Goal: Task Accomplishment & Management: Manage account settings

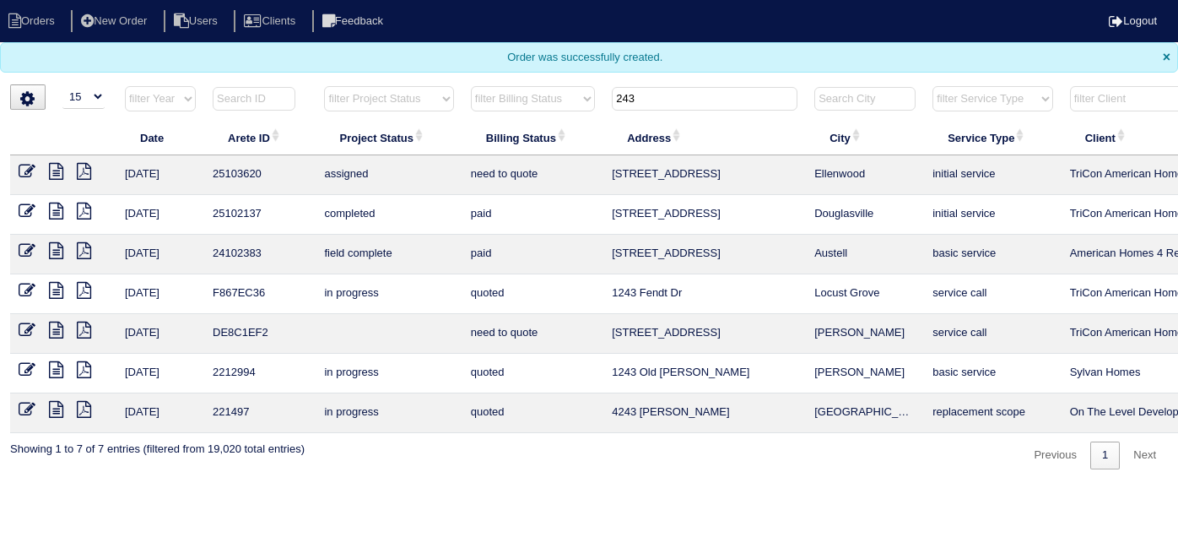
select select "15"
drag, startPoint x: 673, startPoint y: 97, endPoint x: 438, endPoint y: 53, distance: 238.8
click at [460, 63] on body "Orders New Order Users Clients Feedback Logout Orders New Order Users Clients M…" at bounding box center [589, 234] width 1178 height 469
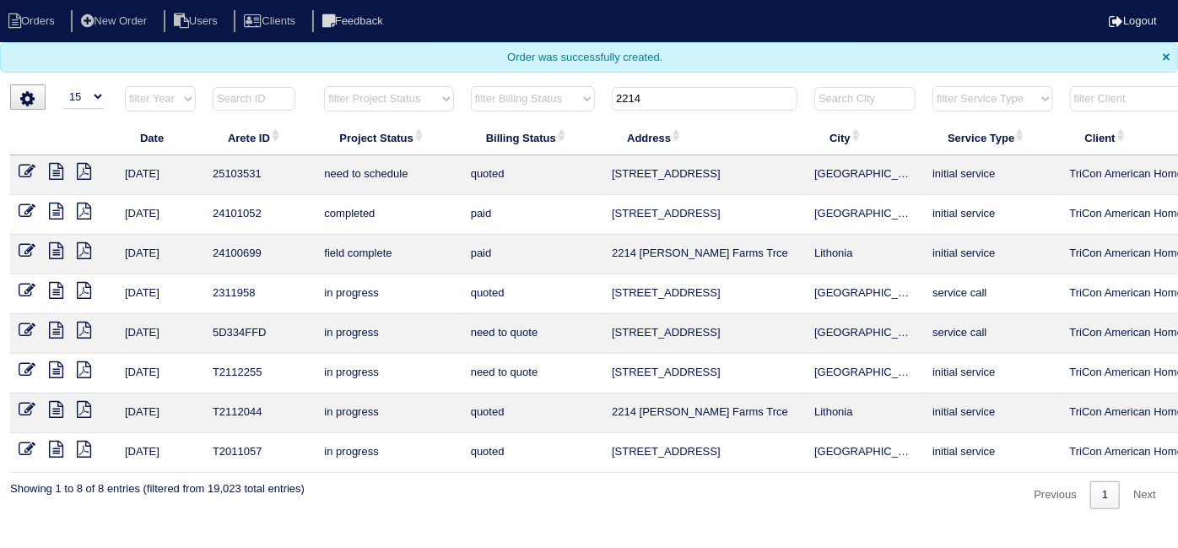
type input "2214"
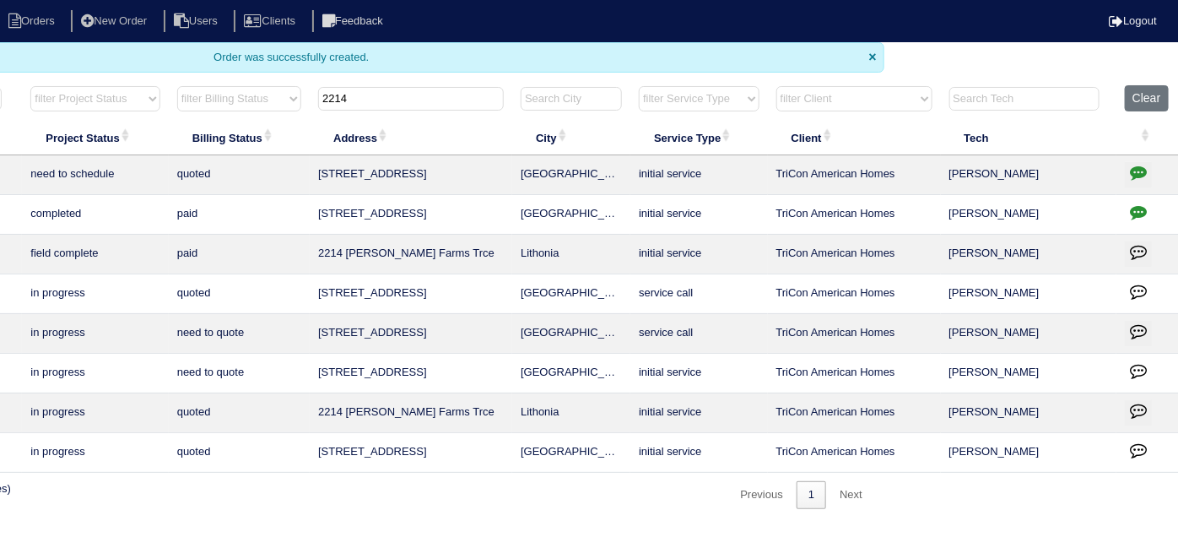
click at [1141, 170] on icon "button" at bounding box center [1138, 172] width 17 height 17
type textarea "10/1/25 - Tricon approved replacement - sent to Dan, Payton & self - rk"
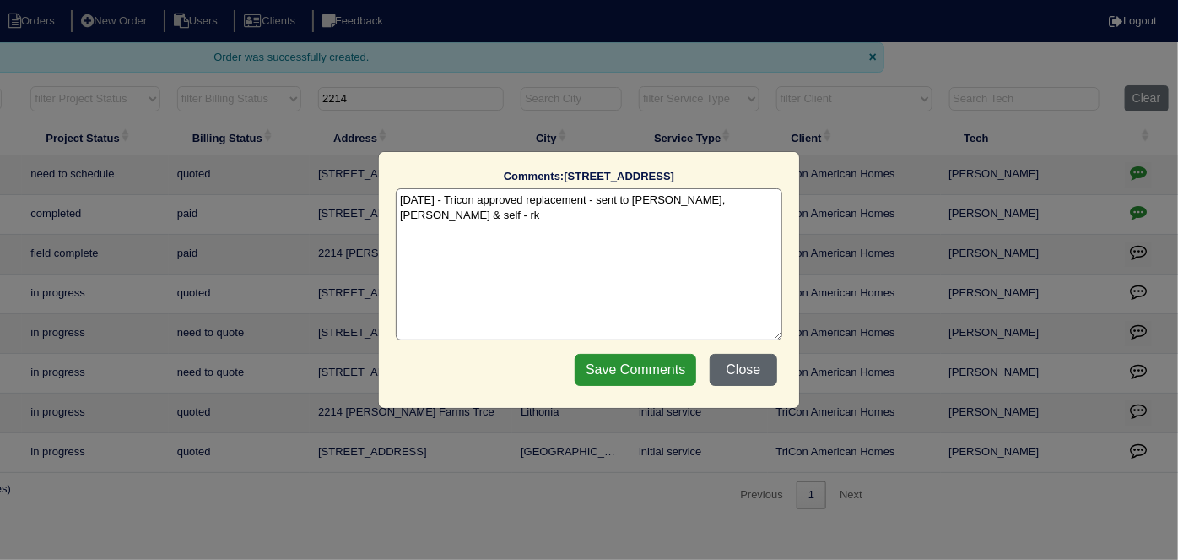
click at [750, 361] on button "Close" at bounding box center [744, 370] width 68 height 32
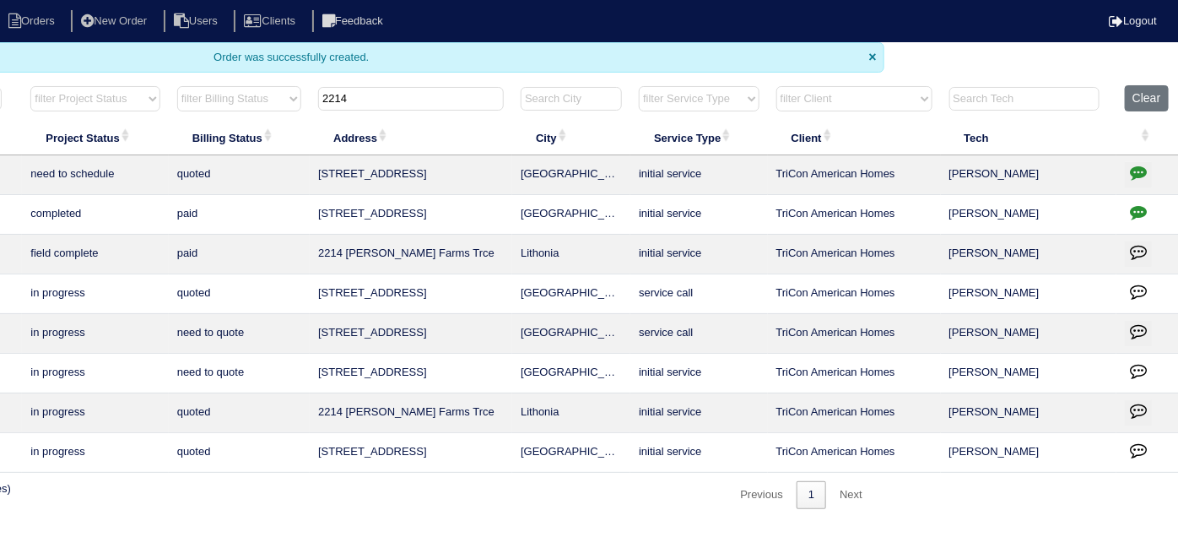
drag, startPoint x: 467, startPoint y: 98, endPoint x: 51, endPoint y: 0, distance: 426.7
click at [60, 8] on body "Orders New Order Users Clients Feedback Logout Orders New Order Users Clients M…" at bounding box center [295, 254] width 1178 height 509
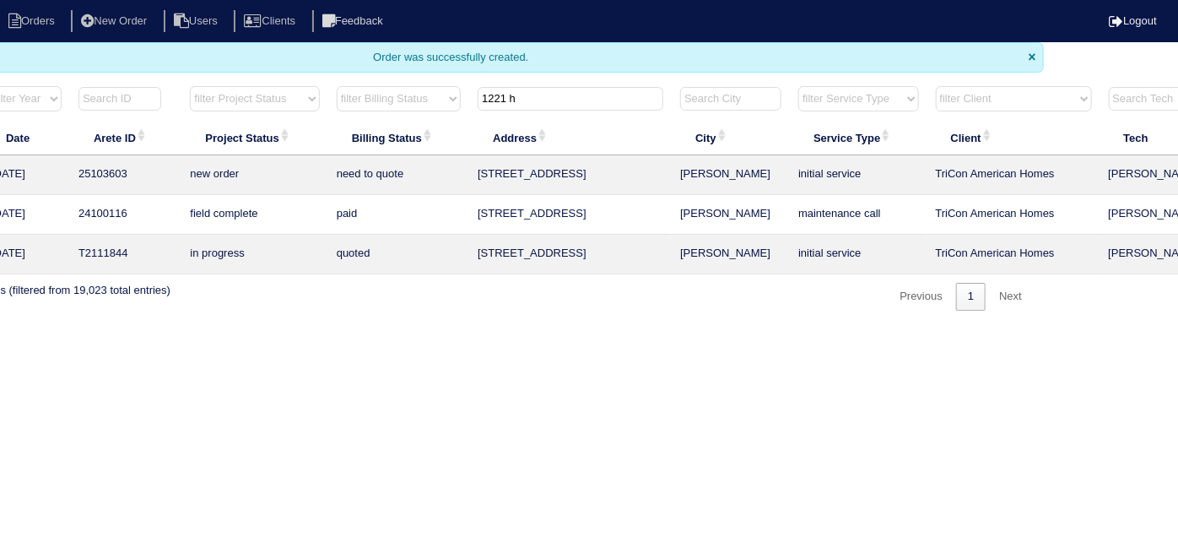
scroll to position [0, 0]
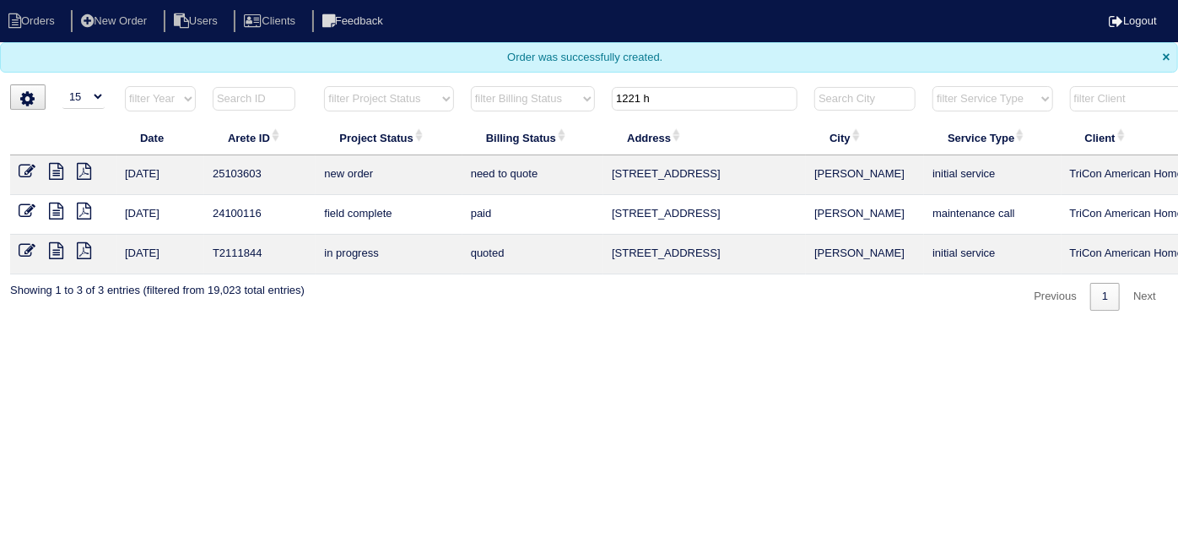
type input "1221 h"
click at [22, 168] on icon at bounding box center [27, 171] width 17 height 17
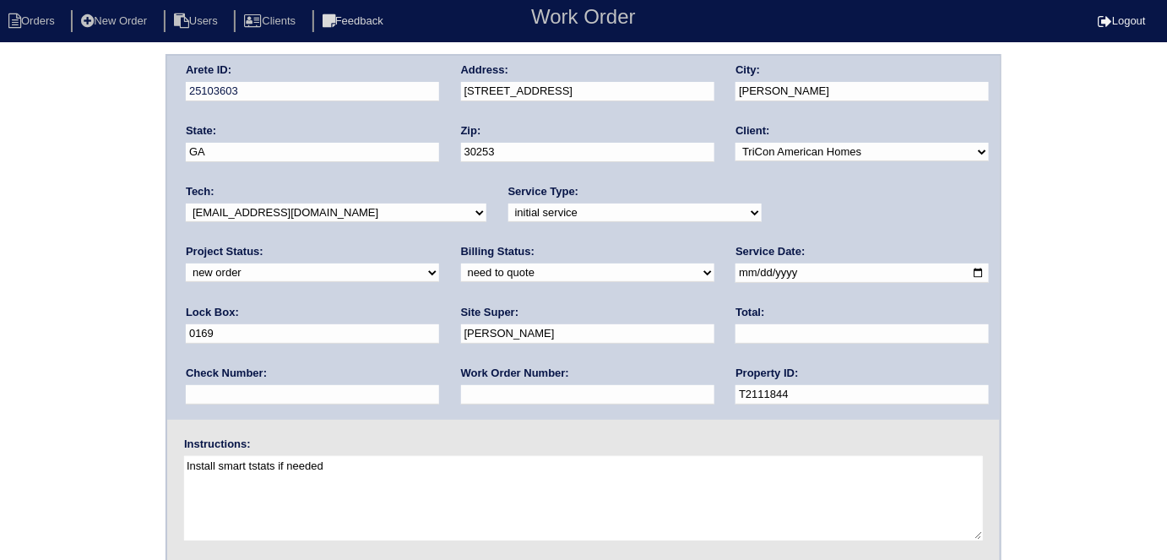
click at [2, 297] on div "Arete ID: 25103603 Address: [STREET_ADDRESS] City: [PERSON_NAME] State: [GEOGRA…" at bounding box center [583, 395] width 1167 height 683
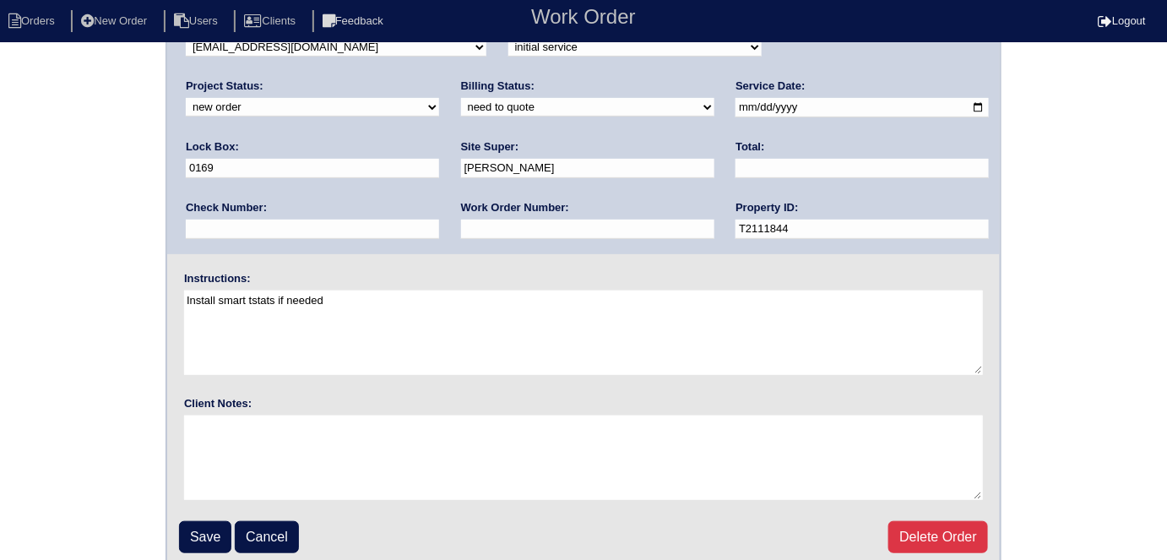
scroll to position [173, 0]
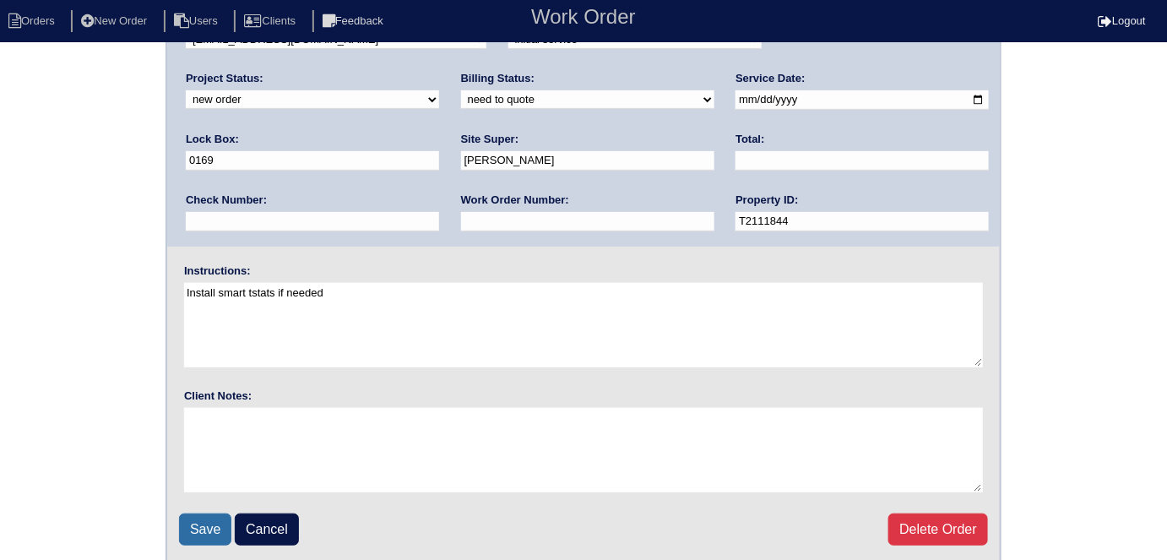
click at [214, 530] on input "Save" at bounding box center [205, 529] width 52 height 32
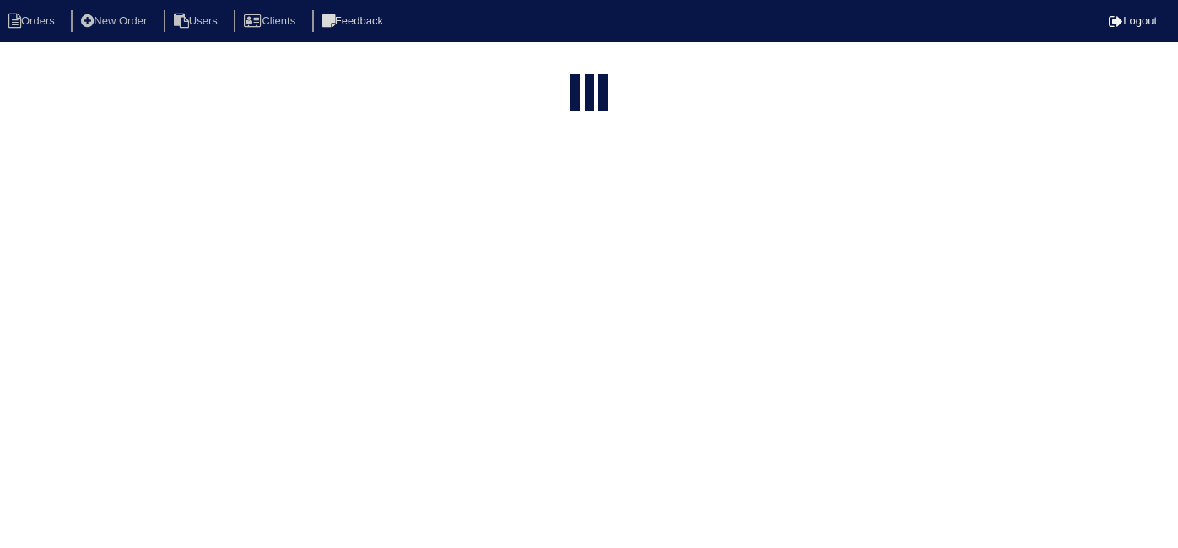
select select "15"
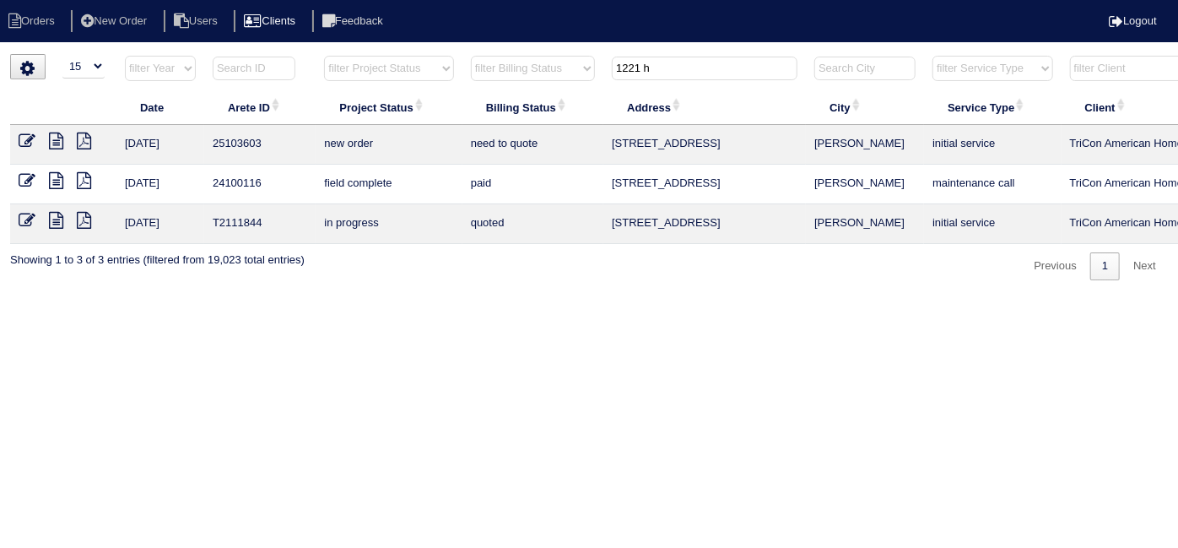
drag, startPoint x: 662, startPoint y: 68, endPoint x: 322, endPoint y: 19, distance: 343.7
click at [334, 54] on body "Orders New Order Users Clients Feedback Logout Orders New Order Users Clients M…" at bounding box center [589, 167] width 1178 height 226
drag, startPoint x: 691, startPoint y: 66, endPoint x: 376, endPoint y: 59, distance: 315.8
click at [376, 59] on tr "filter Year -- Any Year -- 2025 2024 2023 2022 2021 2020 2019 filter Project St…" at bounding box center [741, 72] width 1463 height 35
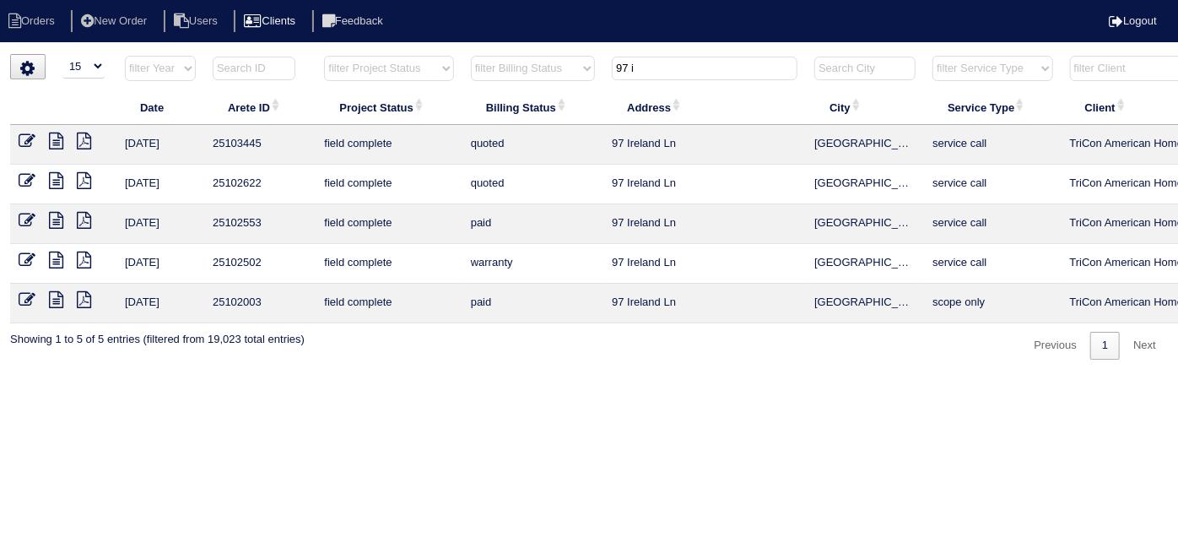
type input "97 i"
click at [26, 133] on icon at bounding box center [27, 141] width 17 height 17
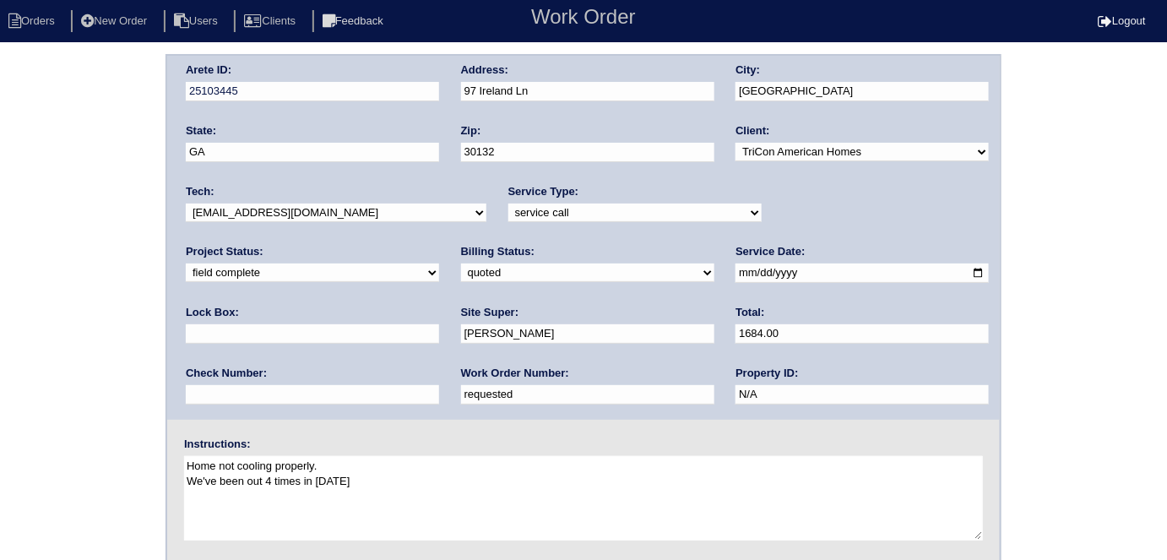
drag, startPoint x: 254, startPoint y: 394, endPoint x: 88, endPoint y: 336, distance: 176.2
click at [88, 336] on div "Arete ID: 25103445 Address: 97 Ireland Ln City: Dallas State: GA Zip: 30132 Cli…" at bounding box center [583, 395] width 1167 height 683
type input "553788"
click at [88, 336] on div "Arete ID: 25103445 Address: 97 Ireland Ln City: Dallas State: GA Zip: 30132 Cli…" at bounding box center [583, 395] width 1167 height 683
drag, startPoint x: 247, startPoint y: 270, endPoint x: 238, endPoint y: 279, distance: 12.5
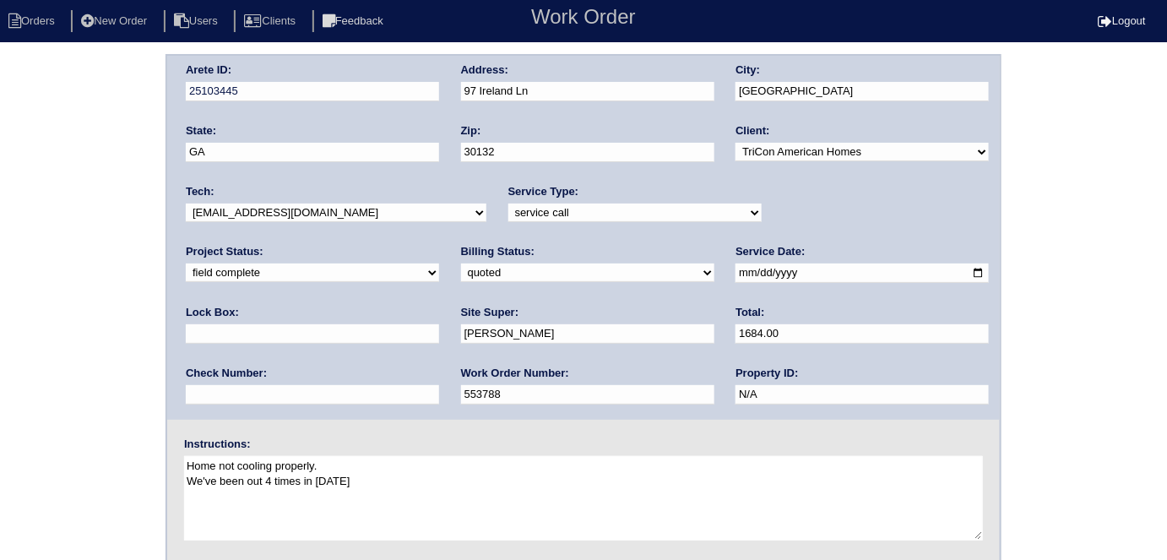
click at [461, 270] on select "need to quote quoted need to invoice invoiced paid warranty purchase order need…" at bounding box center [587, 272] width 253 height 19
select select "need to invoice"
click at [461, 263] on select "need to quote quoted need to invoice invoiced paid warranty purchase order need…" at bounding box center [587, 272] width 253 height 19
click at [58, 342] on div "Arete ID: 25103445 Address: 97 Ireland Ln City: Dallas State: GA Zip: 30132 Cli…" at bounding box center [583, 395] width 1167 height 683
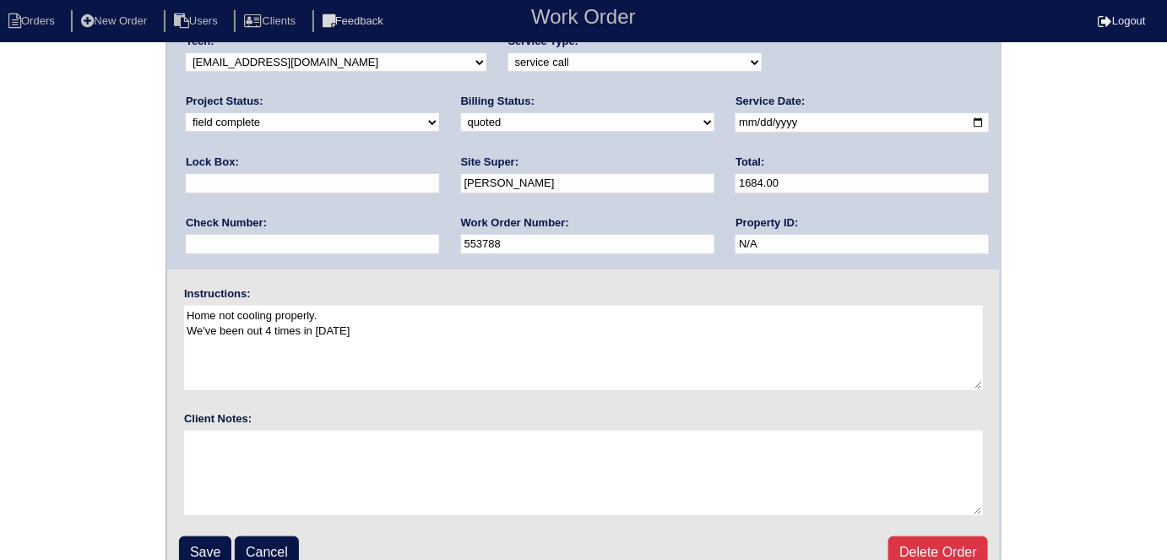
scroll to position [173, 0]
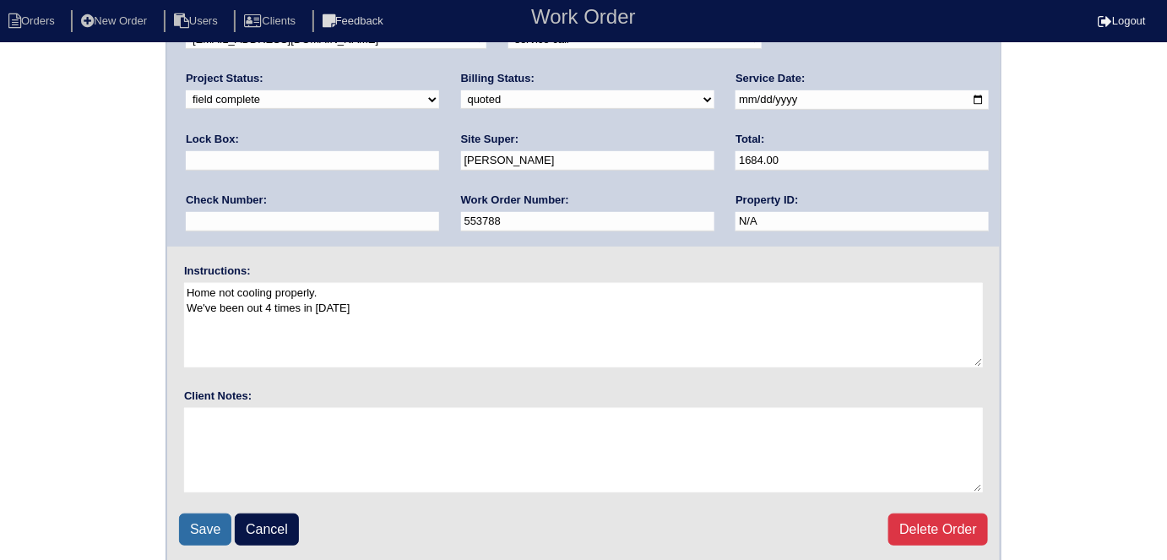
click at [206, 523] on input "Save" at bounding box center [205, 529] width 52 height 32
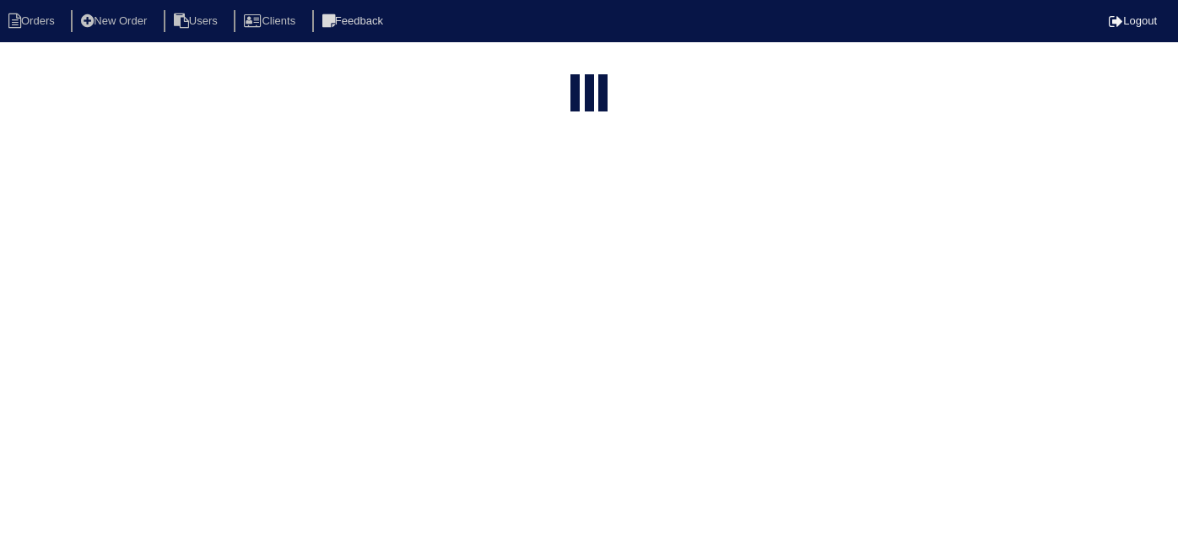
select select "15"
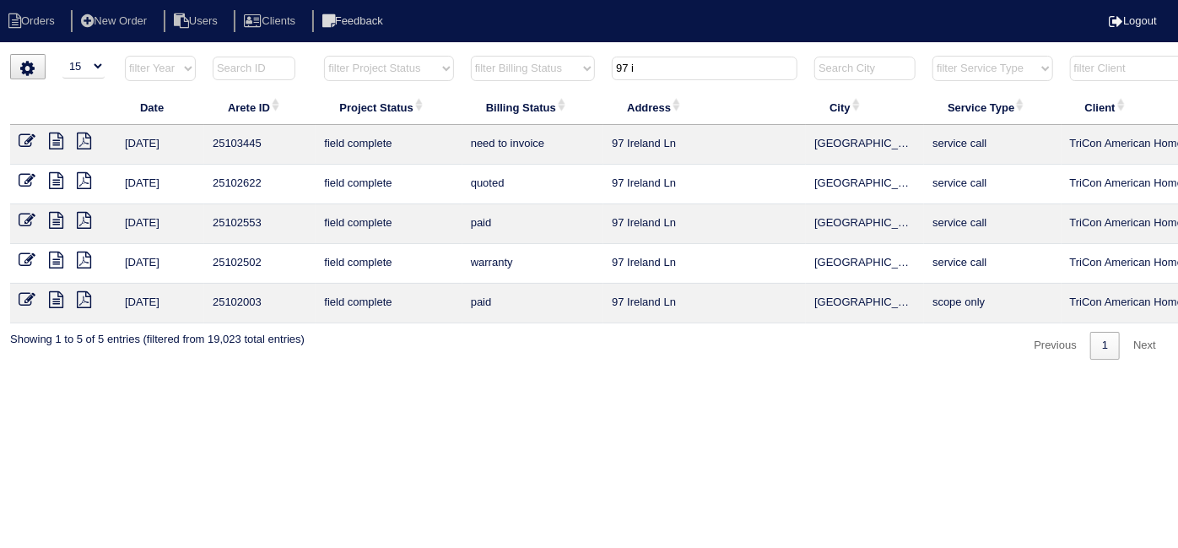
drag, startPoint x: 641, startPoint y: 68, endPoint x: 474, endPoint y: 17, distance: 173.8
click at [480, 54] on body "Orders New Order Users Clients Feedback Logout Orders New Order Users Clients M…" at bounding box center [589, 207] width 1178 height 306
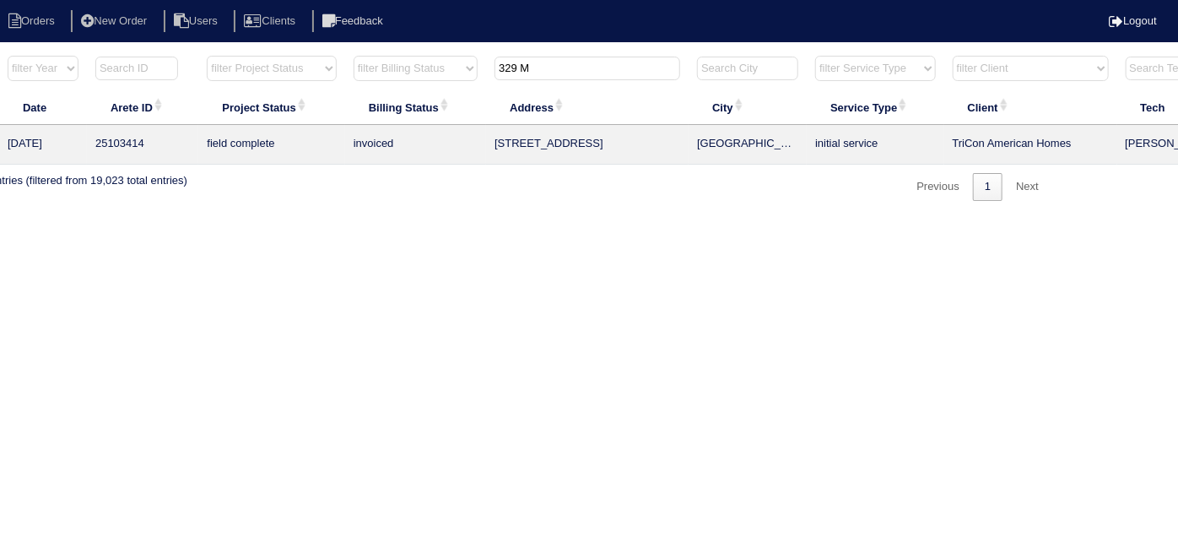
scroll to position [0, 294]
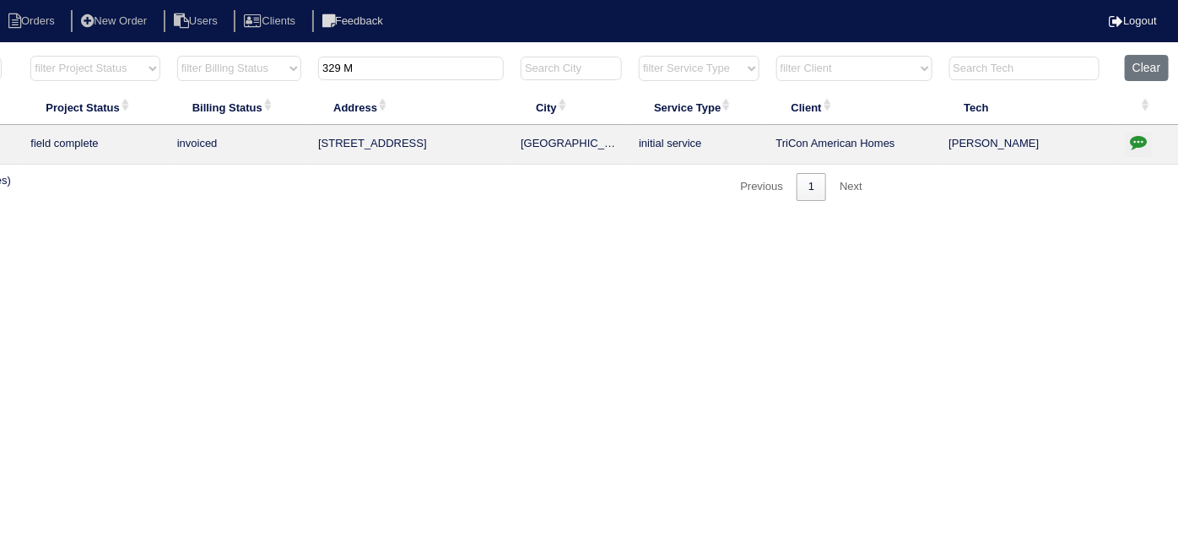
type input "329 M"
click at [1141, 144] on icon "button" at bounding box center [1138, 141] width 17 height 17
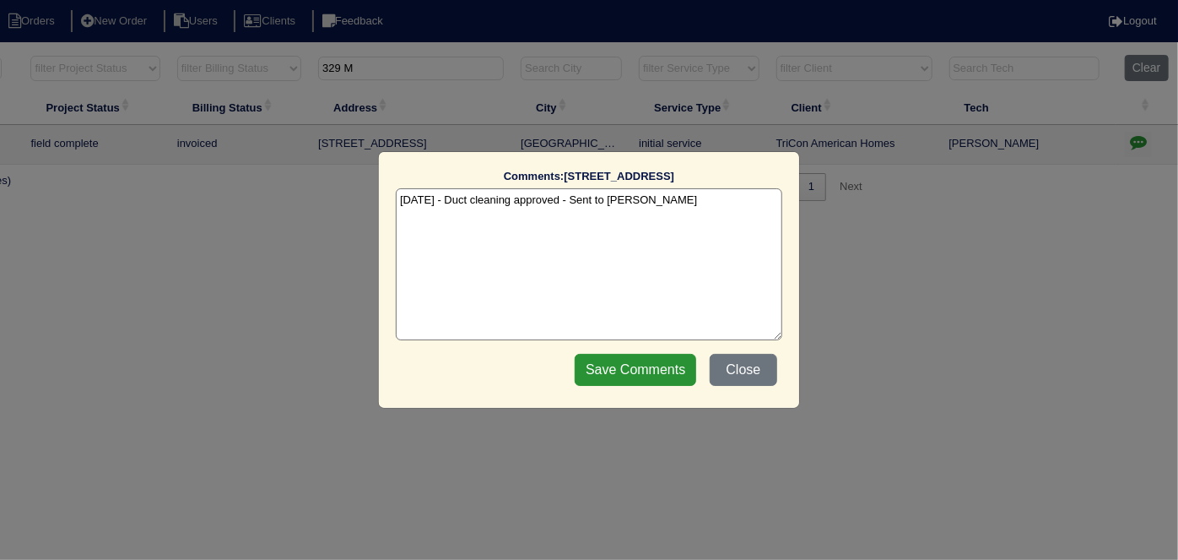
click at [686, 201] on textarea "9/23/25 - Duct cleaning approved - Sent to Dan - KE" at bounding box center [589, 264] width 387 height 152
type textarea "9/23/25 - Duct cleaning approved - Sent to Dan - KE 9/30/25 - Duct cleaning com…"
click at [666, 379] on input "Save Comments" at bounding box center [636, 370] width 122 height 32
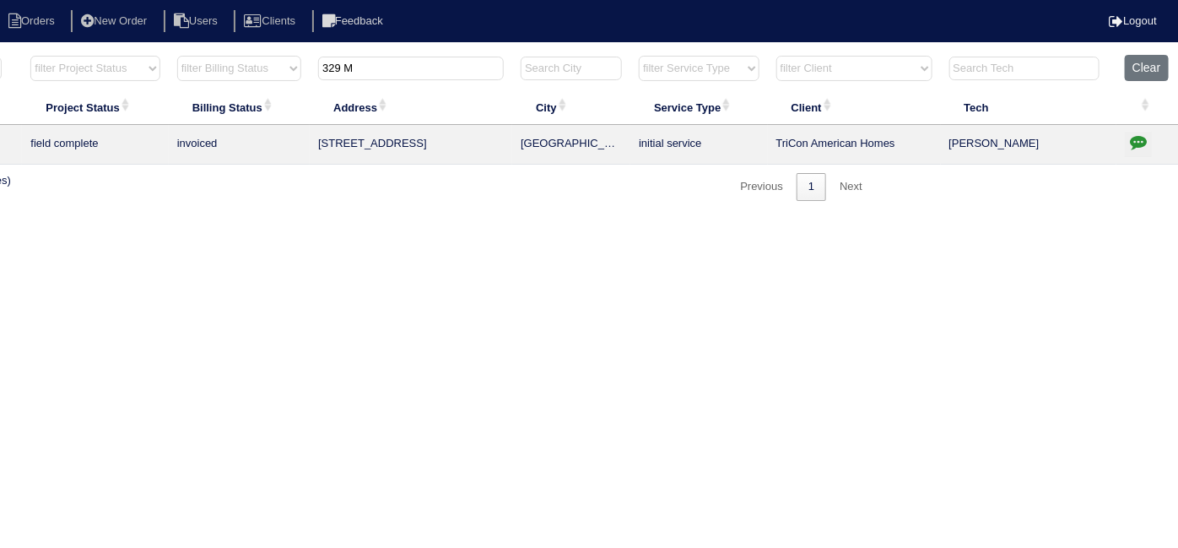
click at [480, 218] on html "Orders New Order Users Clients Feedback Logout Orders New Order Users Clients M…" at bounding box center [295, 109] width 1178 height 218
click at [551, 218] on html "Orders New Order Users Clients Feedback Logout Orders New Order Users Clients M…" at bounding box center [295, 109] width 1178 height 218
drag, startPoint x: 381, startPoint y: 59, endPoint x: 0, endPoint y: -20, distance: 388.9
click at [0, 0] on html "Orders New Order Users Clients Feedback Logout Orders New Order Users Clients M…" at bounding box center [295, 109] width 1178 height 218
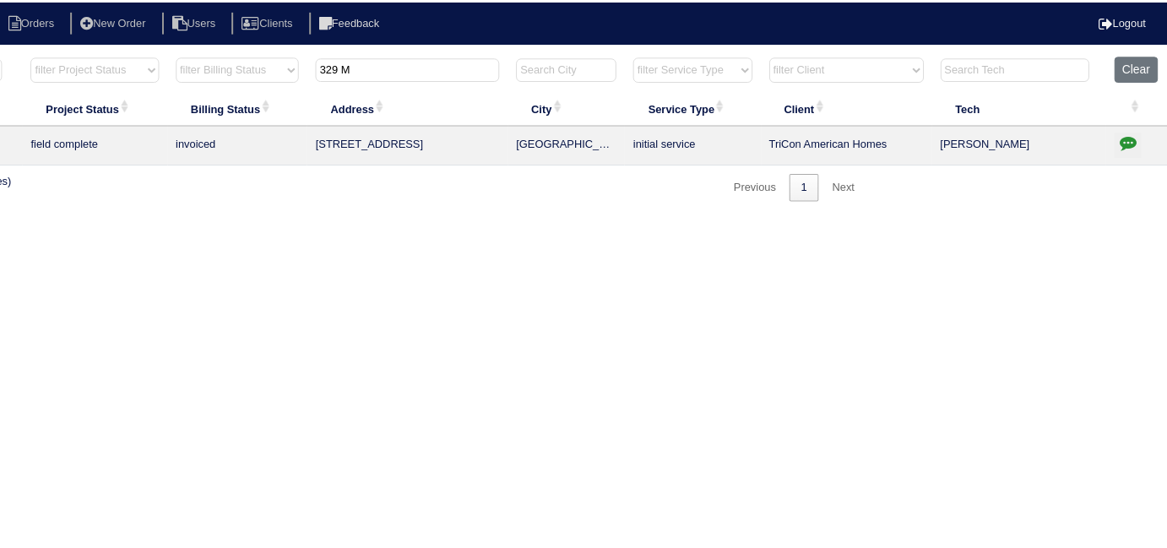
scroll to position [0, 293]
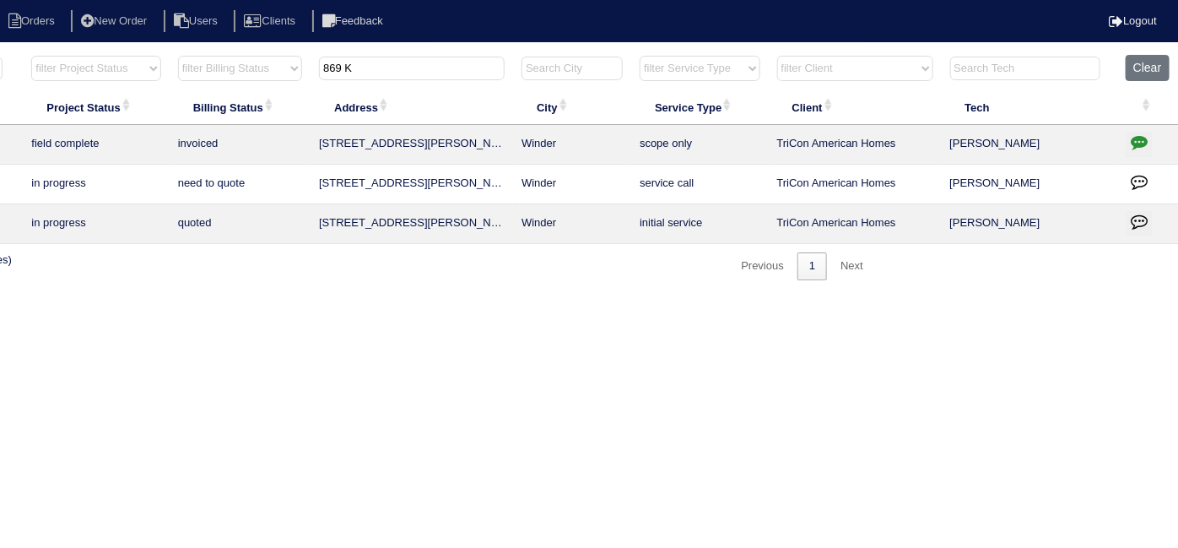
type input "869 K"
drag, startPoint x: 1136, startPoint y: 138, endPoint x: 1108, endPoint y: 134, distance: 28.2
click at [1136, 138] on icon "button" at bounding box center [1139, 141] width 17 height 17
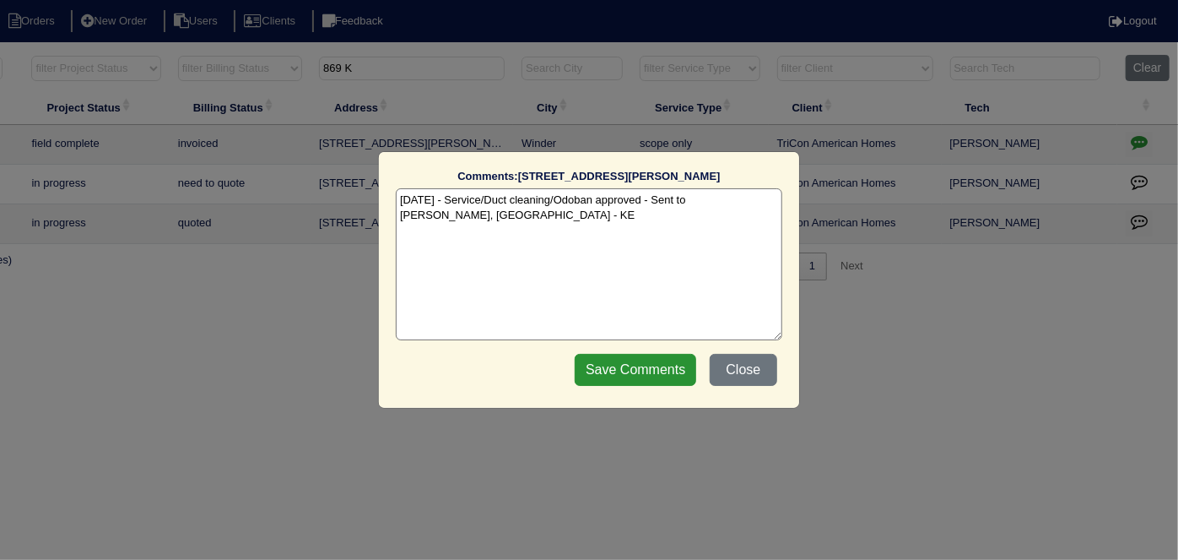
click at [777, 202] on textarea "9/18/25 - Service/Duct cleaning/Odoban approved - Sent to Dan, Payton - KE" at bounding box center [589, 264] width 387 height 152
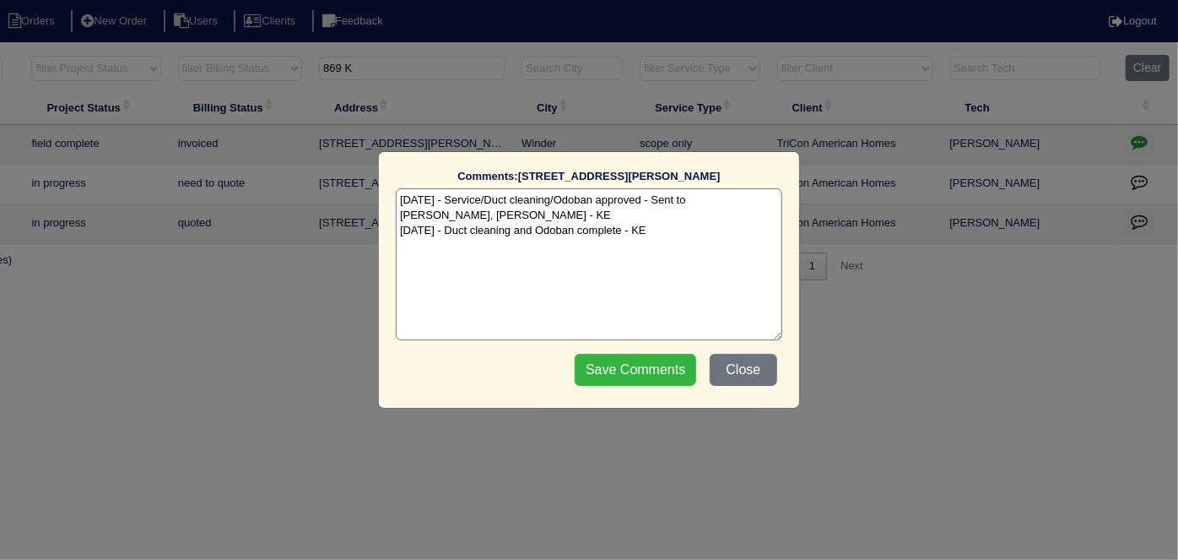
type textarea "9/18/25 - Service/Duct cleaning/Odoban approved - Sent to Dan, Payton - KE 9/30…"
click at [637, 369] on input "Save Comments" at bounding box center [636, 370] width 122 height 32
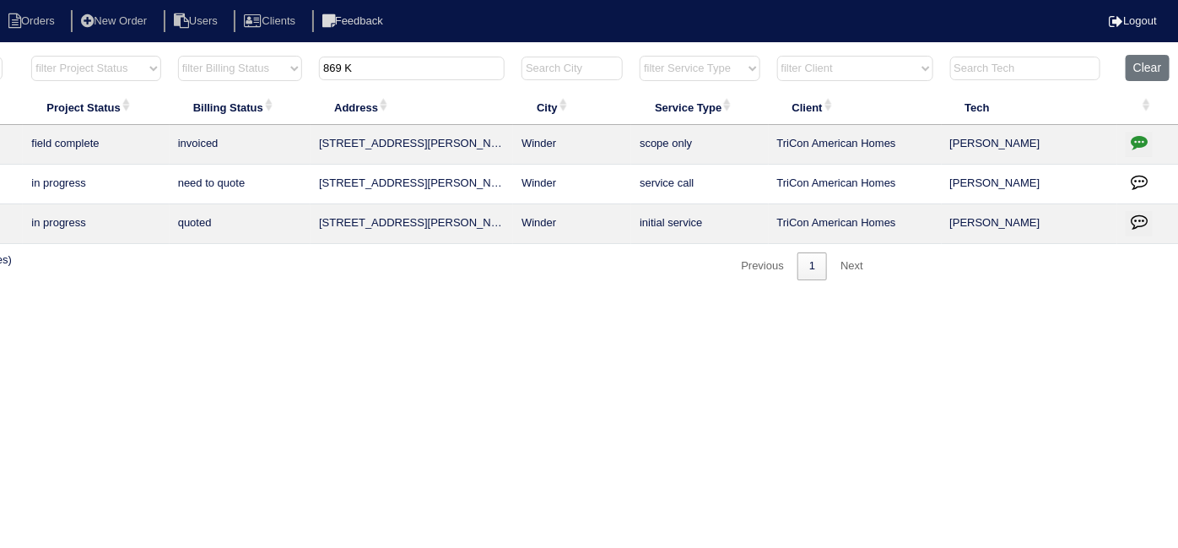
drag, startPoint x: 355, startPoint y: 67, endPoint x: 62, endPoint y: -16, distance: 304.4
click at [62, 0] on html "Orders New Order Users Clients Feedback Logout Orders New Order Users Clients M…" at bounding box center [296, 148] width 1178 height 297
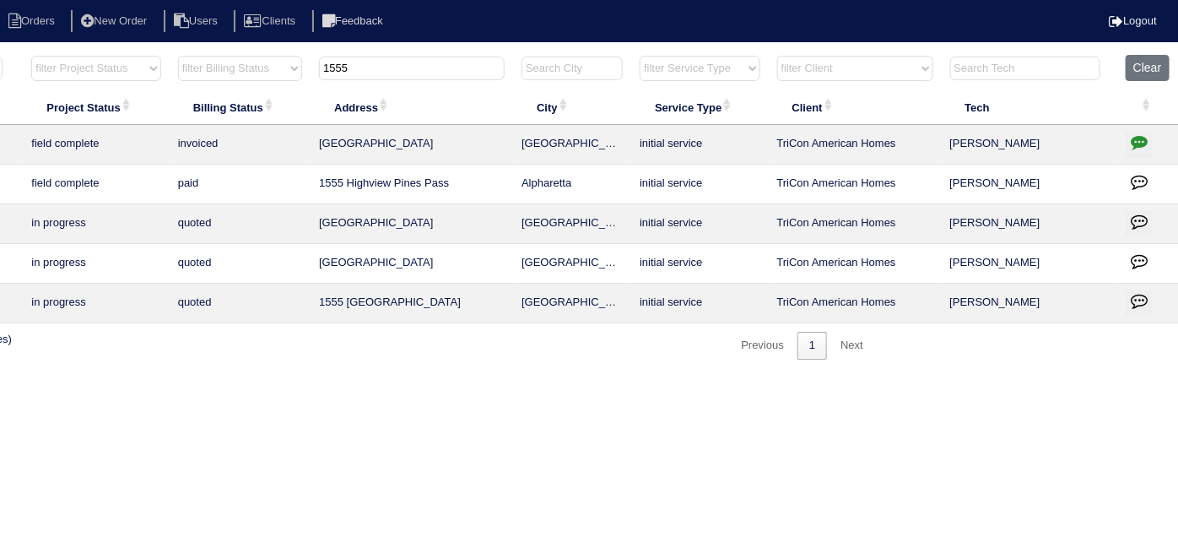
type input "1555"
click at [1133, 138] on icon "button" at bounding box center [1139, 141] width 17 height 17
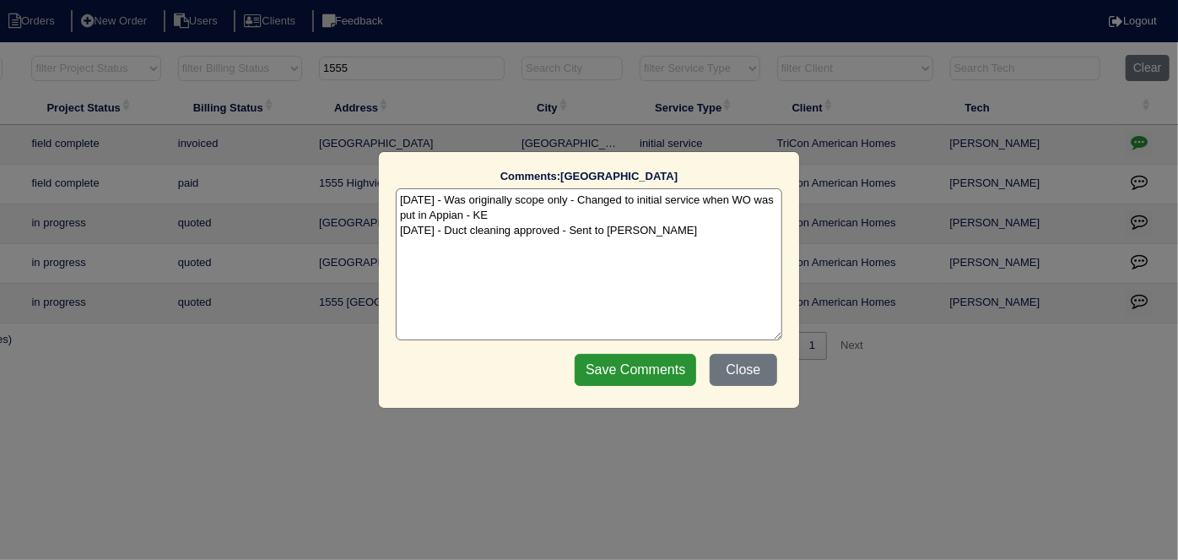
click at [658, 230] on textarea "9/23/25 - Was originally scope only - Changed to initial service when WO was pu…" at bounding box center [589, 264] width 387 height 152
type textarea "9/23/25 - Was originally scope only - Changed to initial service when WO was pu…"
click at [661, 372] on input "Save Comments" at bounding box center [636, 370] width 122 height 32
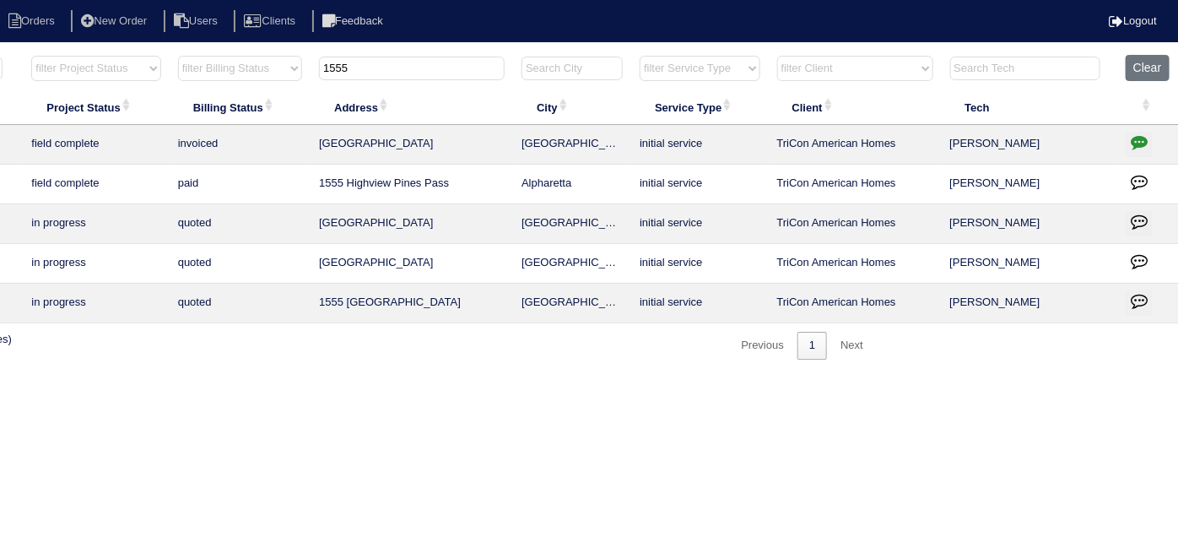
drag, startPoint x: 415, startPoint y: 74, endPoint x: 0, endPoint y: -46, distance: 431.5
click at [0, 0] on html "Orders New Order Users Clients Feedback Logout Orders New Order Users Clients M…" at bounding box center [296, 188] width 1178 height 377
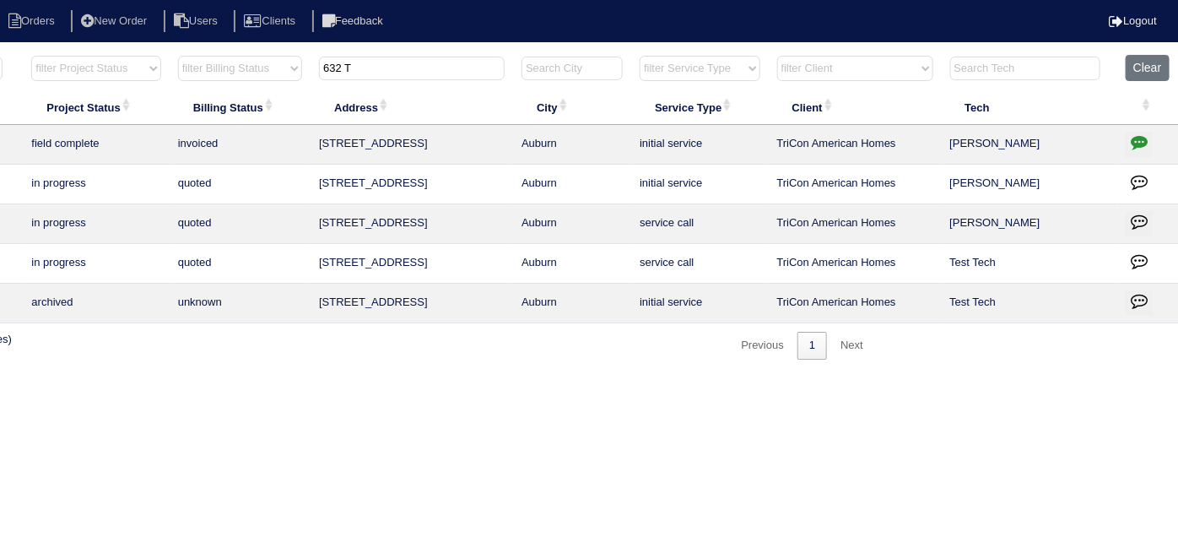
type input "632 T"
click at [1135, 138] on icon "button" at bounding box center [1139, 141] width 17 height 17
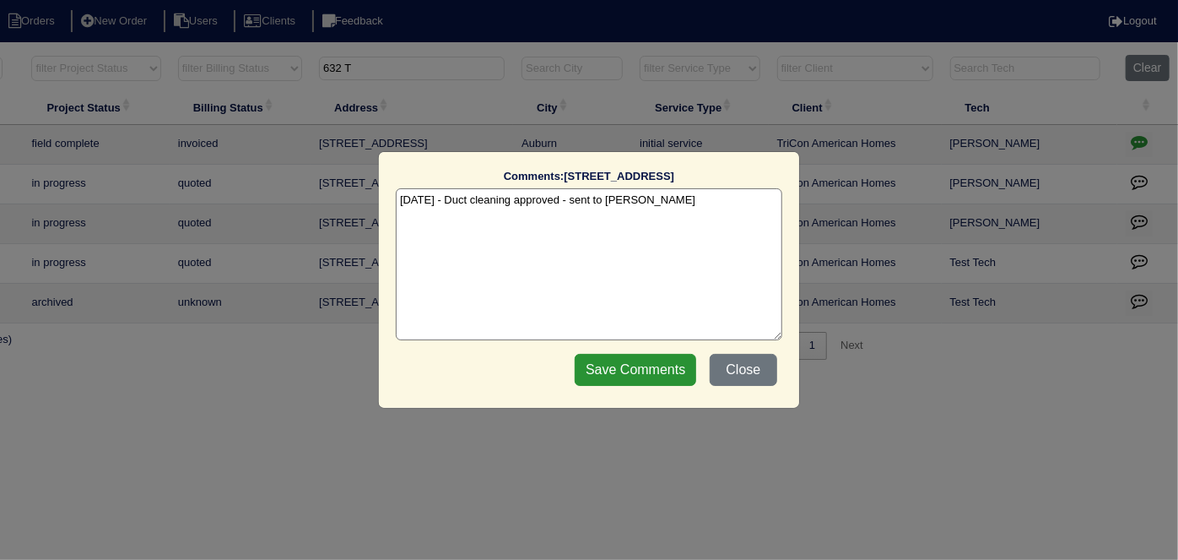
click at [687, 193] on textarea "9/23/25 - Duct cleaning approved - sent to Dan - KE" at bounding box center [589, 264] width 387 height 152
type textarea "9/23/25 - Duct cleaning approved - sent to Dan - KE 9/30/25 - Duct cleaning com…"
click at [664, 379] on input "Save Comments" at bounding box center [636, 370] width 122 height 32
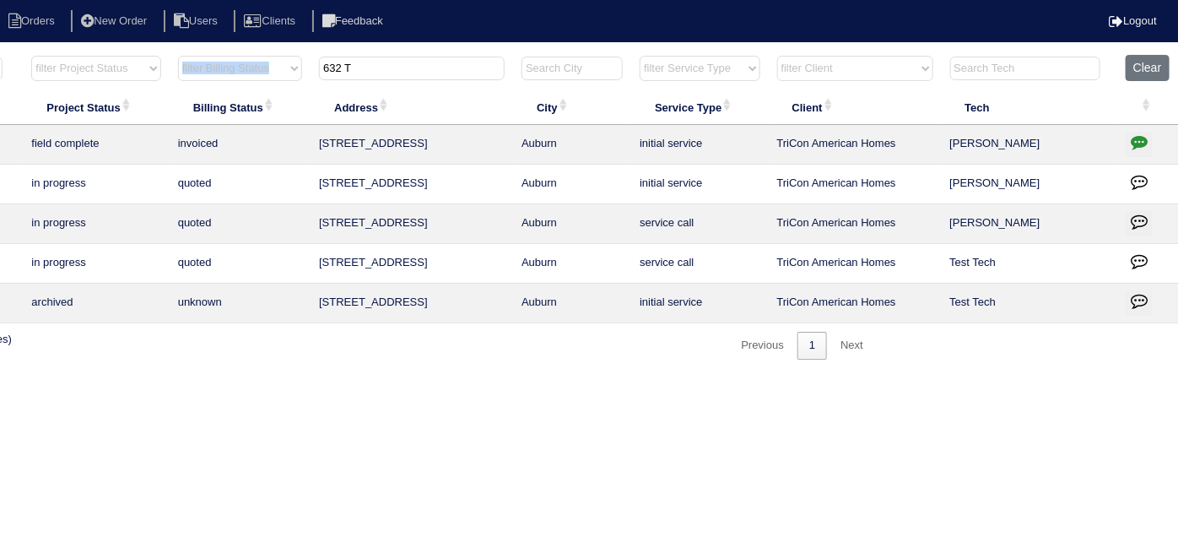
drag, startPoint x: 366, startPoint y: 54, endPoint x: 284, endPoint y: 59, distance: 82.9
click at [284, 59] on tr "filter Year -- Any Year -- 2025 2024 2023 2022 2021 2020 2019 filter Project St…" at bounding box center [448, 72] width 1463 height 35
drag, startPoint x: 358, startPoint y: 57, endPoint x: 243, endPoint y: 44, distance: 115.6
click at [257, 57] on tr "filter Year -- Any Year -- 2025 2024 2023 2022 2021 2020 2019 filter Project St…" at bounding box center [448, 72] width 1463 height 35
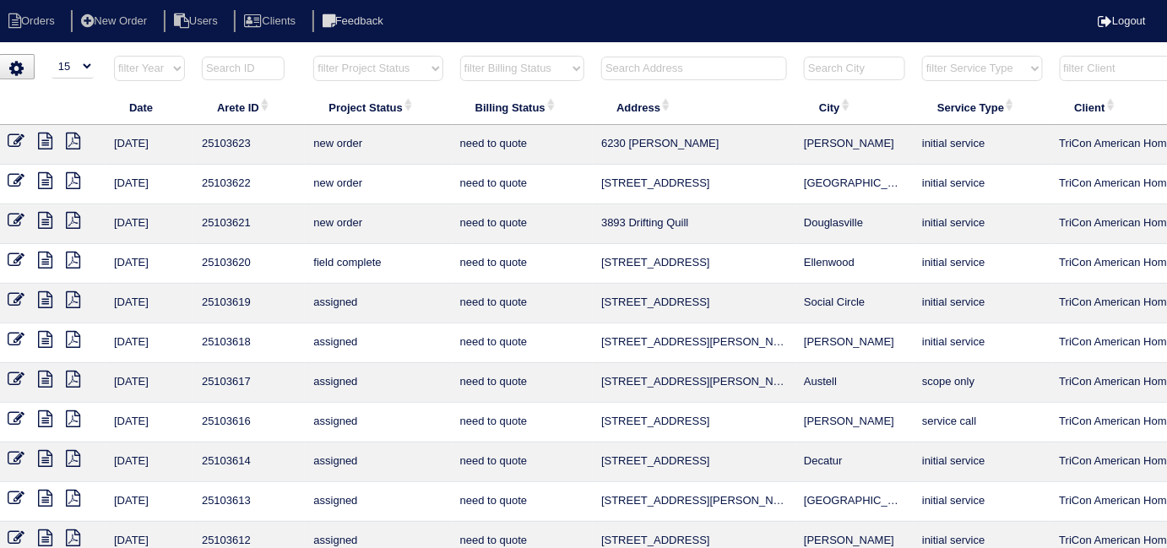
scroll to position [0, 8]
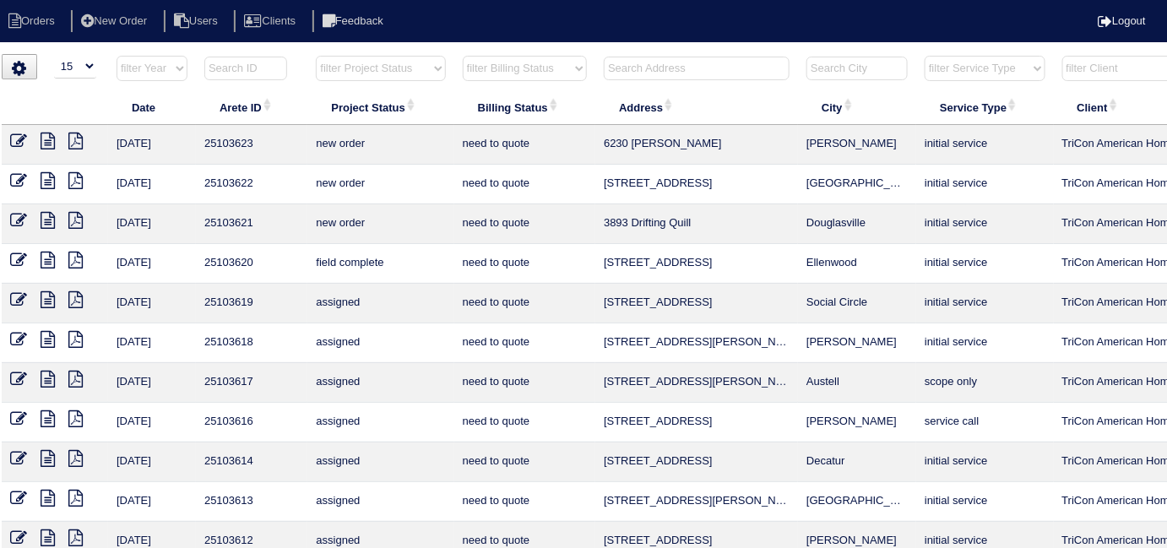
click at [382, 71] on select "filter Project Status -- Any Project Status -- new order assigned in progress f…" at bounding box center [380, 68] width 129 height 25
click at [316, 56] on select "filter Project Status -- Any Project Status -- new order assigned in progress f…" at bounding box center [380, 68] width 129 height 25
click at [507, 57] on select "filter Billing Status -- Any Billing Status -- need to quote quoted need to inv…" at bounding box center [525, 68] width 124 height 25
select select "field complete"
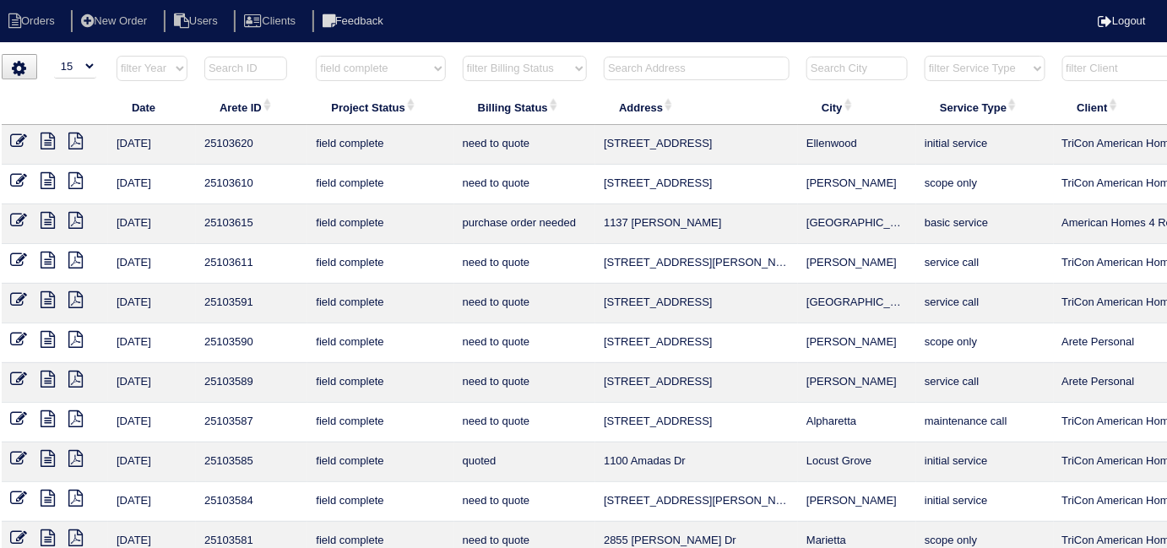
select select "need to quote"
click at [463, 56] on select "filter Billing Status -- Any Billing Status -- need to quote quoted need to inv…" at bounding box center [525, 68] width 124 height 25
select select "field complete"
select select "need to quote"
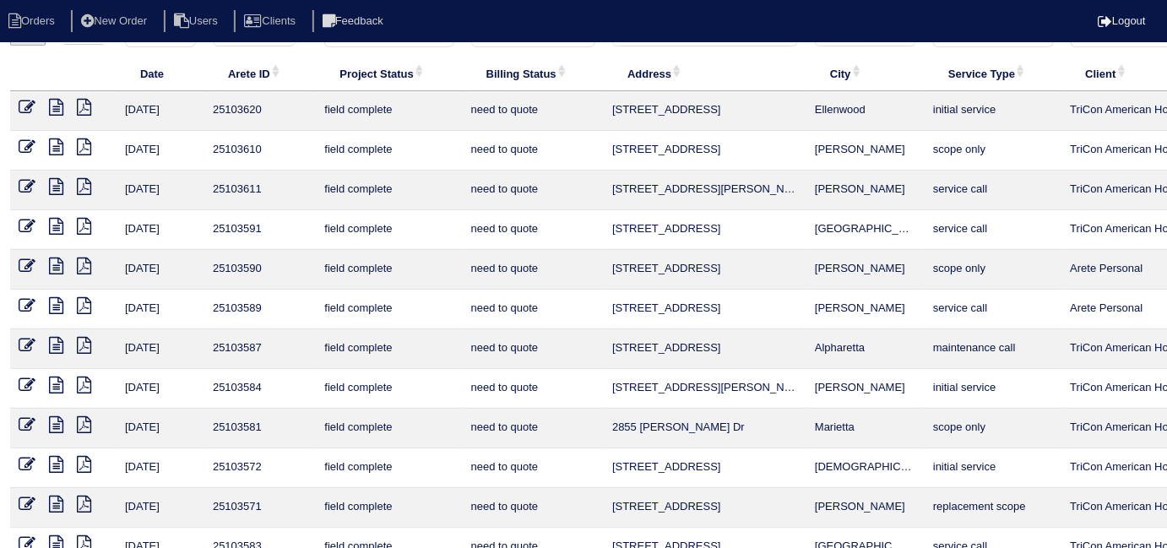
scroll to position [0, 0]
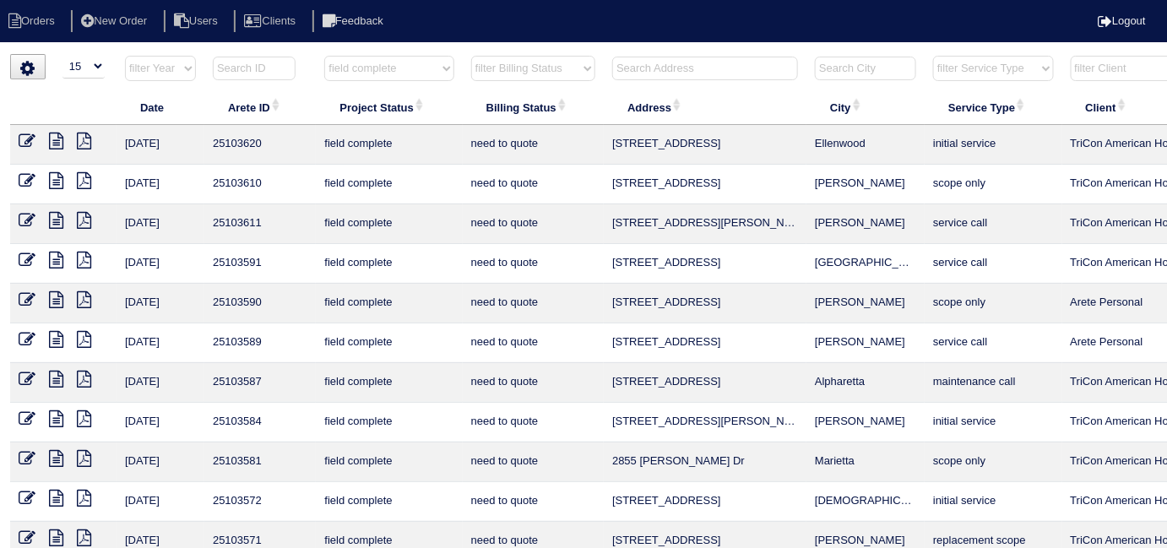
click at [413, 71] on select "filter Project Status -- Any Project Status -- new order assigned in progress f…" at bounding box center [388, 68] width 129 height 25
click at [403, 70] on select "filter Project Status -- Any Project Status -- new order assigned in progress f…" at bounding box center [388, 68] width 129 height 25
click at [371, 68] on select "filter Project Status -- Any Project Status -- new order assigned in progress f…" at bounding box center [388, 68] width 129 height 25
select select
click at [324, 56] on select "filter Project Status -- Any Project Status -- new order assigned in progress f…" at bounding box center [388, 68] width 129 height 25
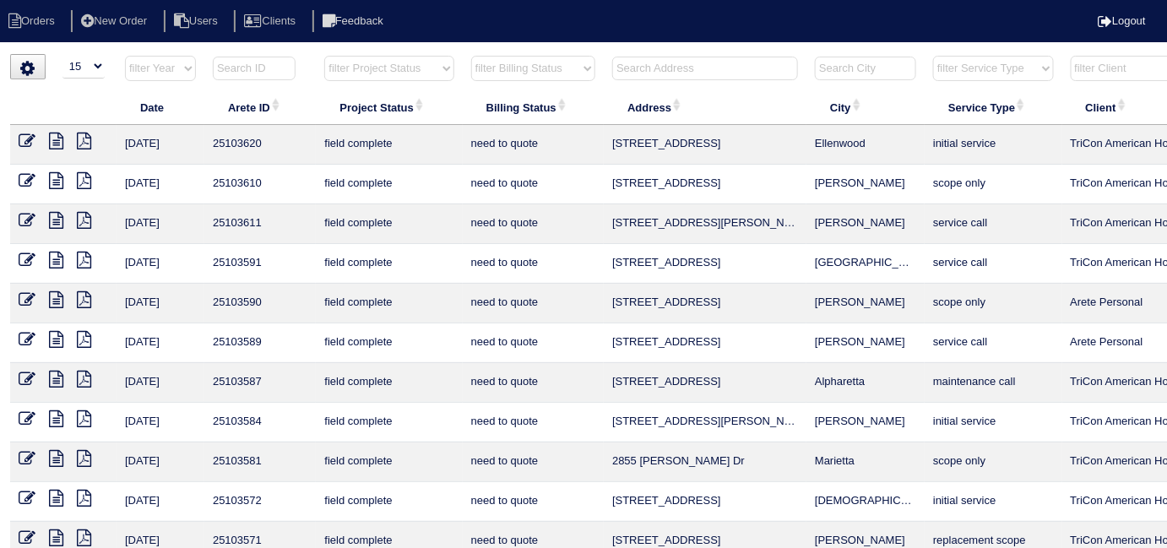
select select "need to quote"
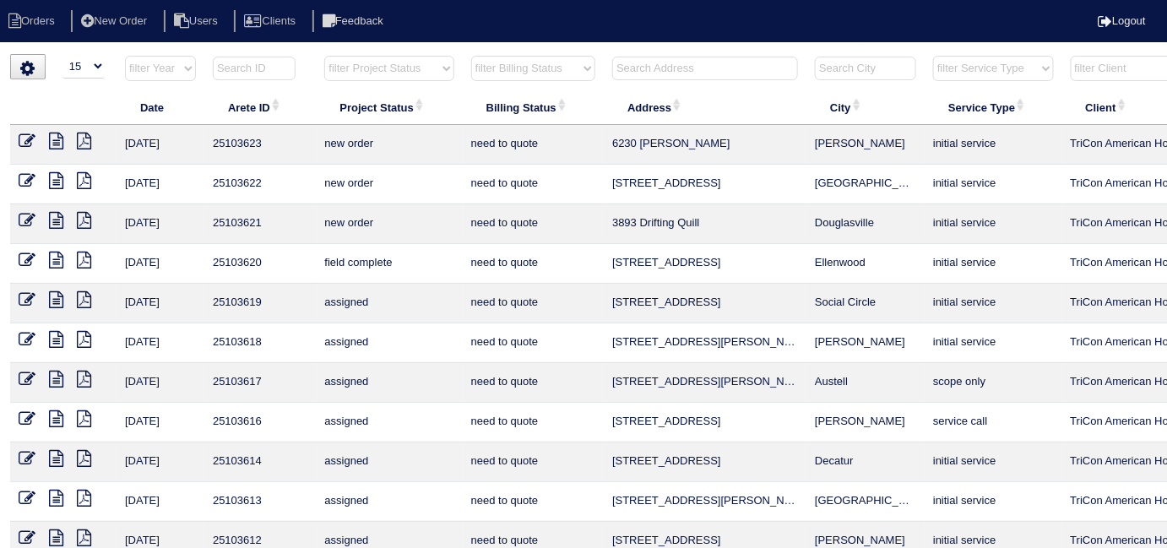
click at [523, 57] on select "filter Billing Status -- Any Billing Status -- need to quote quoted need to inv…" at bounding box center [533, 68] width 124 height 25
select select
click at [471, 56] on select "filter Billing Status -- Any Billing Status -- need to quote quoted need to inv…" at bounding box center [533, 68] width 124 height 25
click at [677, 57] on input "text" at bounding box center [705, 69] width 186 height 24
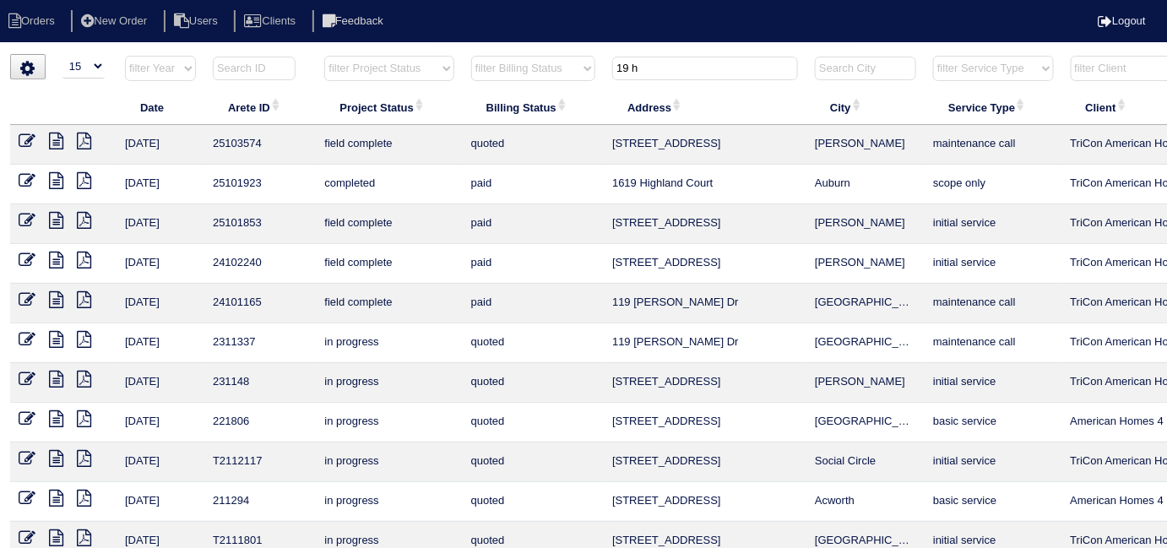
type input "19 h"
click at [31, 133] on icon at bounding box center [27, 141] width 17 height 17
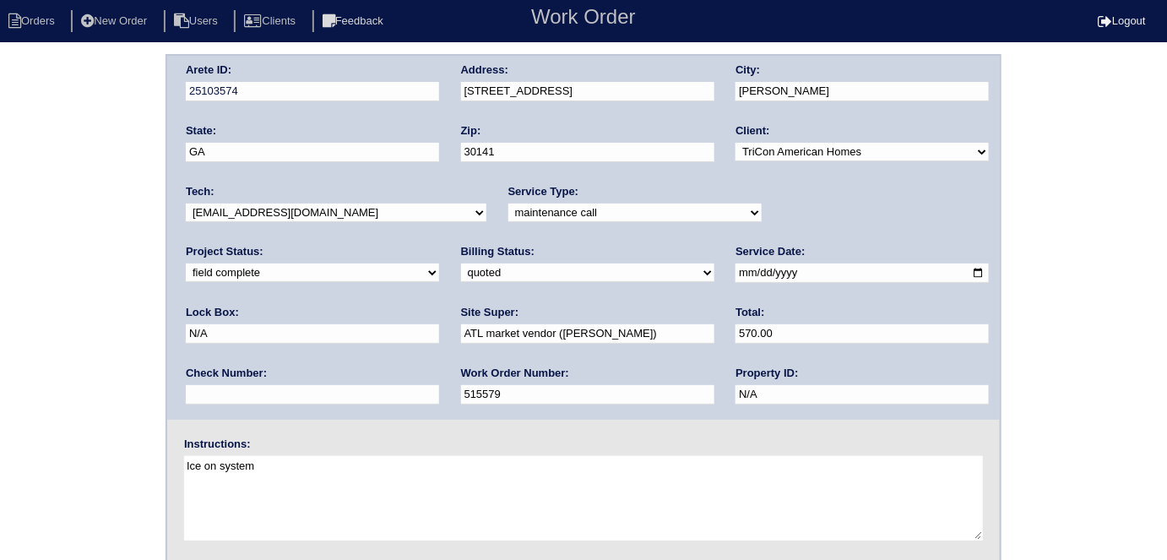
click at [0, 238] on div "Arete ID: 25103574 Address: 19 Hill Side Way City: Hiram State: GA Zip: 30141 C…" at bounding box center [583, 395] width 1167 height 683
click at [461, 274] on select "need to quote quoted need to invoice invoiced paid warranty purchase order need…" at bounding box center [587, 272] width 253 height 19
select select "need to invoice"
click at [461, 263] on select "need to quote quoted need to invoice invoiced paid warranty purchase order need…" at bounding box center [587, 272] width 253 height 19
click at [79, 352] on div "Arete ID: 25103574 Address: 19 Hill Side Way City: Hiram State: GA Zip: 30141 C…" at bounding box center [583, 395] width 1167 height 683
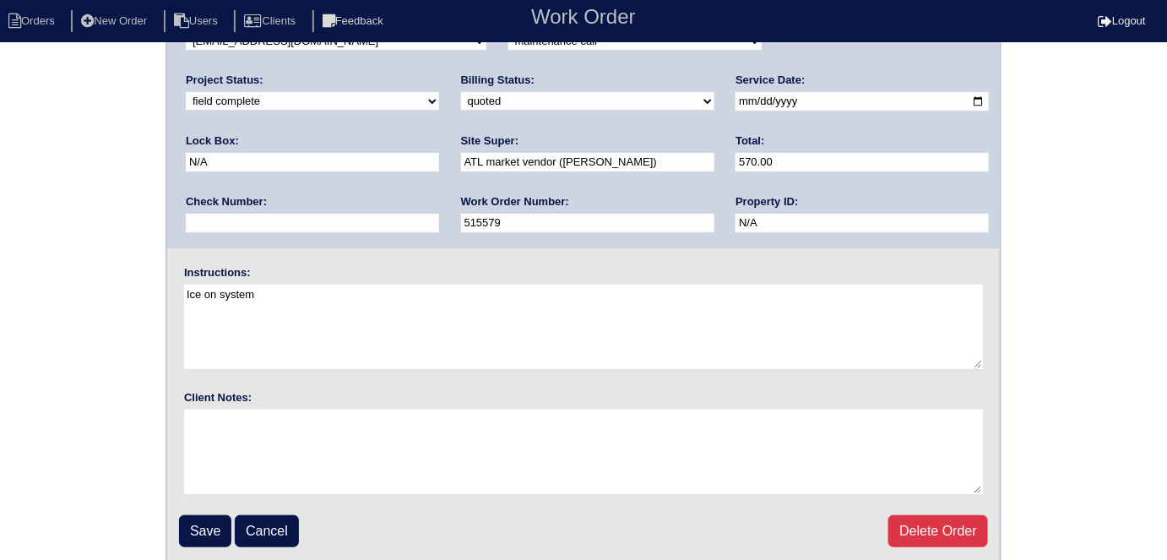
scroll to position [173, 0]
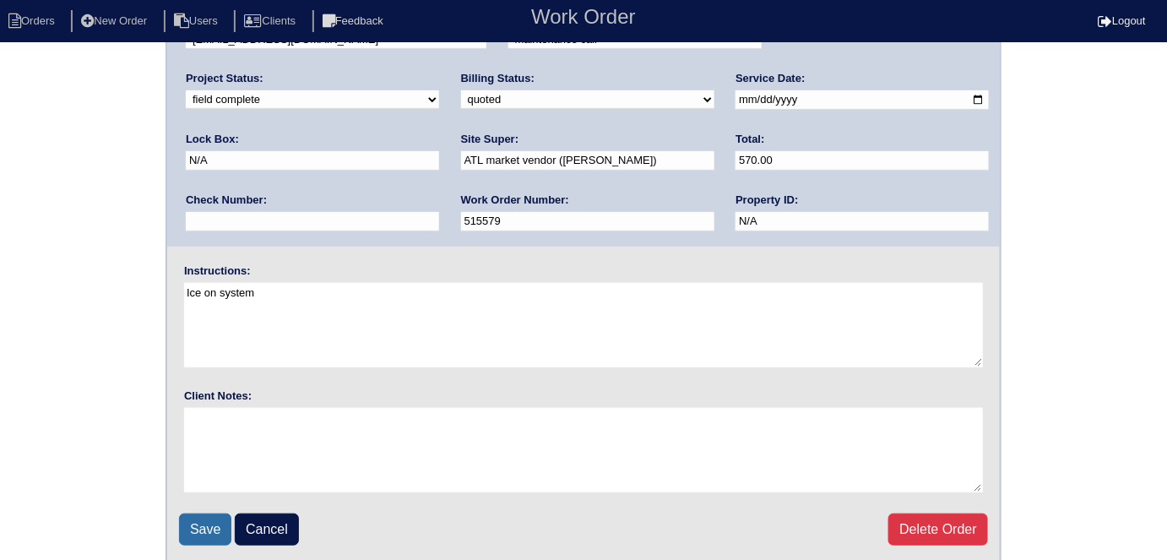
click at [196, 514] on input "Save" at bounding box center [205, 529] width 52 height 32
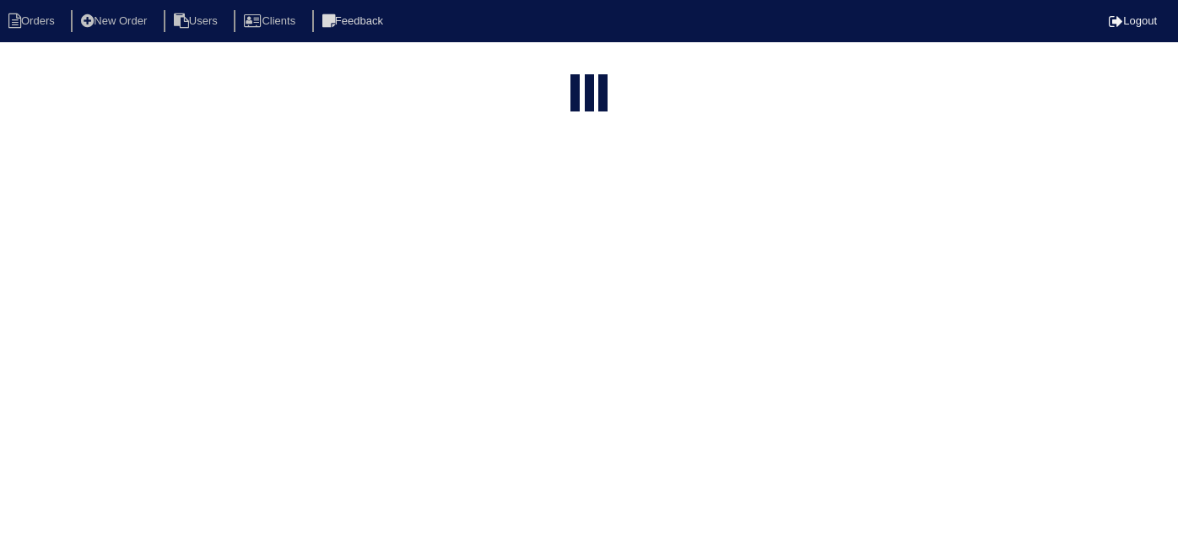
select select "15"
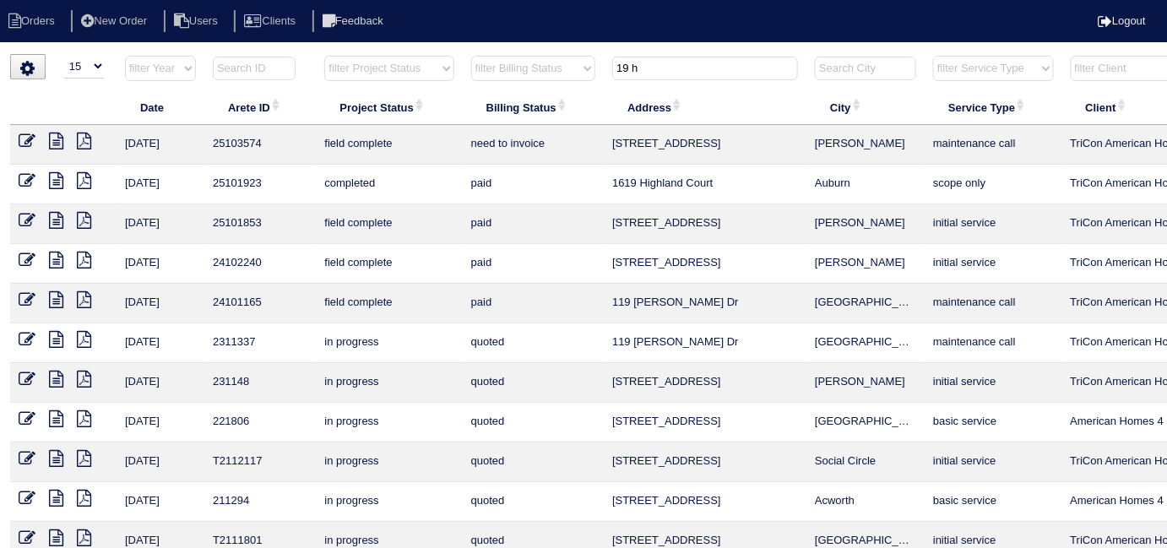
drag, startPoint x: 657, startPoint y: 67, endPoint x: 280, endPoint y: -11, distance: 384.4
click at [280, 0] on html "Orders New Order Users Clients Feedback Logout Orders New Order Users Clients M…" at bounding box center [583, 386] width 1167 height 773
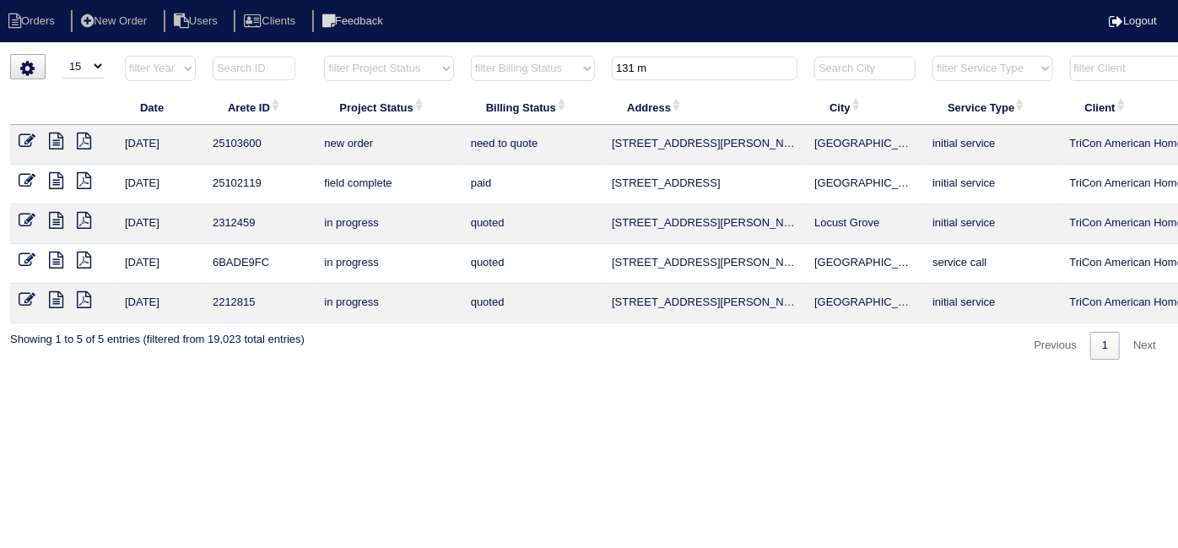
type input "131 m"
click at [24, 136] on icon at bounding box center [27, 141] width 17 height 17
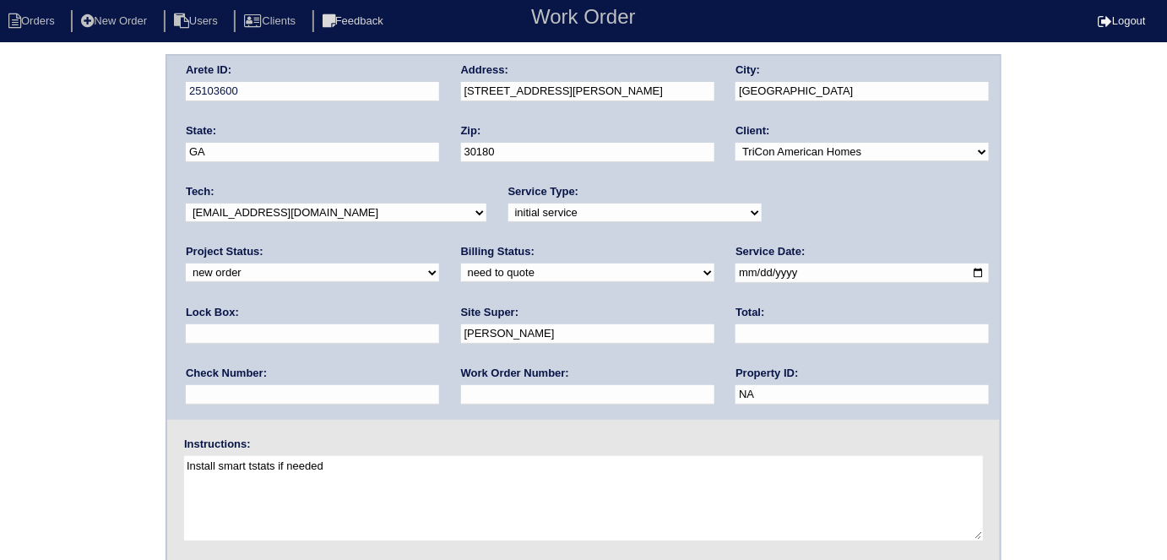
click at [461, 385] on input "text" at bounding box center [587, 394] width 253 height 19
type input "553877"
click at [116, 248] on div "Arete ID: 25103600 Address: 131 Meriwether Ln City: Villa Rica State: GA Zip: 3…" at bounding box center [583, 395] width 1167 height 683
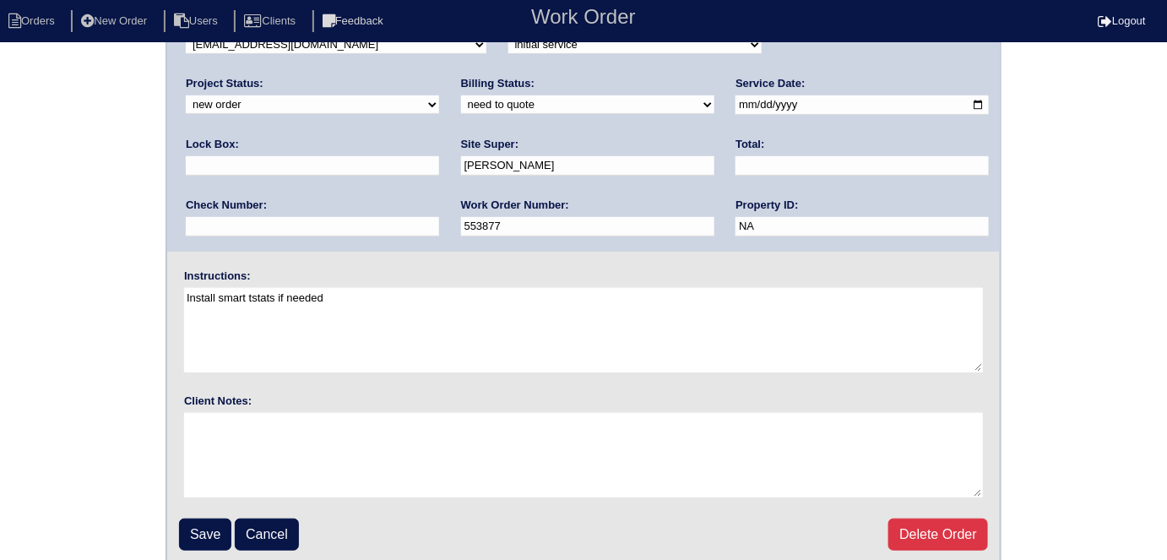
scroll to position [173, 0]
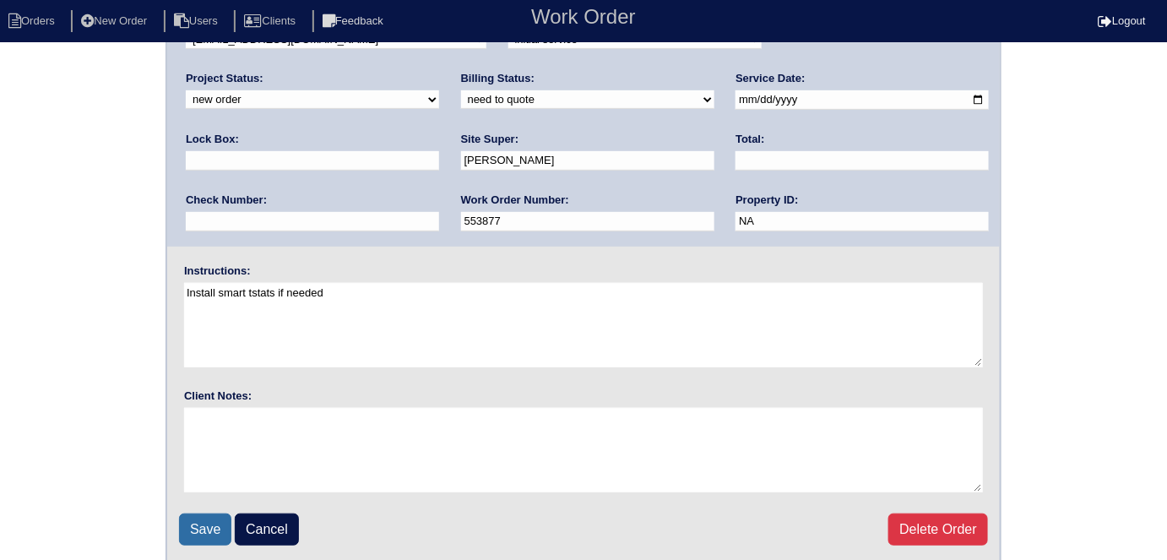
click at [231, 516] on input "Save" at bounding box center [205, 529] width 52 height 32
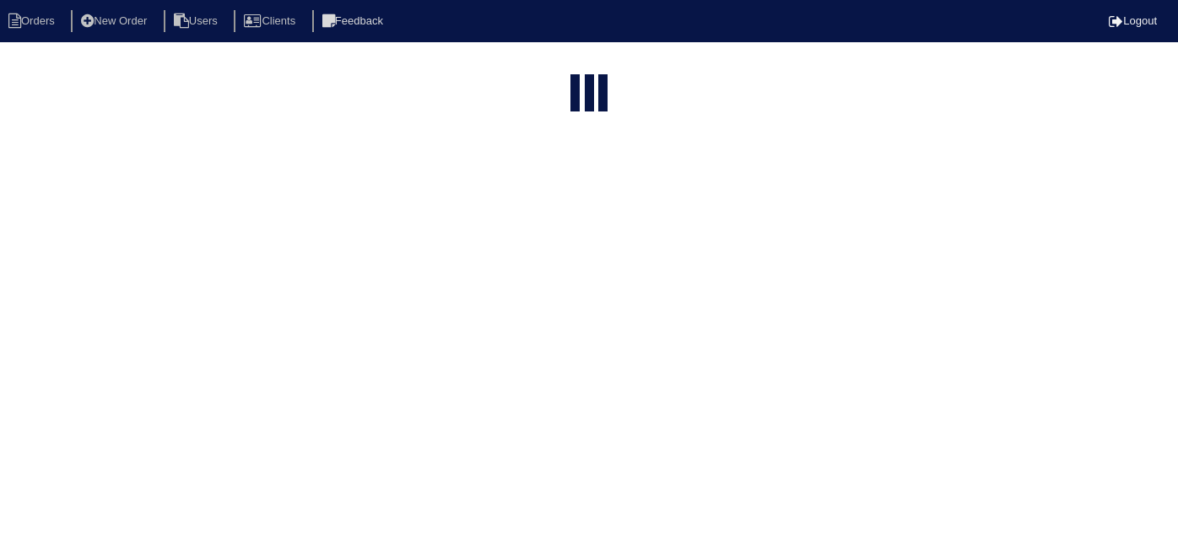
select select "15"
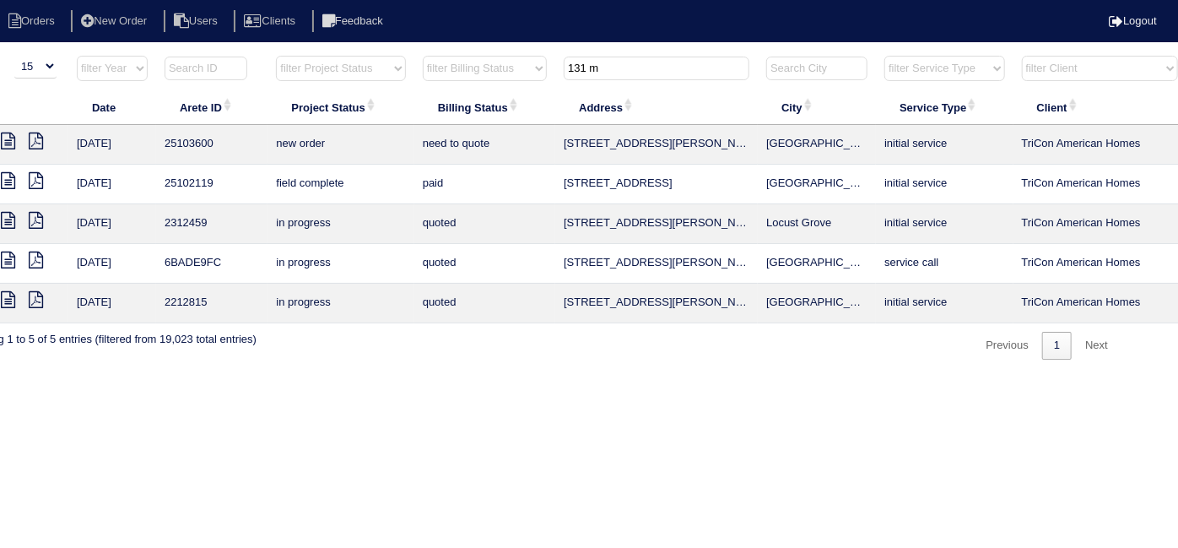
scroll to position [0, 294]
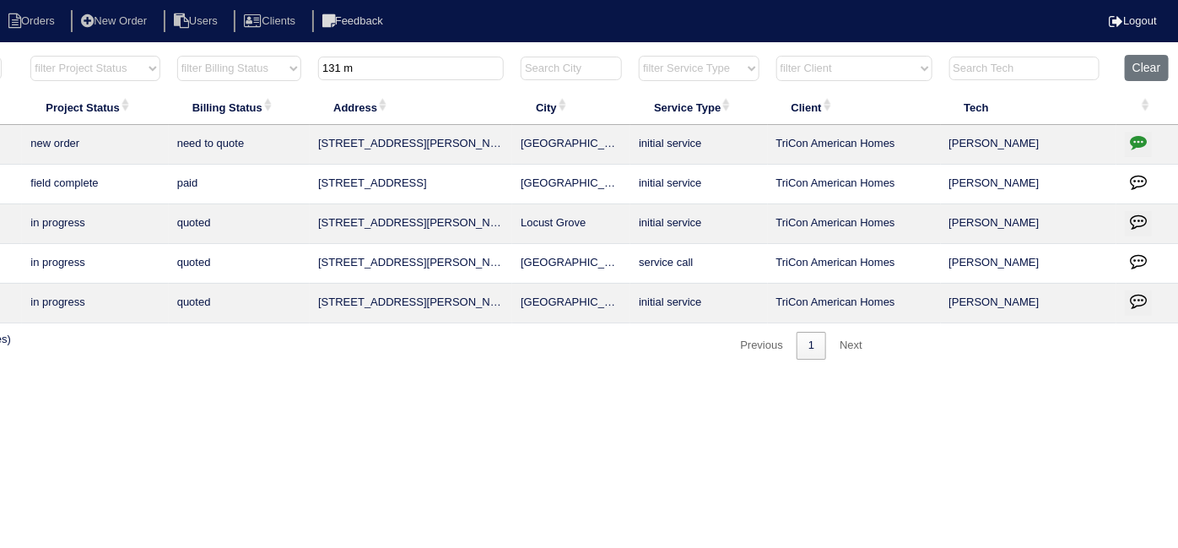
click at [1141, 138] on icon "button" at bounding box center [1138, 141] width 17 height 17
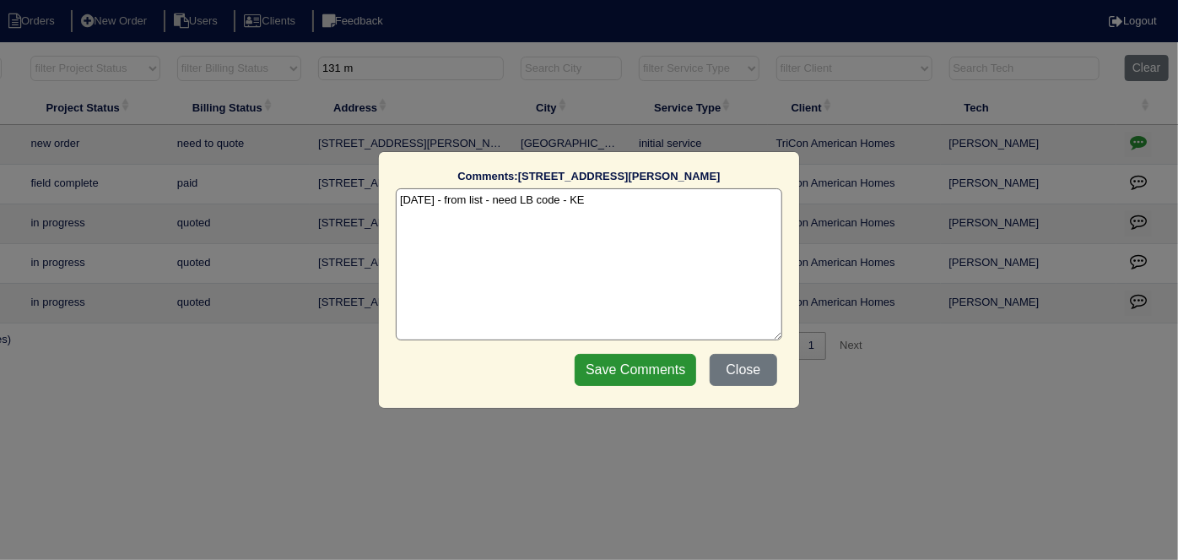
click at [621, 192] on textarea "9/30/25 - from list - need LB code - KE" at bounding box center [589, 264] width 387 height 152
type textarea "9/30/25 - from list - need LB code - KE 10/1/25 - WO put in Appian - KE"
click at [649, 358] on input "Save Comments" at bounding box center [636, 370] width 122 height 32
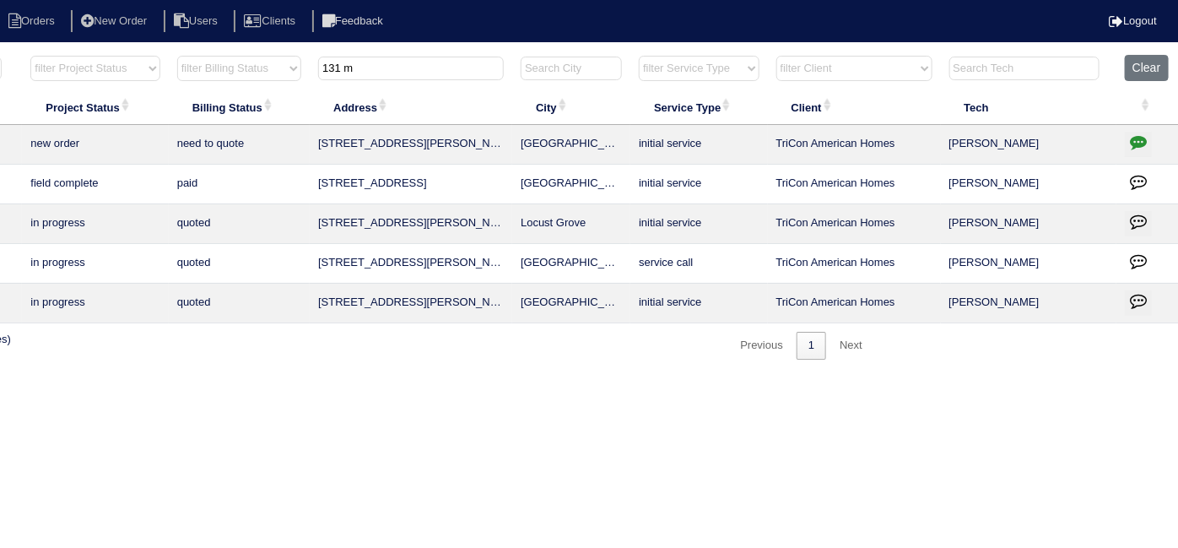
drag, startPoint x: 403, startPoint y: 65, endPoint x: 66, endPoint y: -35, distance: 351.5
click at [66, 0] on html "Orders New Order Users Clients Feedback Logout Orders New Order Users Clients M…" at bounding box center [295, 188] width 1178 height 377
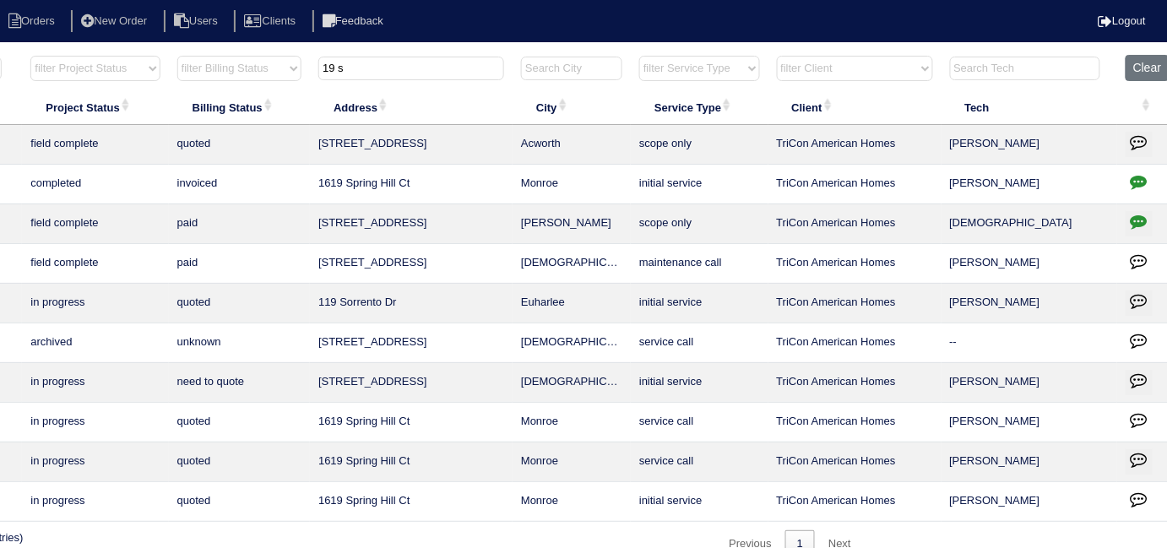
drag, startPoint x: 402, startPoint y: 71, endPoint x: 150, endPoint y: -22, distance: 268.2
click at [150, 0] on html "Orders New Order Users Clients Feedback Logout Orders New Order Users Clients M…" at bounding box center [289, 287] width 1167 height 575
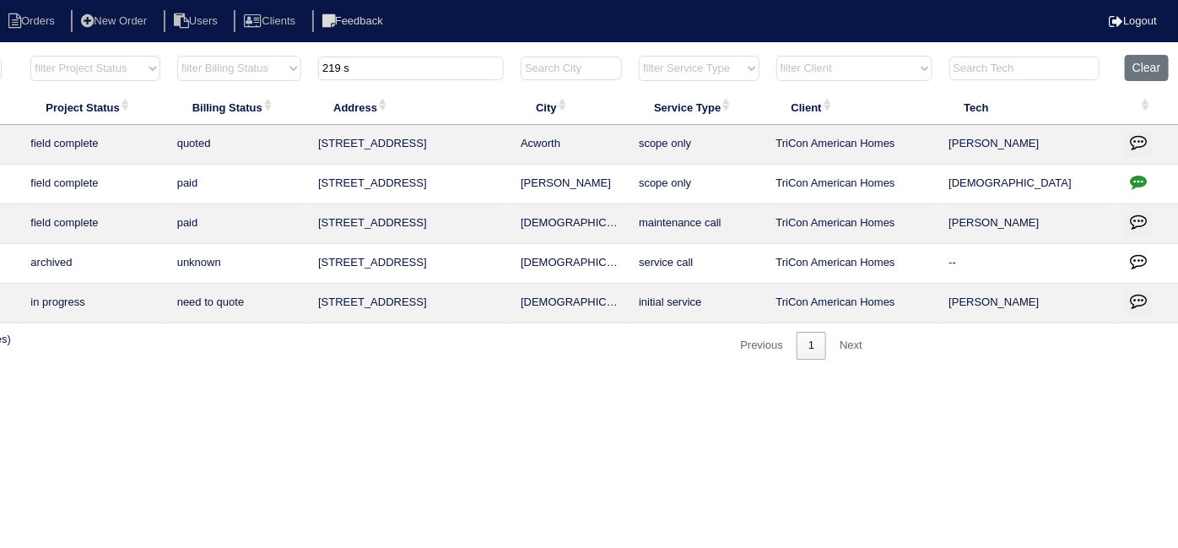
scroll to position [0, 0]
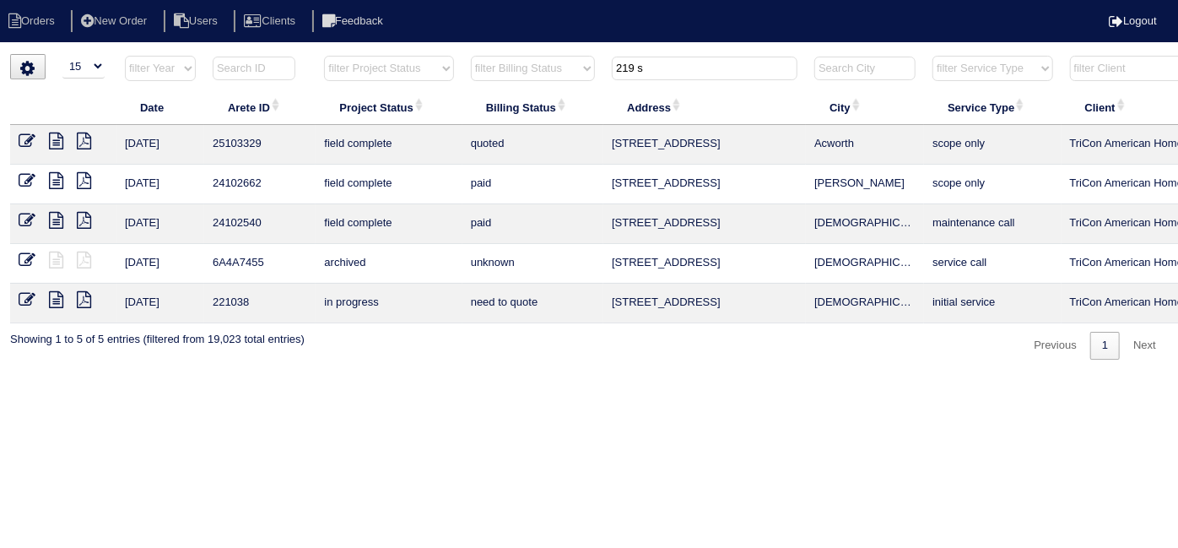
type input "219 s"
click at [24, 143] on icon at bounding box center [27, 141] width 17 height 17
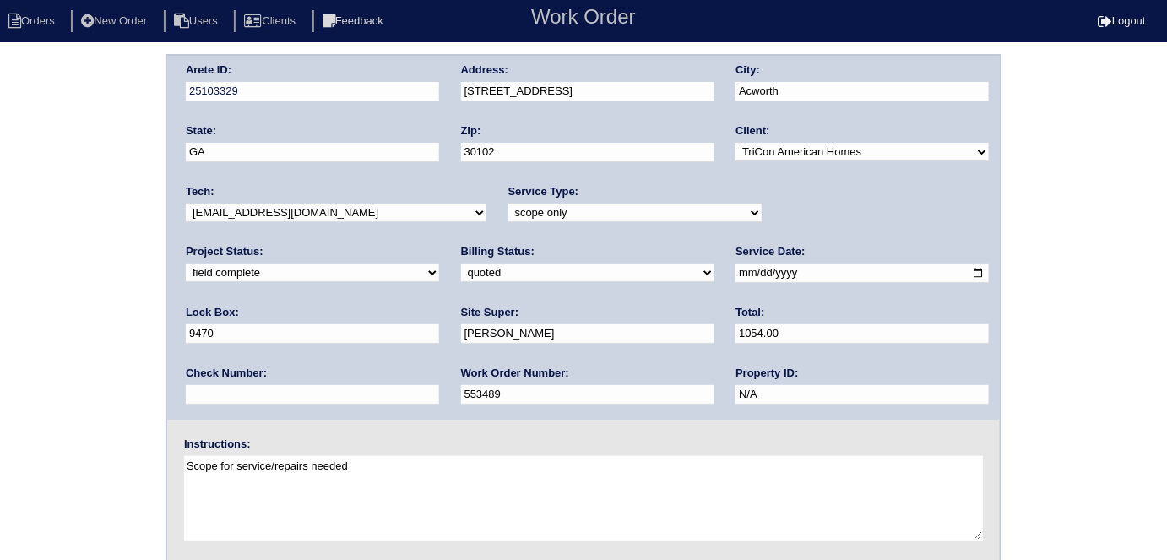
click at [461, 267] on select "need to quote quoted need to invoice invoiced paid warranty purchase order need…" at bounding box center [587, 272] width 253 height 19
select select "need to invoice"
click at [461, 263] on select "need to quote quoted need to invoice invoiced paid warranty purchase order need…" at bounding box center [587, 272] width 253 height 19
click at [131, 239] on div "Arete ID: 25103329 Address: [STREET_ADDRESS] City: [GEOGRAPHIC_DATA] State: [GE…" at bounding box center [583, 395] width 1167 height 683
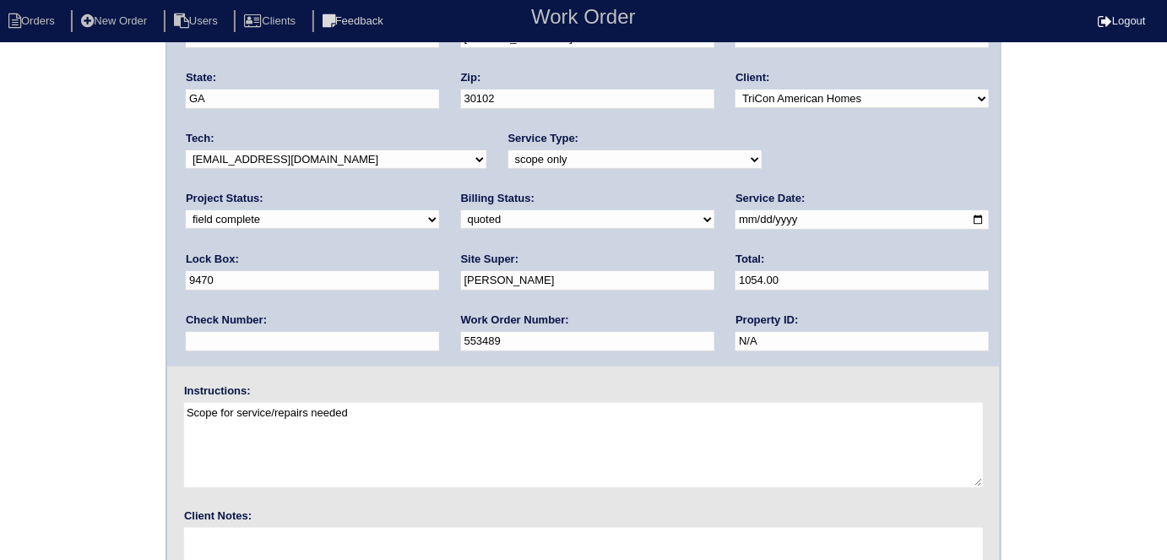
scroll to position [173, 0]
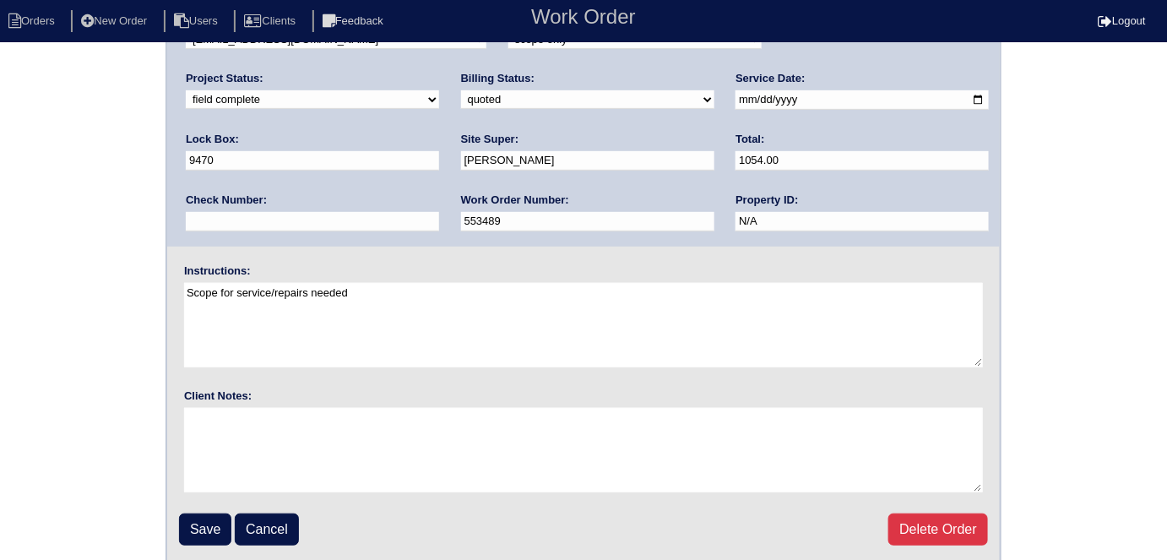
click at [211, 516] on input "Save" at bounding box center [205, 529] width 52 height 32
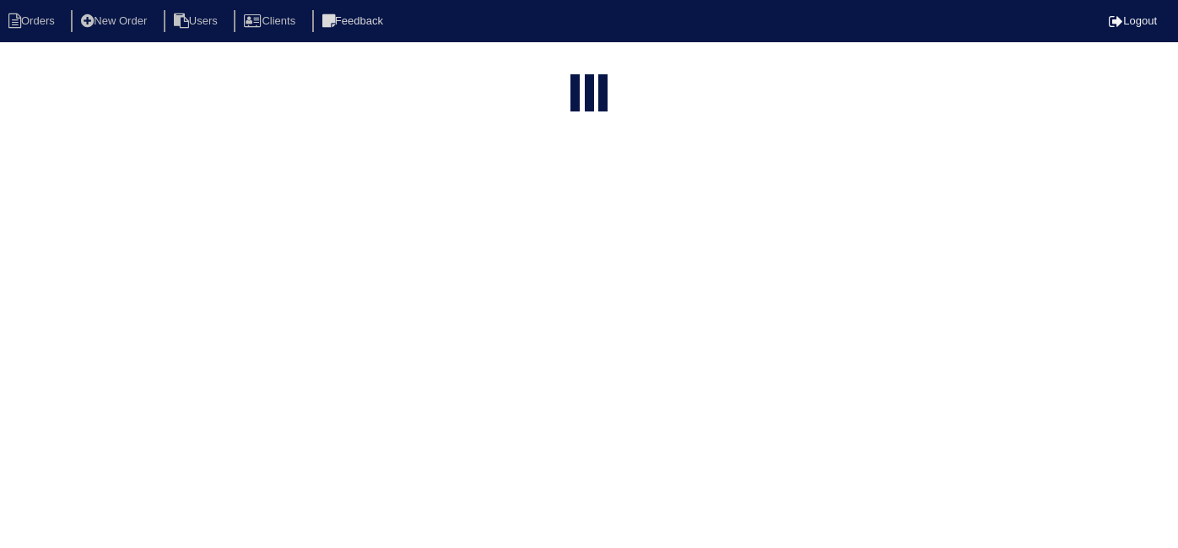
select select "15"
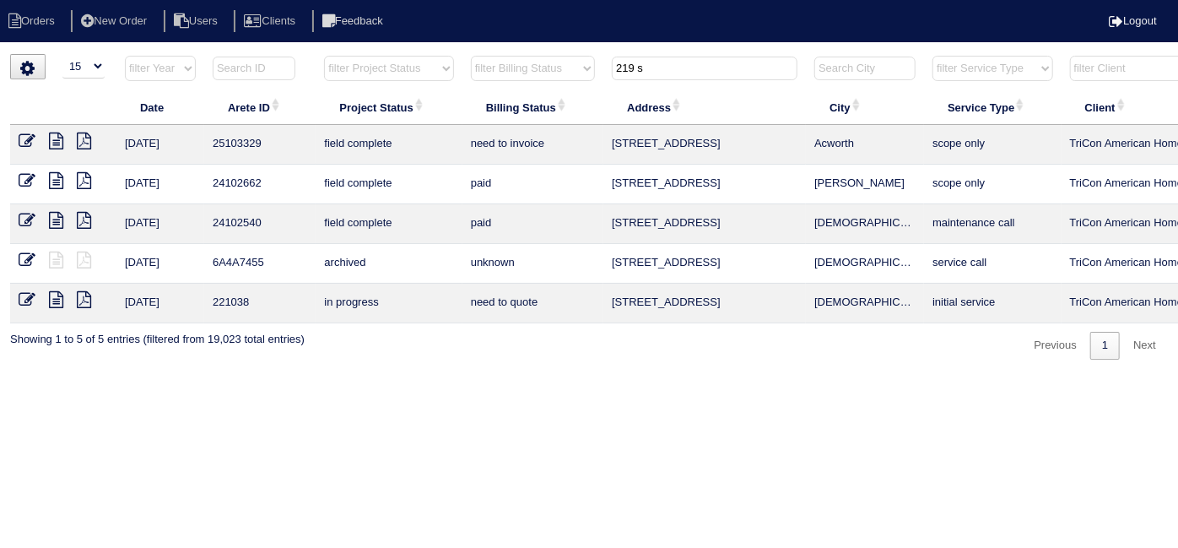
click at [55, 136] on icon at bounding box center [56, 141] width 14 height 17
click at [22, 141] on icon at bounding box center [27, 141] width 17 height 17
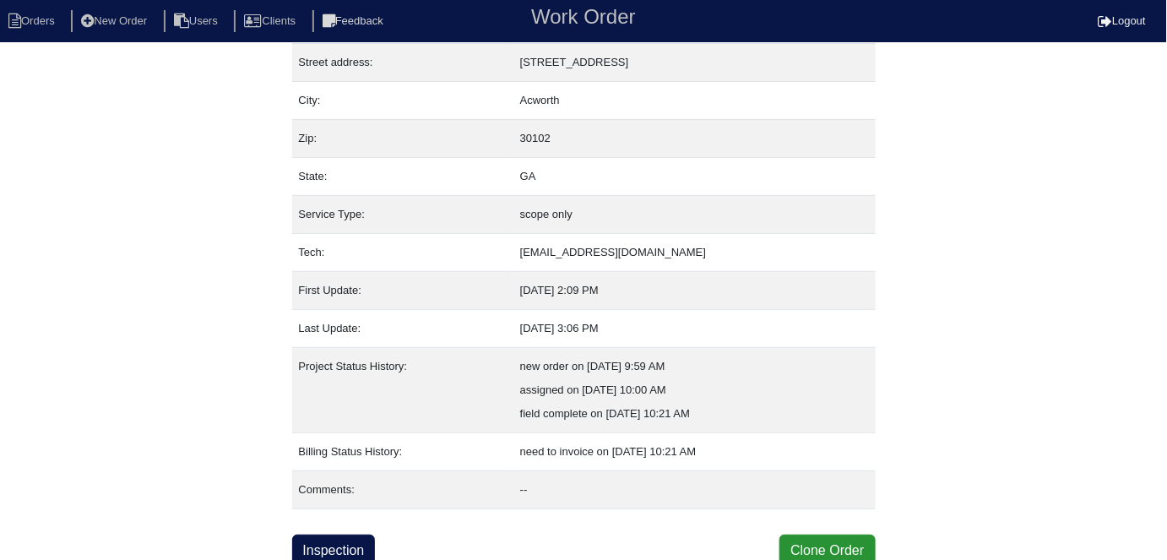
scroll to position [89, 0]
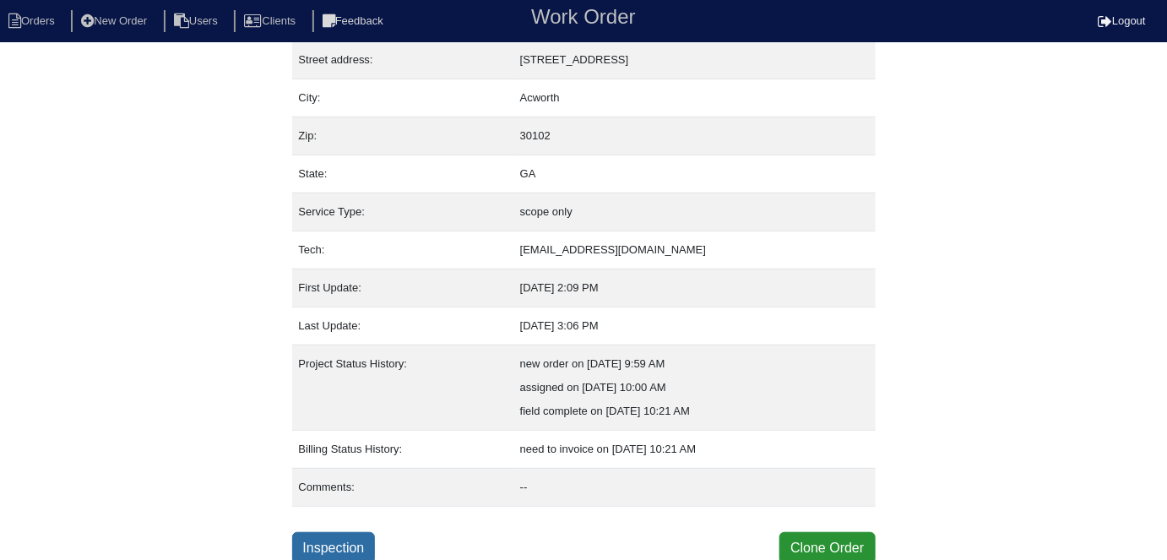
click at [322, 540] on link "Inspection" at bounding box center [334, 548] width 84 height 32
select select "0"
select select "[PERSON_NAME]"
select select "0"
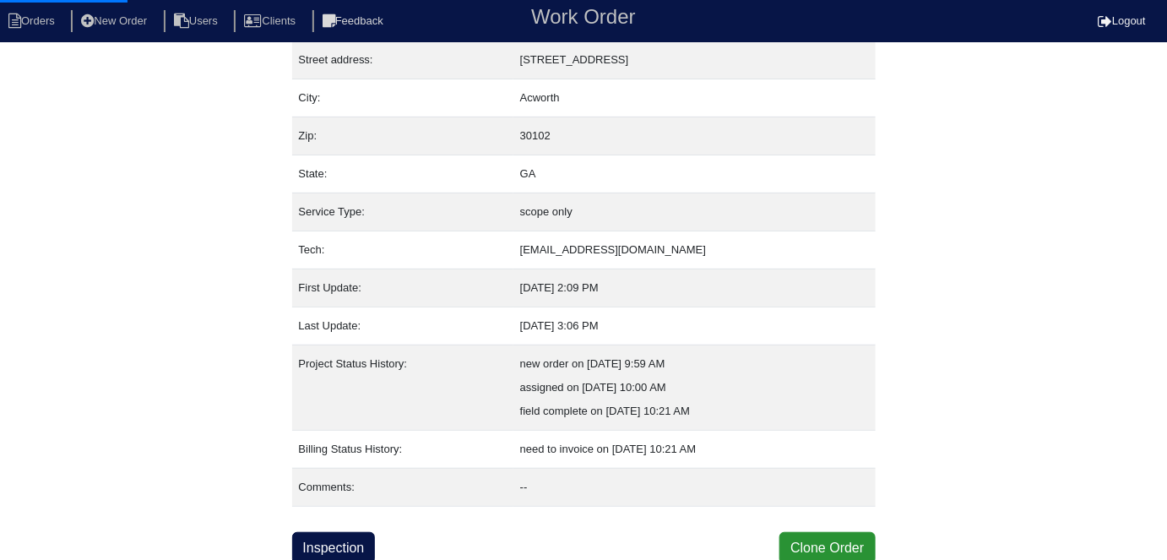
select select "0"
select select "1"
select select "0"
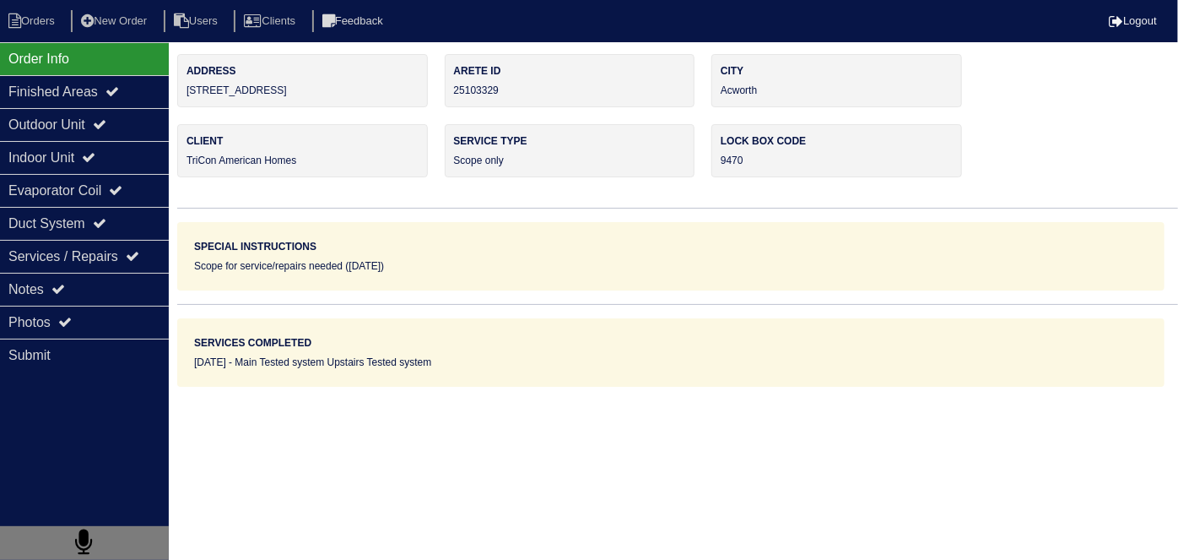
click at [79, 127] on div "Outdoor Unit" at bounding box center [84, 124] width 169 height 33
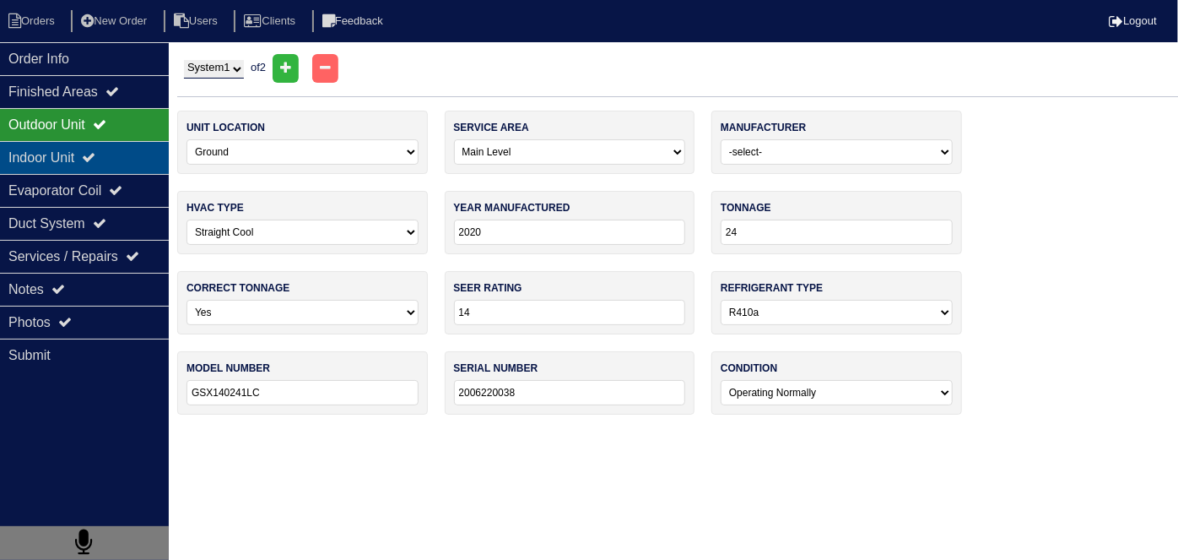
click at [69, 146] on div "Indoor Unit" at bounding box center [84, 157] width 169 height 33
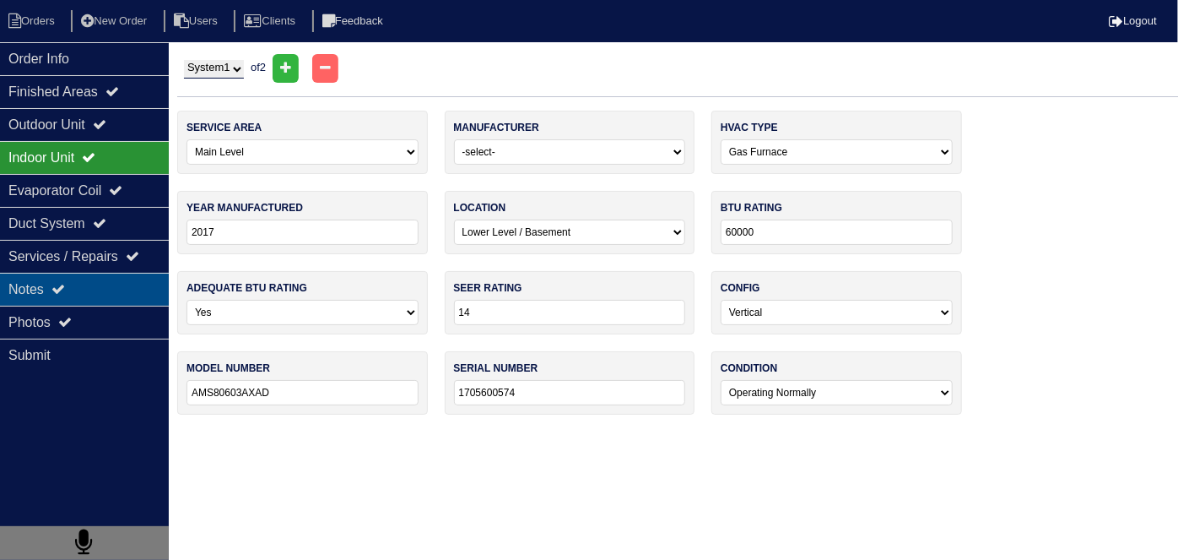
click at [62, 288] on icon at bounding box center [58, 289] width 14 height 14
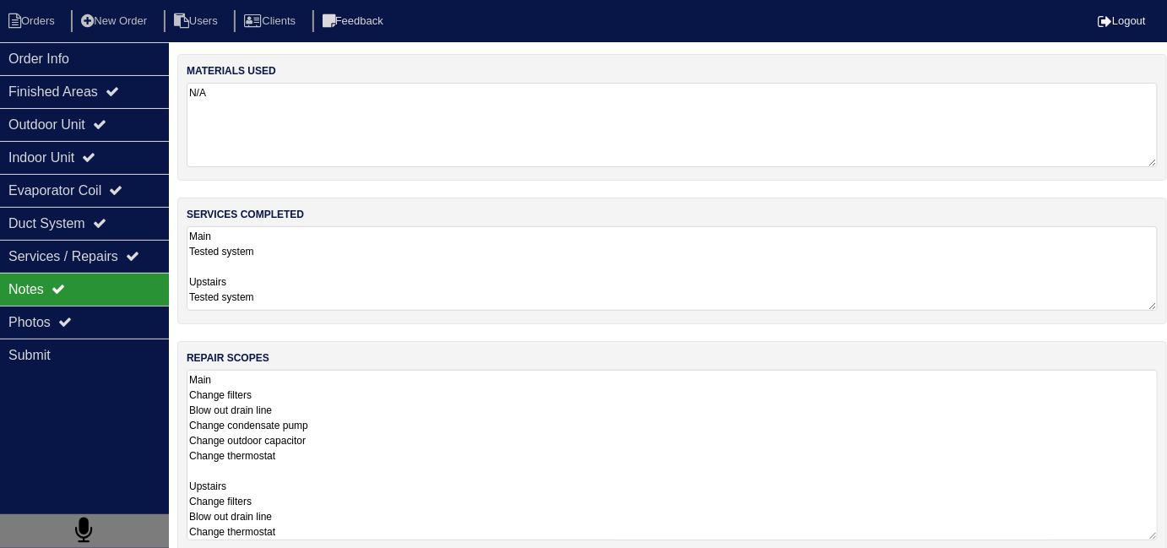
click at [534, 418] on textarea "Main Change filters Blow out drain line Change condensate pump Change outdoor c…" at bounding box center [672, 455] width 971 height 171
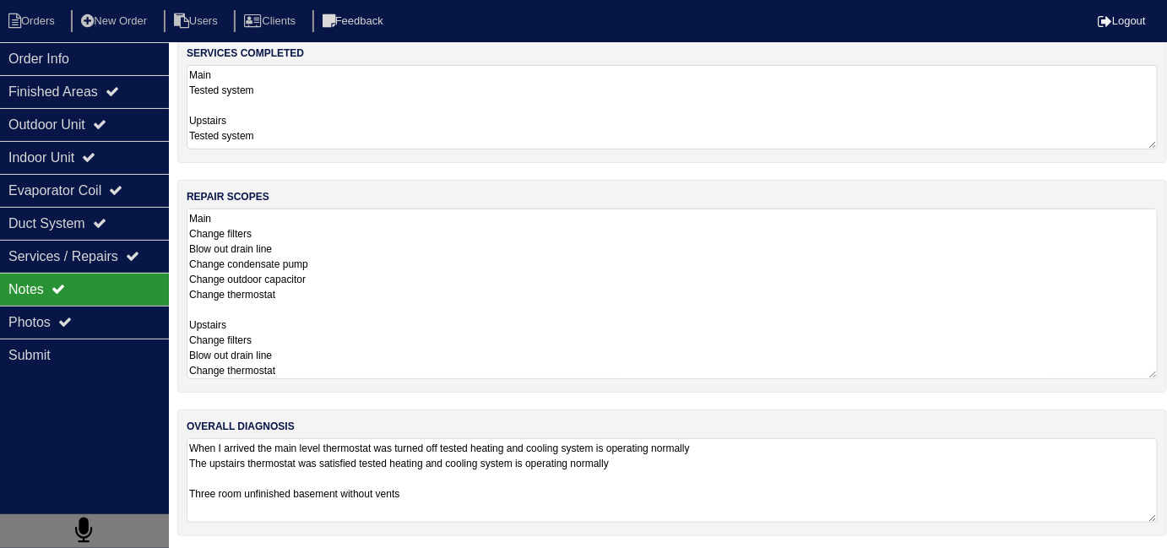
click at [696, 449] on textarea "When I arrived the main level thermostat was turned off tested heating and cool…" at bounding box center [672, 480] width 971 height 84
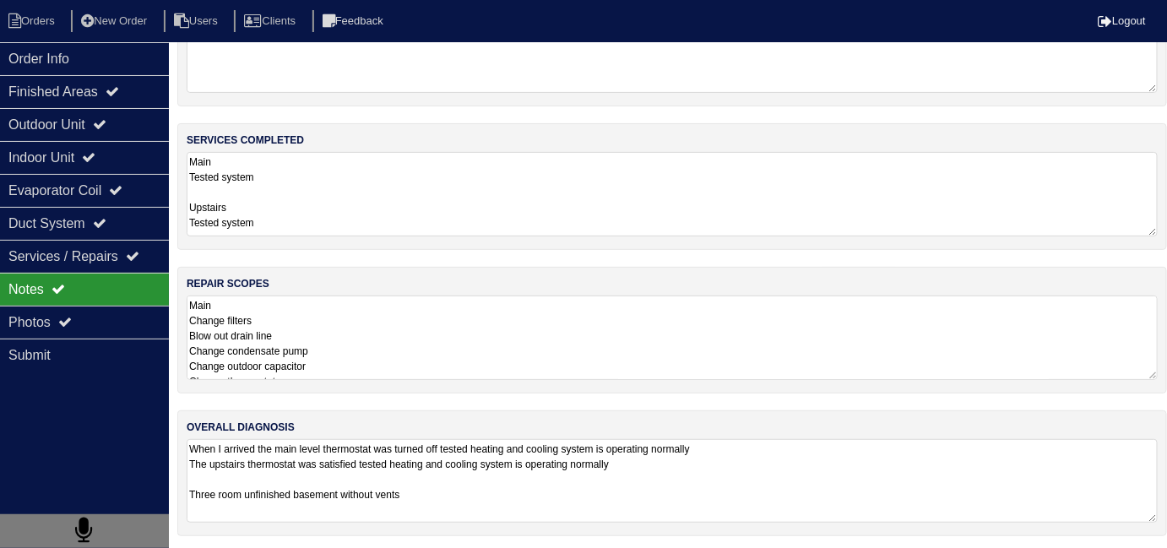
click at [423, 339] on textarea "Main Change filters Blow out drain line Change condensate pump Change outdoor c…" at bounding box center [672, 337] width 971 height 84
click at [776, 486] on textarea "When I arrived the main level thermostat was turned off tested heating and cool…" at bounding box center [672, 481] width 971 height 84
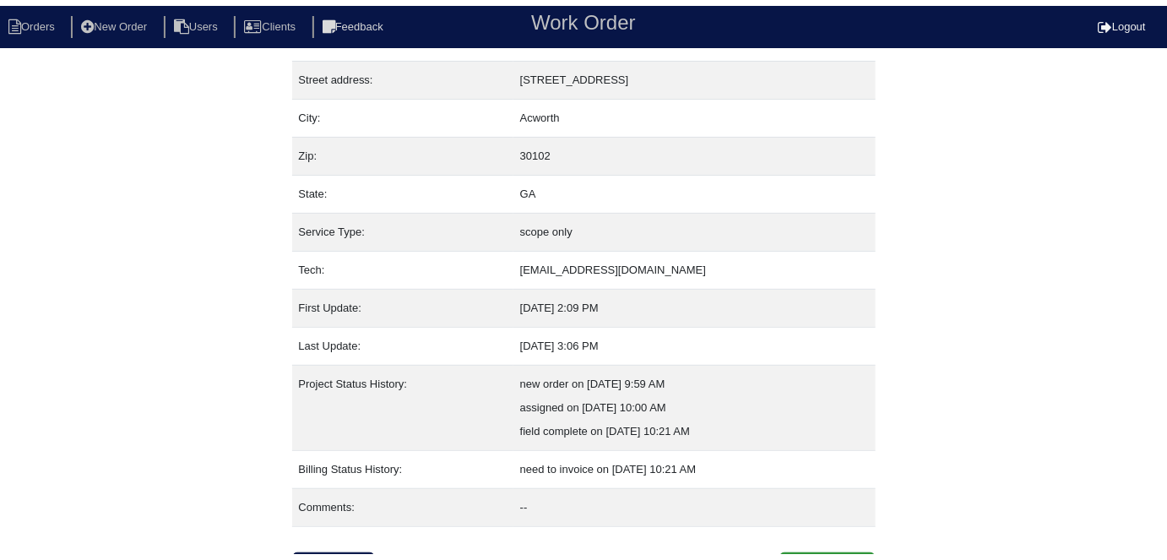
scroll to position [89, 0]
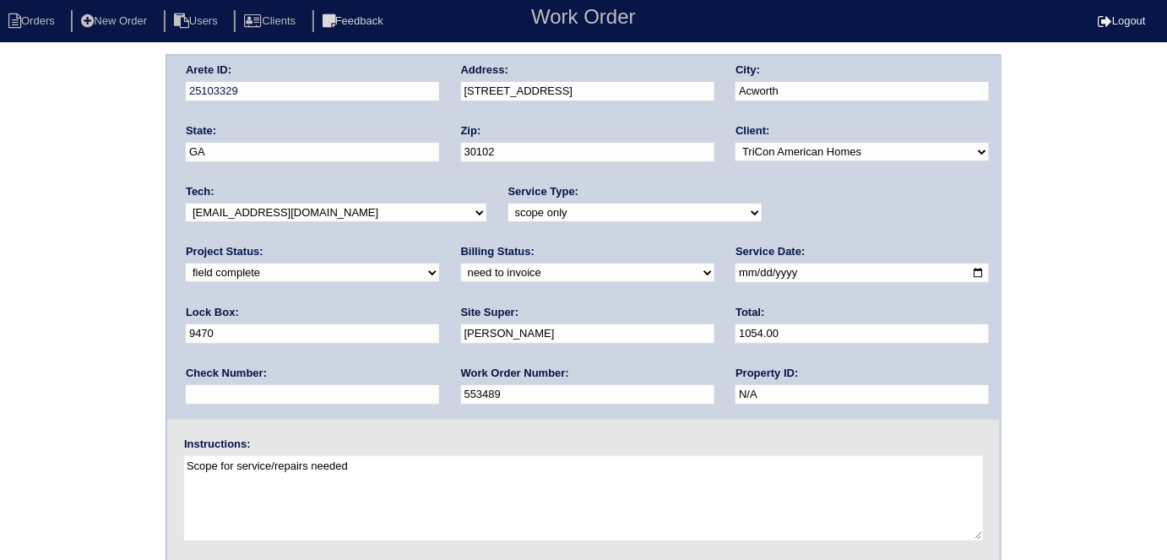
click at [439, 263] on select "new order assigned in progress field complete need to schedule admin review arc…" at bounding box center [312, 272] width 253 height 19
select select "need to schedule"
click at [439, 263] on select "new order assigned in progress field complete need to schedule admin review arc…" at bounding box center [312, 272] width 253 height 19
click at [735, 266] on input "[DATE]" at bounding box center [861, 272] width 253 height 19
type input "[DATE]"
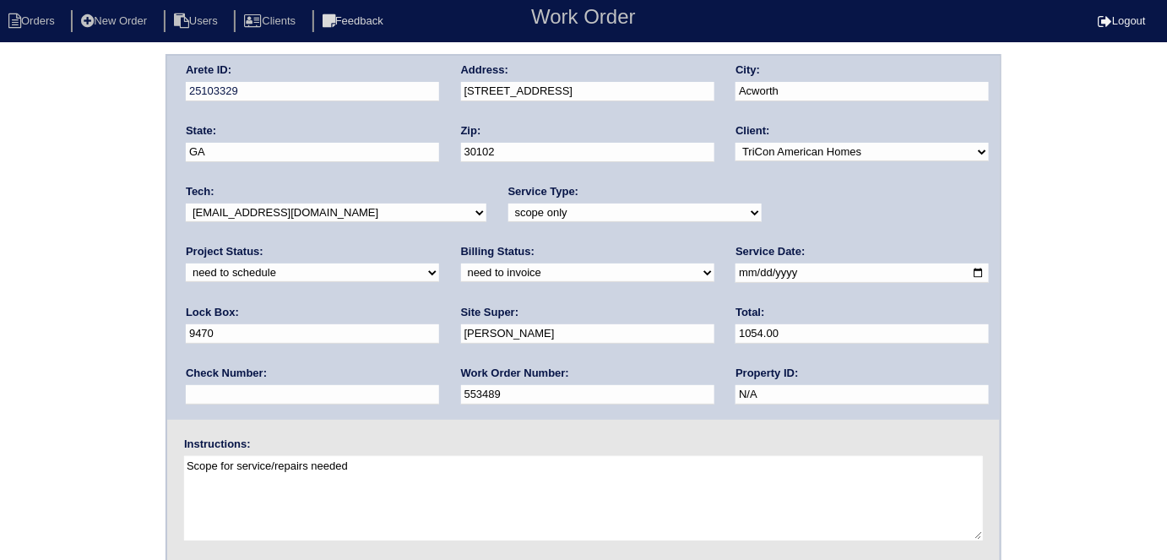
click at [21, 344] on div "Arete ID: 25103329 Address: [STREET_ADDRESS] City: [GEOGRAPHIC_DATA] State: [GE…" at bounding box center [583, 395] width 1167 height 683
click at [0, 200] on div "Arete ID: 25103329 Address: [STREET_ADDRESS] City: [GEOGRAPHIC_DATA] State: [GE…" at bounding box center [583, 395] width 1167 height 683
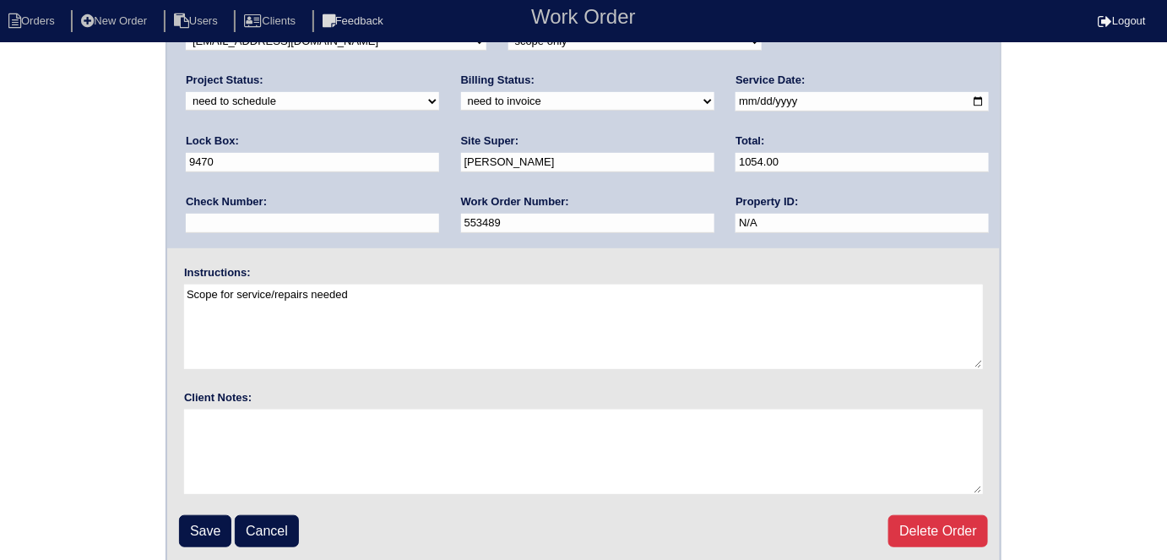
scroll to position [173, 0]
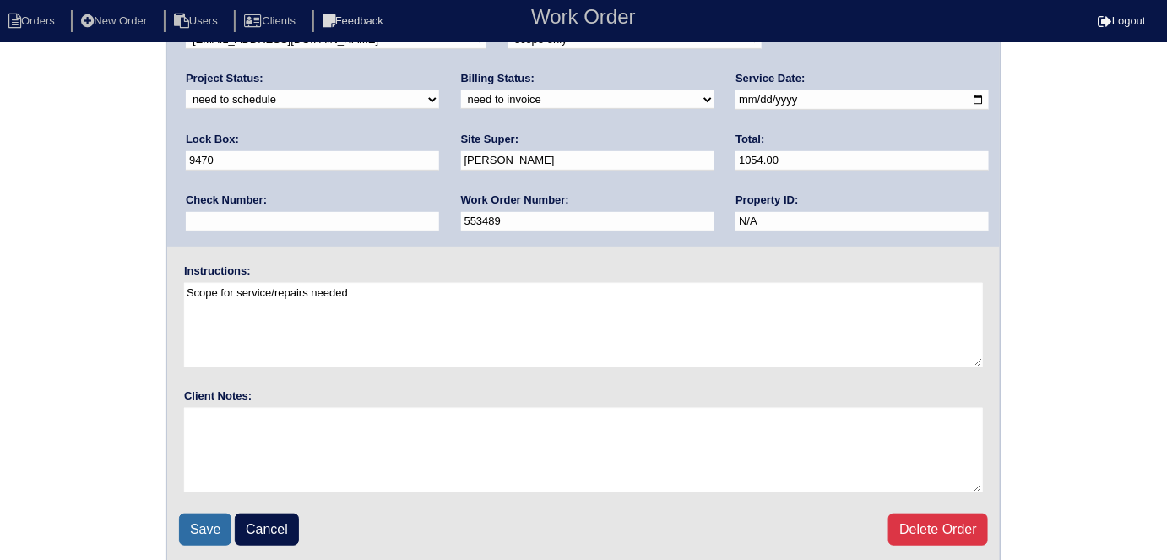
click at [187, 523] on input "Save" at bounding box center [205, 529] width 52 height 32
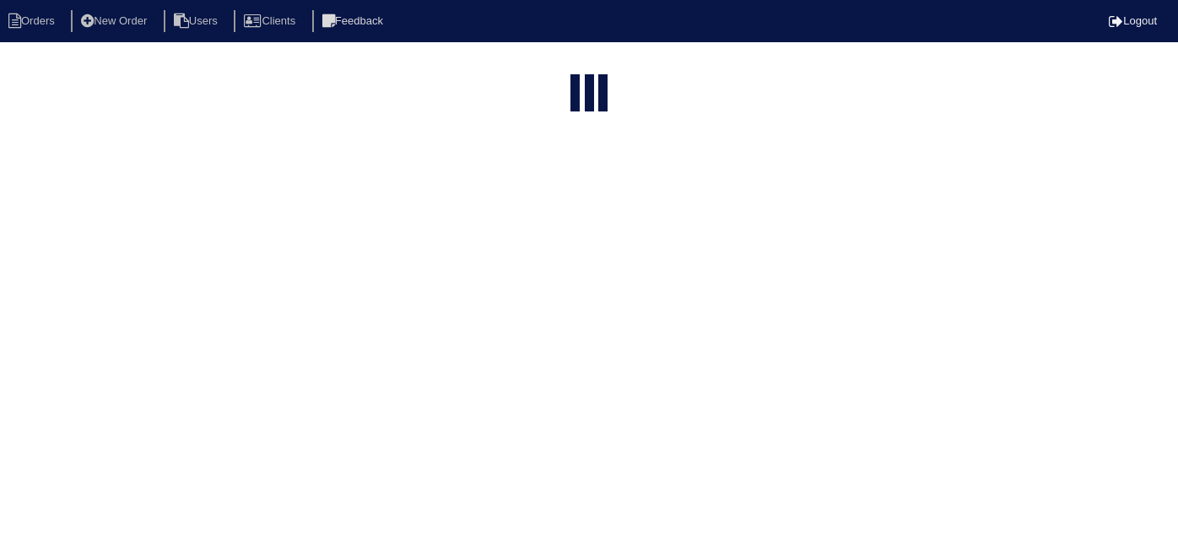
select select "15"
type input "219 s"
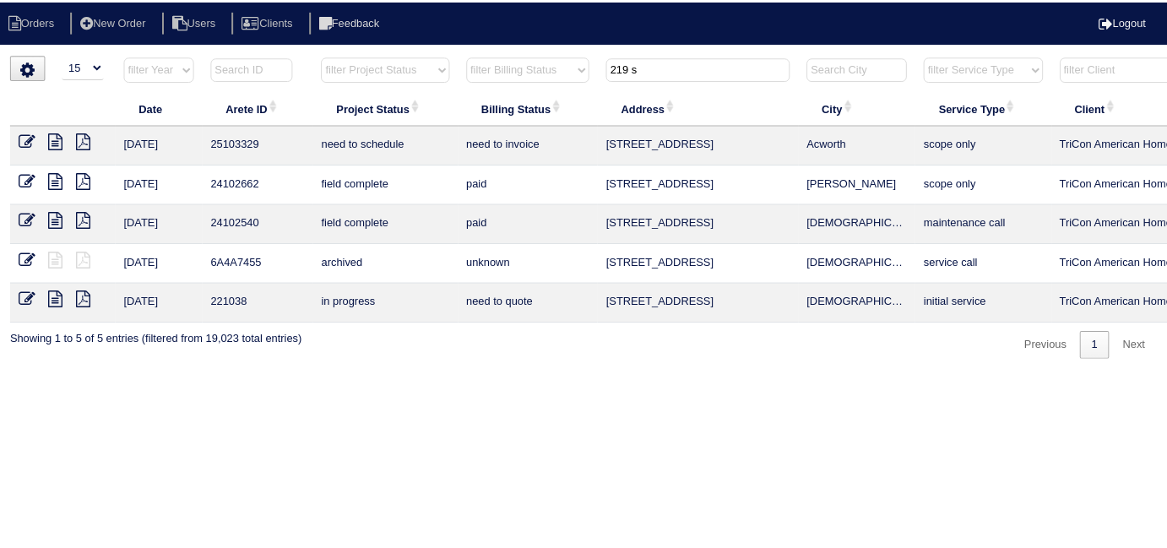
scroll to position [0, 294]
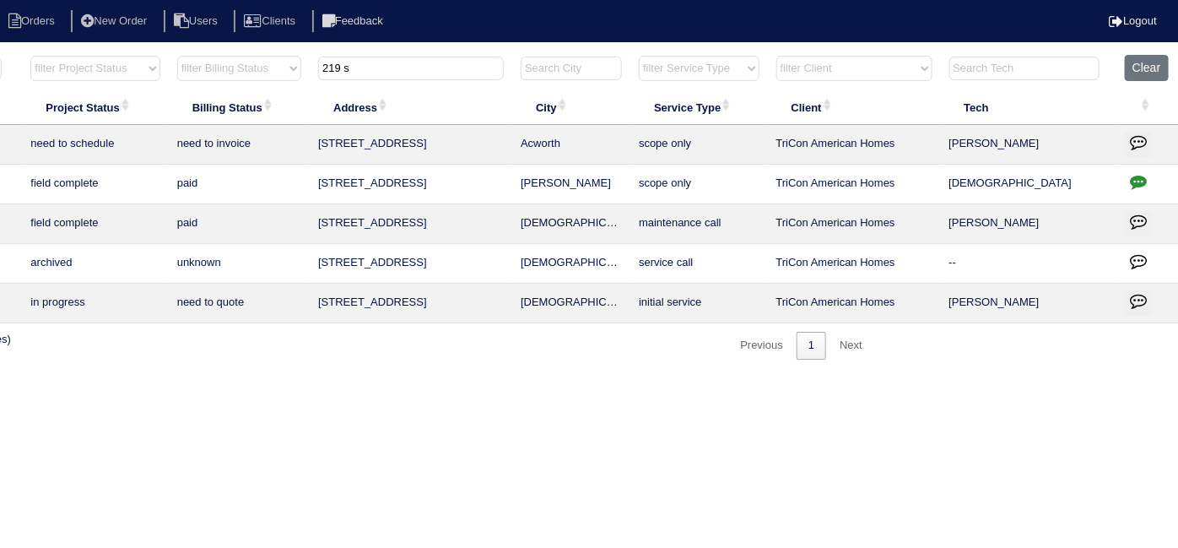
click at [1141, 154] on button "button" at bounding box center [1138, 144] width 27 height 25
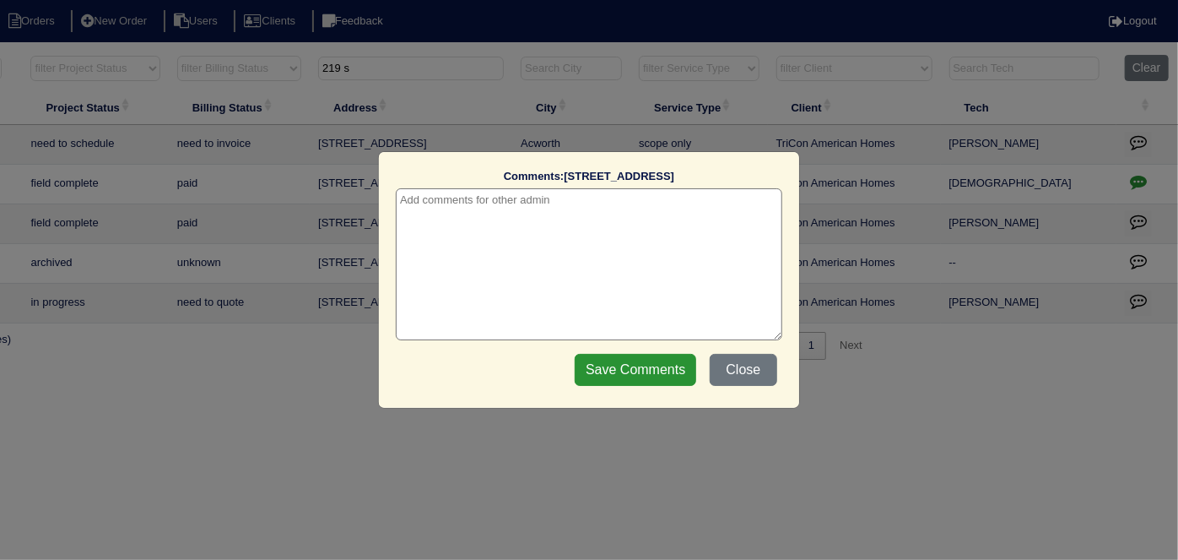
click at [474, 196] on textarea at bounding box center [589, 264] width 387 height 152
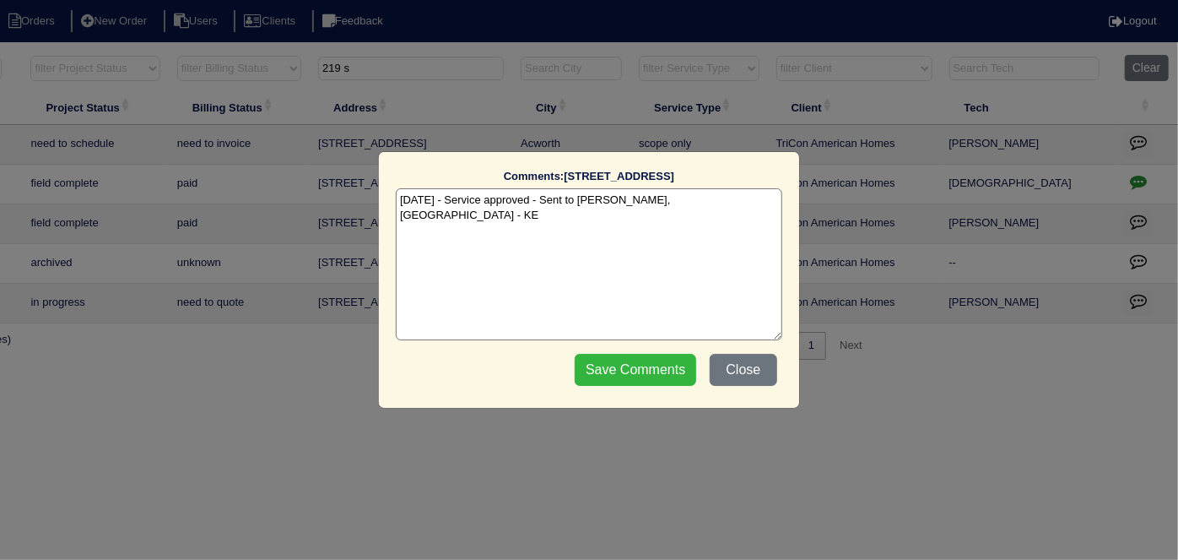
type textarea "10/1/25 - Service approved - Sent to Dan, Payton - KE"
click at [598, 382] on input "Save Comments" at bounding box center [636, 370] width 122 height 32
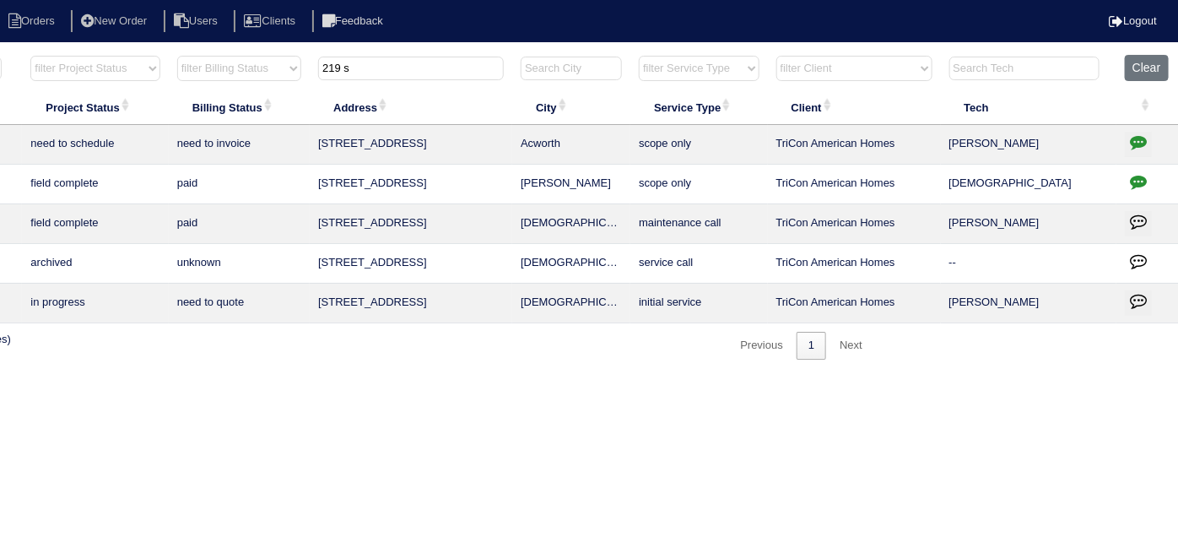
drag, startPoint x: 371, startPoint y: 64, endPoint x: 16, endPoint y: -2, distance: 361.5
click at [16, 0] on html "Orders New Order Users Clients Feedback Logout Orders New Order Users Clients M…" at bounding box center [295, 188] width 1178 height 377
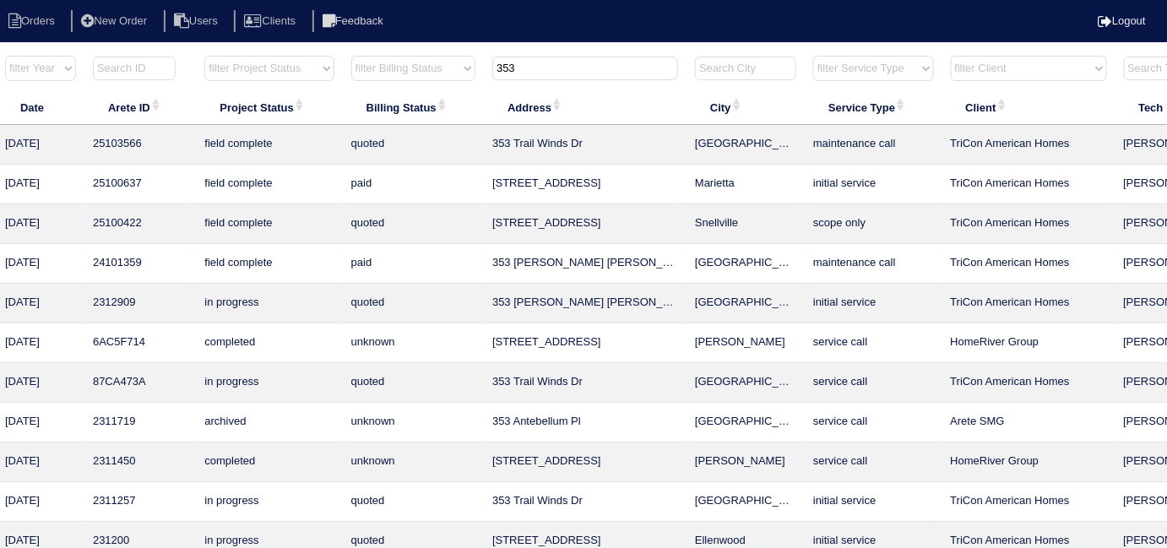
scroll to position [0, 0]
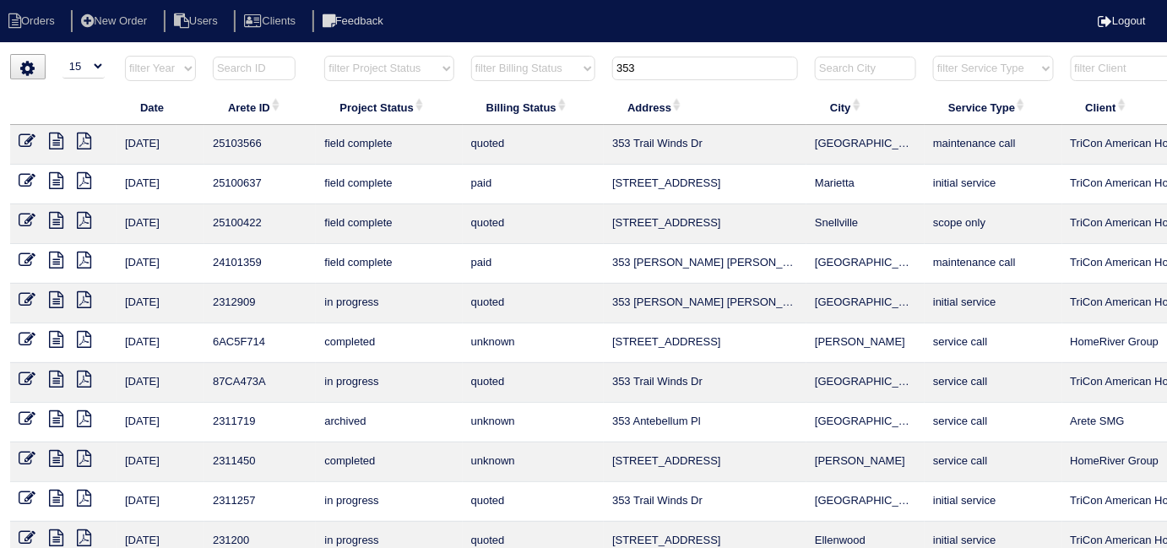
type input "353"
click at [22, 141] on icon at bounding box center [27, 141] width 17 height 17
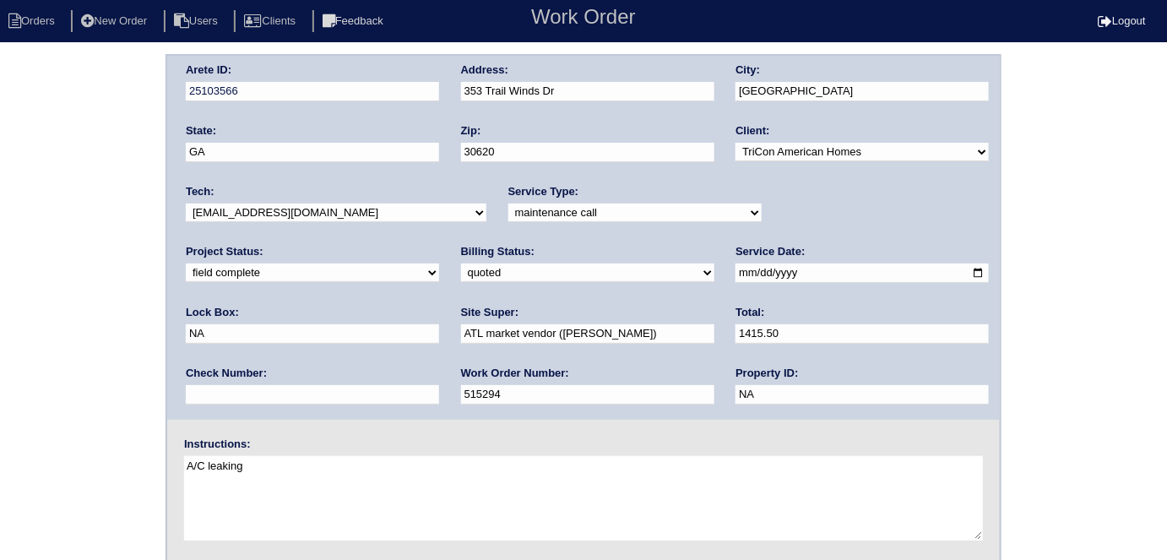
click at [461, 271] on select "need to quote quoted need to invoice invoiced paid warranty purchase order need…" at bounding box center [587, 272] width 253 height 19
select select "need to invoice"
click at [461, 263] on select "need to quote quoted need to invoice invoiced paid warranty purchase order need…" at bounding box center [587, 272] width 253 height 19
click at [31, 295] on div "Arete ID: 25103566 Address: 353 Trail Winds Dr City: Bethlehem State: GA Zip: 3…" at bounding box center [583, 395] width 1167 height 683
click at [69, 252] on div "Arete ID: 25103566 Address: 353 Trail Winds Dr City: Bethlehem State: GA Zip: 3…" at bounding box center [583, 395] width 1167 height 683
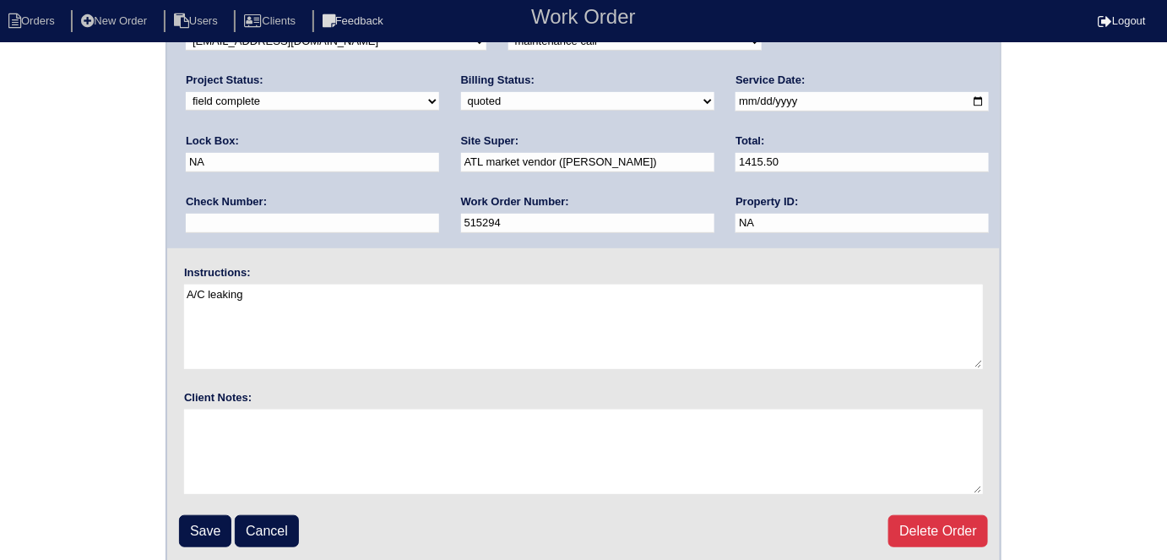
scroll to position [173, 0]
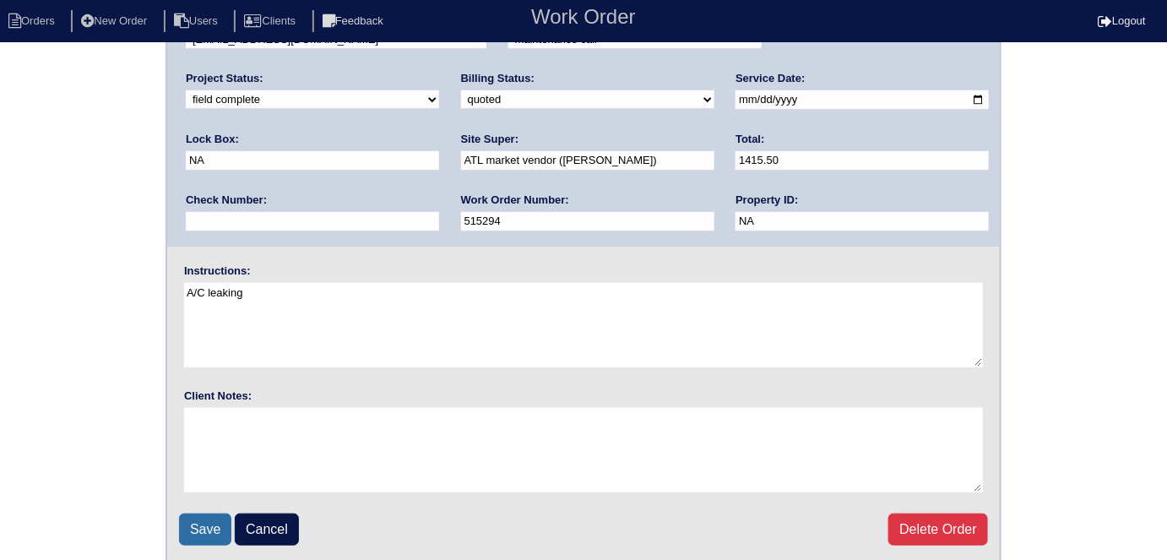
click at [181, 514] on input "Save" at bounding box center [205, 529] width 52 height 32
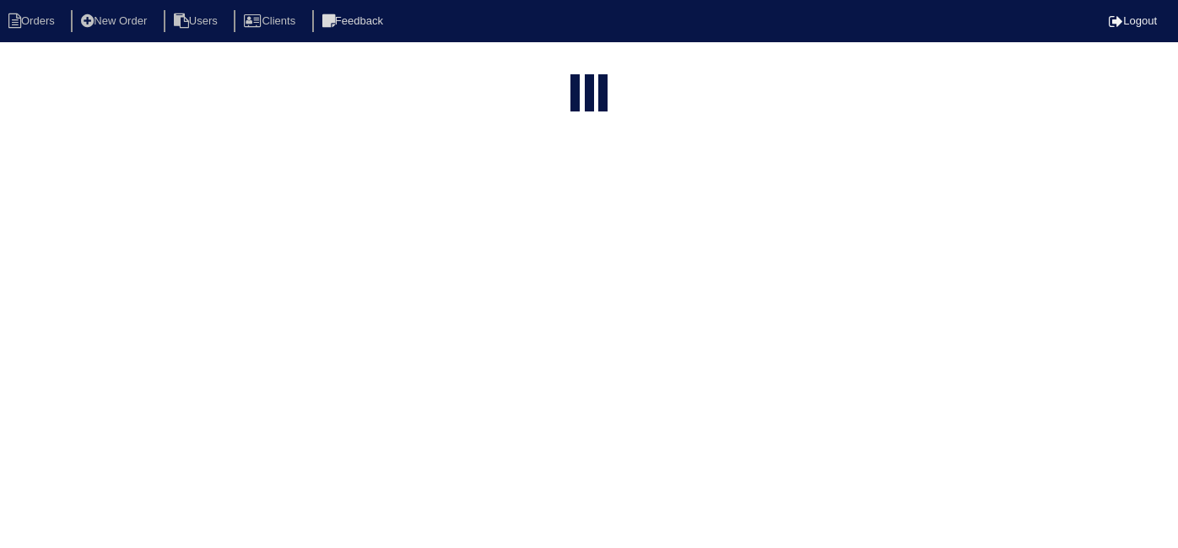
select select "15"
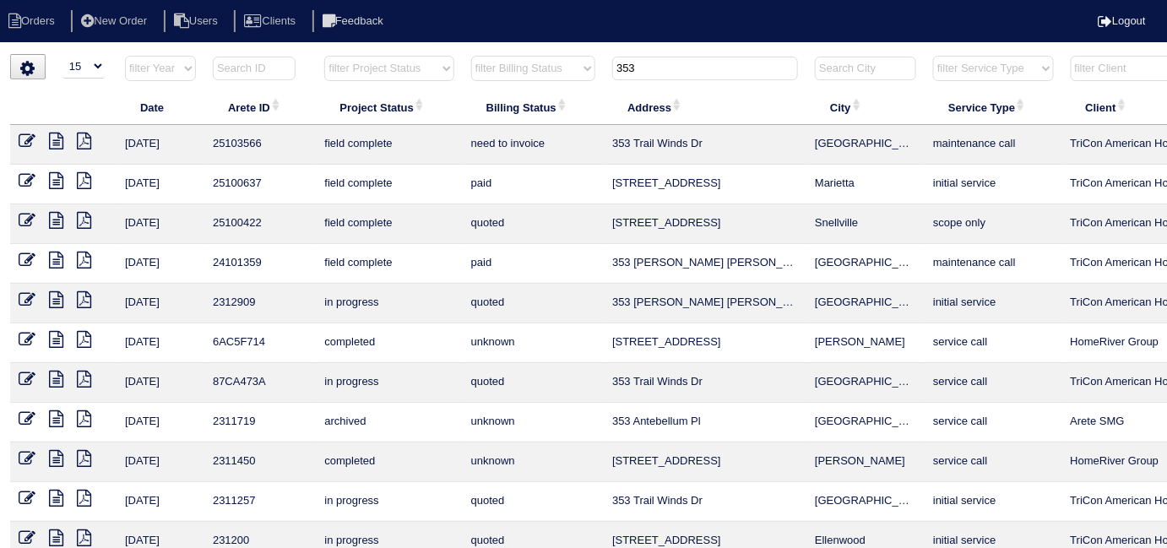
drag, startPoint x: 681, startPoint y: 68, endPoint x: 384, endPoint y: 1, distance: 304.7
click at [384, 54] on body "Orders New Order Users Clients Feedback Logout Orders New Order Users Clients M…" at bounding box center [583, 405] width 1167 height 702
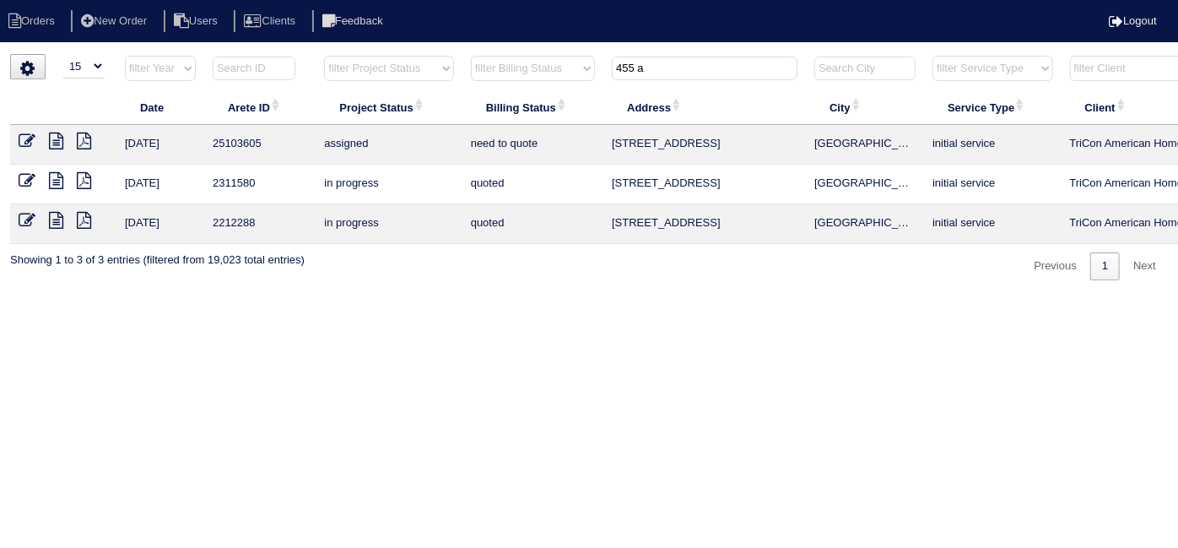
type input "455 a"
click at [24, 141] on icon at bounding box center [27, 141] width 17 height 17
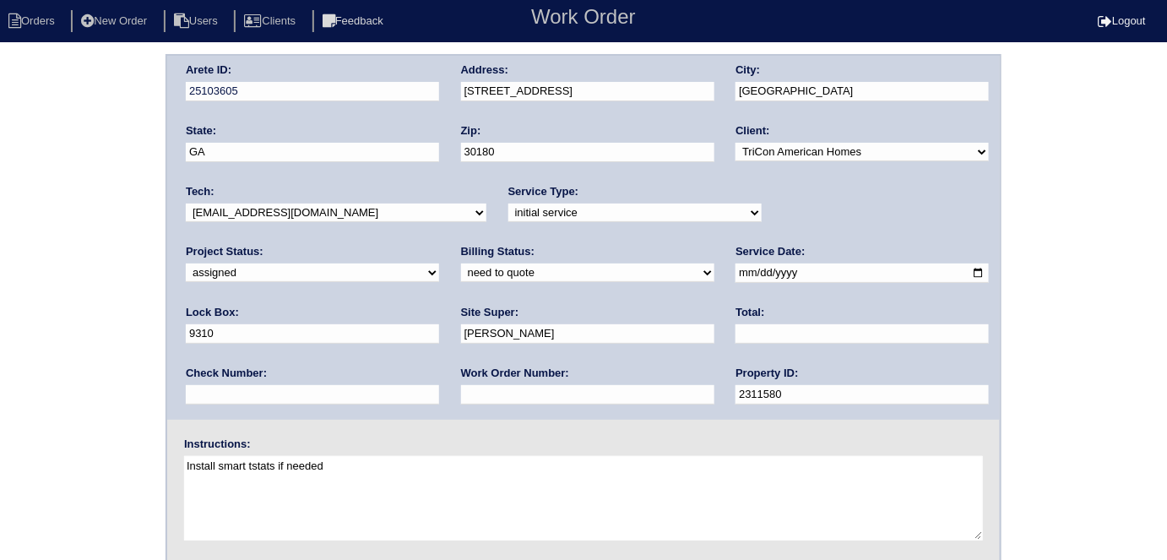
click at [461, 385] on input "text" at bounding box center [587, 394] width 253 height 19
type input "553895"
click at [24, 341] on div "Arete ID: 25103605 Address: [STREET_ADDRESS] City: [GEOGRAPHIC_DATA] State: [GE…" at bounding box center [583, 395] width 1167 height 683
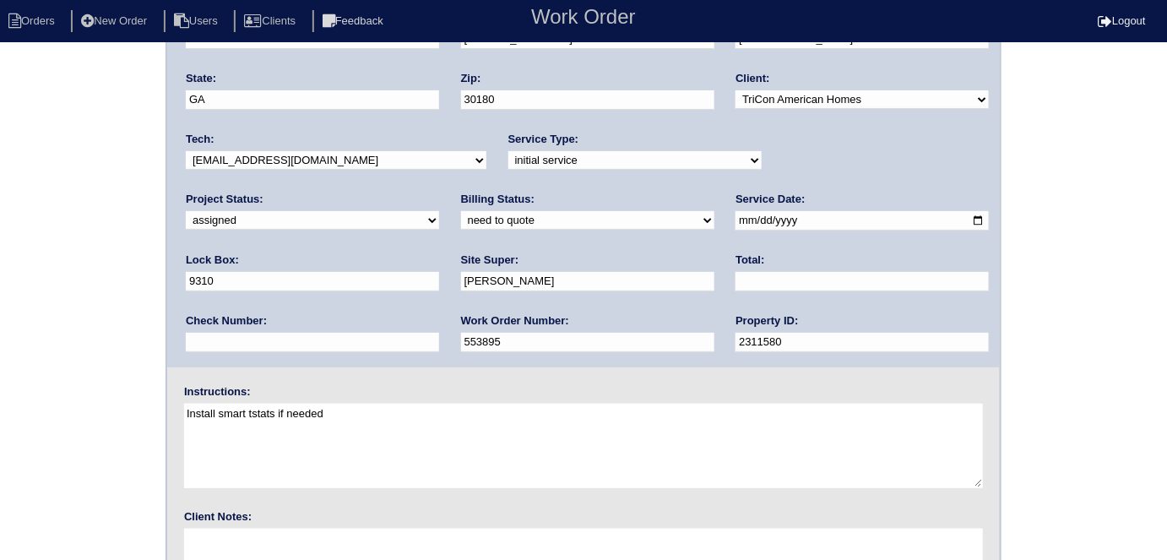
scroll to position [173, 0]
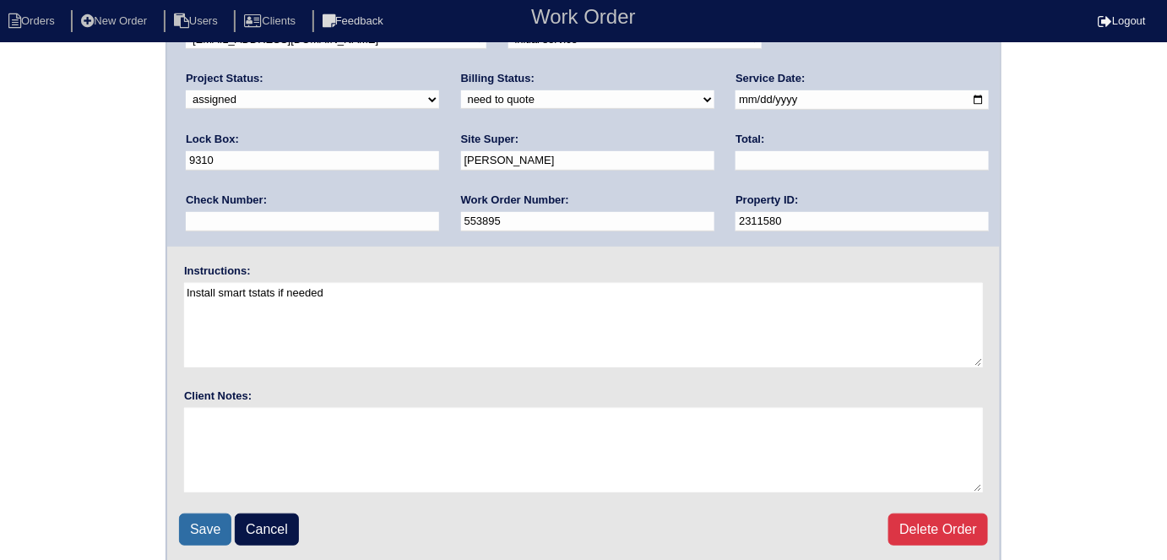
drag, startPoint x: 207, startPoint y: 522, endPoint x: 205, endPoint y: 541, distance: 19.5
click at [204, 529] on input "Save" at bounding box center [205, 529] width 52 height 32
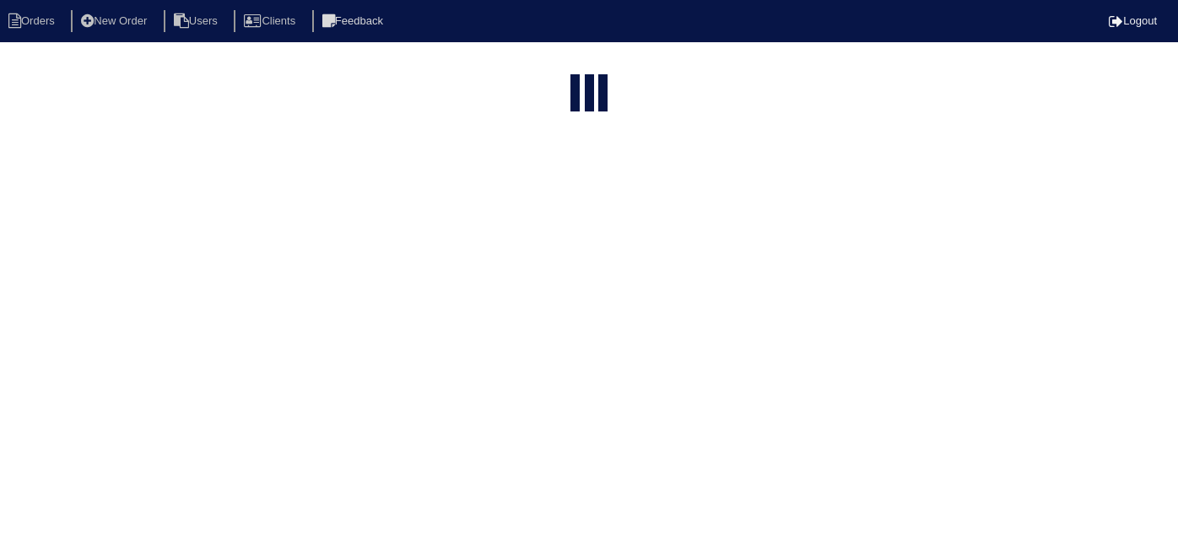
select select "15"
type input "455 a"
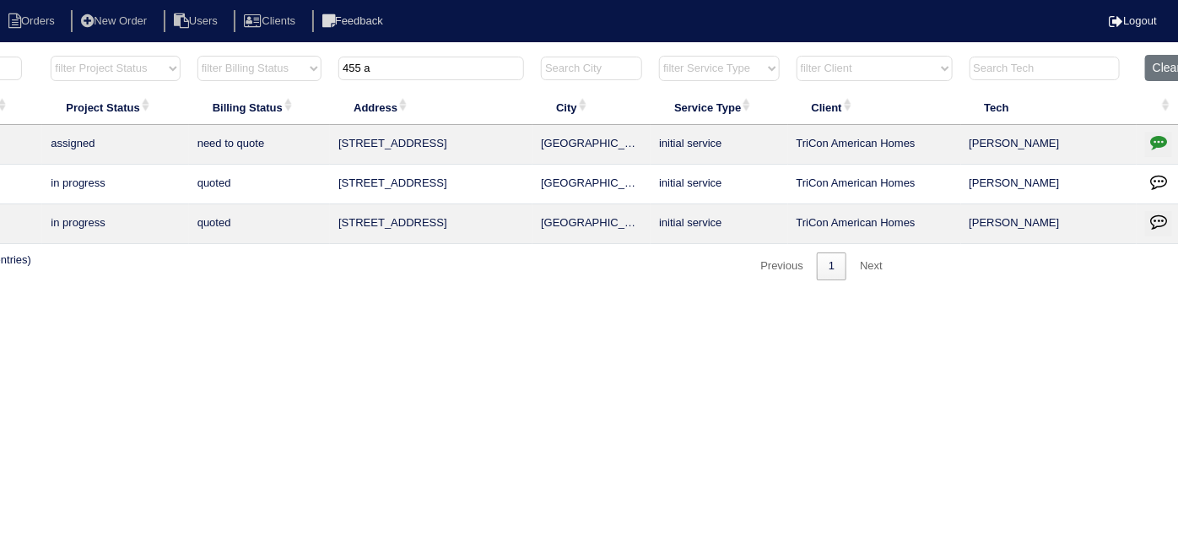
scroll to position [0, 294]
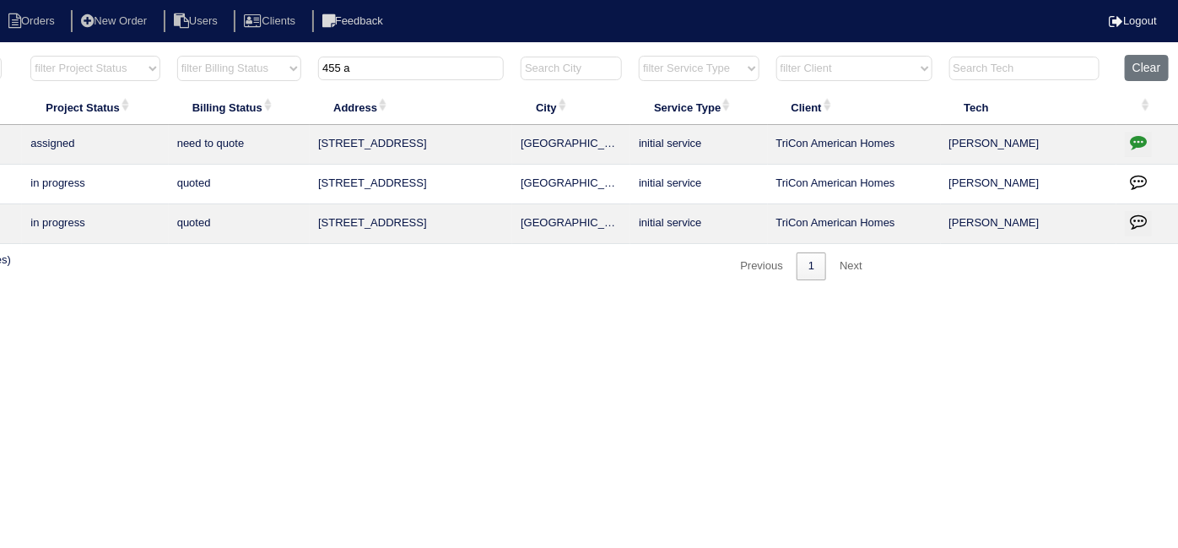
click at [1132, 140] on icon "button" at bounding box center [1138, 141] width 17 height 17
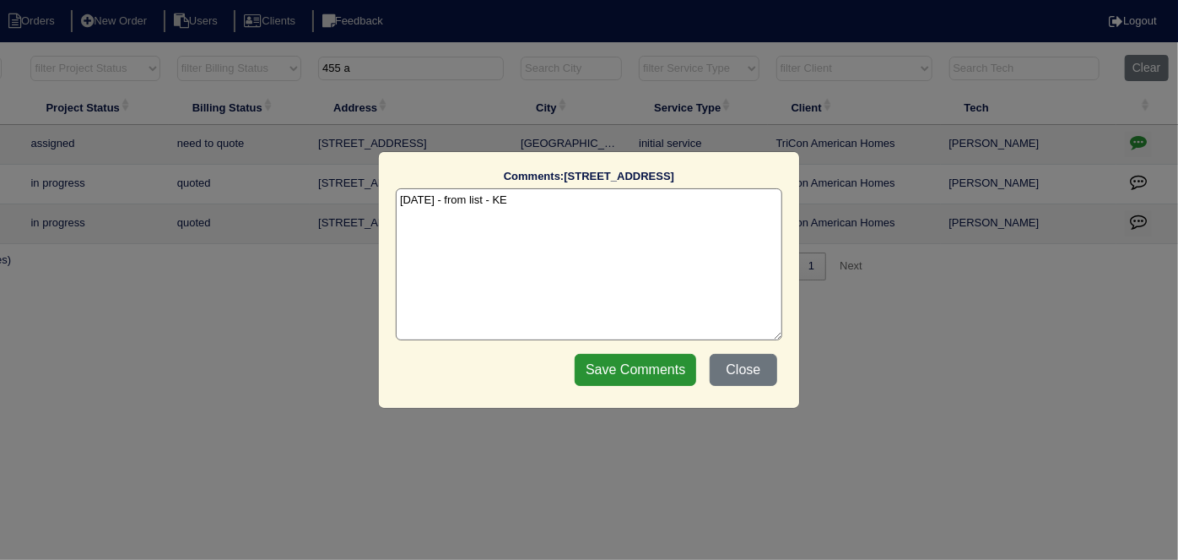
click at [622, 198] on textarea "9/30/25 - from list - KE" at bounding box center [589, 264] width 387 height 152
type textarea "9/30/25 - from list - KE 10/1/25 - WO put in Appian - KE"
click at [657, 371] on input "Save Comments" at bounding box center [636, 370] width 122 height 32
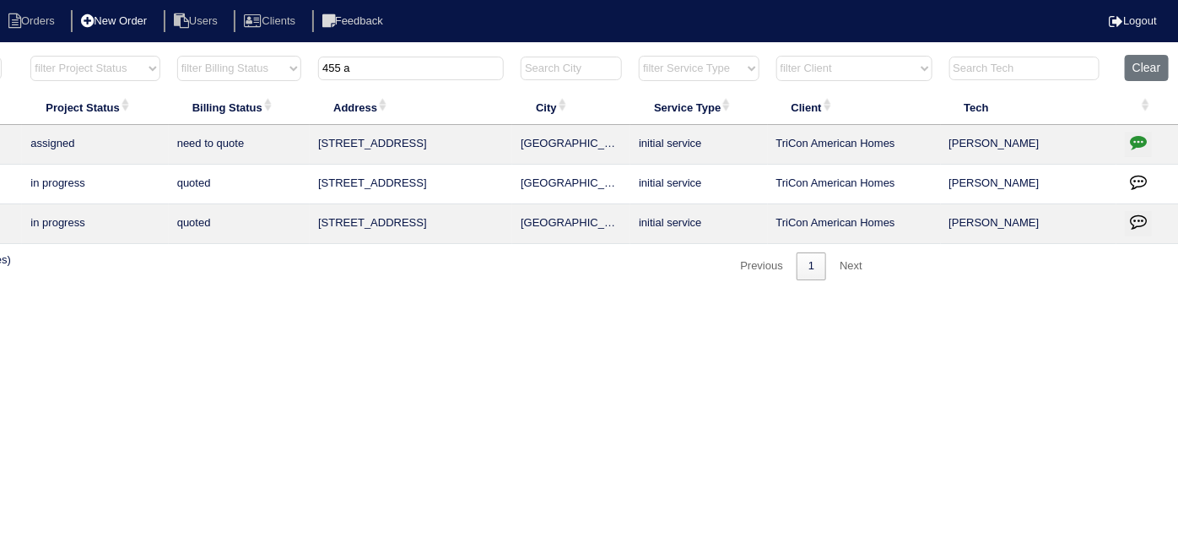
drag, startPoint x: 470, startPoint y: 74, endPoint x: 138, endPoint y: 12, distance: 337.6
click at [144, 54] on body "Orders New Order Users Clients Feedback Logout Orders New Order Users Clients M…" at bounding box center [295, 167] width 1178 height 226
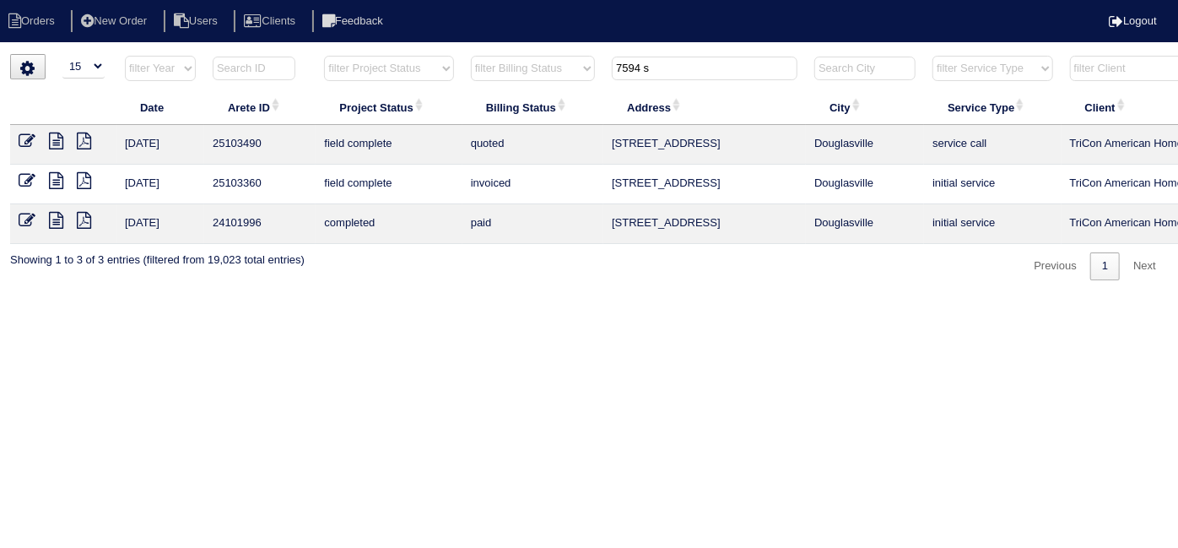
type input "7594 s"
click at [25, 140] on icon at bounding box center [27, 141] width 17 height 17
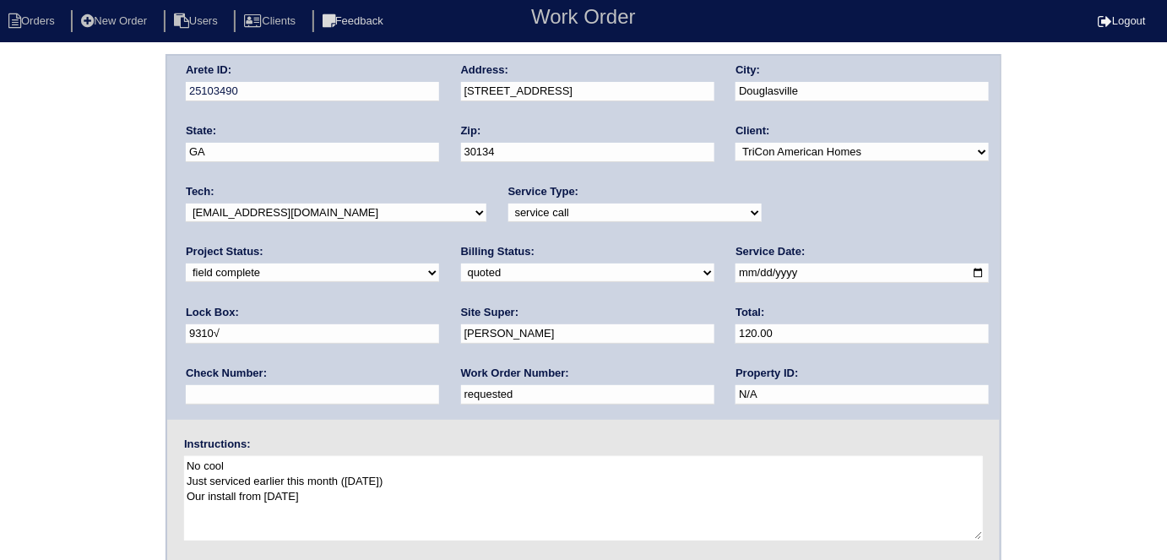
click at [461, 275] on select "need to quote quoted need to invoice invoiced paid warranty purchase order need…" at bounding box center [587, 272] width 253 height 19
select select "need to invoice"
click at [461, 263] on select "need to quote quoted need to invoice invoiced paid warranty purchase order need…" at bounding box center [587, 272] width 253 height 19
drag, startPoint x: 261, startPoint y: 402, endPoint x: 0, endPoint y: 246, distance: 304.0
click at [0, 260] on div "Arete ID: 25103490 Address: 7594 Stonebush Way City: Douglasville State: GA Zip…" at bounding box center [583, 395] width 1167 height 683
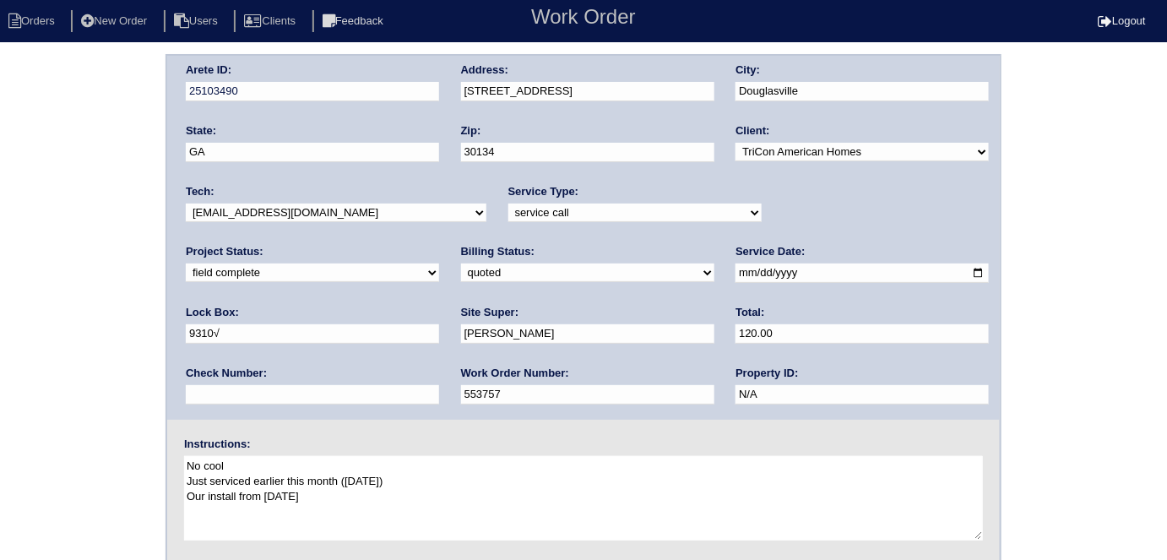
type input "553757"
click at [0, 188] on div "Arete ID: 25103490 Address: 7594 Stonebush Way City: Douglasville State: GA Zip…" at bounding box center [583, 395] width 1167 height 683
click at [0, 182] on div "Arete ID: 25103490 Address: 7594 Stonebush Way City: Douglasville State: GA Zip…" at bounding box center [583, 395] width 1167 height 683
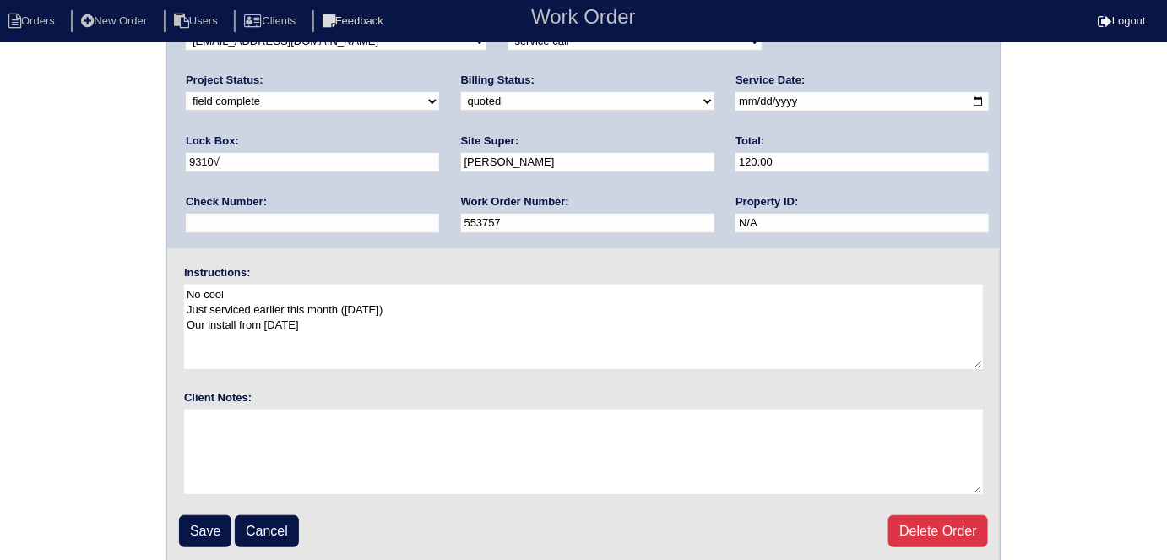
scroll to position [173, 0]
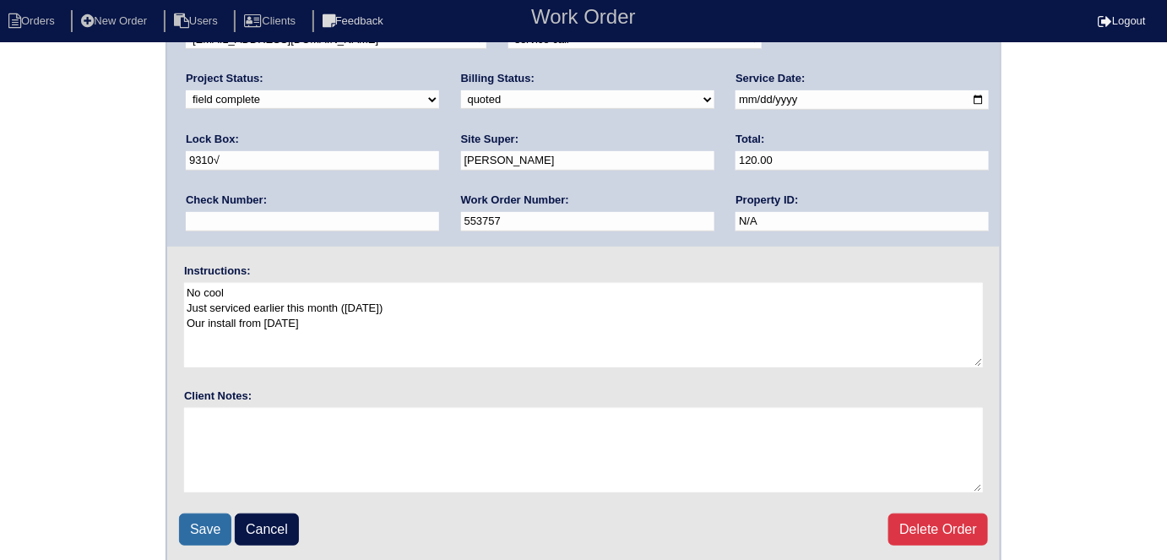
click at [198, 514] on input "Save" at bounding box center [205, 529] width 52 height 32
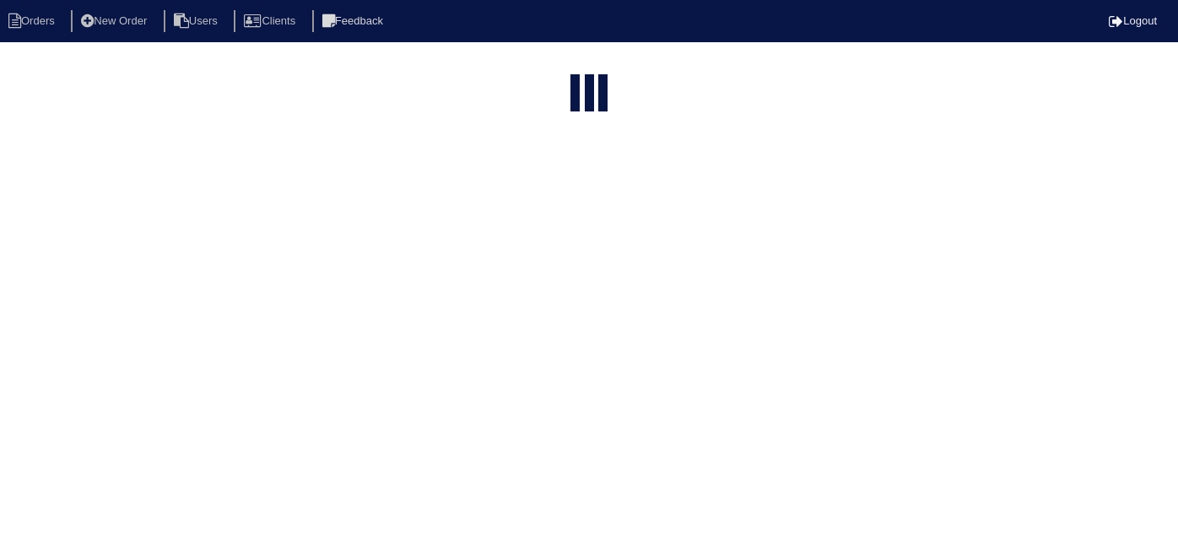
select select "15"
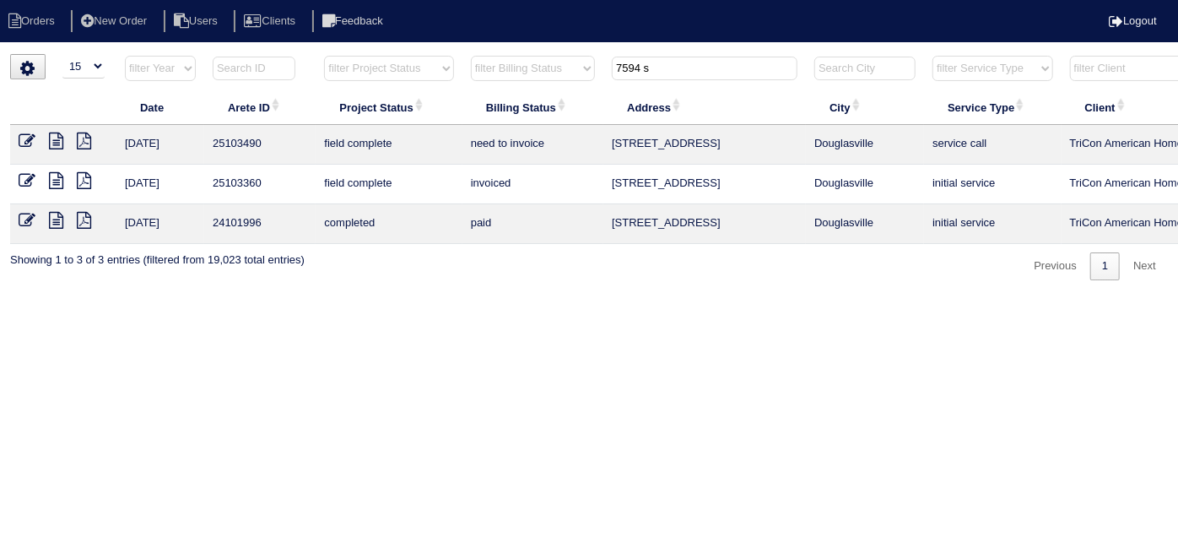
drag, startPoint x: 706, startPoint y: 59, endPoint x: 365, endPoint y: -68, distance: 363.8
click at [365, 0] on html "Orders New Order Users Clients Feedback Logout Orders New Order Users Clients M…" at bounding box center [589, 148] width 1178 height 297
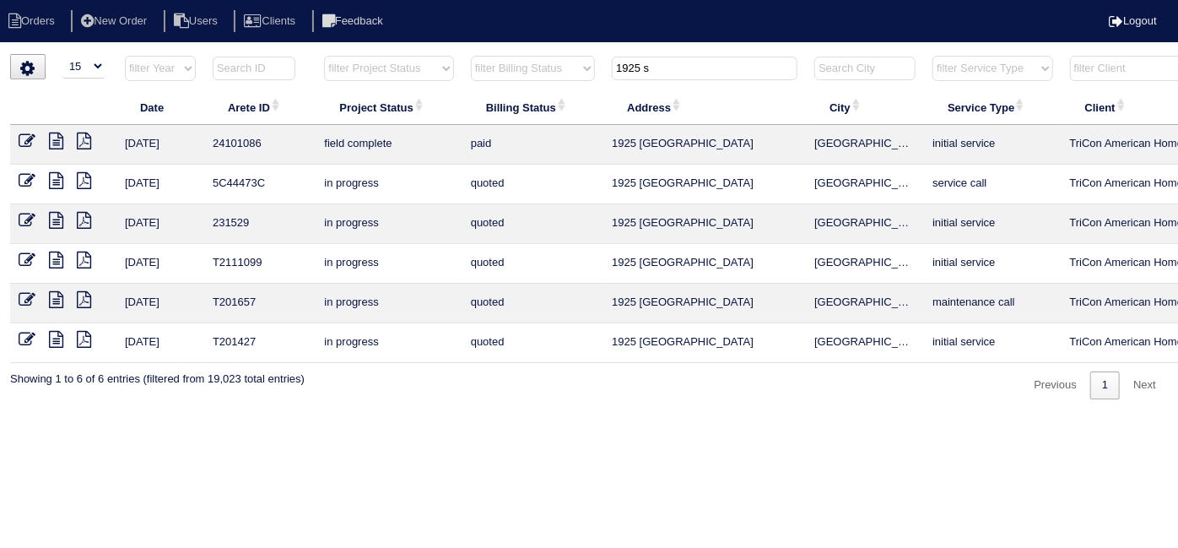
type input "1925 s"
click at [19, 138] on icon at bounding box center [27, 141] width 17 height 17
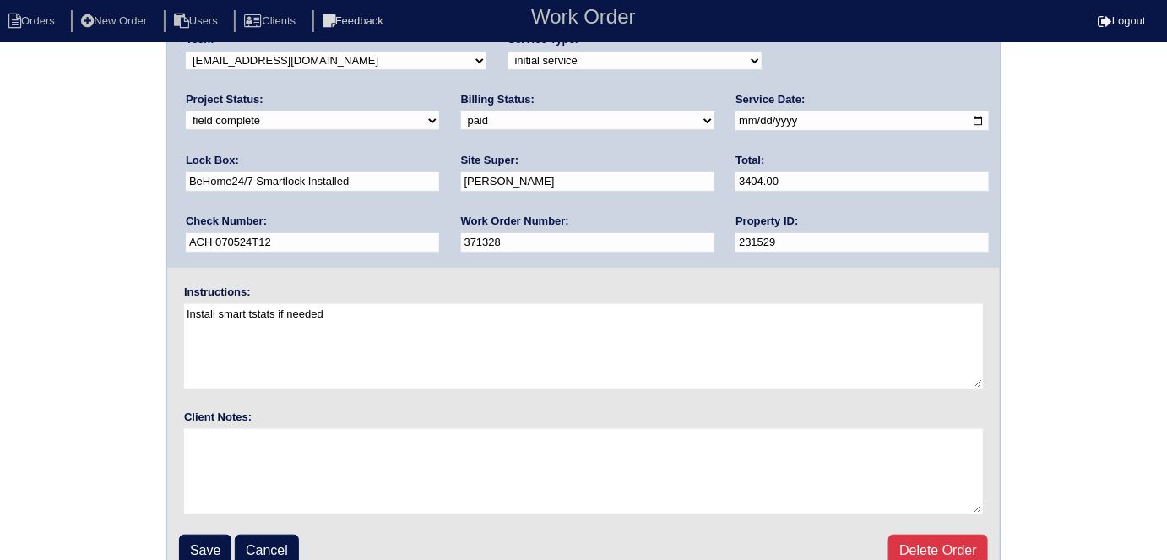
scroll to position [153, 0]
drag, startPoint x: 214, startPoint y: 525, endPoint x: 210, endPoint y: 534, distance: 9.1
click at [214, 528] on fieldset "Arete ID: 24101086 Address: 1925 [GEOGRAPHIC_DATA] City: [GEOGRAPHIC_DATA] Stat…" at bounding box center [583, 243] width 832 height 680
click at [207, 545] on input "Save" at bounding box center [205, 550] width 52 height 32
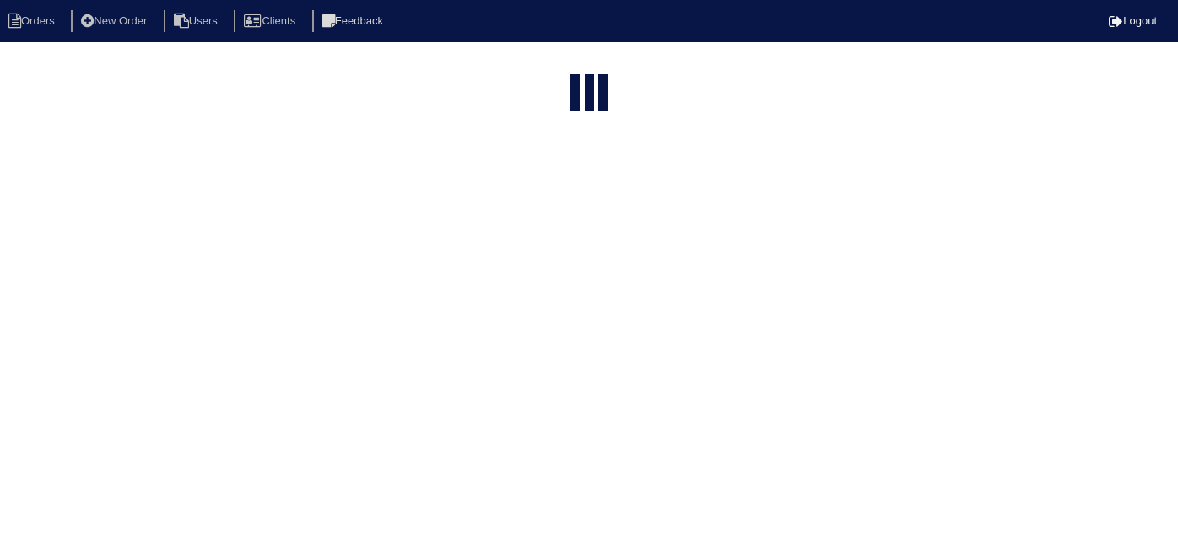
select select "15"
type input "1925 s"
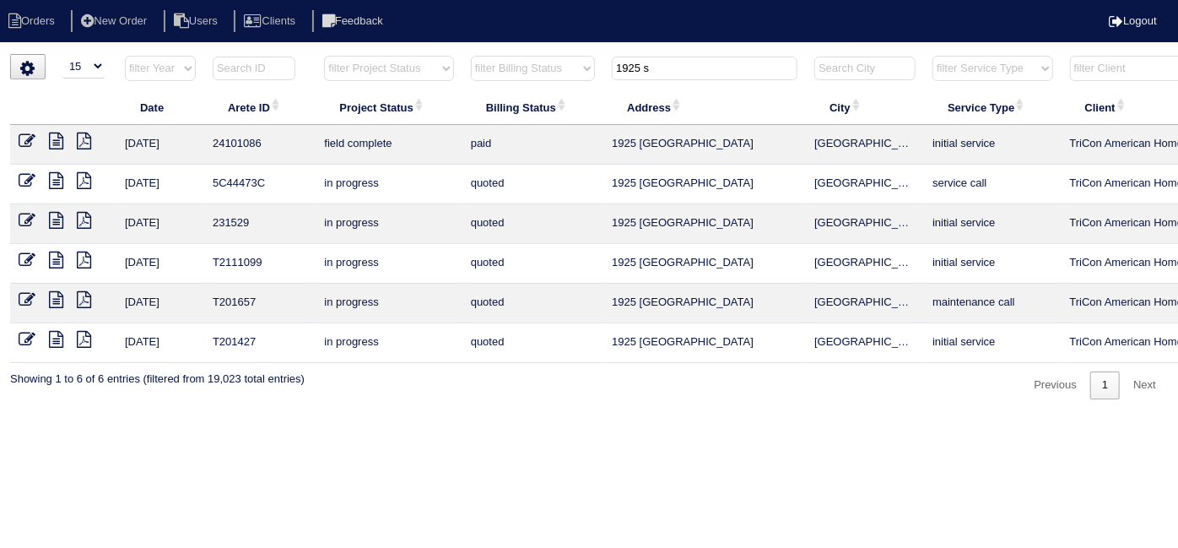
click at [57, 144] on icon at bounding box center [56, 141] width 14 height 17
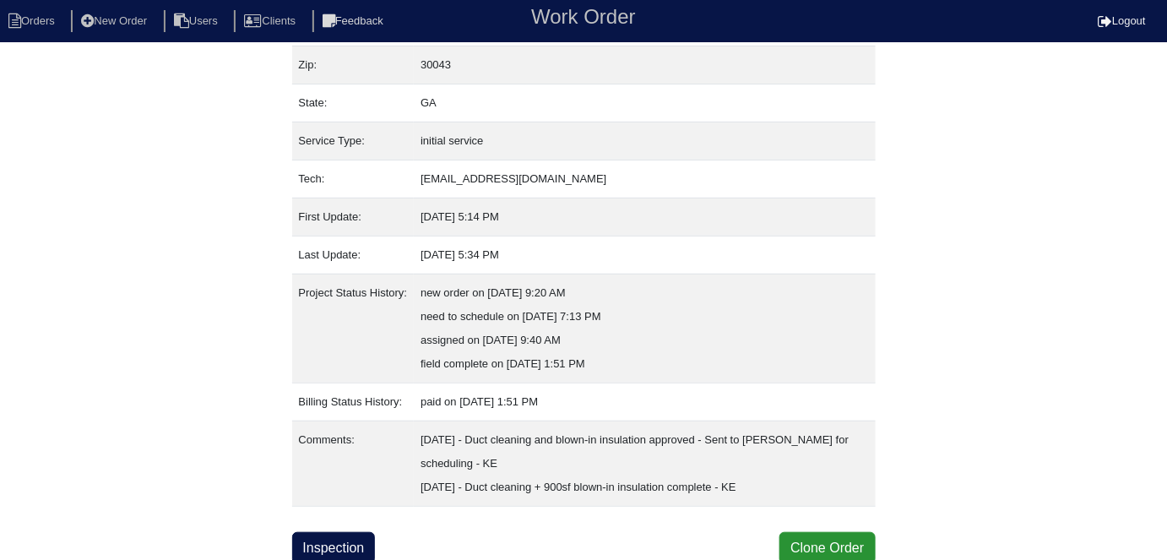
scroll to position [160, 0]
click at [376, 534] on link "Inspection" at bounding box center [334, 548] width 84 height 32
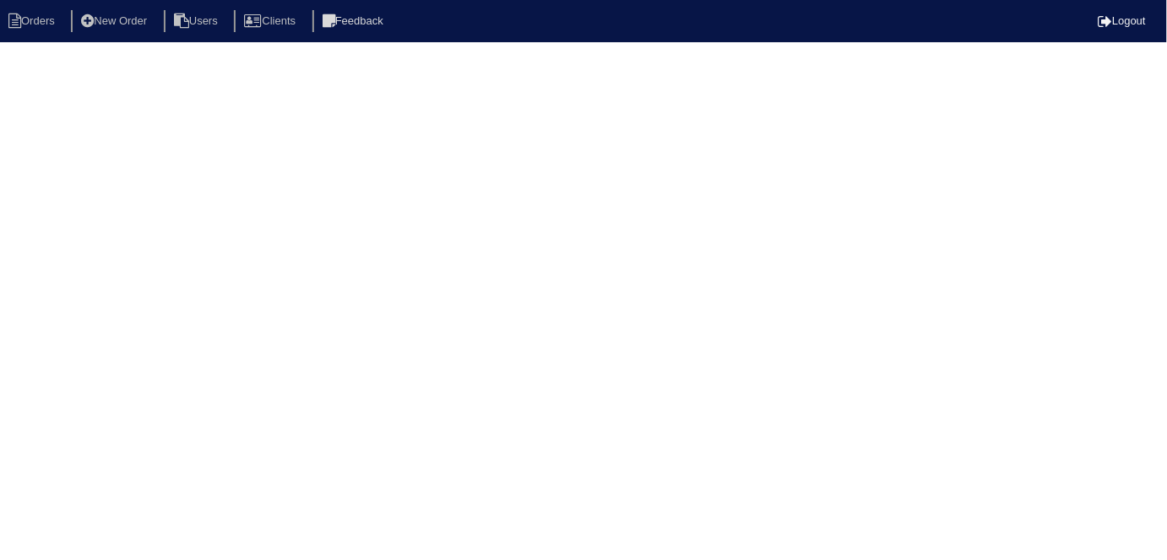
select select "3"
select select "Rheem"
select select "0"
select select "1"
select select "0"
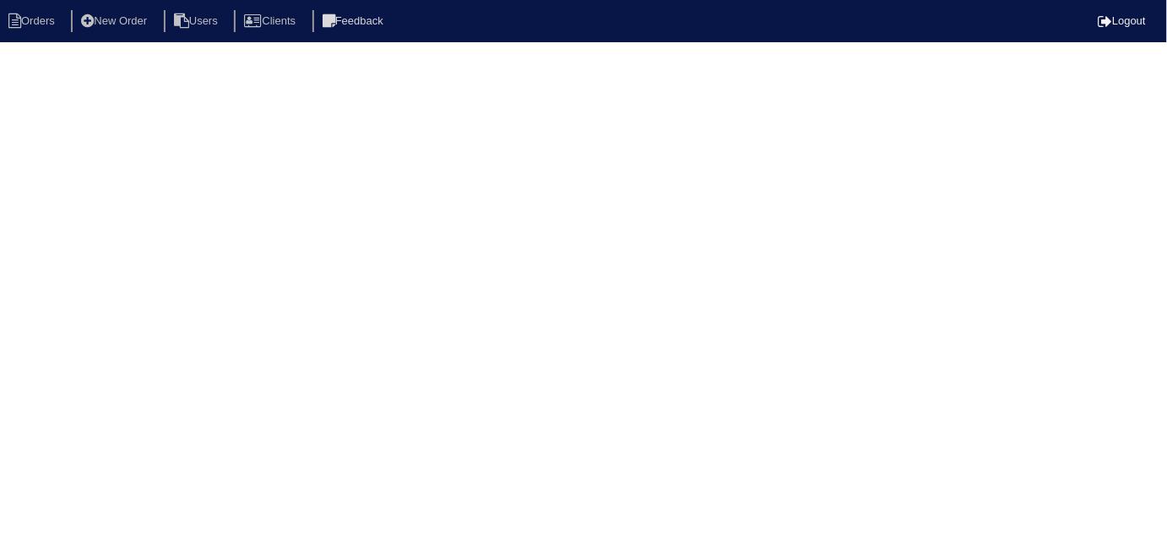
select select "0"
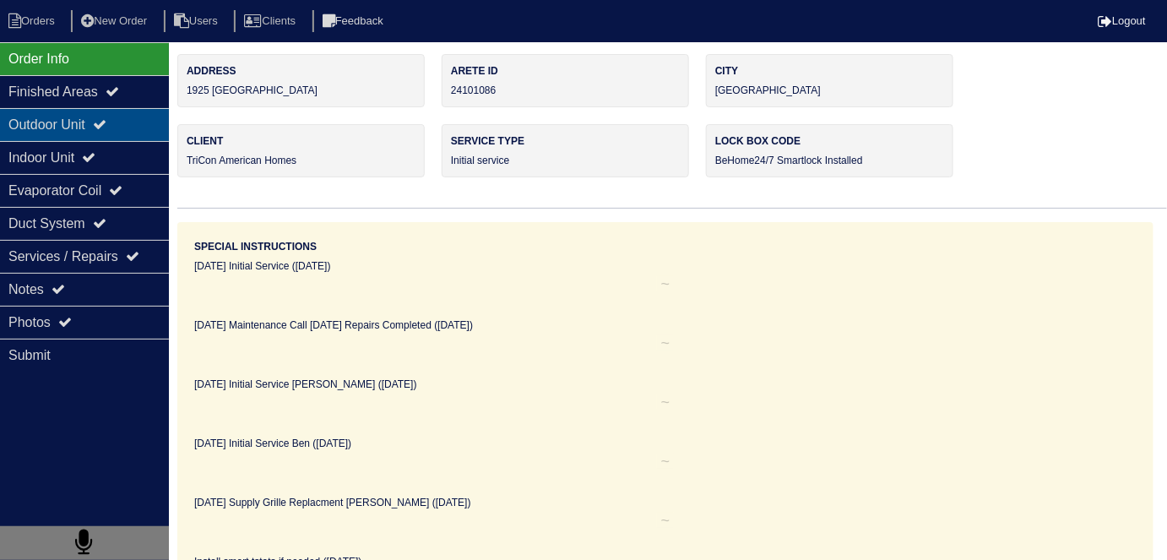
drag, startPoint x: 126, startPoint y: 116, endPoint x: 114, endPoint y: 143, distance: 28.7
click at [126, 116] on div "Outdoor Unit" at bounding box center [84, 124] width 169 height 33
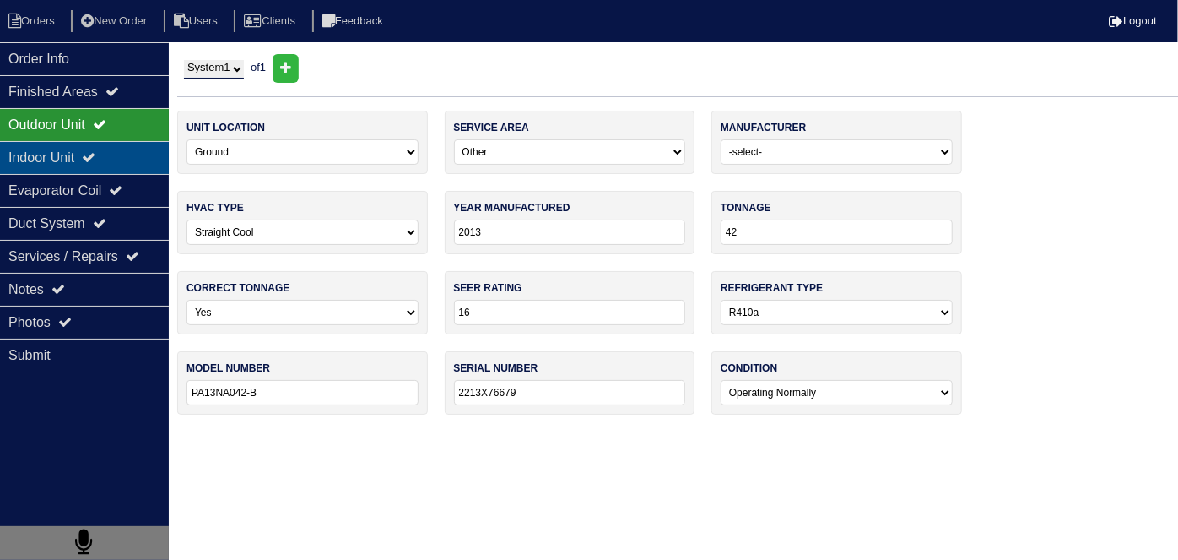
click at [116, 154] on div "Indoor Unit" at bounding box center [84, 157] width 169 height 33
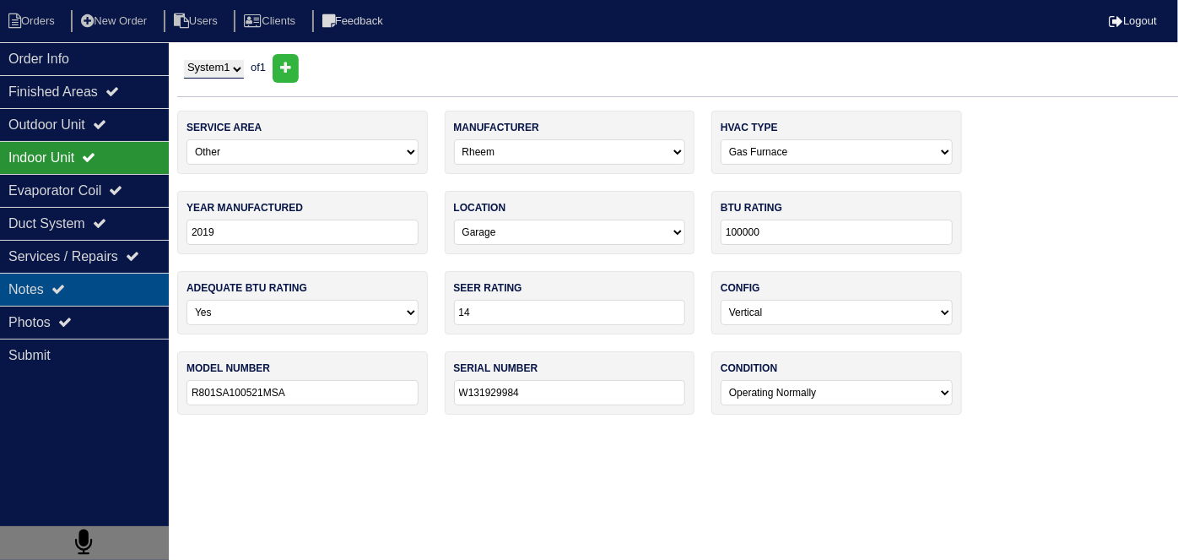
click at [81, 277] on div "Notes" at bounding box center [84, 289] width 169 height 33
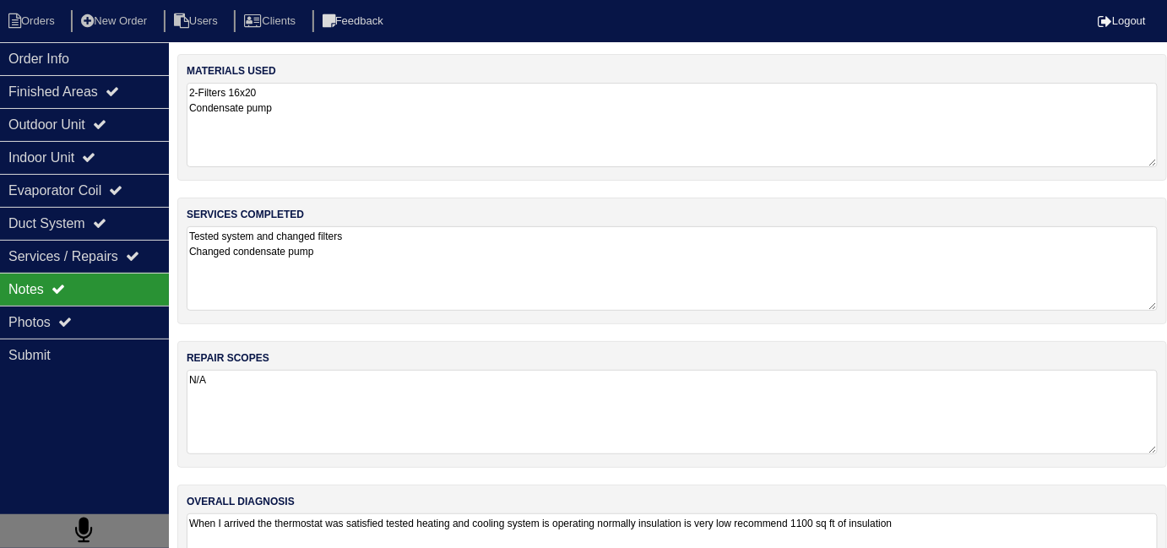
click at [425, 300] on textarea "Tested system and changed filters Changed condensate pump" at bounding box center [672, 268] width 971 height 84
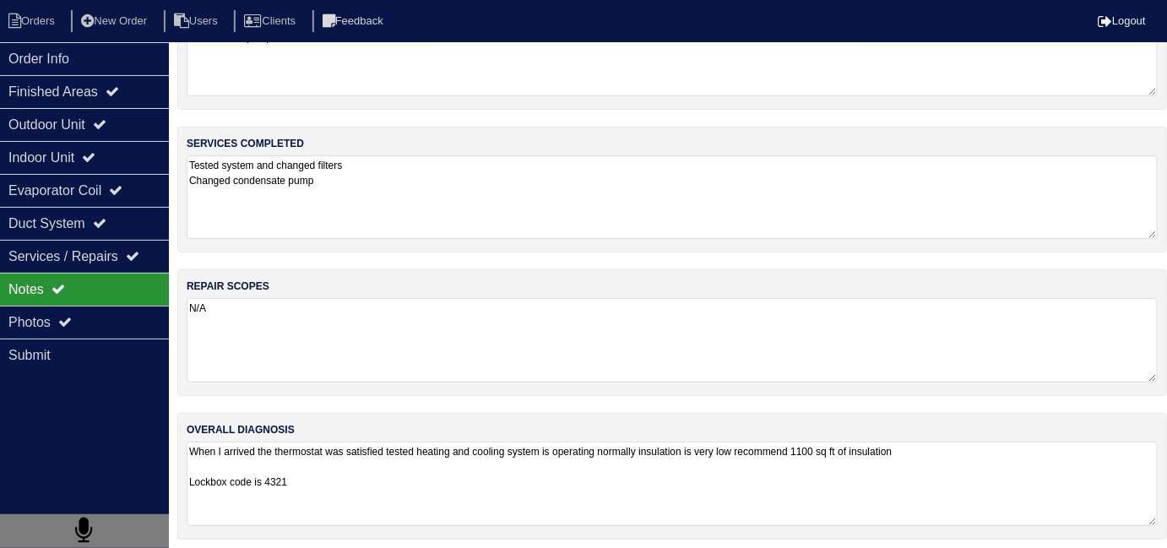
scroll to position [74, 0]
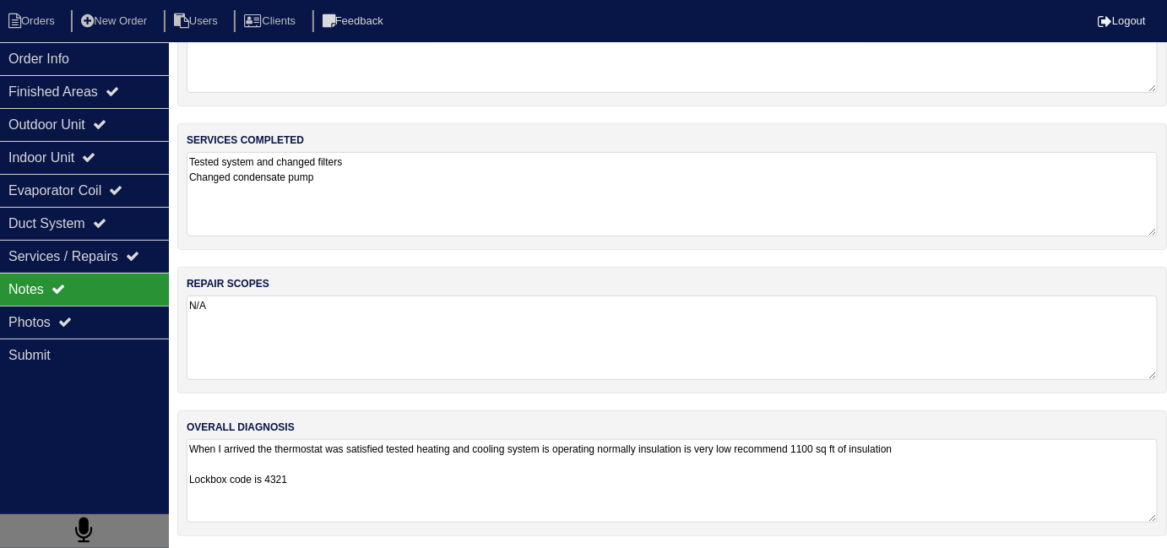
click at [863, 486] on textarea "When I arrived the thermostat was satisfied tested heating and cooling system i…" at bounding box center [672, 481] width 971 height 84
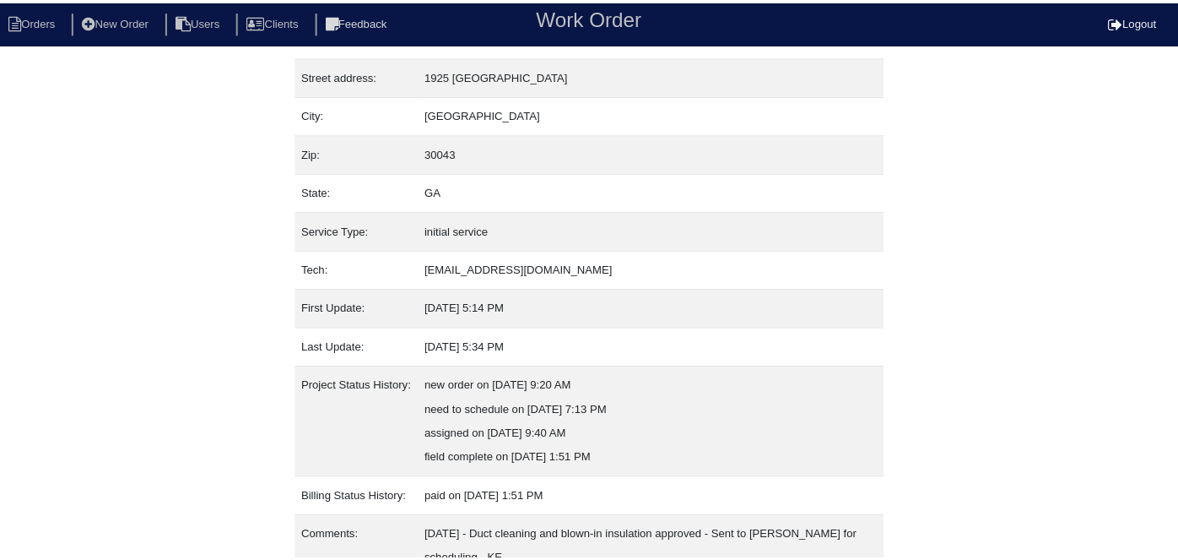
scroll to position [160, 0]
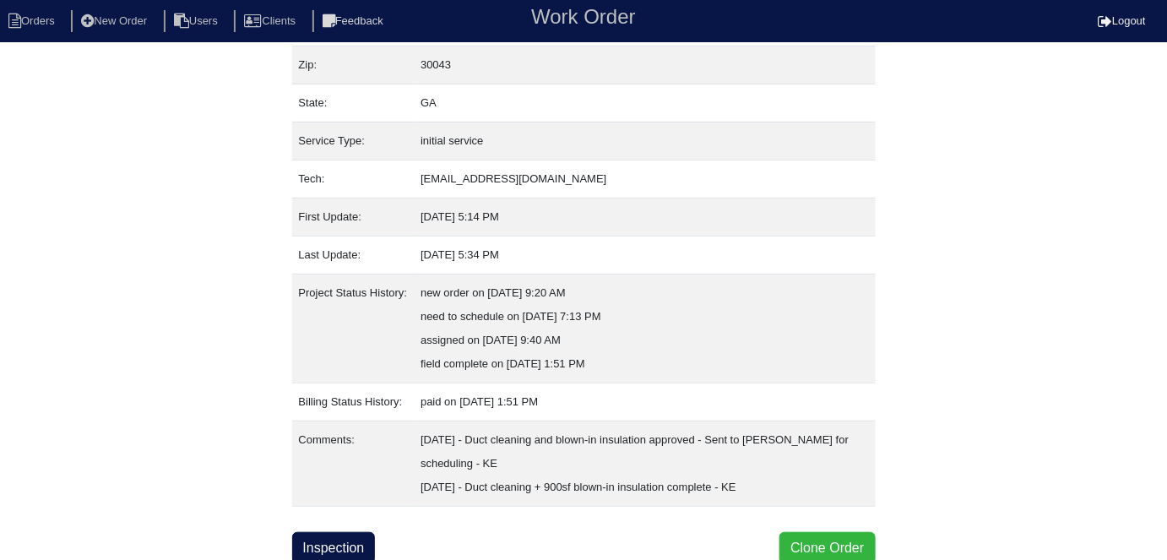
click at [801, 534] on button "Clone Order" at bounding box center [826, 548] width 95 height 32
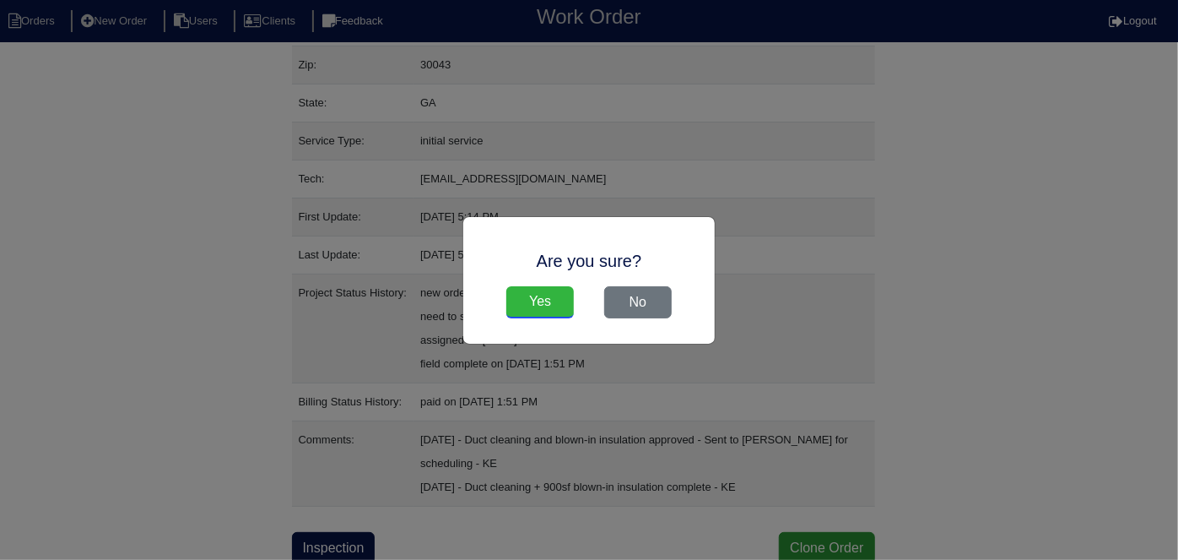
click at [557, 300] on input "Yes" at bounding box center [541, 302] width 68 height 32
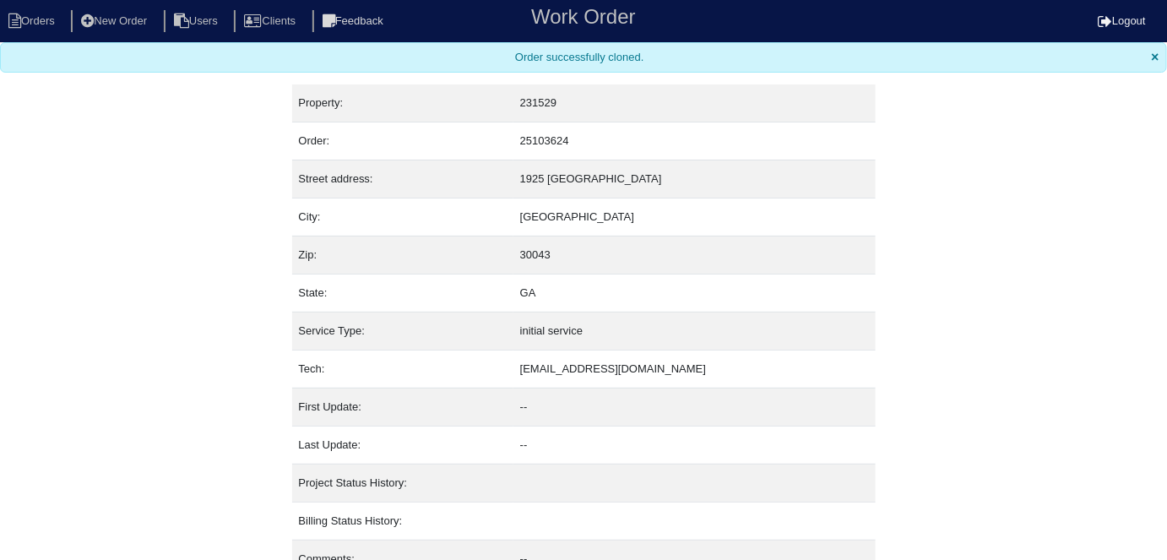
drag, startPoint x: 58, startPoint y: 44, endPoint x: 51, endPoint y: 34, distance: 12.2
click at [58, 43] on div "Order successfully cloned. ×" at bounding box center [583, 57] width 1167 height 30
click at [37, 22] on li "Orders" at bounding box center [34, 21] width 68 height 23
select select "15"
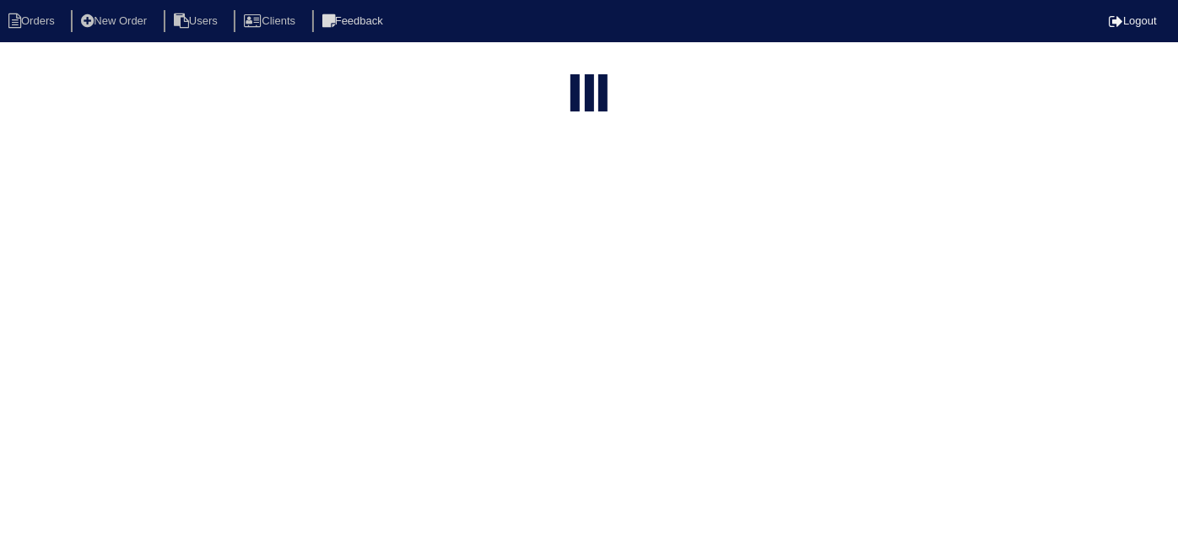
type input "1925 s"
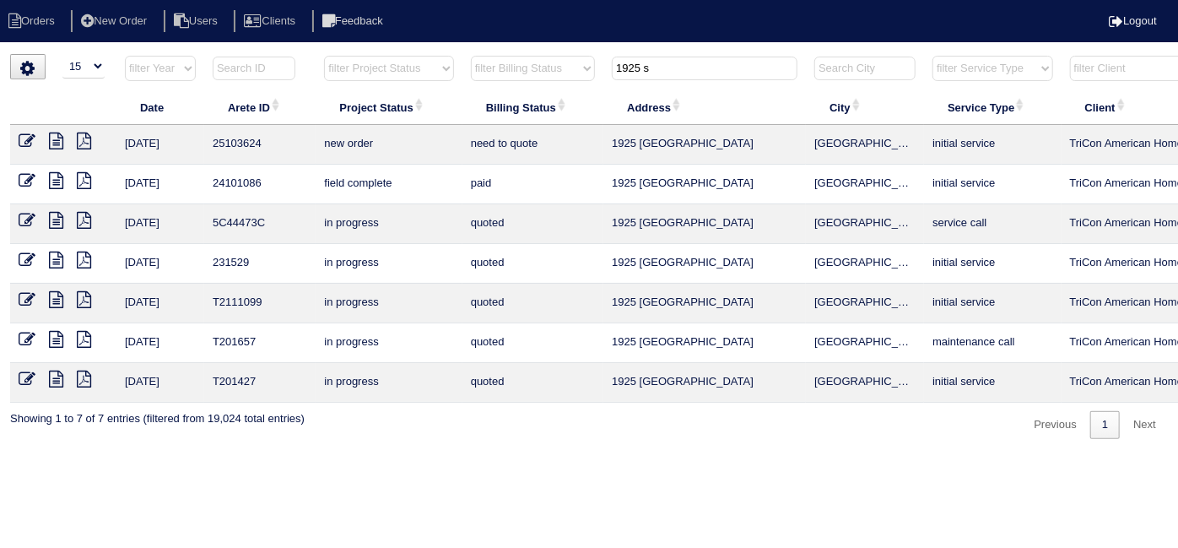
click at [29, 144] on icon at bounding box center [27, 141] width 17 height 17
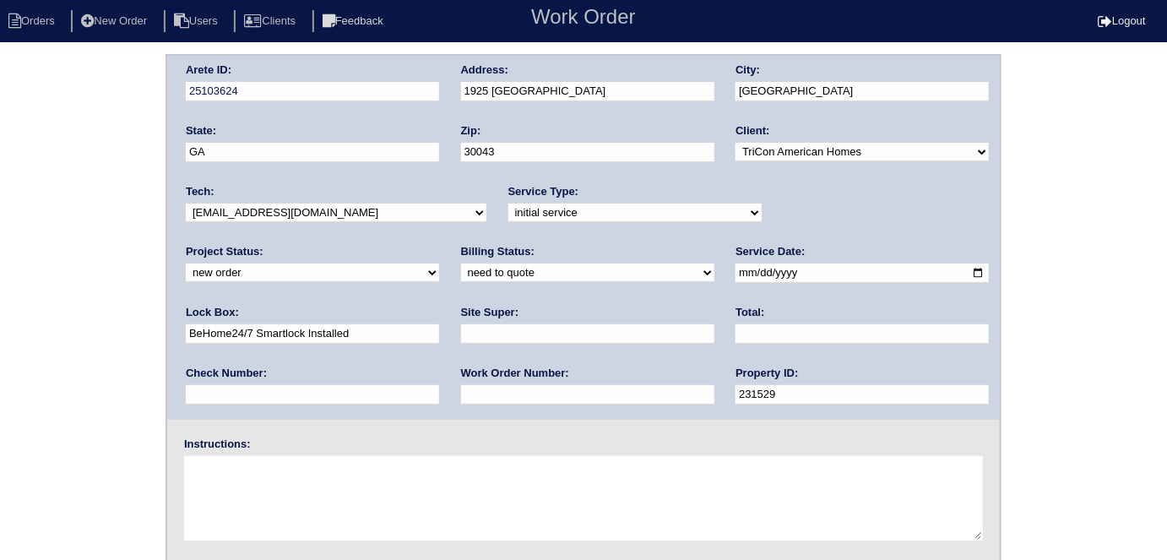
click at [461, 387] on input "text" at bounding box center [587, 394] width 253 height 19
type input "553909"
click at [461, 325] on input "text" at bounding box center [587, 333] width 253 height 19
type input "Terrence Griffith"
drag, startPoint x: 932, startPoint y: 274, endPoint x: 425, endPoint y: 208, distance: 510.9
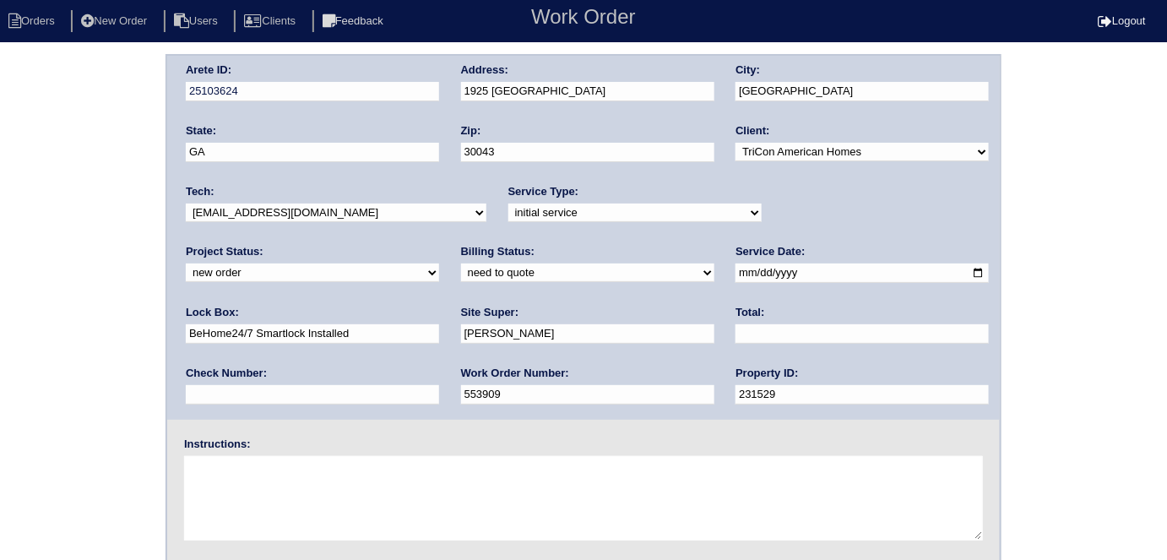
click at [427, 209] on div "Arete ID: 25103624 Address: 1925 Sidneys Cove City: Lawrenceville State: GA Zip…" at bounding box center [583, 238] width 832 height 364
drag, startPoint x: 326, startPoint y: 333, endPoint x: 58, endPoint y: 309, distance: 268.7
click at [58, 309] on div "Arete ID: 25103624 Address: 1925 Sidneys Cove City: Lawrenceville State: GA Zip…" at bounding box center [583, 395] width 1167 height 683
type input "Terrance Carter"
drag, startPoint x: 274, startPoint y: 499, endPoint x: 339, endPoint y: 30, distance: 473.7
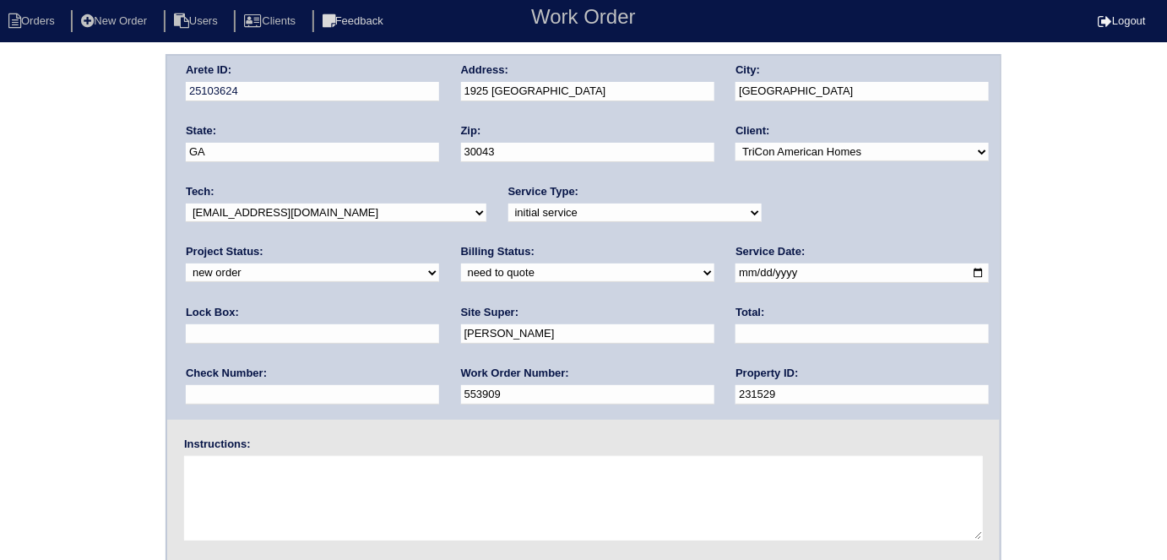
click at [277, 496] on textarea at bounding box center [583, 498] width 799 height 84
click at [378, 512] on textarea at bounding box center [583, 498] width 799 height 84
type textarea "Install smart tstats if needed"
drag, startPoint x: 620, startPoint y: 90, endPoint x: 442, endPoint y: 90, distance: 178.1
click at [442, 90] on div "Arete ID: 25103624 Address: 1925 Sidneys Cove City: Lawrenceville State: GA Zip…" at bounding box center [583, 238] width 832 height 364
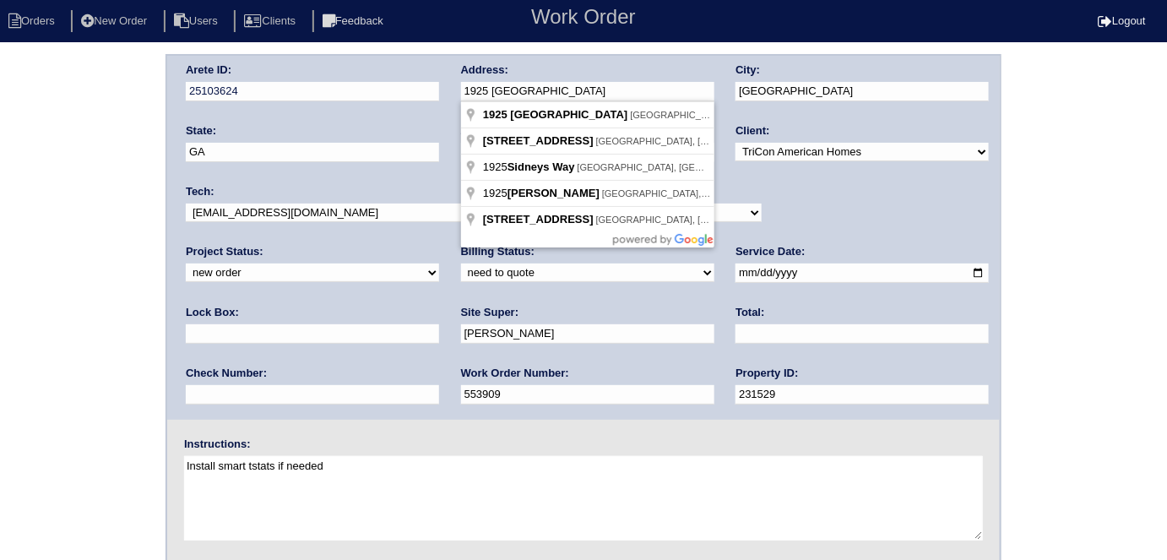
click at [88, 197] on div "Arete ID: 25103624 Address: 1925 Sidneys Cove City: Lawrenceville State: GA Zip…" at bounding box center [583, 395] width 1167 height 683
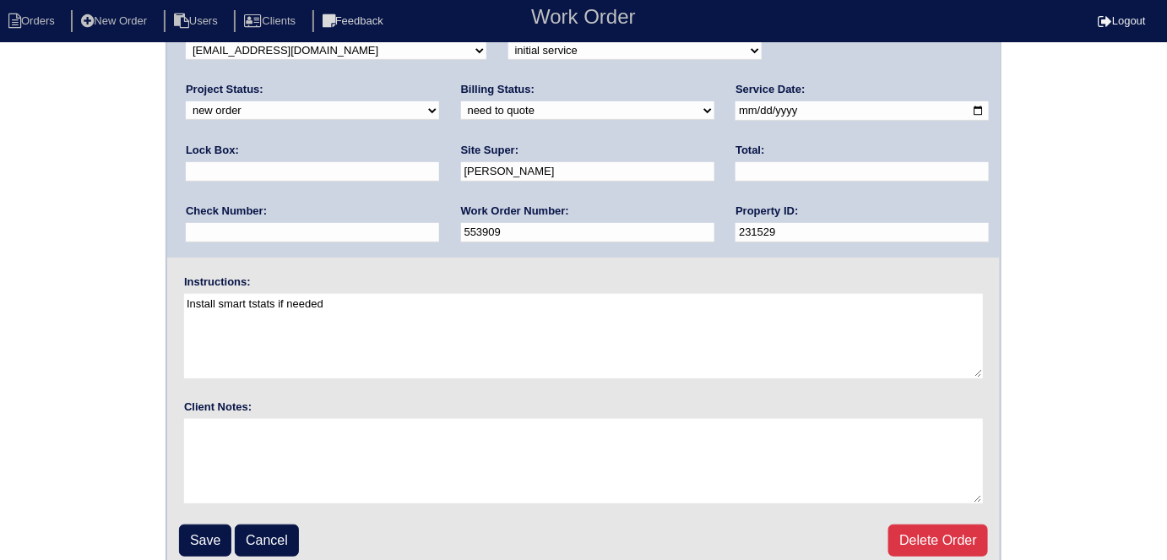
scroll to position [173, 0]
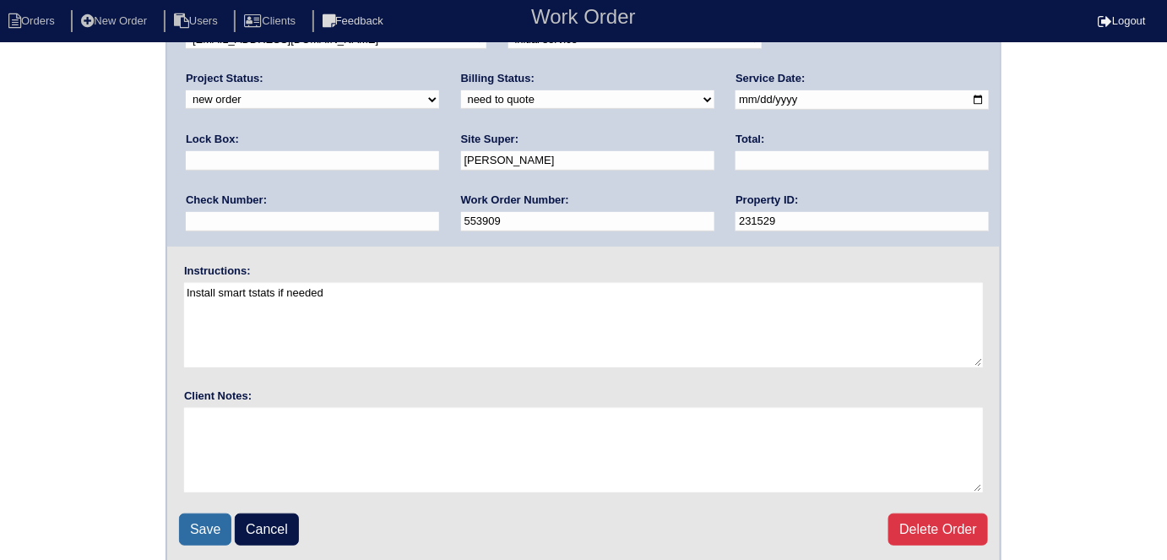
click at [189, 536] on input "Save" at bounding box center [205, 529] width 52 height 32
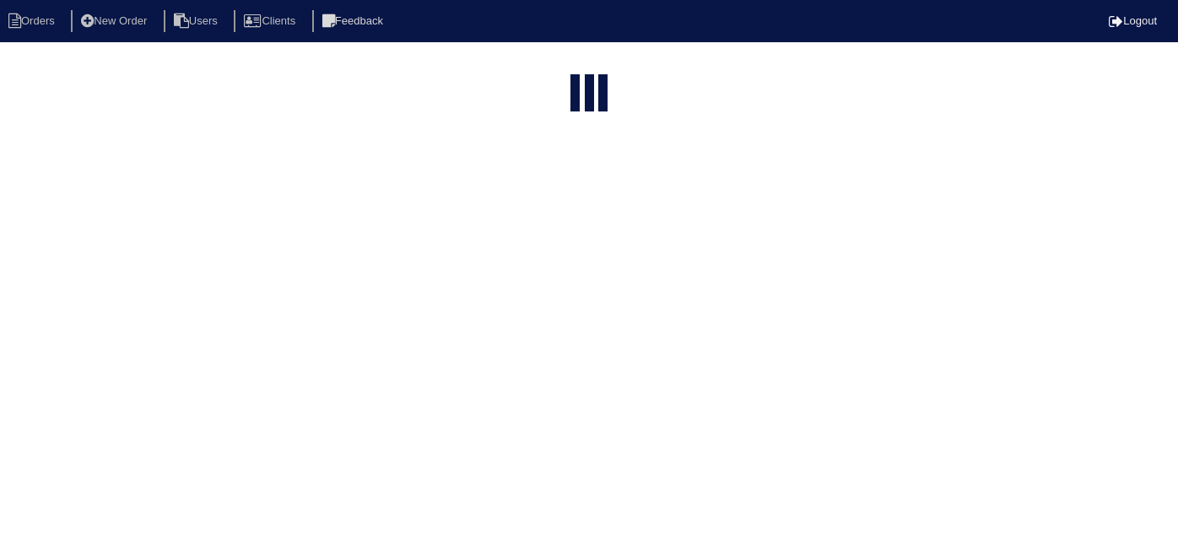
select select "15"
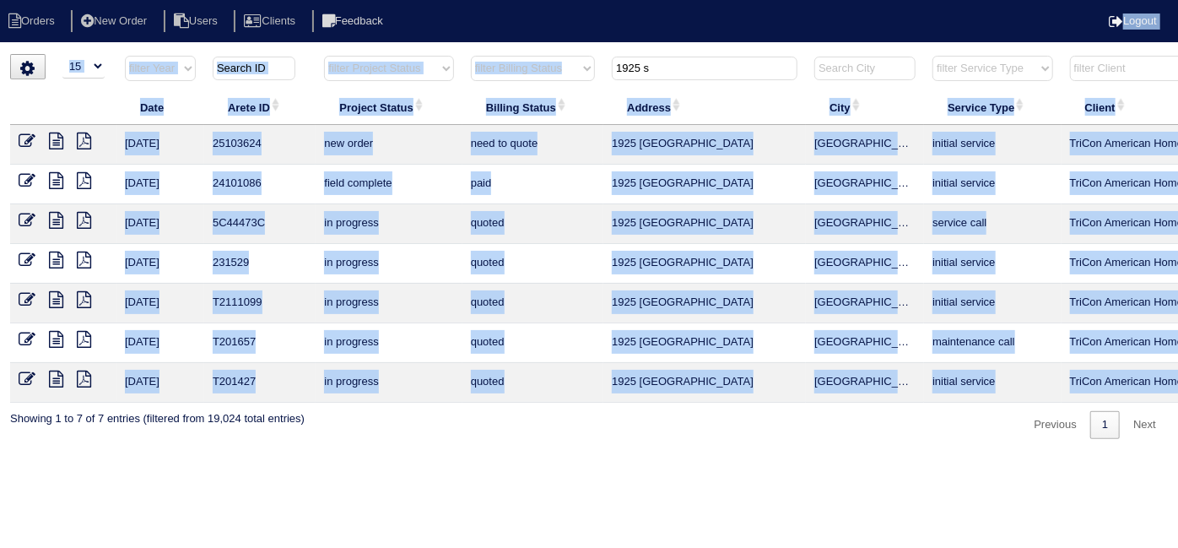
drag, startPoint x: 733, startPoint y: 79, endPoint x: 294, endPoint y: -24, distance: 451.1
click at [294, 0] on html "Orders New Order Users Clients Feedback Logout Orders New Order Users Clients M…" at bounding box center [589, 228] width 1178 height 456
click at [655, 64] on input "1925 s" at bounding box center [705, 69] width 186 height 24
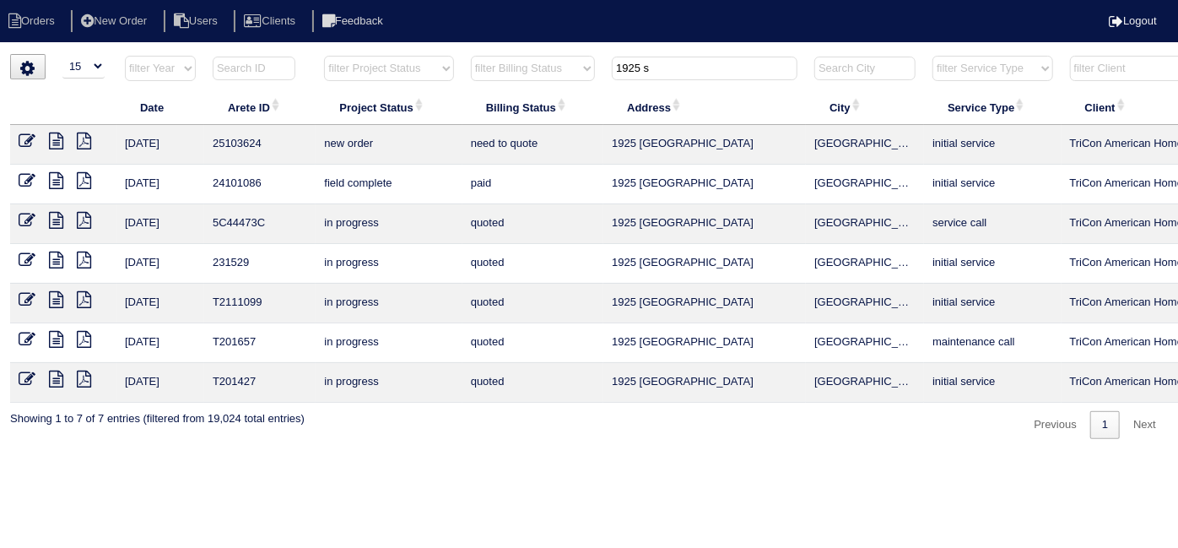
drag, startPoint x: 667, startPoint y: 64, endPoint x: 528, endPoint y: 29, distance: 142.9
click at [540, 54] on body "Orders New Order Users Clients Feedback Logout Orders New Order Users Clients M…" at bounding box center [589, 246] width 1178 height 385
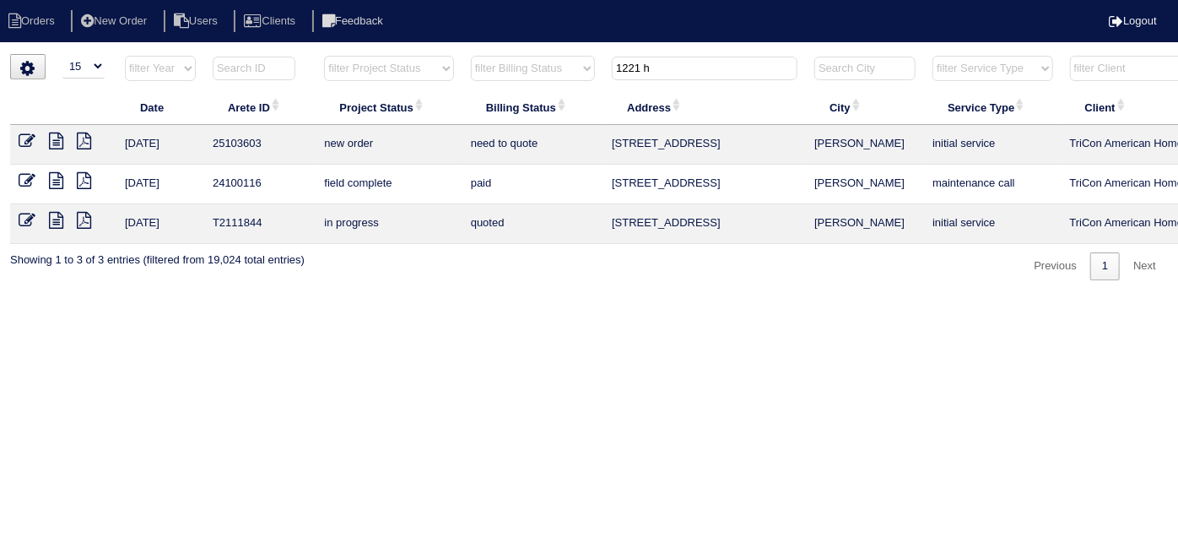
type input "1221 h"
click at [24, 135] on icon at bounding box center [27, 141] width 17 height 17
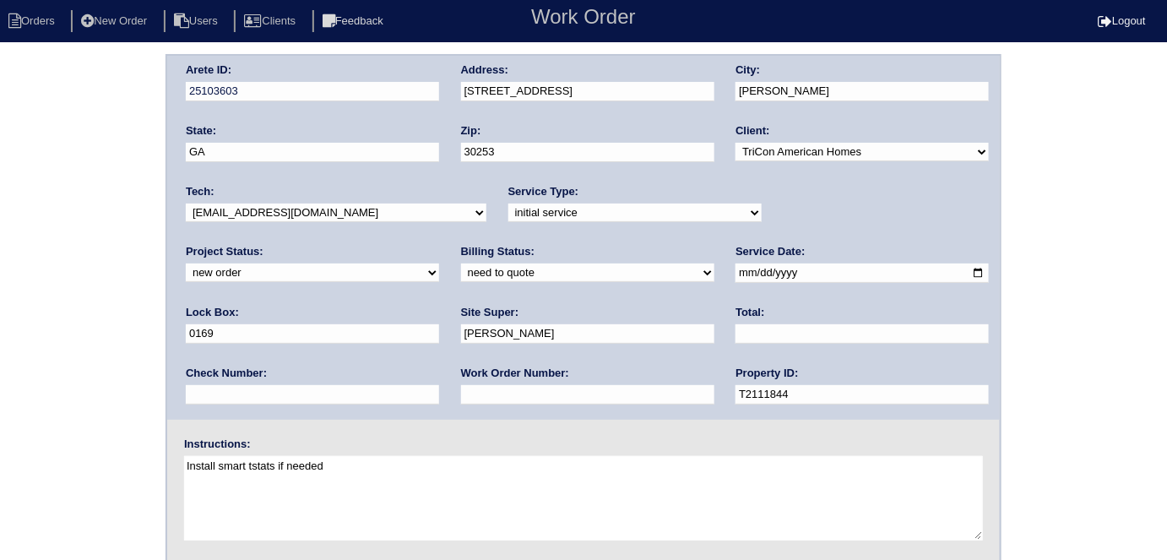
click at [461, 394] on input "text" at bounding box center [587, 394] width 253 height 19
type input "553917"
click at [108, 309] on div "Arete ID: 25103603 Address: [STREET_ADDRESS] City: [PERSON_NAME] State: [GEOGRA…" at bounding box center [583, 395] width 1167 height 683
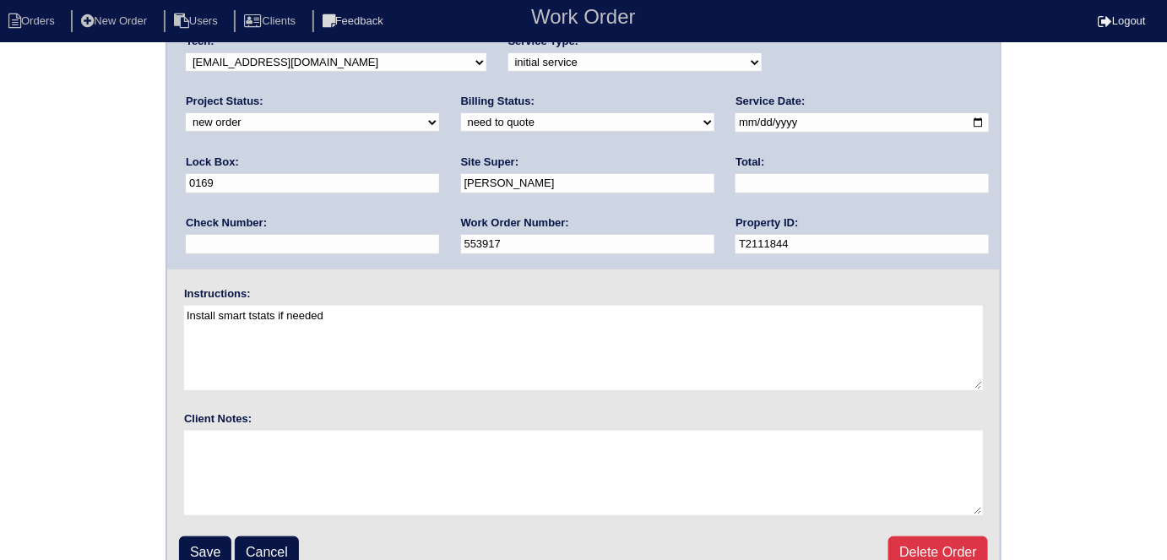
scroll to position [173, 0]
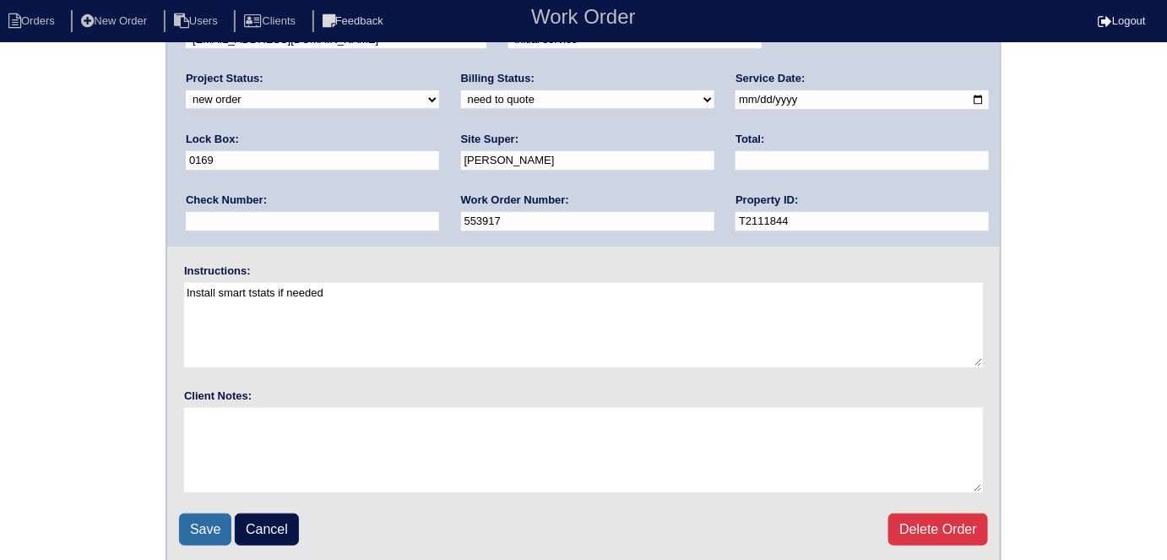
click at [192, 524] on input "Save" at bounding box center [205, 529] width 52 height 32
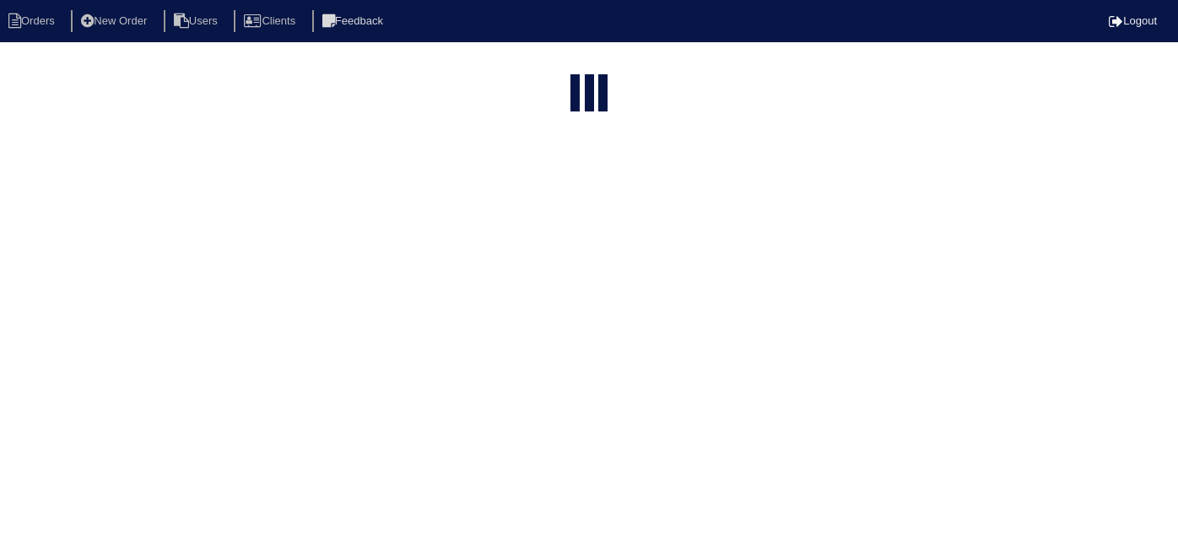
select select "15"
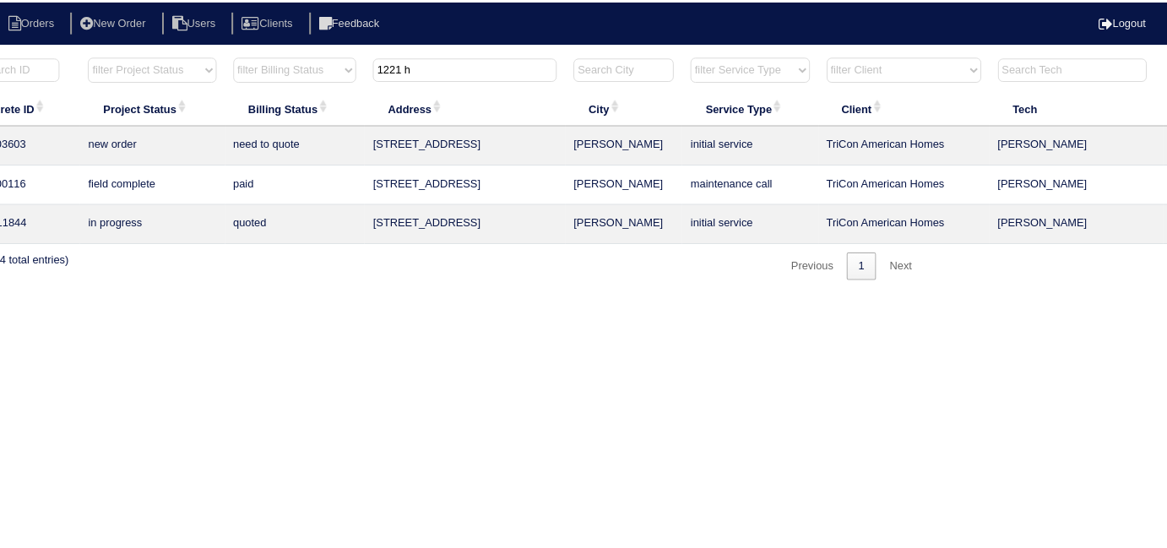
scroll to position [0, 294]
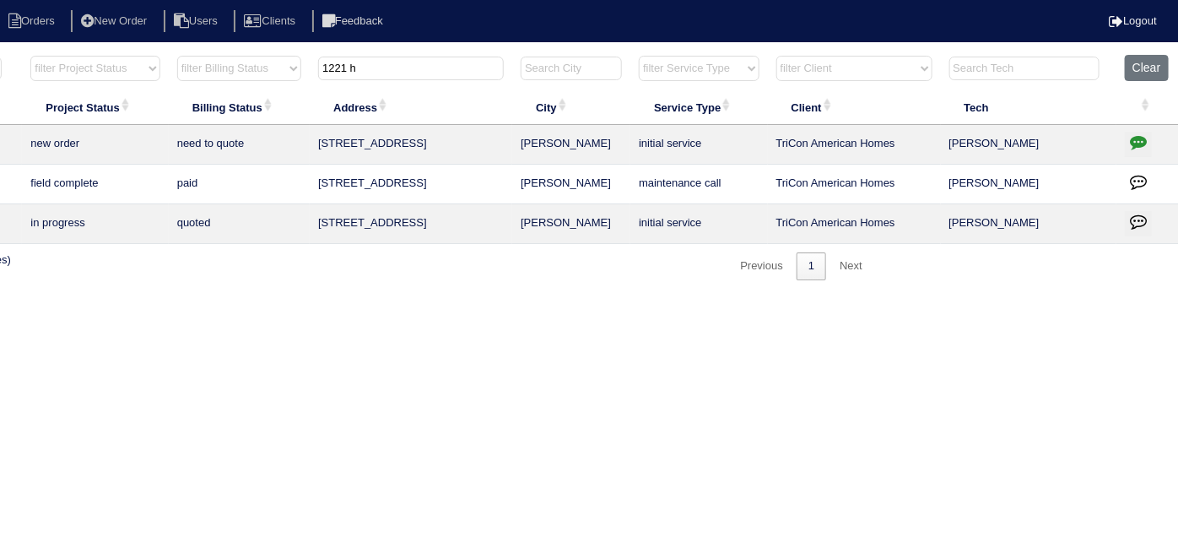
click at [1136, 132] on button "button" at bounding box center [1138, 144] width 27 height 25
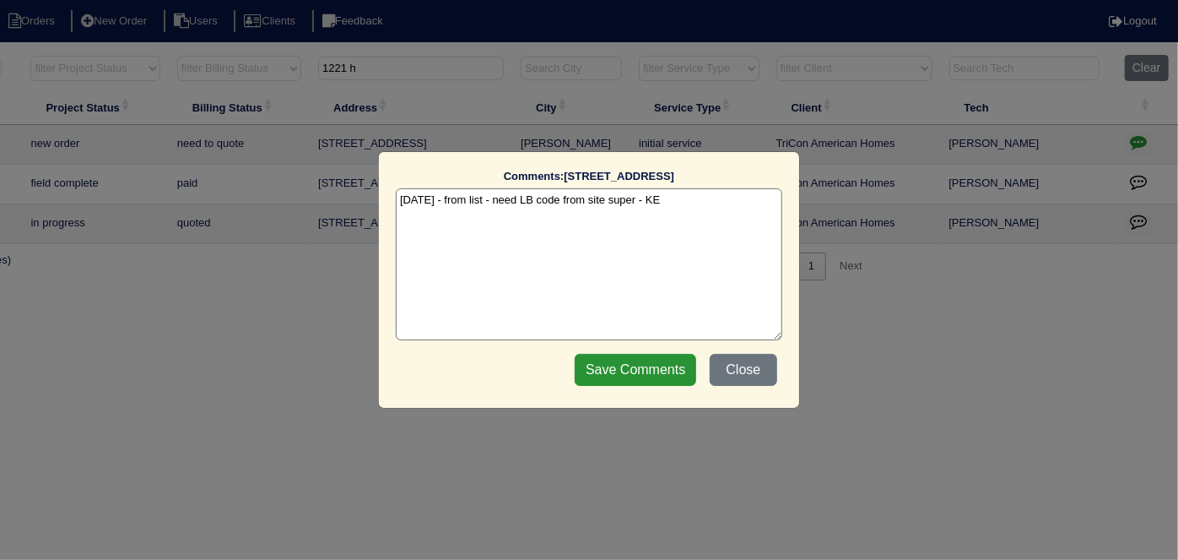
click at [684, 203] on textarea "9/30/25 - from list - need LB code from site super - KE" at bounding box center [589, 264] width 387 height 152
type textarea "9/30/25 - from list - need LB code from site super - KE 10/1/25 - WO put in App…"
click at [675, 378] on input "Save Comments" at bounding box center [636, 370] width 122 height 32
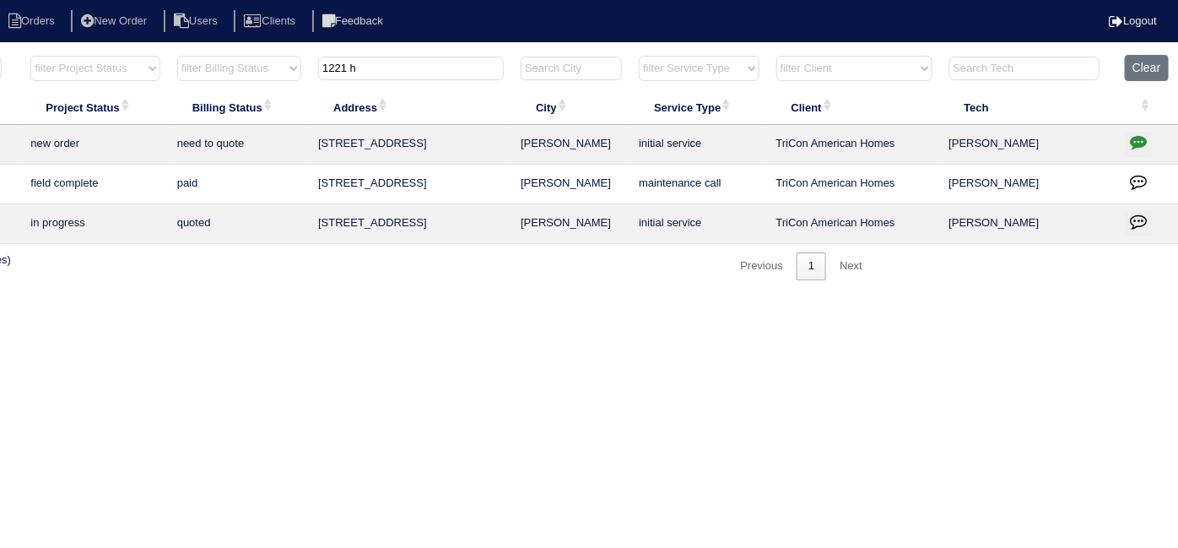
drag, startPoint x: 359, startPoint y: 69, endPoint x: 328, endPoint y: 69, distance: 30.4
click at [329, 69] on input "1221 h" at bounding box center [411, 69] width 186 height 24
type input "1"
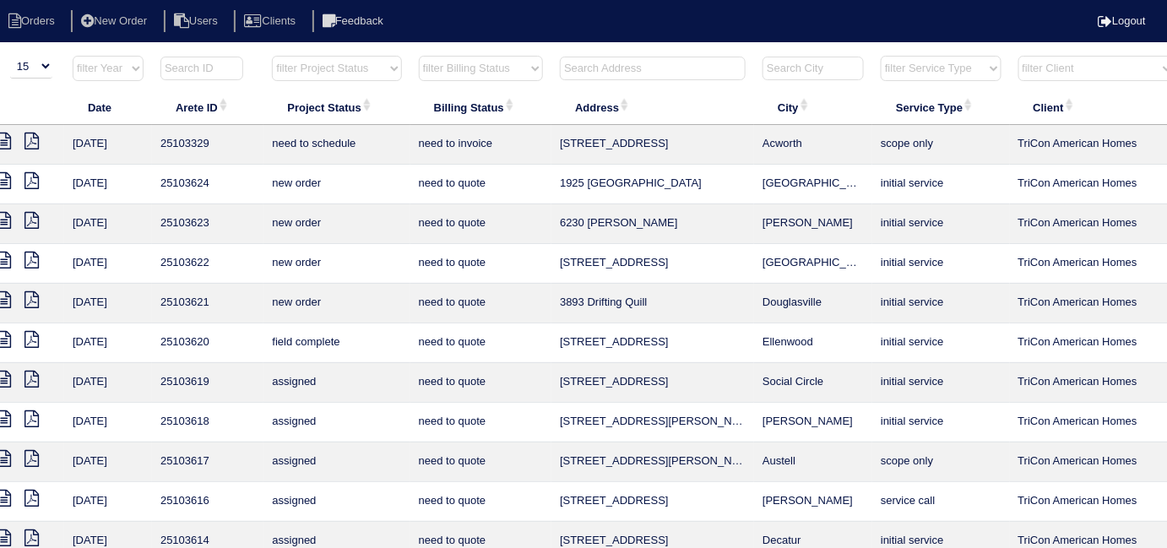
scroll to position [0, 0]
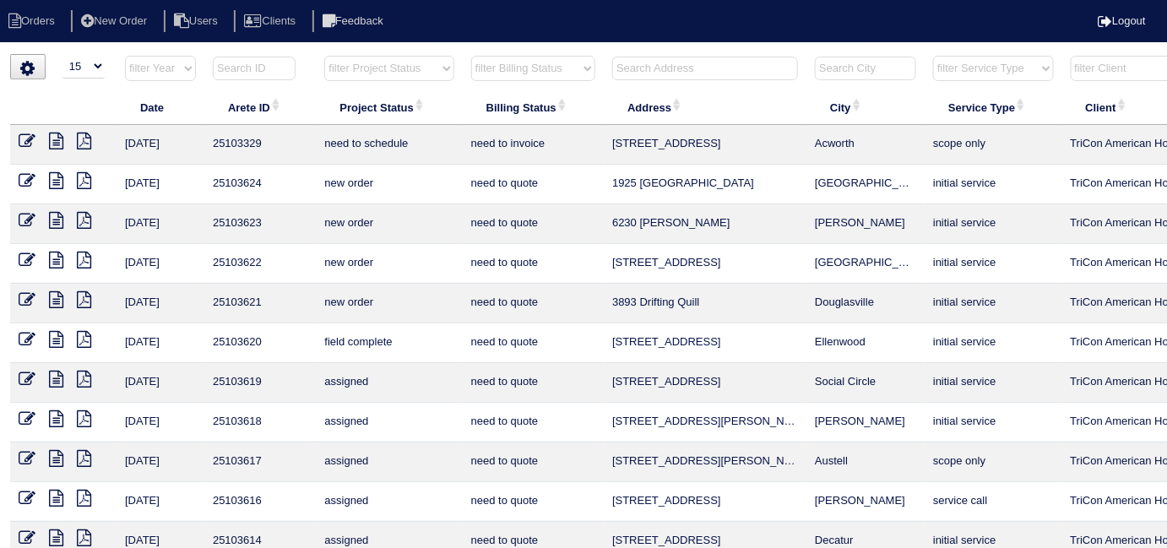
click at [430, 56] on select "filter Project Status -- Any Project Status -- new order assigned in progress f…" at bounding box center [388, 68] width 129 height 25
click at [324, 56] on select "filter Project Status -- Any Project Status -- new order assigned in progress f…" at bounding box center [388, 68] width 129 height 25
select select "field complete"
click at [496, 50] on html "Orders New Order Users Clients Feedback Logout Orders New Order Users Clients M…" at bounding box center [583, 386] width 1167 height 773
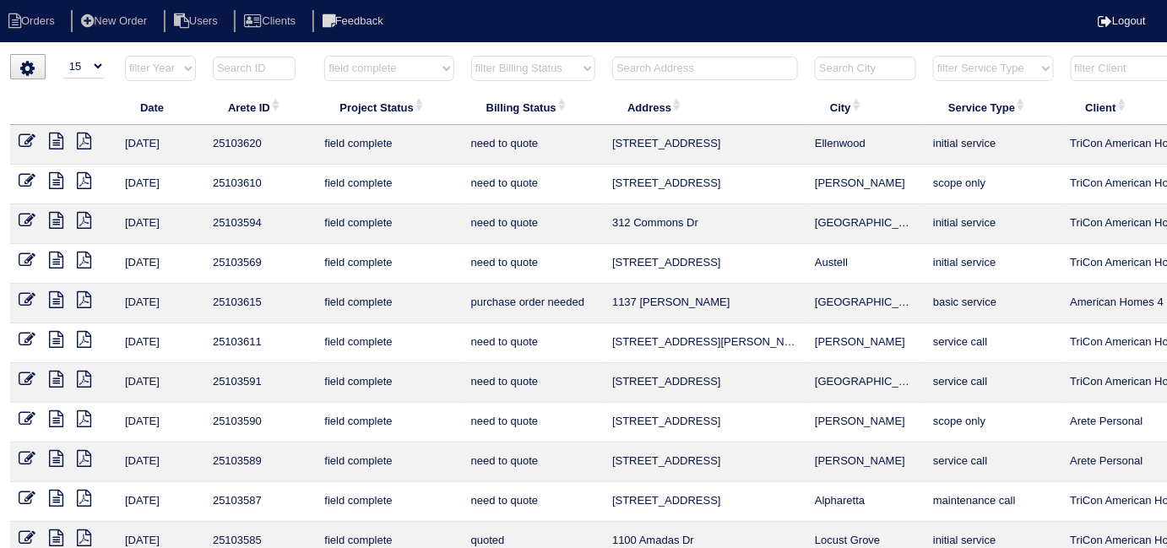
click at [497, 67] on select "filter Billing Status -- Any Billing Status -- need to quote quoted need to inv…" at bounding box center [533, 68] width 124 height 25
select select "need to quote"
click at [471, 56] on select "filter Billing Status -- Any Billing Status -- need to quote quoted need to inv…" at bounding box center [533, 68] width 124 height 25
select select "field complete"
select select "need to quote"
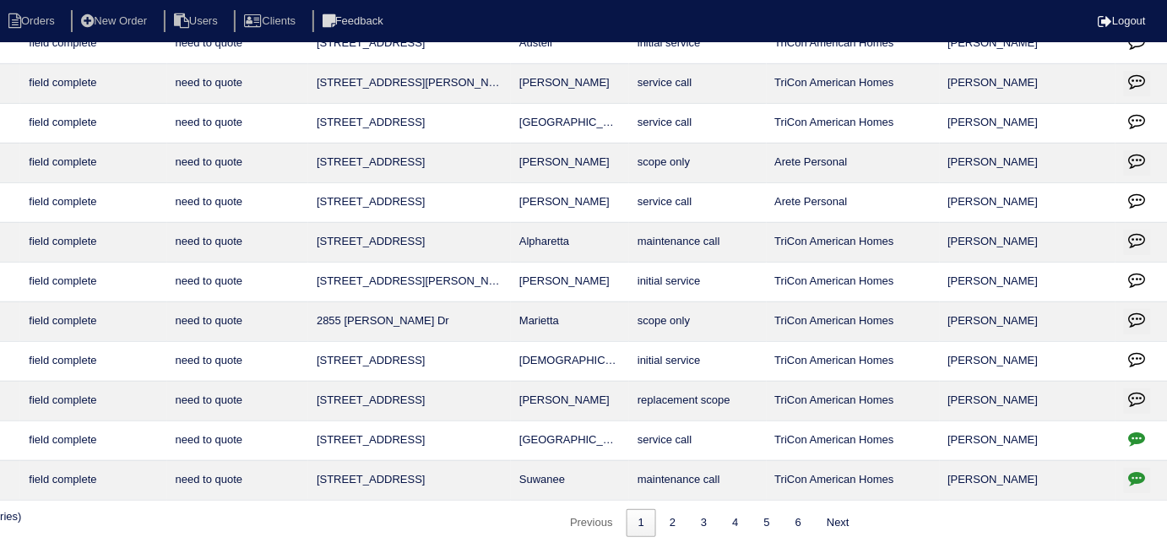
scroll to position [219, 306]
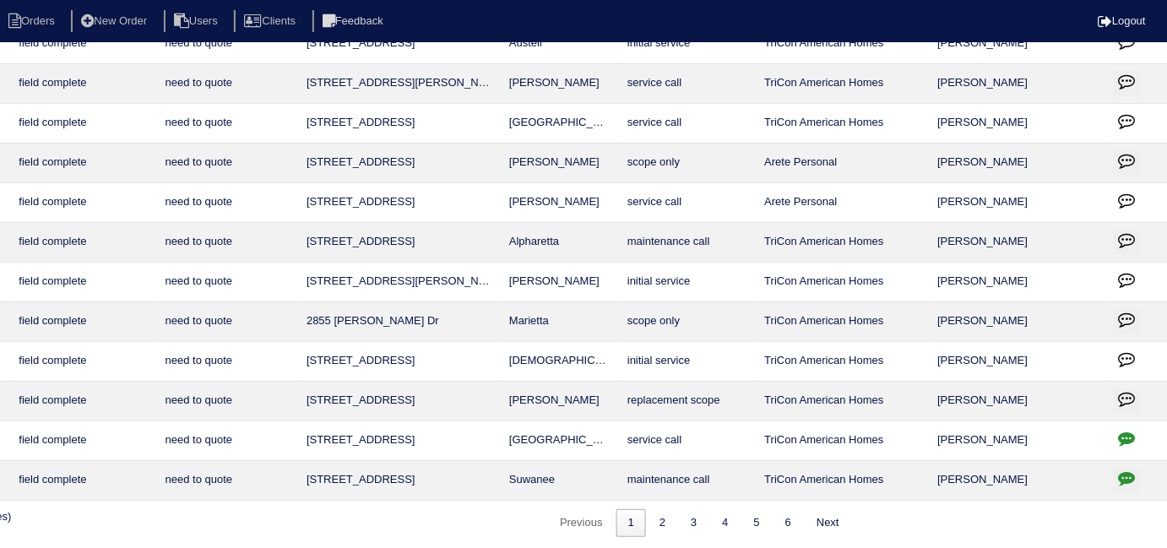
click at [1135, 430] on icon "button" at bounding box center [1127, 438] width 17 height 17
type textarea "9/29/25 - THIS IS FOR ODOBAN (POSSIBLE DUCT CLEANING AGAIN) ONLY - KE"
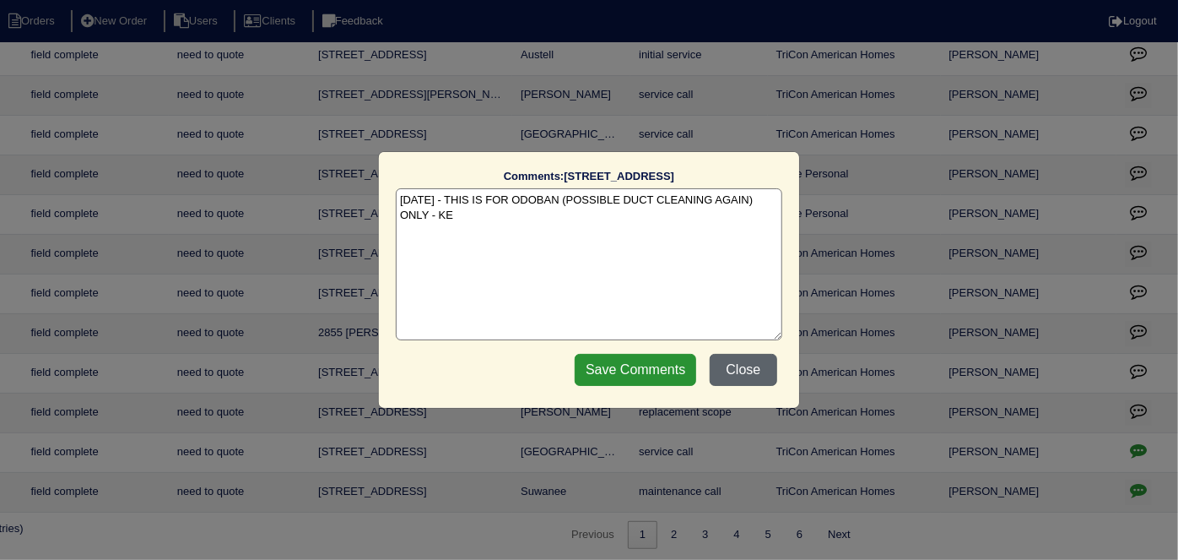
click at [746, 367] on button "Close" at bounding box center [744, 370] width 68 height 32
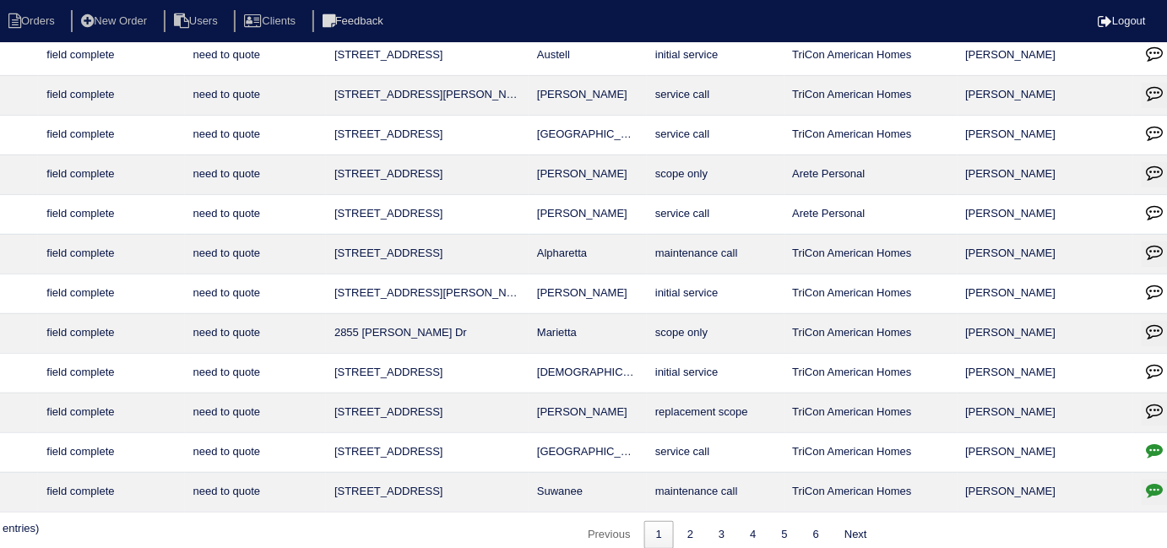
scroll to position [208, 0]
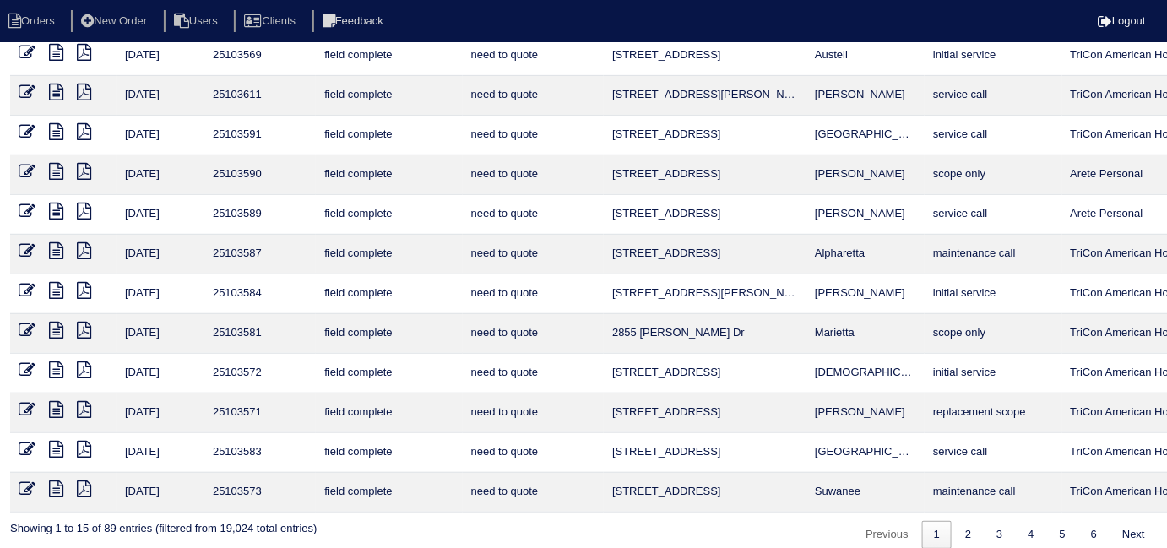
click at [57, 480] on icon at bounding box center [56, 488] width 14 height 17
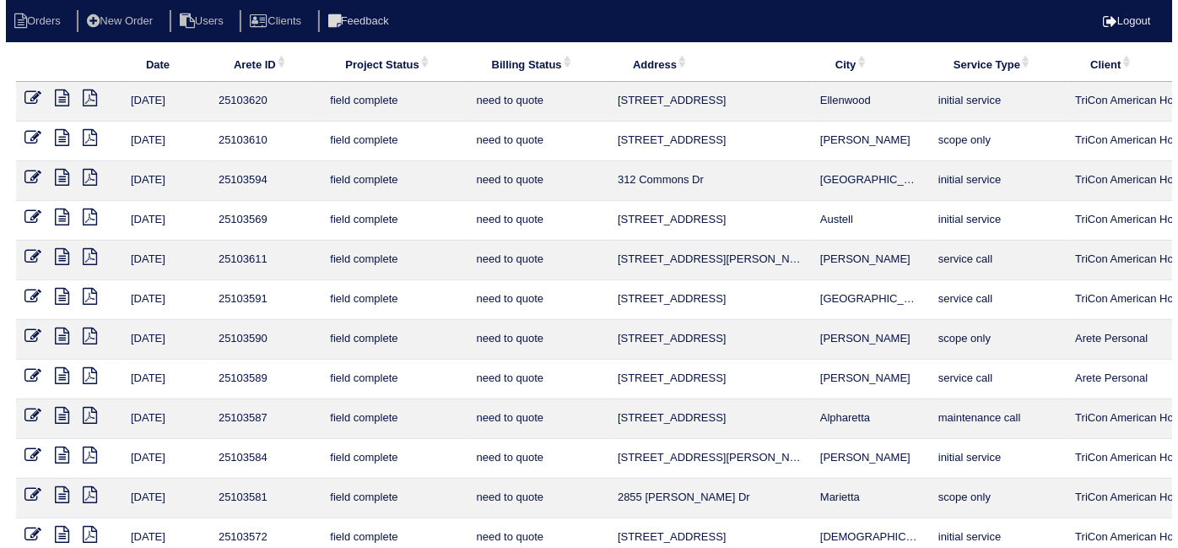
scroll to position [0, 0]
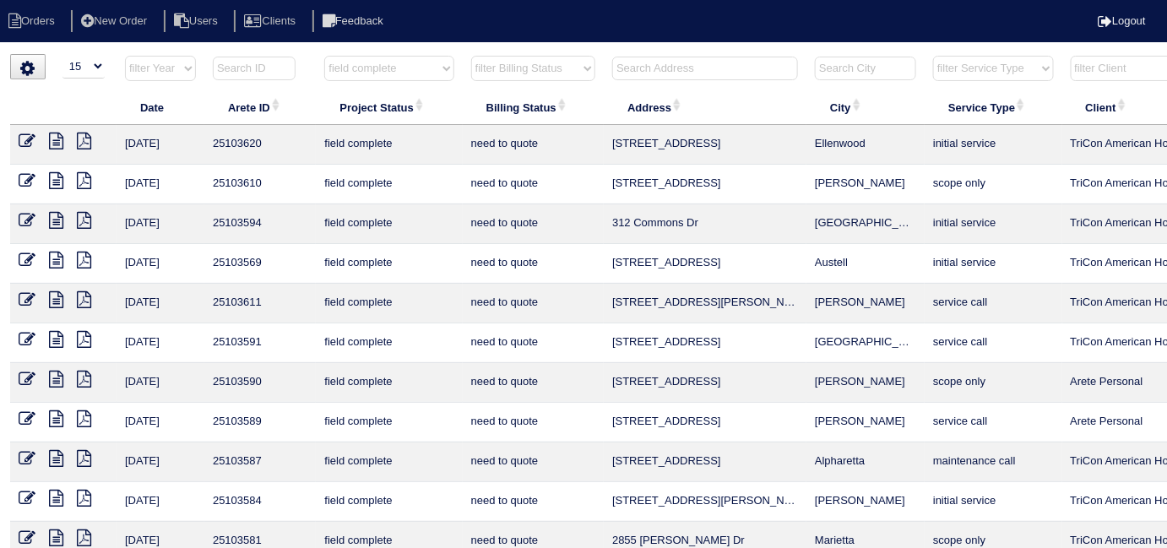
click at [400, 68] on select "filter Project Status -- Any Project Status -- new order assigned in progress f…" at bounding box center [388, 68] width 129 height 25
click at [398, 68] on select "filter Project Status -- Any Project Status -- new order assigned in progress f…" at bounding box center [388, 68] width 129 height 25
select select
click at [324, 56] on select "filter Project Status -- Any Project Status -- new order assigned in progress f…" at bounding box center [388, 68] width 129 height 25
select select "need to quote"
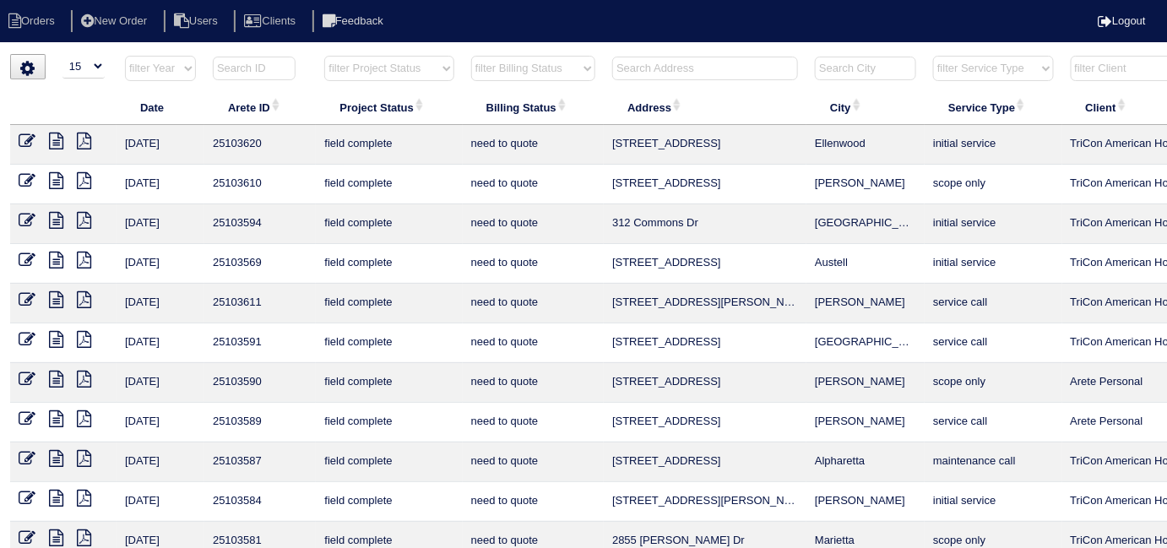
click at [519, 68] on select "filter Billing Status -- Any Billing Status -- need to quote quoted need to inv…" at bounding box center [533, 68] width 124 height 25
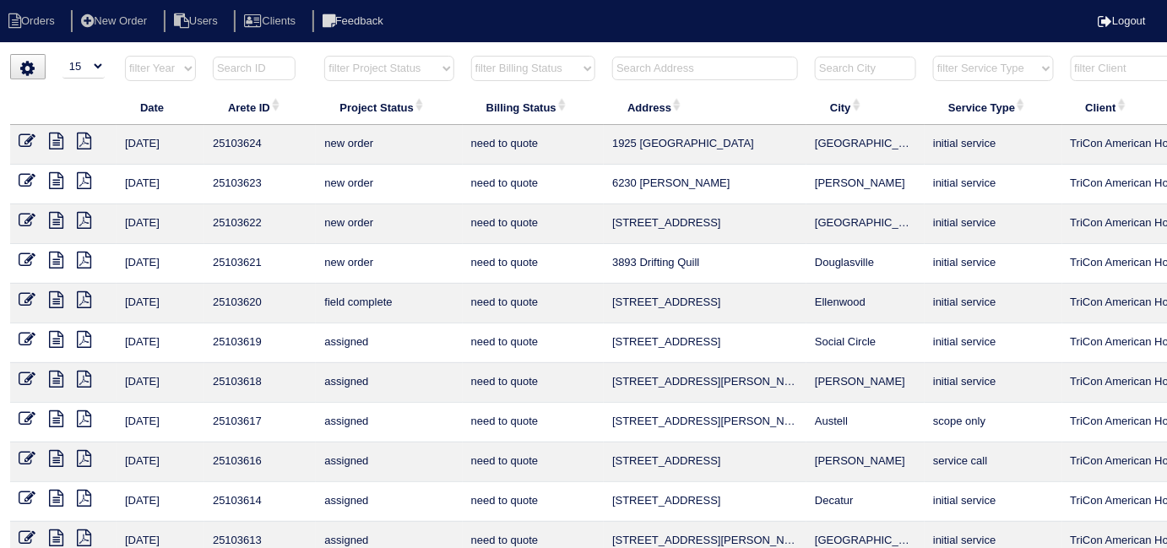
select select
click at [471, 56] on select "filter Billing Status -- Any Billing Status -- need to quote quoted need to inv…" at bounding box center [533, 68] width 124 height 25
click at [669, 67] on input "text" at bounding box center [705, 69] width 186 height 24
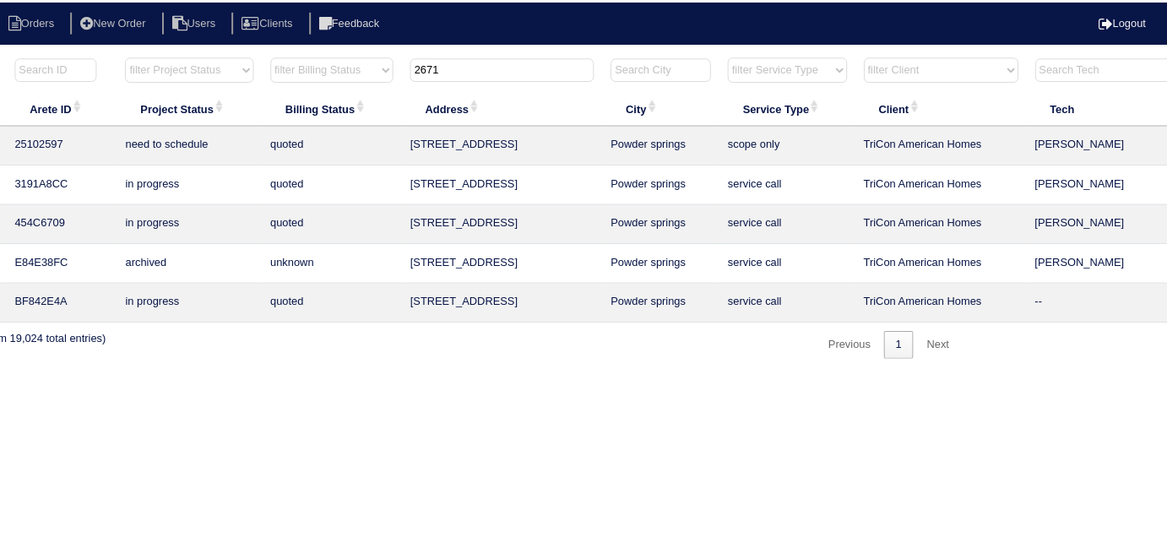
scroll to position [0, 294]
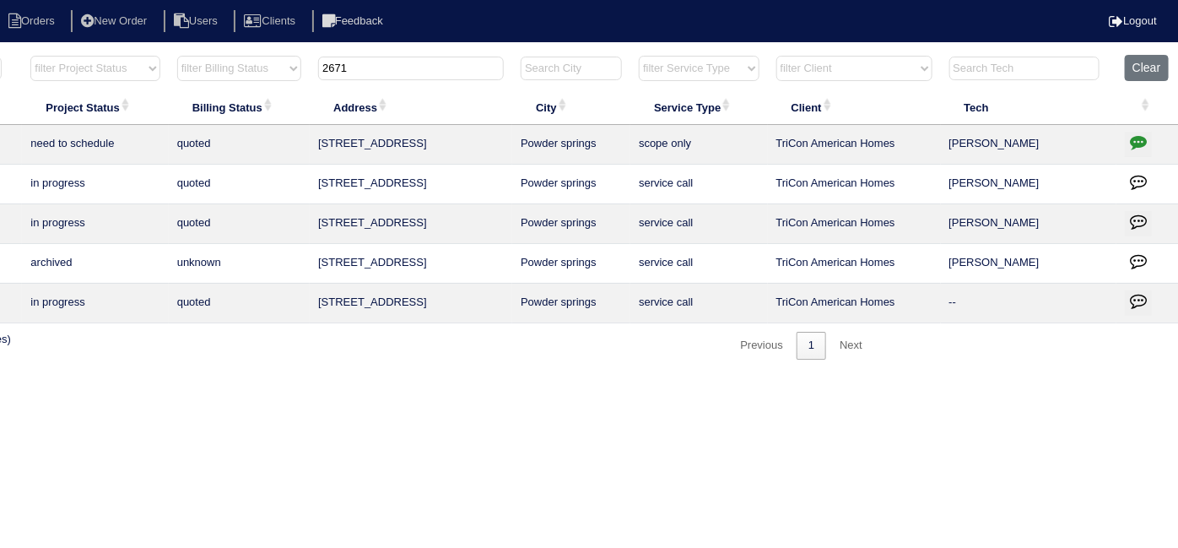
type input "2671"
click at [1136, 143] on icon "button" at bounding box center [1138, 141] width 17 height 17
type textarea "7/22/25 - flea infestation - emailed site super that exterminator is needed bef…"
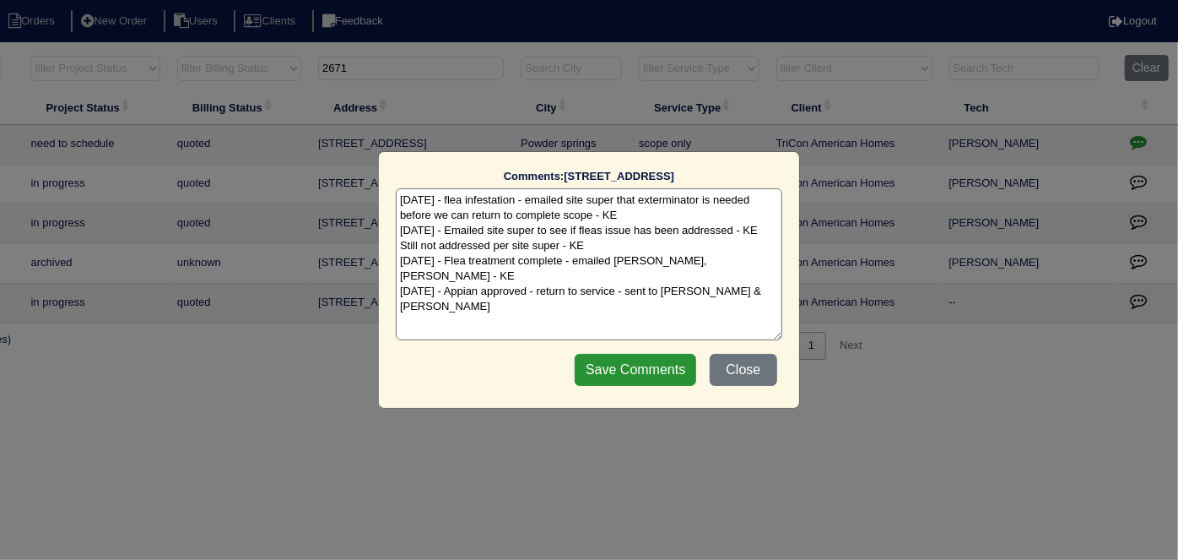
click at [760, 276] on textarea "7/22/25 - flea infestation - emailed site super that exterminator is needed bef…" at bounding box center [589, 264] width 387 height 152
click at [748, 366] on button "Close" at bounding box center [744, 370] width 68 height 32
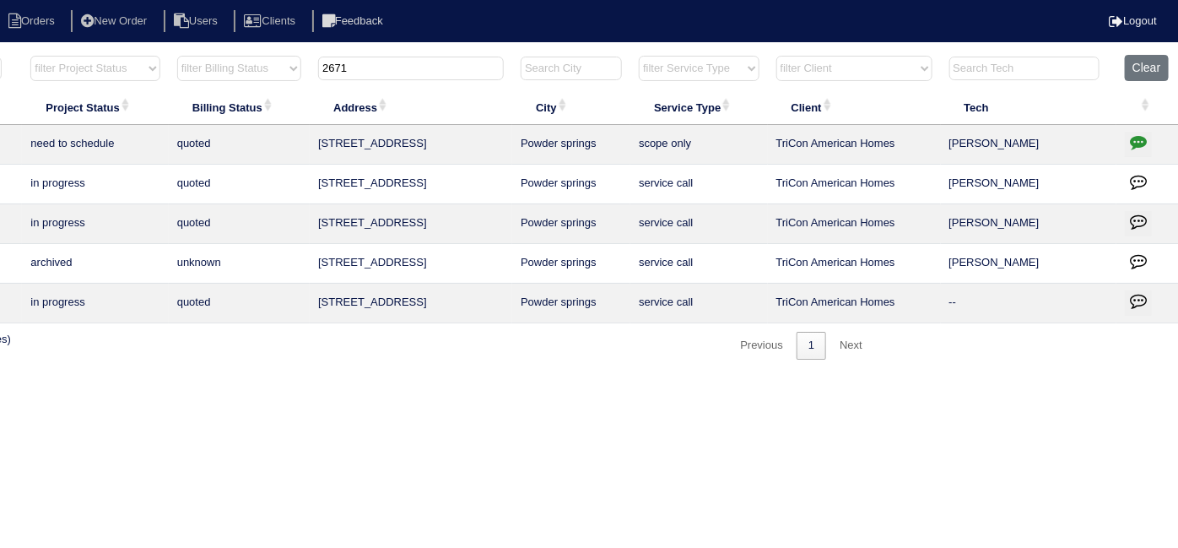
click at [1135, 134] on icon "button" at bounding box center [1138, 141] width 17 height 17
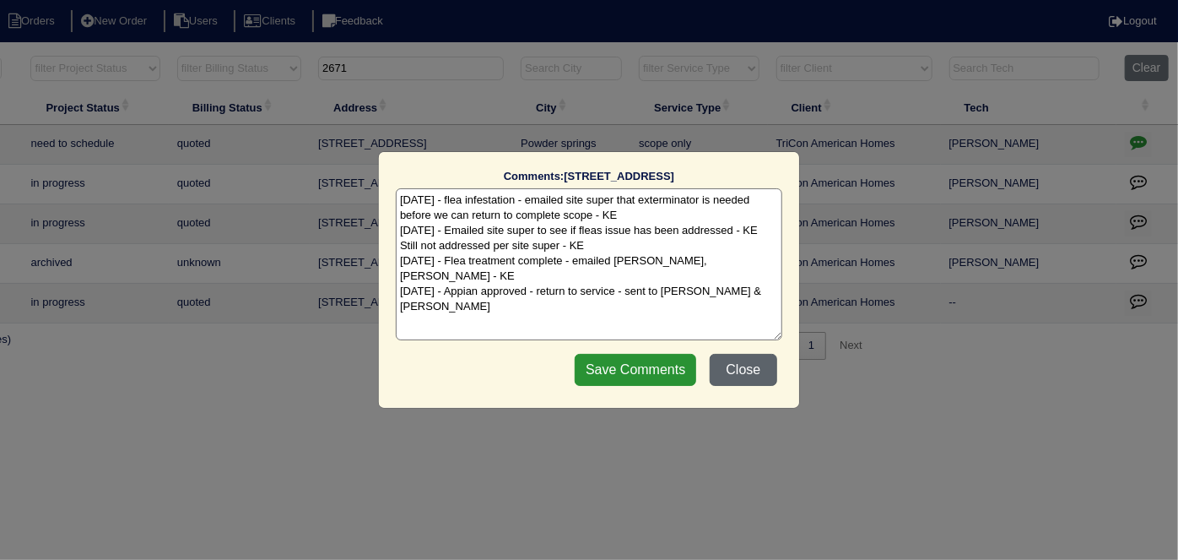
click at [736, 356] on button "Close" at bounding box center [744, 370] width 68 height 32
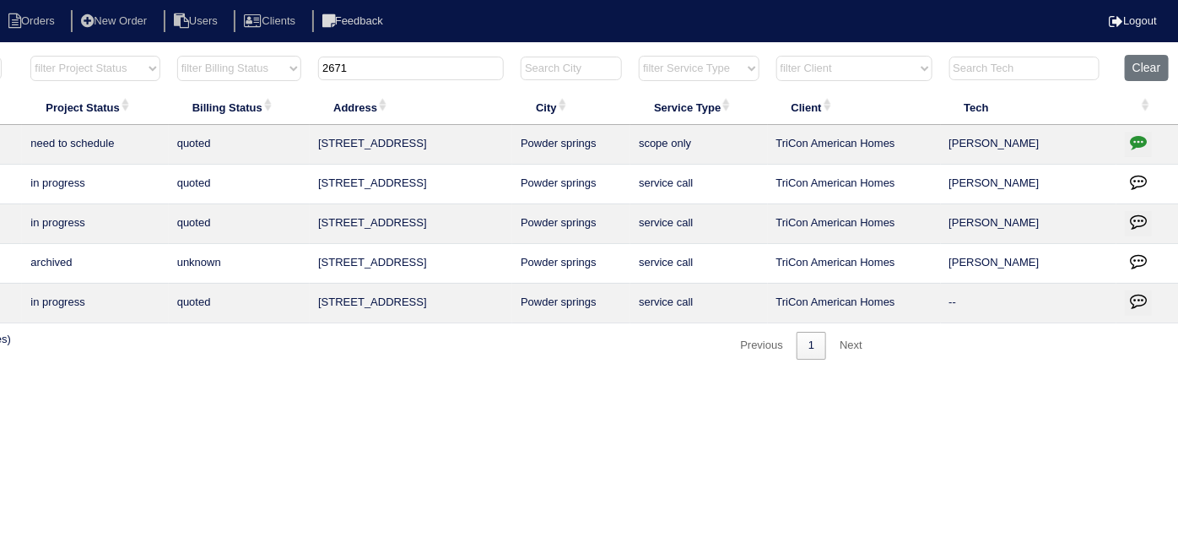
click at [1134, 146] on icon "button" at bounding box center [1138, 141] width 17 height 17
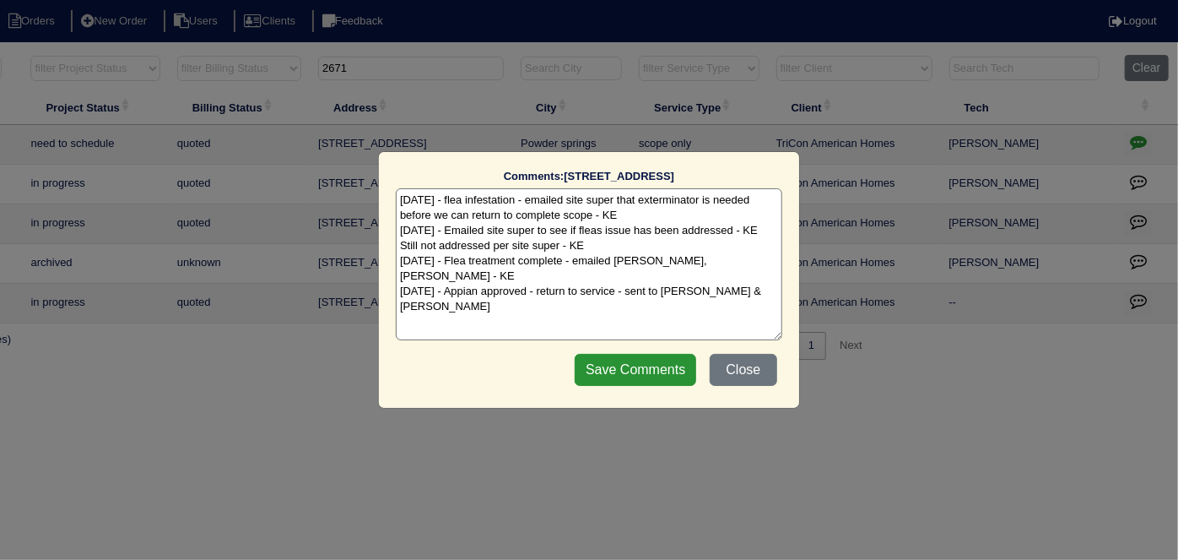
click at [608, 247] on textarea "7/22/25 - flea infestation - emailed site super that exterminator is needed bef…" at bounding box center [589, 264] width 387 height 152
click at [716, 266] on textarea "7/22/25 - flea infestation - emailed site super that exterminator is needed bef…" at bounding box center [589, 264] width 387 height 152
click at [759, 285] on textarea "7/22/25 - flea infestation - emailed site super that exterminator is needed bef…" at bounding box center [589, 264] width 387 height 152
click at [734, 365] on button "Close" at bounding box center [744, 370] width 68 height 32
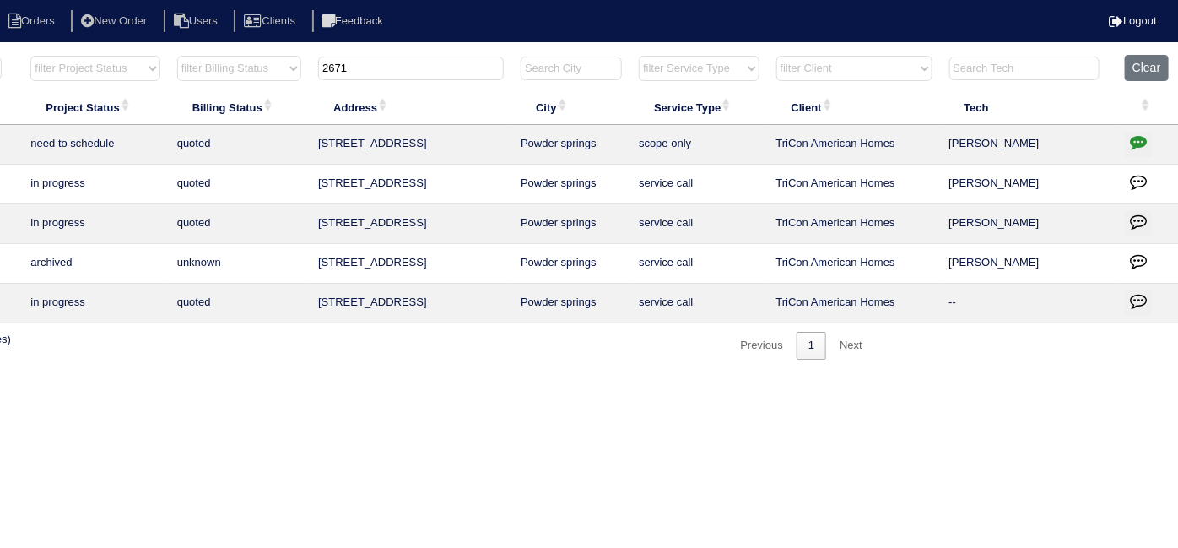
drag, startPoint x: 358, startPoint y: 63, endPoint x: 116, endPoint y: 0, distance: 249.6
click at [116, 54] on body "Orders New Order Users Clients Feedback Logout Orders New Order Users Clients M…" at bounding box center [295, 207] width 1178 height 306
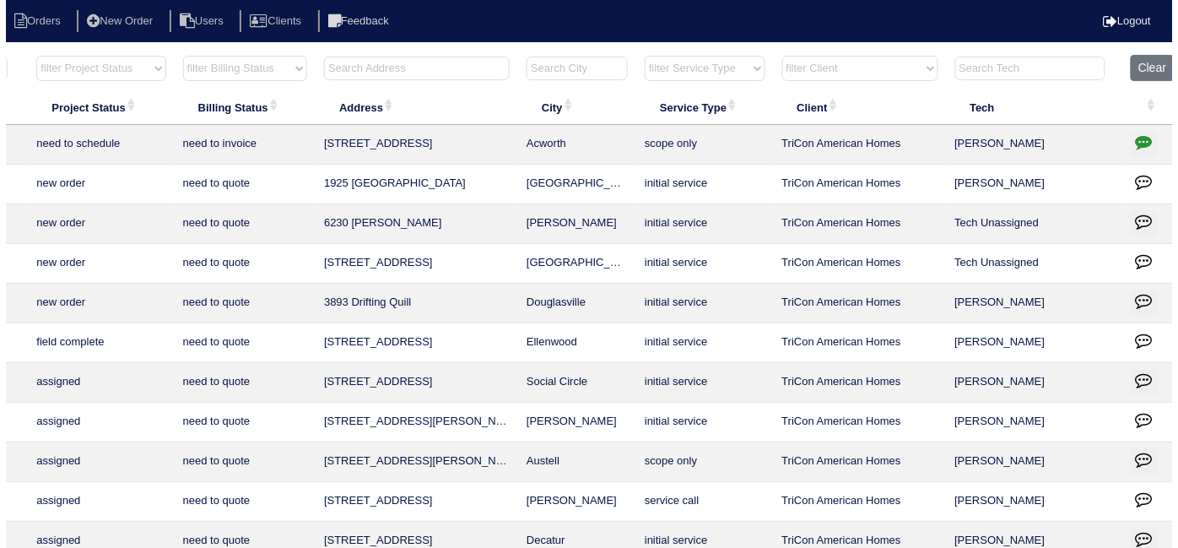
scroll to position [0, 0]
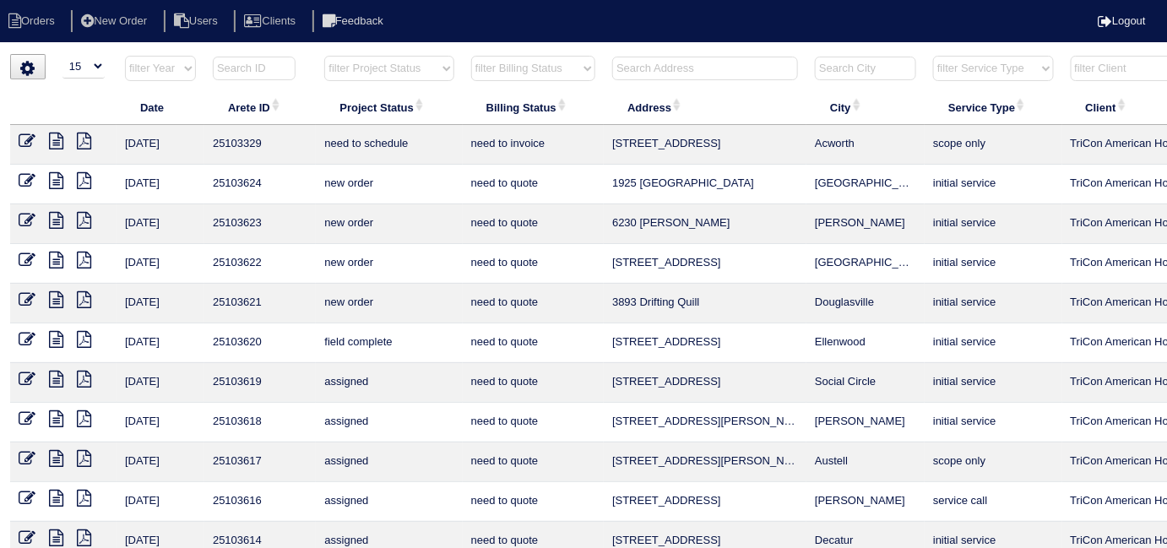
click at [680, 68] on input "text" at bounding box center [705, 69] width 186 height 24
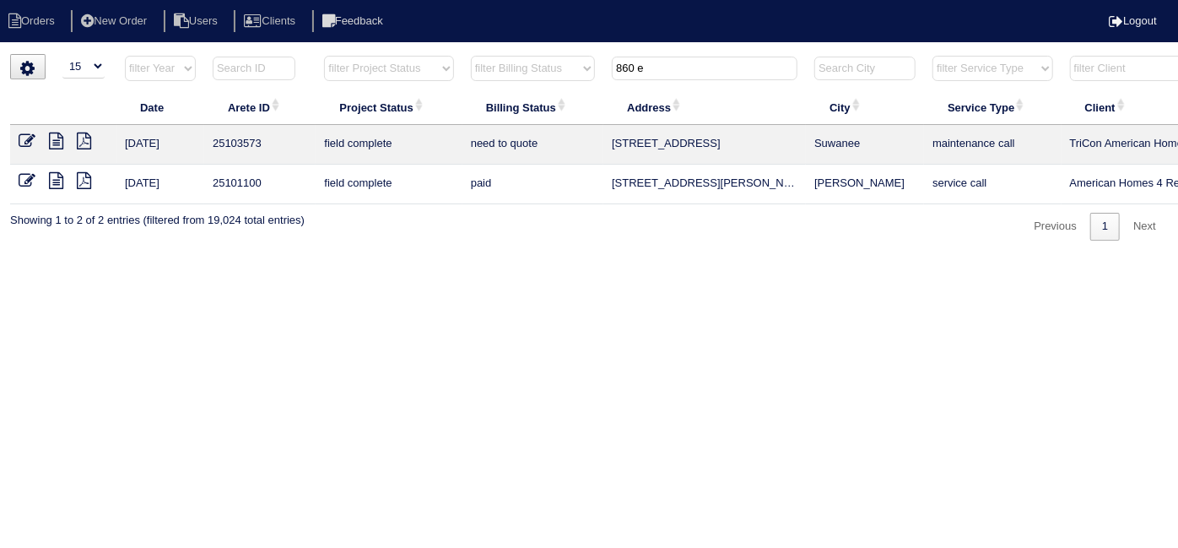
type input "860 e"
click at [49, 140] on icon at bounding box center [56, 141] width 14 height 17
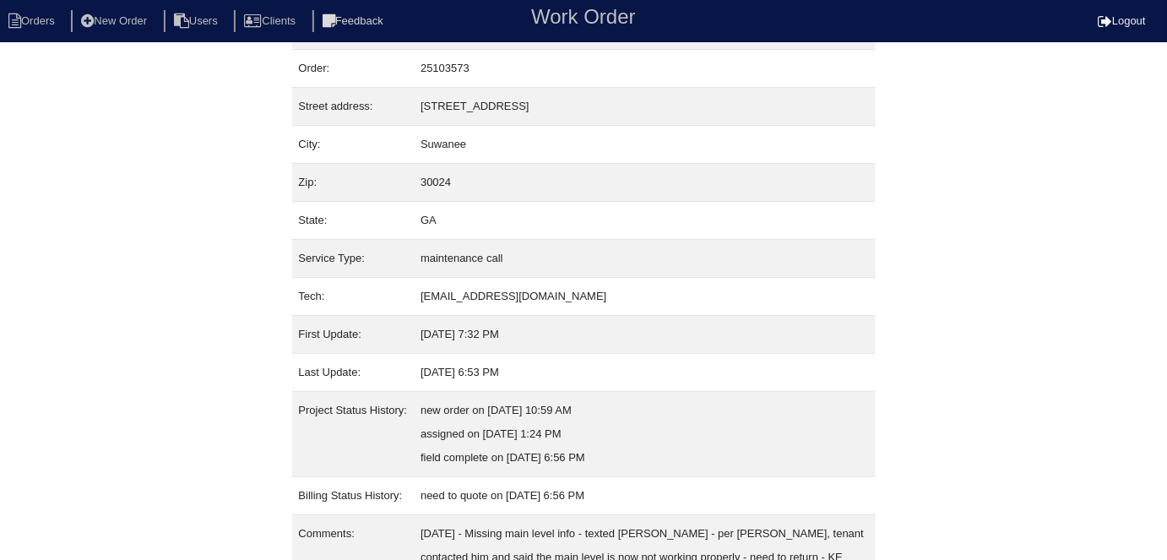
scroll to position [112, 0]
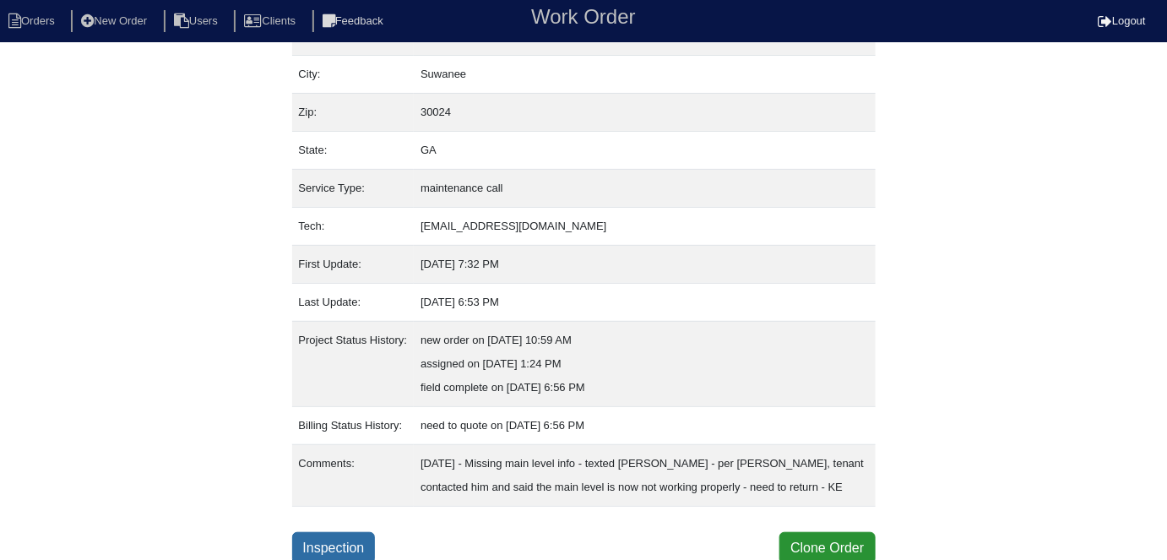
click at [376, 544] on link "Inspection" at bounding box center [334, 548] width 84 height 32
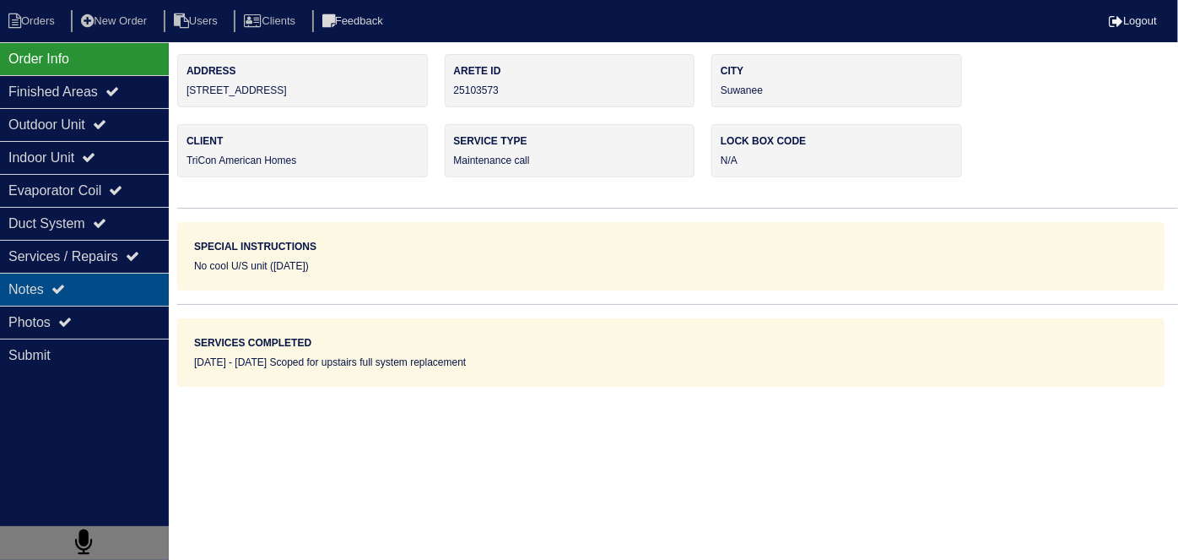
click at [51, 284] on div "Notes" at bounding box center [84, 289] width 169 height 33
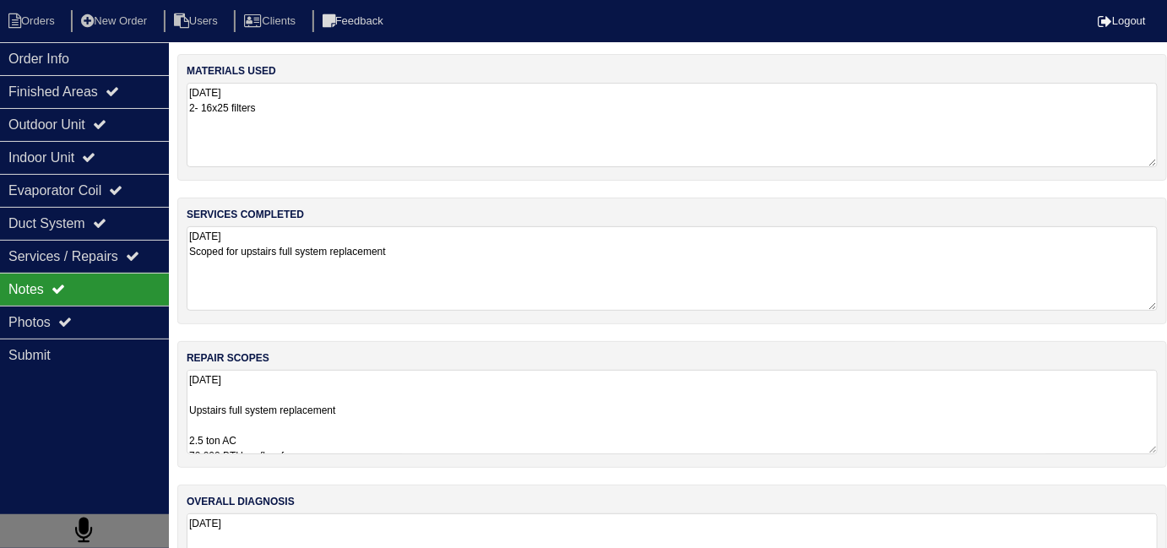
click at [577, 393] on textarea "[DATE] Upstairs full system replacement 2.5 ton AC 70,000 BTU up flow furnace 2…" at bounding box center [672, 412] width 971 height 84
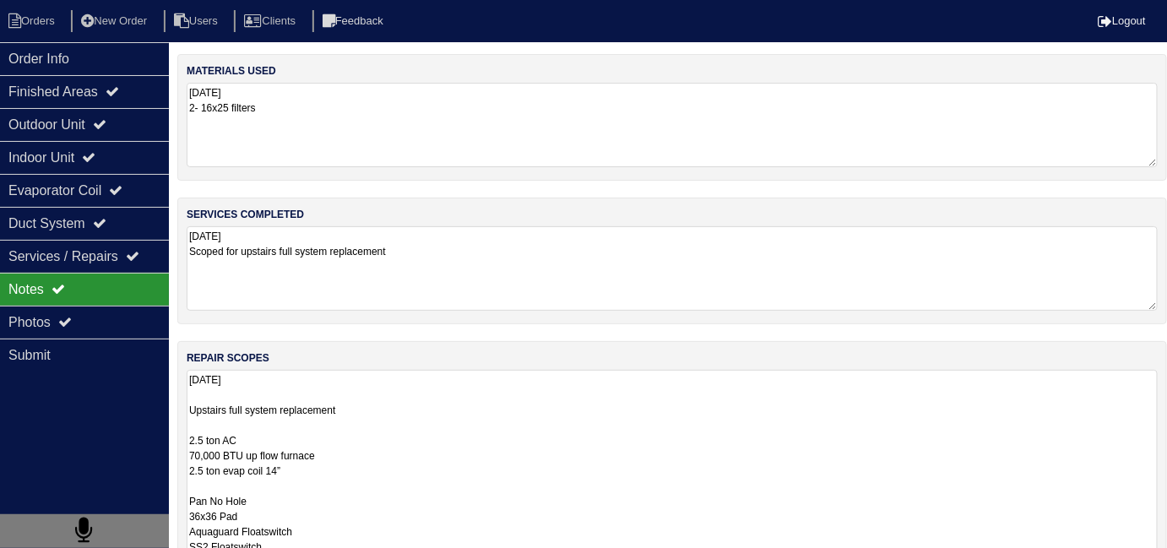
scroll to position [1, 0]
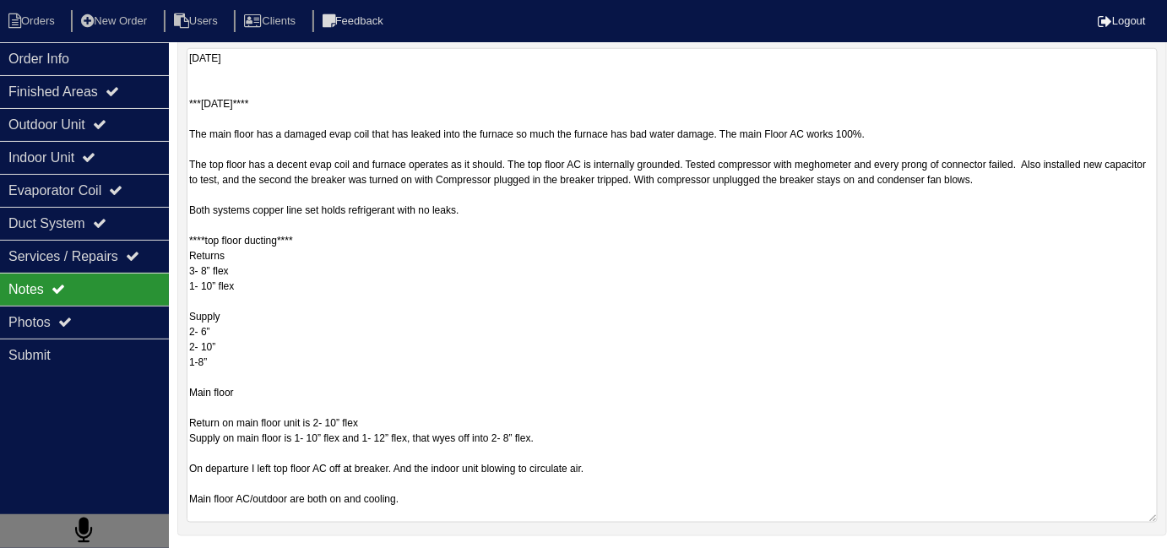
scroll to position [0, 0]
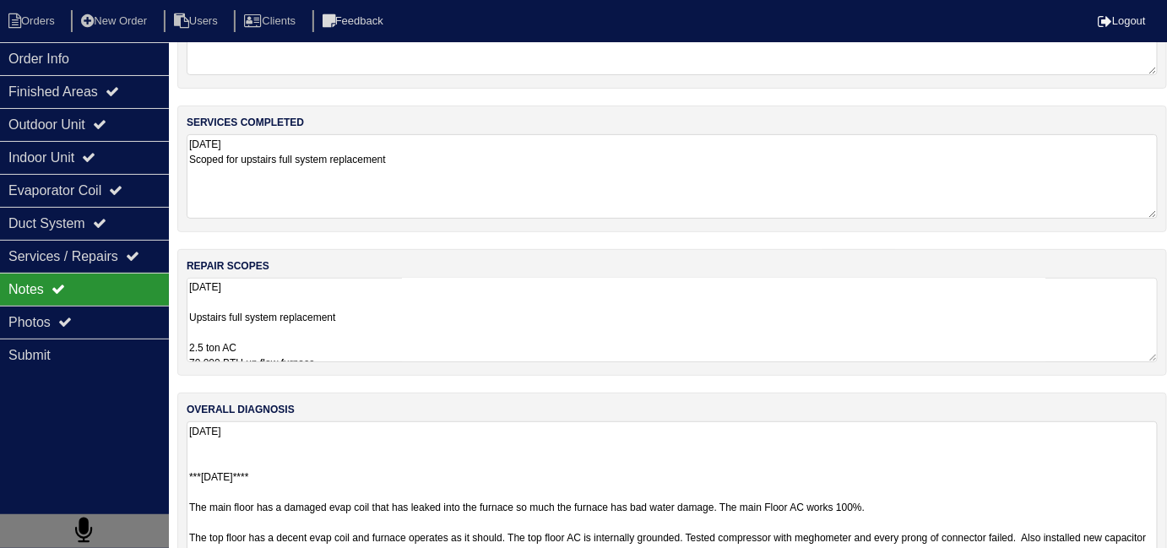
click at [523, 295] on textarea "[DATE] Upstairs full system replacement 2.5 ton AC 70,000 BTU up flow furnace 2…" at bounding box center [672, 320] width 971 height 84
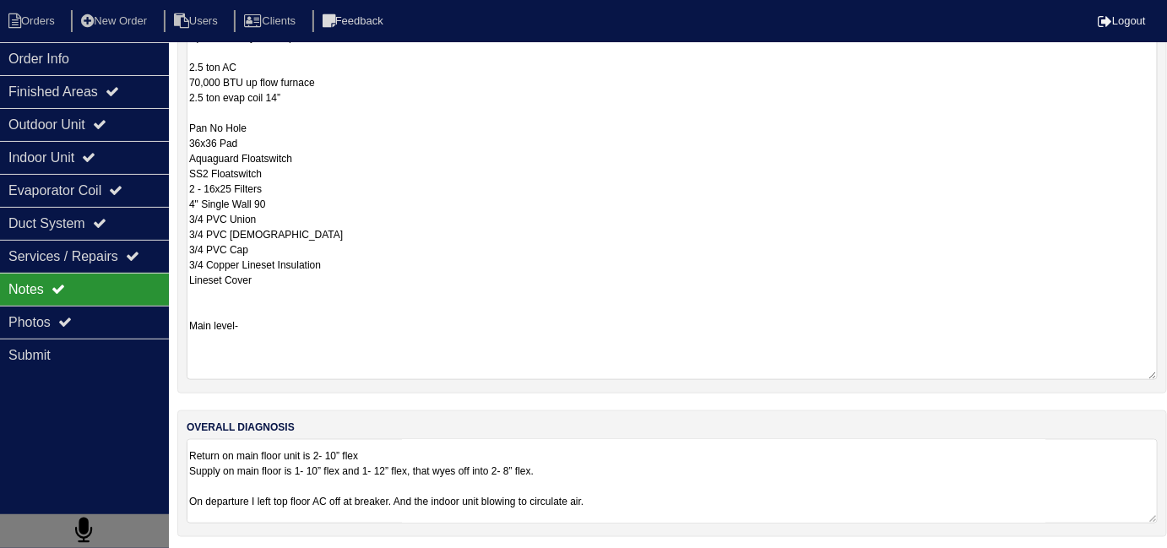
scroll to position [1, 0]
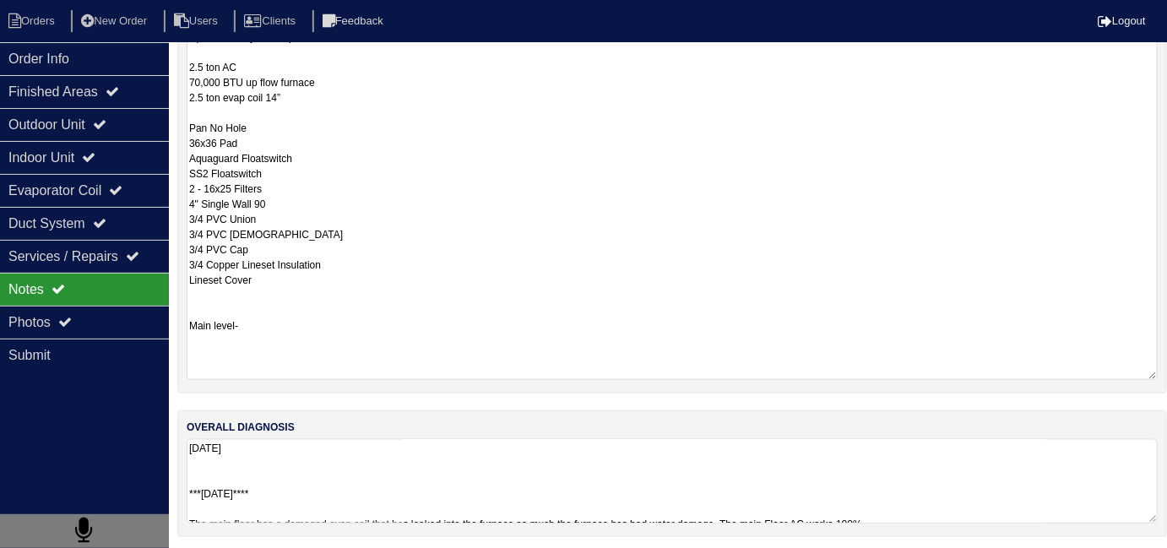
click at [673, 480] on textarea "9.29.25 ***9.30.25**** The main floor has a damaged evap coil that has leaked i…" at bounding box center [672, 481] width 971 height 84
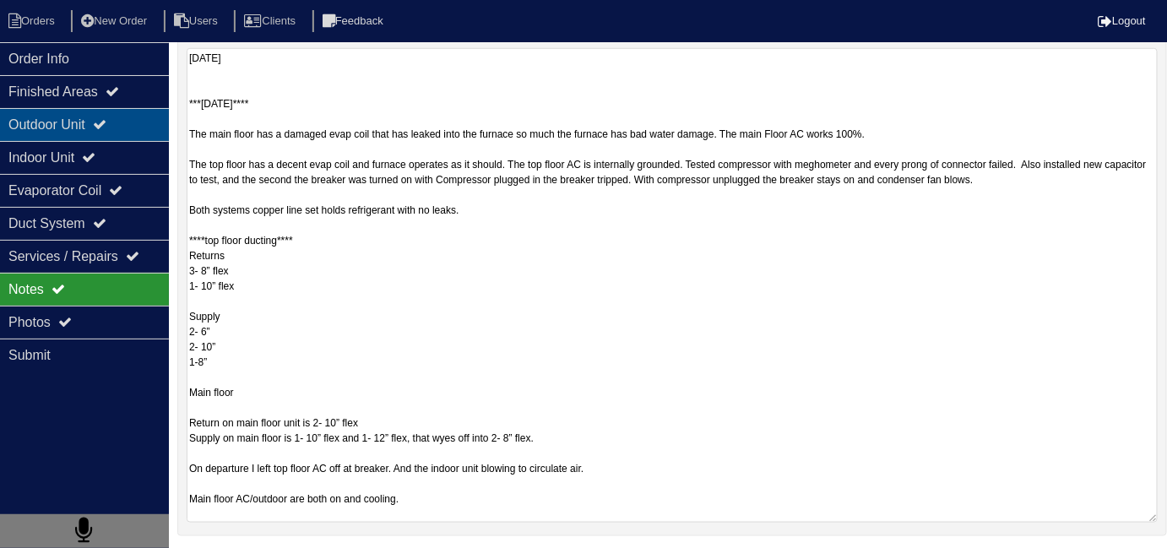
scroll to position [75, 0]
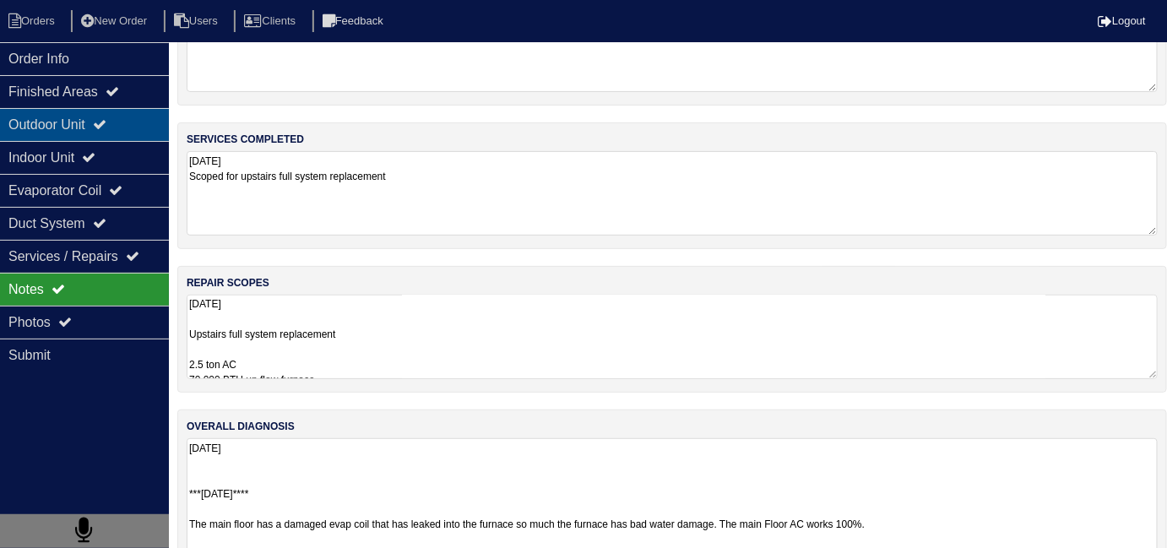
click at [33, 135] on div "Outdoor Unit" at bounding box center [84, 124] width 169 height 33
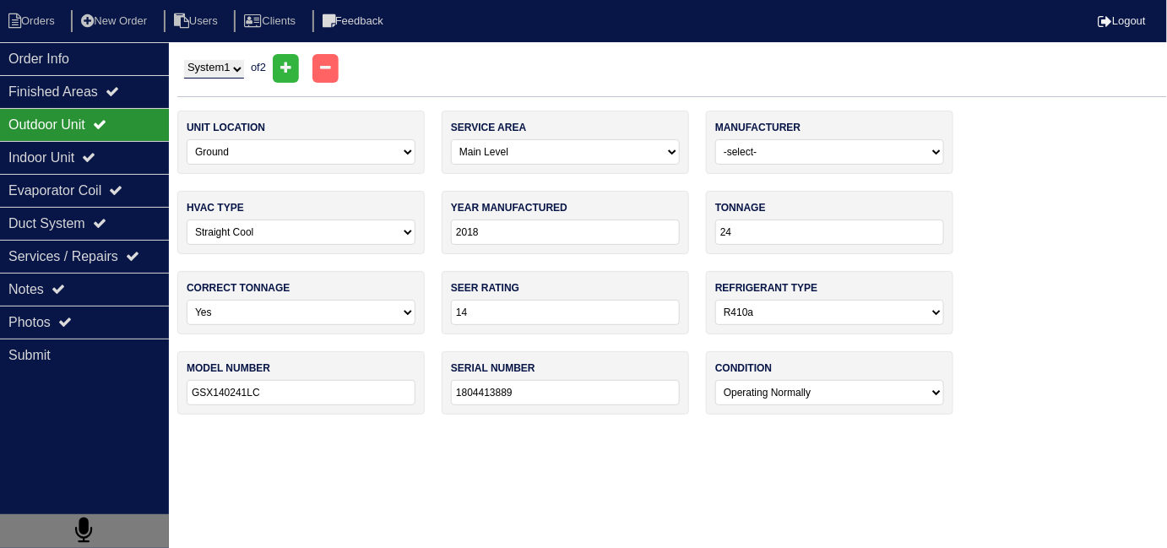
scroll to position [0, 0]
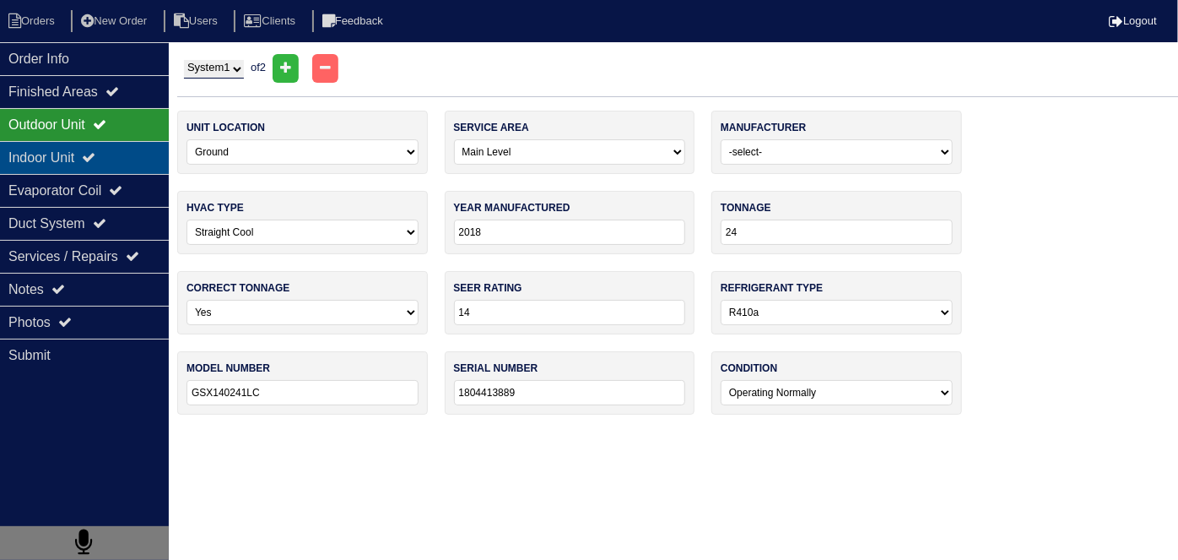
click at [29, 162] on div "Indoor Unit" at bounding box center [84, 157] width 169 height 33
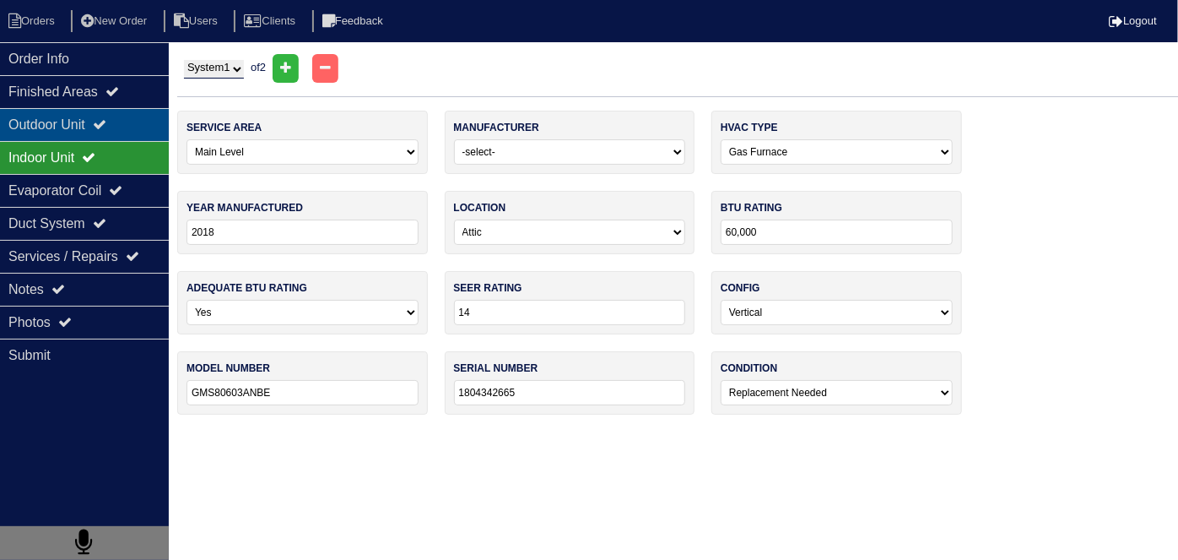
click at [29, 128] on div "Outdoor Unit" at bounding box center [84, 124] width 169 height 33
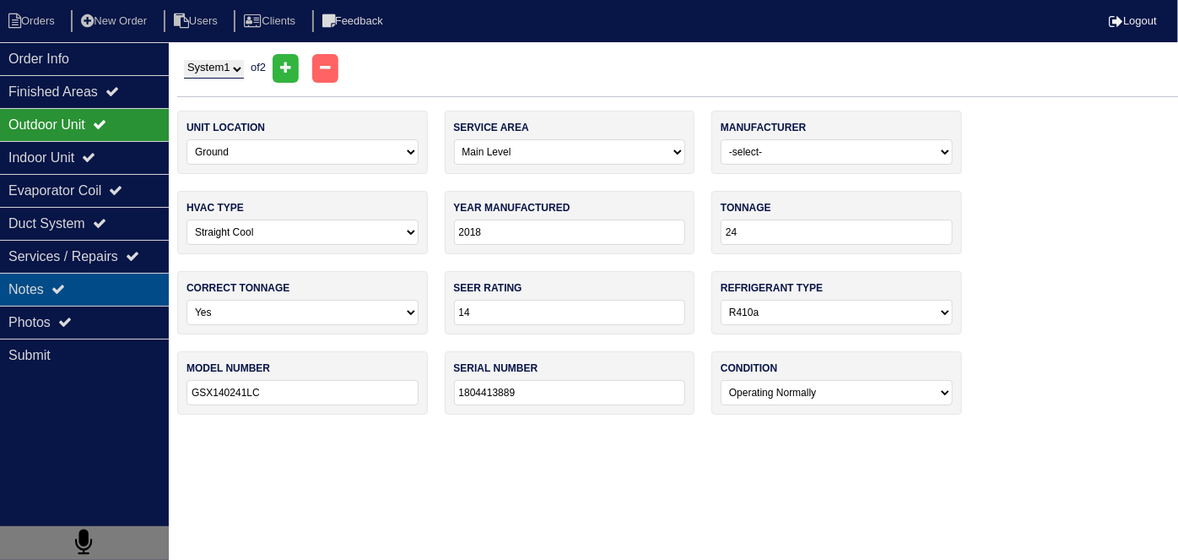
click at [41, 285] on div "Notes" at bounding box center [84, 289] width 169 height 33
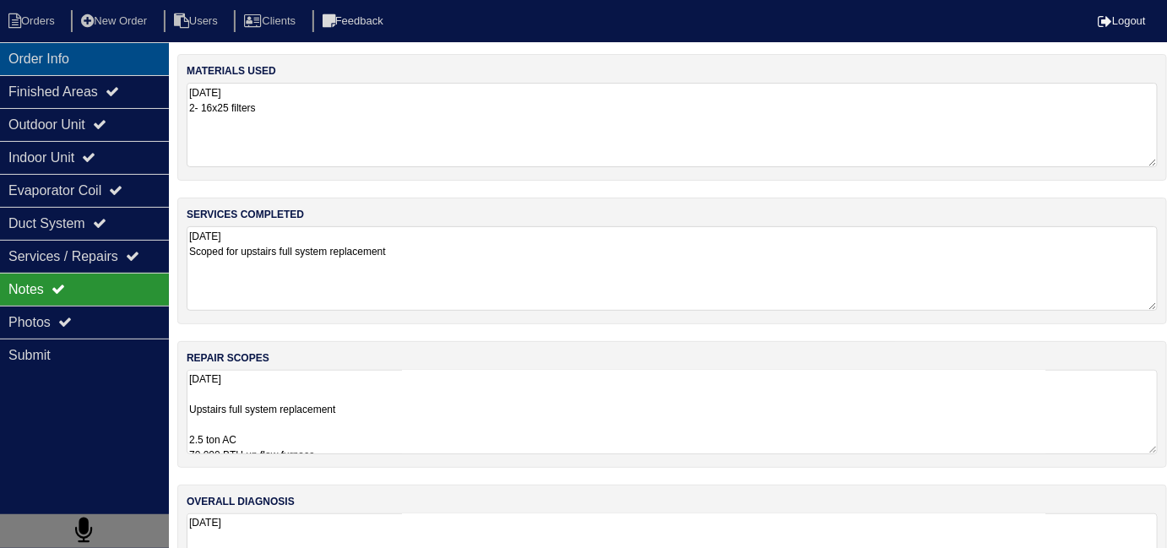
click at [90, 47] on div "Order Info" at bounding box center [84, 58] width 169 height 33
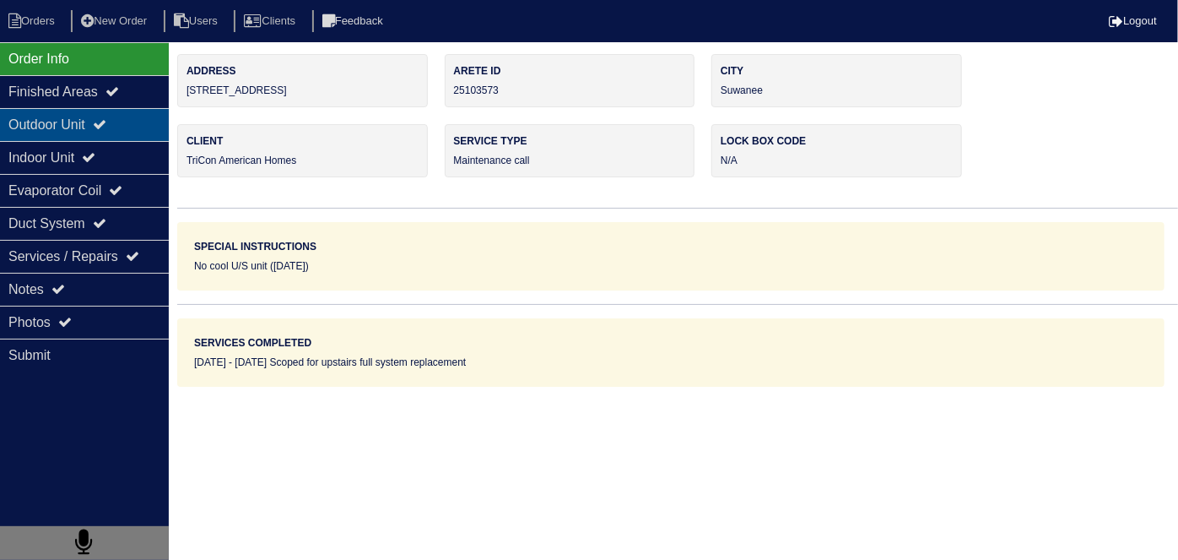
drag, startPoint x: 170, startPoint y: 122, endPoint x: 148, endPoint y: 120, distance: 22.0
click at [170, 122] on div "Order Info Finished Areas Outdoor Unit Indoor Unit Evaporator Coil Duct System …" at bounding box center [589, 220] width 1178 height 333
click at [128, 120] on div "Outdoor Unit" at bounding box center [84, 124] width 169 height 33
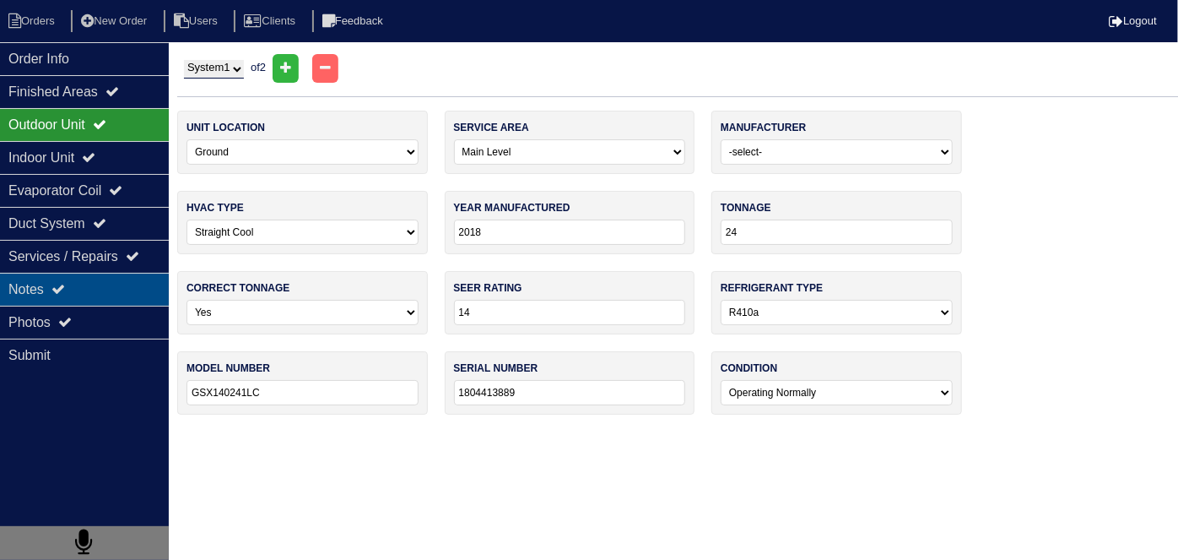
click at [41, 290] on div "Notes" at bounding box center [84, 289] width 169 height 33
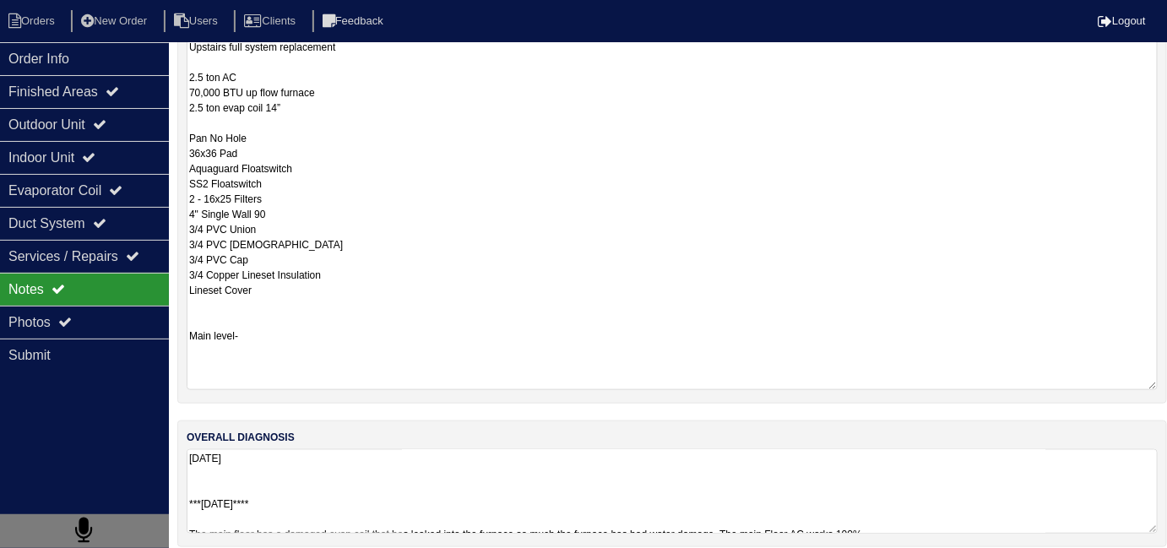
scroll to position [373, 0]
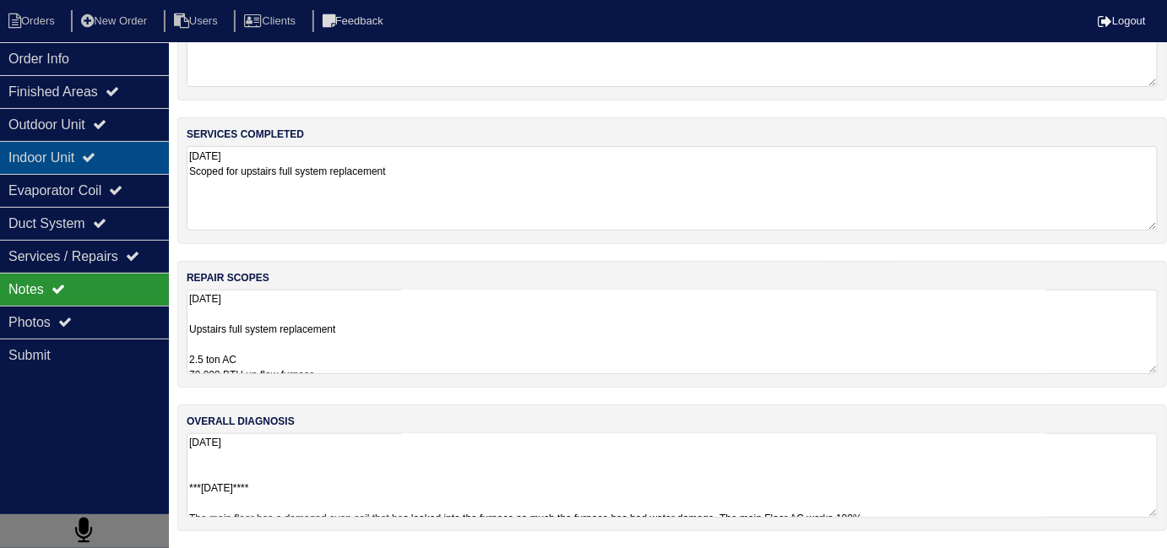
scroll to position [0, 0]
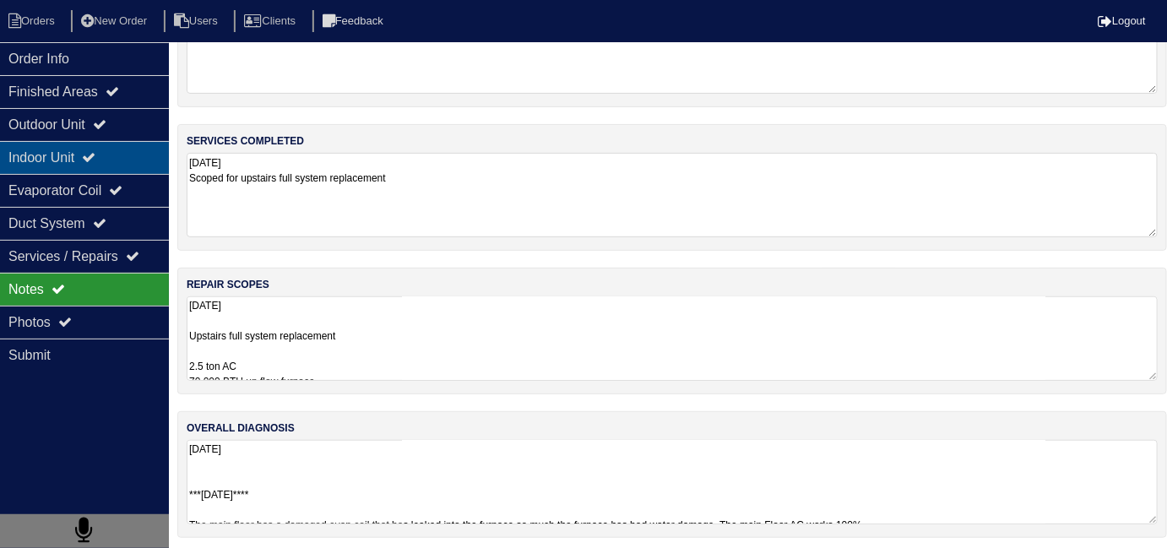
click at [78, 161] on div "Indoor Unit" at bounding box center [84, 157] width 169 height 33
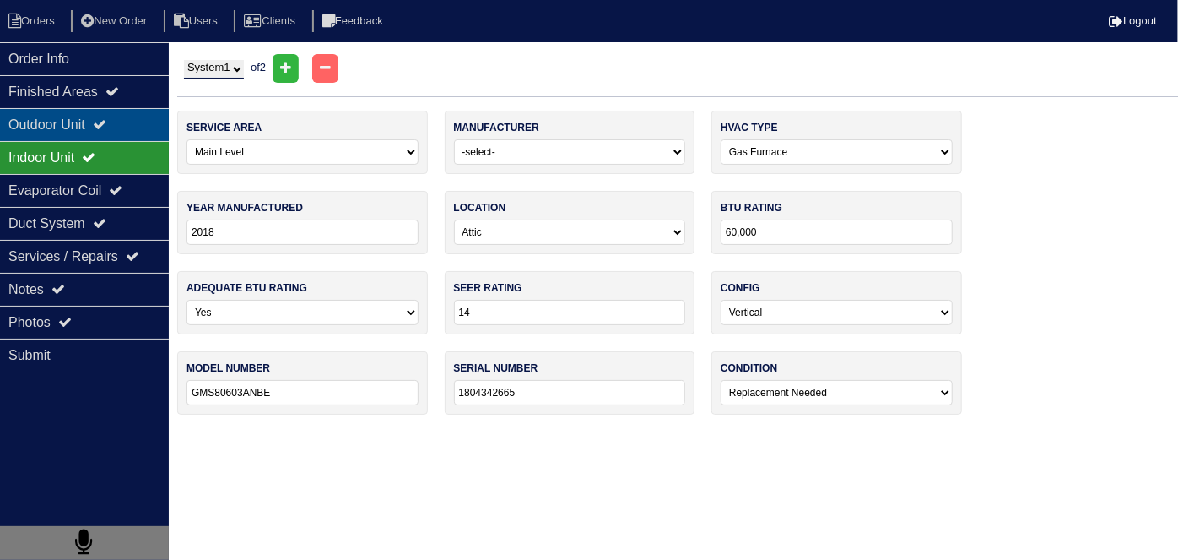
click at [85, 135] on div "Outdoor Unit" at bounding box center [84, 124] width 169 height 33
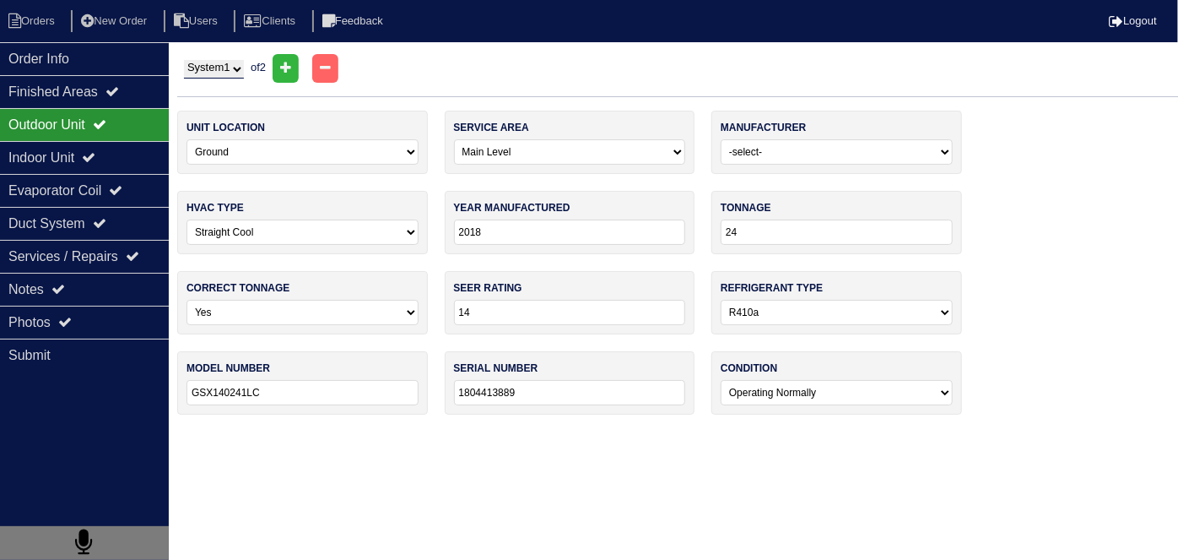
click at [198, 70] on select "System 1 System 2" at bounding box center [214, 69] width 60 height 19
select select "2"
click at [184, 60] on select "System 1 System 2" at bounding box center [214, 69] width 60 height 19
select select "1"
type input "30"
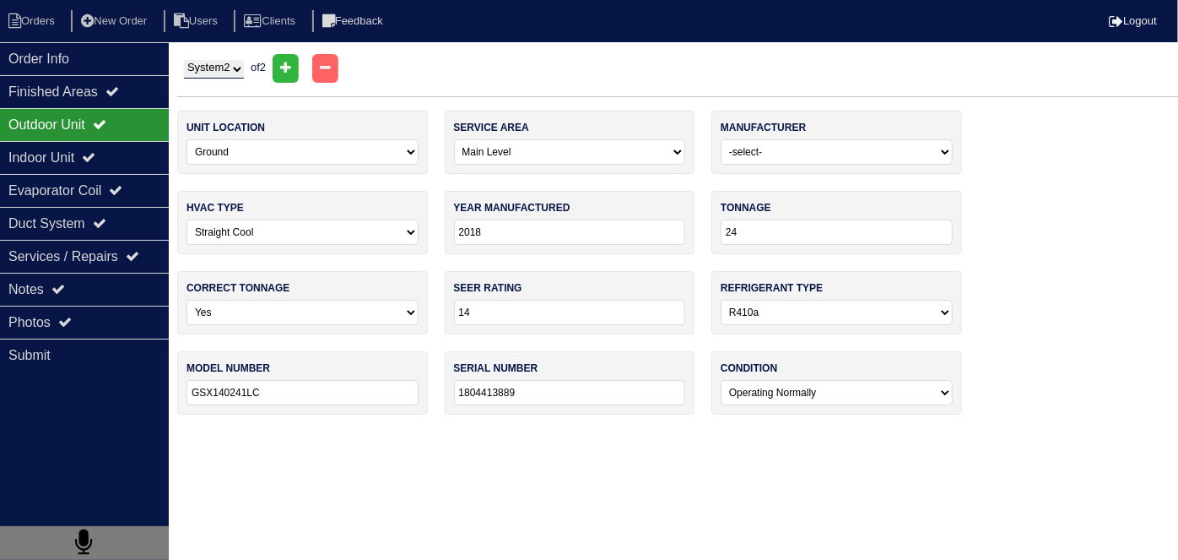
type input "GSX140301KC"
type input "1805407860"
select select "2"
click at [68, 158] on div "Indoor Unit" at bounding box center [84, 157] width 169 height 33
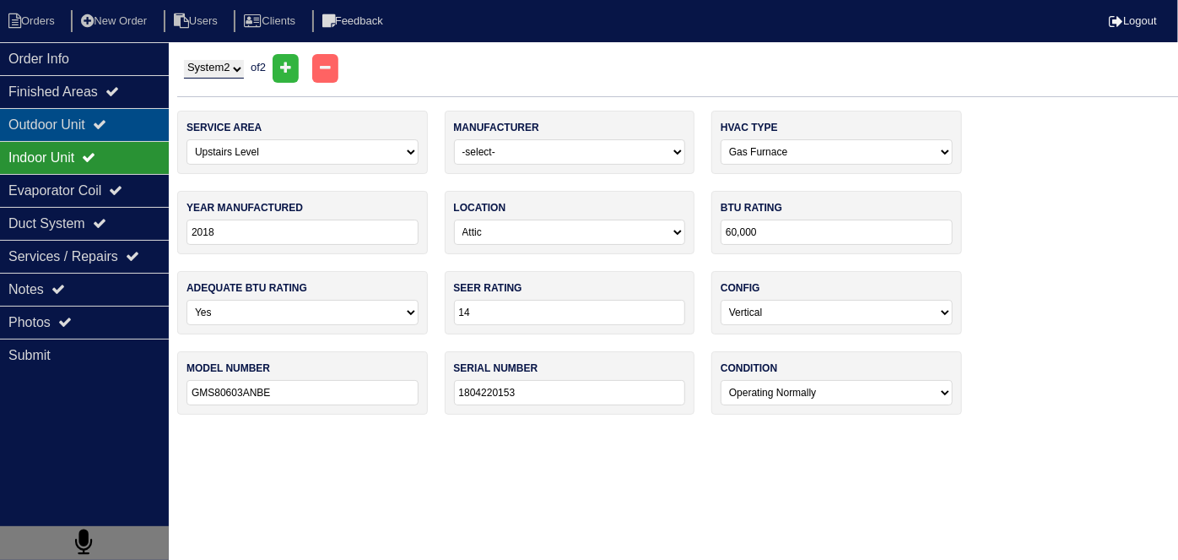
click at [68, 112] on div "Outdoor Unit" at bounding box center [84, 124] width 169 height 33
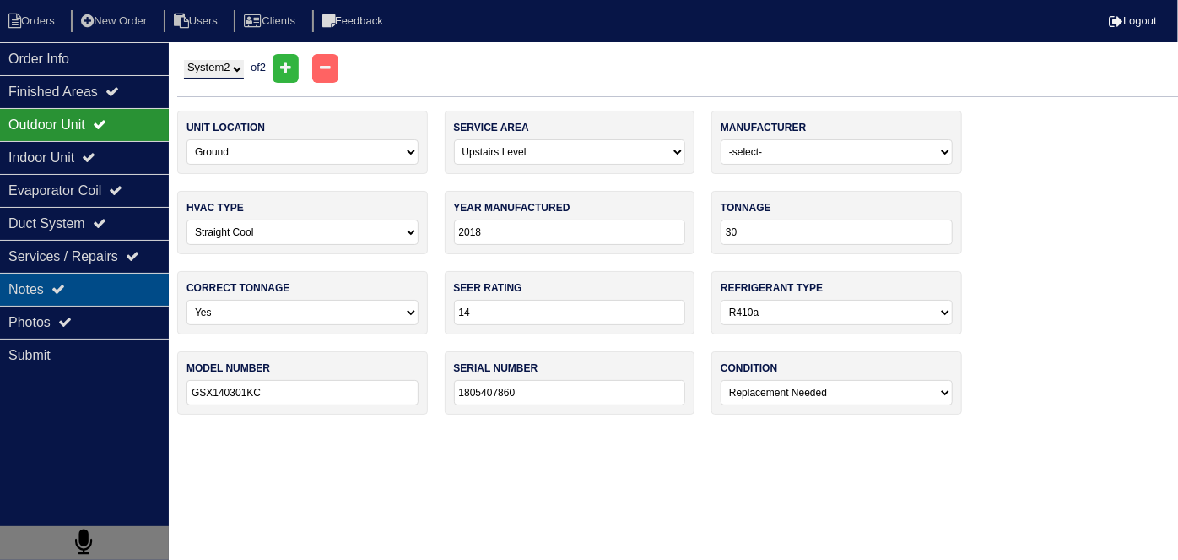
click at [64, 300] on div "Notes" at bounding box center [84, 289] width 169 height 33
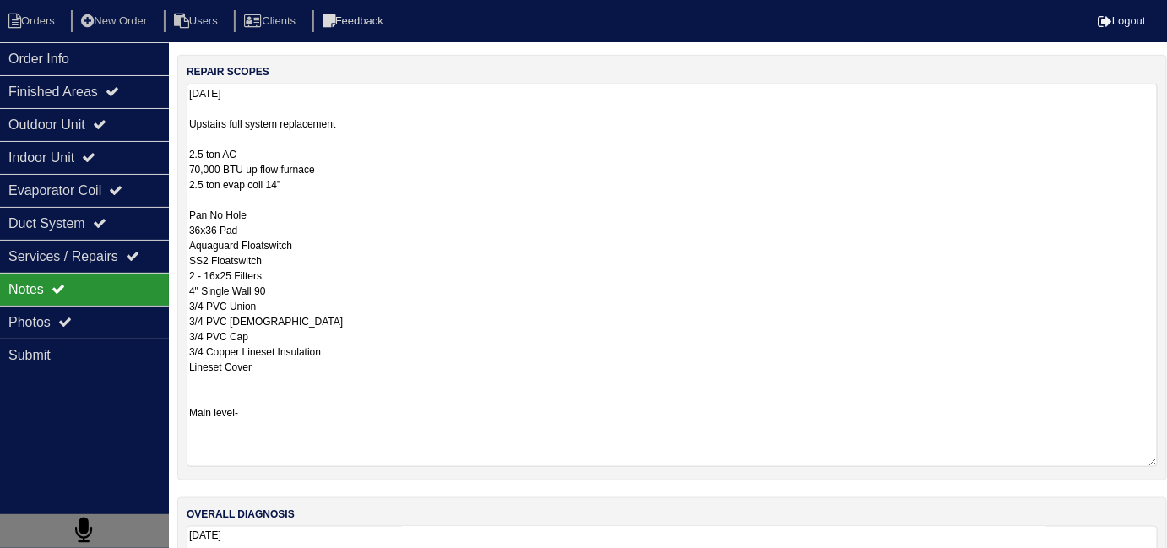
scroll to position [1, 0]
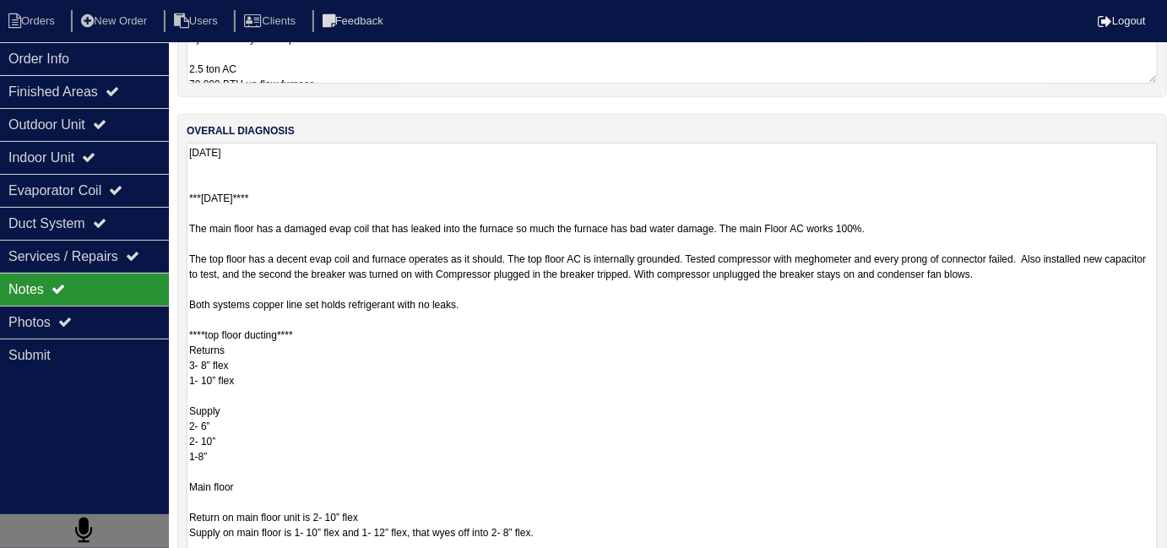
scroll to position [465, 0]
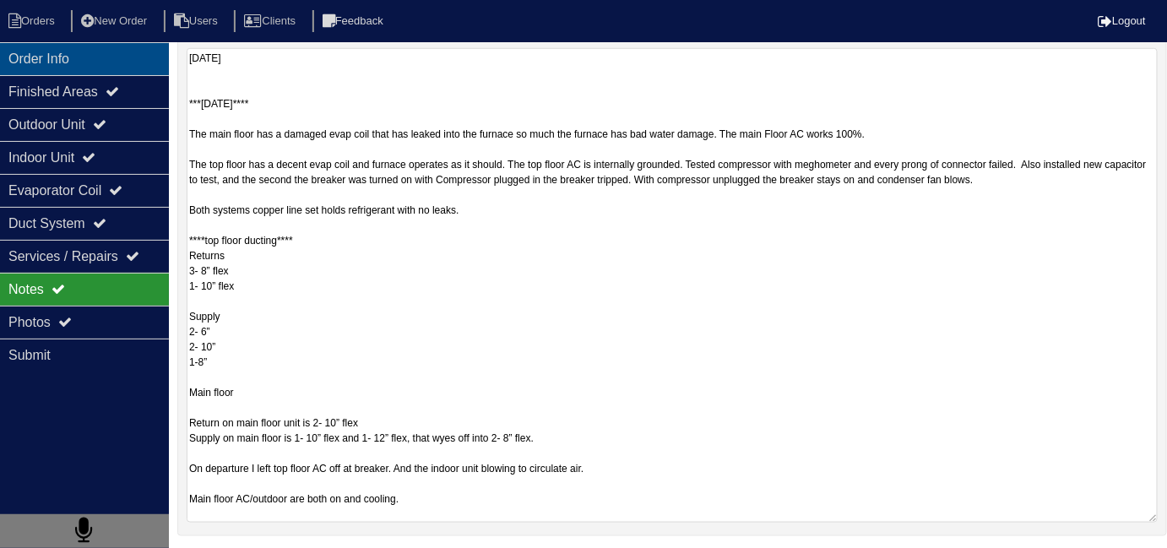
click at [133, 70] on div "Order Info" at bounding box center [84, 58] width 169 height 33
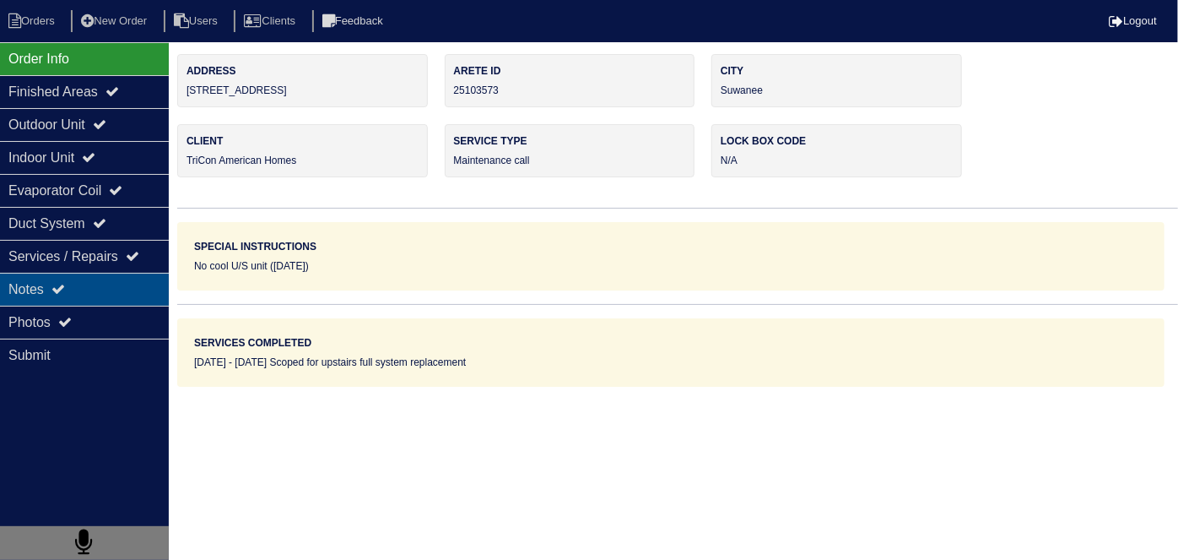
click at [97, 275] on div "Notes" at bounding box center [84, 289] width 169 height 33
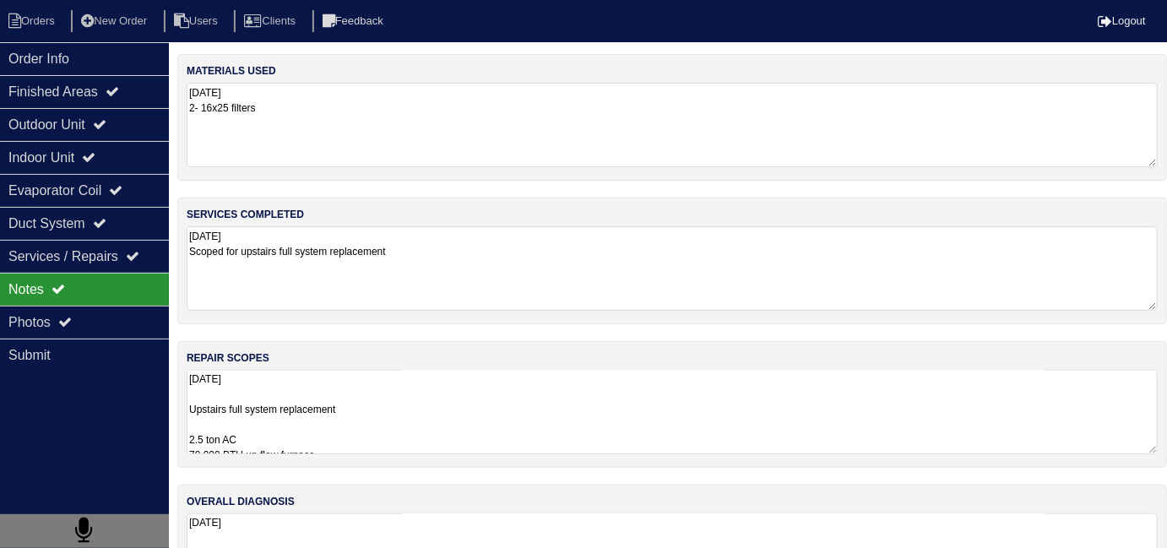
click at [436, 376] on textarea "9.29.25 Upstairs full system replacement 2.5 ton AC 70,000 BTU up flow furnace …" at bounding box center [672, 412] width 971 height 84
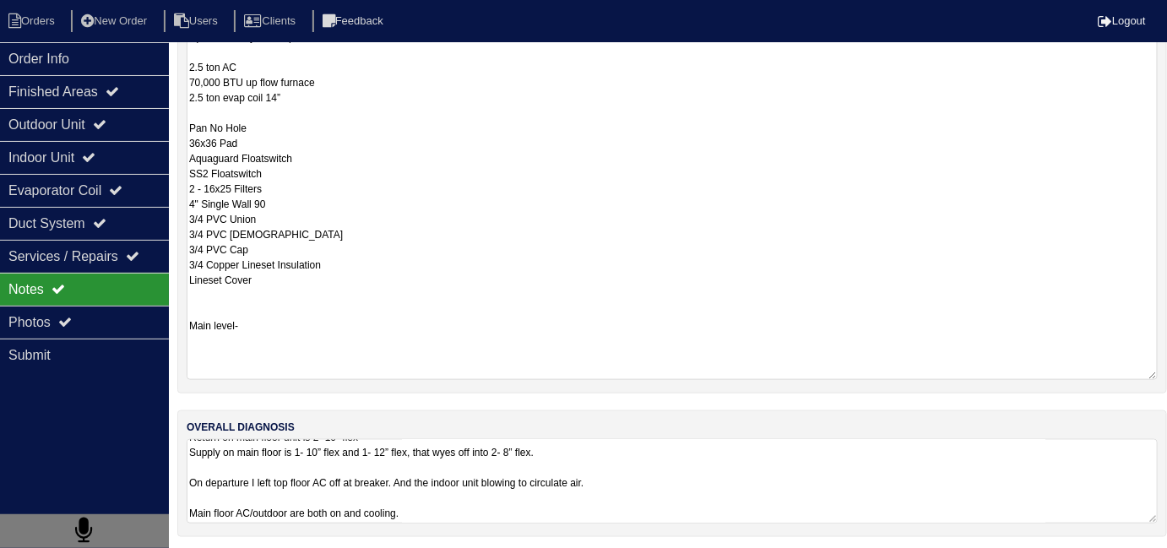
scroll to position [391, 0]
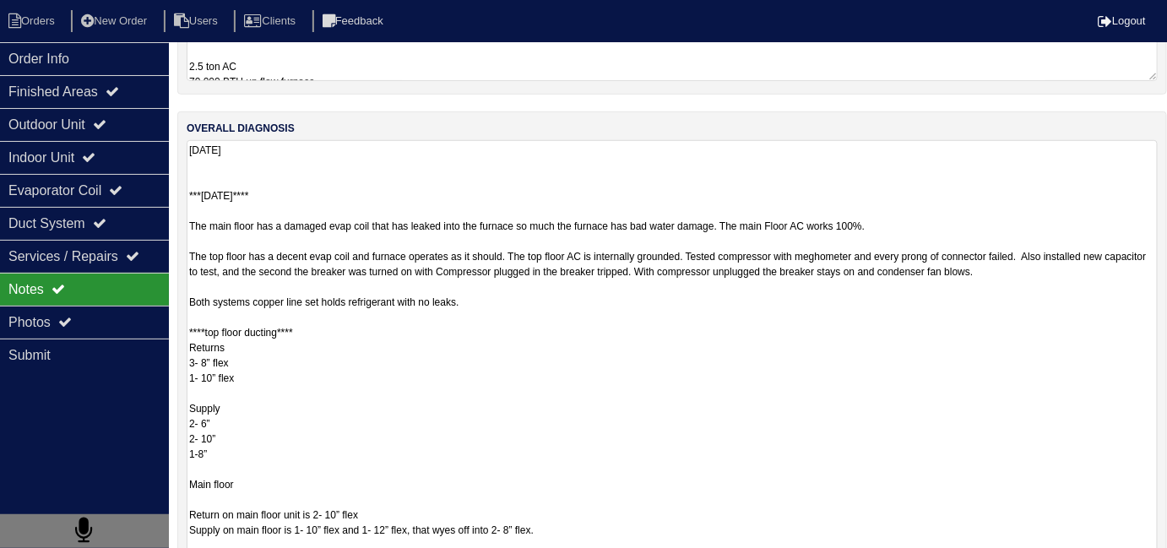
click at [628, 462] on textarea "9.29.25 ***9.30.25**** The main floor has a damaged evap coil that has leaked i…" at bounding box center [672, 377] width 971 height 474
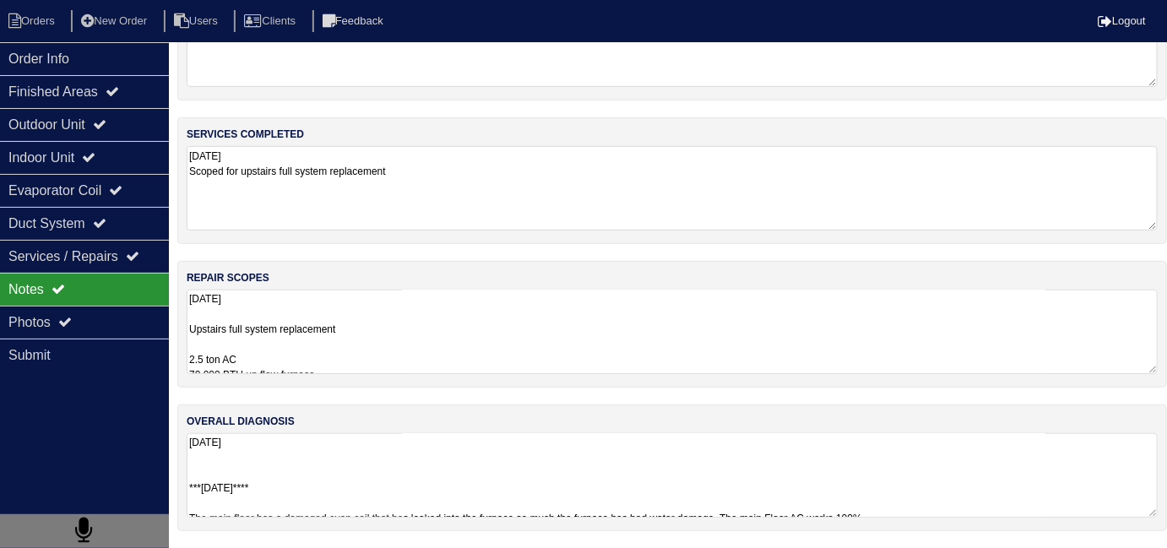
scroll to position [75, 0]
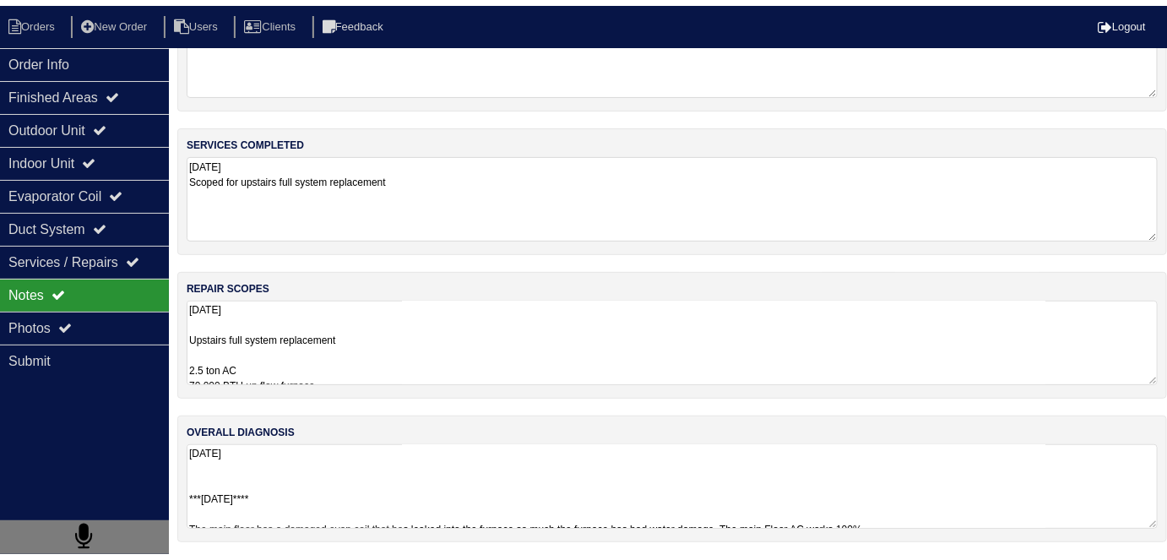
scroll to position [112, 0]
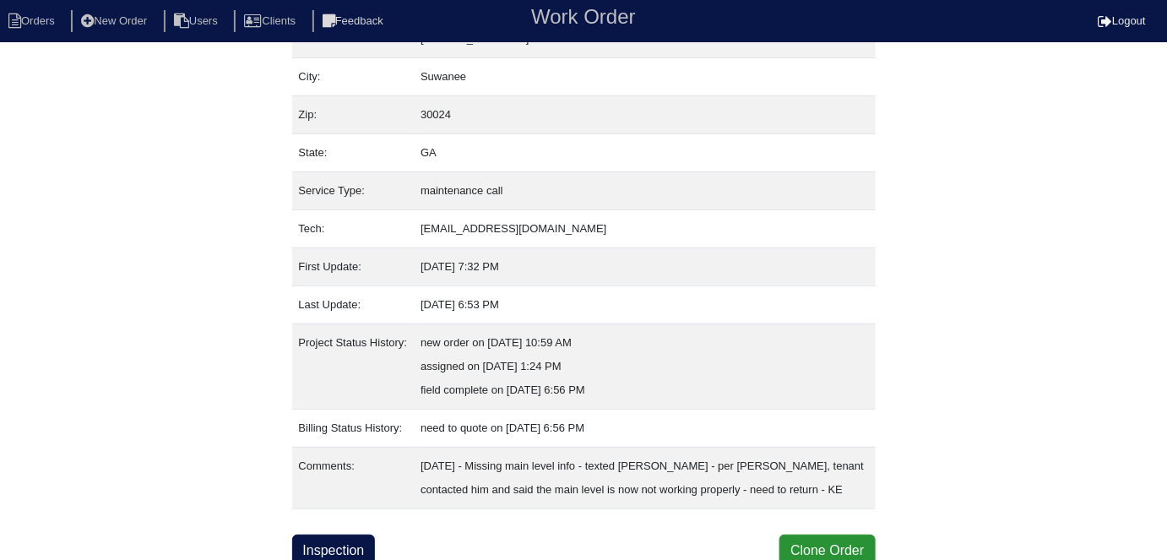
scroll to position [112, 0]
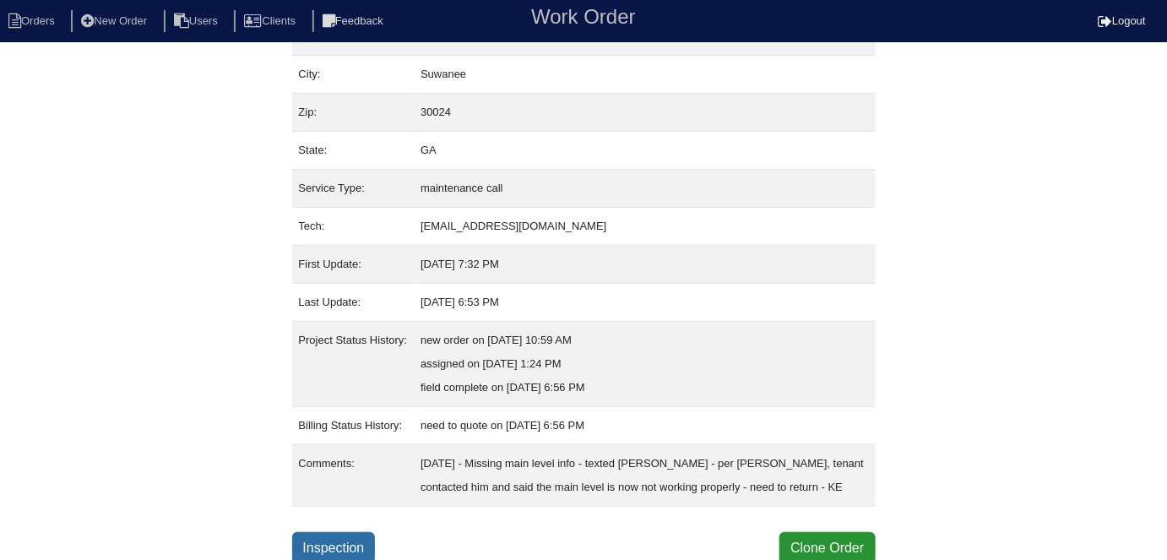
click at [339, 542] on link "Inspection" at bounding box center [334, 548] width 84 height 32
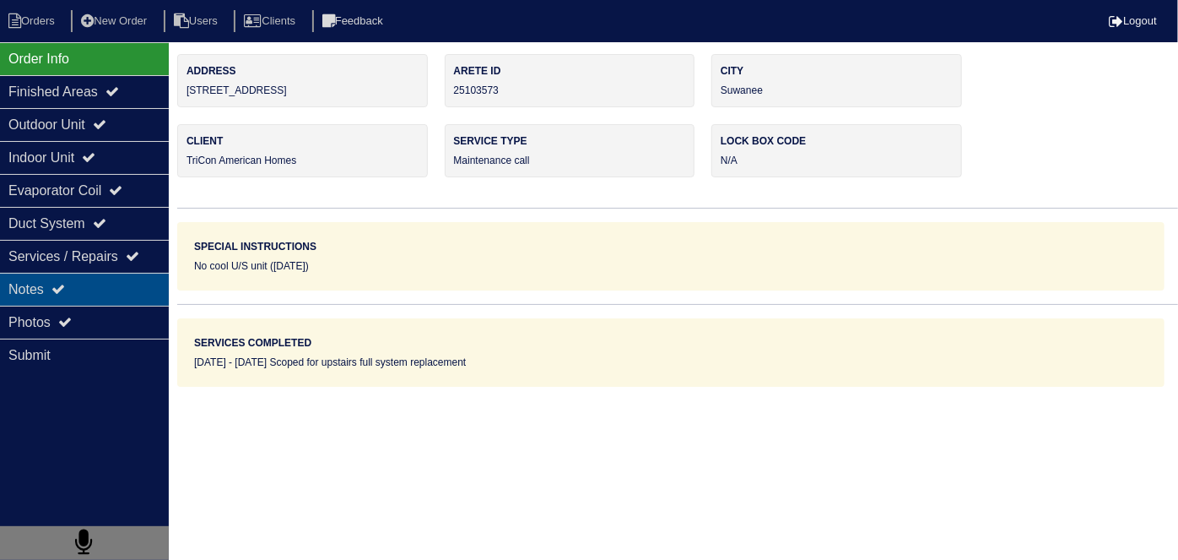
click at [21, 285] on div "Notes" at bounding box center [84, 289] width 169 height 33
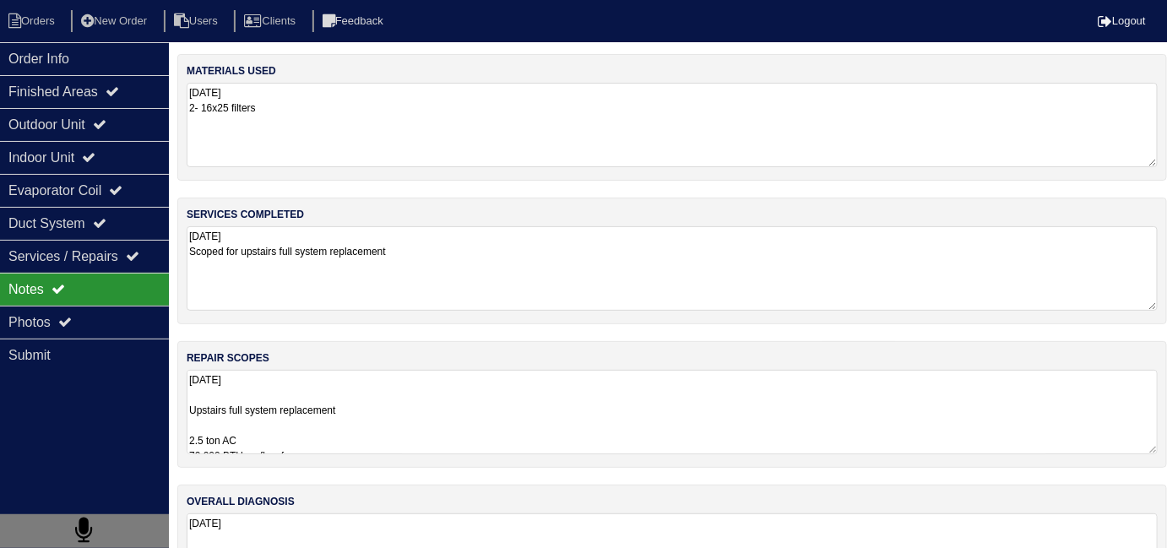
click at [647, 431] on textarea "[DATE] Upstairs full system replacement 2.5 ton AC 70,000 BTU up flow furnace 2…" at bounding box center [672, 412] width 971 height 84
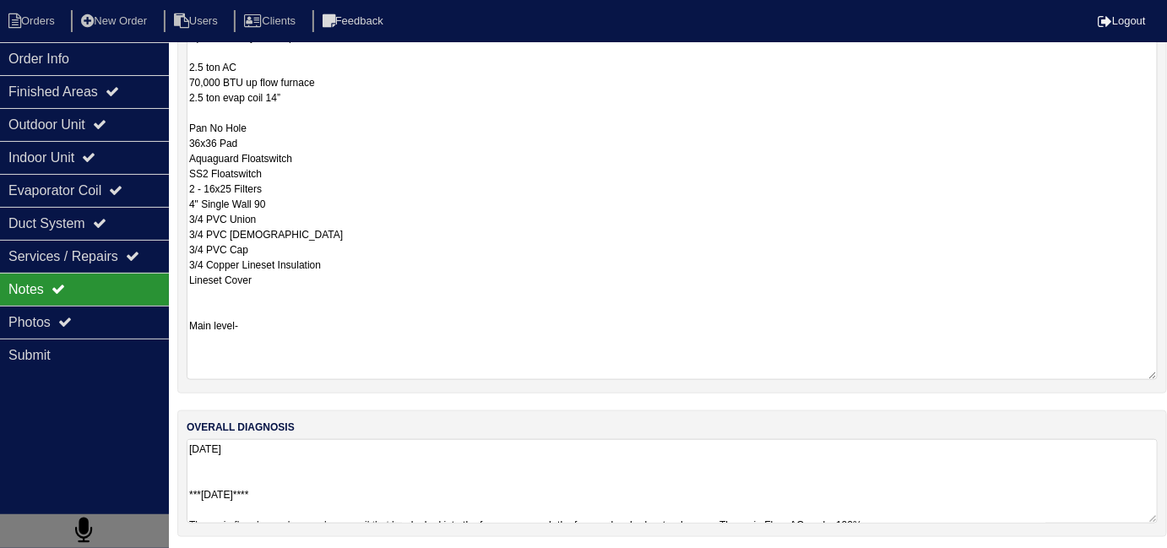
scroll to position [75, 0]
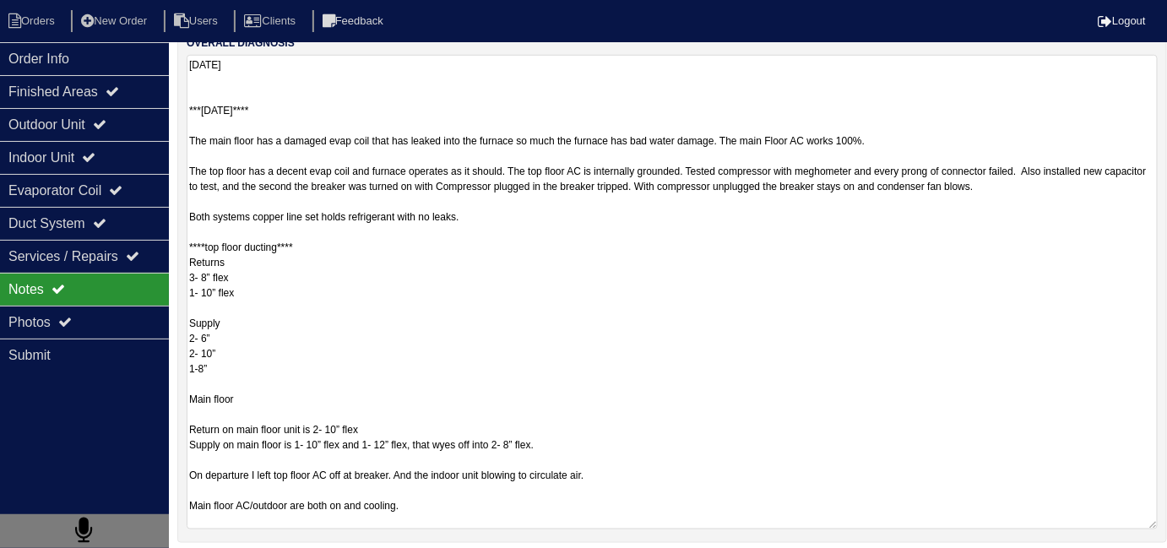
scroll to position [459, 0]
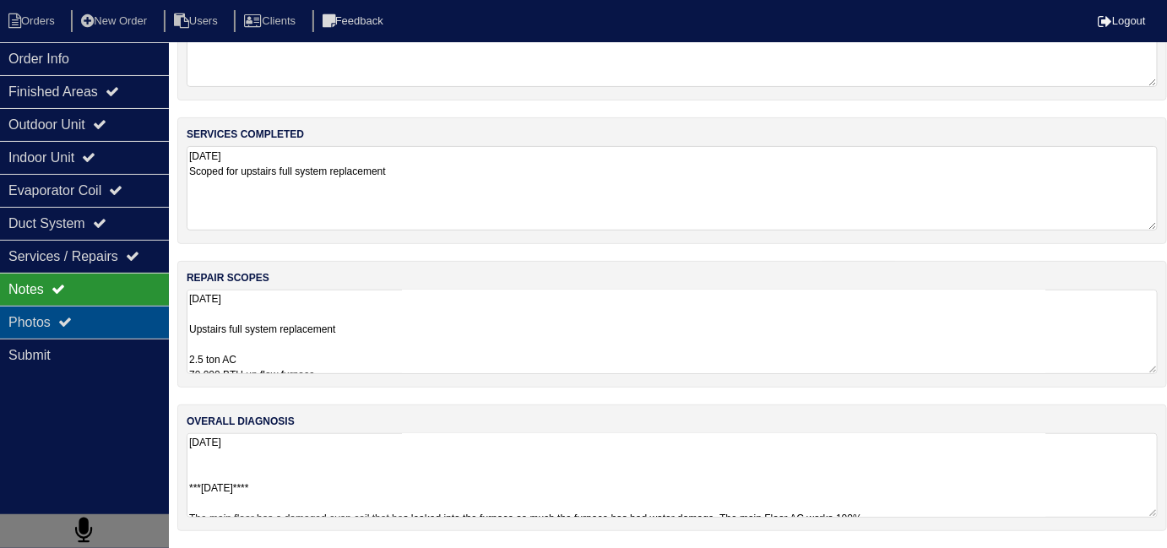
click at [103, 326] on div "Photos" at bounding box center [84, 322] width 169 height 33
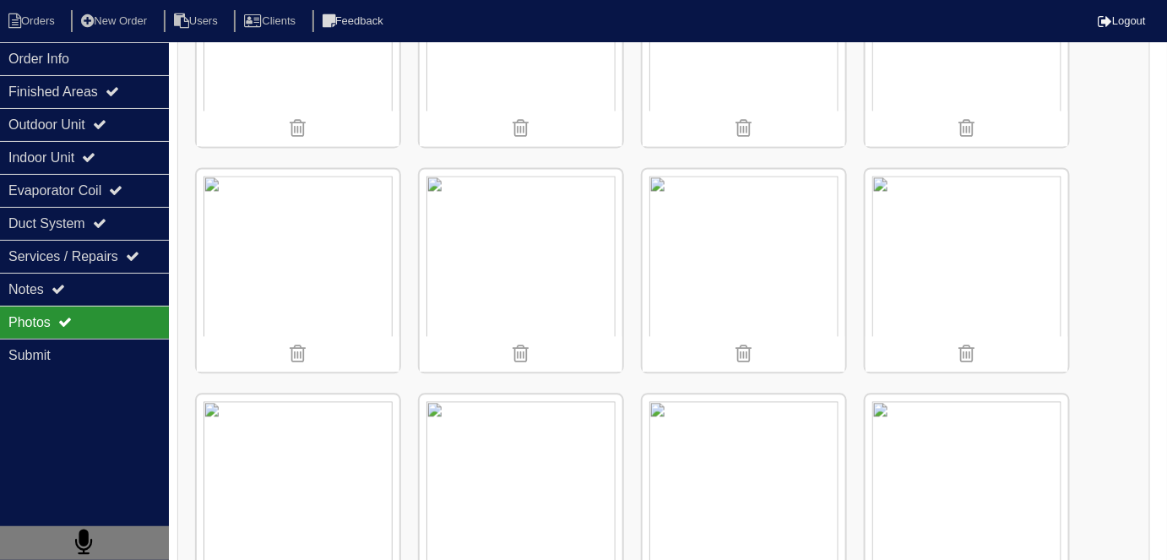
scroll to position [1042, 0]
click at [38, 30] on li "Orders" at bounding box center [34, 21] width 68 height 23
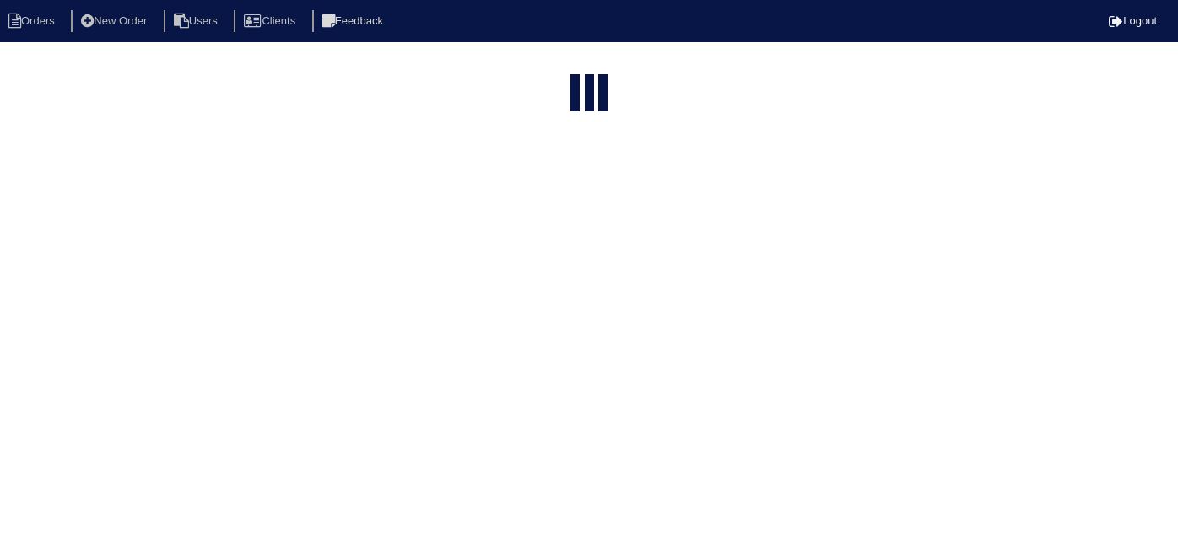
select select "15"
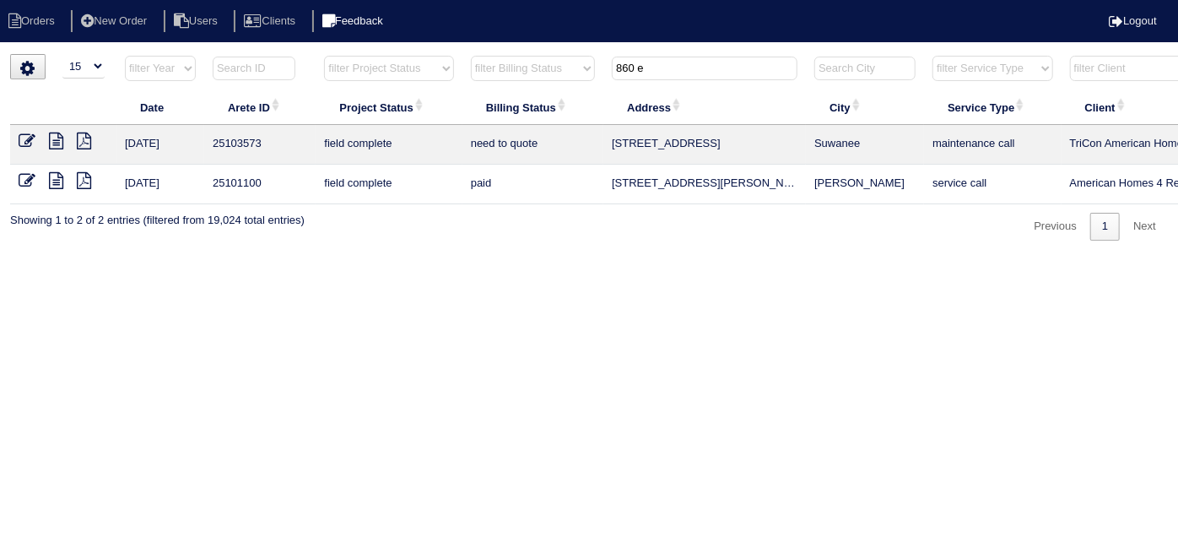
drag, startPoint x: 670, startPoint y: 73, endPoint x: 344, endPoint y: 18, distance: 330.4
click at [371, 54] on body "Orders New Order Users Clients Feedback Logout Orders New Order Users Clients M…" at bounding box center [589, 147] width 1178 height 187
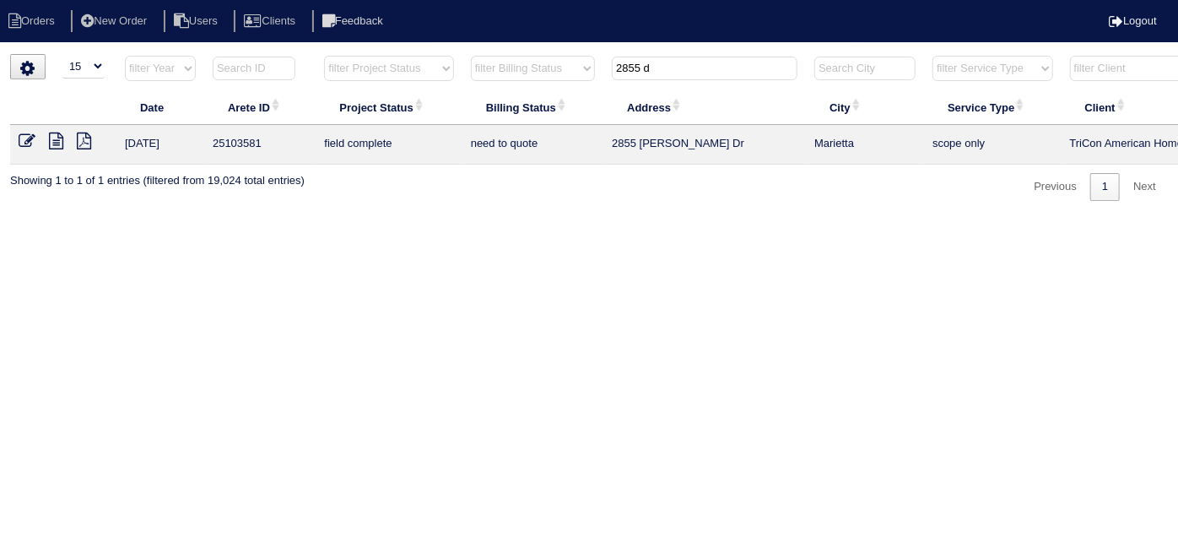
type input "2855 d"
click at [57, 139] on icon at bounding box center [56, 141] width 14 height 17
click at [27, 135] on icon at bounding box center [27, 141] width 17 height 17
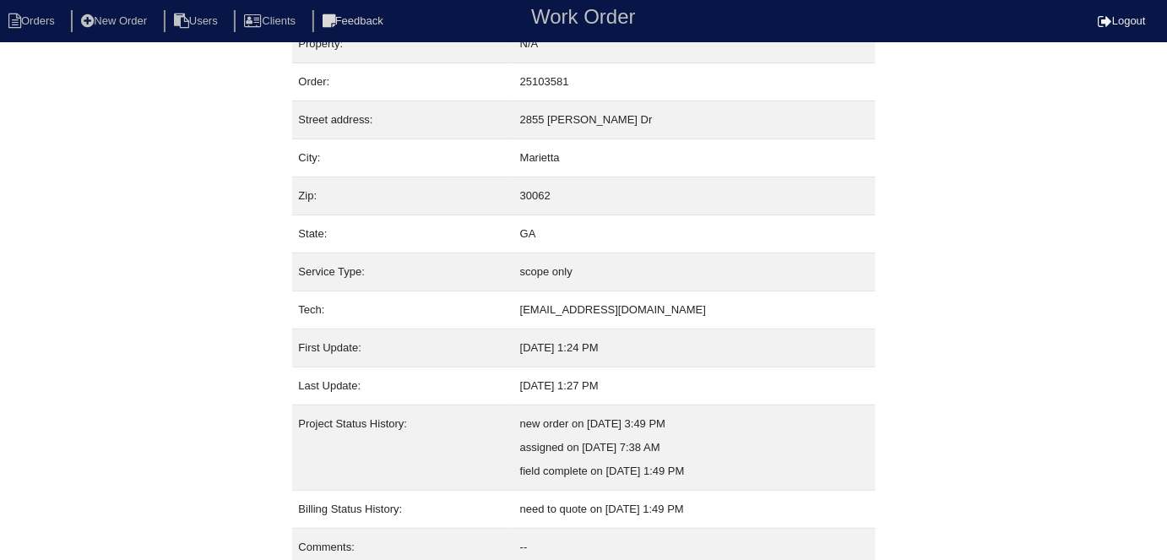
scroll to position [89, 0]
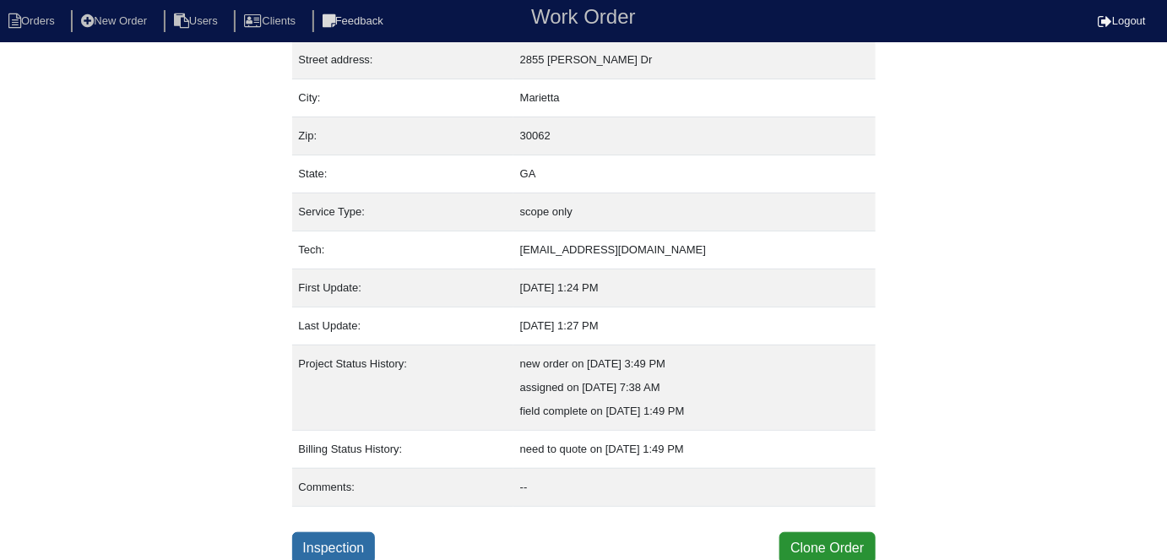
click at [326, 536] on link "Inspection" at bounding box center [334, 548] width 84 height 32
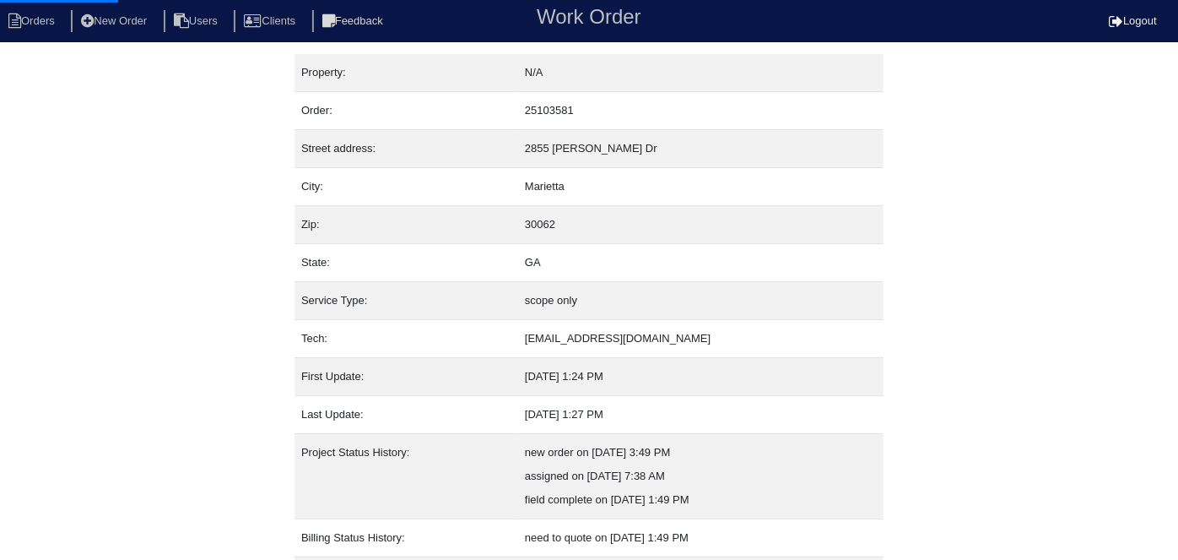
select select "0"
select select "Lennox"
select select "0"
select select "4"
select select "0"
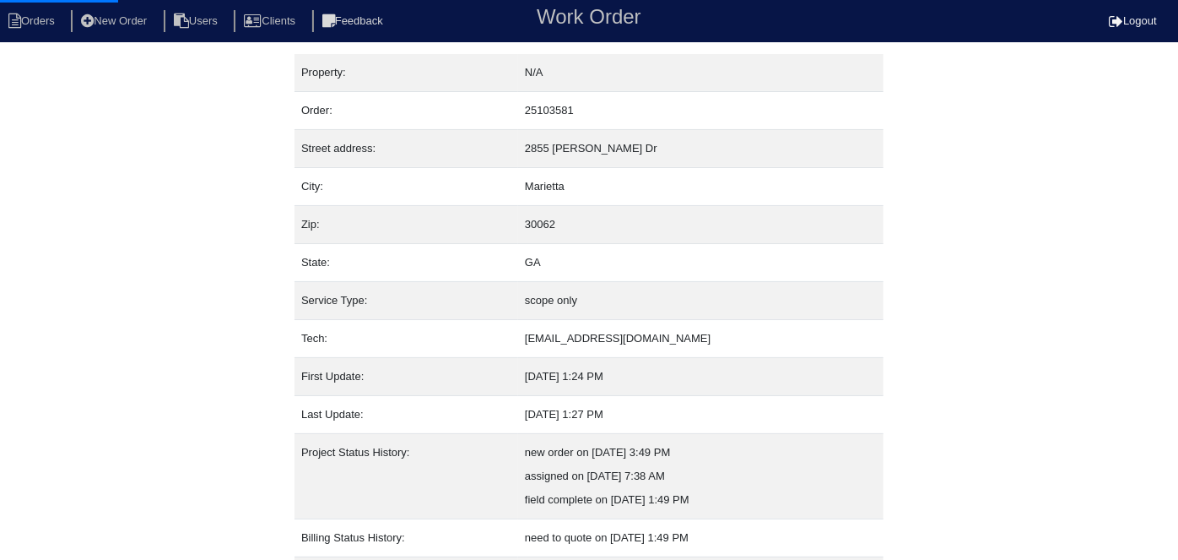
select select "0"
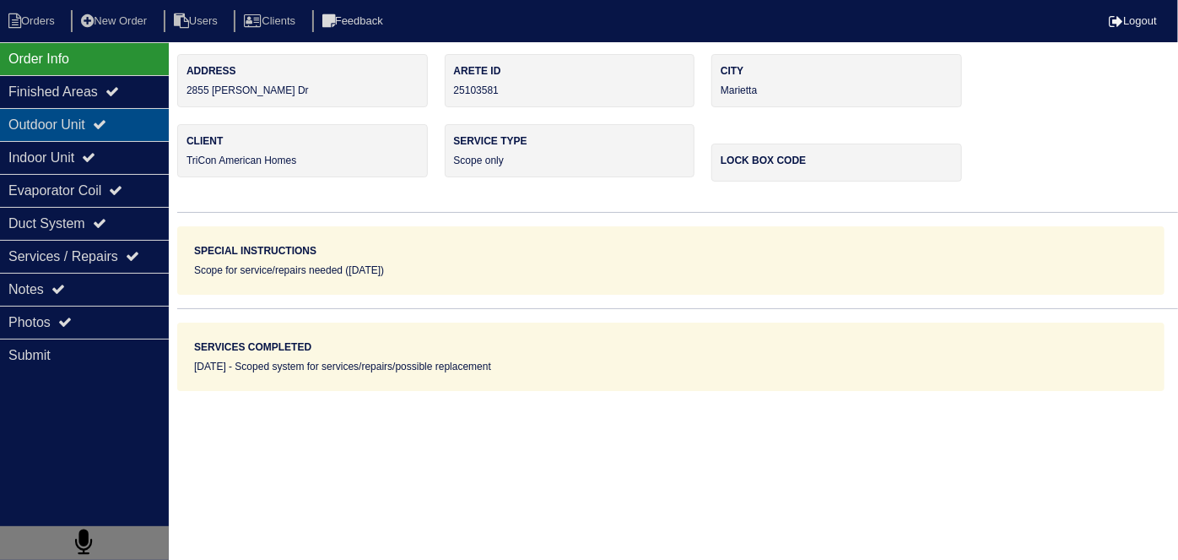
click at [47, 115] on div "Outdoor Unit" at bounding box center [84, 124] width 169 height 33
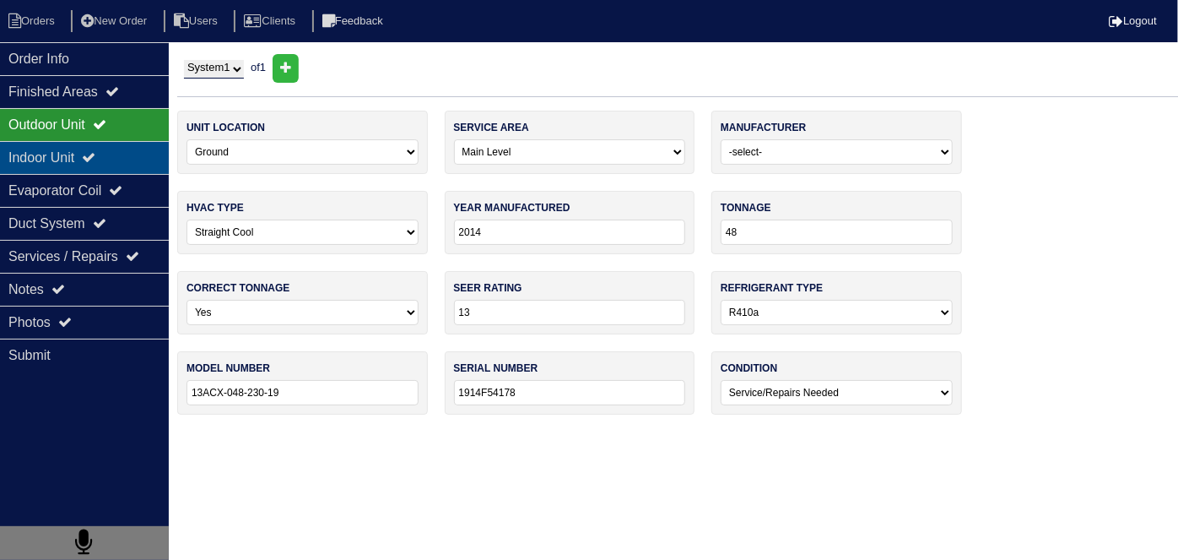
click at [46, 151] on div "Indoor Unit" at bounding box center [84, 157] width 169 height 33
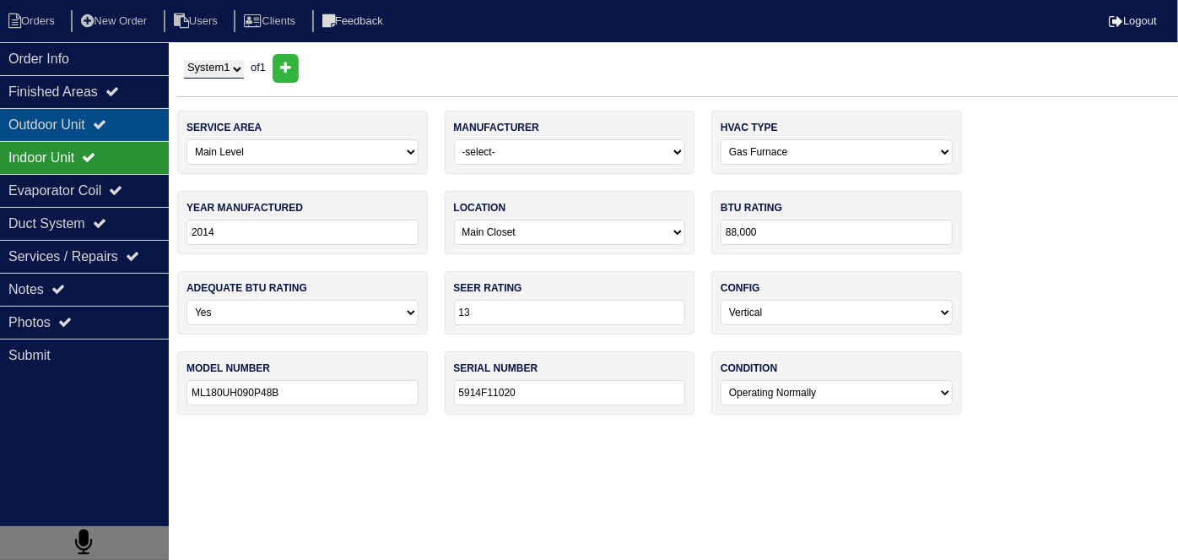
click at [42, 131] on div "Outdoor Unit" at bounding box center [84, 124] width 169 height 33
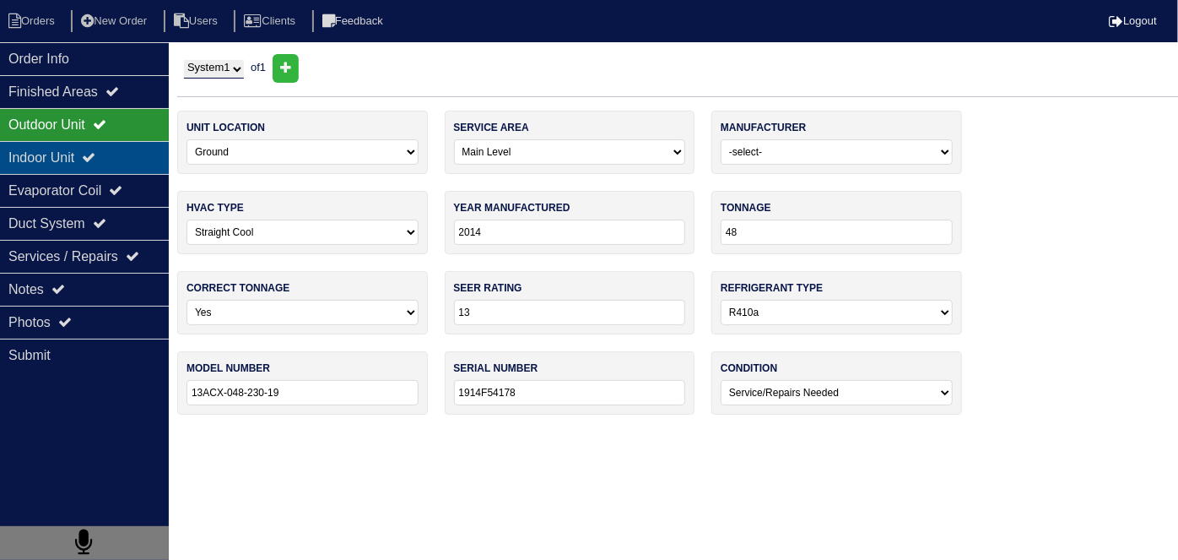
click at [42, 144] on div "Indoor Unit" at bounding box center [84, 157] width 169 height 33
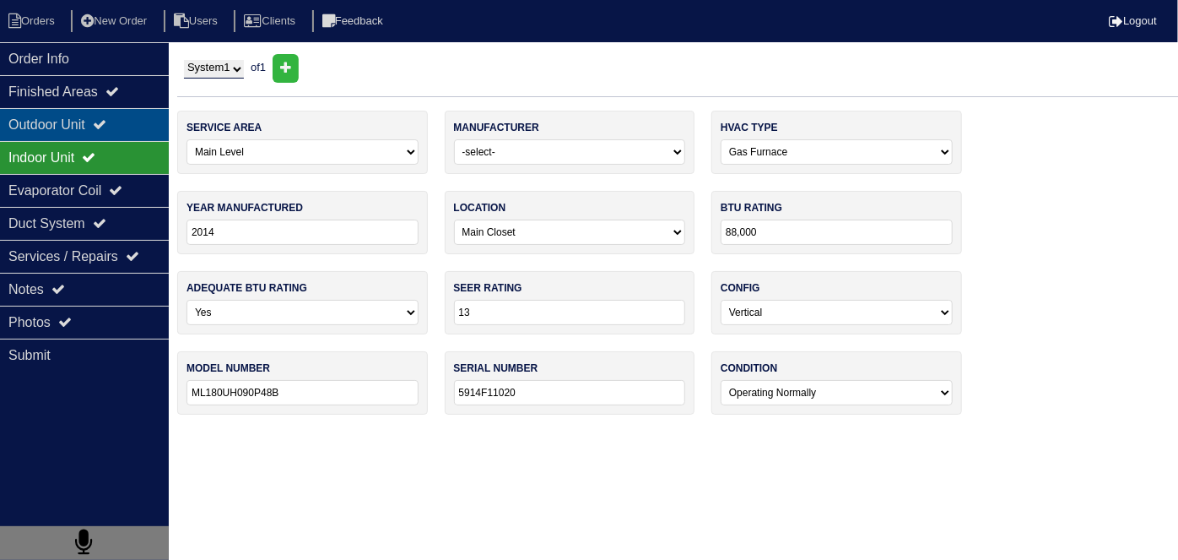
click at [50, 132] on div "Outdoor Unit" at bounding box center [84, 124] width 169 height 33
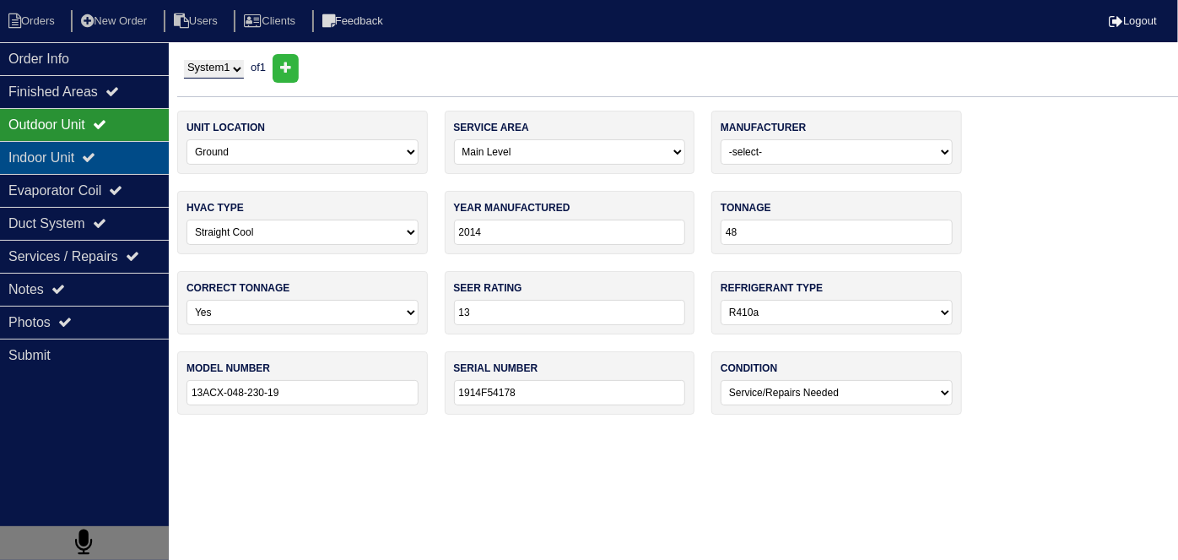
click at [48, 150] on div "Indoor Unit" at bounding box center [84, 157] width 169 height 33
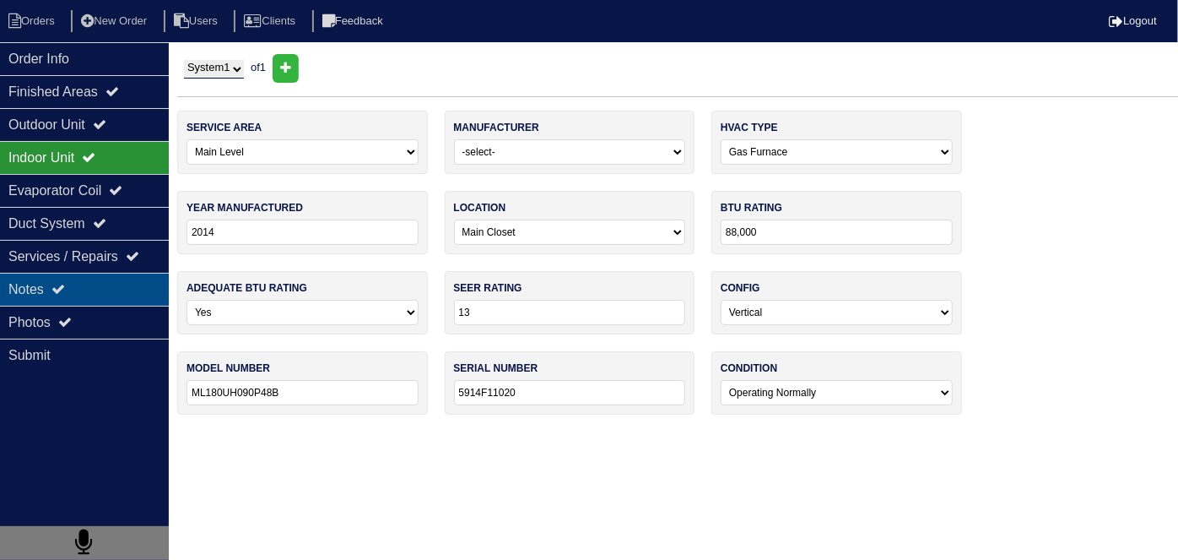
click at [72, 290] on div "Notes" at bounding box center [84, 289] width 169 height 33
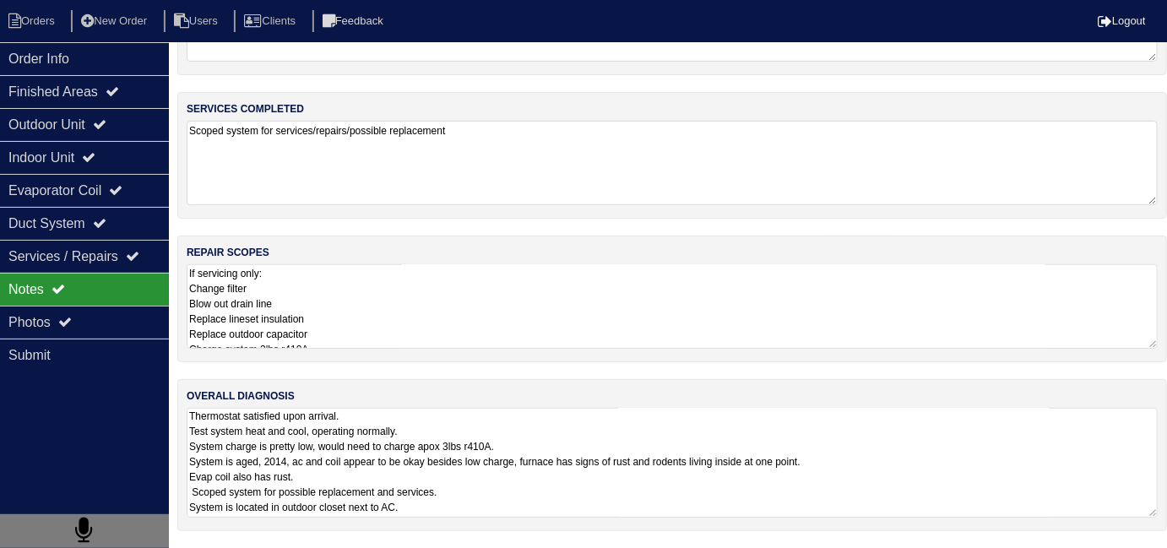
scroll to position [76, 0]
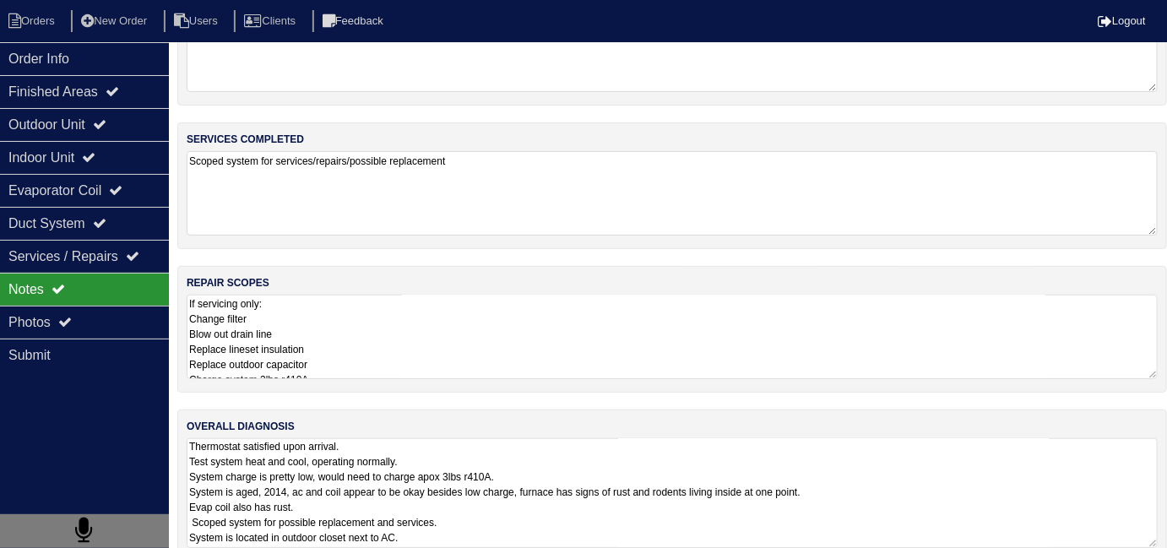
click at [864, 491] on textarea "Thermostat satisfied upon arrival. Test system heat and cool, operating normall…" at bounding box center [672, 493] width 971 height 110
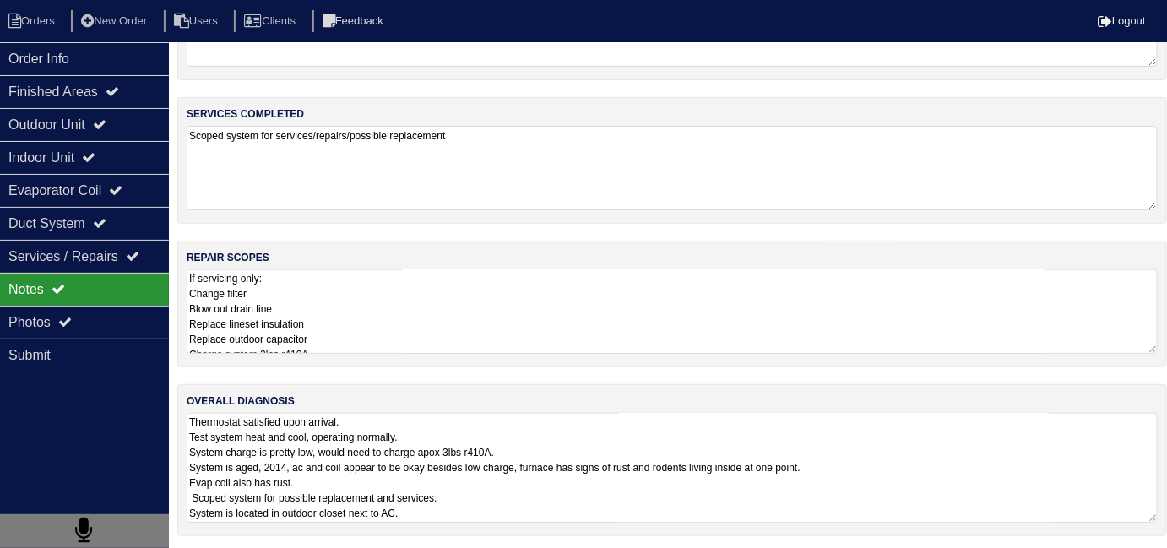
click at [602, 483] on textarea "Thermostat satisfied upon arrival. Test system heat and cool, operating normall…" at bounding box center [672, 468] width 971 height 110
click at [480, 301] on textarea "If servicing only: Change filter Blow out drain line Replace lineset insulation…" at bounding box center [672, 311] width 971 height 84
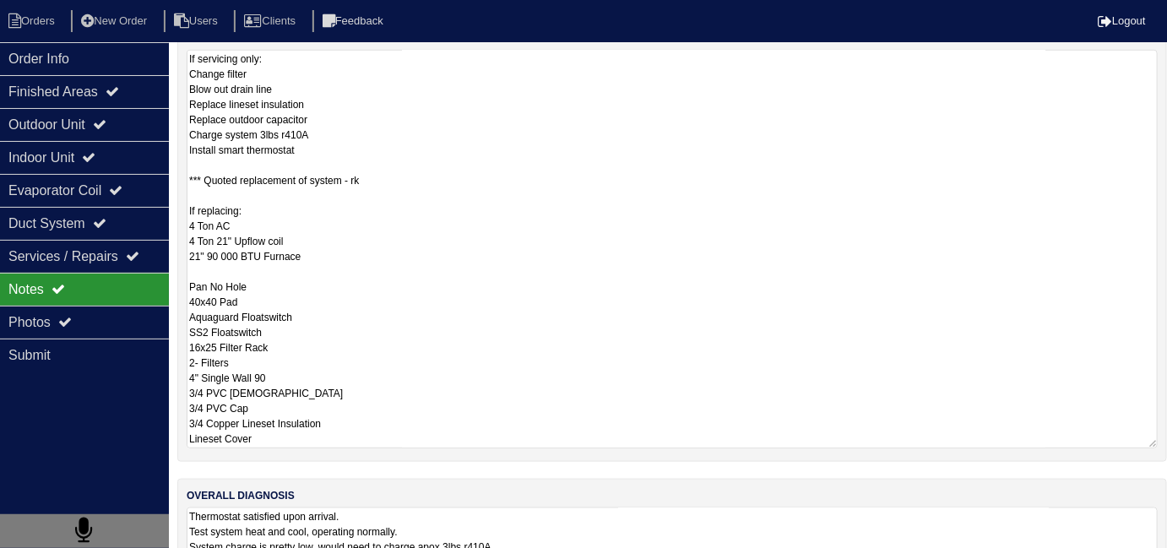
scroll to position [389, 0]
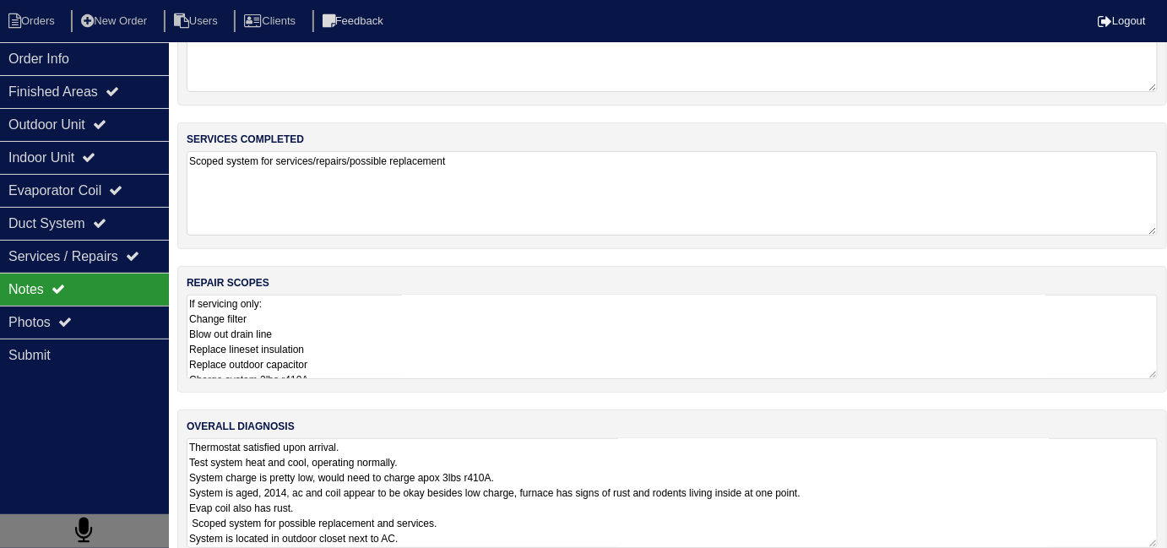
click at [911, 478] on textarea "Thermostat satisfied upon arrival. Test system heat and cool, operating normall…" at bounding box center [672, 493] width 971 height 110
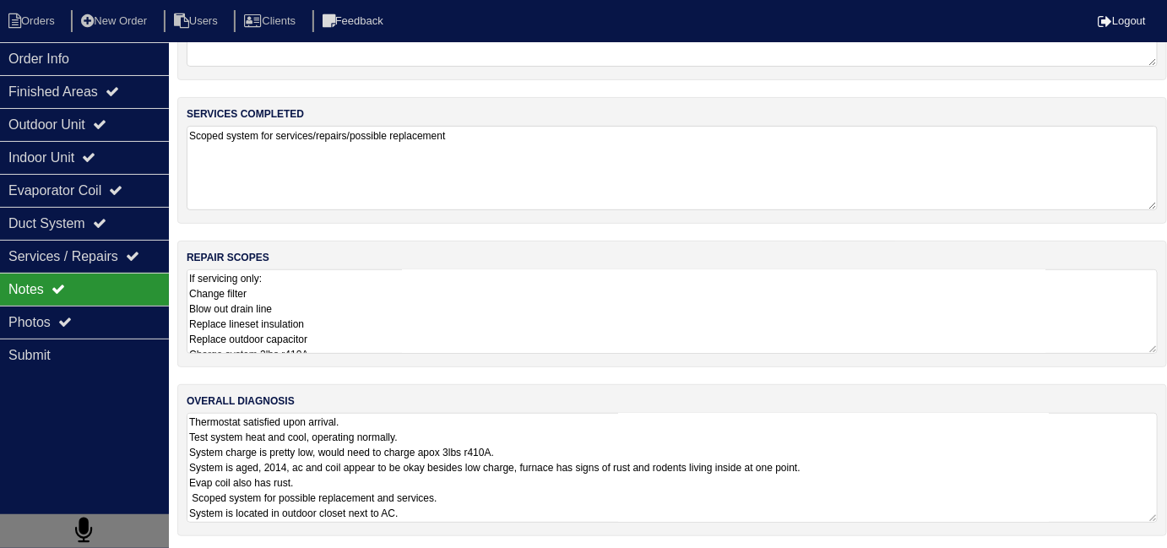
scroll to position [1, 0]
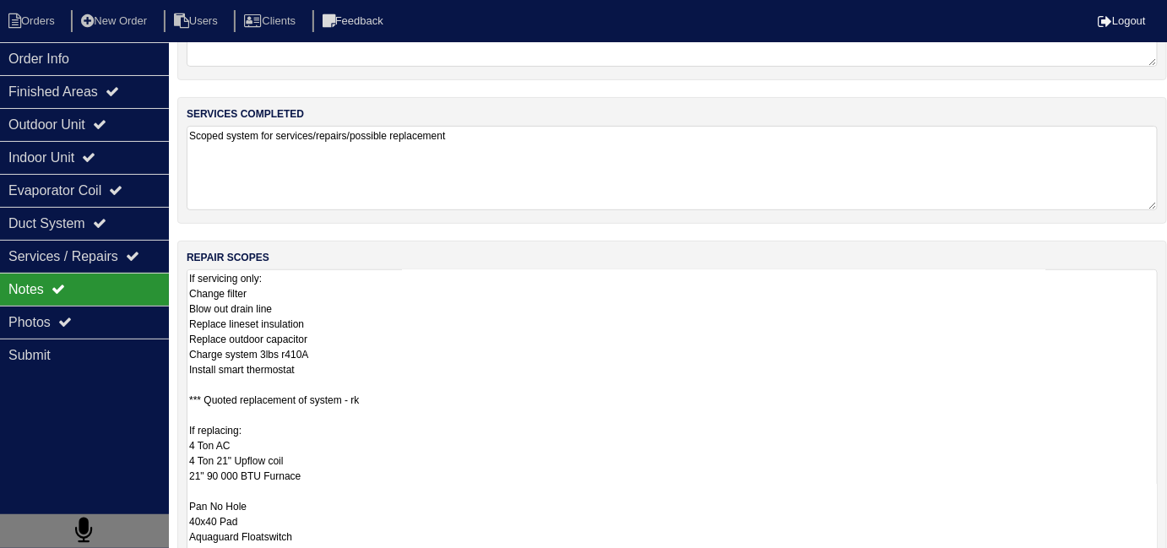
click at [523, 280] on textarea "If servicing only: Change filter Blow out drain line Replace lineset insulation…" at bounding box center [672, 468] width 971 height 398
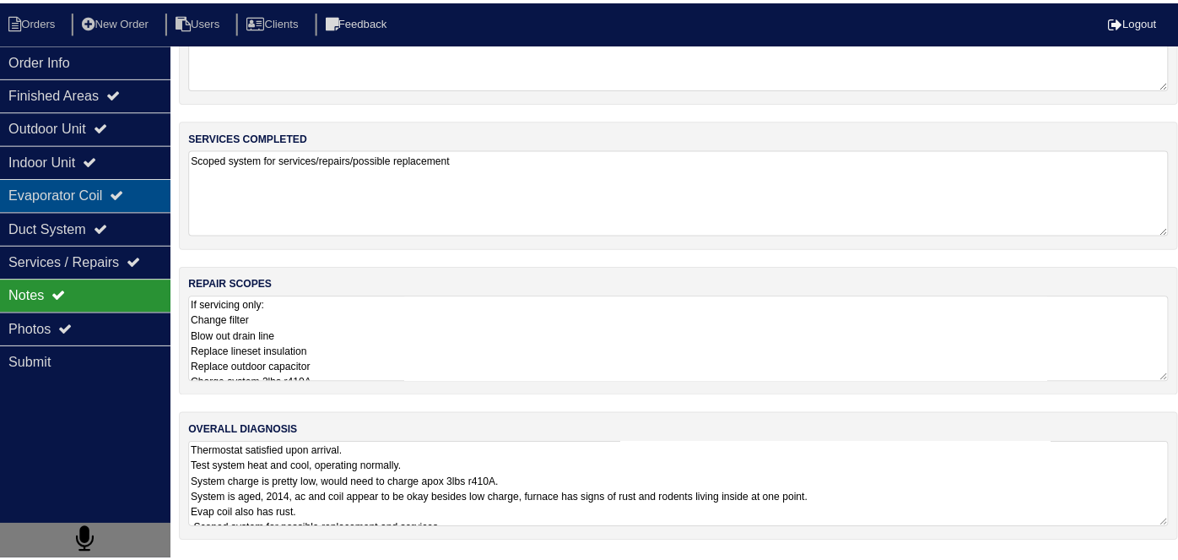
scroll to position [0, 0]
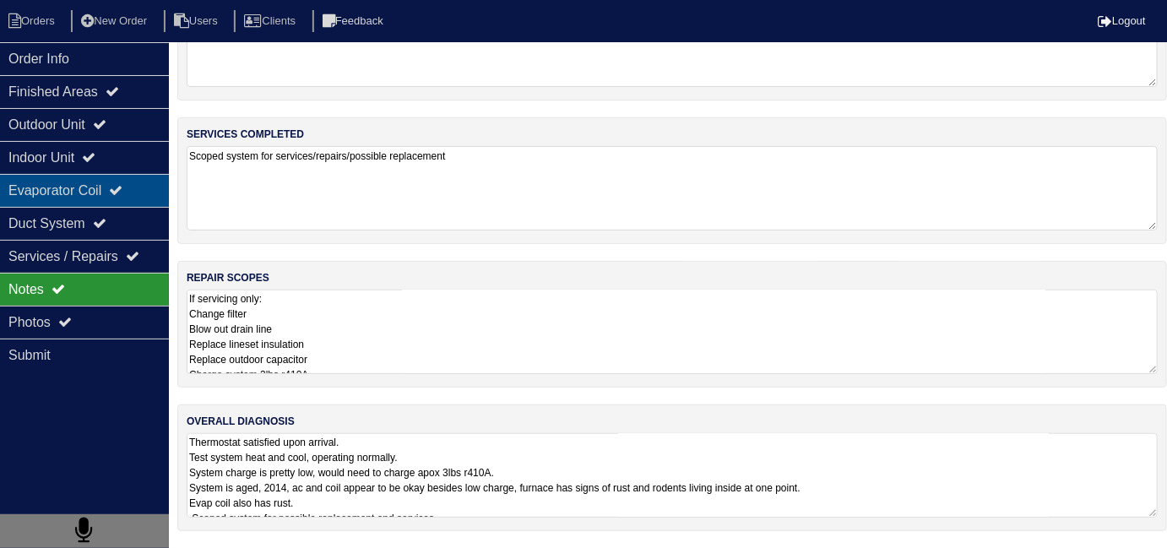
click at [74, 203] on div "Evaporator Coil" at bounding box center [84, 190] width 169 height 33
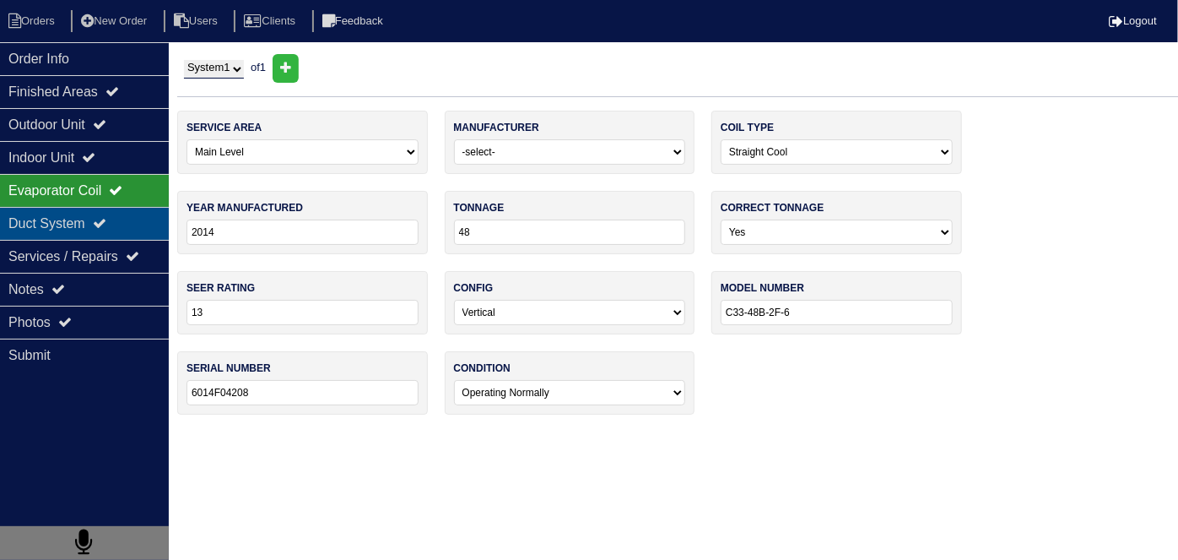
click at [71, 208] on div "Duct System" at bounding box center [84, 223] width 169 height 33
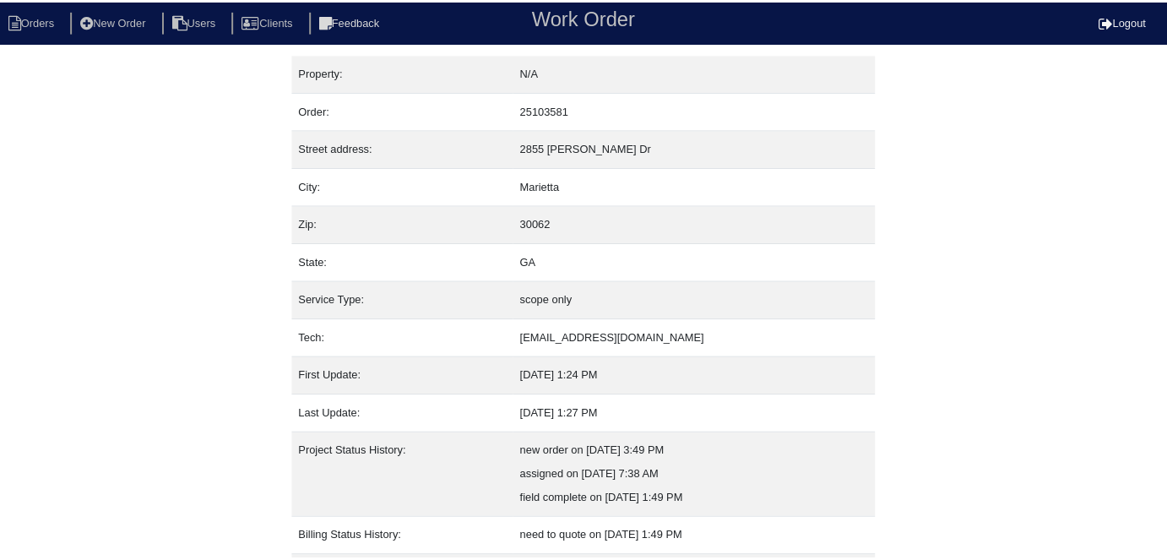
scroll to position [89, 0]
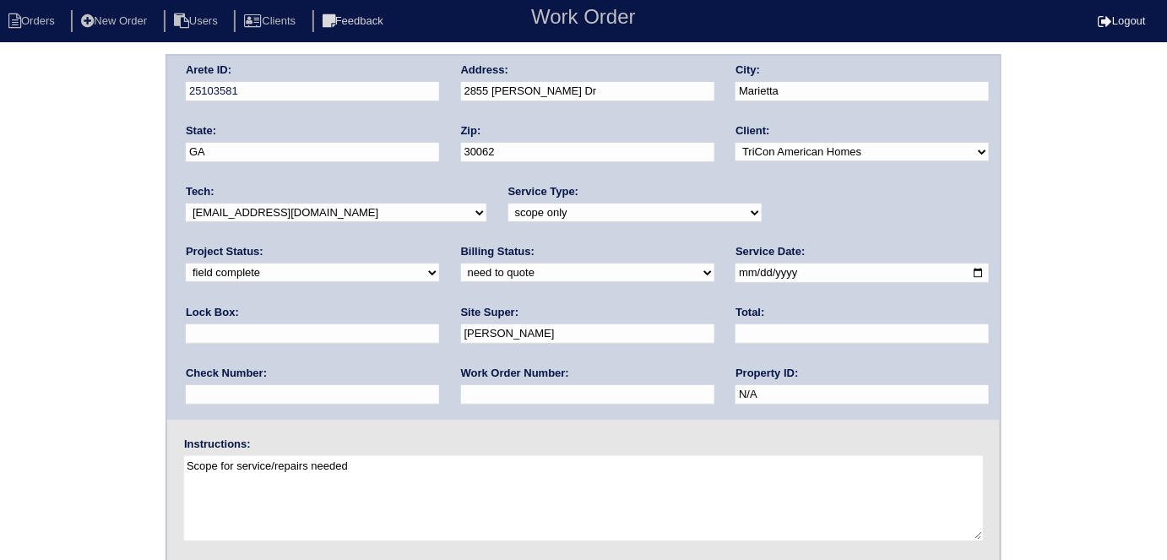
drag, startPoint x: 321, startPoint y: 275, endPoint x: 301, endPoint y: 279, distance: 20.7
click at [461, 275] on select "need to quote quoted need to invoice invoiced paid warranty purchase order need…" at bounding box center [587, 272] width 253 height 19
select select "quoted"
click at [461, 263] on select "need to quote quoted need to invoice invoiced paid warranty purchase order need…" at bounding box center [587, 272] width 253 height 19
click at [461, 401] on input "text" at bounding box center [587, 394] width 253 height 19
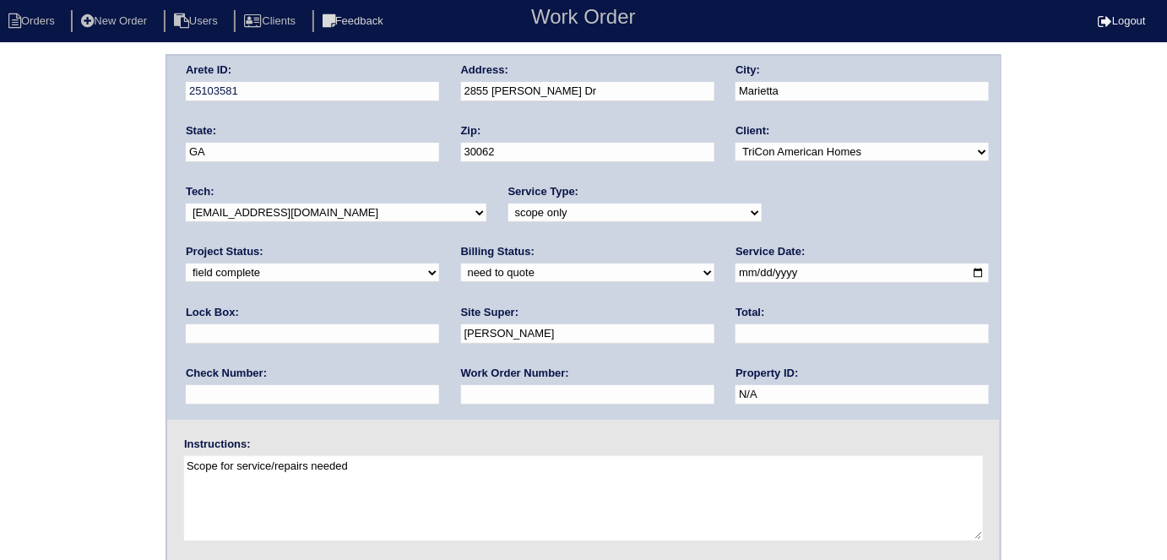
type input "requested"
click at [735, 326] on input "text" at bounding box center [861, 333] width 253 height 19
type input "5300.00"
click at [367, 86] on div "Arete ID: 25103581 Address: [STREET_ADDRESS][PERSON_NAME] City: [GEOGRAPHIC_DAT…" at bounding box center [583, 238] width 832 height 364
click at [0, 216] on div "Arete ID: 25103581 Address: [STREET_ADDRESS][PERSON_NAME] City: [GEOGRAPHIC_DAT…" at bounding box center [583, 395] width 1167 height 683
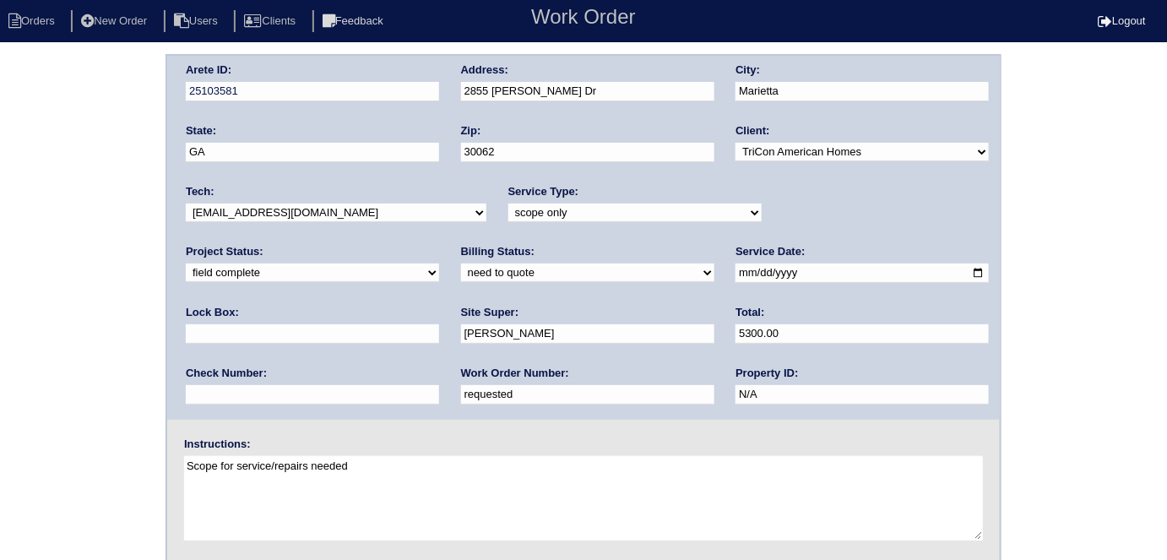
click at [0, 250] on div "Arete ID: 25103581 Address: [STREET_ADDRESS][PERSON_NAME] City: [GEOGRAPHIC_DAT…" at bounding box center [583, 395] width 1167 height 683
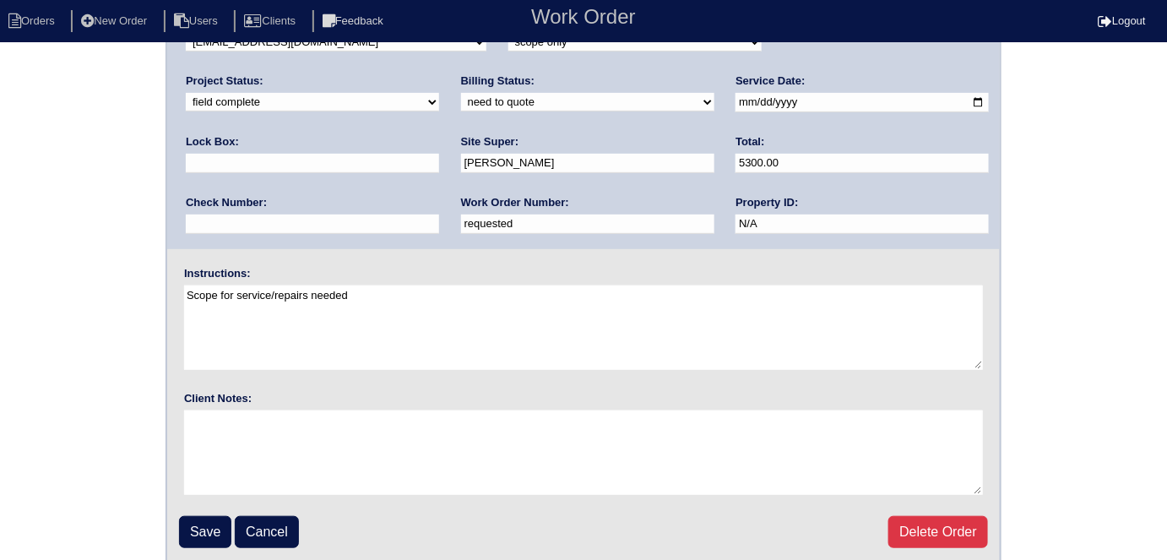
scroll to position [173, 0]
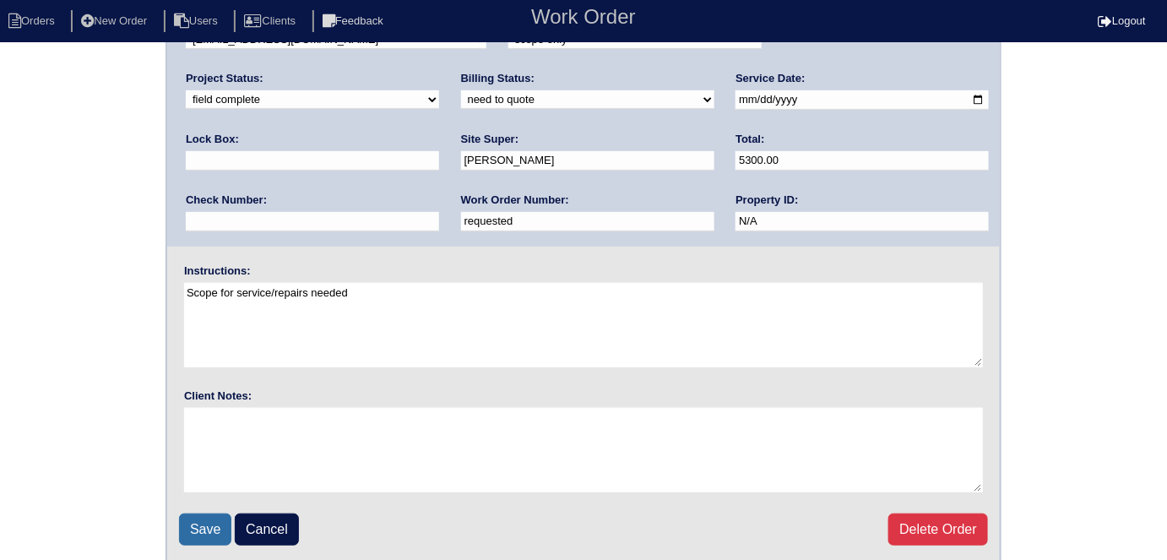
click at [192, 517] on input "Save" at bounding box center [205, 529] width 52 height 32
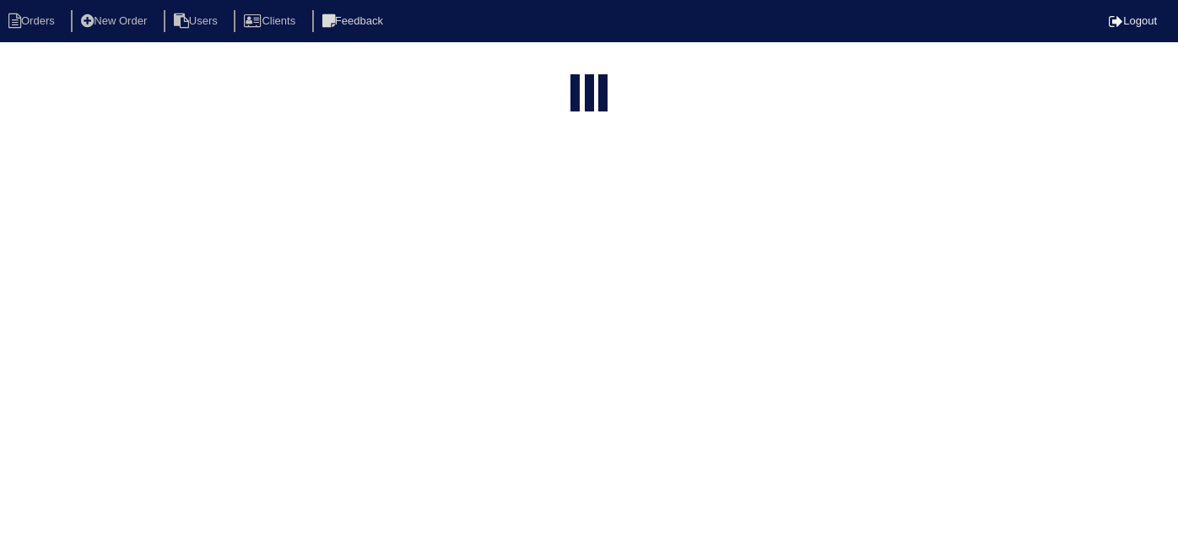
select select "15"
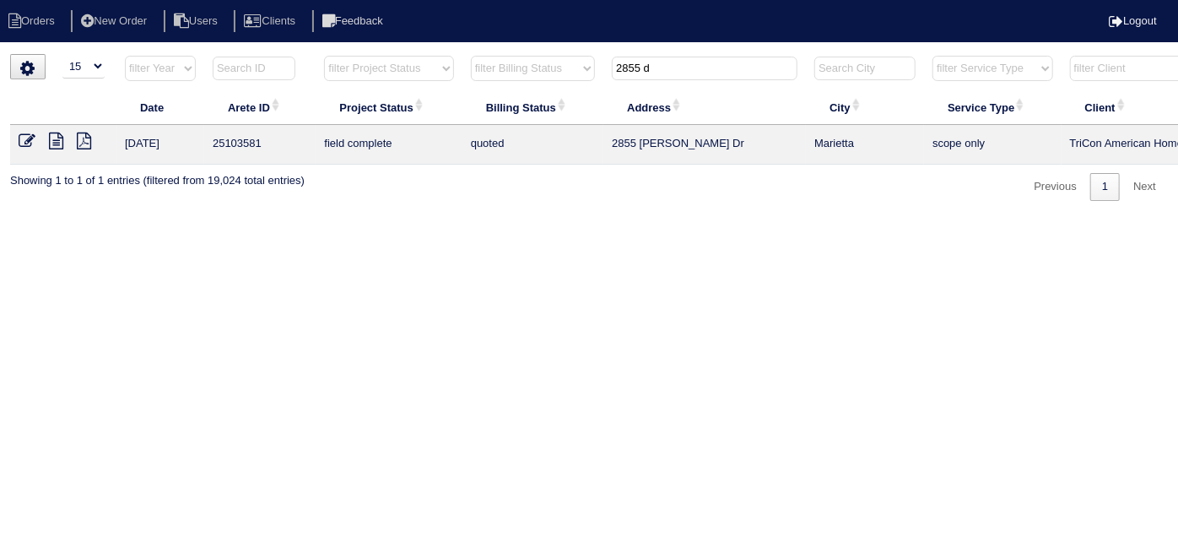
drag, startPoint x: 677, startPoint y: 73, endPoint x: 295, endPoint y: 0, distance: 388.4
click at [295, 54] on body "Orders New Order Users Clients Feedback Logout Orders New Order Users Clients M…" at bounding box center [589, 127] width 1178 height 147
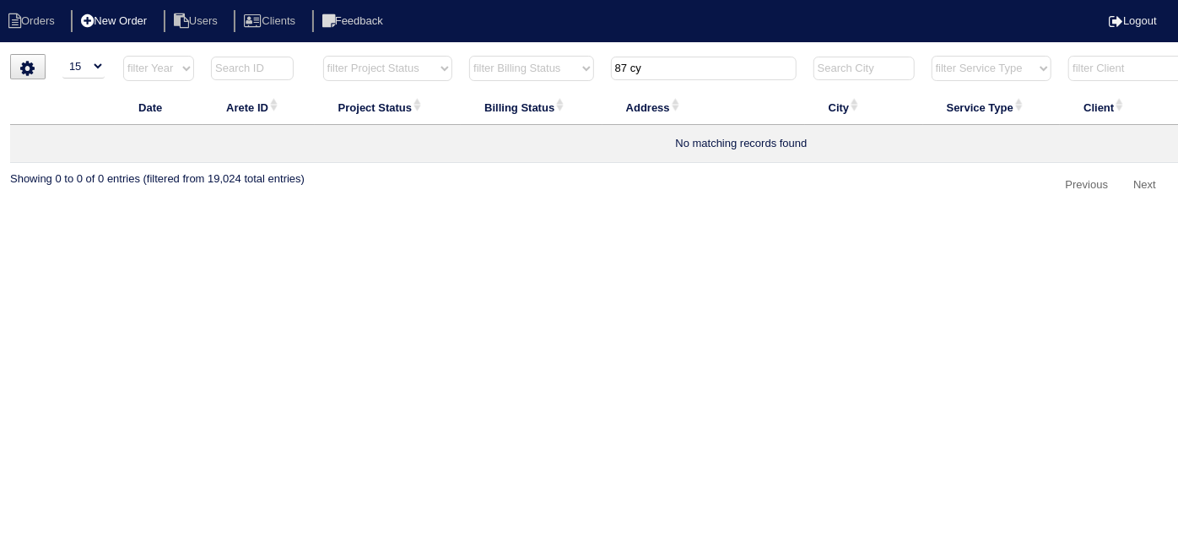
type input "87 cy"
click at [110, 17] on li "New Order" at bounding box center [115, 21] width 89 height 23
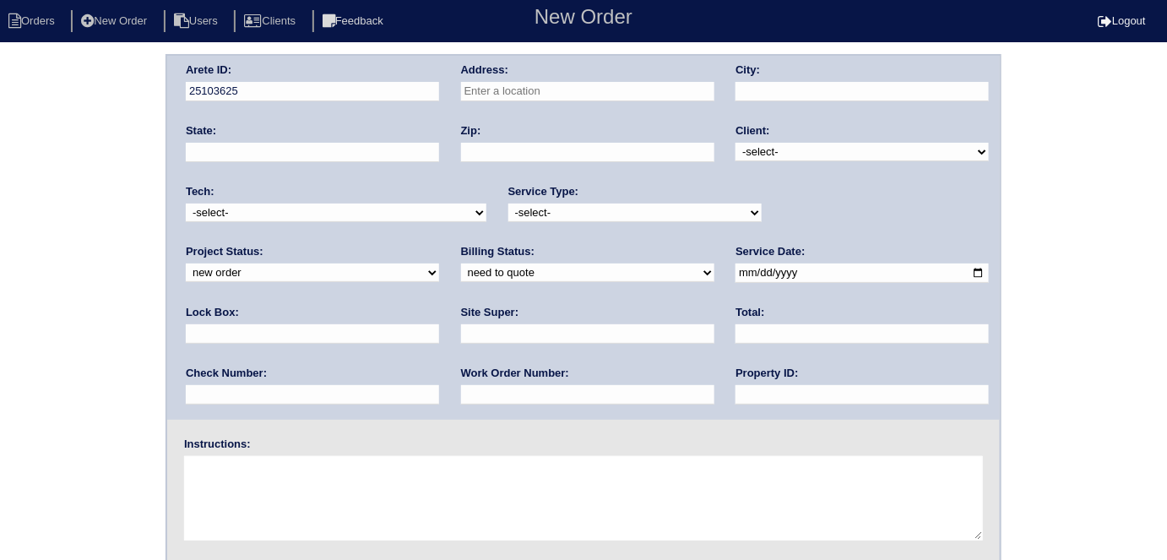
click at [558, 88] on input "text" at bounding box center [587, 91] width 253 height 19
click at [560, 88] on input "87 cypress place" at bounding box center [587, 91] width 253 height 19
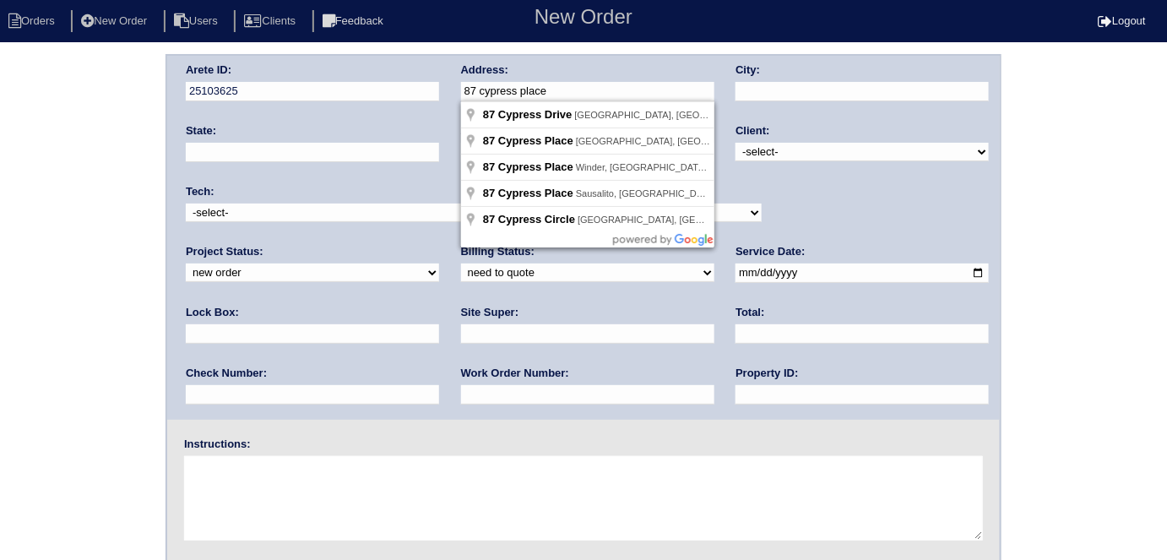
drag, startPoint x: 560, startPoint y: 88, endPoint x: 458, endPoint y: 95, distance: 101.5
click at [458, 95] on div "Arete ID: 25103625 Address: 87 cypress place City: State: Zip: Client: -select-…" at bounding box center [583, 238] width 832 height 364
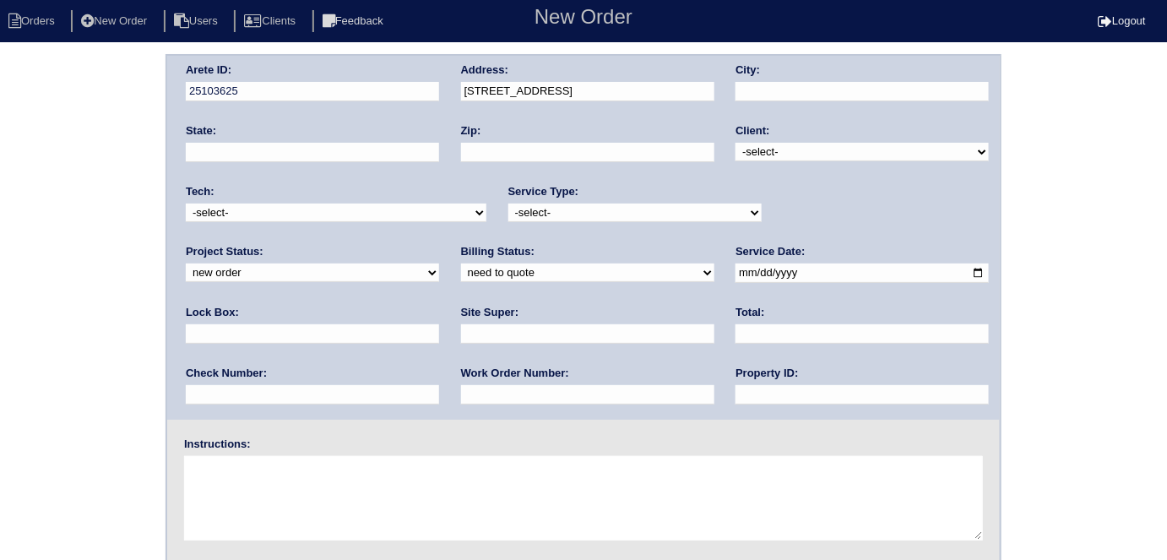
type input "87 Cypress Pl"
type input "Winder"
type input "GA"
type input "30680"
click at [762, 153] on select "-select- TriCon American Homes American Homes 4 Rent First Key Homes Zillow The…" at bounding box center [861, 152] width 253 height 19
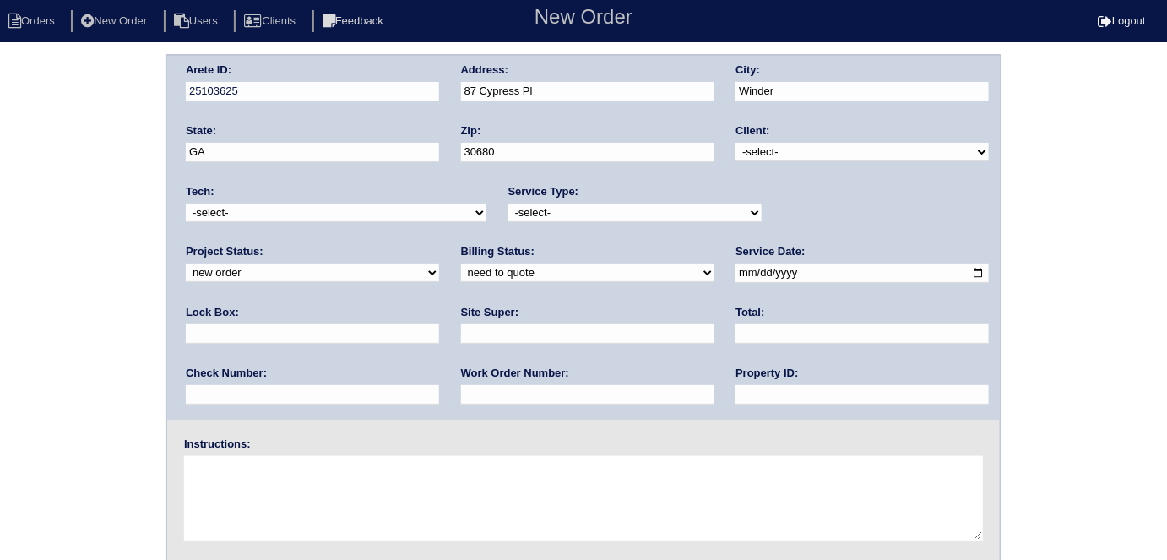
select select "1"
click at [736, 143] on select "-select- TriCon American Homes American Homes 4 Rent First Key Homes Zillow The…" at bounding box center [861, 152] width 253 height 19
drag, startPoint x: 535, startPoint y: 205, endPoint x: 521, endPoint y: 215, distance: 17.6
click at [535, 205] on select "-select- initial service basic service maintenance call replacement scope servi…" at bounding box center [634, 212] width 253 height 19
click at [508, 203] on select "-select- initial service basic service maintenance call replacement scope servi…" at bounding box center [634, 212] width 253 height 19
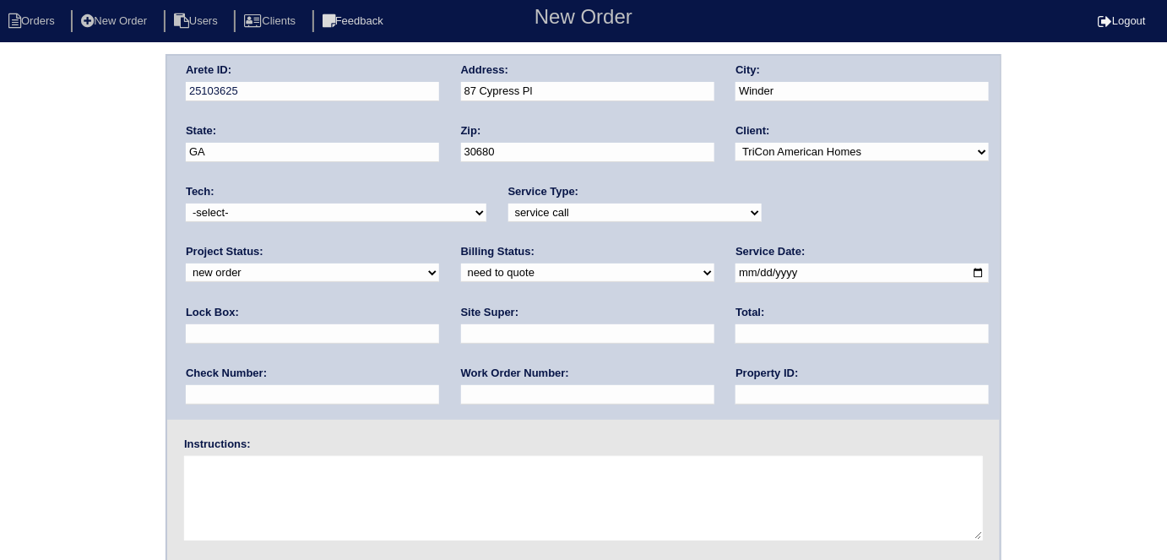
click at [523, 211] on select "-select- initial service basic service maintenance call replacement scope servi…" at bounding box center [634, 212] width 253 height 19
select select "scope only"
click at [508, 203] on select "-select- initial service basic service maintenance call replacement scope servi…" at bounding box center [634, 212] width 253 height 19
click at [439, 305] on div "Lock Box:" at bounding box center [312, 328] width 253 height 47
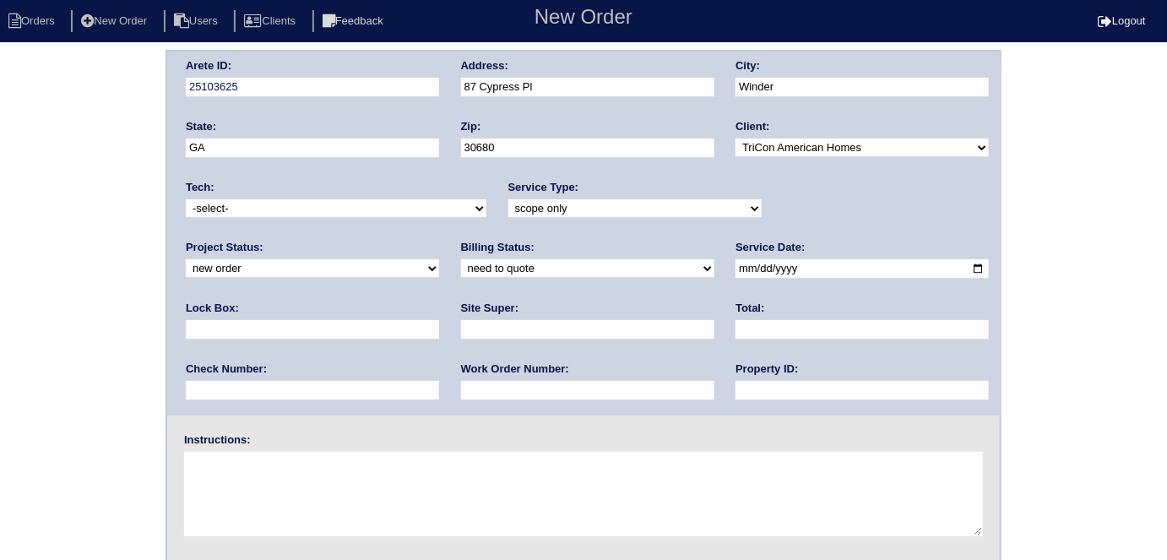
click at [439, 320] on input "text" at bounding box center [312, 329] width 253 height 19
type input "9470"
click at [735, 263] on input "date" at bounding box center [861, 268] width 253 height 19
type input "2025-10-01"
click at [735, 381] on input "text" at bounding box center [861, 390] width 253 height 19
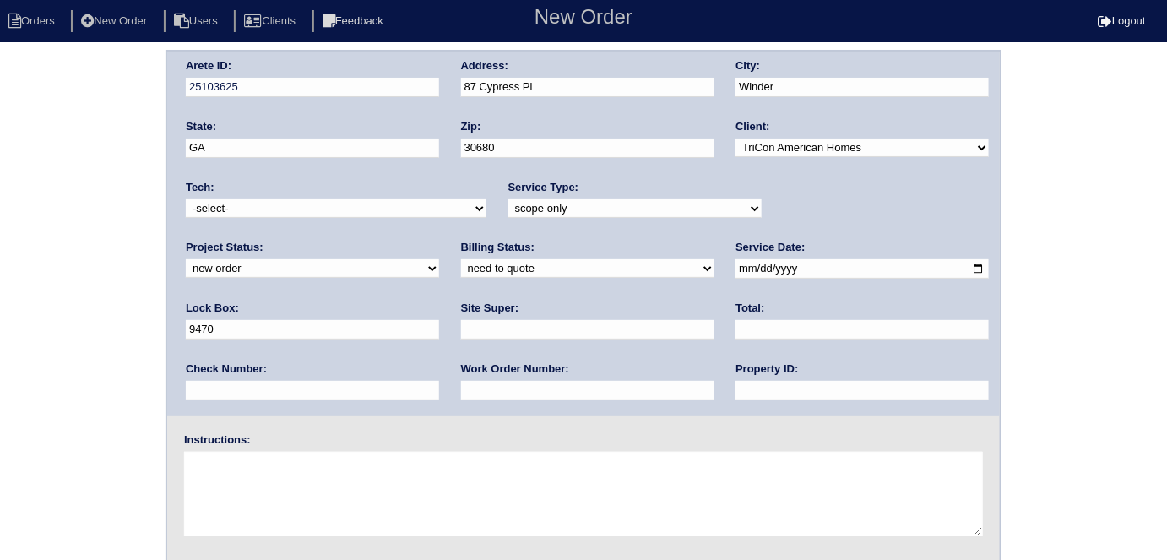
type input "N/A"
click at [461, 322] on input "text" at bounding box center [587, 329] width 253 height 19
type input "Terrance Carter"
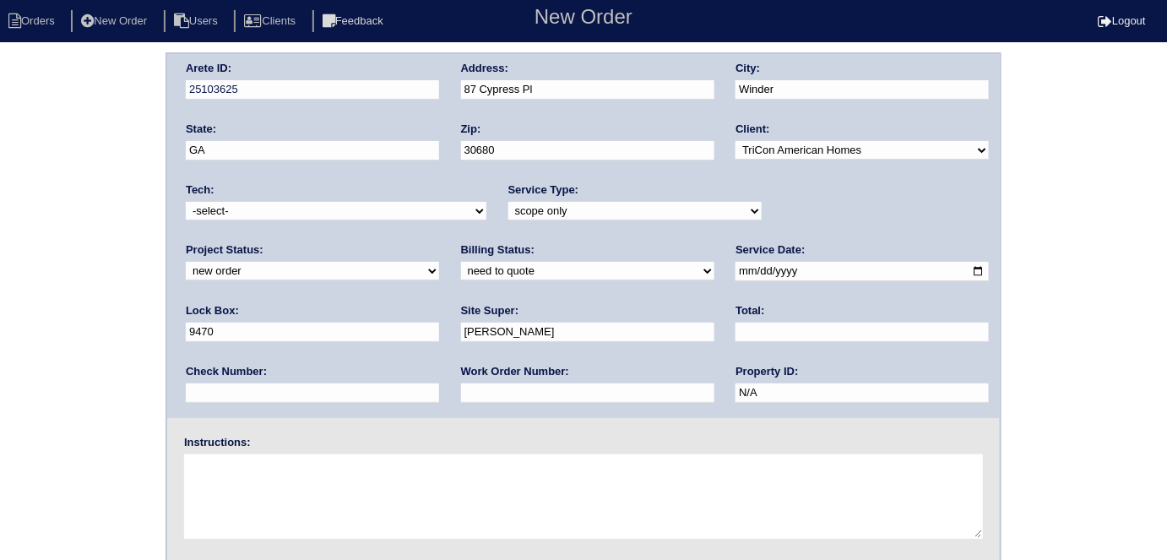
scroll to position [1, 0]
click at [309, 464] on textarea at bounding box center [583, 497] width 799 height 84
type textarea "Scope for service/repairs needed"
click at [4, 228] on div "Arete ID: 25103625 Address: 87 Cypress Pl City: Winder State: GA Zip: 30680 Cli…" at bounding box center [583, 394] width 1167 height 683
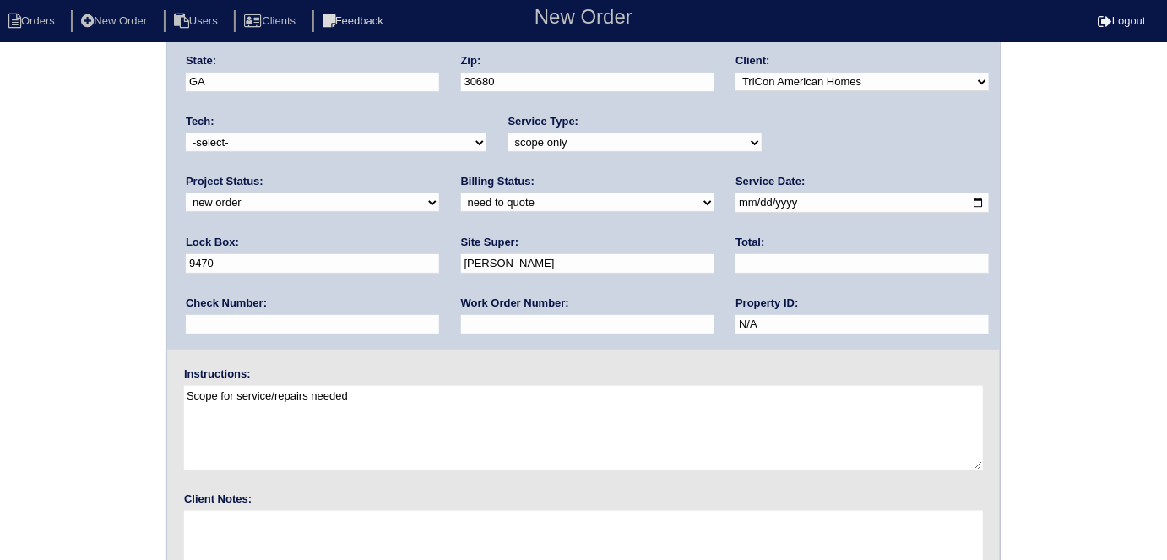
scroll to position [173, 0]
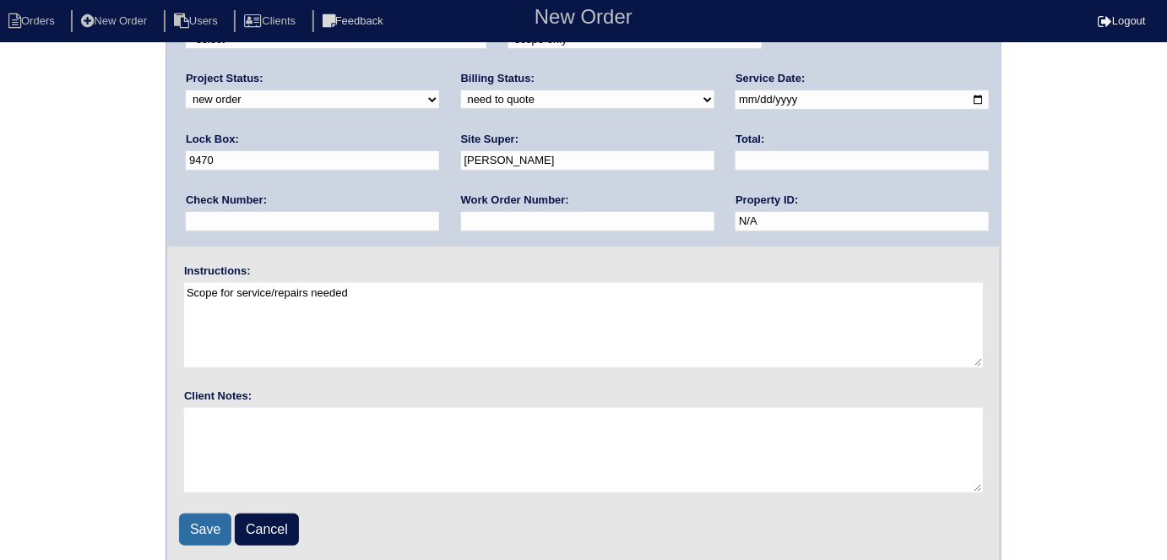
click at [211, 516] on input "Save" at bounding box center [205, 529] width 52 height 32
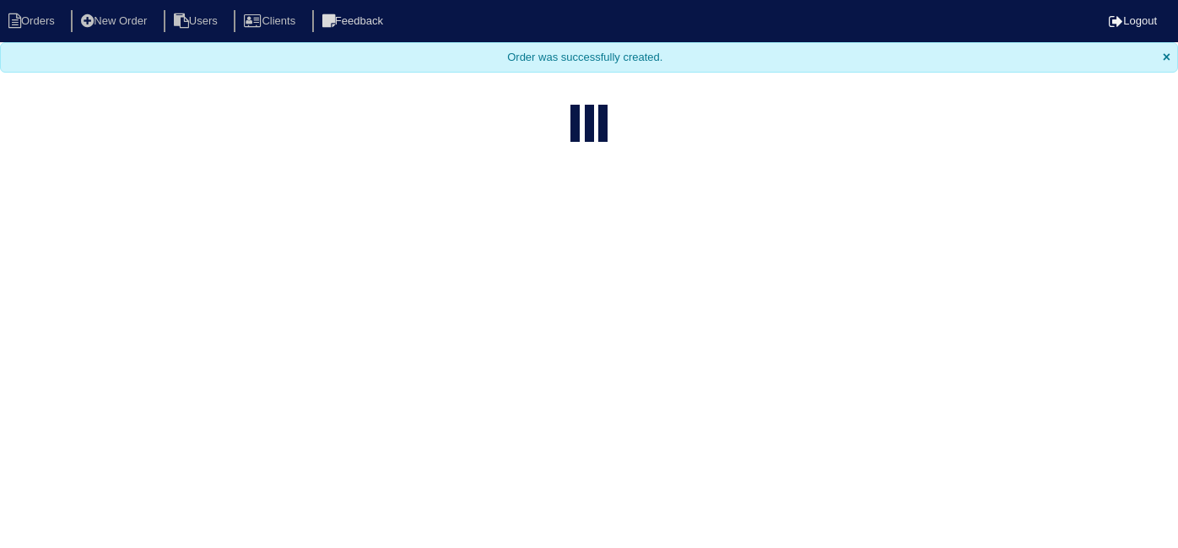
select select "15"
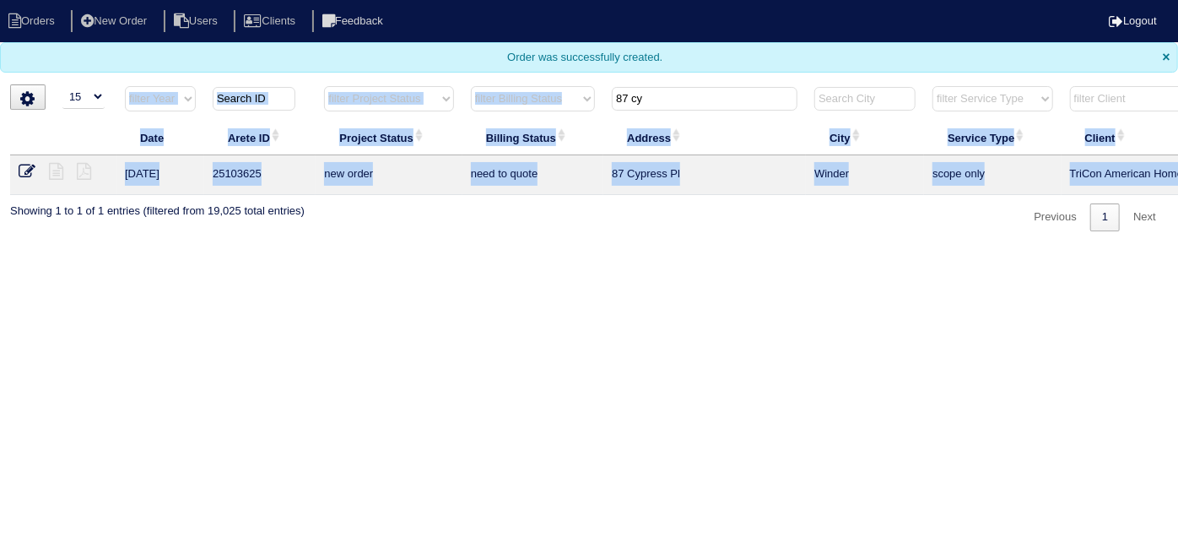
drag, startPoint x: 696, startPoint y: 82, endPoint x: 623, endPoint y: 97, distance: 74.2
click at [623, 97] on body "Orders New Order Users Clients Feedback Logout Orders New Order Users Clients M…" at bounding box center [589, 115] width 1178 height 231
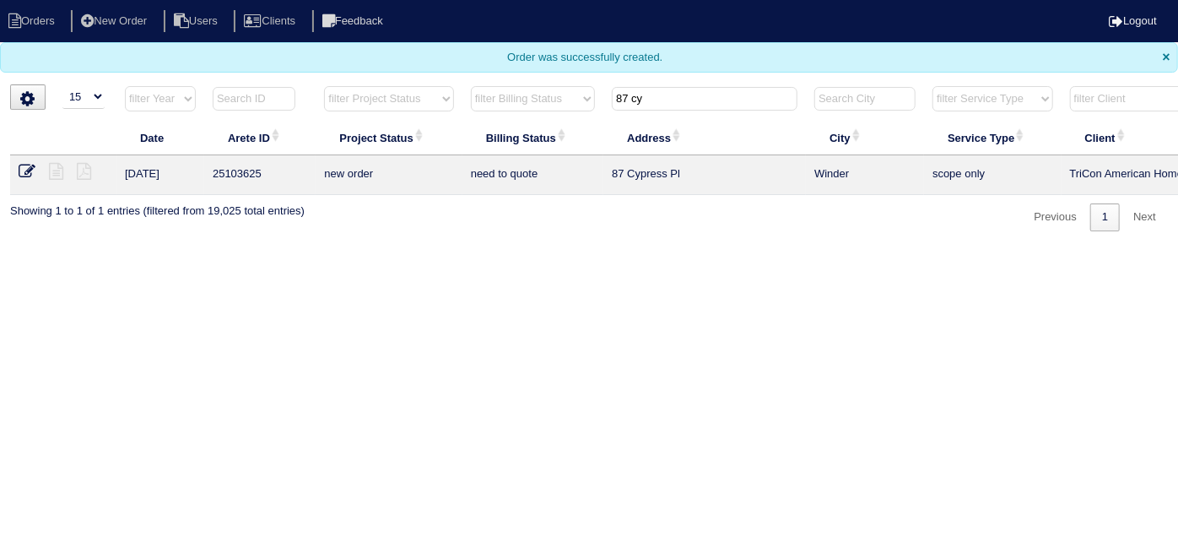
drag, startPoint x: 653, startPoint y: 101, endPoint x: 451, endPoint y: 87, distance: 202.3
click at [463, 91] on tr "filter Year -- Any Year -- 2025 2024 2023 2022 2021 2020 2019 filter Project St…" at bounding box center [741, 102] width 1463 height 35
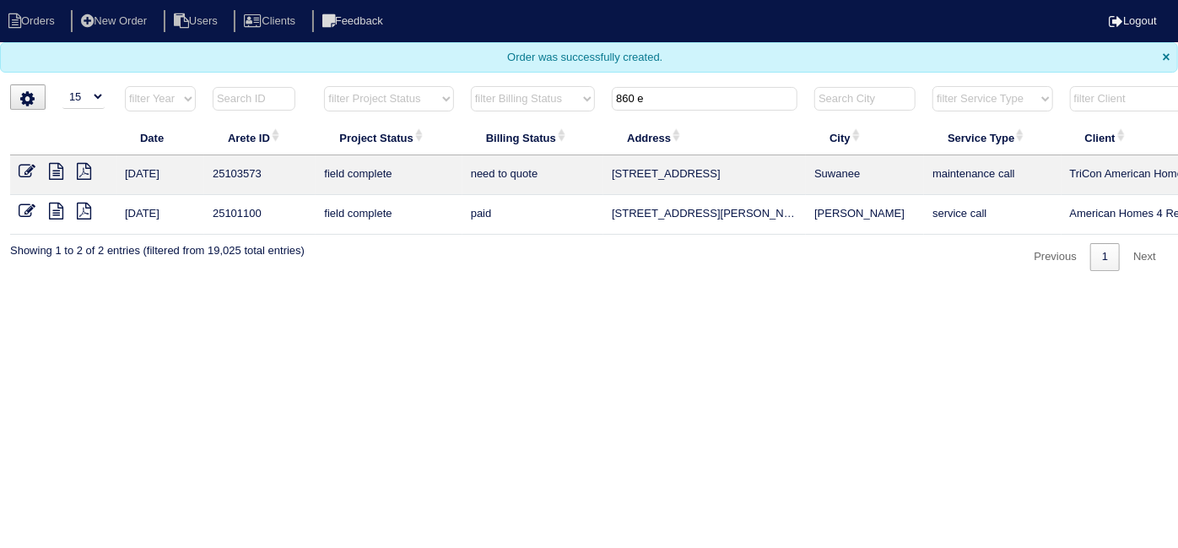
type input "860 e"
click at [58, 176] on icon at bounding box center [56, 171] width 14 height 17
click at [25, 165] on icon at bounding box center [27, 171] width 17 height 17
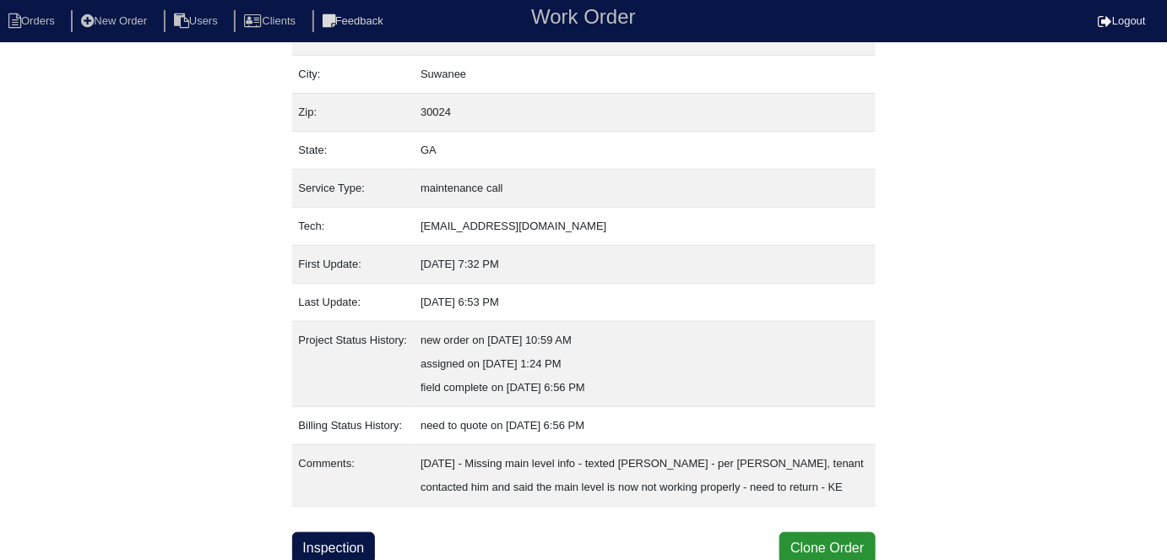
scroll to position [112, 0]
click at [360, 547] on link "Inspection" at bounding box center [334, 548] width 84 height 32
select select "0"
select select "Goodman"
select select "0"
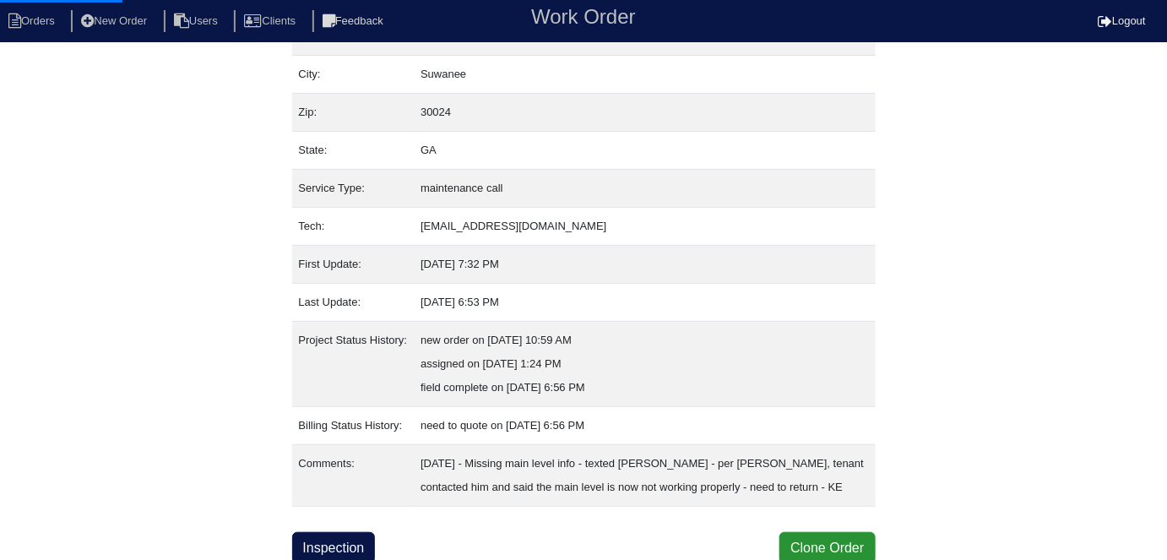
select select "0"
select select "2"
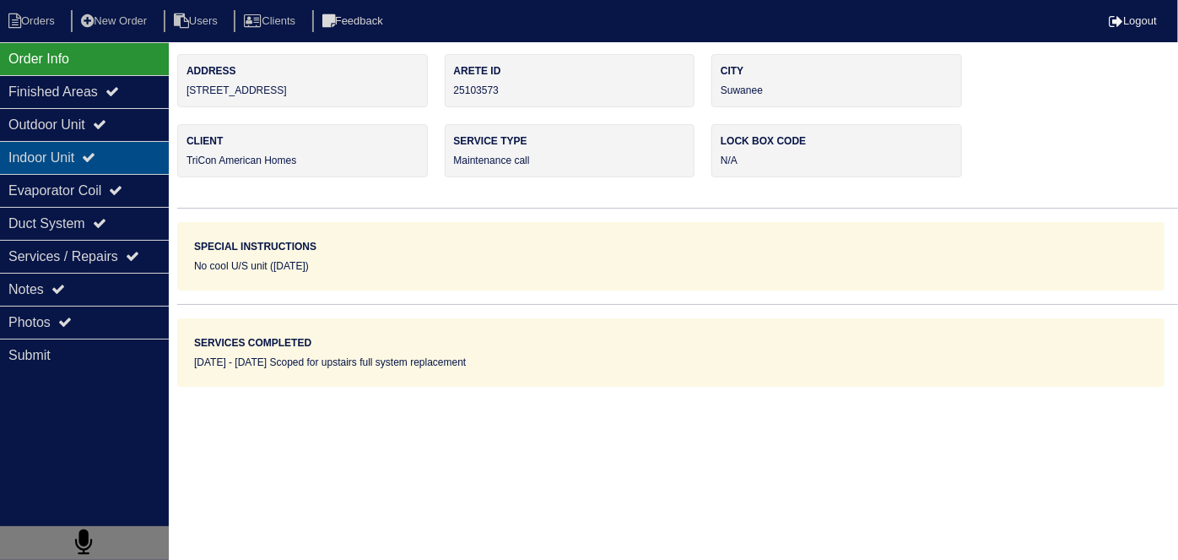
click at [74, 147] on div "Indoor Unit" at bounding box center [84, 157] width 169 height 33
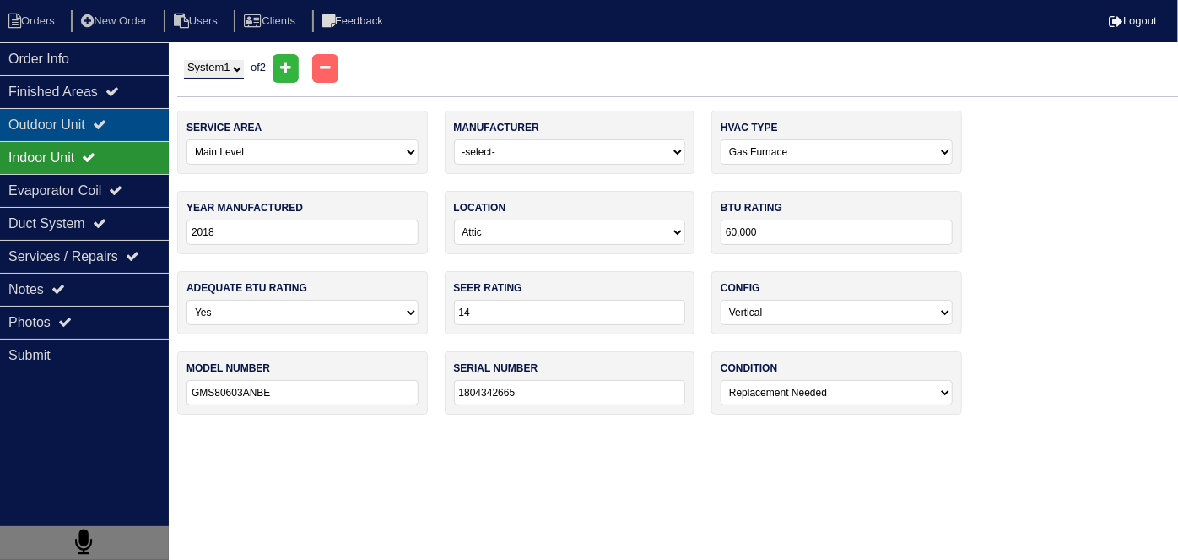
click at [64, 124] on div "Outdoor Unit" at bounding box center [84, 124] width 169 height 33
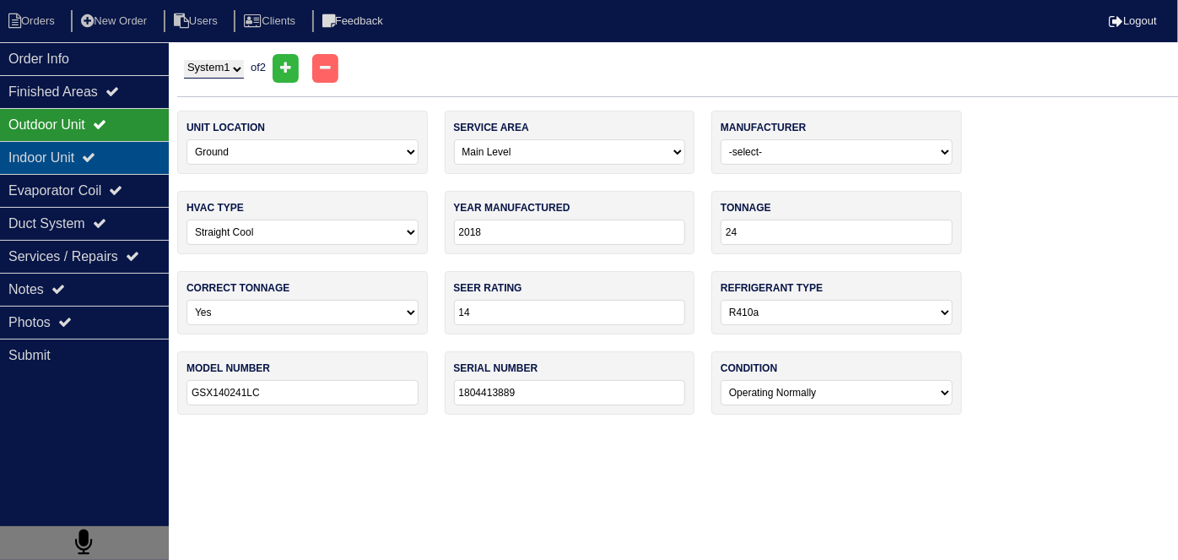
click at [65, 156] on div "Indoor Unit" at bounding box center [84, 157] width 169 height 33
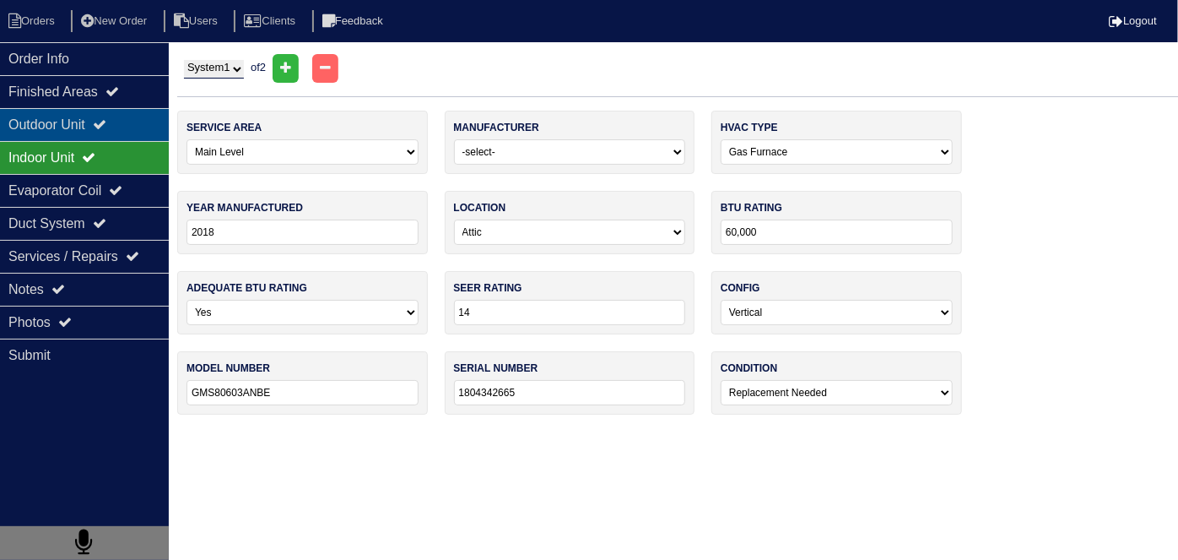
click at [74, 124] on div "Outdoor Unit" at bounding box center [84, 124] width 169 height 33
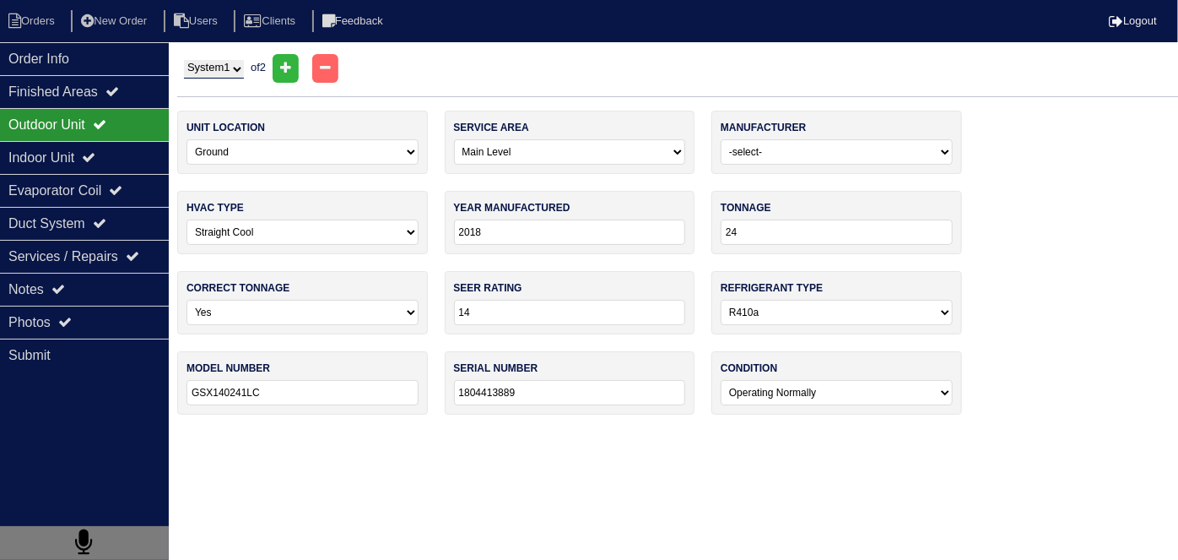
click at [210, 52] on html "Orders New Order Users Clients Feedback Logout Orders New Order Users Clients M…" at bounding box center [589, 215] width 1178 height 431
drag, startPoint x: 207, startPoint y: 62, endPoint x: 208, endPoint y: 73, distance: 10.2
click at [208, 64] on select "System 1 System 2" at bounding box center [214, 69] width 60 height 19
select select "2"
click at [184, 60] on select "System 1 System 2" at bounding box center [214, 69] width 60 height 19
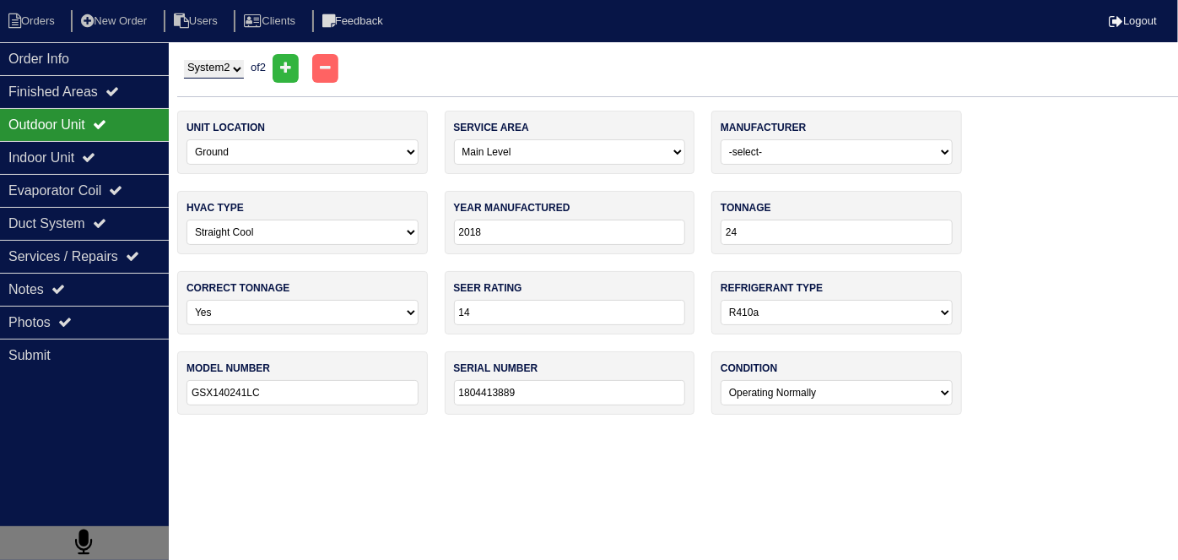
select select "1"
type input "30"
type input "GSX140301KC"
type input "1805407860"
select select "2"
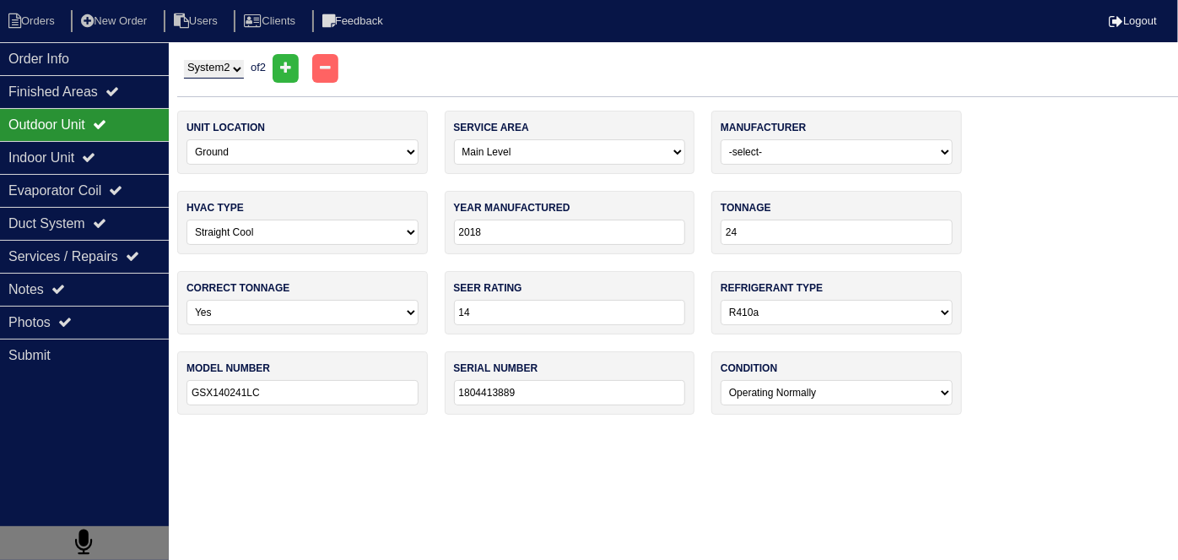
select select "1"
type input "1804220153"
select select "0"
click at [62, 154] on div "Indoor Unit" at bounding box center [84, 157] width 169 height 33
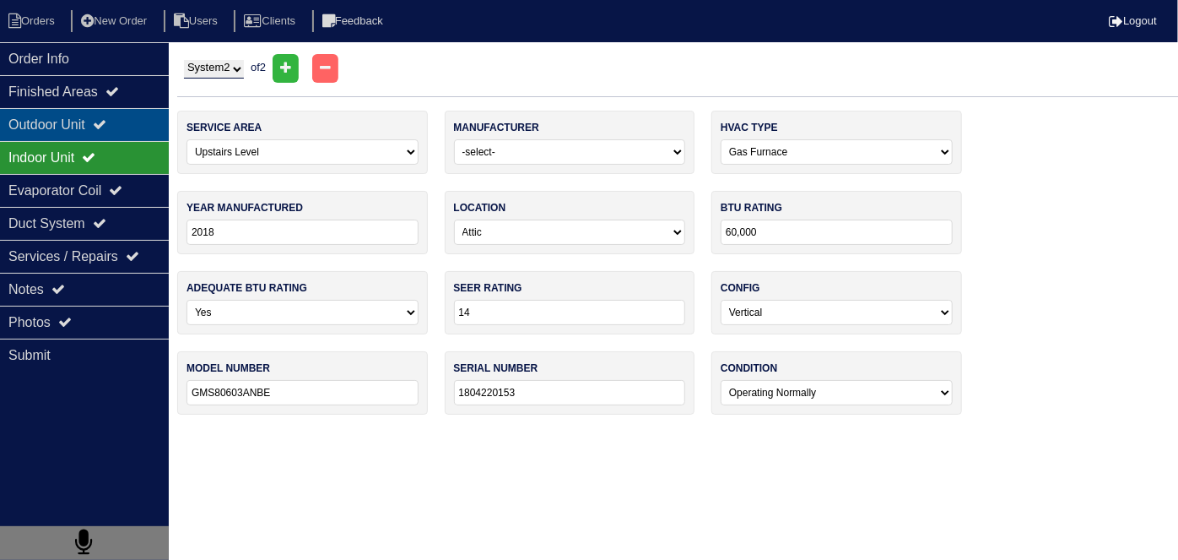
click at [54, 117] on div "Outdoor Unit" at bounding box center [84, 124] width 169 height 33
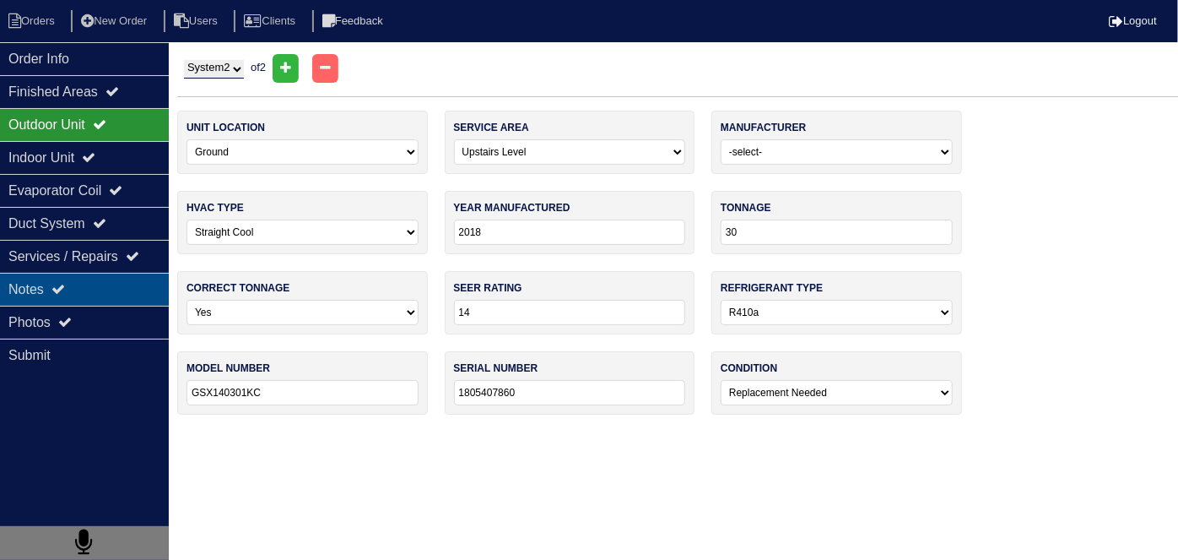
click at [108, 281] on div "Notes" at bounding box center [84, 289] width 169 height 33
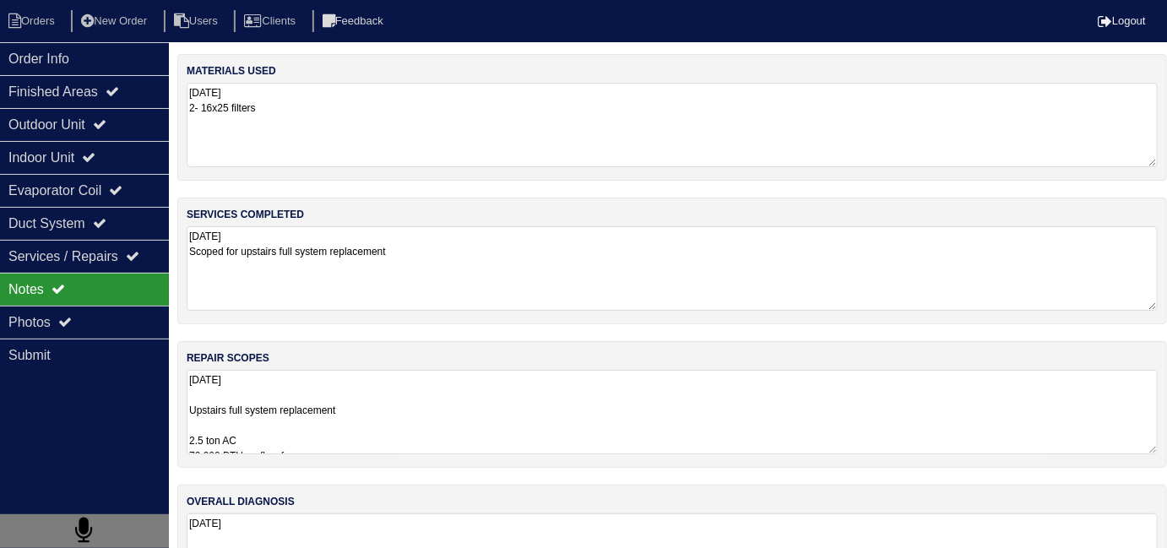
drag, startPoint x: 510, startPoint y: 444, endPoint x: 522, endPoint y: 442, distance: 12.1
click at [511, 444] on textarea "9.29.25 Upstairs full system replacement 2.5 ton AC 70,000 BTU up flow furnace …" at bounding box center [672, 412] width 971 height 84
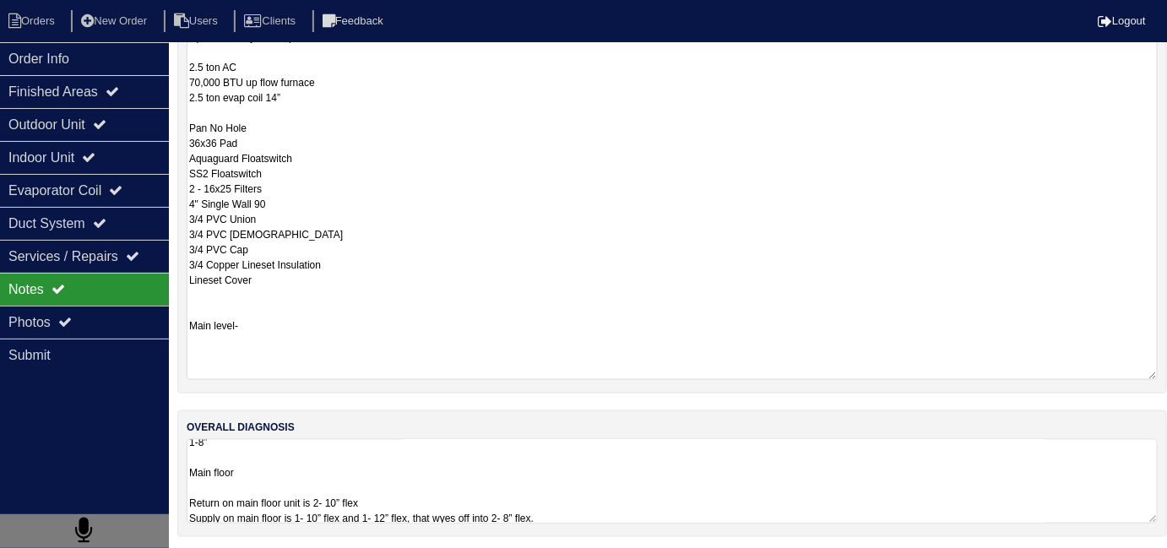
scroll to position [1, 0]
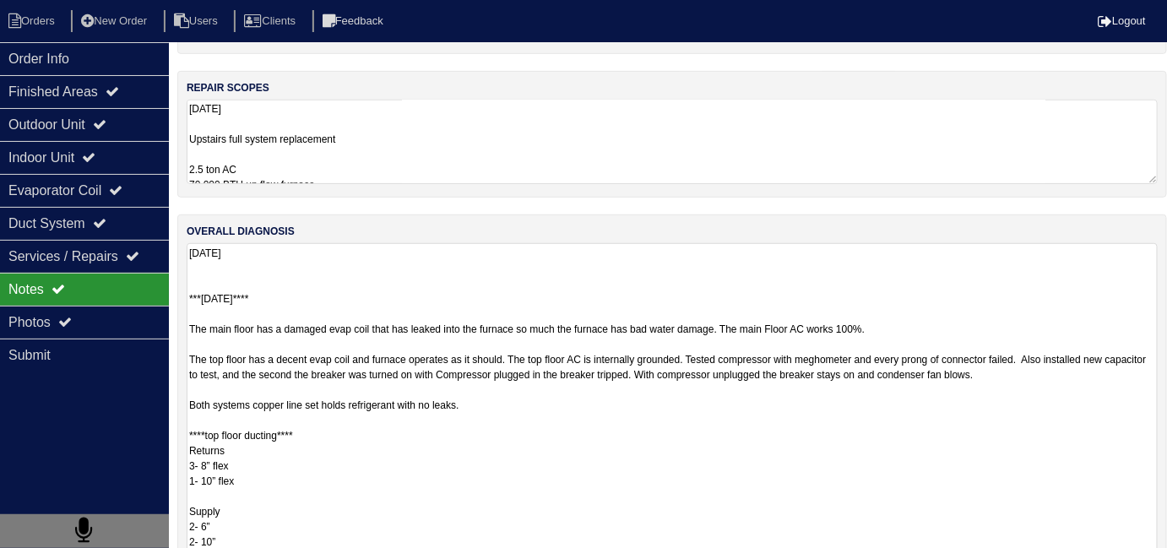
scroll to position [270, 0]
click at [480, 175] on textarea "9.29.25 Upstairs full system replacement 2.5 ton AC 70,000 BTU up flow furnace …" at bounding box center [672, 142] width 971 height 84
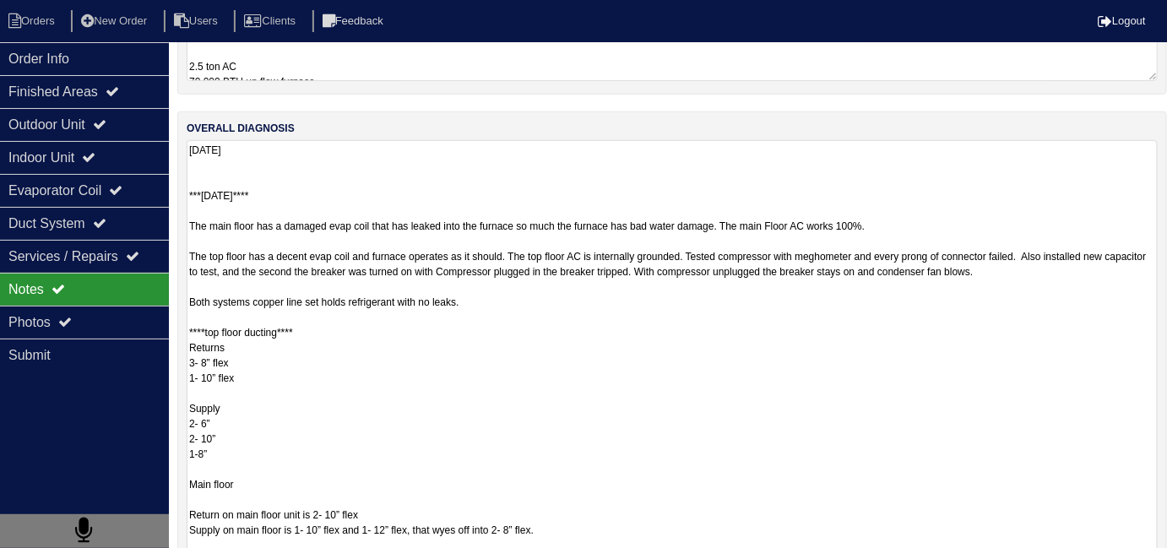
scroll to position [1, 0]
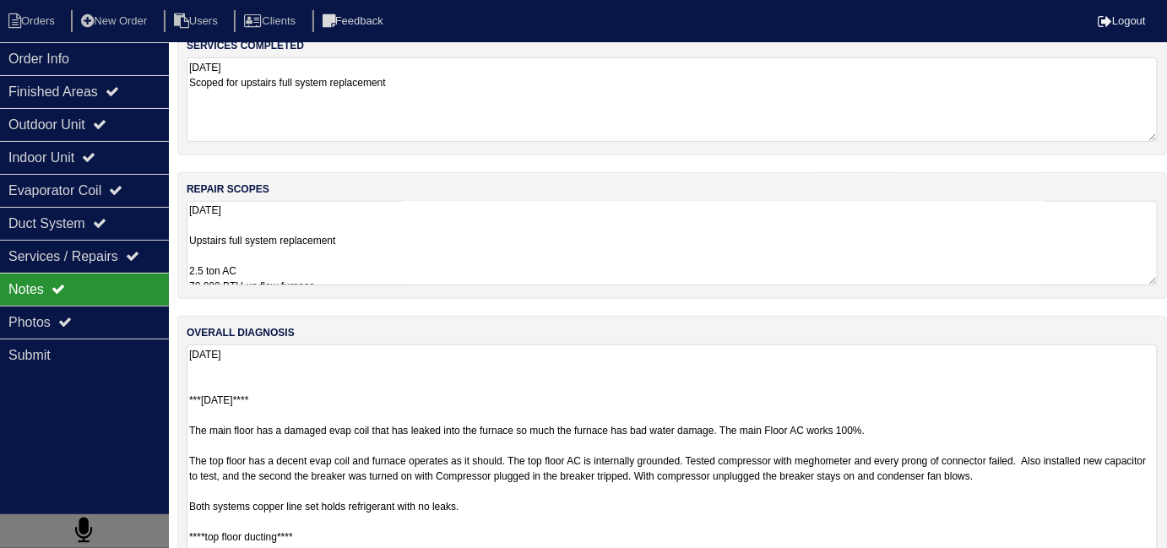
scroll to position [168, 0]
click at [433, 231] on textarea "9.29.25 Upstairs full system replacement 2.5 ton AC 70,000 BTU up flow furnace …" at bounding box center [672, 244] width 971 height 84
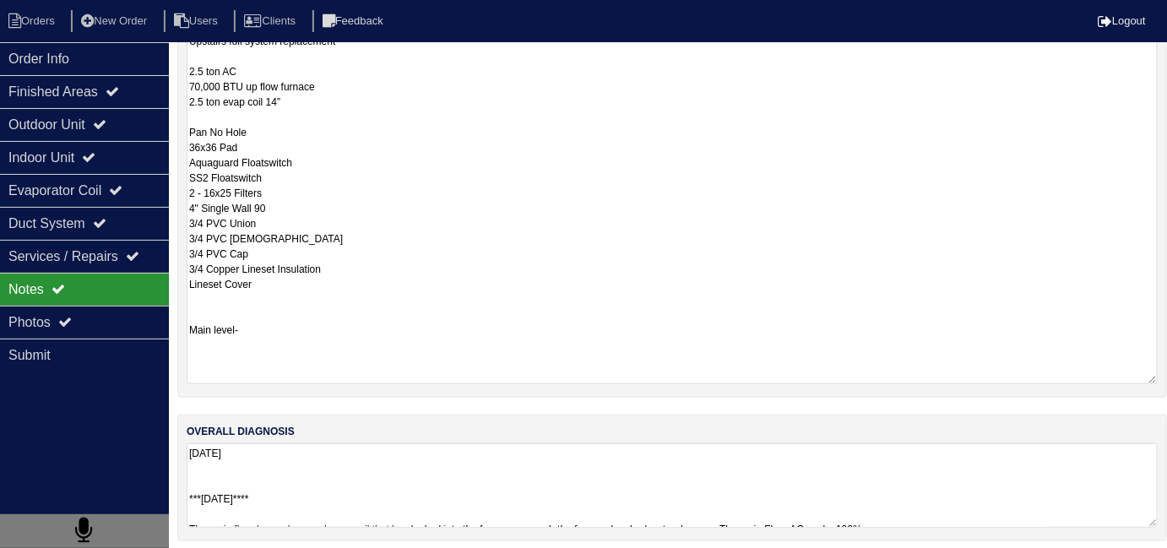
scroll to position [373, 0]
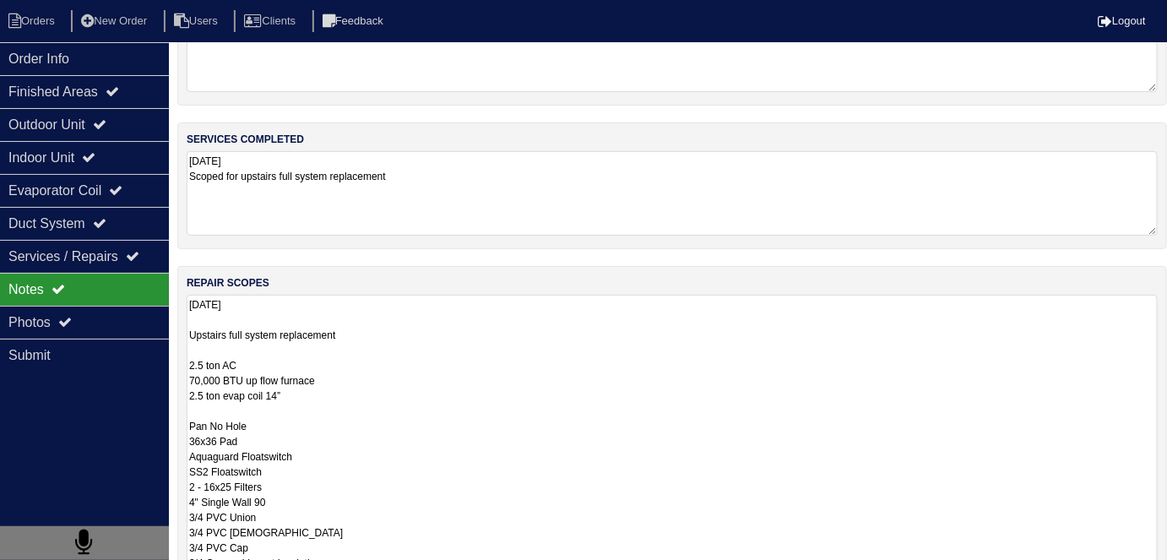
scroll to position [112, 0]
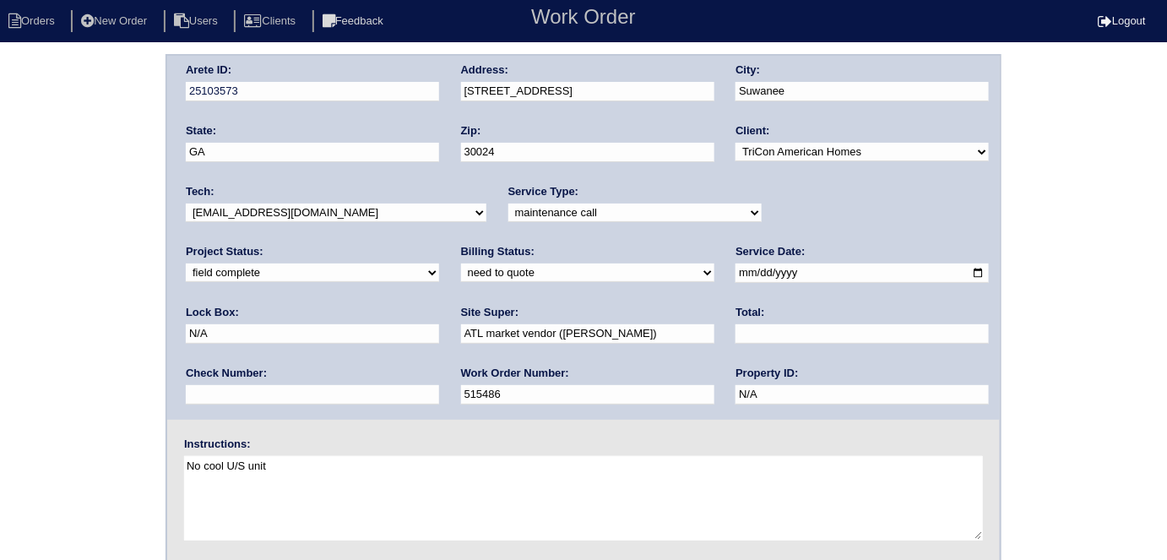
click at [461, 266] on select "need to quote quoted need to invoice invoiced paid warranty purchase order need…" at bounding box center [587, 272] width 253 height 19
select select "quoted"
click at [461, 263] on select "need to quote quoted need to invoice invoiced paid warranty purchase order need…" at bounding box center [587, 272] width 253 height 19
click at [735, 342] on input "text" at bounding box center [861, 333] width 253 height 19
type input "4750.00"
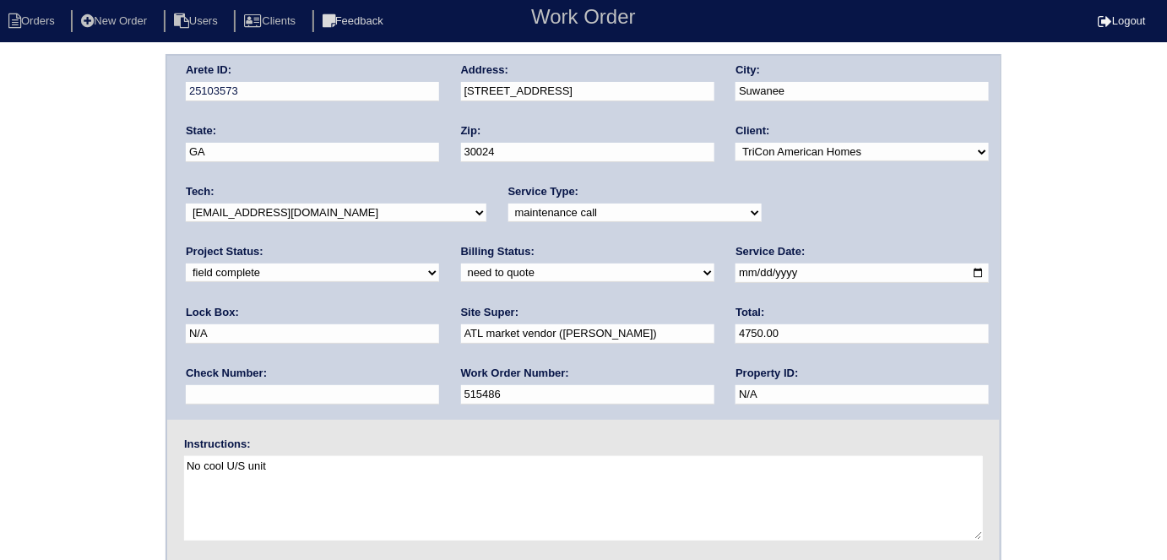
click at [125, 320] on div "Arete ID: 25103573 Address: 860 Earlham Dr City: Suwanee State: GA Zip: 30024 C…" at bounding box center [583, 395] width 1167 height 683
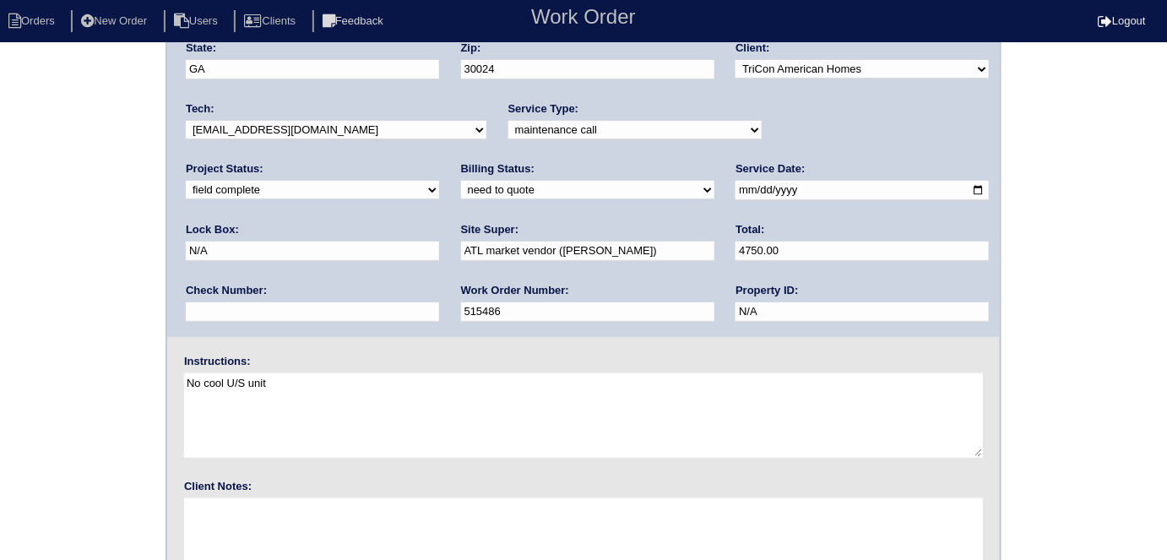
scroll to position [173, 0]
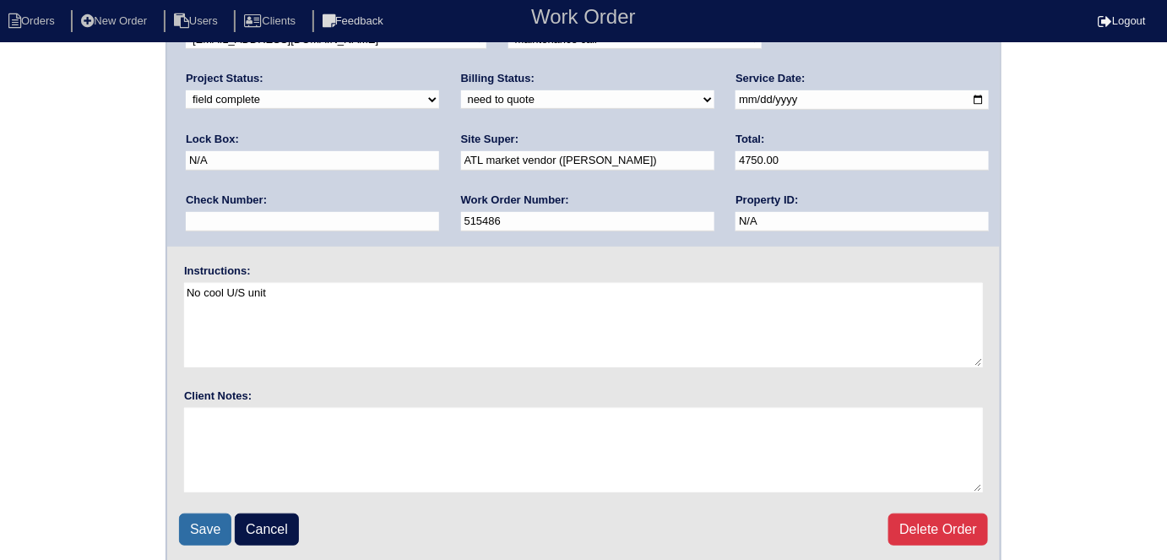
click at [196, 530] on input "Save" at bounding box center [205, 529] width 52 height 32
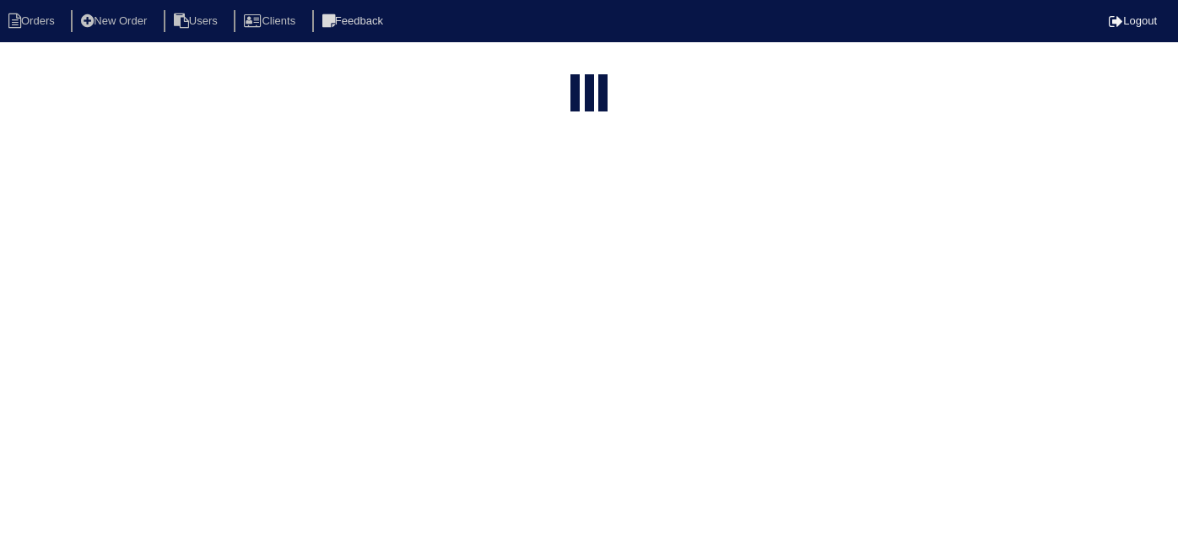
select select "15"
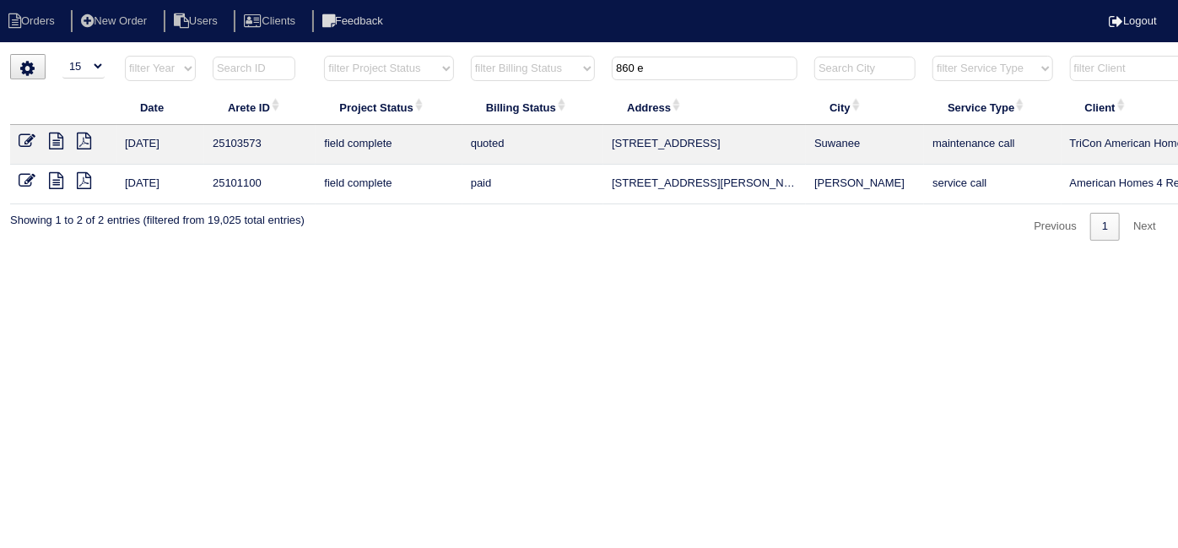
drag, startPoint x: 662, startPoint y: 76, endPoint x: 395, endPoint y: 36, distance: 269.7
click at [398, 54] on body "Orders New Order Users Clients Feedback Logout Orders New Order Users Clients M…" at bounding box center [589, 147] width 1178 height 187
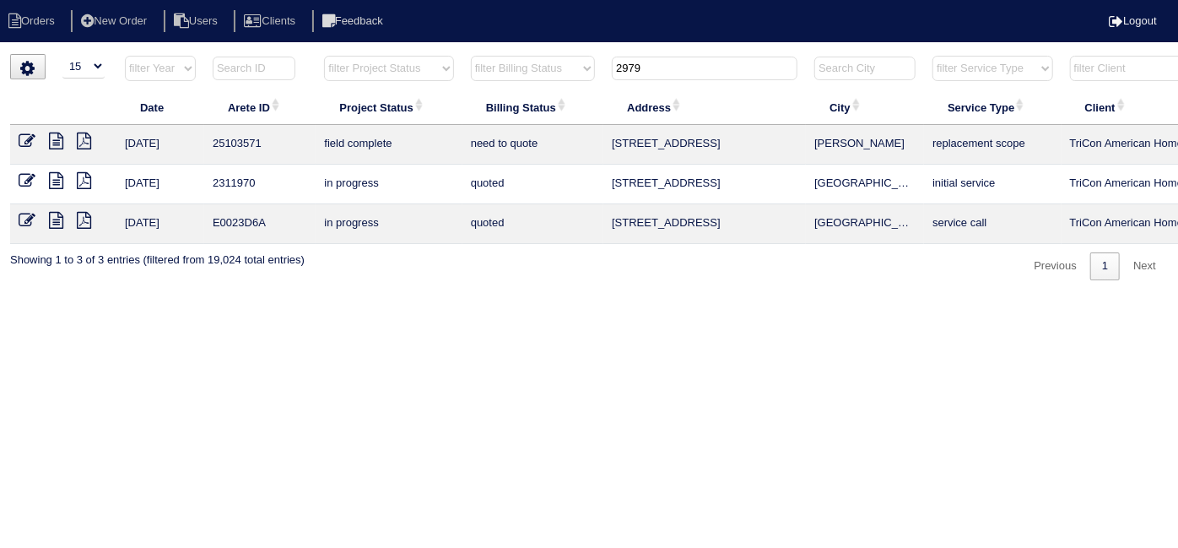
type input "2979"
click at [54, 135] on icon at bounding box center [56, 141] width 14 height 17
click at [24, 138] on icon at bounding box center [27, 141] width 17 height 17
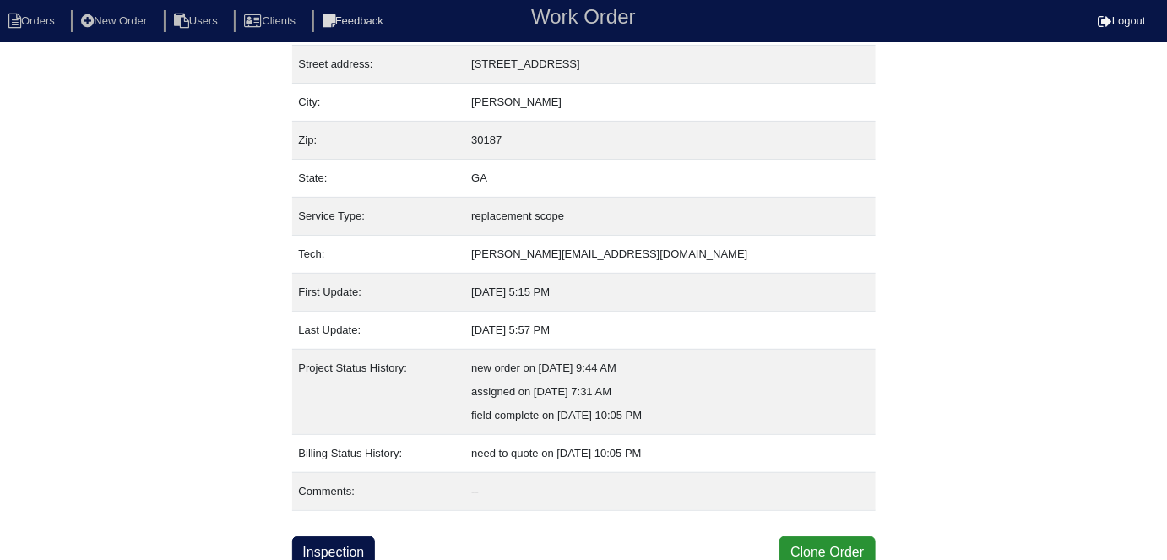
scroll to position [89, 0]
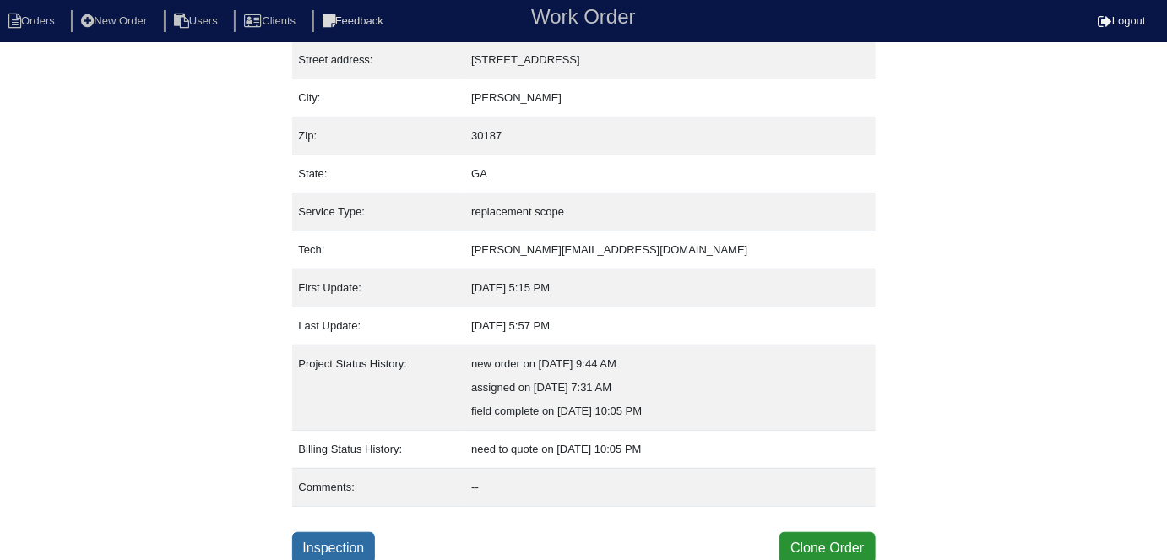
click at [348, 537] on link "Inspection" at bounding box center [334, 548] width 84 height 32
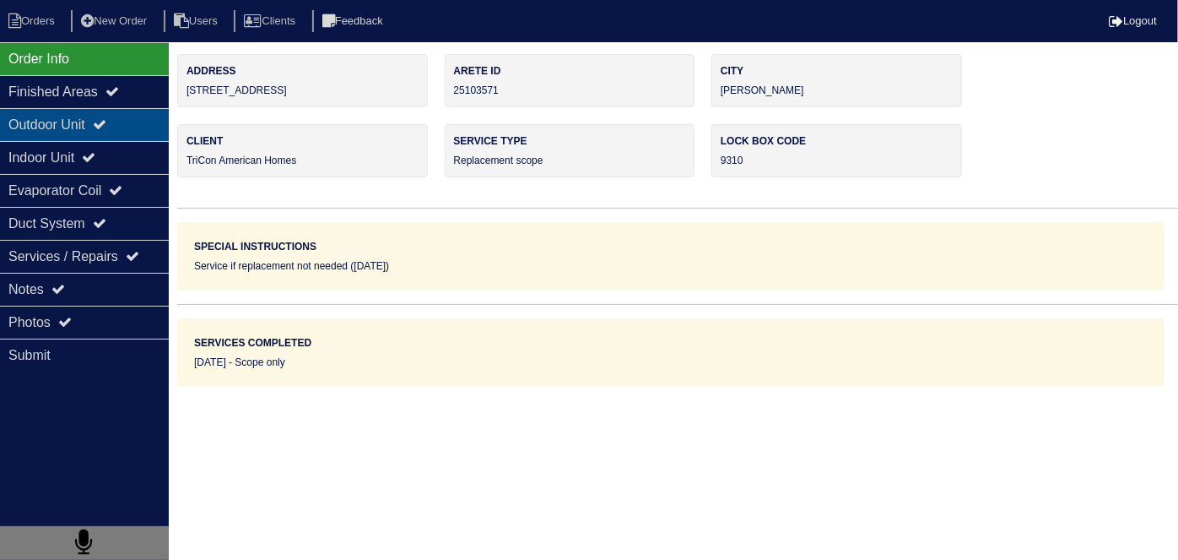
click at [106, 116] on div "Outdoor Unit" at bounding box center [84, 124] width 169 height 33
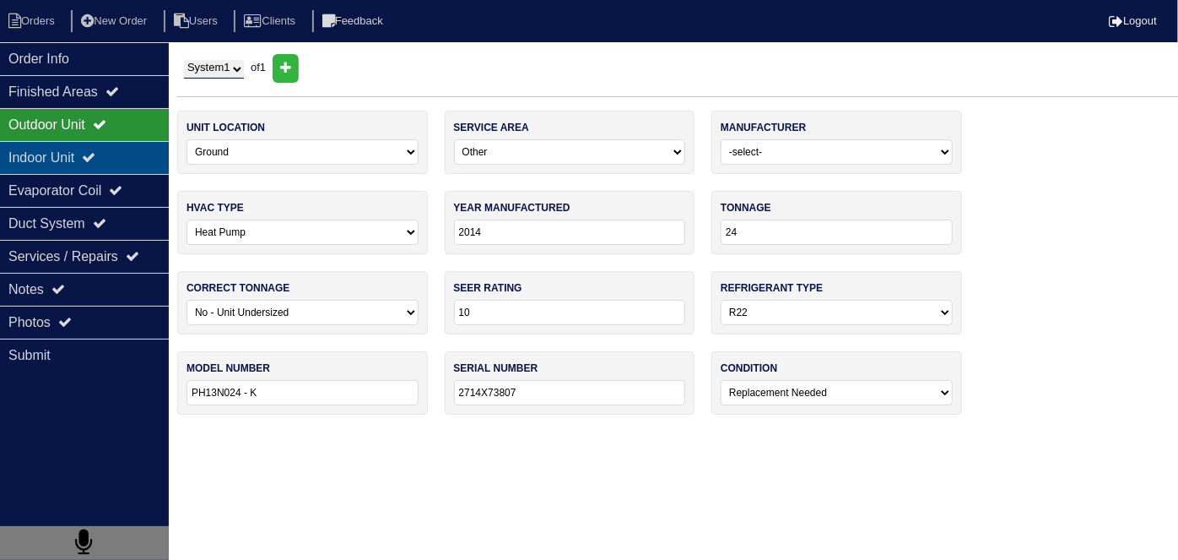
click at [95, 151] on icon at bounding box center [89, 157] width 14 height 14
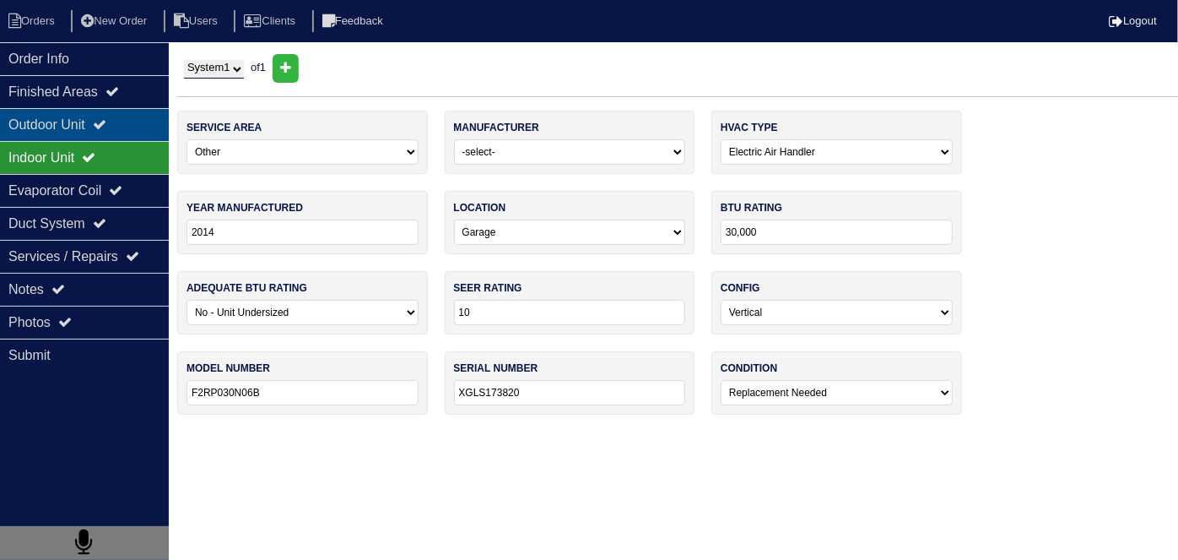
click at [95, 127] on div "Outdoor Unit" at bounding box center [84, 124] width 169 height 33
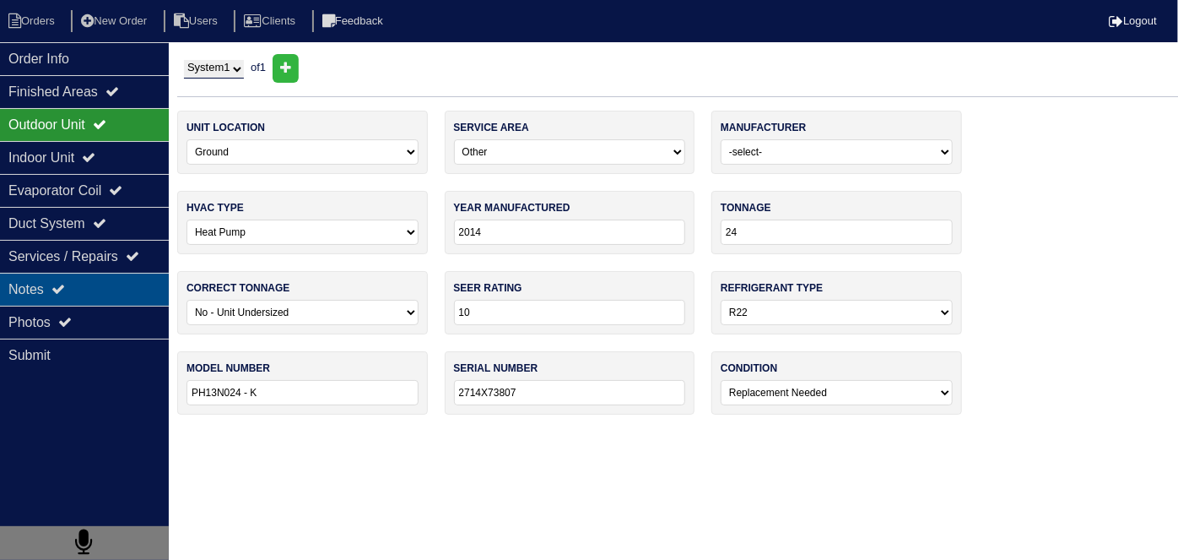
click at [112, 293] on div "Notes" at bounding box center [84, 289] width 169 height 33
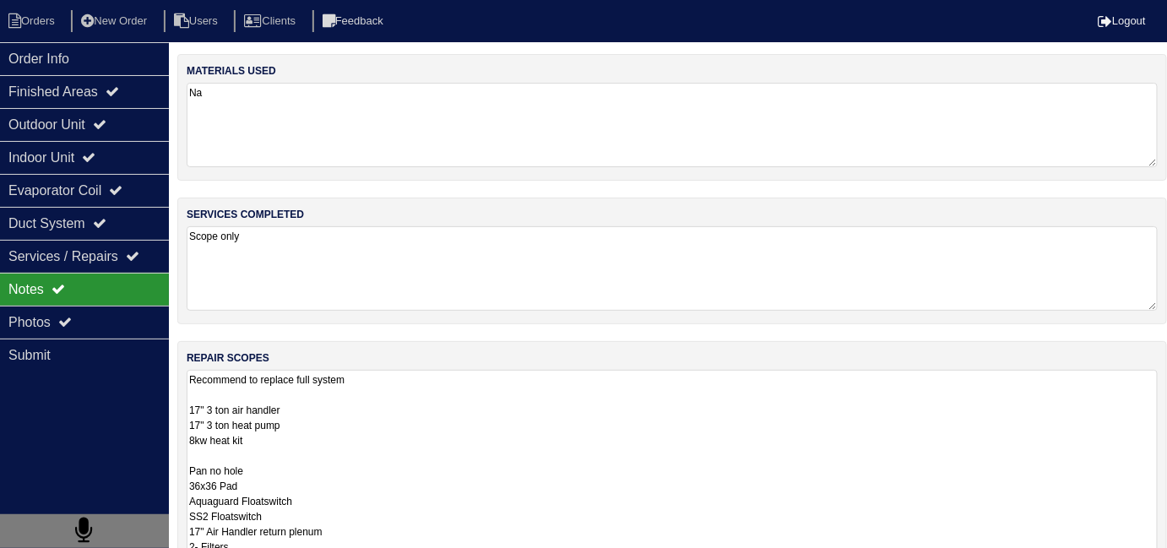
click at [402, 402] on textarea "Recommend to replace full system 17" 3 ton air handler 17" 3 ton heat pump 8kw …" at bounding box center [672, 546] width 971 height 353
click at [434, 382] on textarea "Recommend to replace full system 17" 3 ton air handler 17" 3 ton heat pump 8kw …" at bounding box center [672, 546] width 971 height 353
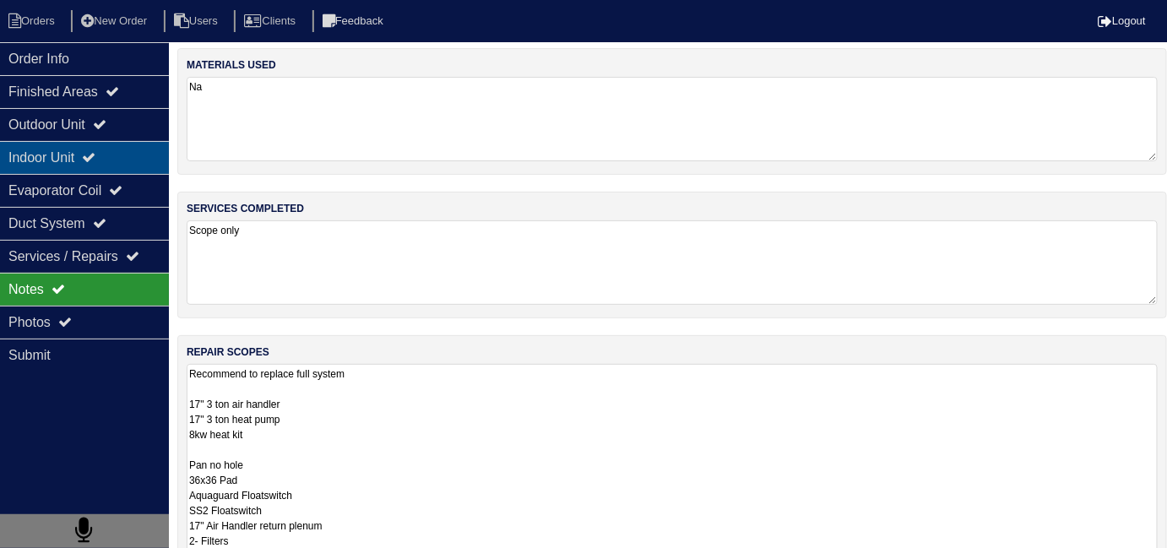
click at [89, 158] on div "Indoor Unit" at bounding box center [84, 157] width 169 height 33
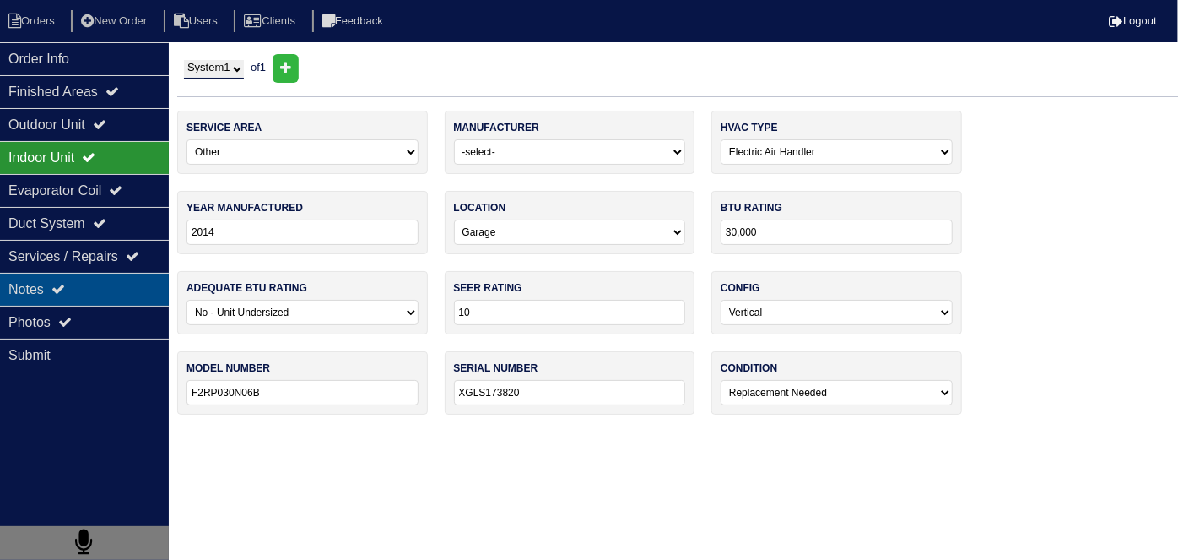
click at [89, 297] on div "Notes" at bounding box center [84, 289] width 169 height 33
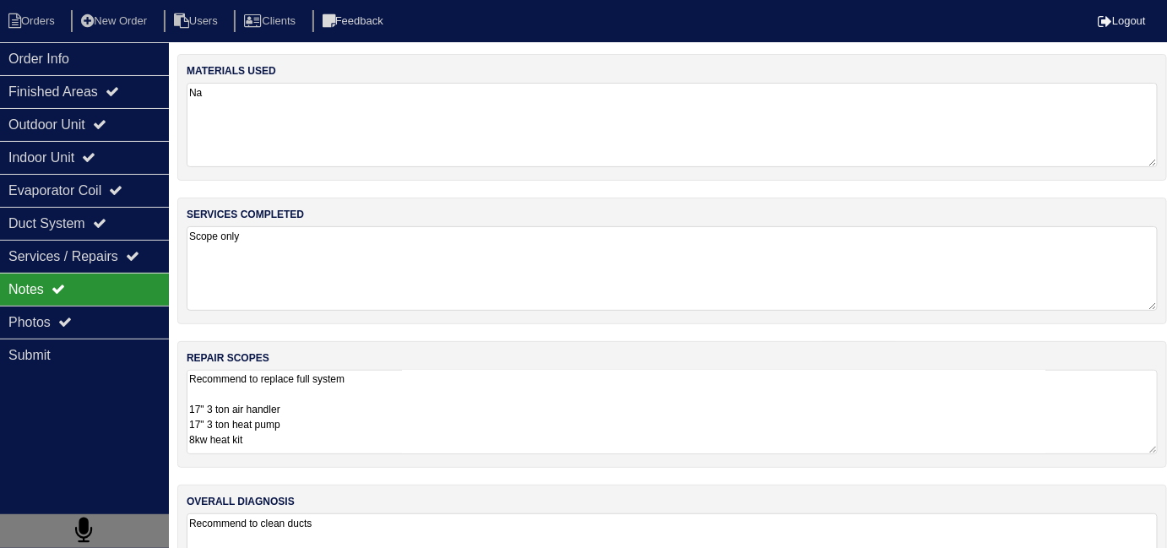
click at [458, 398] on textarea "Recommend to replace full system 17" 3 ton air handler 17" 3 ton heat pump 8kw …" at bounding box center [672, 412] width 971 height 84
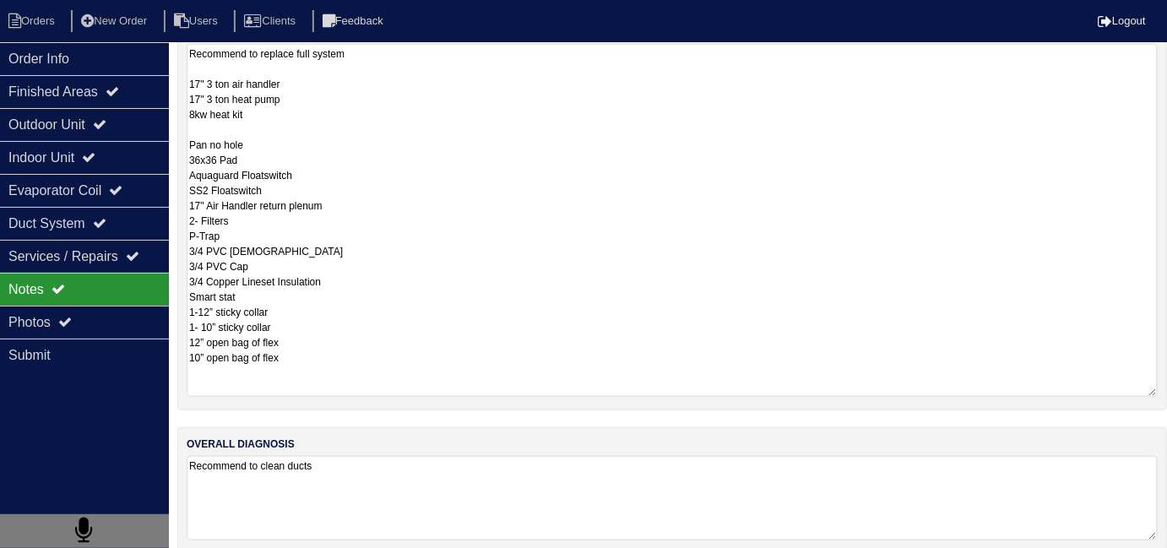
scroll to position [344, 0]
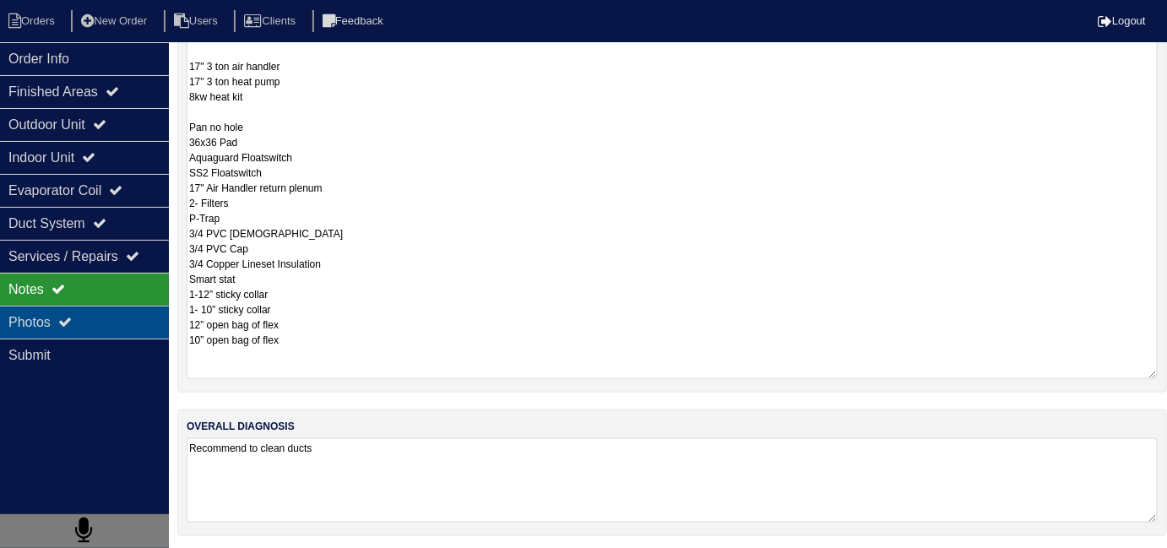
click at [95, 312] on div "Photos" at bounding box center [84, 322] width 169 height 33
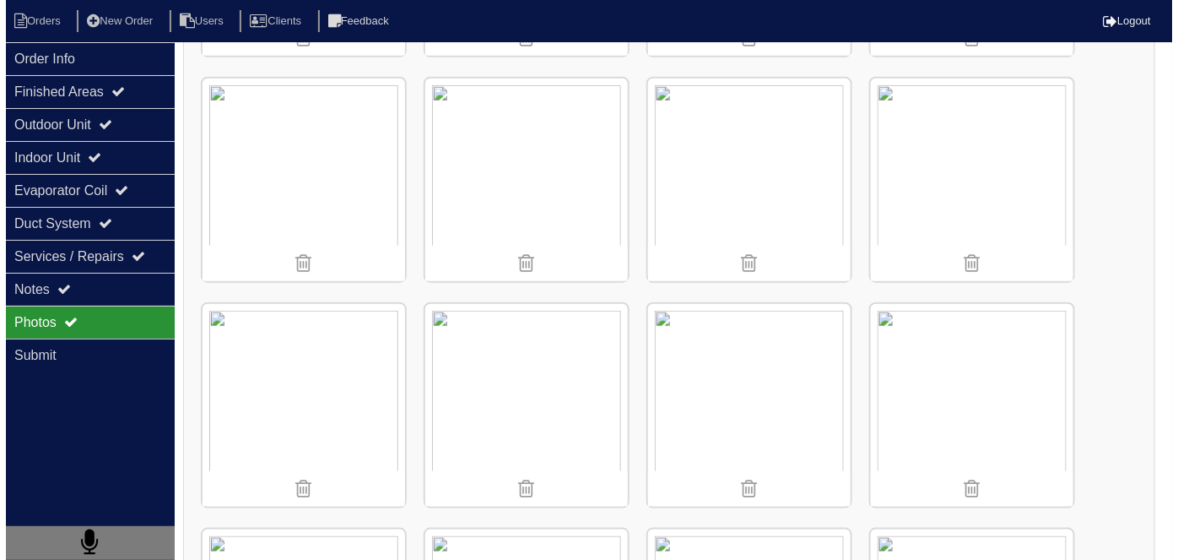
scroll to position [459, 0]
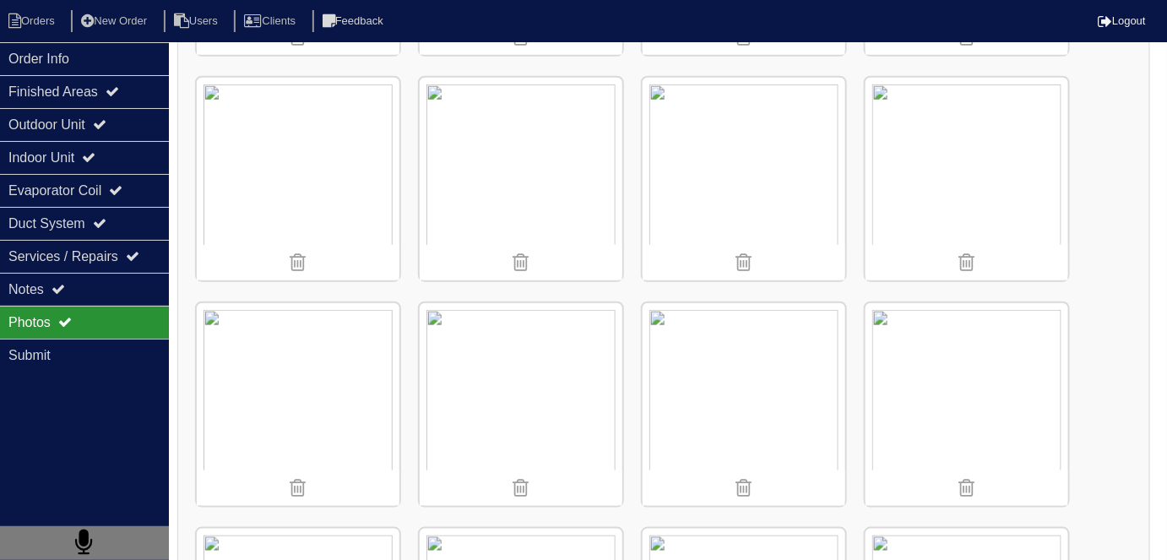
click at [520, 197] on img at bounding box center [521, 179] width 203 height 203
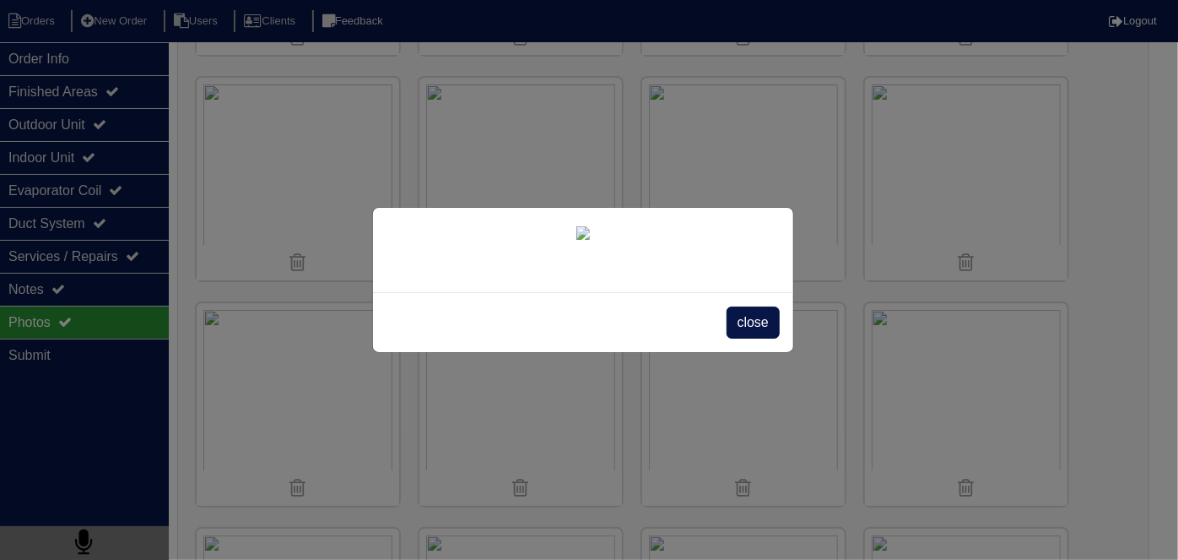
scroll to position [97, 0]
click at [743, 339] on span "close" at bounding box center [753, 322] width 53 height 32
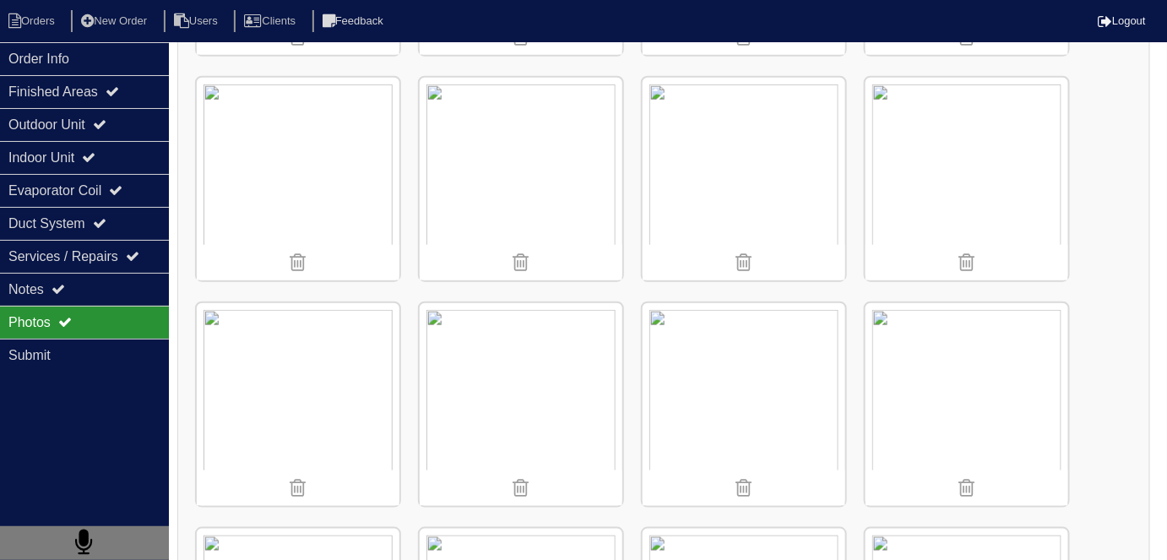
click at [932, 193] on img at bounding box center [966, 179] width 203 height 203
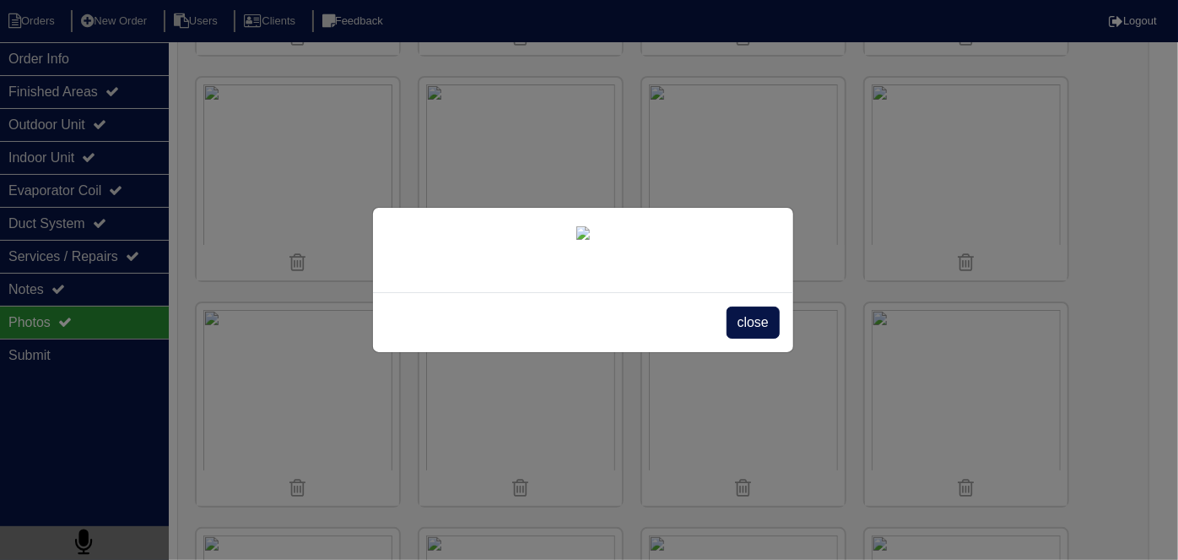
scroll to position [97, 0]
click at [734, 352] on div "close" at bounding box center [583, 322] width 420 height 60
click at [745, 339] on span "close" at bounding box center [753, 322] width 53 height 32
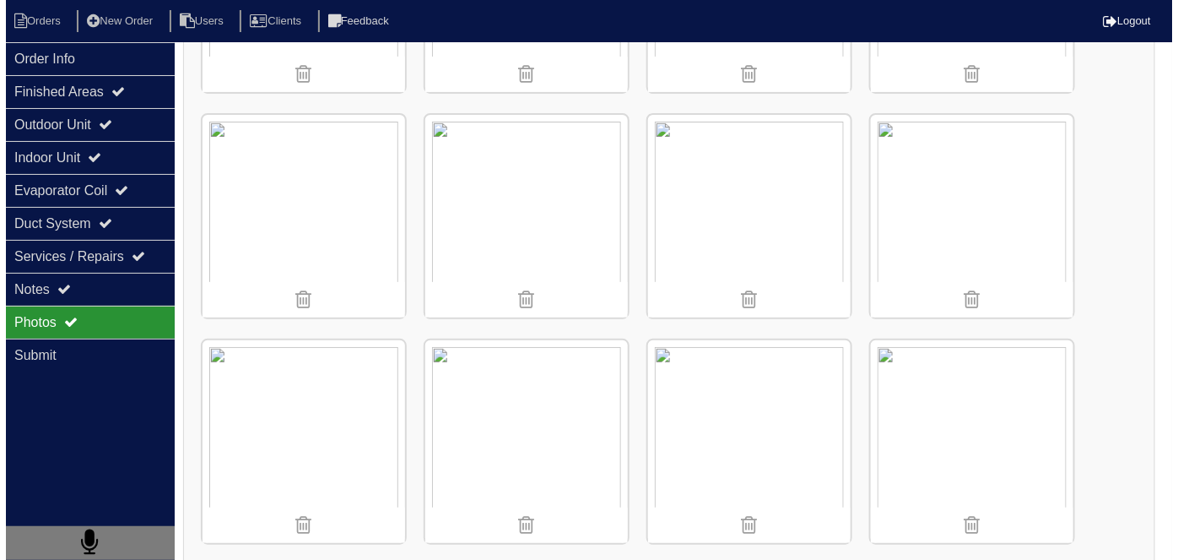
scroll to position [2232, 0]
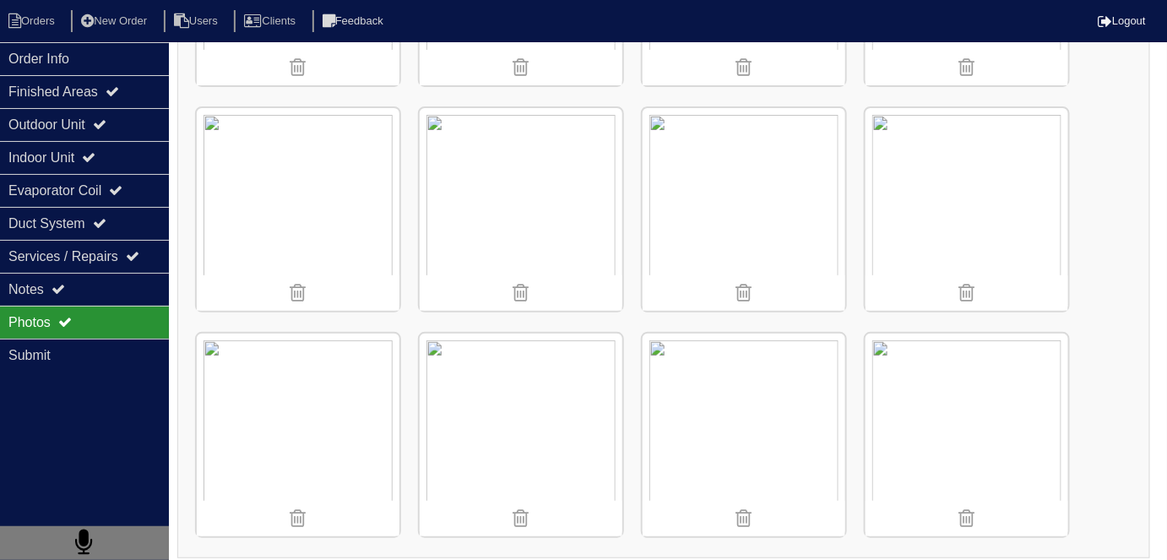
click at [490, 393] on img at bounding box center [521, 434] width 203 height 203
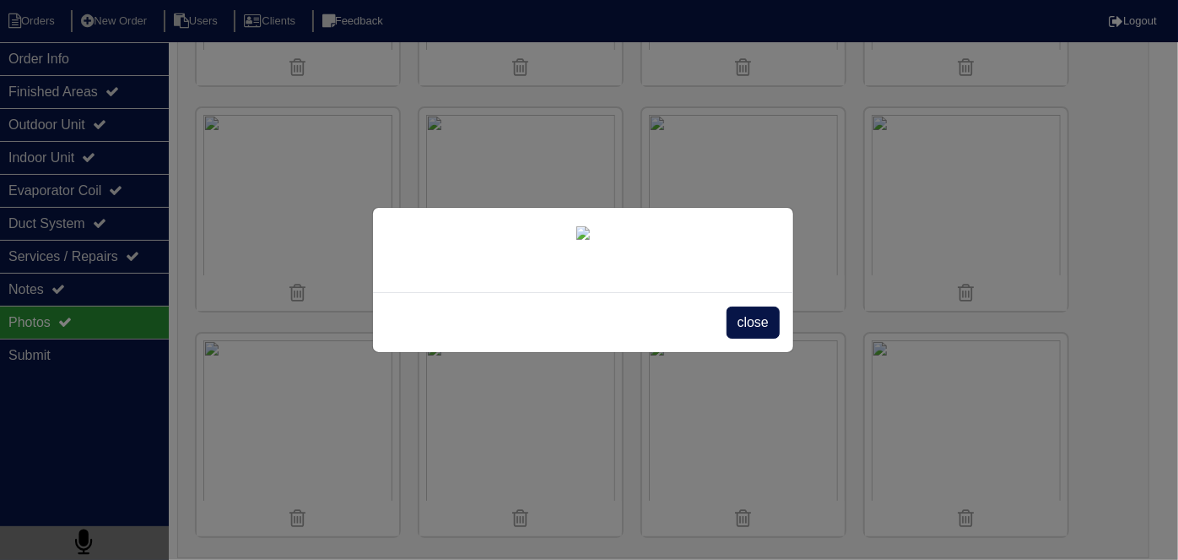
scroll to position [97, 0]
click at [719, 352] on div "close" at bounding box center [583, 322] width 420 height 60
click at [727, 339] on span "close" at bounding box center [753, 322] width 53 height 32
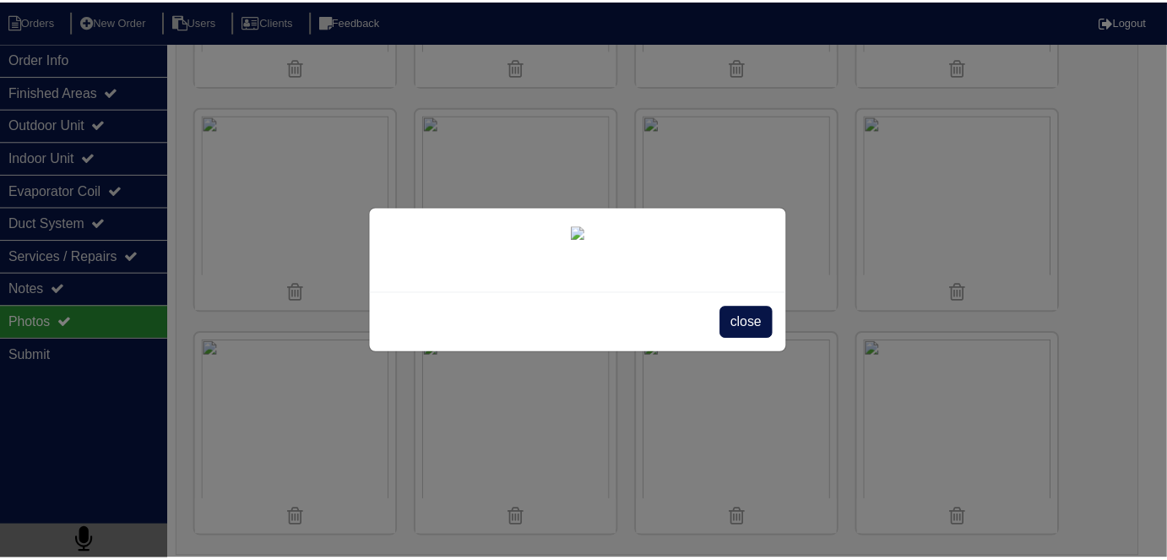
scroll to position [0, 0]
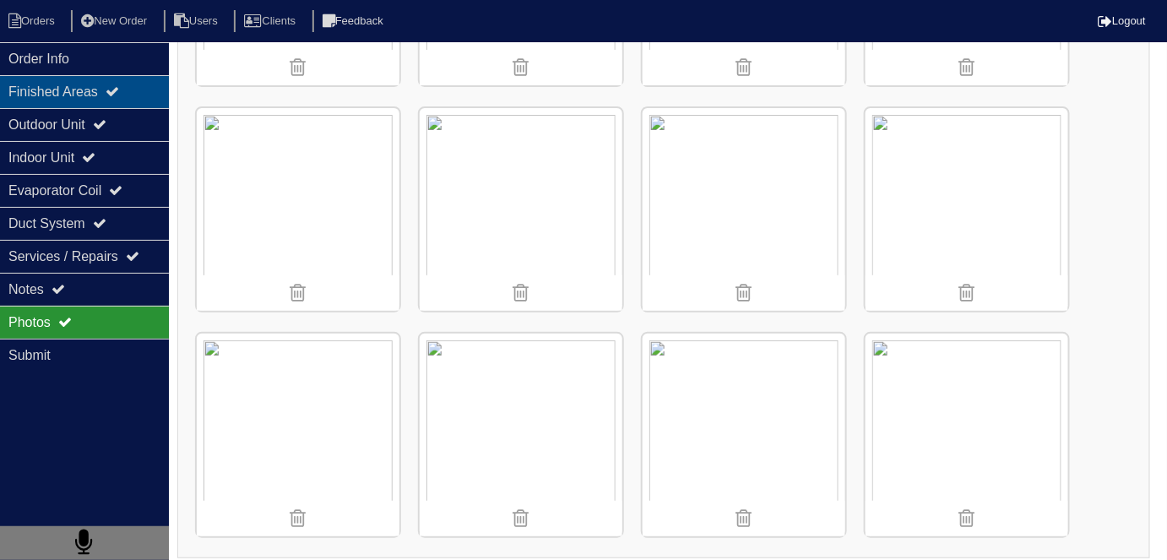
click at [107, 93] on div "Finished Areas" at bounding box center [84, 91] width 169 height 33
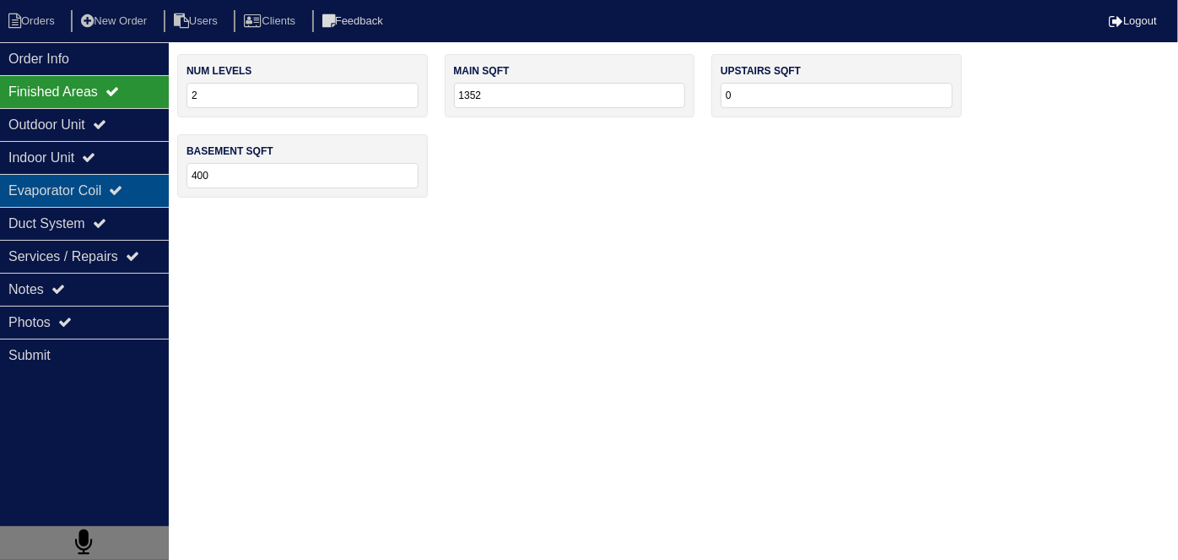
click at [89, 203] on div "Evaporator Coil" at bounding box center [84, 190] width 169 height 33
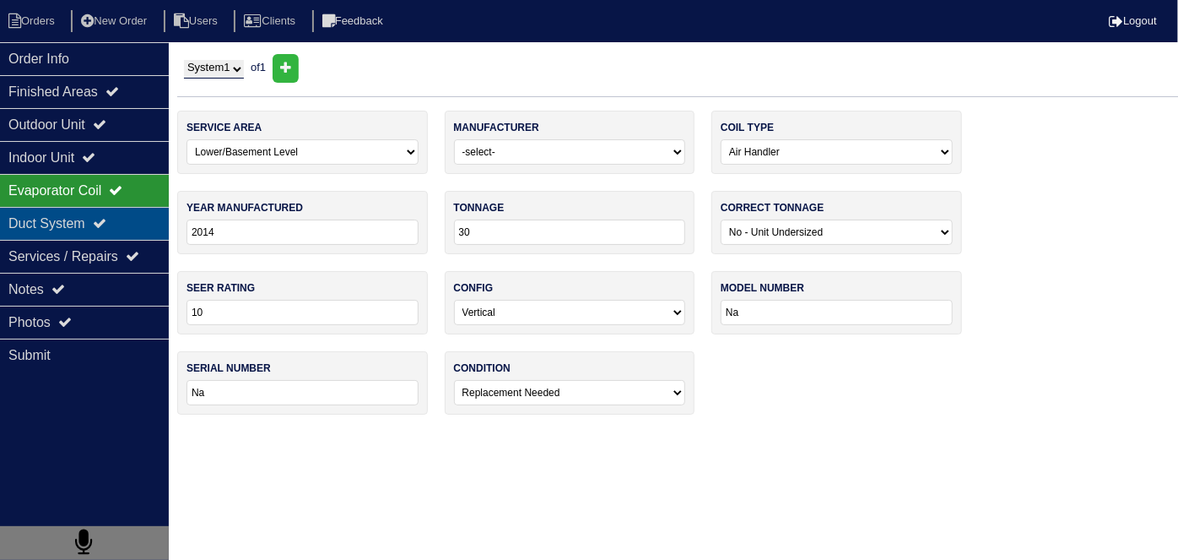
click at [86, 214] on div "Duct System" at bounding box center [84, 223] width 169 height 33
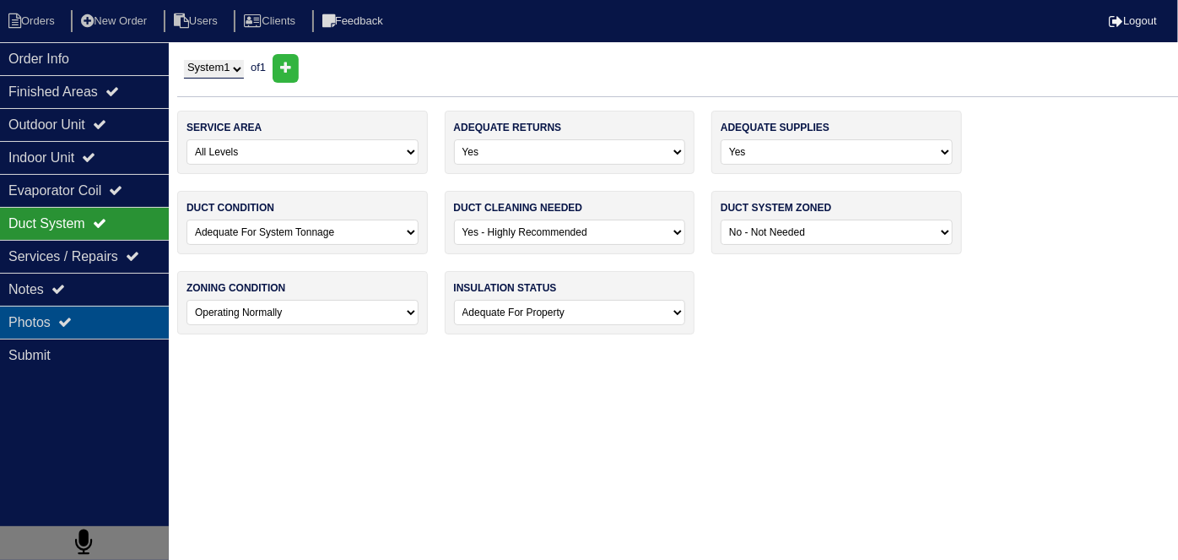
click at [55, 329] on div "Photos" at bounding box center [84, 322] width 169 height 33
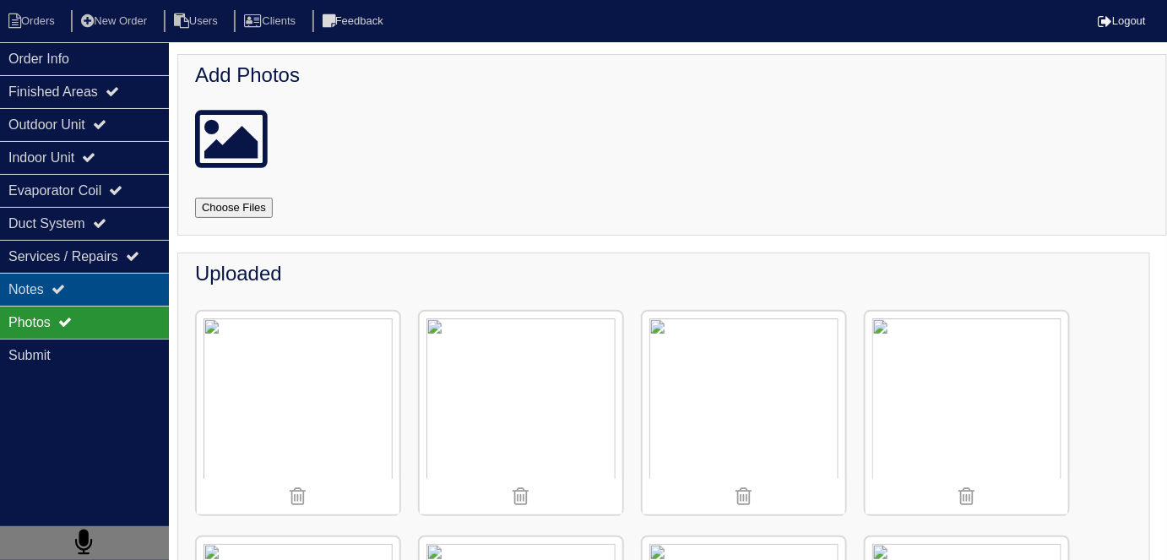
click at [68, 297] on div "Notes" at bounding box center [84, 289] width 169 height 33
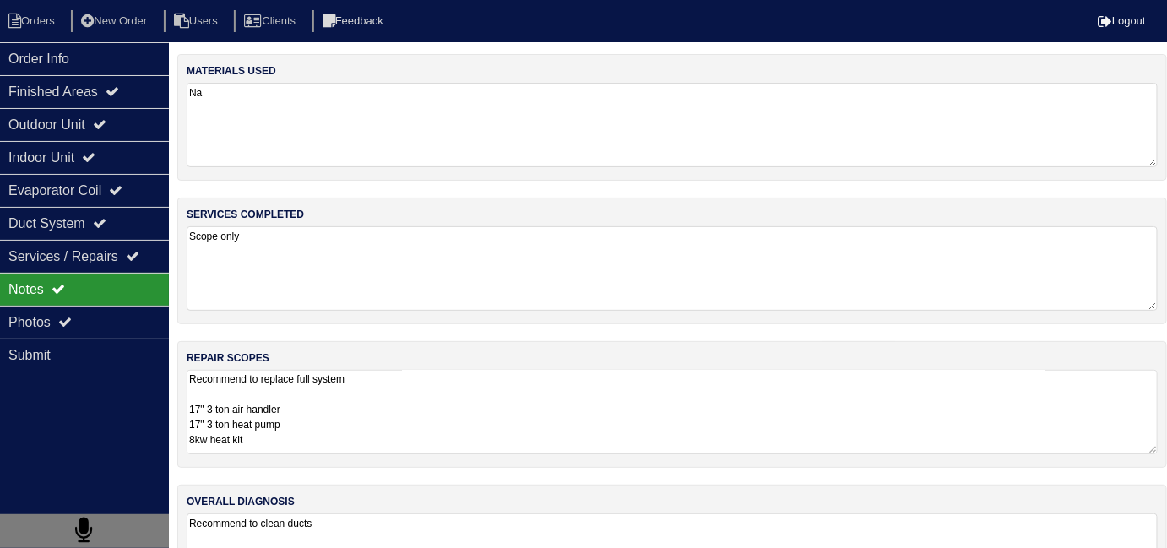
click at [540, 378] on textarea "Recommend to replace full system 17" 3 ton air handler 17" 3 ton heat pump 8kw …" at bounding box center [672, 412] width 971 height 84
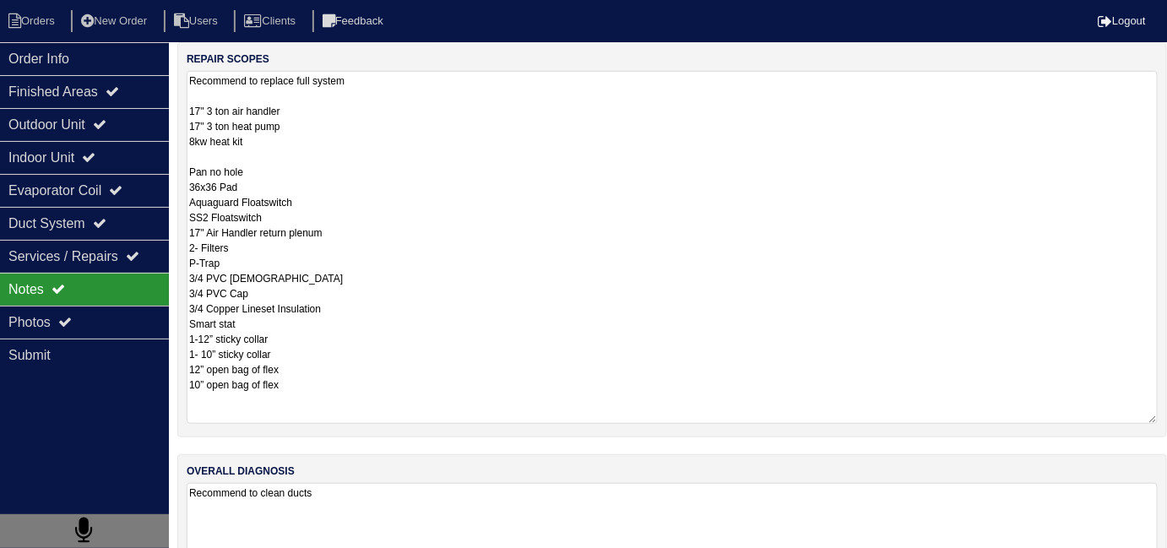
scroll to position [344, 0]
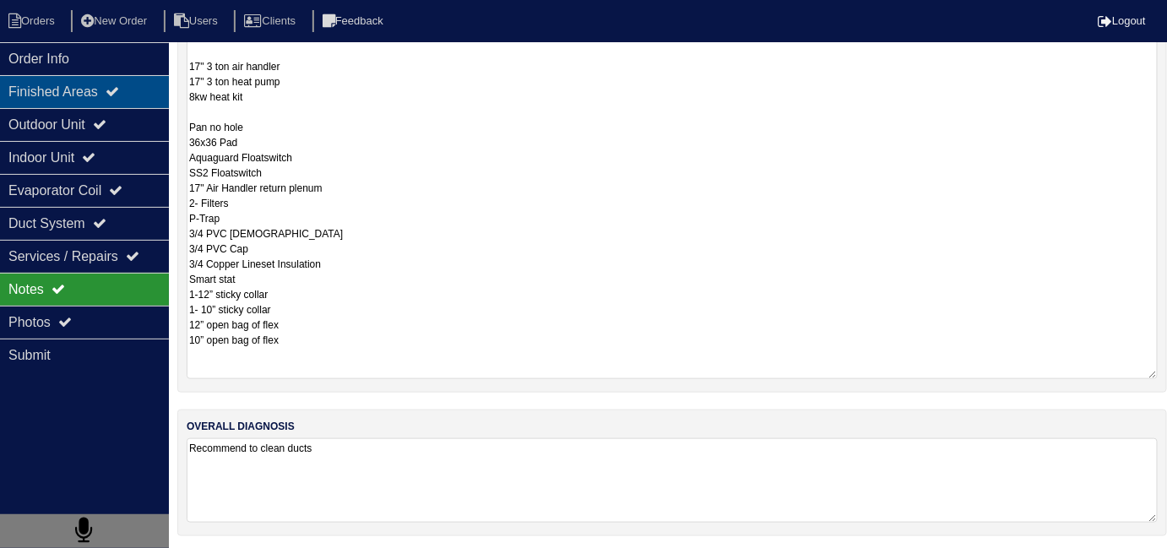
click at [43, 88] on div "Finished Areas" at bounding box center [84, 91] width 169 height 33
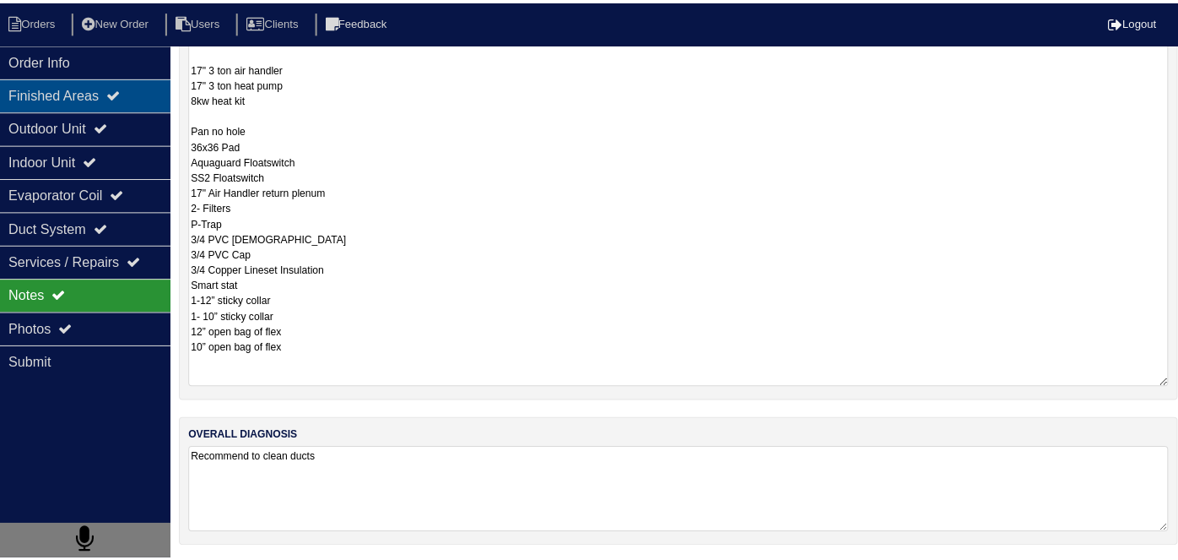
scroll to position [0, 0]
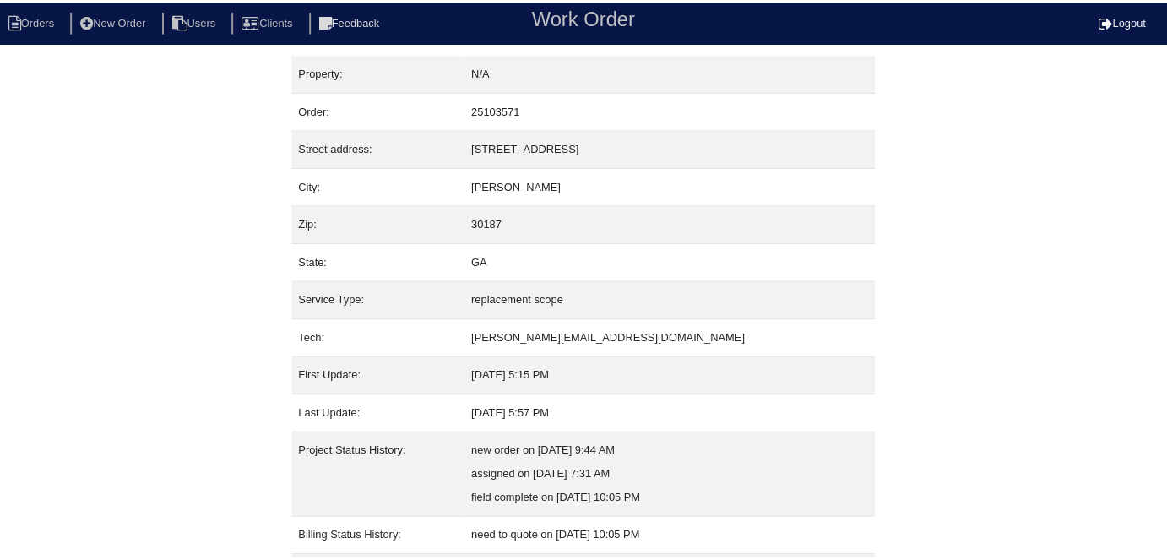
scroll to position [89, 0]
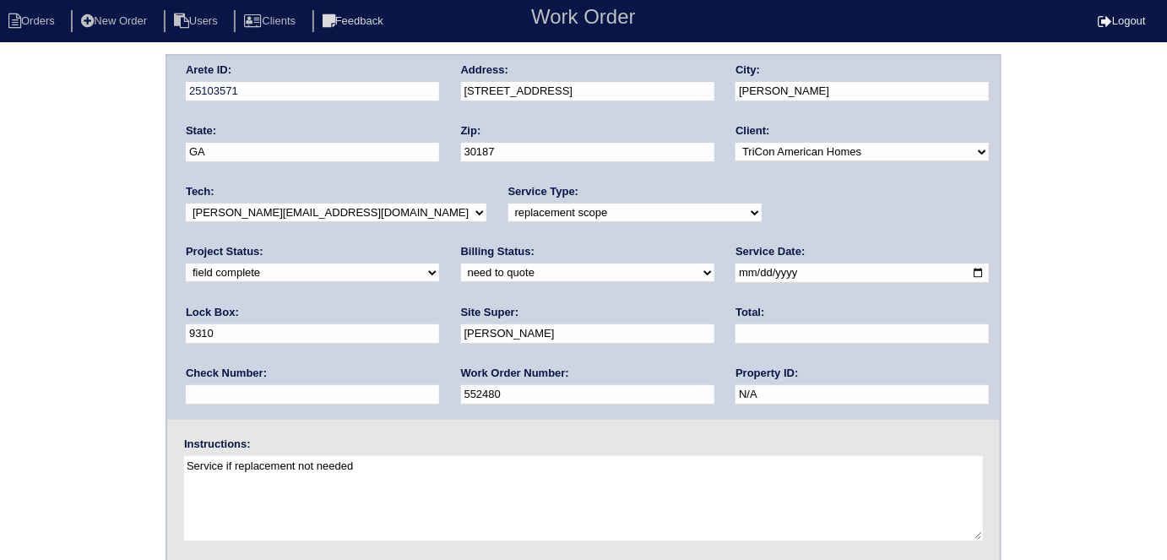
click at [461, 276] on select "need to quote quoted need to invoice invoiced paid warranty purchase order need…" at bounding box center [587, 272] width 253 height 19
select select "quoted"
click at [461, 263] on select "need to quote quoted need to invoice invoiced paid warranty purchase order need…" at bounding box center [587, 272] width 253 height 19
click at [735, 336] on input "text" at bounding box center [861, 333] width 253 height 19
type input "6625.00"
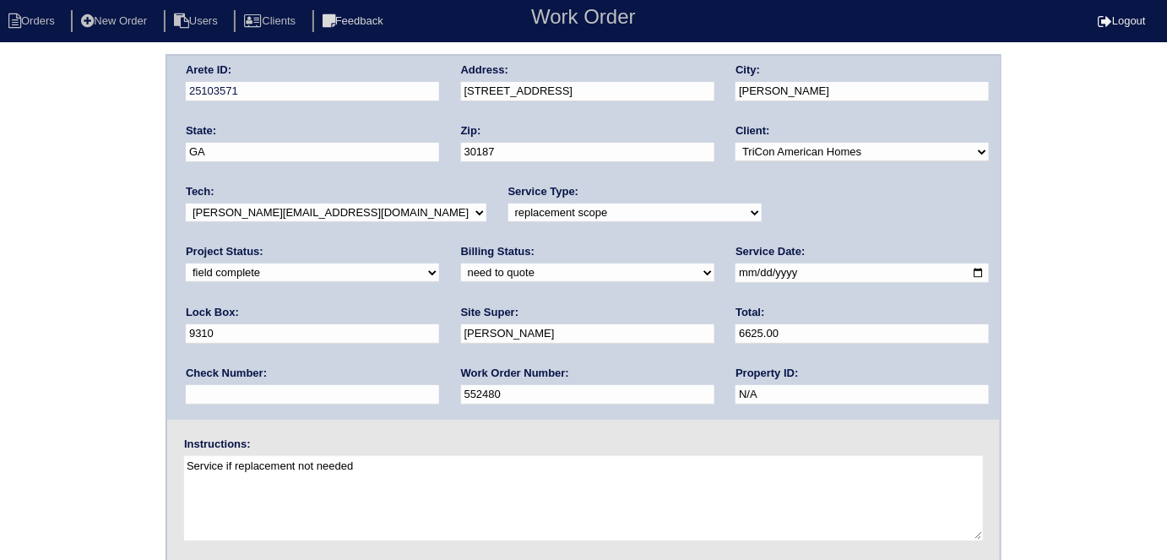
click at [48, 306] on div "Arete ID: 25103571 Address: [STREET_ADDRESS] City: Winston State: [GEOGRAPHIC_D…" at bounding box center [583, 395] width 1167 height 683
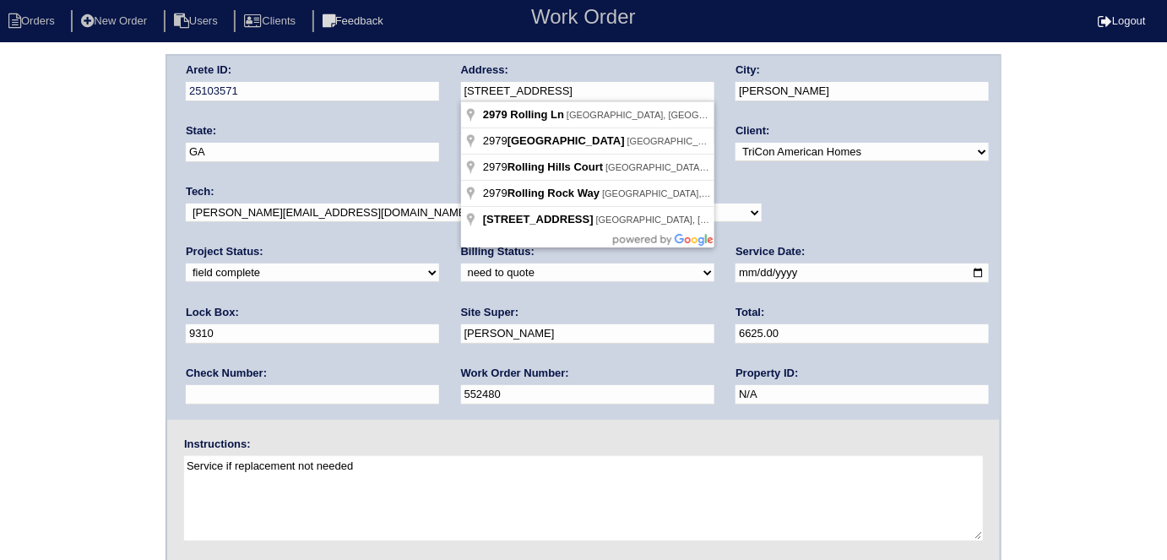
drag, startPoint x: 580, startPoint y: 90, endPoint x: 439, endPoint y: 92, distance: 141.0
click at [439, 92] on div "Arete ID: 25103571 Address: [STREET_ADDRESS] City: Winston State: [GEOGRAPHIC_D…" at bounding box center [583, 238] width 832 height 364
click at [70, 322] on div "Arete ID: 25103571 Address: [STREET_ADDRESS] City: Winston State: [GEOGRAPHIC_D…" at bounding box center [583, 395] width 1167 height 683
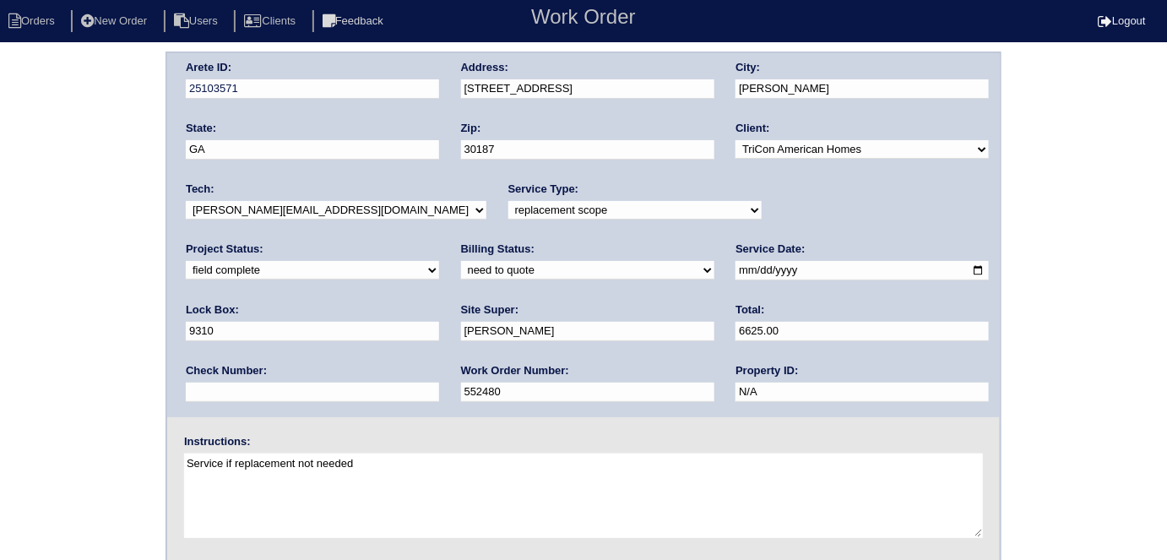
scroll to position [173, 0]
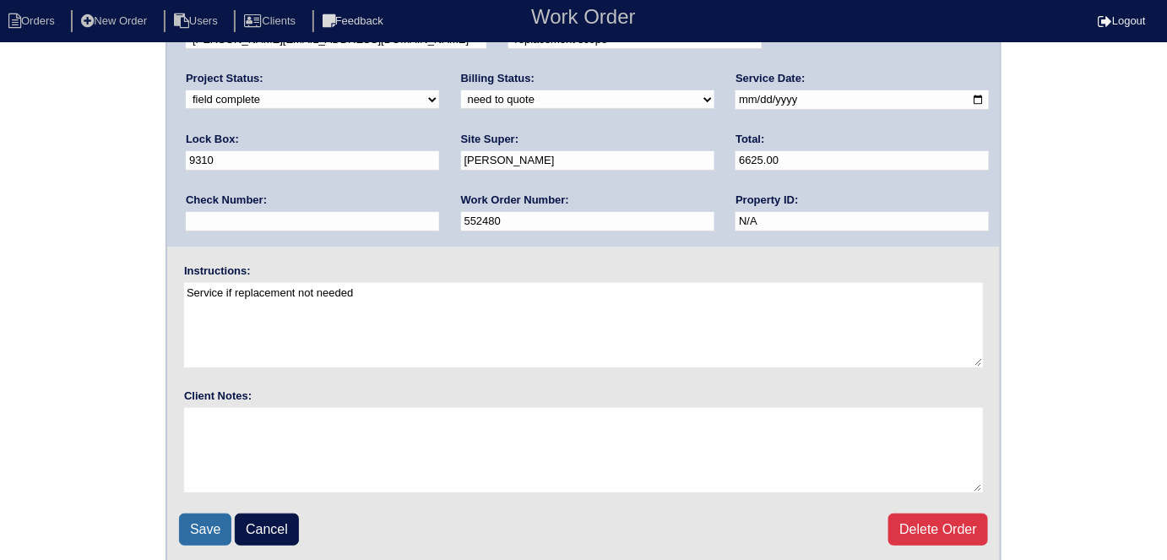
click at [198, 529] on input "Save" at bounding box center [205, 529] width 52 height 32
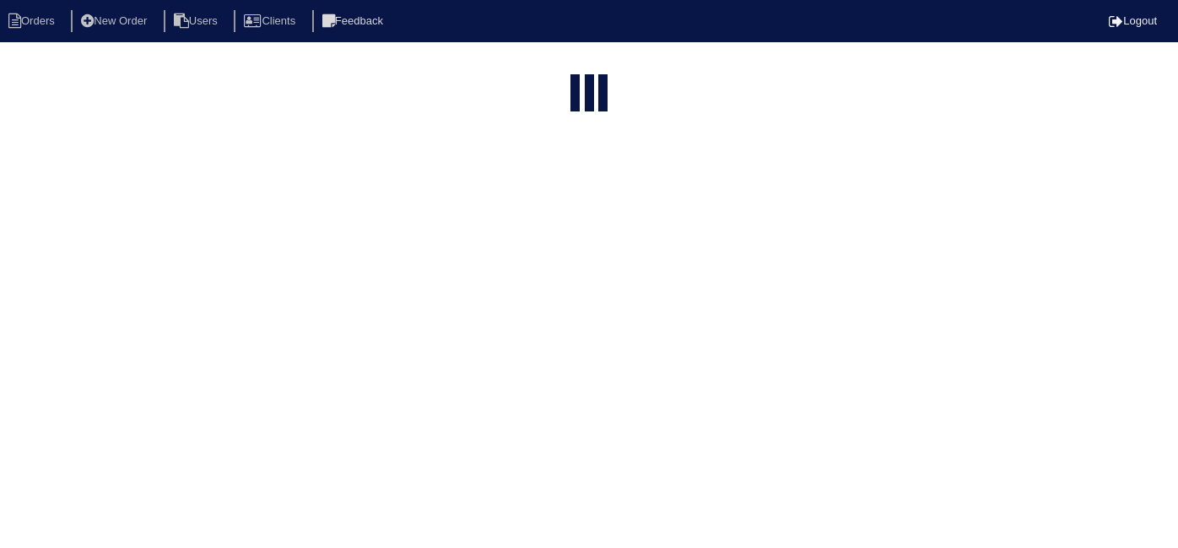
select select "15"
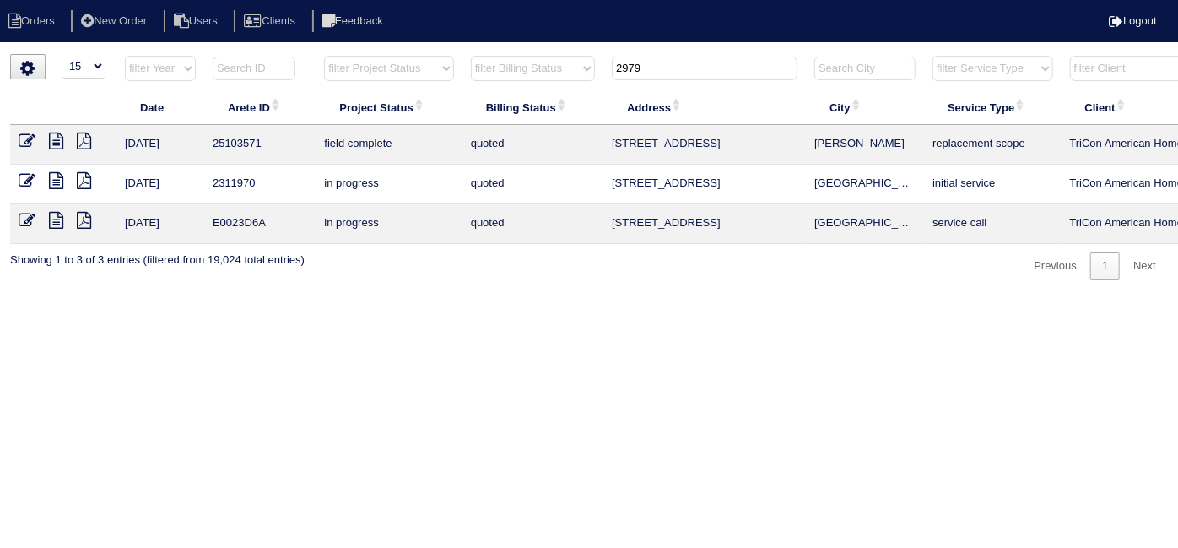
drag, startPoint x: 677, startPoint y: 78, endPoint x: 378, endPoint y: 39, distance: 301.4
click at [386, 42] on html "Orders New Order Users Clients Feedback Logout Orders New Order Users Clients M…" at bounding box center [589, 148] width 1178 height 297
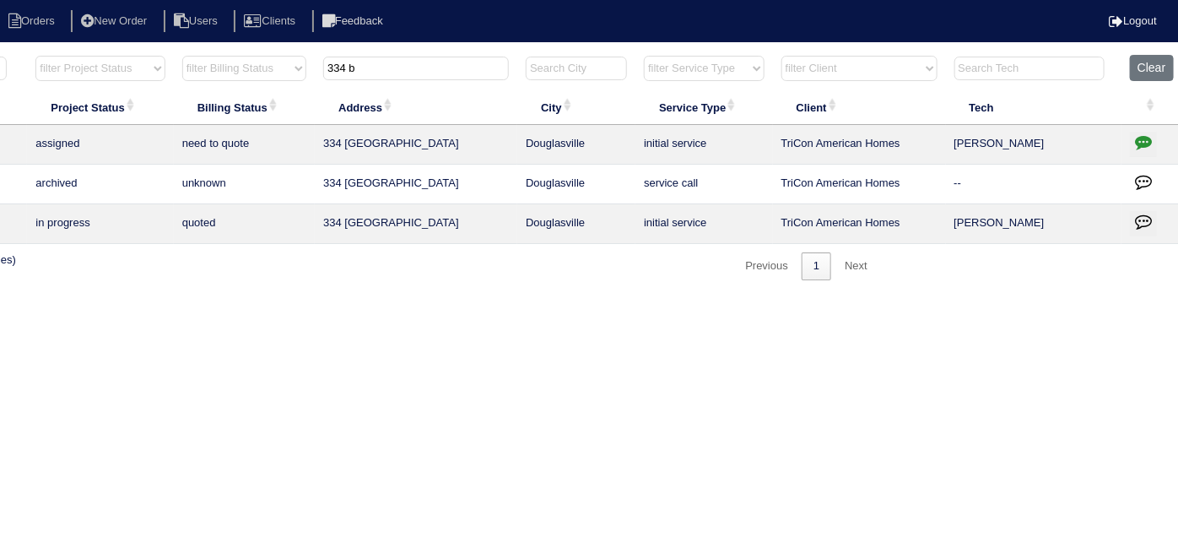
scroll to position [0, 294]
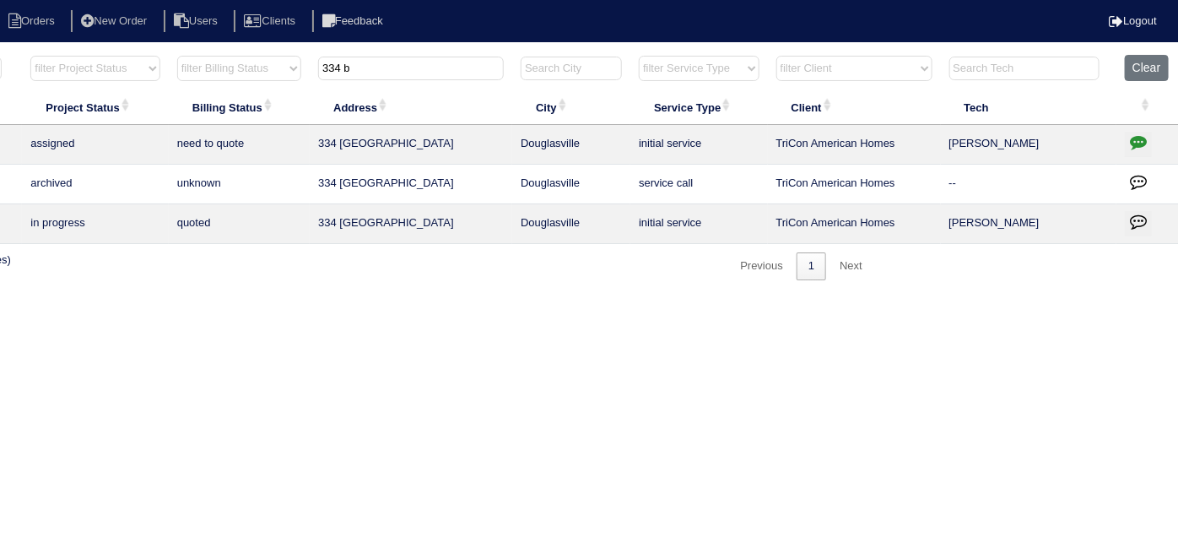
type input "334 b"
click at [1131, 138] on icon "button" at bounding box center [1138, 141] width 17 height 17
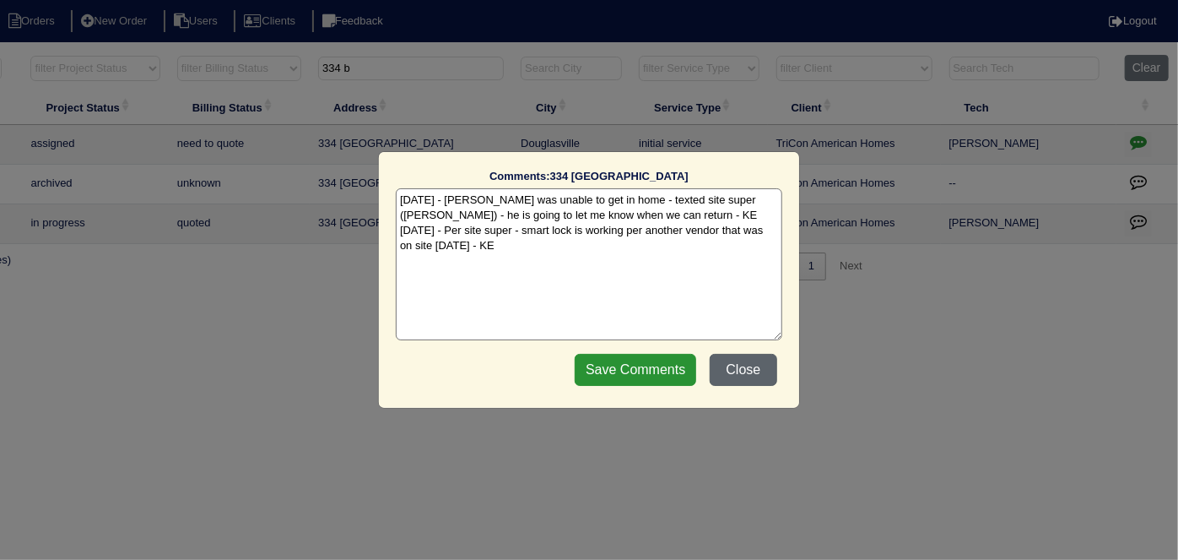
click at [745, 374] on button "Close" at bounding box center [744, 370] width 68 height 32
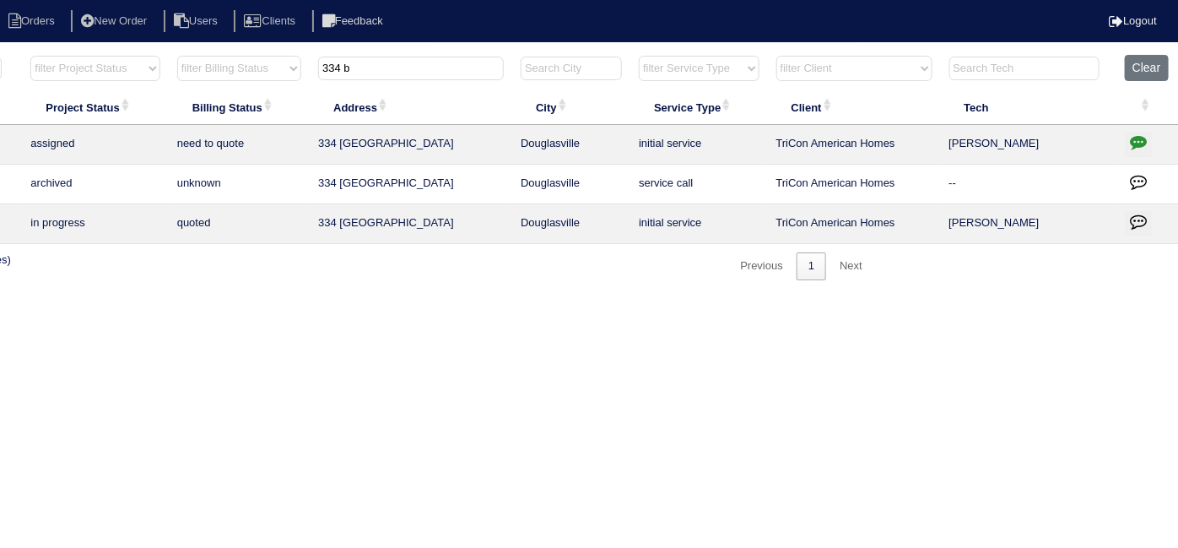
click at [1137, 137] on icon "button" at bounding box center [1138, 141] width 17 height 17
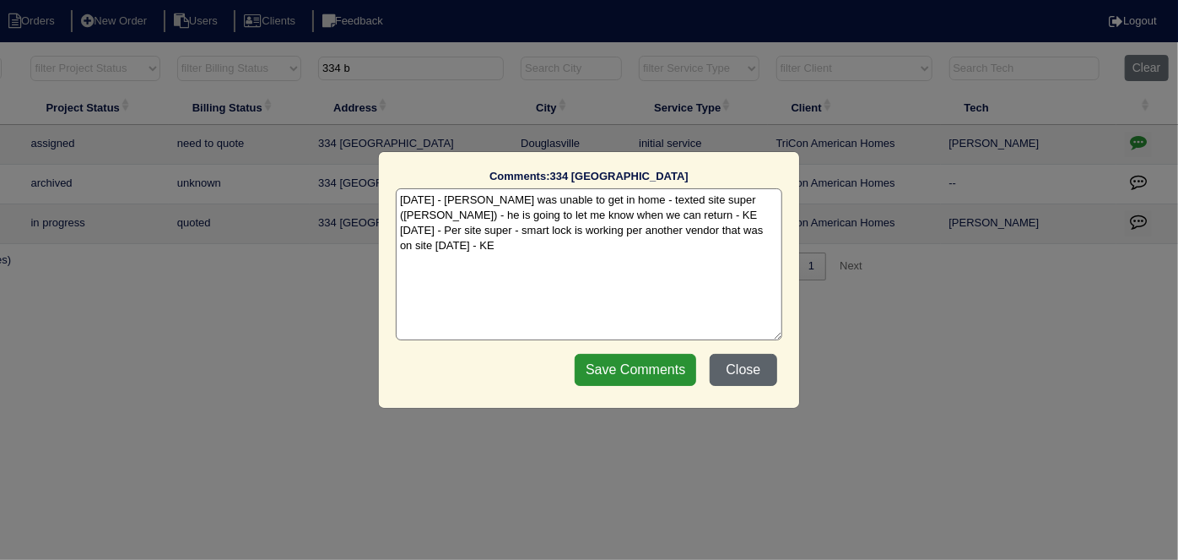
click at [763, 358] on button "Close" at bounding box center [744, 370] width 68 height 32
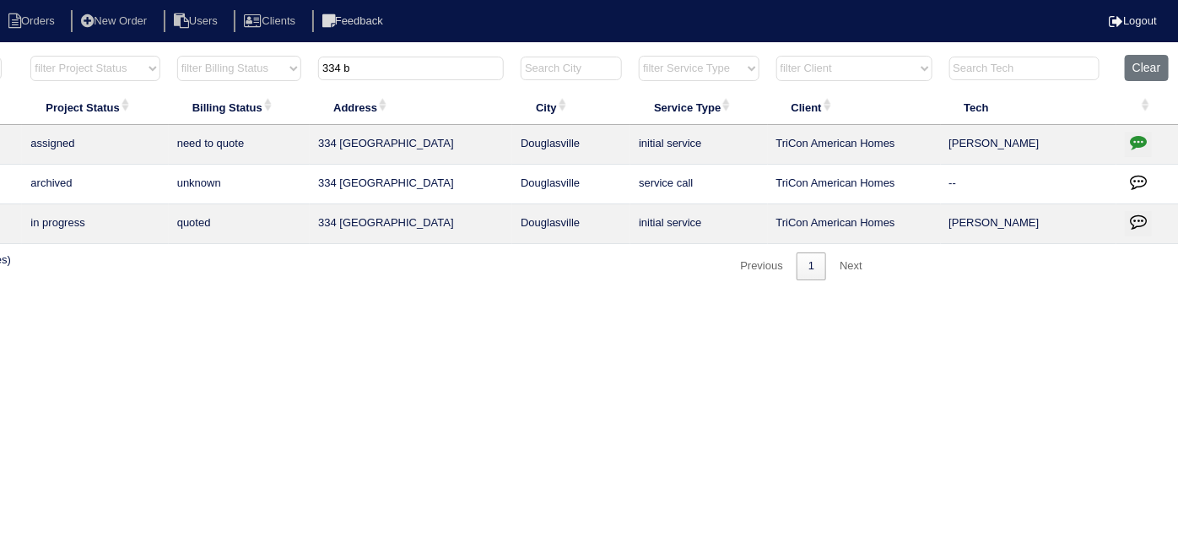
click at [1146, 142] on icon "button" at bounding box center [1138, 141] width 17 height 17
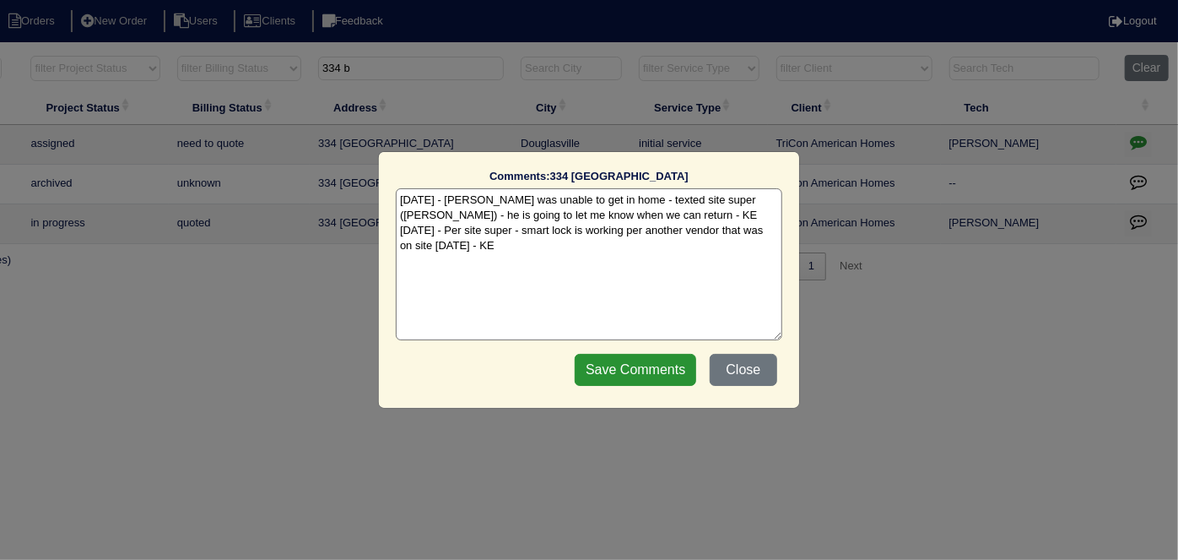
click at [473, 246] on textarea "9/29/25 - Ben was unable to get in home - texted site super (Jacob) - he is goi…" at bounding box center [589, 264] width 387 height 152
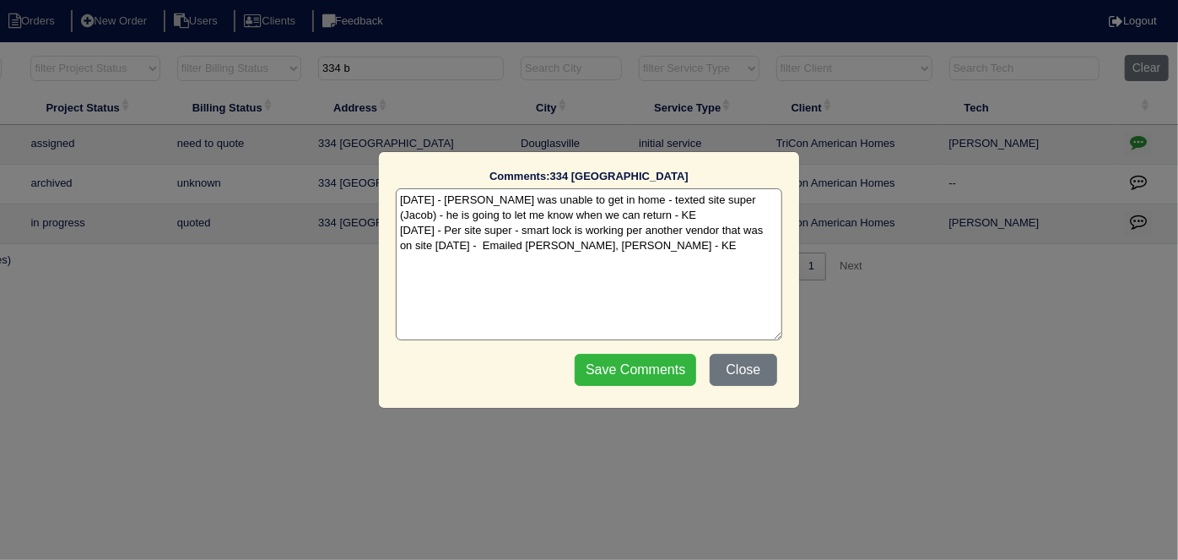
type textarea "9/29/25 - Ben was unable to get in home - texted site super (Jacob) - he is goi…"
click at [582, 361] on input "Save Comments" at bounding box center [636, 370] width 122 height 32
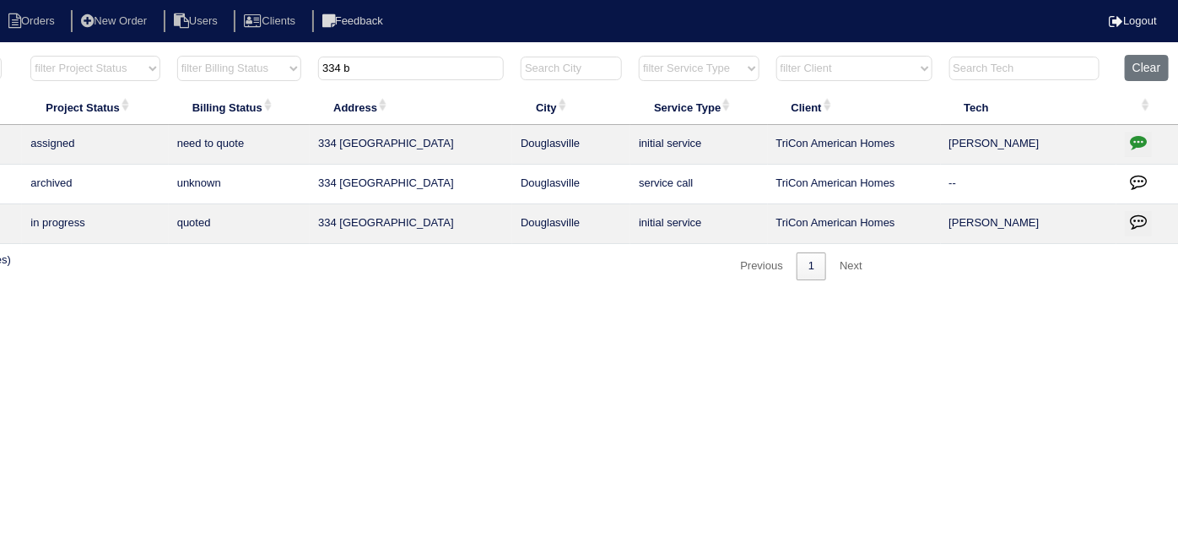
drag, startPoint x: 381, startPoint y: 70, endPoint x: 241, endPoint y: 54, distance: 141.1
click at [241, 55] on tr "filter Year -- Any Year -- 2025 2024 2023 2022 2021 2020 2019 filter Project St…" at bounding box center [447, 72] width 1463 height 35
type input "234 o"
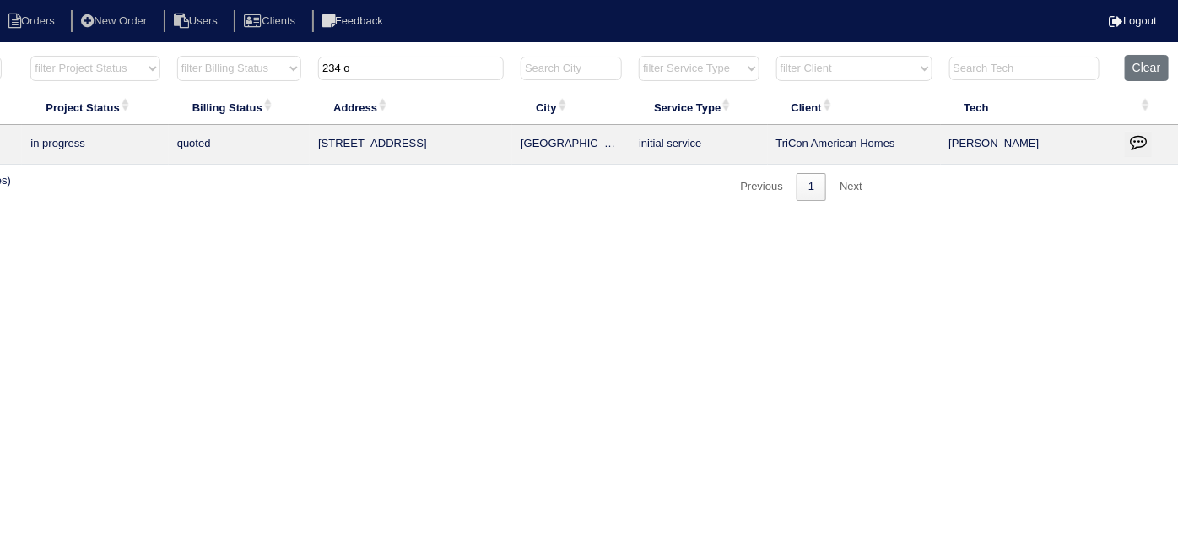
scroll to position [0, 0]
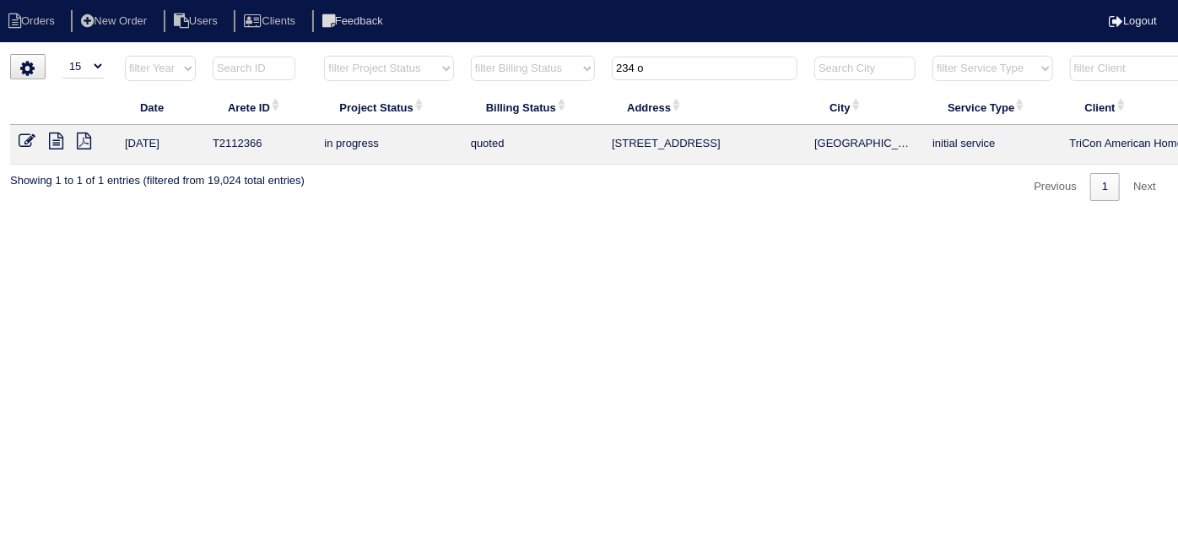
drag, startPoint x: 675, startPoint y: 57, endPoint x: 536, endPoint y: 52, distance: 138.5
click at [545, 56] on tr "filter Year -- Any Year -- 2025 2024 2023 2022 2021 2020 2019 filter Project St…" at bounding box center [741, 72] width 1463 height 35
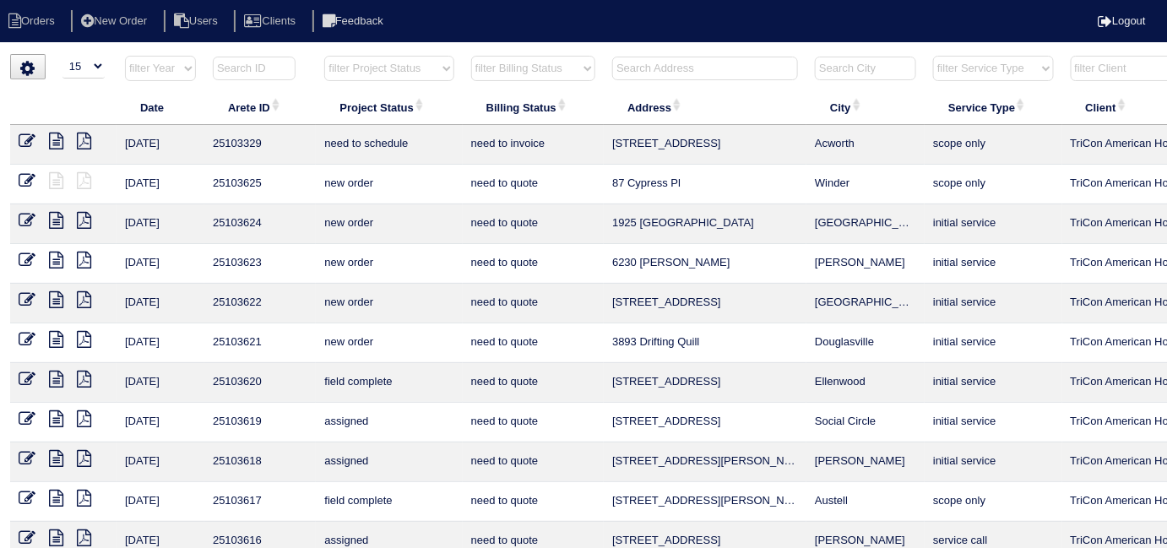
click at [745, 70] on input "text" at bounding box center [705, 69] width 186 height 24
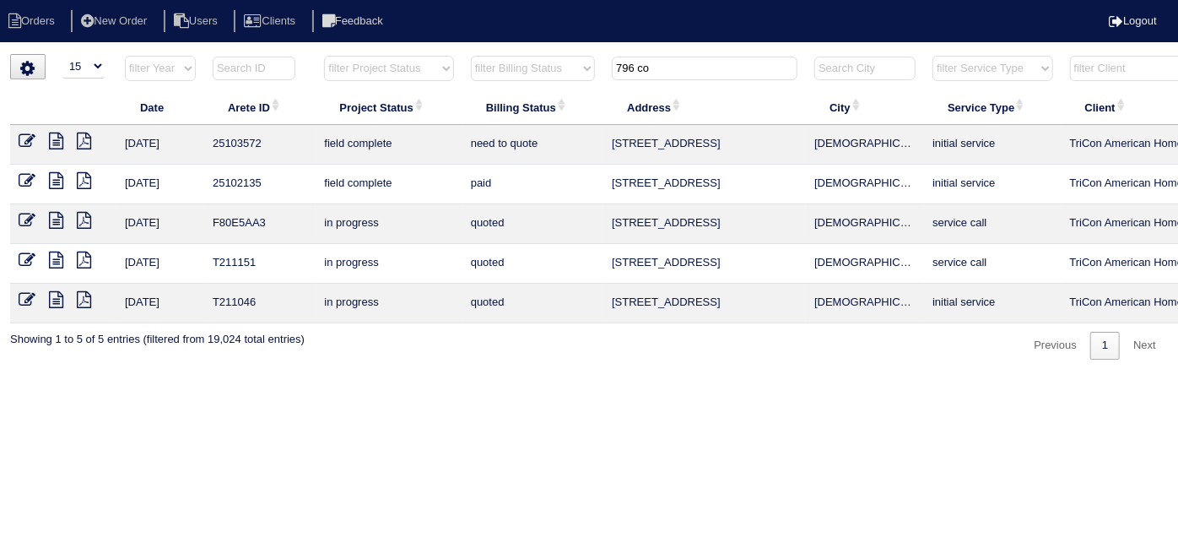
type input "796 co"
click at [58, 140] on icon at bounding box center [56, 141] width 14 height 17
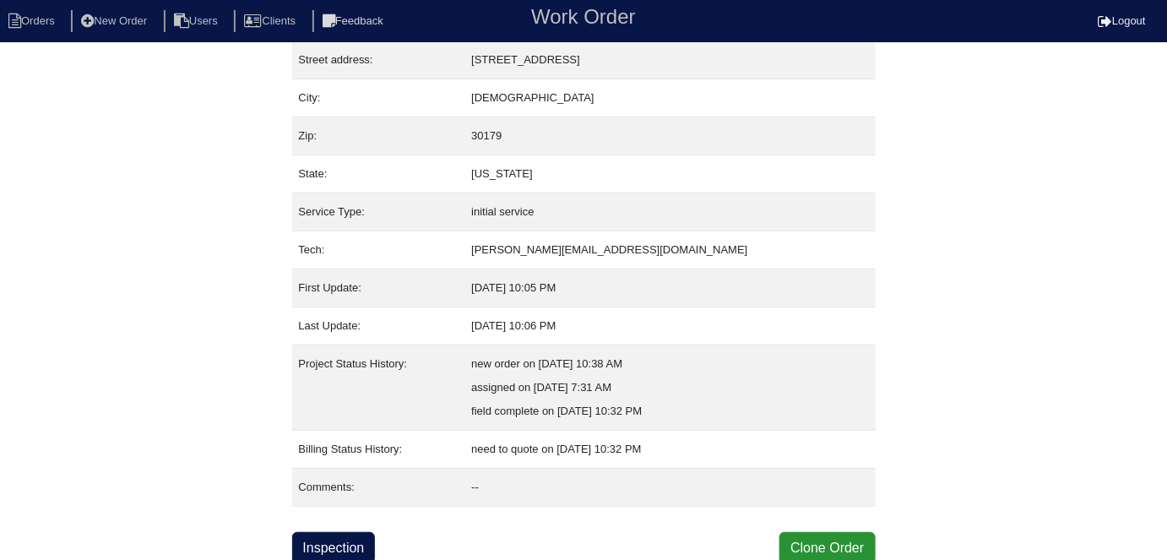
scroll to position [89, 0]
click at [355, 534] on link "Inspection" at bounding box center [334, 548] width 84 height 32
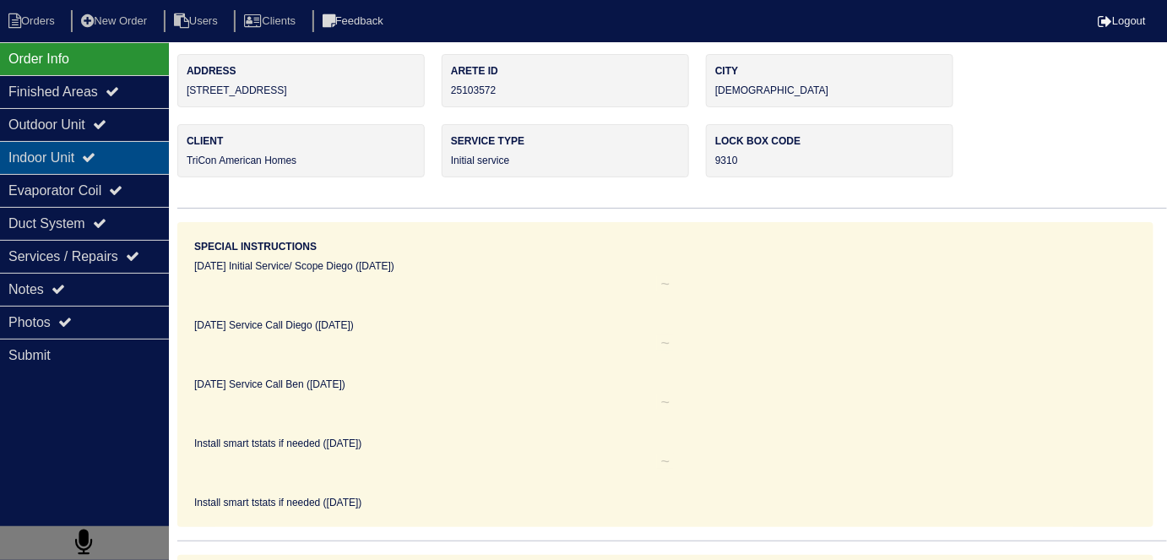
click at [62, 141] on div "Indoor Unit" at bounding box center [84, 157] width 169 height 33
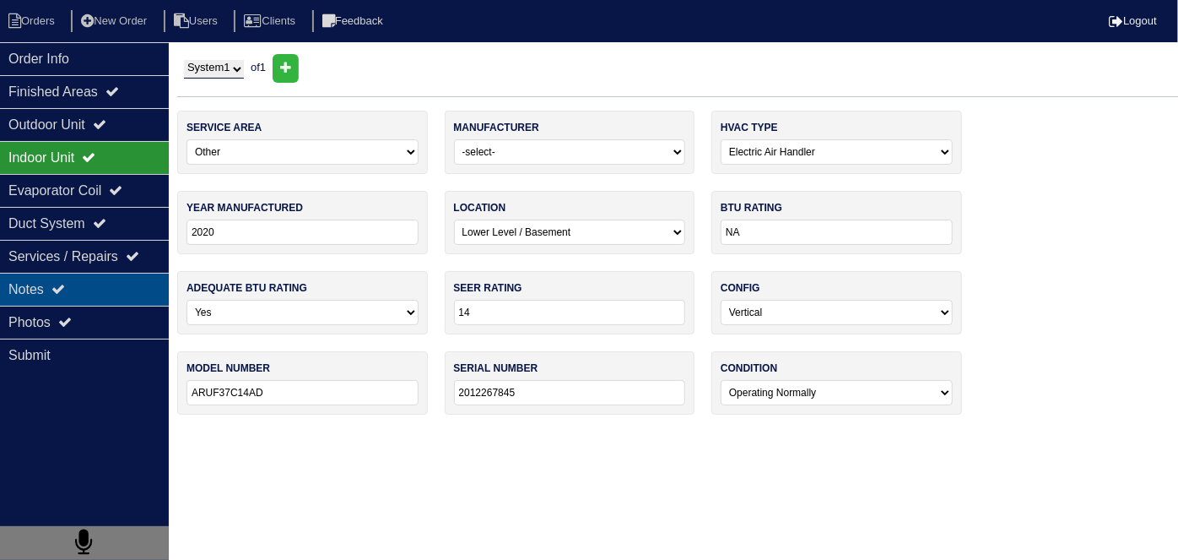
click at [100, 284] on div "Notes" at bounding box center [84, 289] width 169 height 33
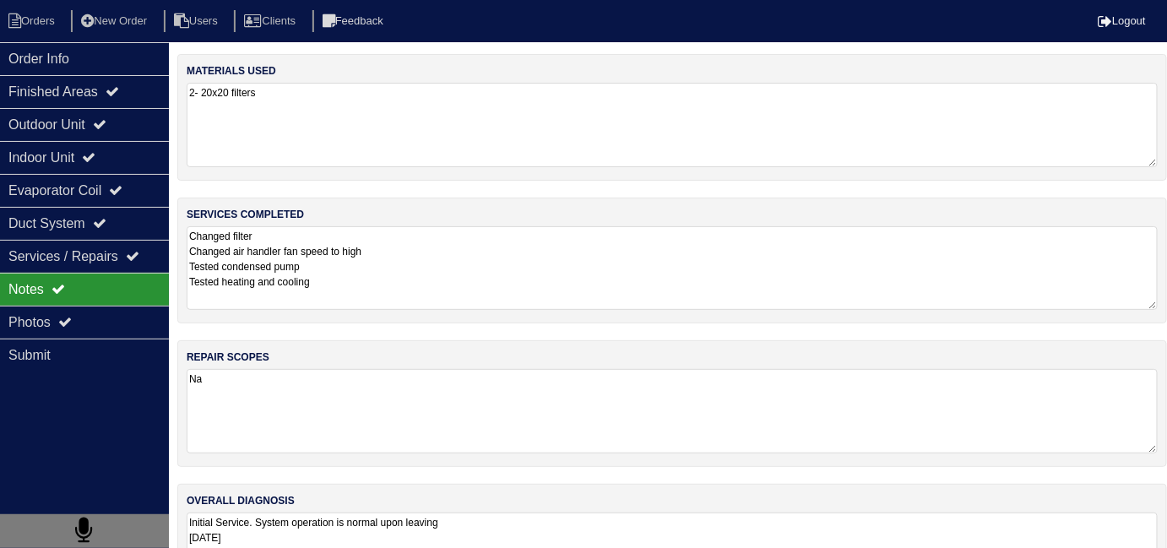
click at [501, 300] on textarea "Changed filter Changed air handler fan speed to high Tested condensed pump Test…" at bounding box center [672, 268] width 971 height 84
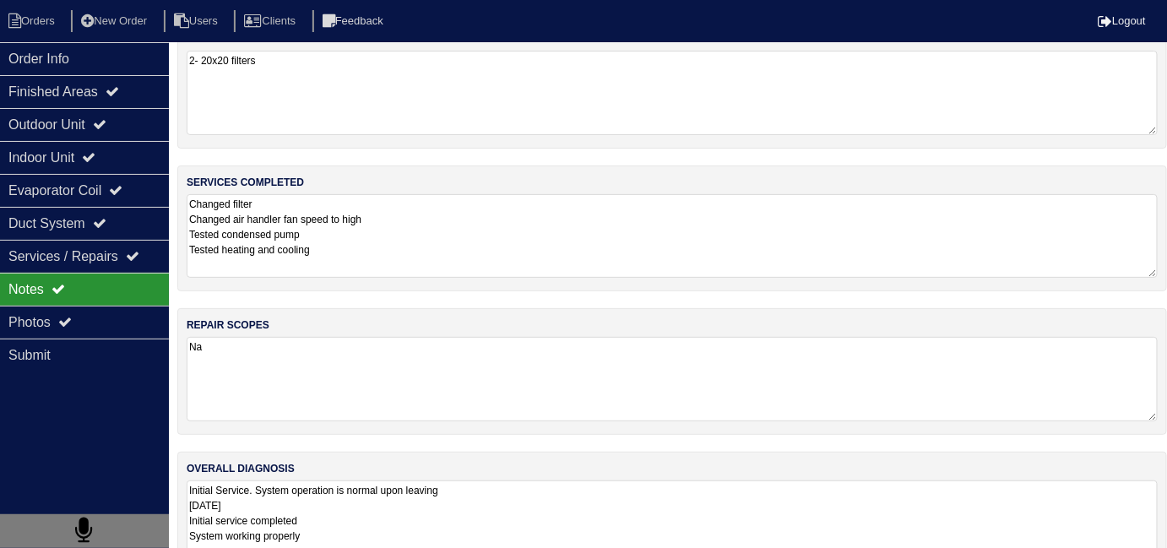
scroll to position [74, 0]
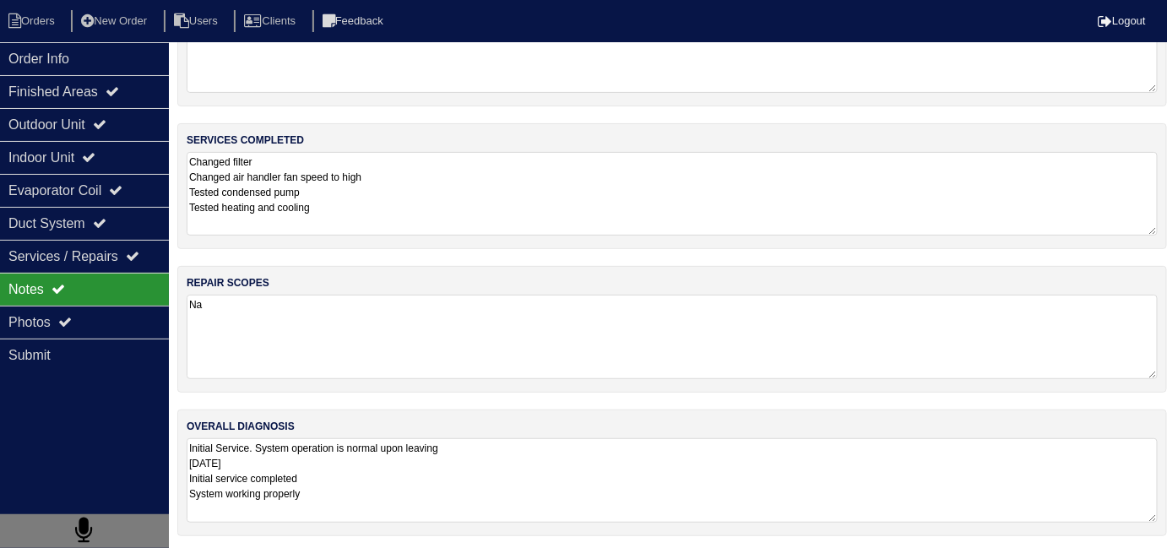
click at [756, 488] on textarea "Initial Service. System operation is normal upon leaving [DATE] Initial service…" at bounding box center [672, 480] width 971 height 84
click at [77, 226] on div "Duct System" at bounding box center [84, 223] width 169 height 33
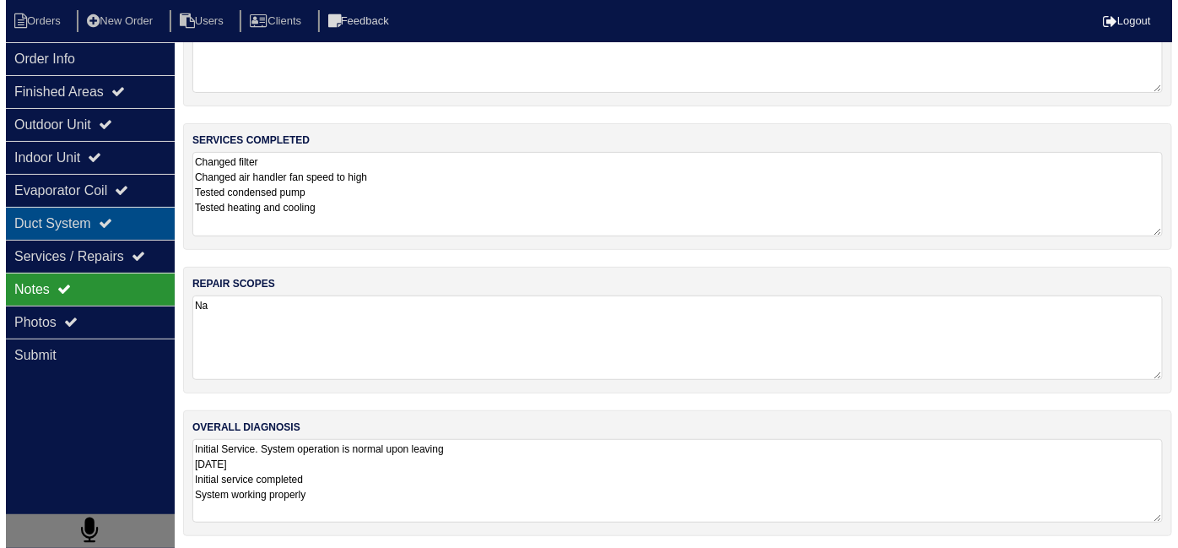
scroll to position [0, 0]
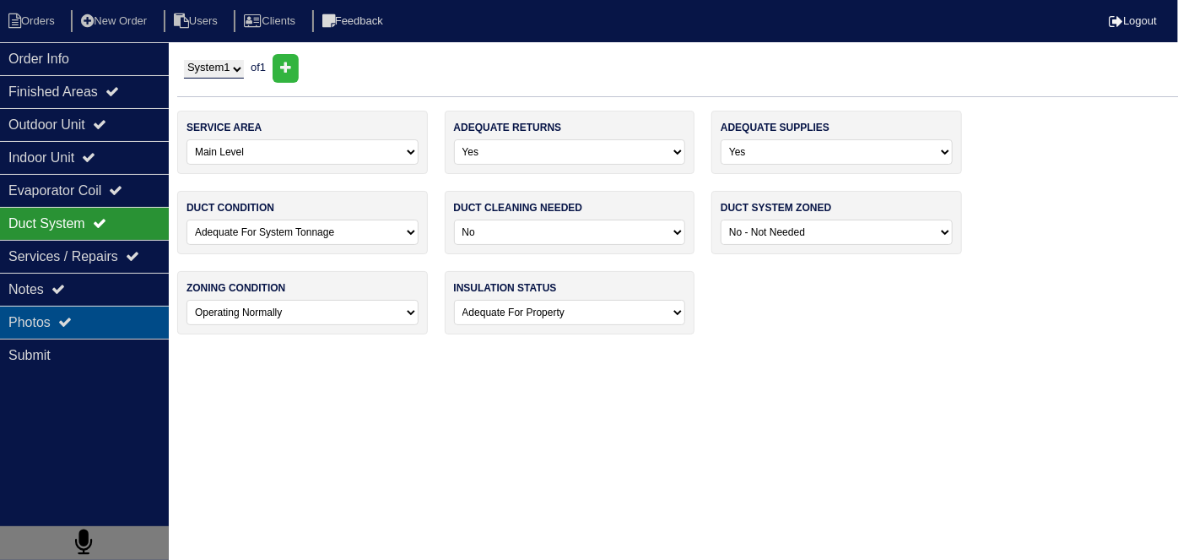
click at [73, 309] on div "Photos" at bounding box center [84, 322] width 169 height 33
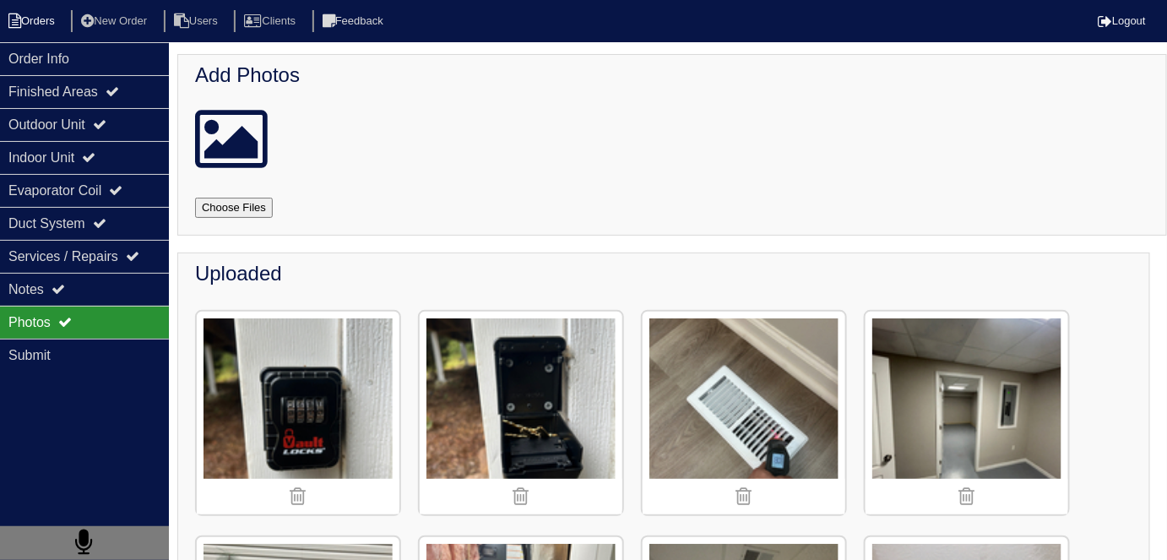
click at [35, 24] on li "Orders" at bounding box center [34, 21] width 68 height 23
select select "15"
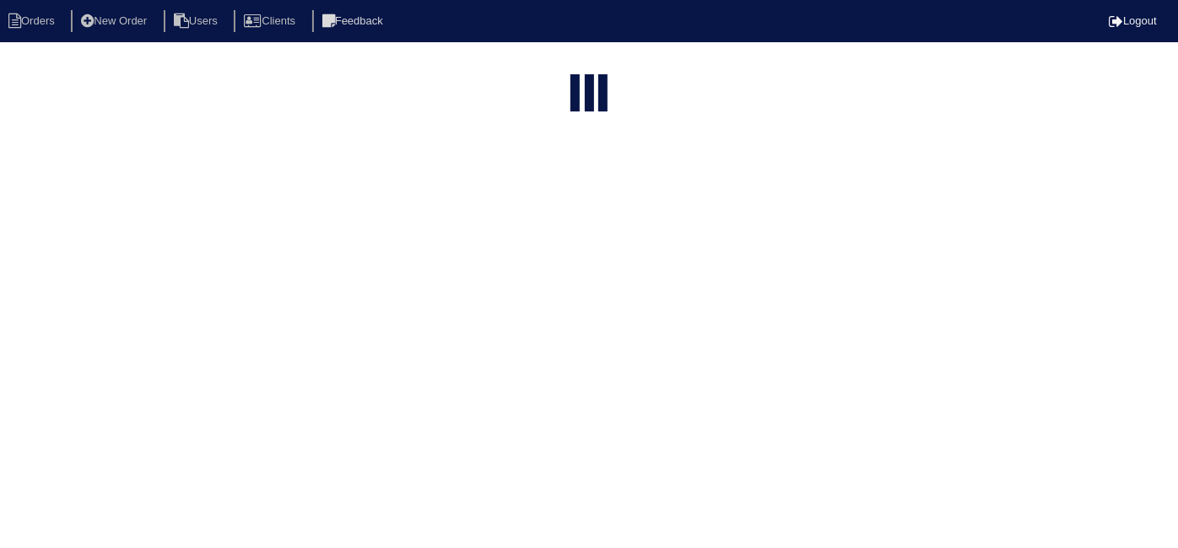
type input "796 co"
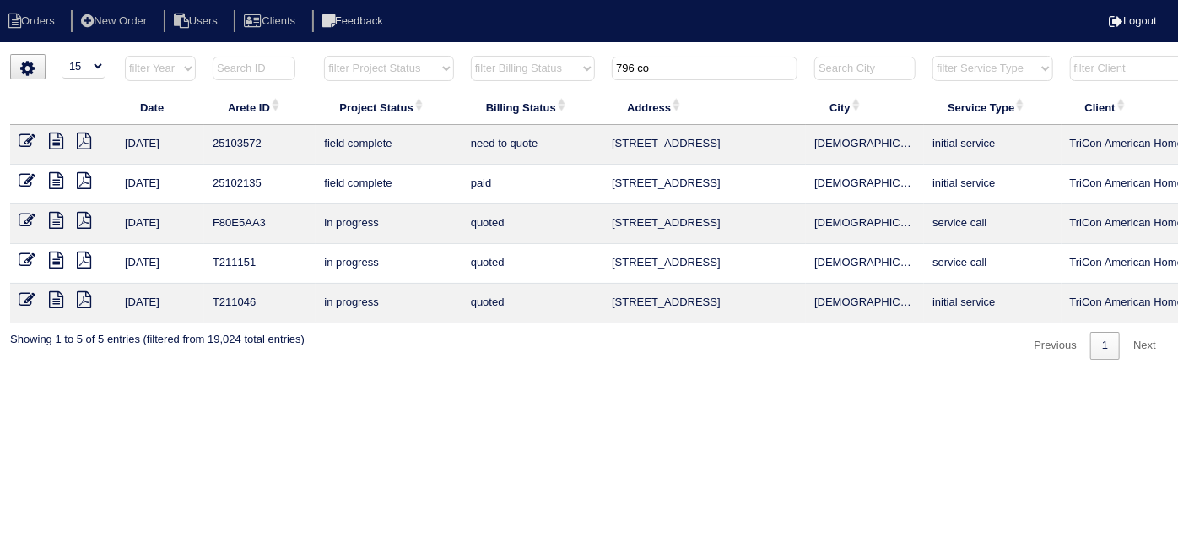
drag, startPoint x: 718, startPoint y: 62, endPoint x: 561, endPoint y: 61, distance: 157.0
click at [562, 62] on tr "filter Year -- Any Year -- 2025 2024 2023 2022 2021 2020 2019 filter Project St…" at bounding box center [741, 72] width 1463 height 35
click at [671, 62] on input "796 co" at bounding box center [705, 69] width 186 height 24
click at [29, 138] on icon at bounding box center [27, 141] width 17 height 17
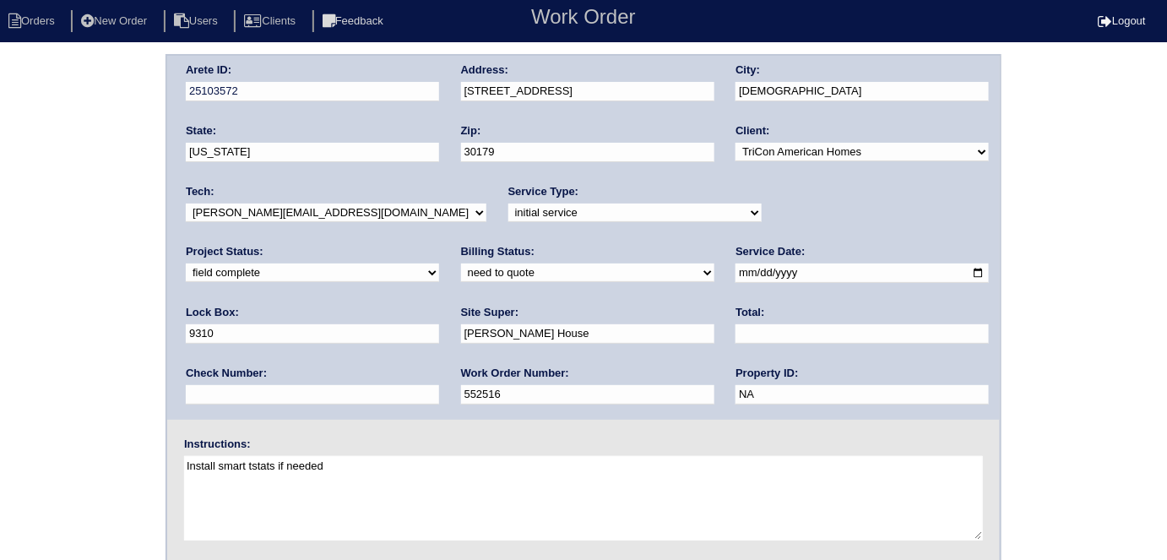
click at [461, 273] on select "need to quote quoted need to invoice invoiced paid warranty purchase order need…" at bounding box center [587, 272] width 253 height 19
select select "quoted"
click at [461, 263] on select "need to quote quoted need to invoice invoiced paid warranty purchase order need…" at bounding box center [587, 272] width 253 height 19
click at [735, 333] on input "text" at bounding box center [861, 333] width 253 height 19
type input "280.00"
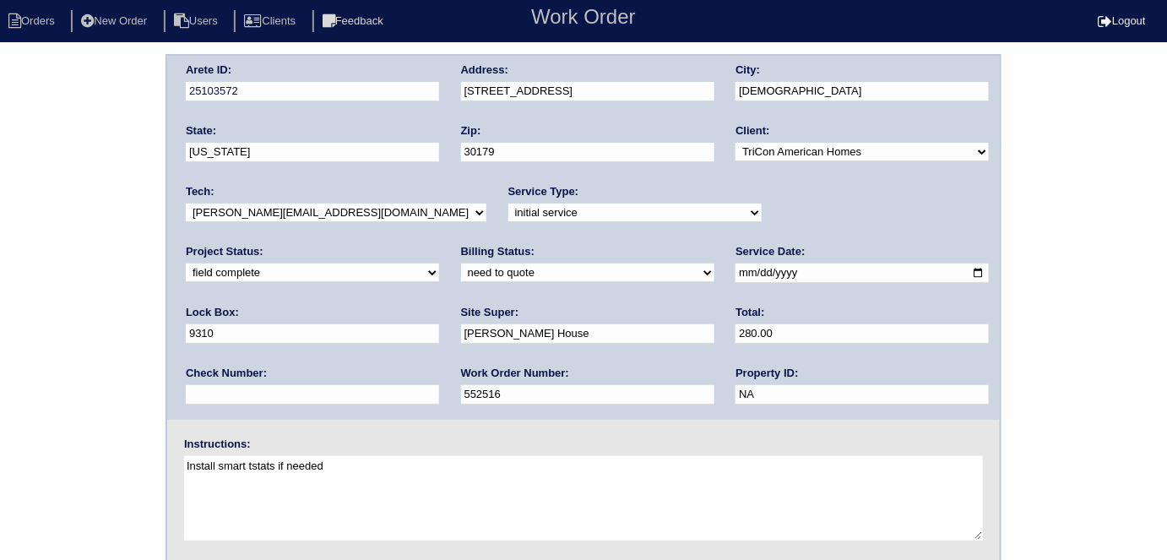
click at [0, 362] on div "Arete ID: 25103572 Address: [STREET_ADDRESS] City: [DEMOGRAPHIC_DATA] State: [U…" at bounding box center [583, 395] width 1167 height 683
drag, startPoint x: 664, startPoint y: 95, endPoint x: 457, endPoint y: 88, distance: 206.9
click at [457, 88] on div "Arete ID: 25103572 Address: [STREET_ADDRESS] City: [DEMOGRAPHIC_DATA] State: [U…" at bounding box center [583, 238] width 832 height 364
drag, startPoint x: 8, startPoint y: 249, endPoint x: 48, endPoint y: 322, distance: 83.9
click at [8, 249] on div "Arete ID: 25103572 Address: [STREET_ADDRESS] City: [DEMOGRAPHIC_DATA] State: [U…" at bounding box center [583, 395] width 1167 height 683
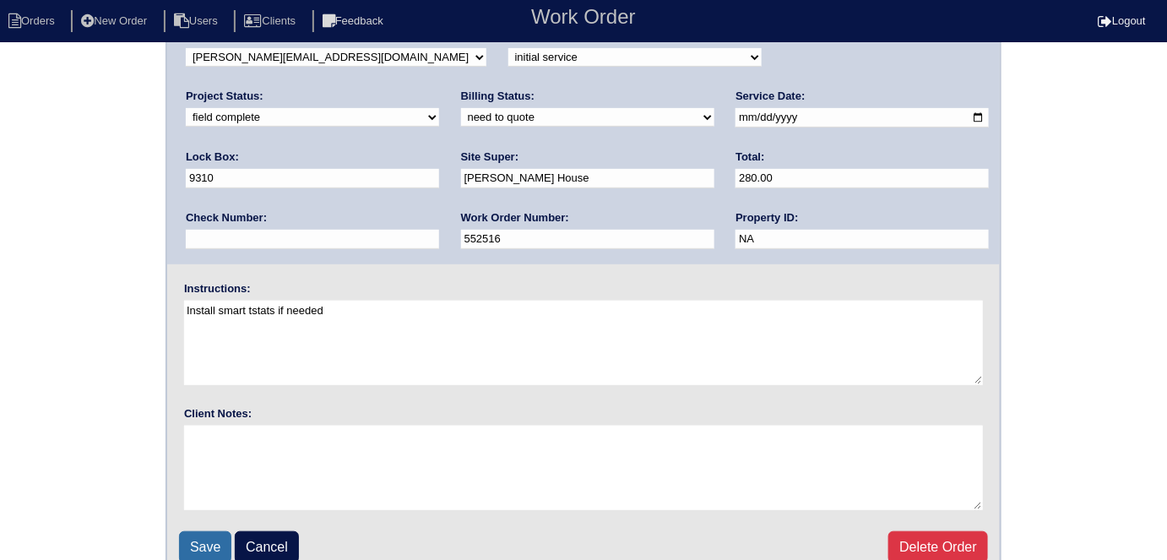
scroll to position [173, 0]
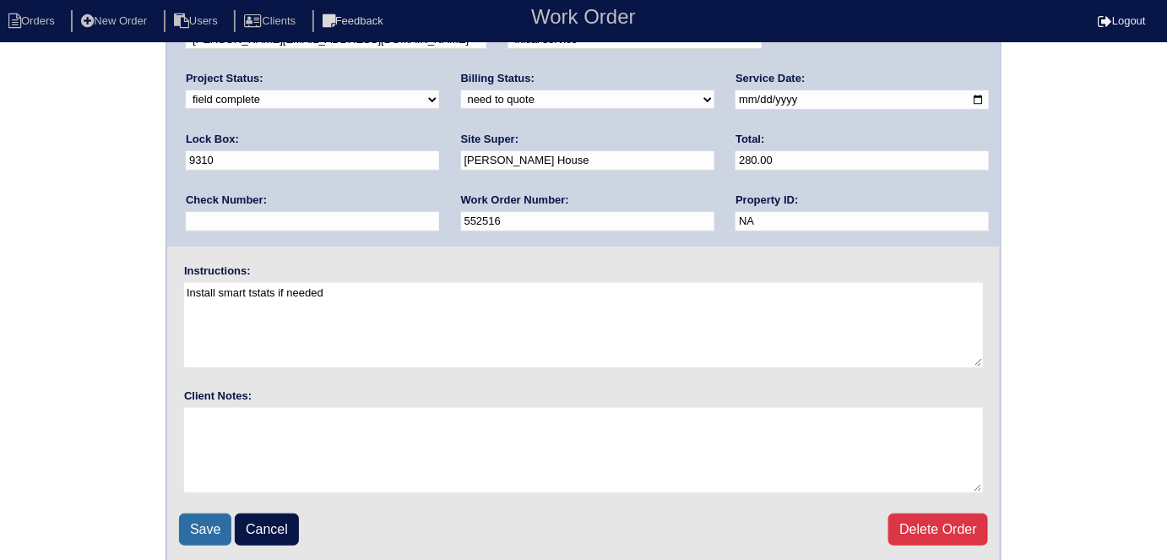
click at [225, 529] on input "Save" at bounding box center [205, 529] width 52 height 32
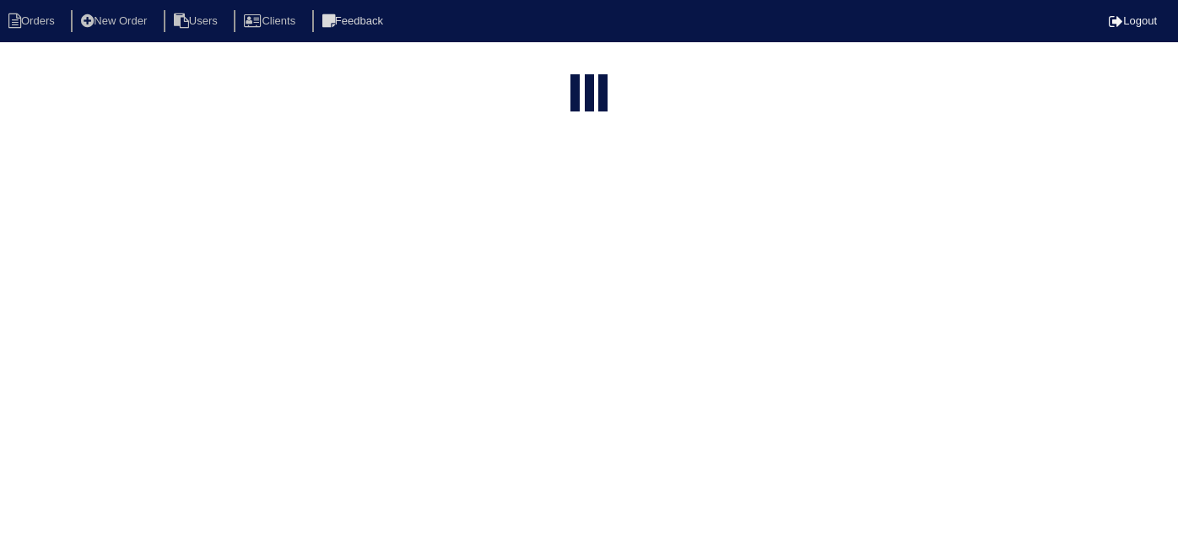
select select "15"
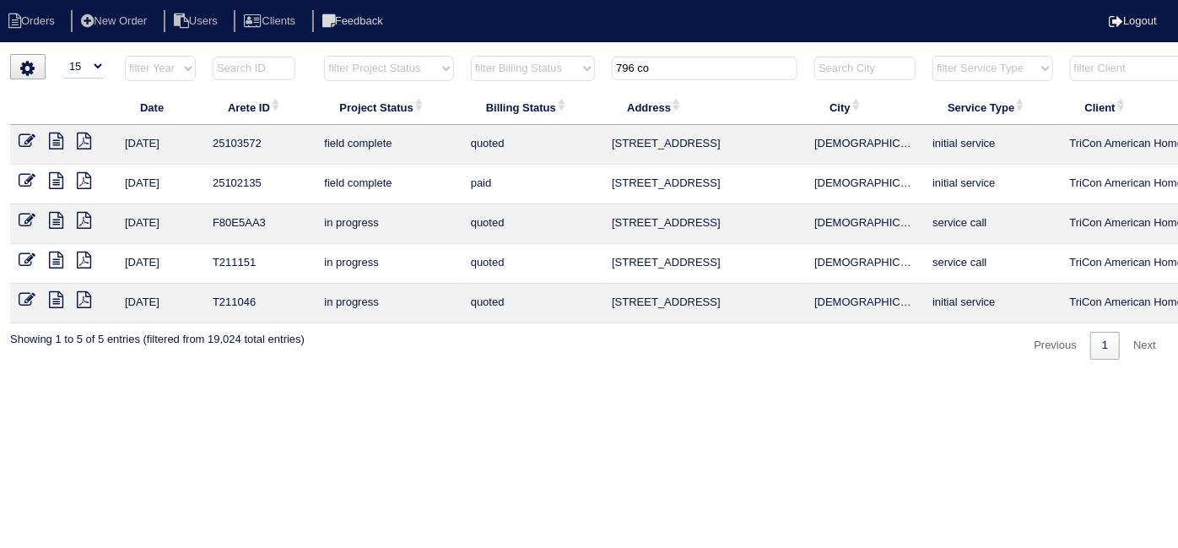
click at [691, 91] on th "Address" at bounding box center [705, 106] width 203 height 35
type input "796 co"
drag, startPoint x: 686, startPoint y: 77, endPoint x: 428, endPoint y: 51, distance: 259.6
click at [430, 52] on html "Orders New Order Users Clients Feedback Logout Orders New Order Users Clients M…" at bounding box center [589, 188] width 1178 height 377
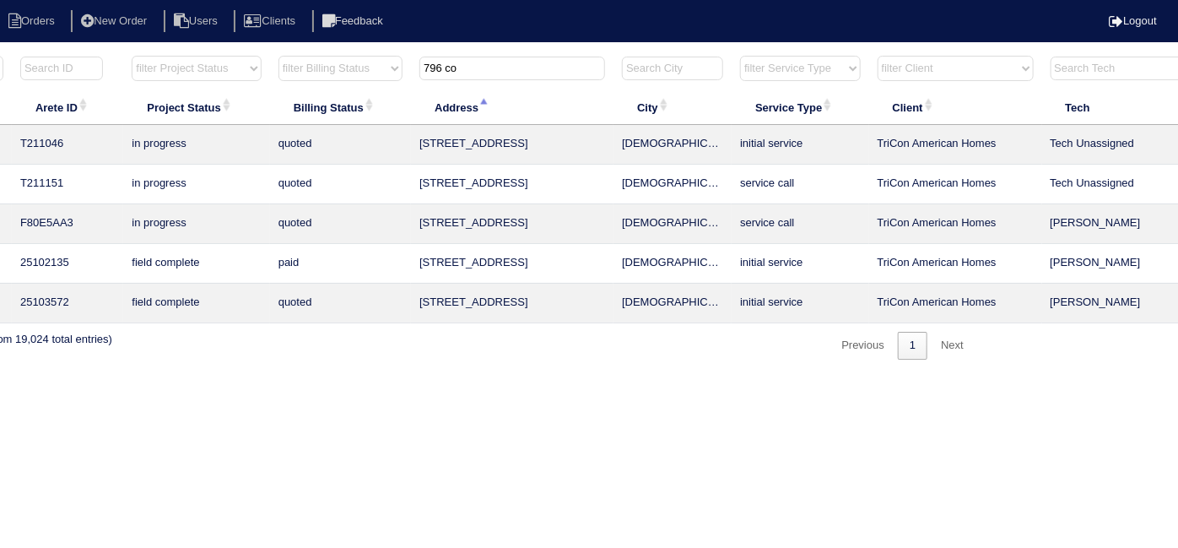
scroll to position [0, 294]
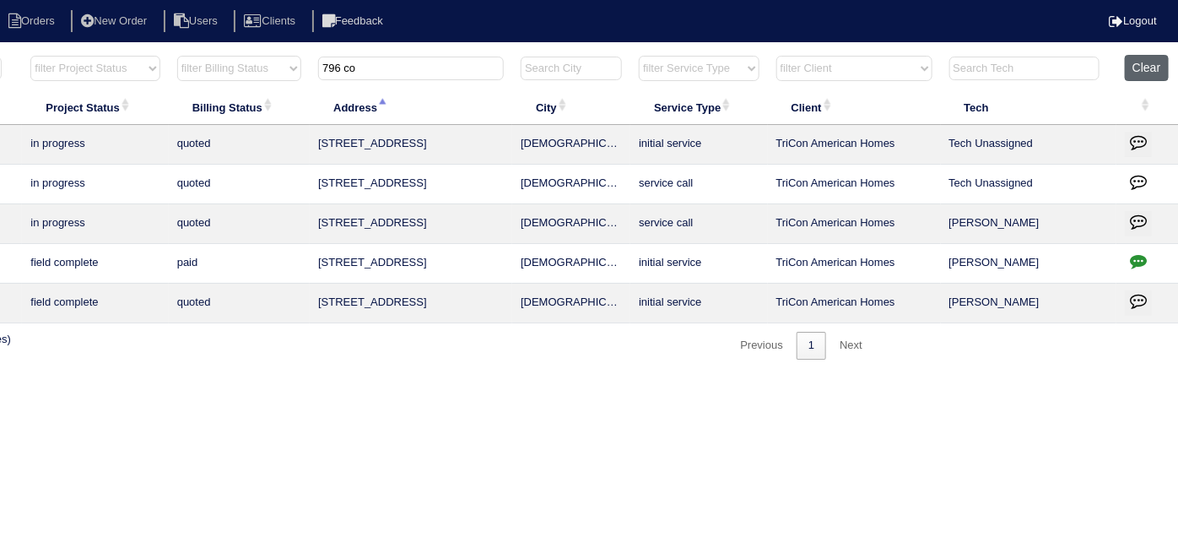
click at [1139, 70] on button "Clear" at bounding box center [1146, 68] width 43 height 26
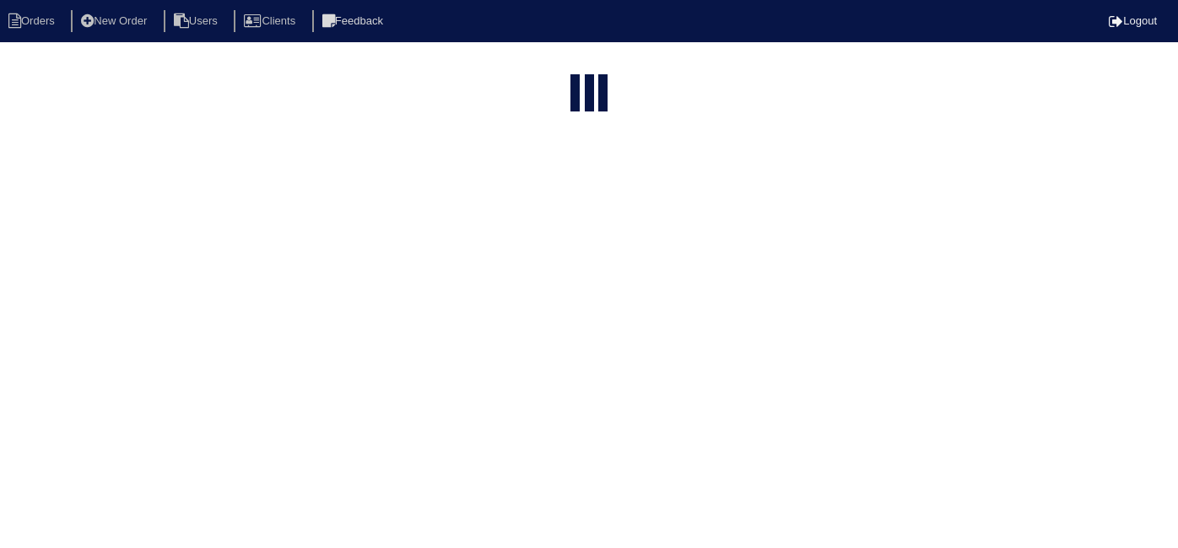
select select "15"
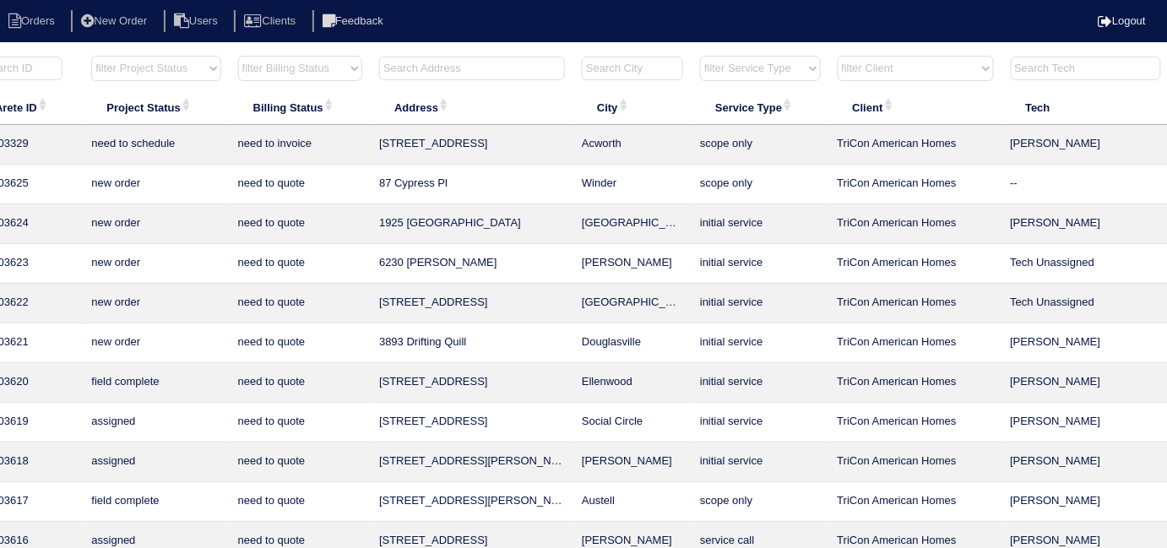
click at [522, 75] on input "text" at bounding box center [472, 69] width 186 height 24
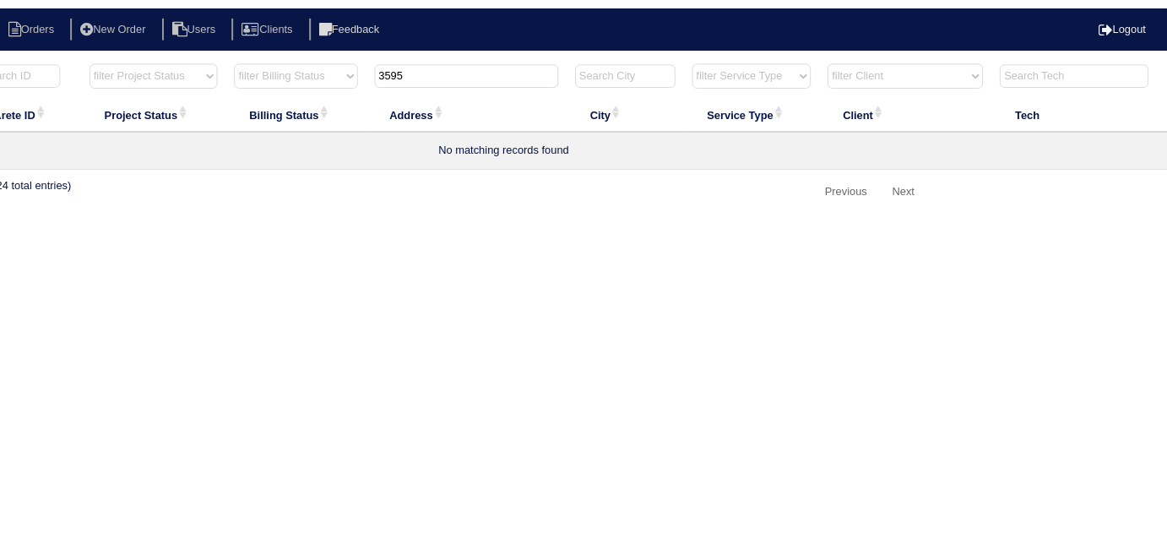
scroll to position [0, 0]
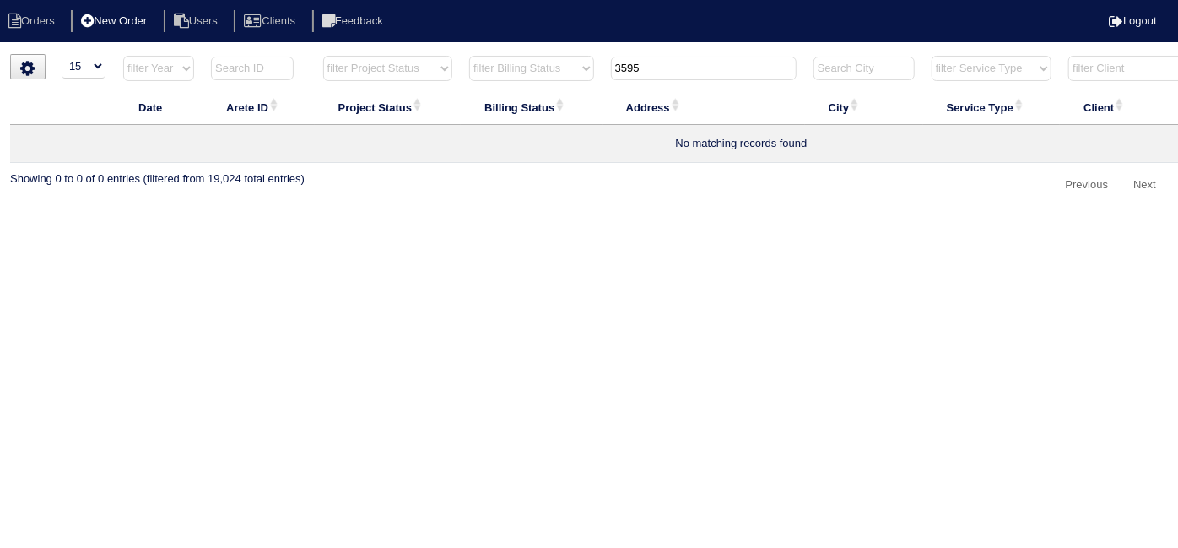
type input "3595"
click at [115, 30] on li "New Order" at bounding box center [115, 21] width 89 height 23
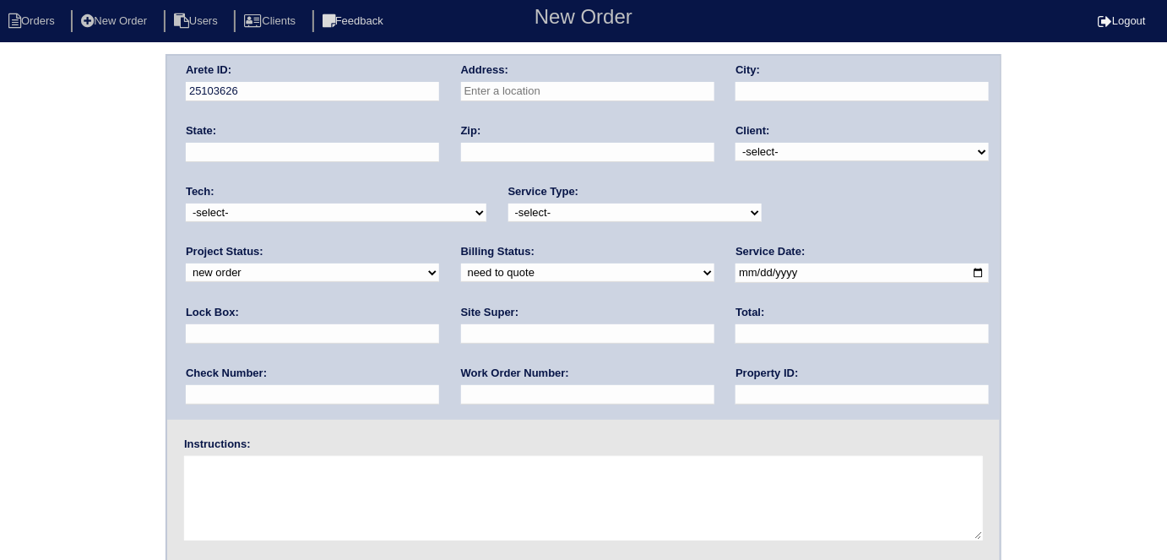
click at [535, 90] on input "text" at bounding box center [587, 91] width 253 height 19
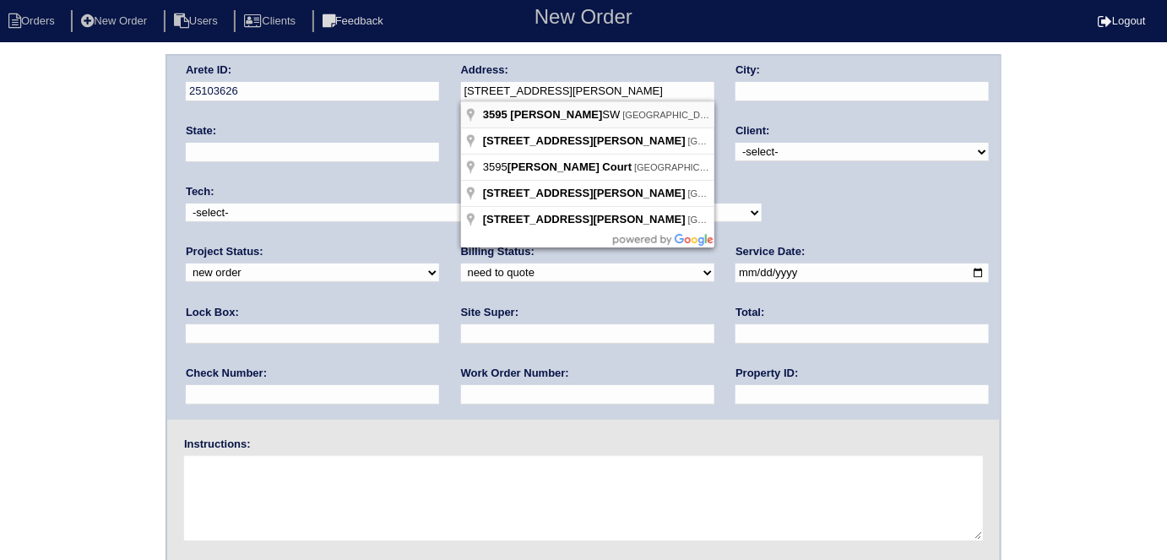
type input "[STREET_ADDRESS][PERSON_NAME]"
type input "[GEOGRAPHIC_DATA]"
type input "GA"
type input "30349"
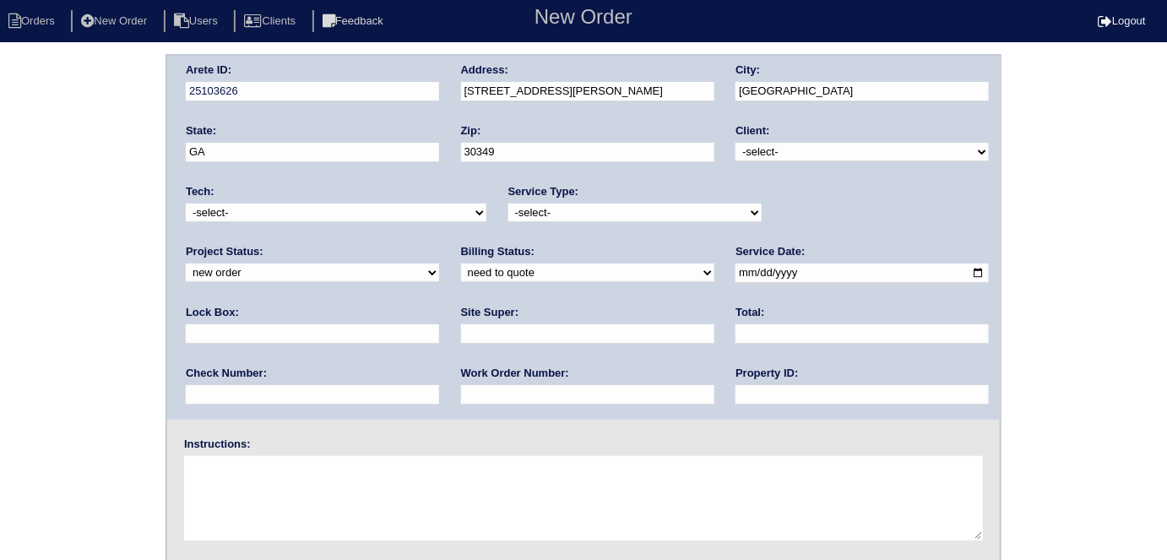
click at [801, 143] on select "-select- TriCon American Homes American Homes 4 Rent First Key Homes Zillow The…" at bounding box center [861, 152] width 253 height 19
select select "1"
click at [736, 143] on select "-select- TriCon American Homes American Homes 4 Rent First Key Homes Zillow The…" at bounding box center [861, 152] width 253 height 19
drag, startPoint x: 588, startPoint y: 214, endPoint x: 576, endPoint y: 219, distance: 13.2
click at [588, 214] on select "-select- initial service basic service maintenance call replacement scope servi…" at bounding box center [634, 212] width 253 height 19
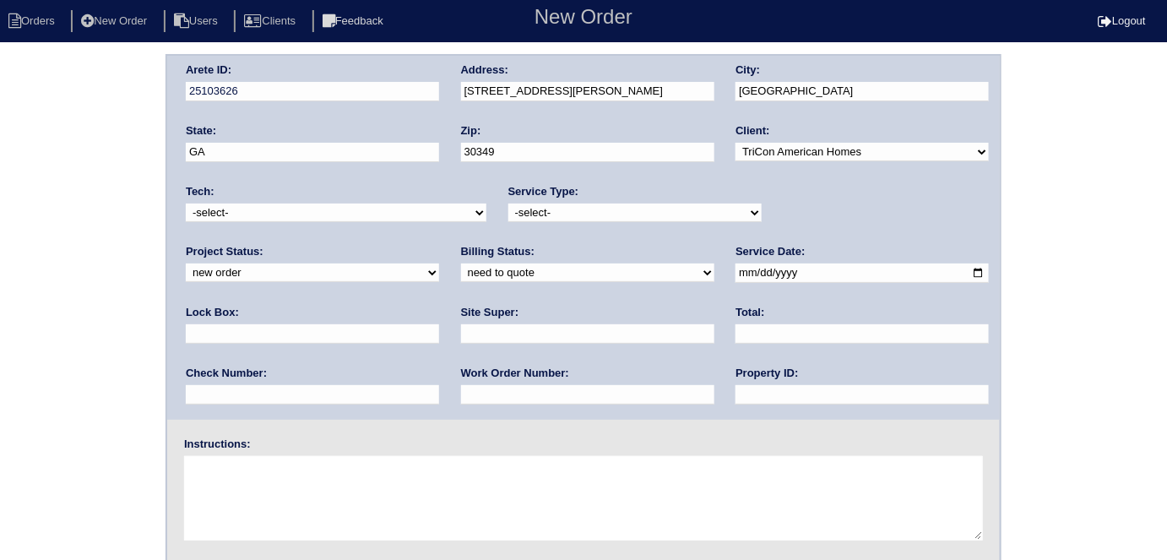
select select "scope only"
click at [508, 203] on select "-select- initial service basic service maintenance call replacement scope servi…" at bounding box center [634, 212] width 253 height 19
click at [439, 305] on div "Lock Box:" at bounding box center [312, 328] width 253 height 47
click at [439, 324] on input "text" at bounding box center [312, 333] width 253 height 19
type input "9310"
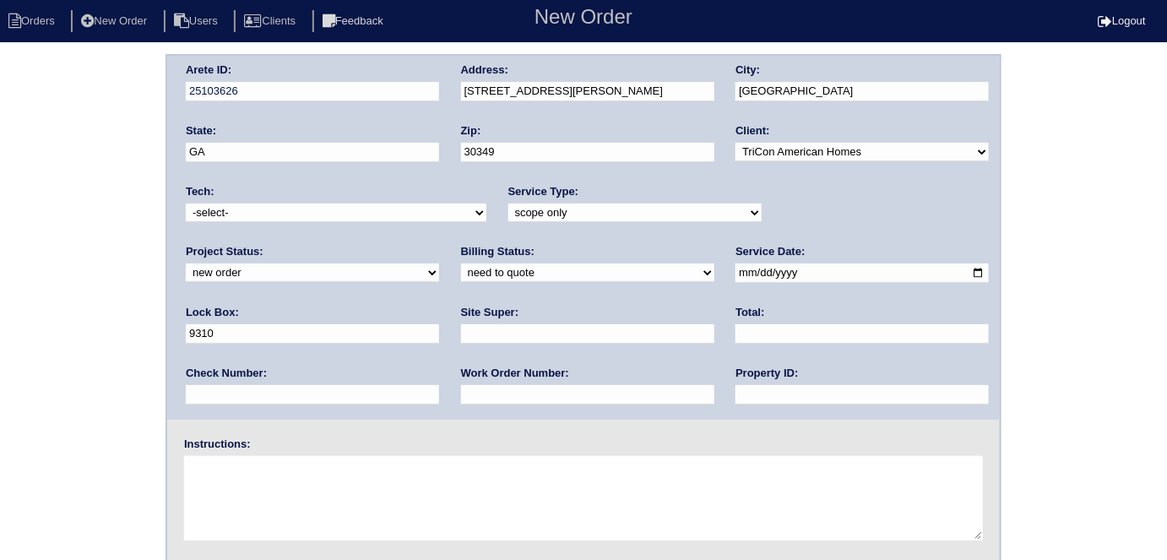
click at [735, 272] on input "date" at bounding box center [861, 272] width 253 height 19
type input "[DATE]"
drag, startPoint x: 552, startPoint y: 393, endPoint x: 551, endPoint y: 384, distance: 9.3
click at [735, 394] on input "text" at bounding box center [861, 394] width 253 height 19
type input "N/A"
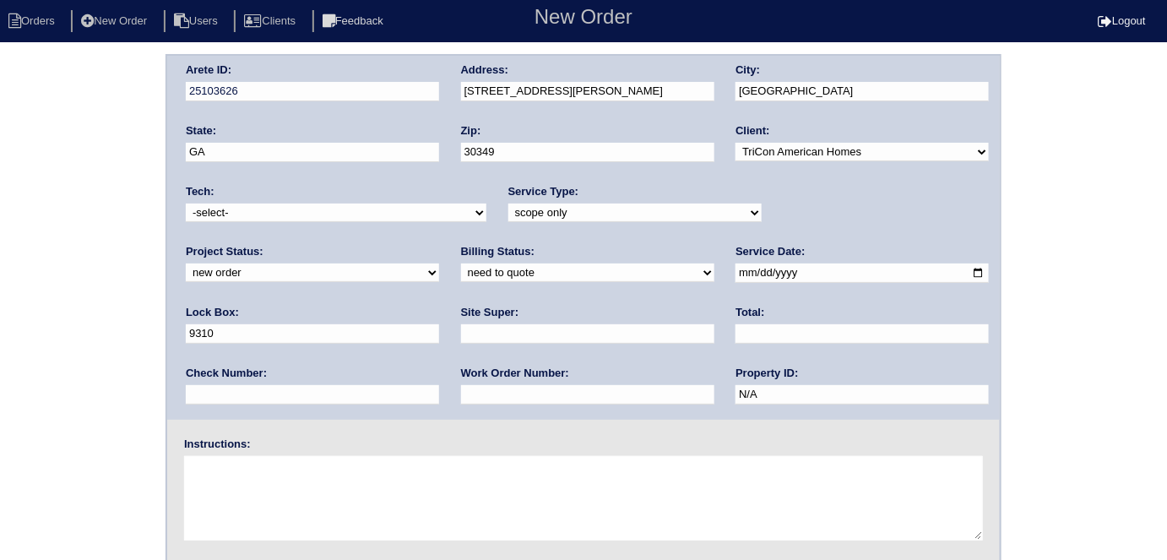
click at [461, 334] on input "text" at bounding box center [587, 333] width 253 height 19
type input "Trevonte Jones"
click at [286, 494] on textarea at bounding box center [583, 498] width 799 height 84
type textarea "Scope for service/repairs needed"
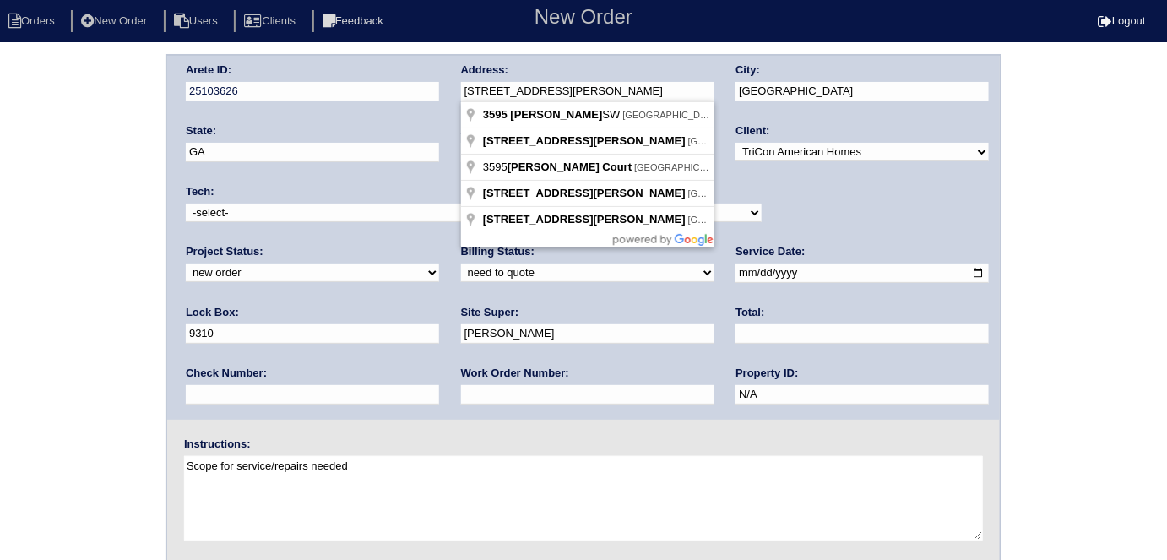
click at [376, 85] on div "Arete ID: 25103626 Address: 3595 Emily Way SW City: College Park State: GA Zip:…" at bounding box center [583, 238] width 832 height 364
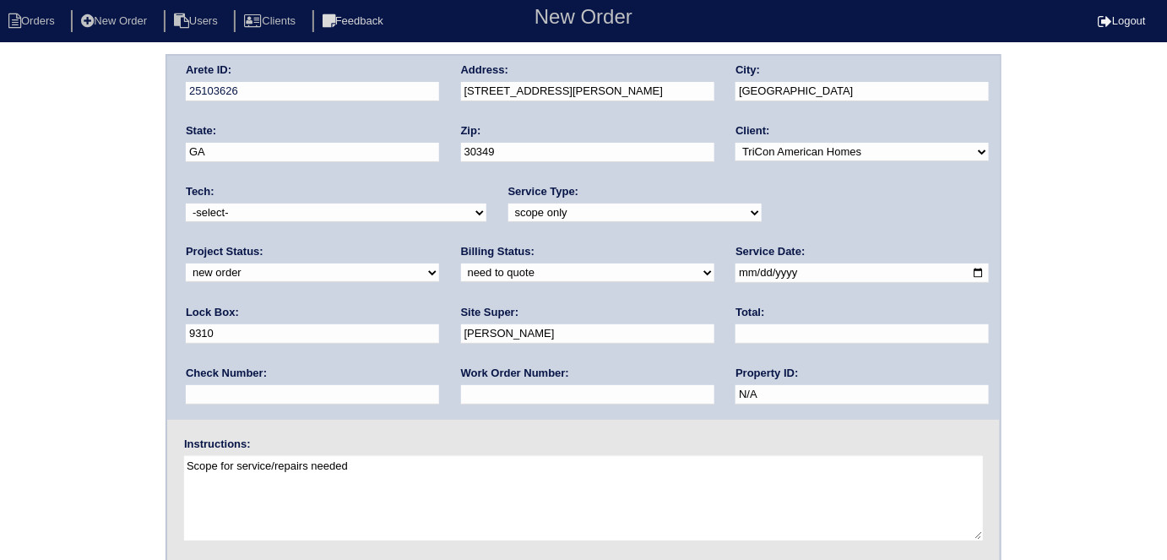
drag, startPoint x: 44, startPoint y: 95, endPoint x: 73, endPoint y: 142, distance: 55.3
click at [44, 95] on div "Arete ID: 25103626 Address: 3595 Emily Way SW City: College Park State: GA Zip:…" at bounding box center [583, 395] width 1167 height 683
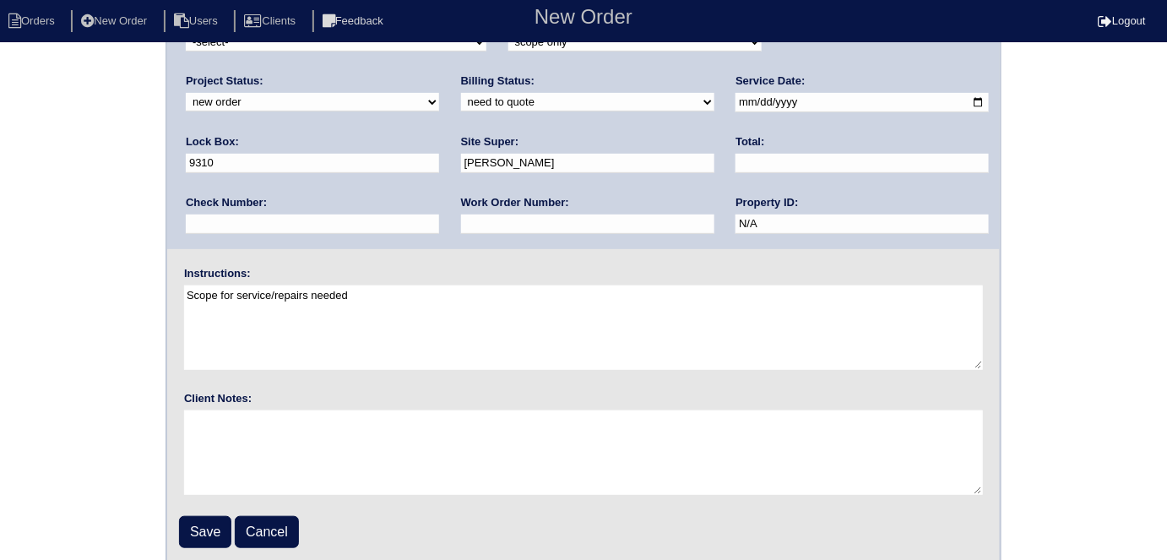
scroll to position [173, 0]
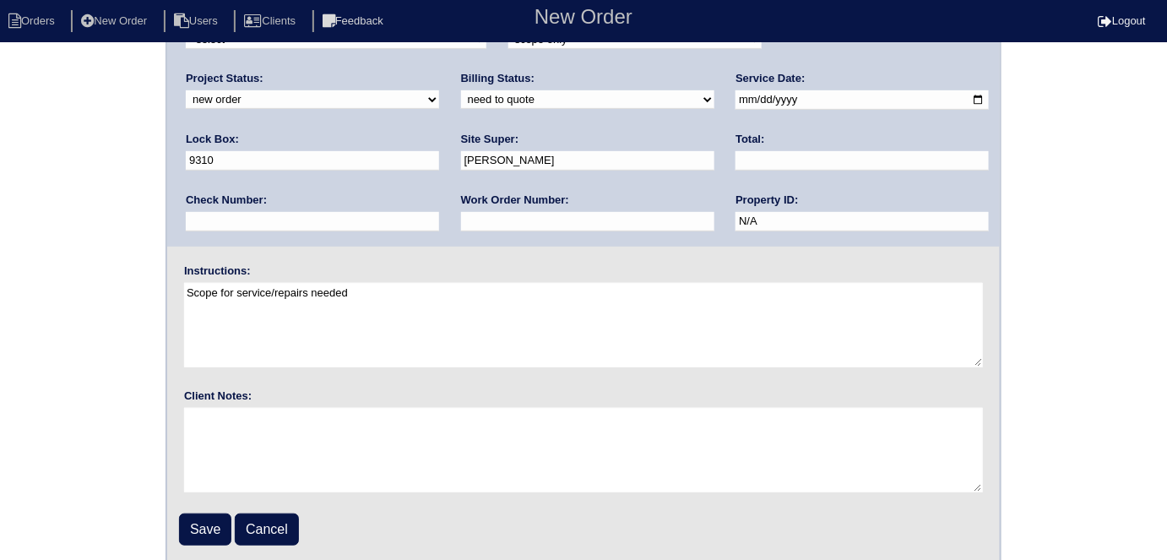
click at [216, 547] on fieldset "Arete ID: 25103626 Address: 3595 Emily Way SW City: College Park State: GA Zip:…" at bounding box center [583, 223] width 832 height 680
click at [209, 528] on input "Save" at bounding box center [205, 529] width 52 height 32
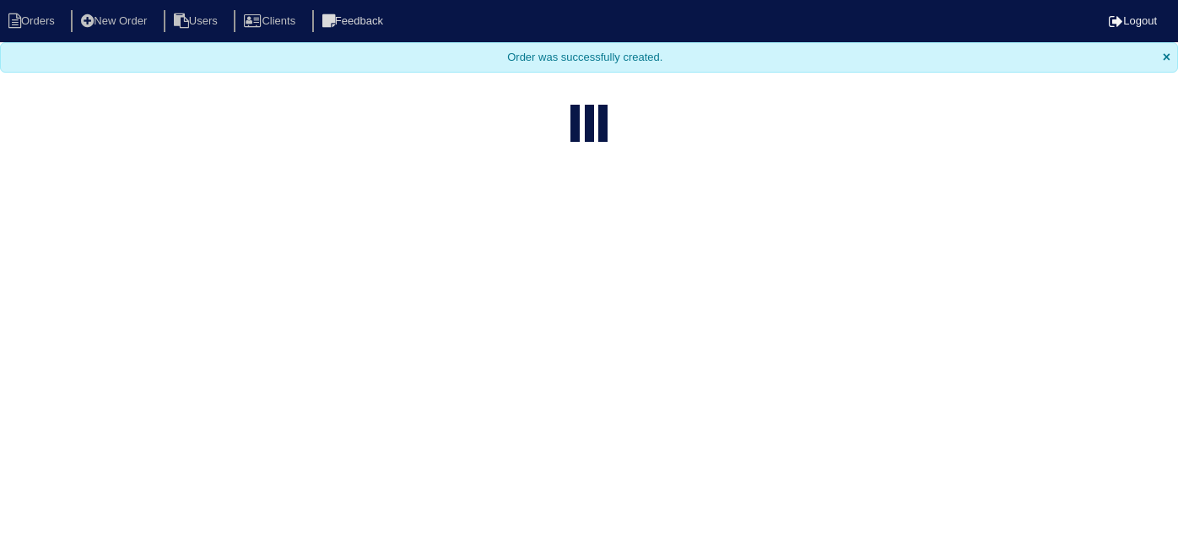
select select "15"
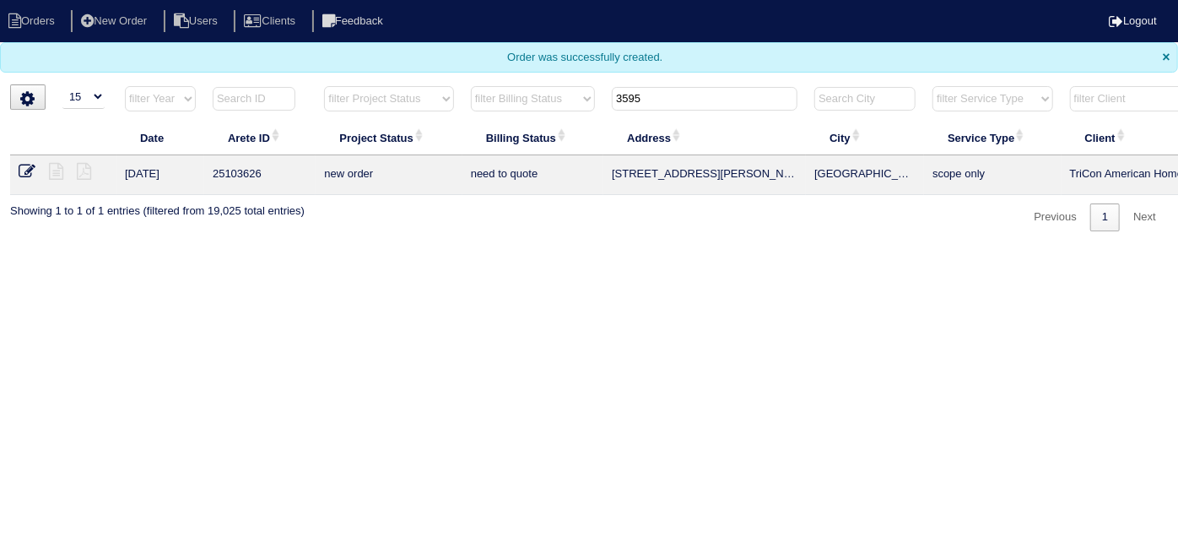
drag, startPoint x: 673, startPoint y: 106, endPoint x: 568, endPoint y: 84, distance: 106.8
click at [589, 105] on tr "filter Year -- Any Year -- 2025 2024 2023 2022 2021 2020 2019 filter Project St…" at bounding box center [741, 102] width 1463 height 35
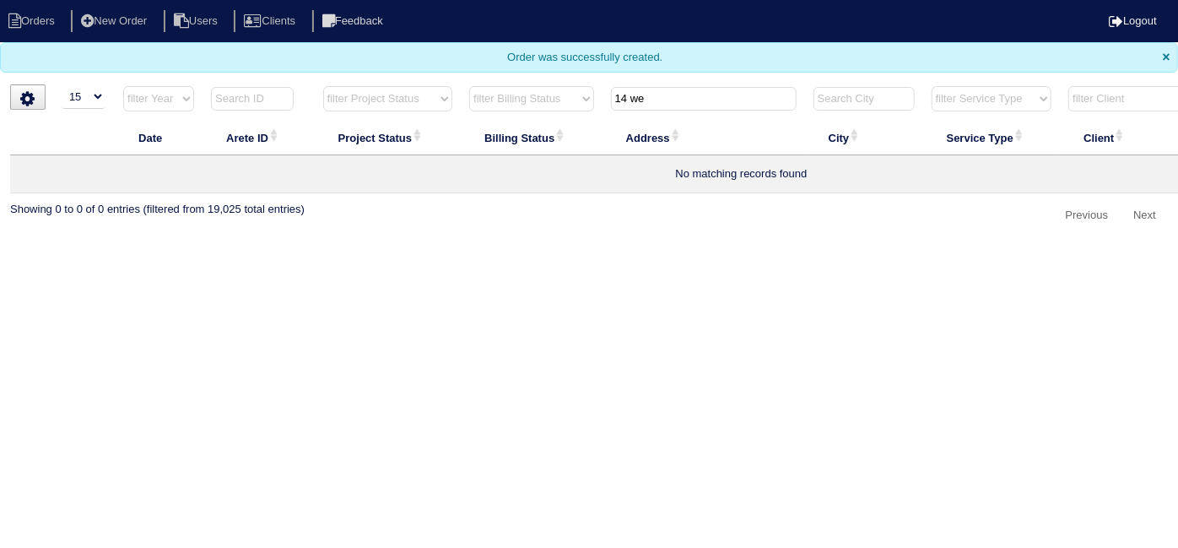
drag, startPoint x: 659, startPoint y: 98, endPoint x: 457, endPoint y: 87, distance: 202.9
click at [475, 100] on tr "filter Year -- Any Year -- 2025 2024 2023 2022 2021 2020 2019 filter Project St…" at bounding box center [741, 102] width 1463 height 35
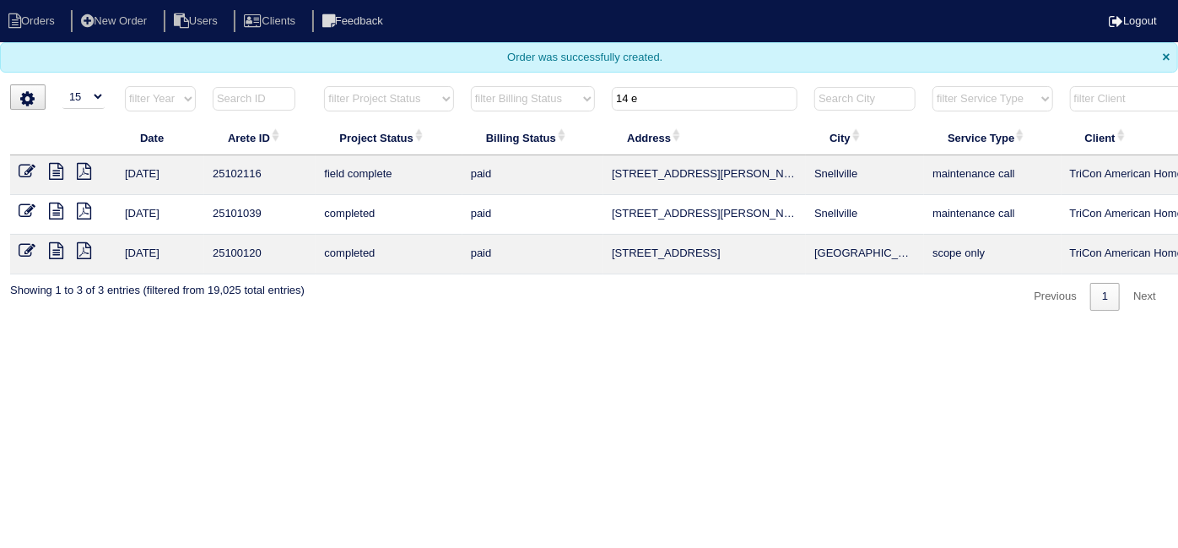
type input "14 e"
click at [61, 249] on icon at bounding box center [56, 250] width 14 height 17
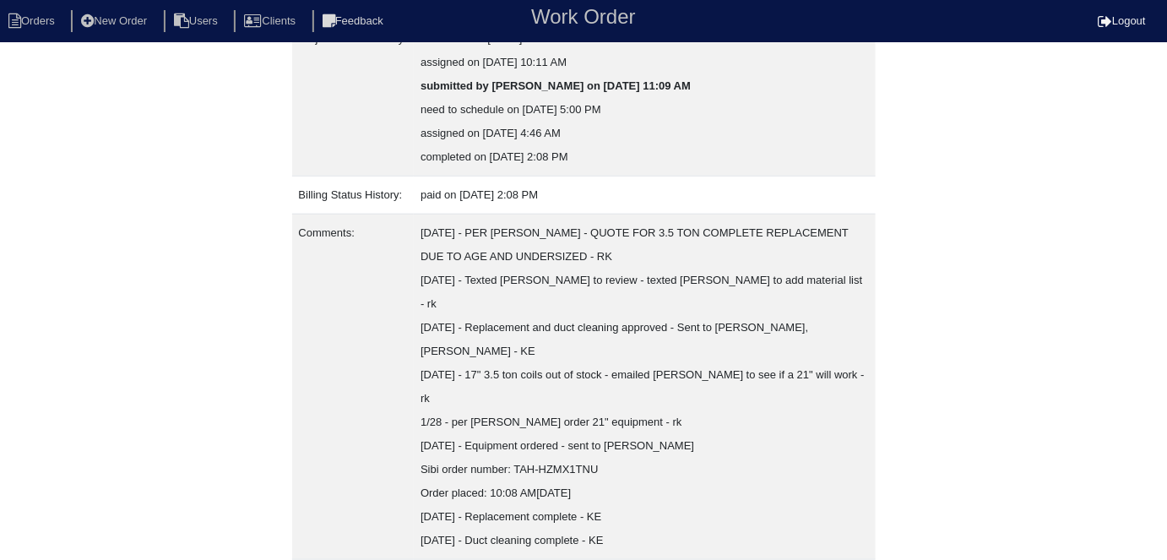
scroll to position [443, 0]
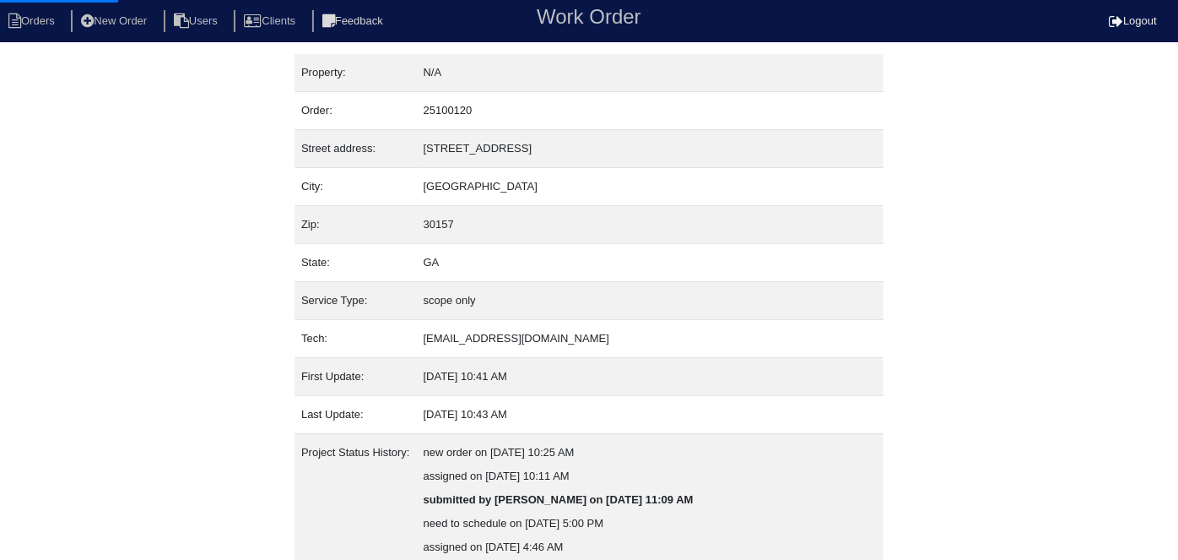
select select "0"
select select "[PERSON_NAME]"
select select "0"
select select "3"
select select "0"
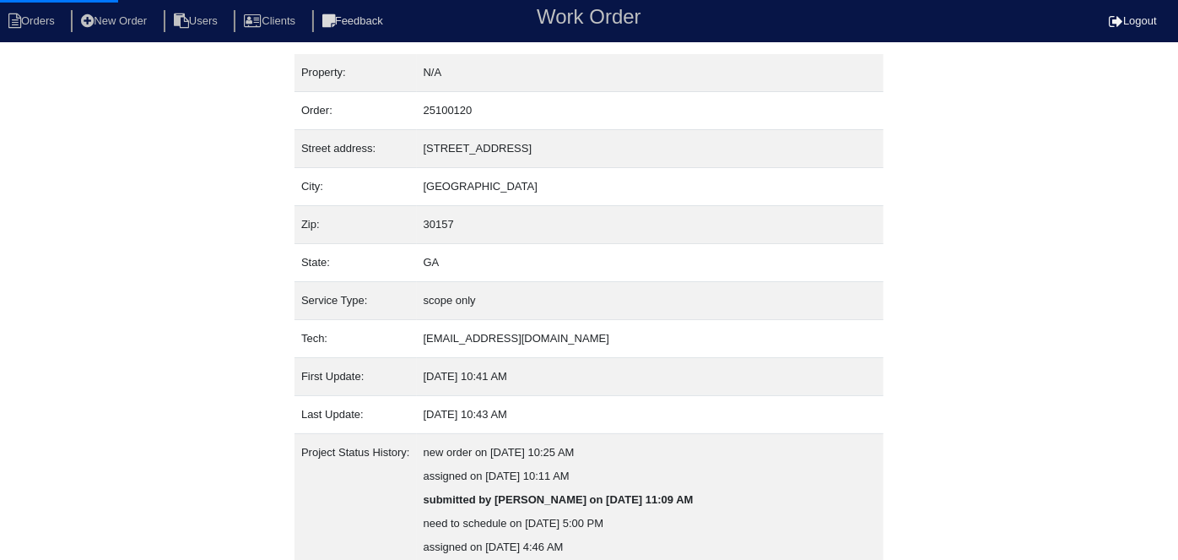
select select "0"
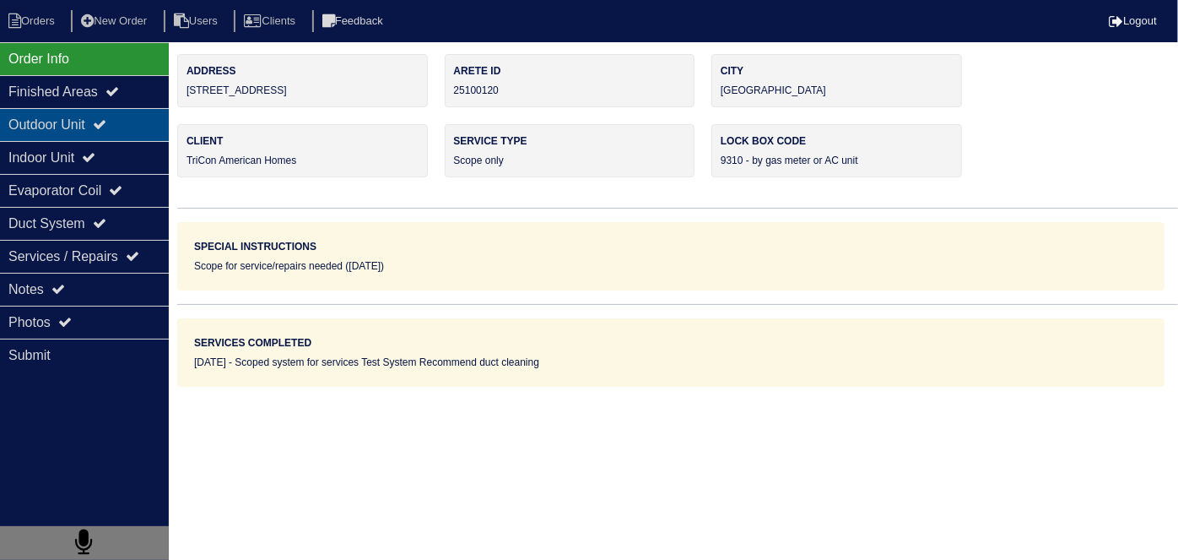
click at [68, 129] on div "Outdoor Unit" at bounding box center [84, 124] width 169 height 33
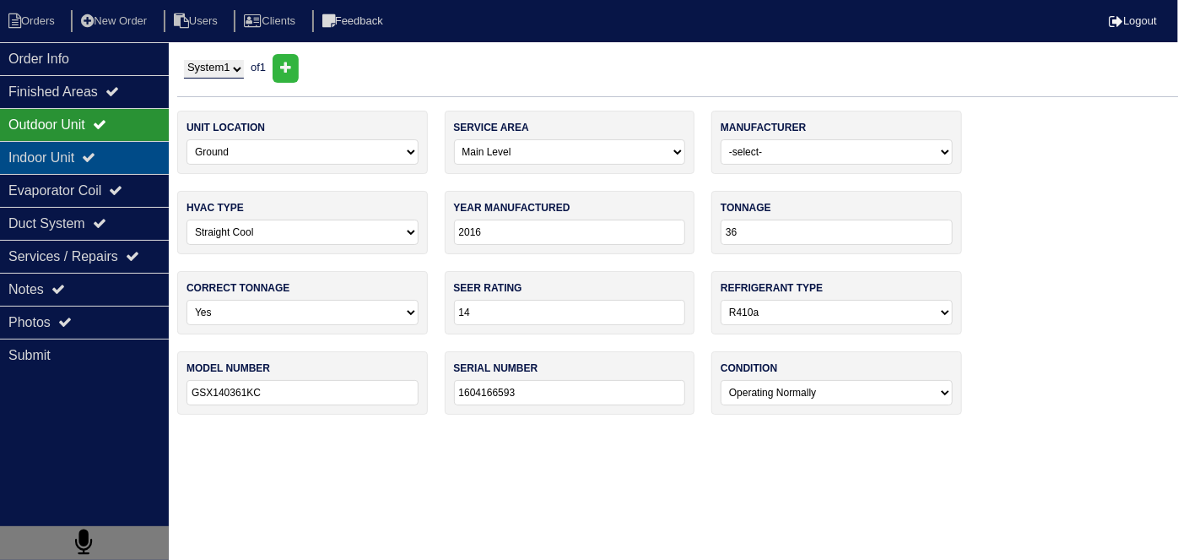
click at [65, 143] on div "Indoor Unit" at bounding box center [84, 157] width 169 height 33
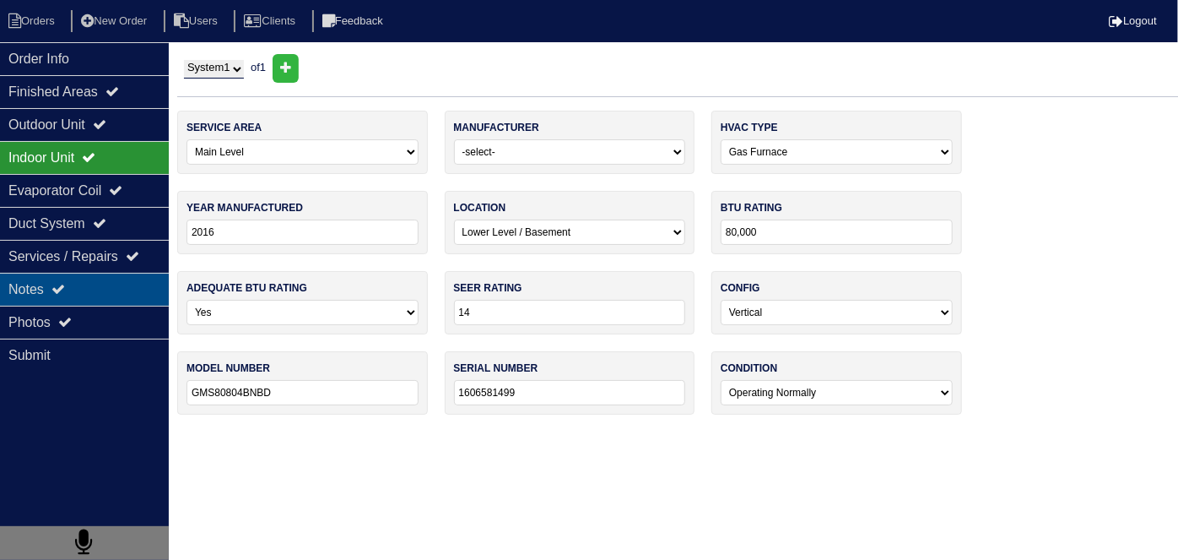
click at [70, 279] on div "Notes" at bounding box center [84, 289] width 169 height 33
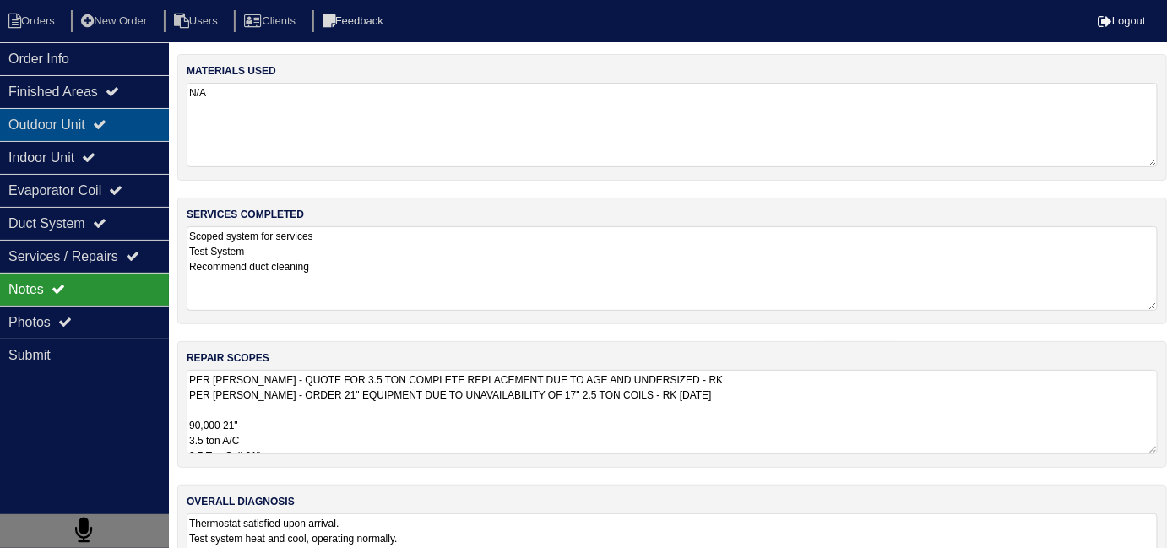
click at [118, 111] on div "Outdoor Unit" at bounding box center [84, 124] width 169 height 33
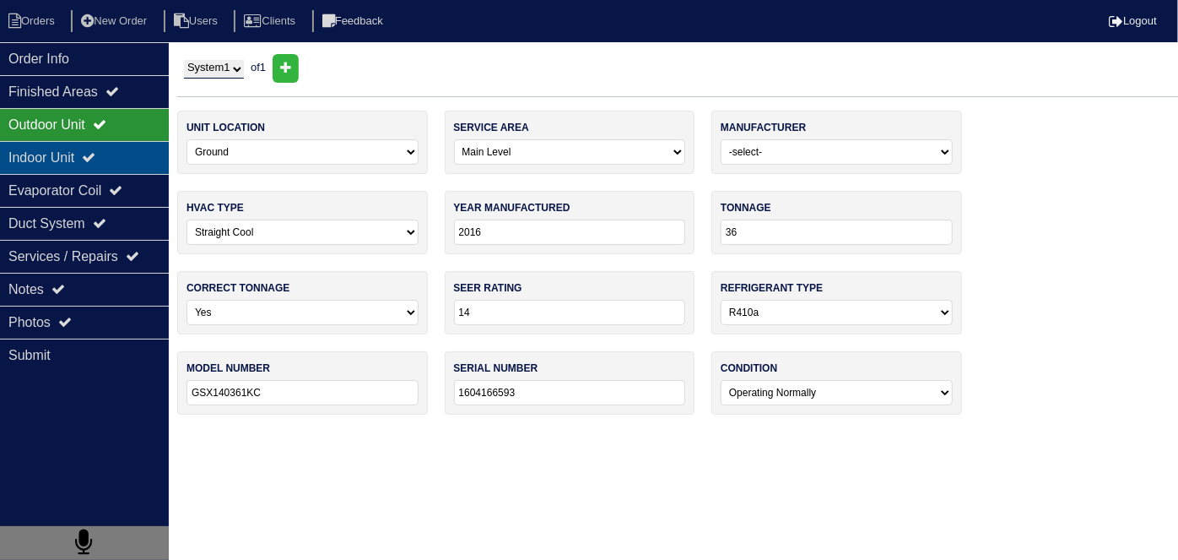
click at [112, 150] on div "Indoor Unit" at bounding box center [84, 157] width 169 height 33
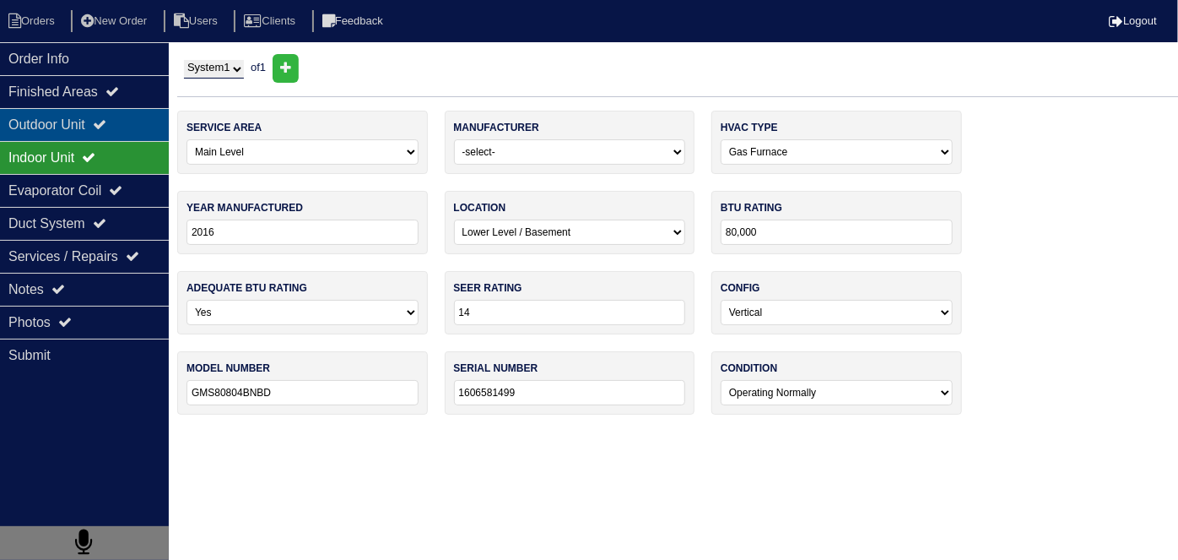
click at [101, 122] on div "Outdoor Unit" at bounding box center [84, 124] width 169 height 33
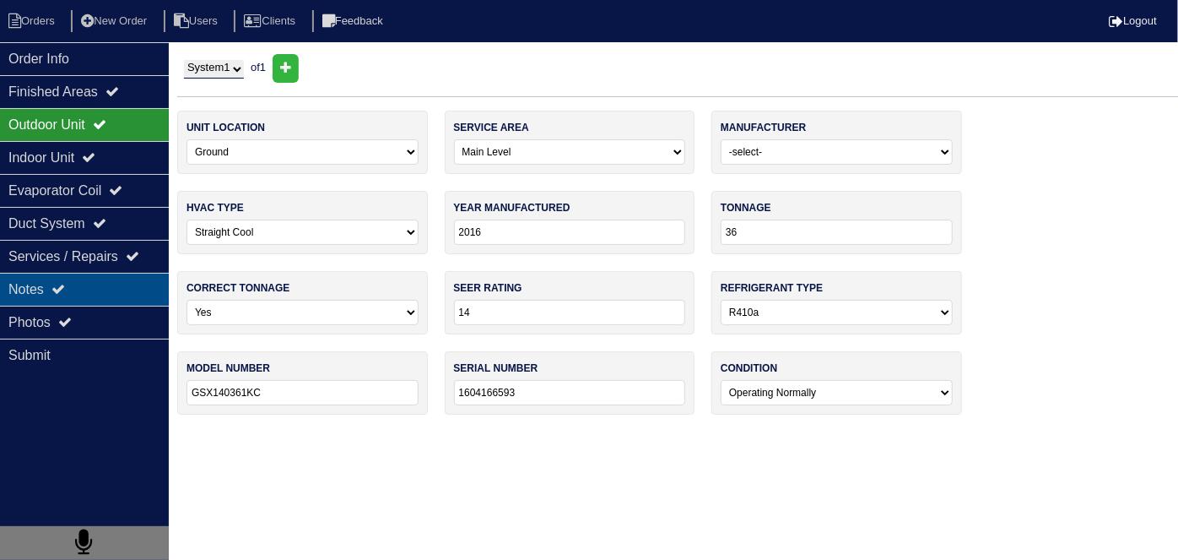
click at [85, 282] on div "Notes" at bounding box center [84, 289] width 169 height 33
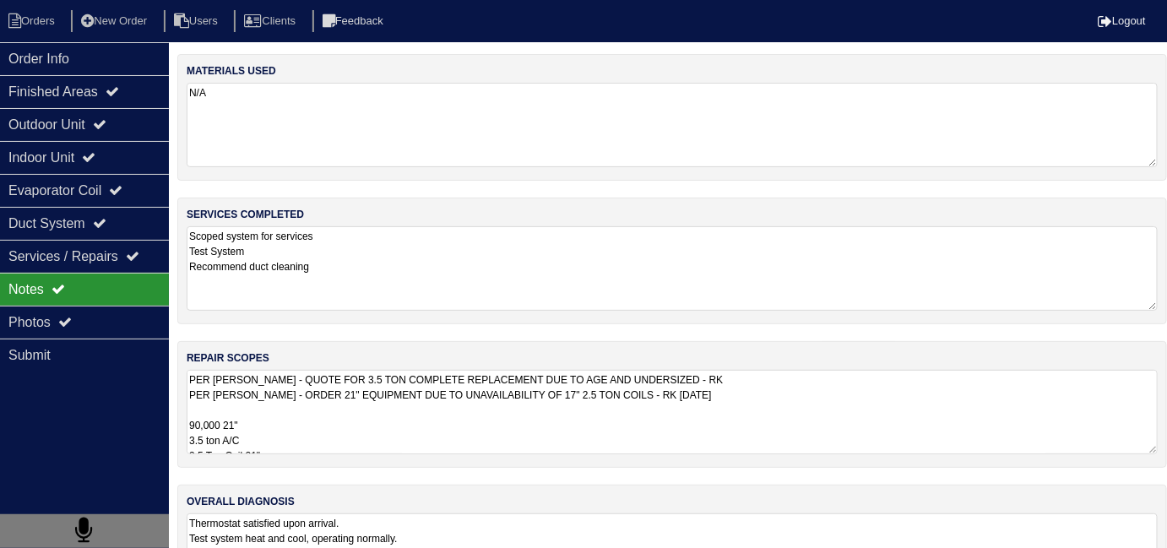
click at [416, 422] on textarea "PER [PERSON_NAME] - QUOTE FOR 3.5 TON COMPLETE REPLACEMENT DUE TO AGE AND UNDER…" at bounding box center [672, 412] width 971 height 84
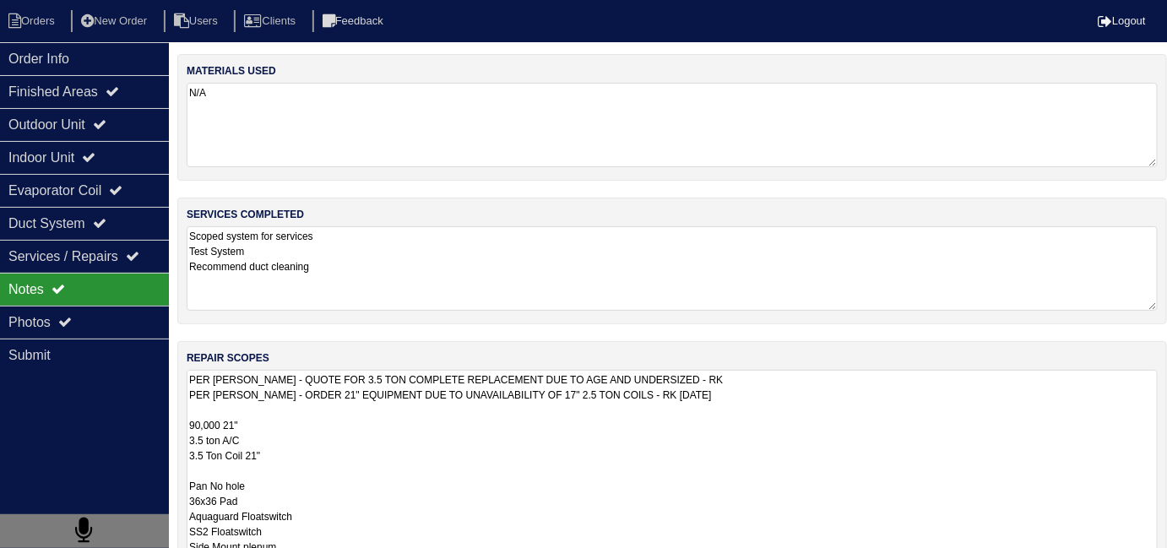
scroll to position [1, 0]
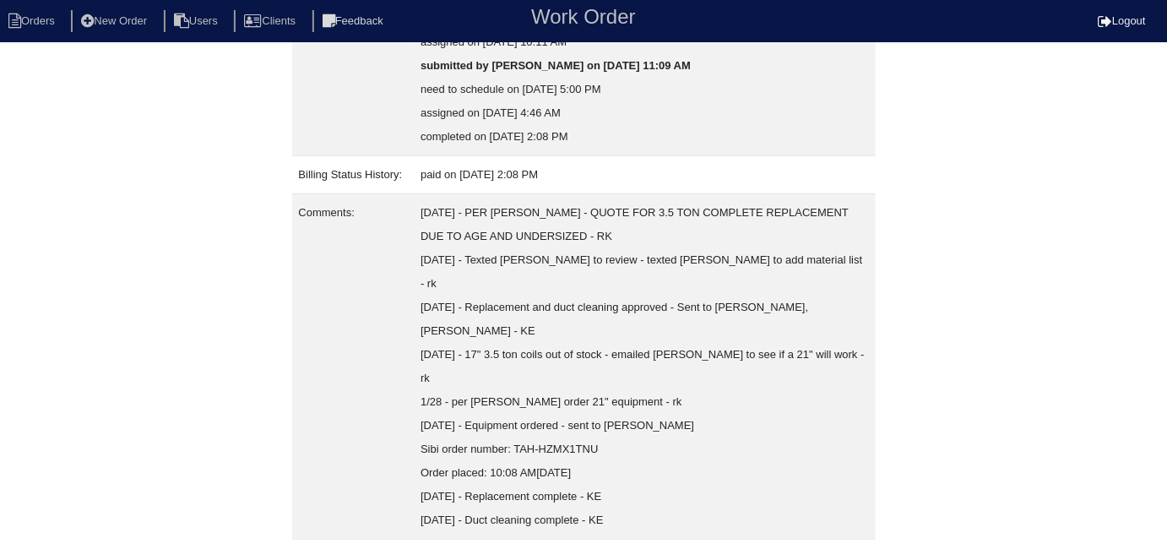
scroll to position [443, 0]
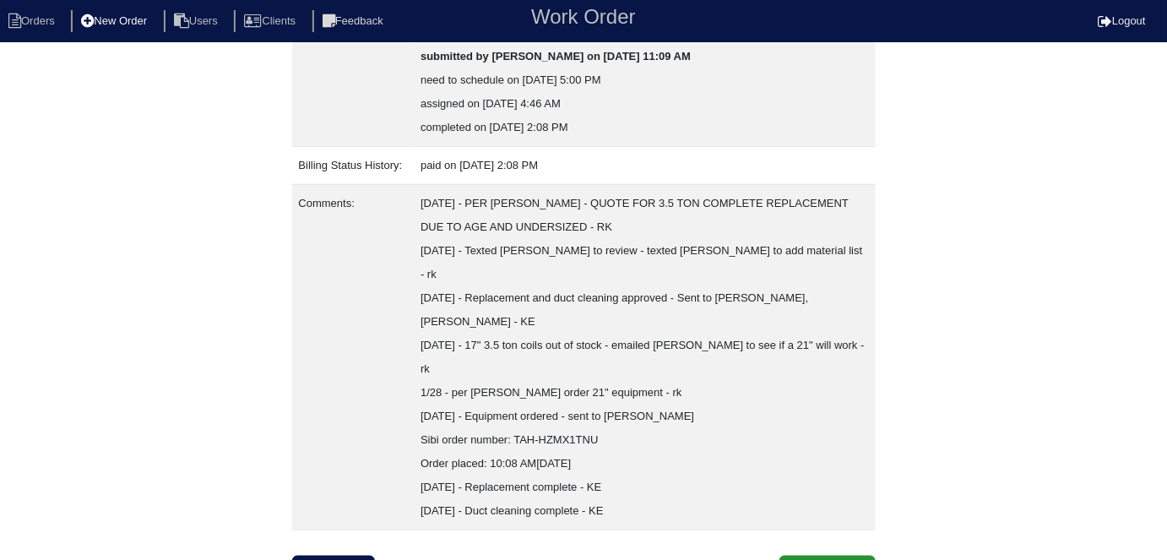
click at [144, 30] on li "New Order" at bounding box center [115, 21] width 89 height 23
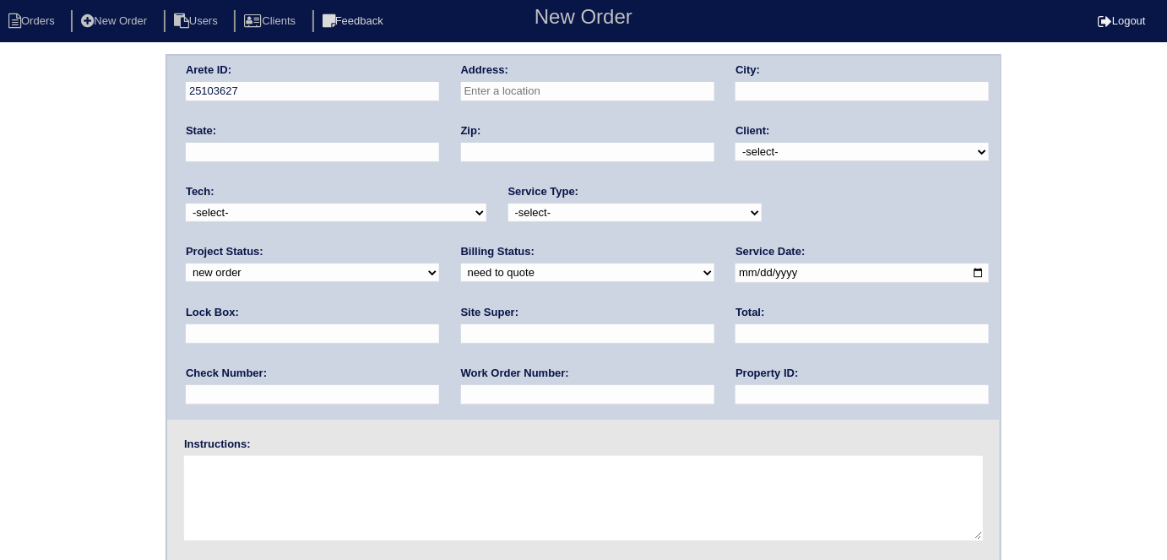
click at [550, 94] on input "text" at bounding box center [587, 91] width 253 height 19
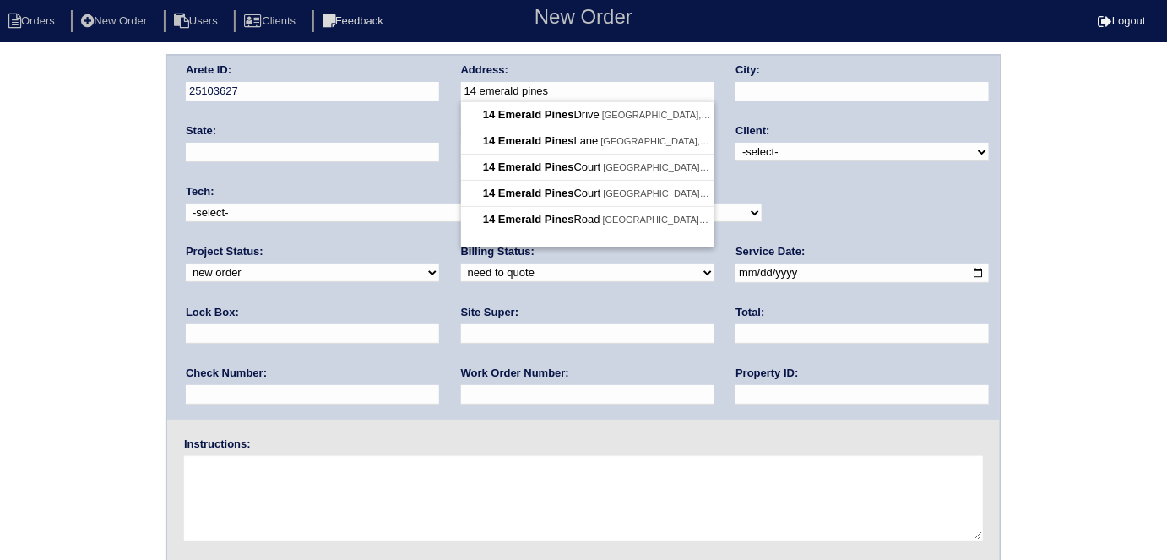
type input "[STREET_ADDRESS]"
type input "[GEOGRAPHIC_DATA]"
type input "GA"
type input "30157"
click at [778, 149] on select "-select- TriCon American Homes American Homes 4 Rent First Key Homes Zillow The…" at bounding box center [861, 152] width 253 height 19
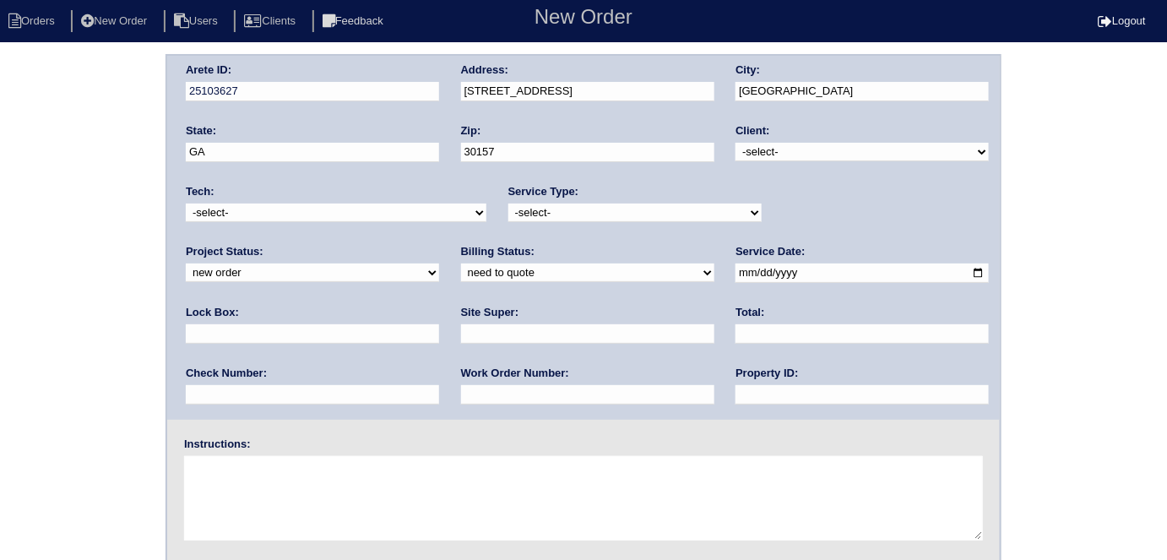
select select "1"
click at [736, 143] on select "-select- TriCon American Homes American Homes 4 Rent First Key Homes Zillow The…" at bounding box center [861, 152] width 253 height 19
click at [527, 218] on select "-select- initial service basic service maintenance call replacement scope servi…" at bounding box center [634, 212] width 253 height 19
select select "maintenance call"
click at [508, 203] on select "-select- initial service basic service maintenance call replacement scope servi…" at bounding box center [634, 212] width 253 height 19
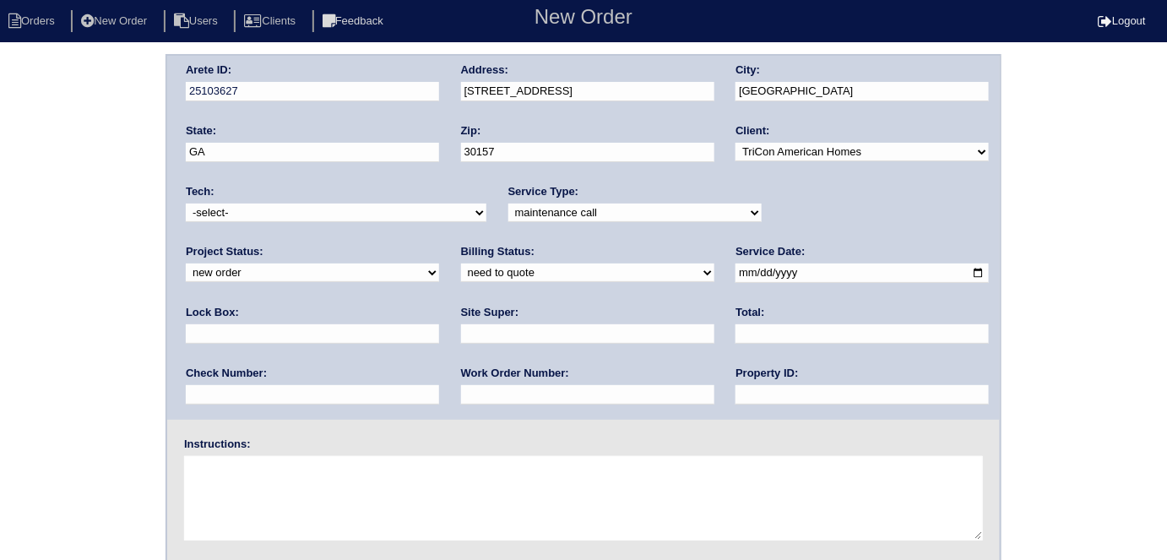
click at [439, 305] on div "Lock Box:" at bounding box center [312, 328] width 253 height 47
click at [439, 324] on input "text" at bounding box center [312, 333] width 253 height 19
type input "N/A"
click at [735, 276] on input "date" at bounding box center [861, 272] width 253 height 19
type input "[DATE]"
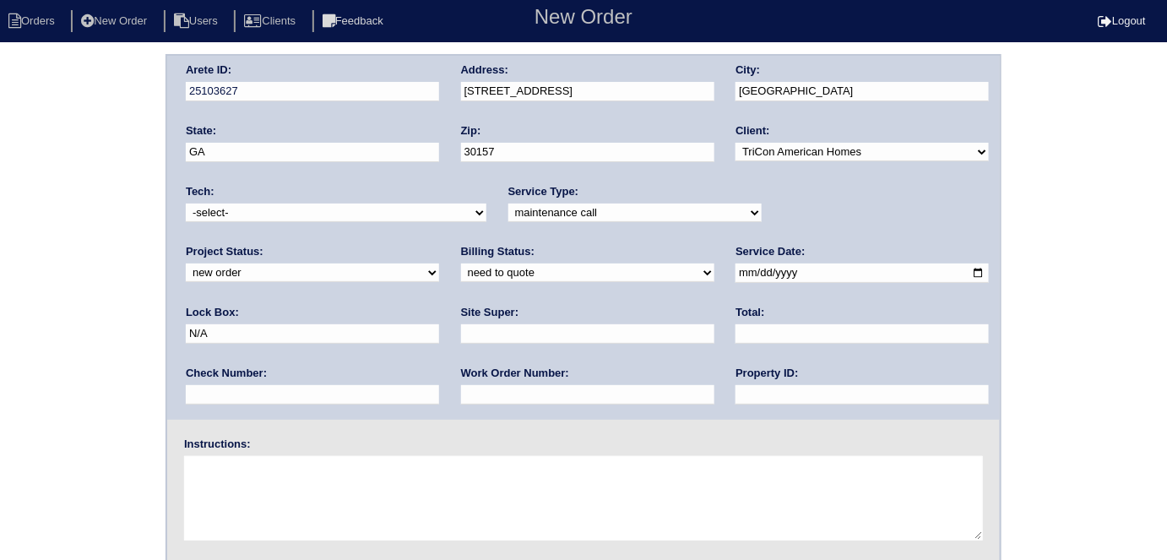
click at [735, 385] on input "text" at bounding box center [861, 394] width 253 height 19
type input "N/A"
click at [461, 392] on input "text" at bounding box center [587, 394] width 253 height 19
type input "517042"
click at [461, 337] on input "text" at bounding box center [587, 333] width 253 height 19
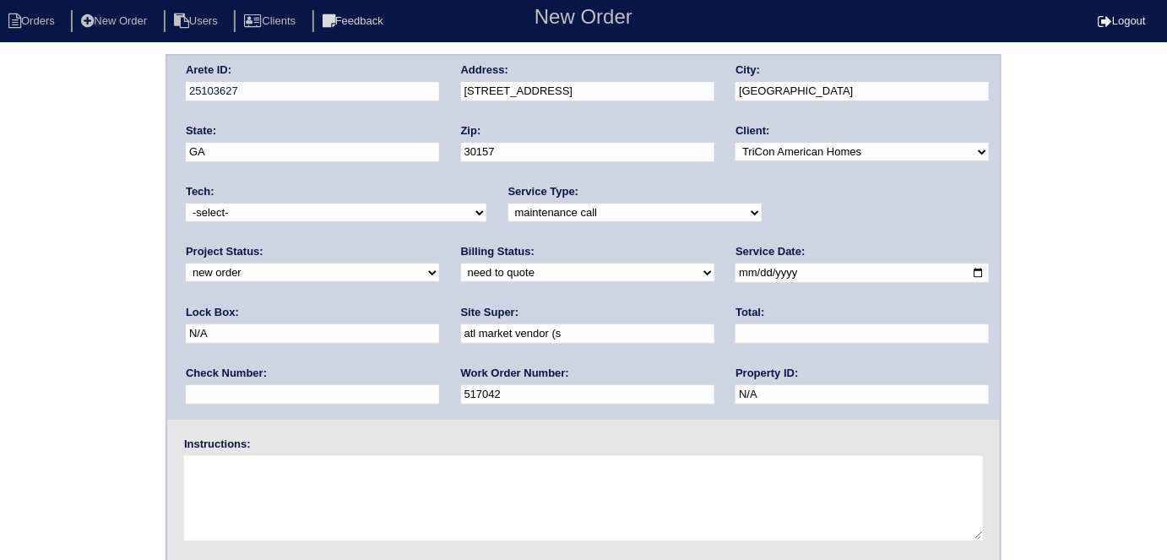
type input "atl market vendor ([PERSON_NAME])"
click at [245, 489] on textarea at bounding box center [583, 498] width 799 height 84
click at [346, 485] on textarea at bounding box center [583, 498] width 799 height 84
click at [247, 458] on textarea "Notes says plenum box needs replacing" at bounding box center [583, 498] width 799 height 84
click at [512, 474] on textarea "Notes say plenum box needs replacing" at bounding box center [583, 498] width 799 height 84
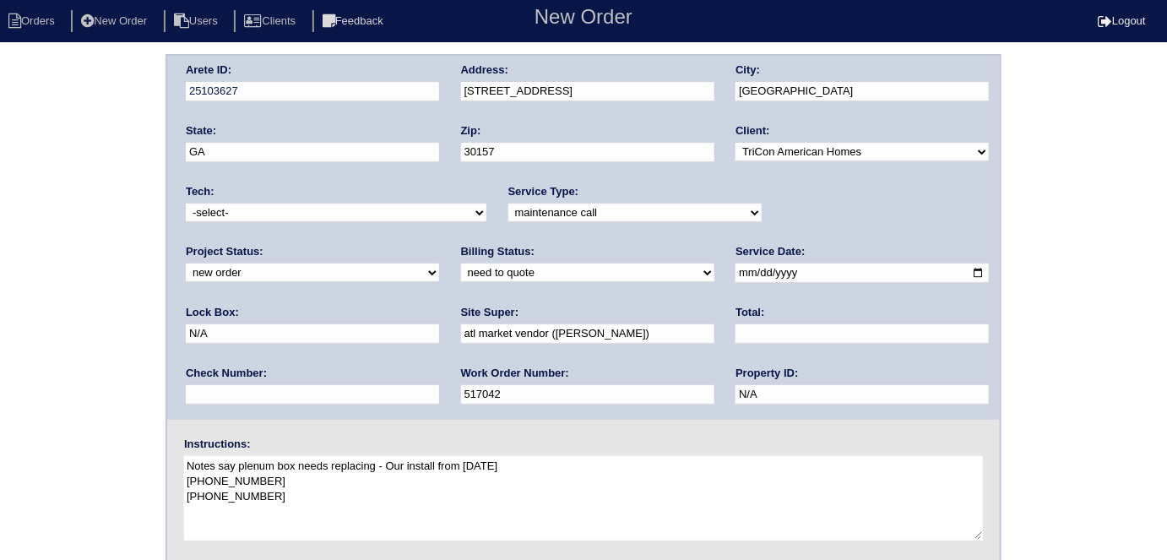
type textarea "Notes say plenum box needs replacing - Our install from January 2025 404-543-58…"
drag, startPoint x: 611, startPoint y: 464, endPoint x: 165, endPoint y: 466, distance: 445.7
click at [165, 466] on form "Arete ID: 25103627 Address: 14 Emerald Pines Dr City: Dallas State: GA Zip: 301…" at bounding box center [583, 395] width 836 height 683
drag, startPoint x: 304, startPoint y: 490, endPoint x: 274, endPoint y: 477, distance: 32.1
click at [304, 490] on textarea "Notes say plenum box needs replacing - Our install from January 2025 404-543-58…" at bounding box center [583, 498] width 799 height 84
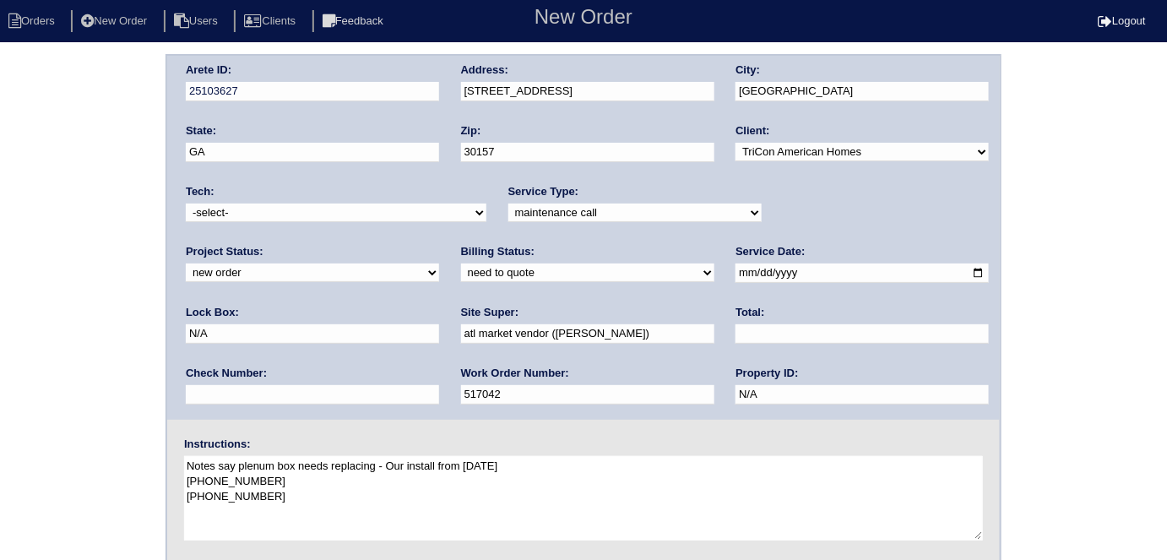
drag, startPoint x: 274, startPoint y: 477, endPoint x: 168, endPoint y: 480, distance: 106.4
click at [168, 480] on div "Instructions: Notes say plenum box needs replacing - Our install from January 2…" at bounding box center [583, 490] width 832 height 108
drag, startPoint x: 298, startPoint y: 492, endPoint x: 182, endPoint y: 504, distance: 116.3
click at [182, 504] on div "Instructions: Notes say plenum box needs replacing - Our install from January 2…" at bounding box center [583, 490] width 832 height 108
drag, startPoint x: 0, startPoint y: 145, endPoint x: 10, endPoint y: 159, distance: 16.9
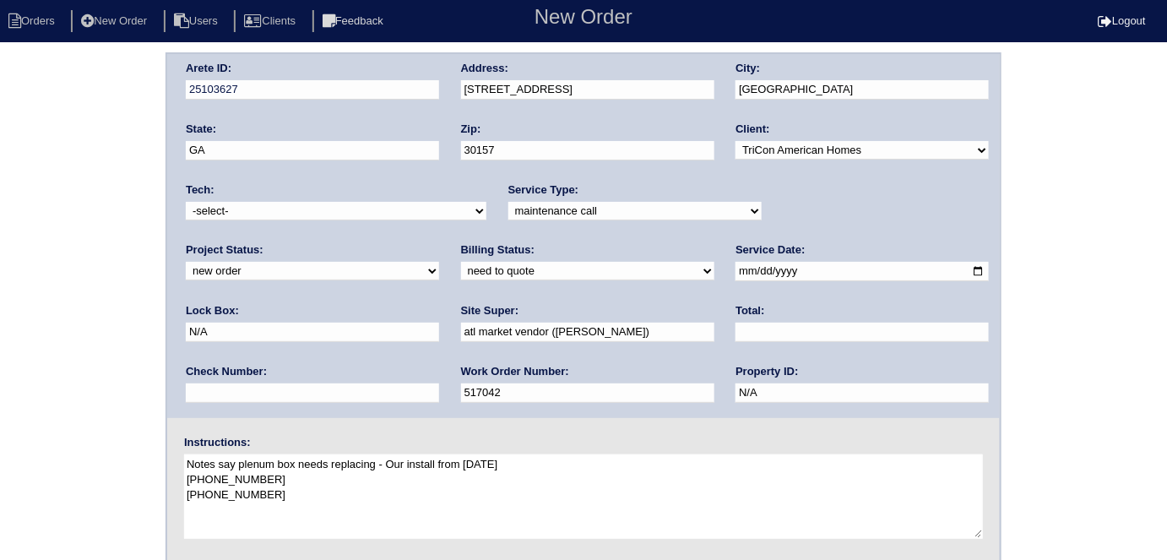
click at [0, 145] on div "Arete ID: 25103627 Address: 14 Emerald Pines Dr City: Dallas State: GA Zip: 301…" at bounding box center [583, 393] width 1167 height 683
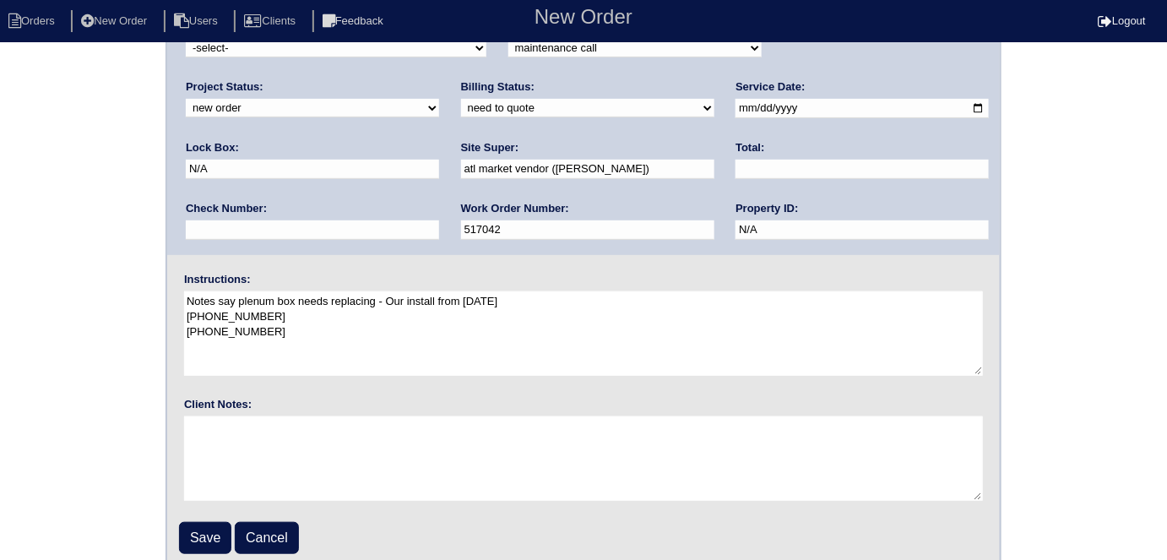
scroll to position [173, 0]
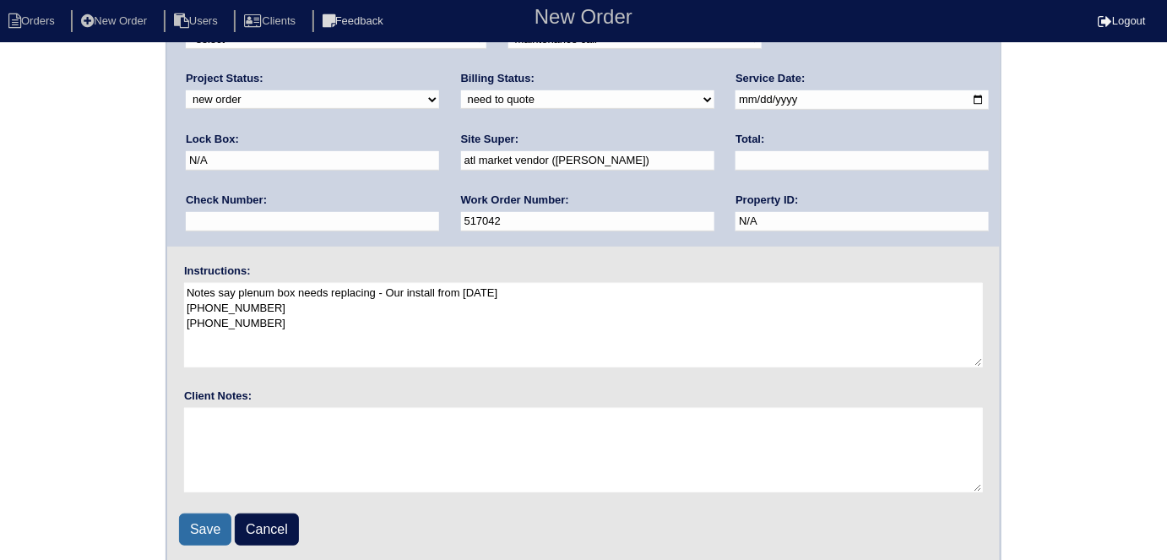
click at [191, 527] on input "Save" at bounding box center [205, 529] width 52 height 32
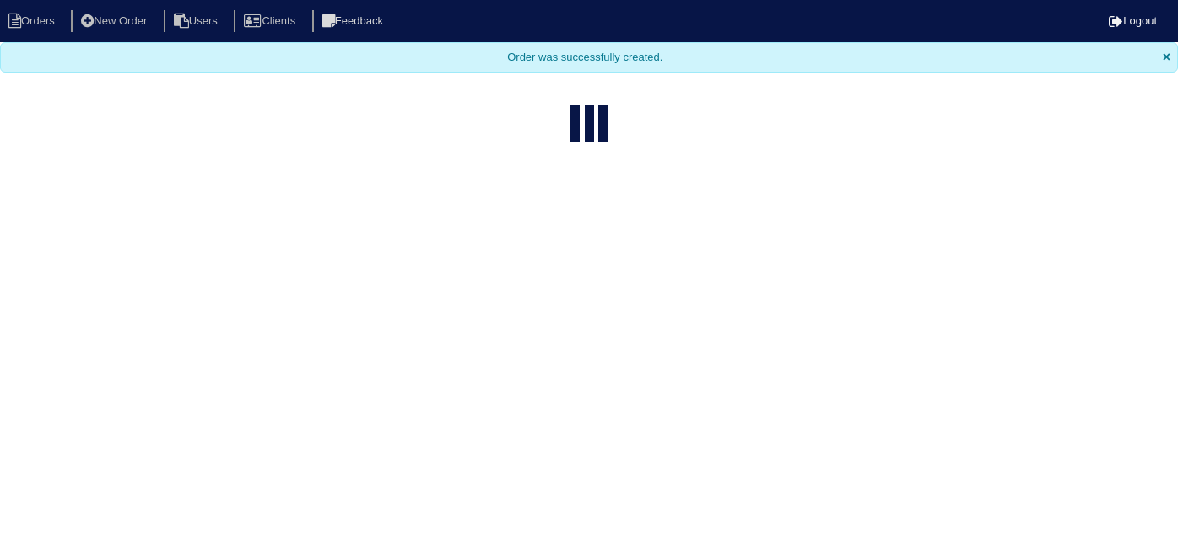
select select "15"
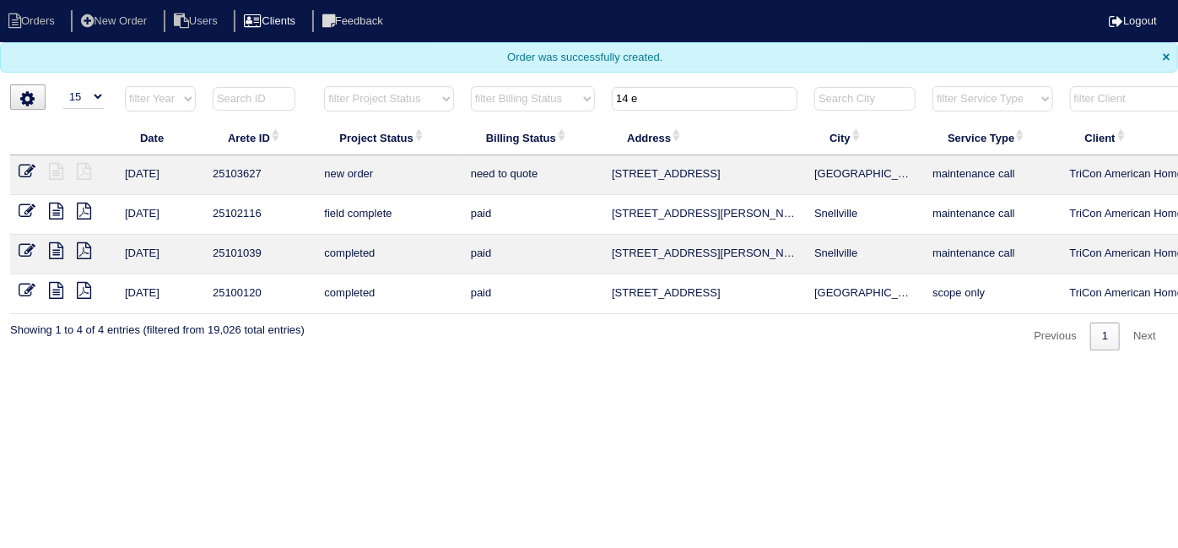
drag, startPoint x: 672, startPoint y: 101, endPoint x: 278, endPoint y: 26, distance: 401.3
click at [304, 39] on body "Orders New Order Users Clients Feedback Logout Orders New Order Users Clients M…" at bounding box center [589, 175] width 1178 height 350
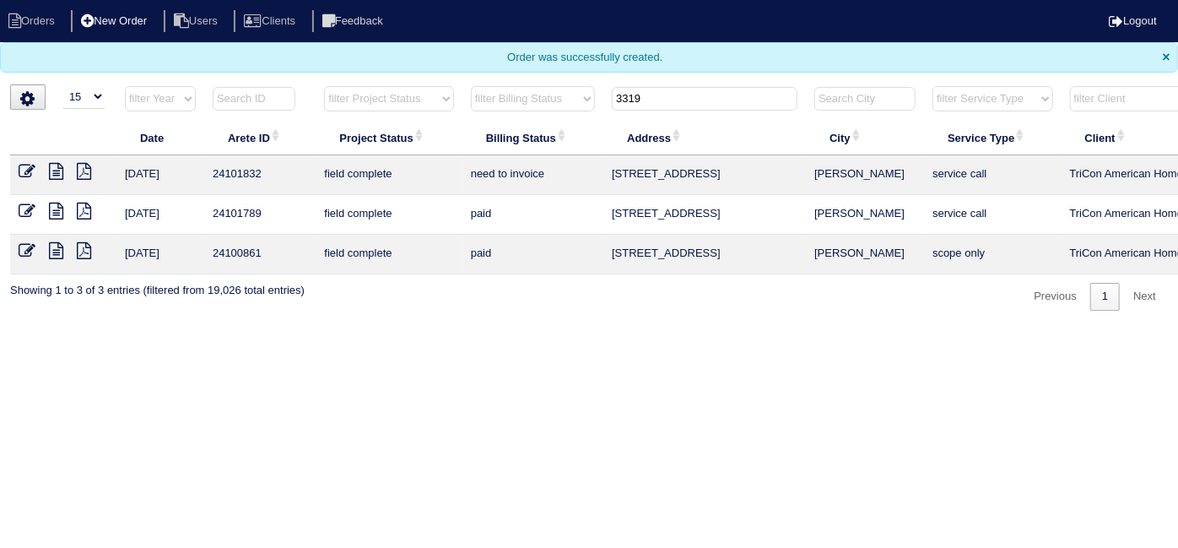
type input "3319"
click at [149, 19] on li "New Order" at bounding box center [115, 21] width 89 height 23
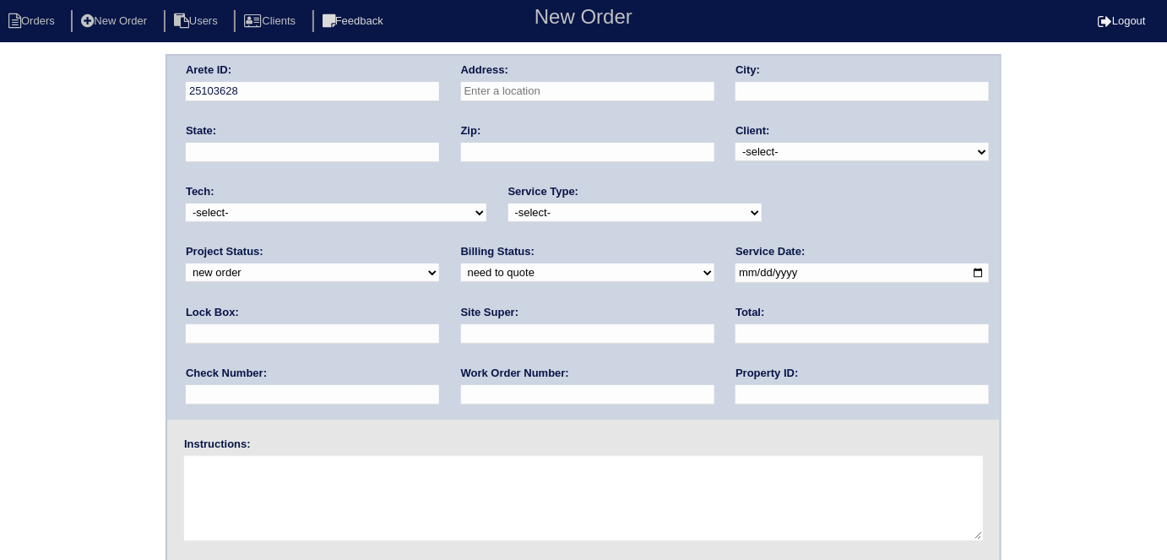
click at [473, 91] on input "text" at bounding box center [587, 91] width 253 height 19
type input "3319 Country Creek Dr NW"
type input "Kennesaw"
type input "GA"
type input "30152"
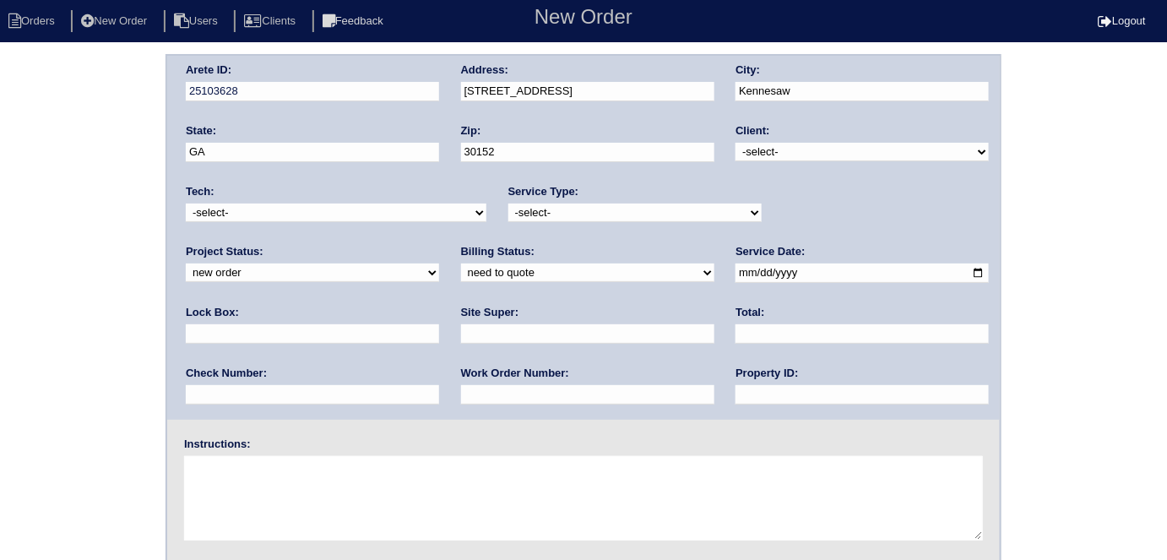
click at [794, 144] on select "-select- TriCon American Homes American Homes 4 Rent First Key Homes Zillow The…" at bounding box center [861, 152] width 253 height 19
select select "1"
click at [736, 143] on select "-select- TriCon American Homes American Homes 4 Rent First Key Homes Zillow The…" at bounding box center [861, 152] width 253 height 19
click at [623, 203] on select "-select- initial service basic service maintenance call replacement scope servi…" at bounding box center [634, 212] width 253 height 19
click at [508, 203] on select "-select- initial service basic service maintenance call replacement scope servi…" at bounding box center [634, 212] width 253 height 19
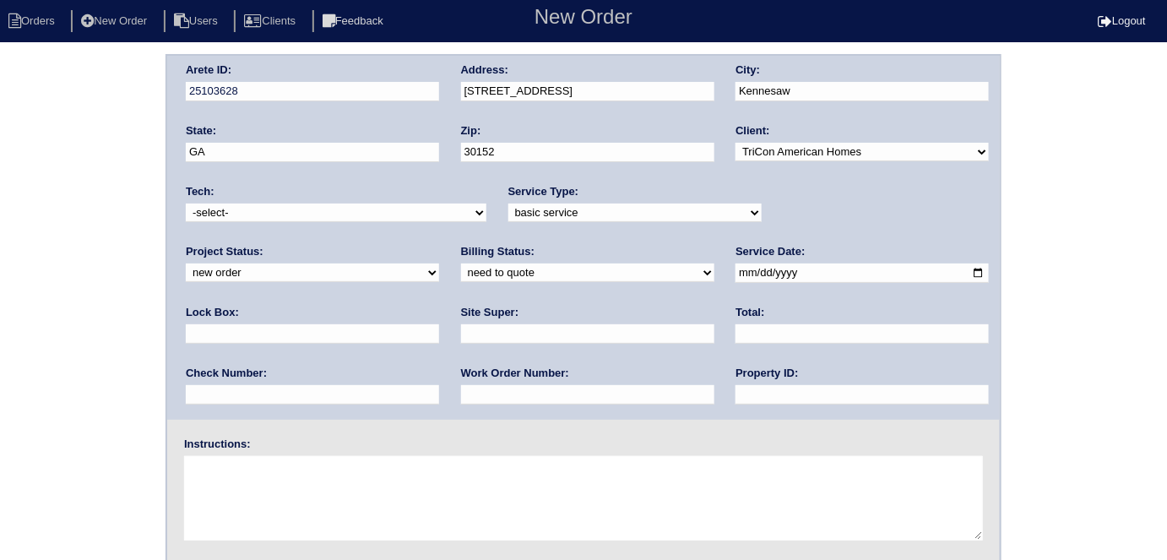
drag, startPoint x: 582, startPoint y: 209, endPoint x: 580, endPoint y: 217, distance: 8.6
click at [582, 209] on select "-select- initial service basic service maintenance call replacement scope servi…" at bounding box center [634, 212] width 253 height 19
select select "initial service"
click at [508, 203] on select "-select- initial service basic service maintenance call replacement scope servi…" at bounding box center [634, 212] width 253 height 19
click at [439, 324] on input "text" at bounding box center [312, 333] width 253 height 19
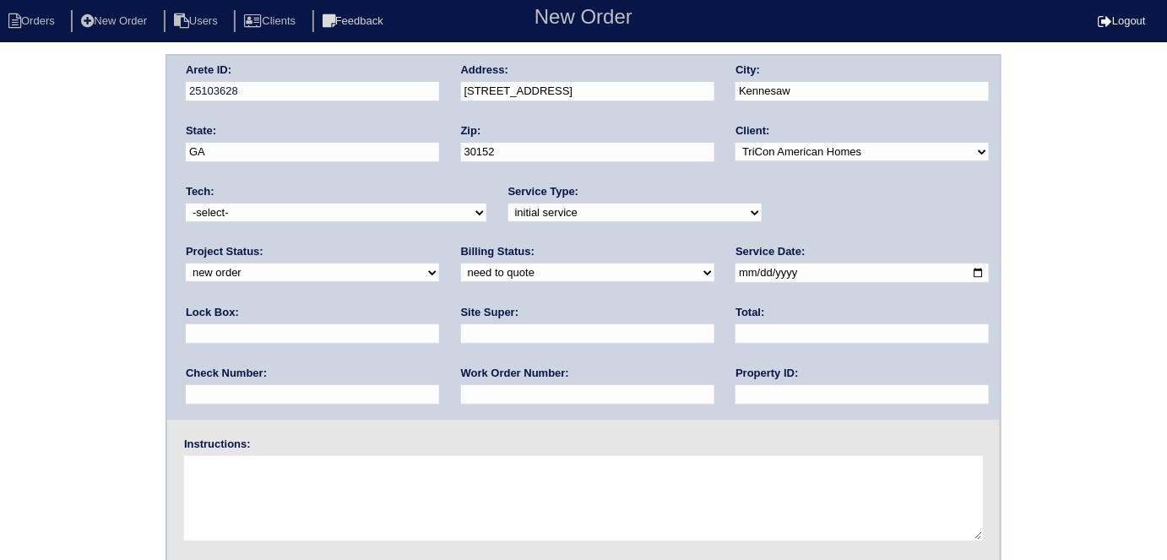
type input "9310"
click at [735, 273] on input "date" at bounding box center [861, 272] width 253 height 19
type input "2025-10-01"
click at [735, 387] on input "text" at bounding box center [861, 394] width 253 height 19
type input "N/A"
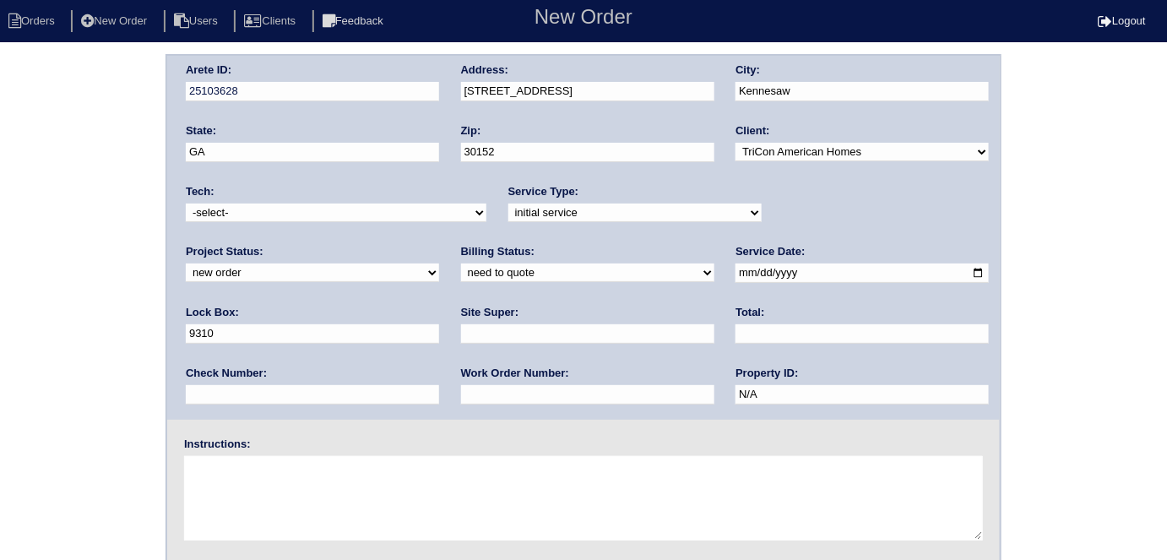
click at [461, 327] on input "text" at bounding box center [587, 333] width 253 height 19
type input "Mandy Van Etten"
click at [461, 401] on input "text" at bounding box center [587, 394] width 253 height 19
type input "553991"
click at [230, 478] on textarea at bounding box center [583, 498] width 799 height 84
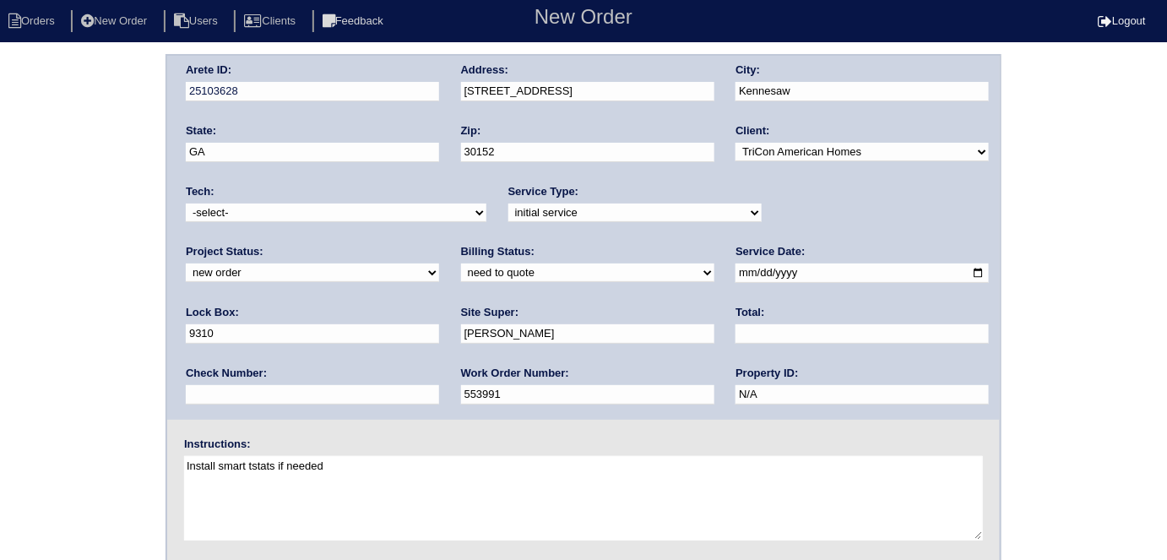
type textarea "Install smart tstats if needed"
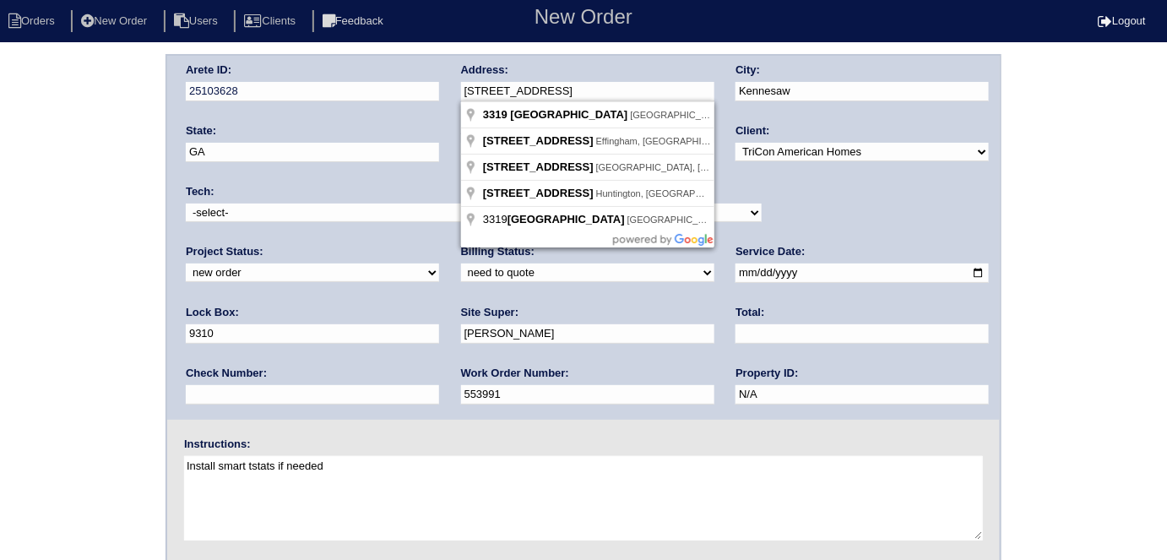
drag, startPoint x: 685, startPoint y: 100, endPoint x: 468, endPoint y: 81, distance: 217.8
click at [468, 82] on input "[STREET_ADDRESS]" at bounding box center [587, 91] width 253 height 19
drag, startPoint x: 639, startPoint y: 87, endPoint x: 431, endPoint y: 79, distance: 208.7
click at [431, 79] on div "Arete ID: 25103628 Address: 3319 Country Creek Dr NW City: Kennesaw State: GA Z…" at bounding box center [583, 238] width 832 height 364
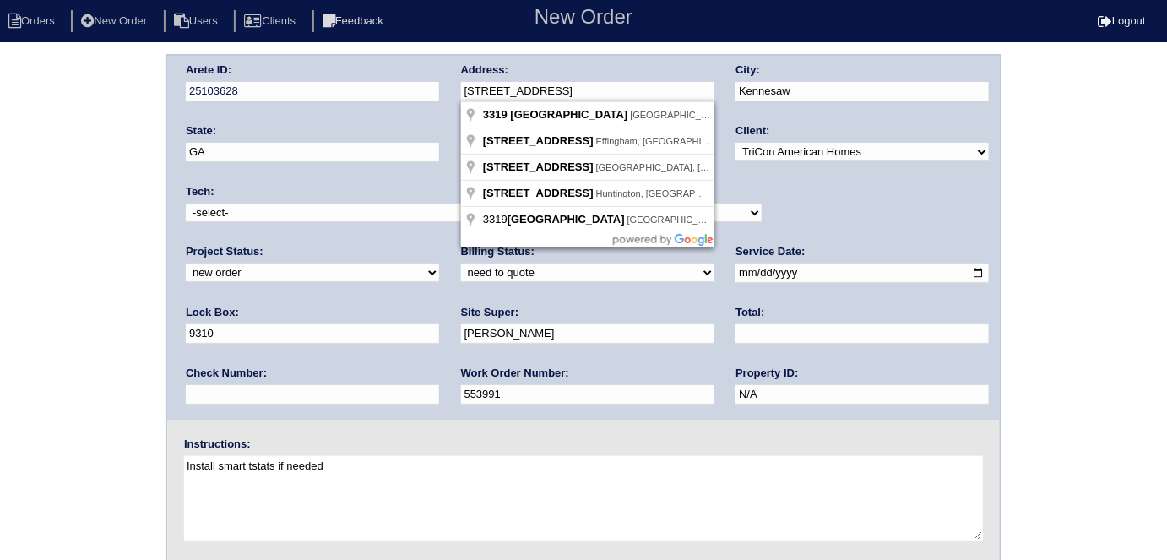
click at [22, 203] on div "Arete ID: 25103628 Address: 3319 Country Creek Dr NW City: Kennesaw State: GA Z…" at bounding box center [583, 395] width 1167 height 683
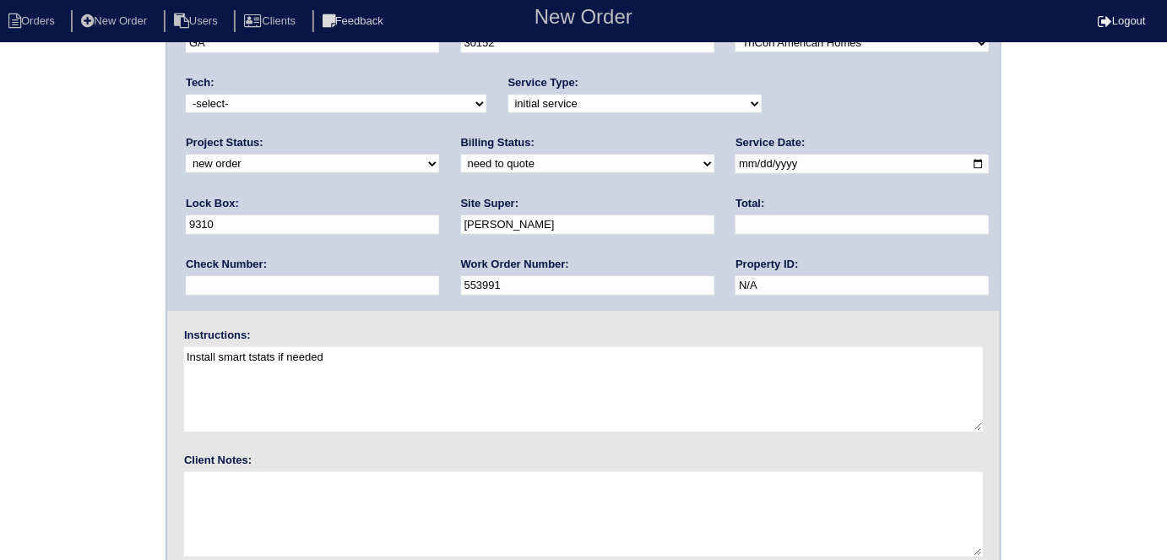
scroll to position [173, 0]
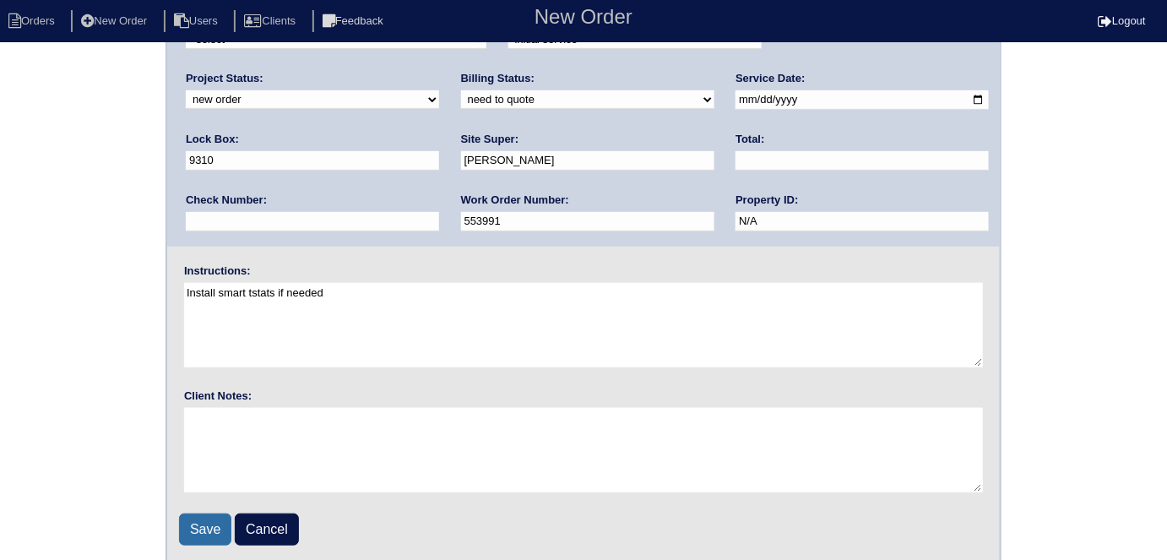
click at [191, 513] on input "Save" at bounding box center [205, 529] width 52 height 32
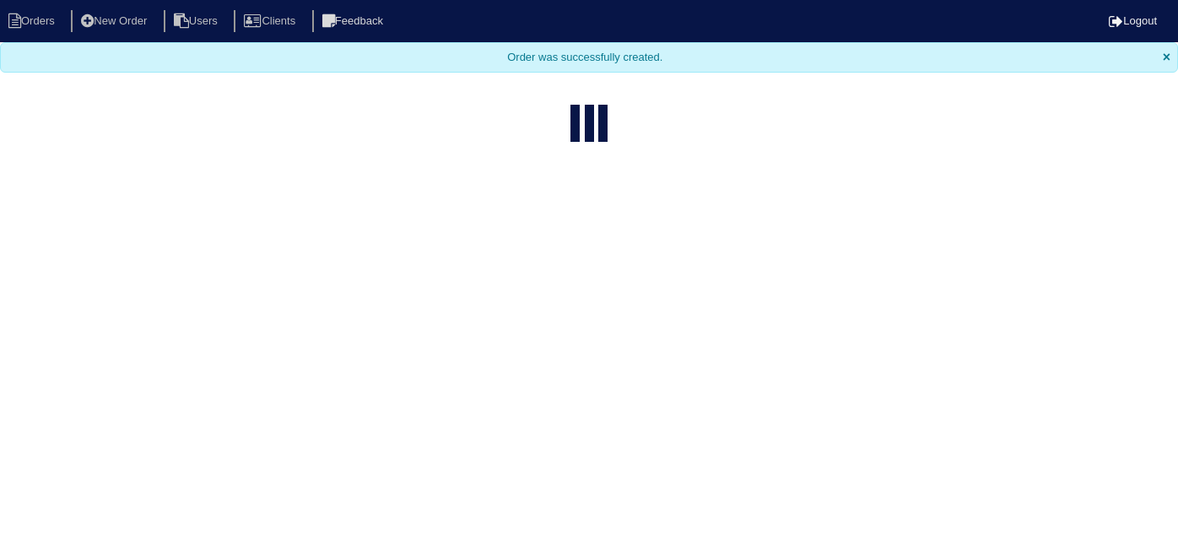
select select "15"
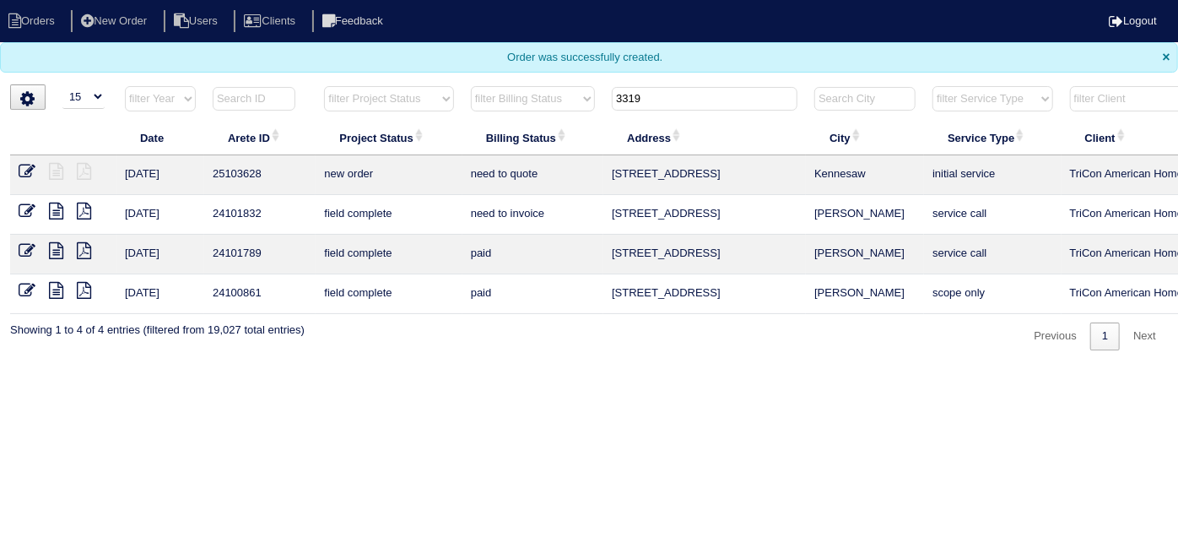
drag, startPoint x: 696, startPoint y: 109, endPoint x: 674, endPoint y: 100, distance: 23.8
click at [674, 100] on th "3319" at bounding box center [705, 102] width 203 height 35
drag, startPoint x: 674, startPoint y: 100, endPoint x: 485, endPoint y: 68, distance: 191.8
click at [499, 76] on body "Orders New Order Users Clients Feedback Logout Orders New Order Users Clients M…" at bounding box center [589, 175] width 1178 height 350
type input "4525"
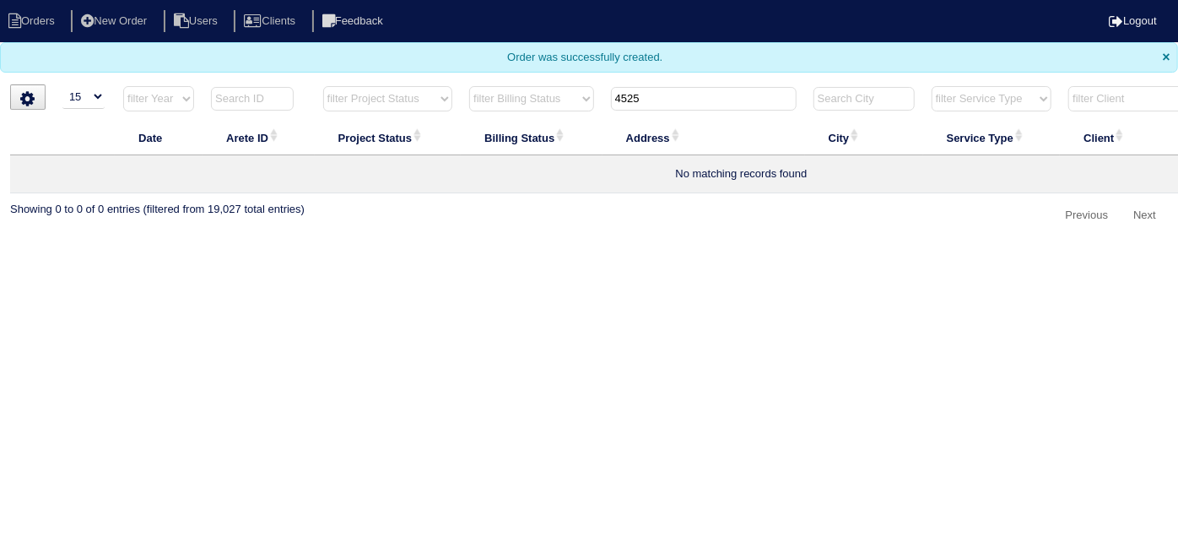
click at [716, 247] on html "Orders New Order Users Clients Feedback Logout Orders New Order Users Clients M…" at bounding box center [589, 123] width 1178 height 247
click at [115, 19] on li "New Order" at bounding box center [115, 21] width 89 height 23
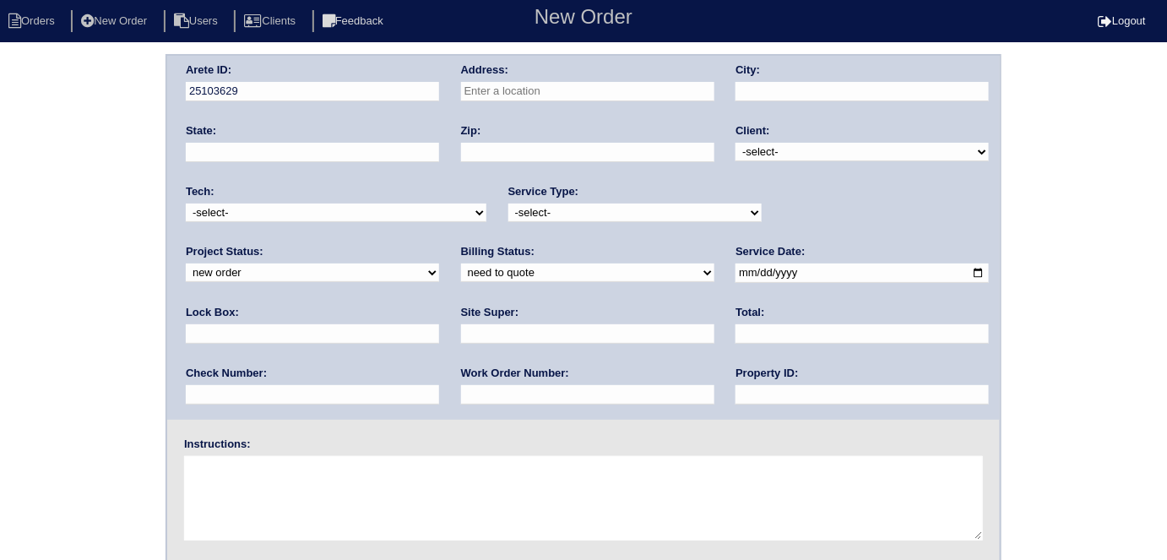
click at [585, 93] on input "text" at bounding box center [587, 91] width 253 height 19
type input "4525 Investors Ln"
type input "Ellenwood"
type input "GA"
type input "30294"
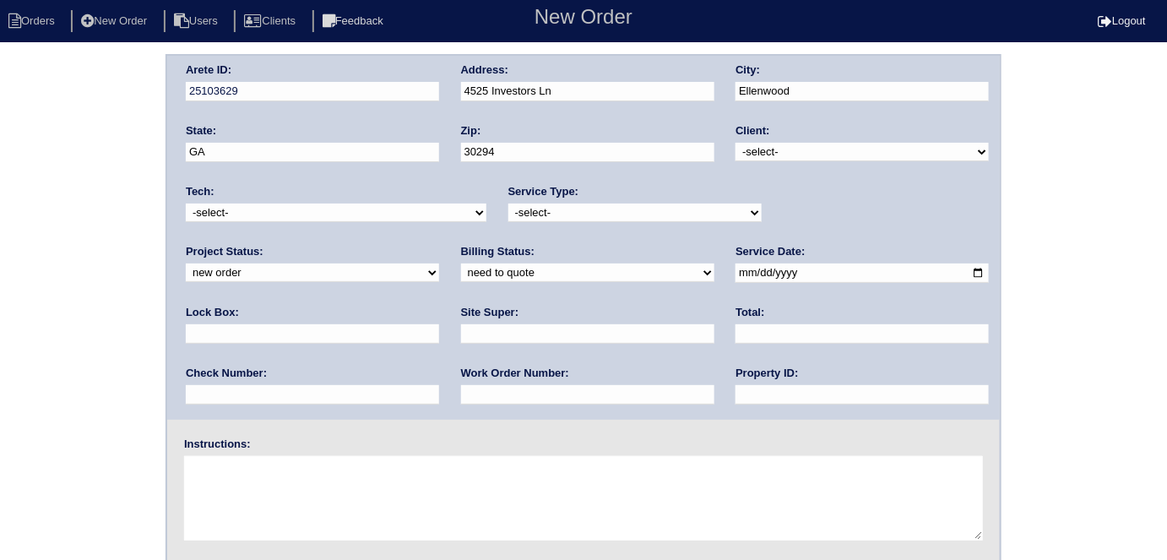
click at [817, 159] on select "-select- TriCon American Homes American Homes 4 Rent First Key Homes Zillow The…" at bounding box center [861, 152] width 253 height 19
click at [736, 143] on select "-select- TriCon American Homes American Homes 4 Rent First Key Homes Zillow The…" at bounding box center [861, 152] width 253 height 19
click at [785, 155] on select "-select- TriCon American Homes American Homes 4 Rent First Key Homes Zillow The…" at bounding box center [861, 152] width 253 height 19
select select "11"
click at [736, 143] on select "-select- TriCon American Homes American Homes 4 Rent First Key Homes Zillow The…" at bounding box center [861, 152] width 253 height 19
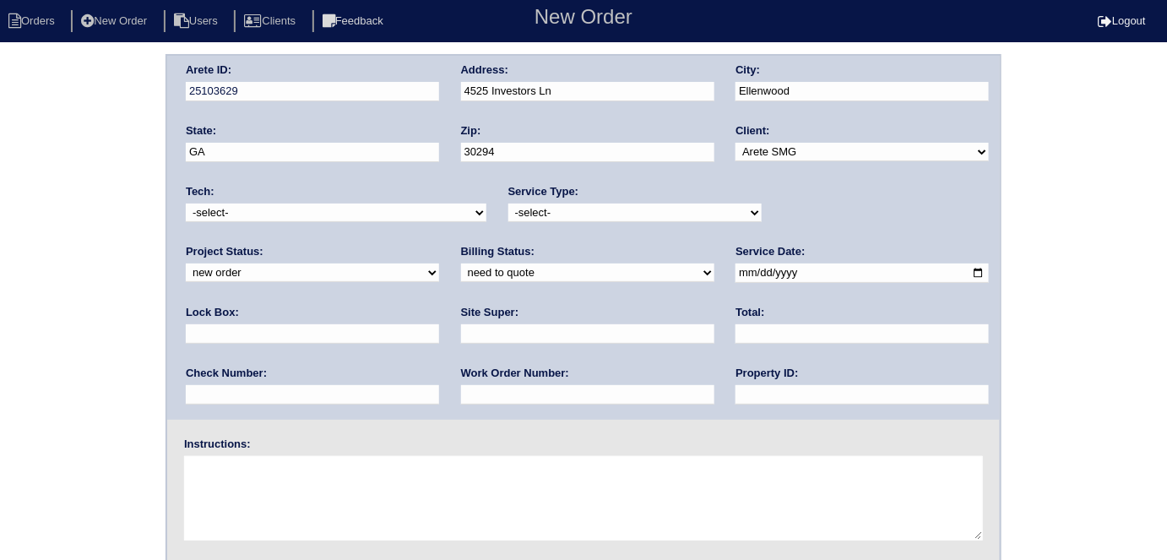
click at [704, 208] on select "-select- initial service basic service maintenance call replacement scope servi…" at bounding box center [634, 212] width 253 height 19
select select "service call"
click at [508, 203] on select "-select- initial service basic service maintenance call replacement scope servi…" at bounding box center [634, 212] width 253 height 19
click at [735, 273] on input "date" at bounding box center [861, 272] width 253 height 19
type input "2025-10-01"
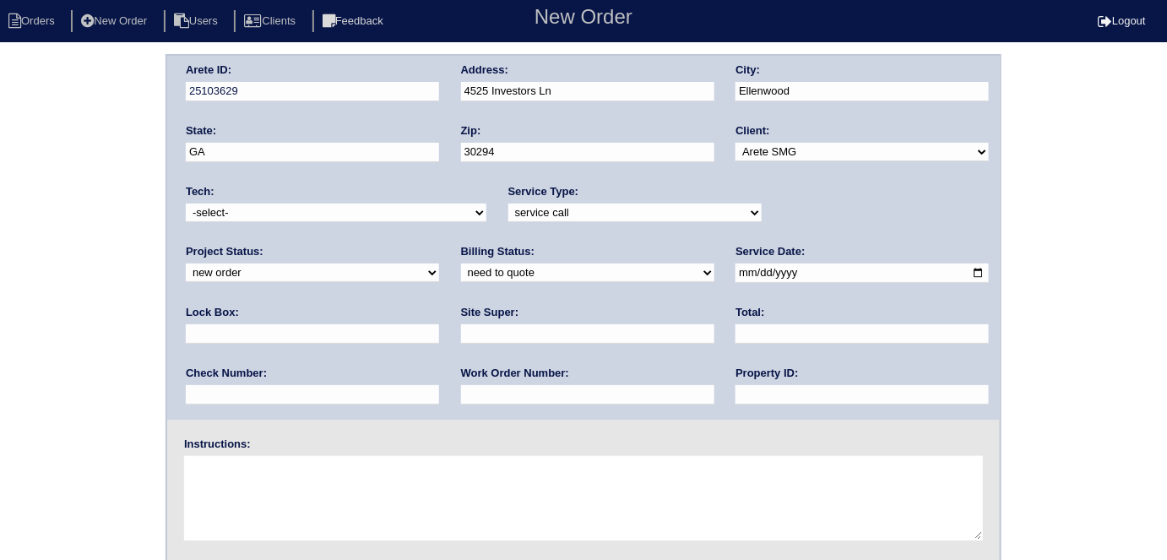
click at [735, 393] on input "text" at bounding box center [861, 394] width 253 height 19
type input "N/A"
click at [461, 338] on input "text" at bounding box center [587, 333] width 253 height 19
type input "John - GC at TriCon"
click at [311, 478] on textarea at bounding box center [583, 498] width 799 height 84
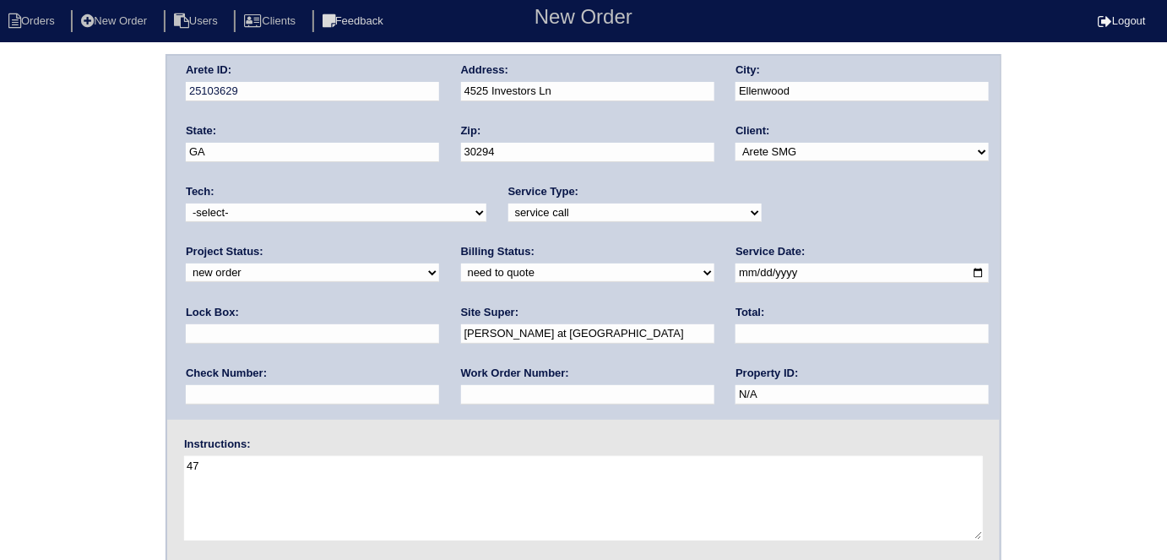
type textarea "4"
type textarea "John - (GC for TriCon) - 470-317-0441"
drag, startPoint x: 412, startPoint y: 463, endPoint x: 153, endPoint y: 442, distance: 260.1
click at [153, 442] on div "Arete ID: 25103629 Address: 4525 Investors Ln City: Ellenwood State: GA Zip: 30…" at bounding box center [583, 395] width 1167 height 683
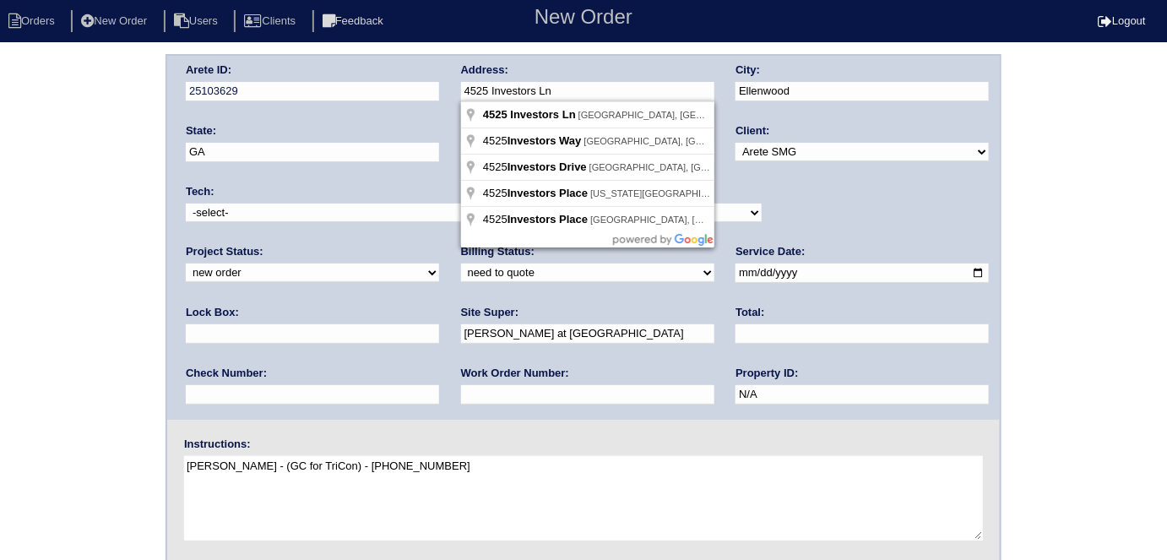
click at [431, 95] on div "Arete ID: 25103629 Address: 4525 Investors Ln City: Ellenwood State: GA Zip: 30…" at bounding box center [583, 238] width 832 height 364
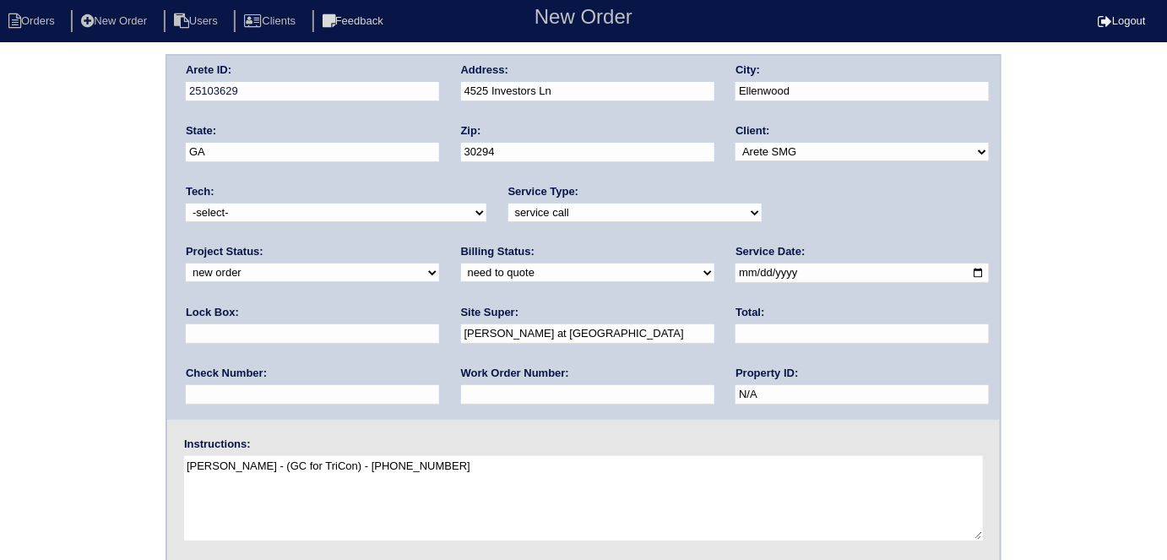
click at [62, 247] on div "Arete ID: 25103629 Address: 4525 Investors Ln City: Ellenwood State: GA Zip: 30…" at bounding box center [583, 395] width 1167 height 683
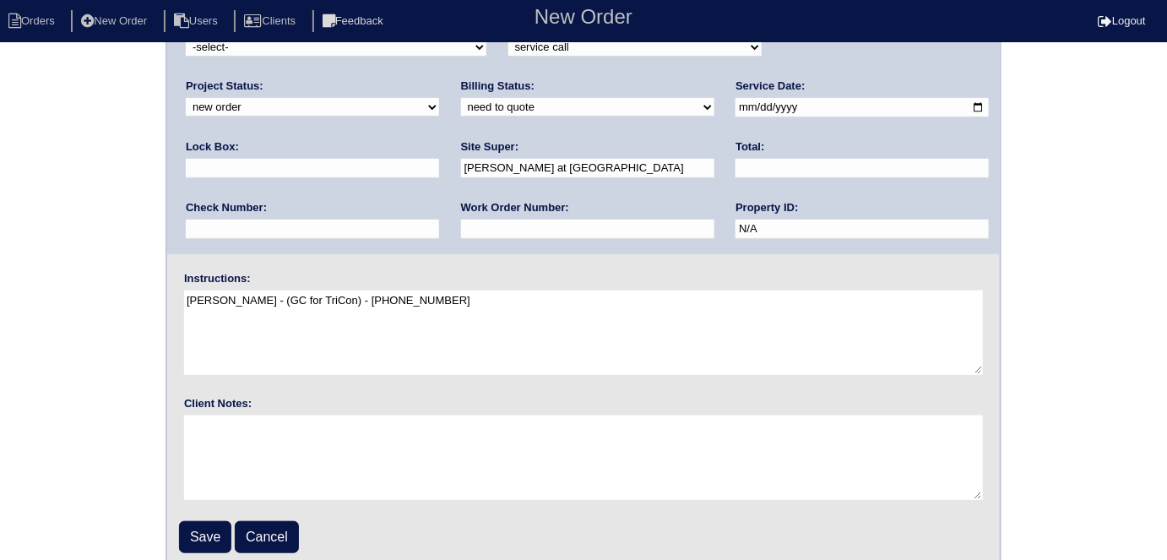
scroll to position [173, 0]
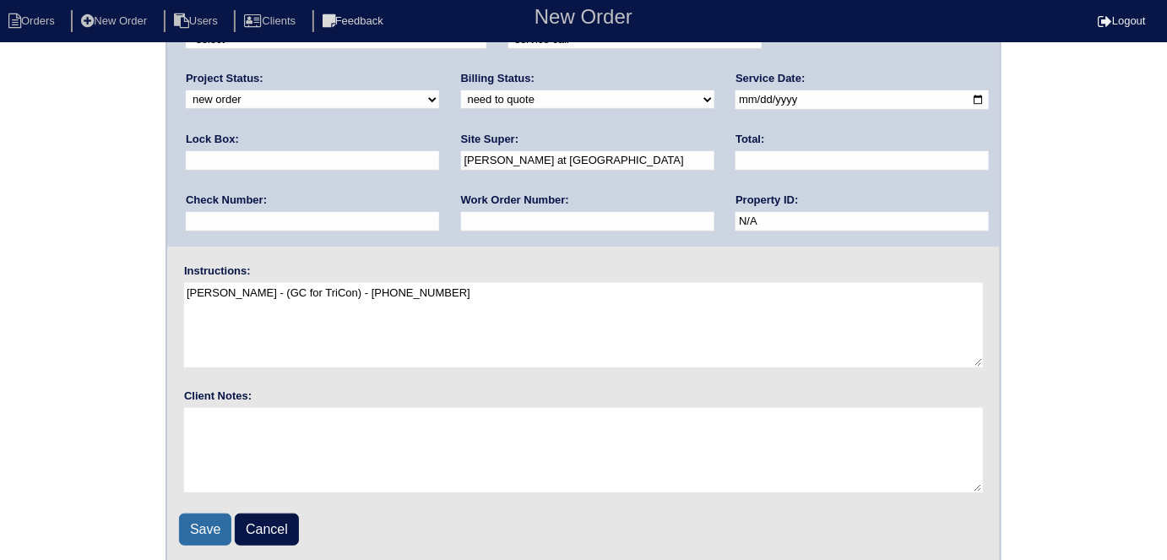
click at [209, 517] on input "Save" at bounding box center [205, 529] width 52 height 32
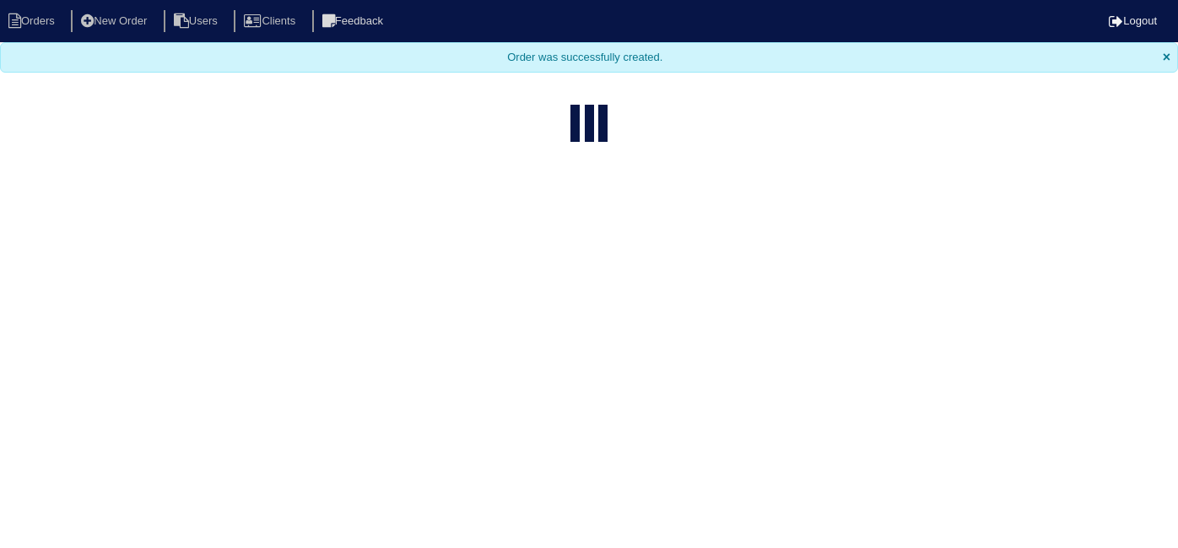
select select "15"
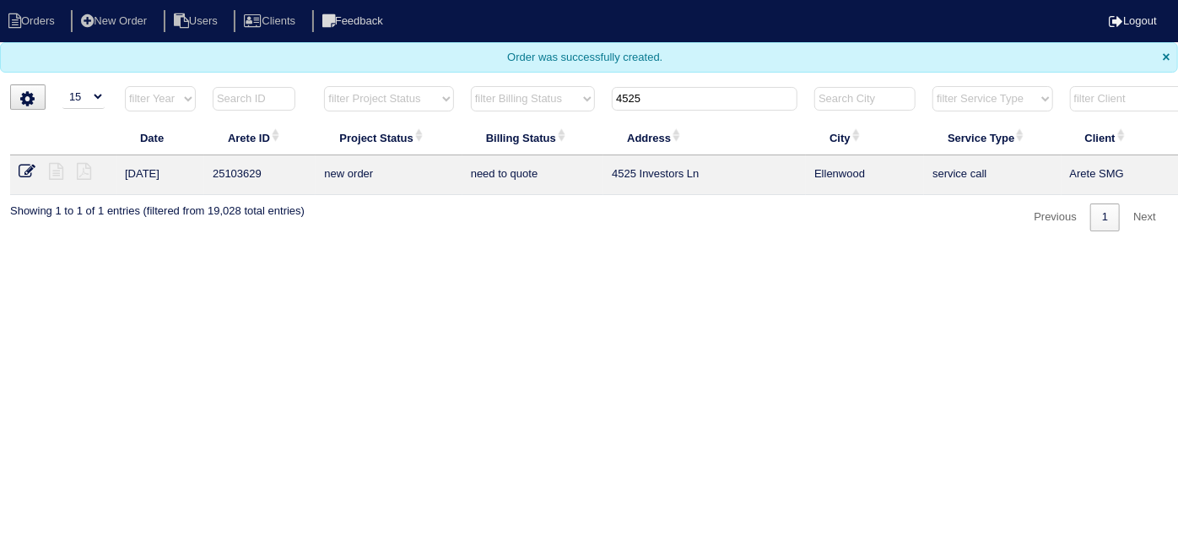
drag, startPoint x: 653, startPoint y: 105, endPoint x: 600, endPoint y: 76, distance: 59.7
click at [605, 85] on th "4525" at bounding box center [705, 102] width 203 height 35
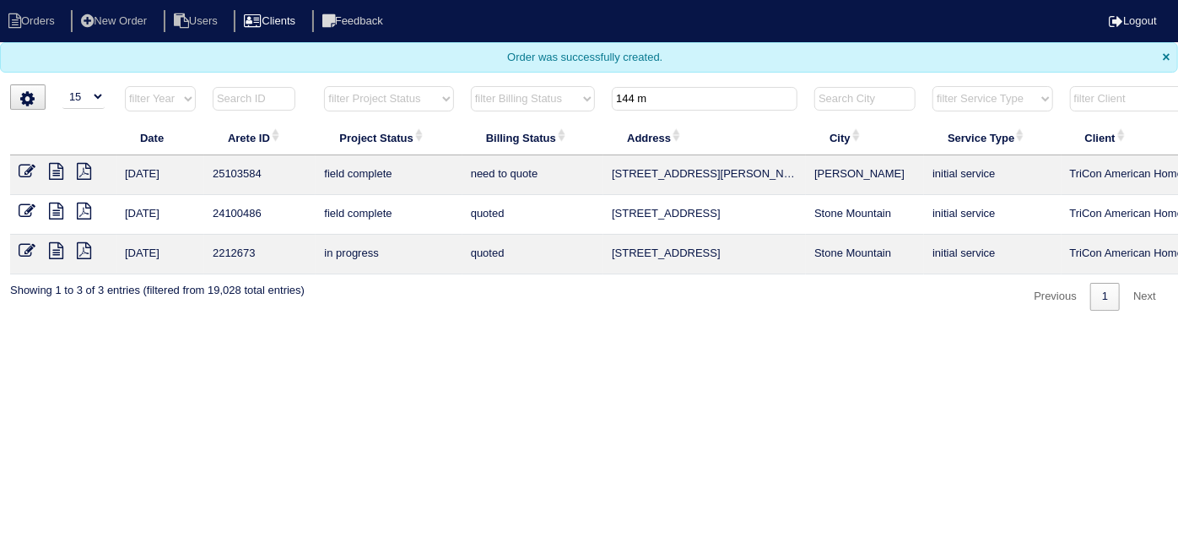
type input "144 m"
click at [59, 171] on icon at bounding box center [56, 171] width 14 height 17
click at [23, 166] on icon at bounding box center [27, 171] width 17 height 17
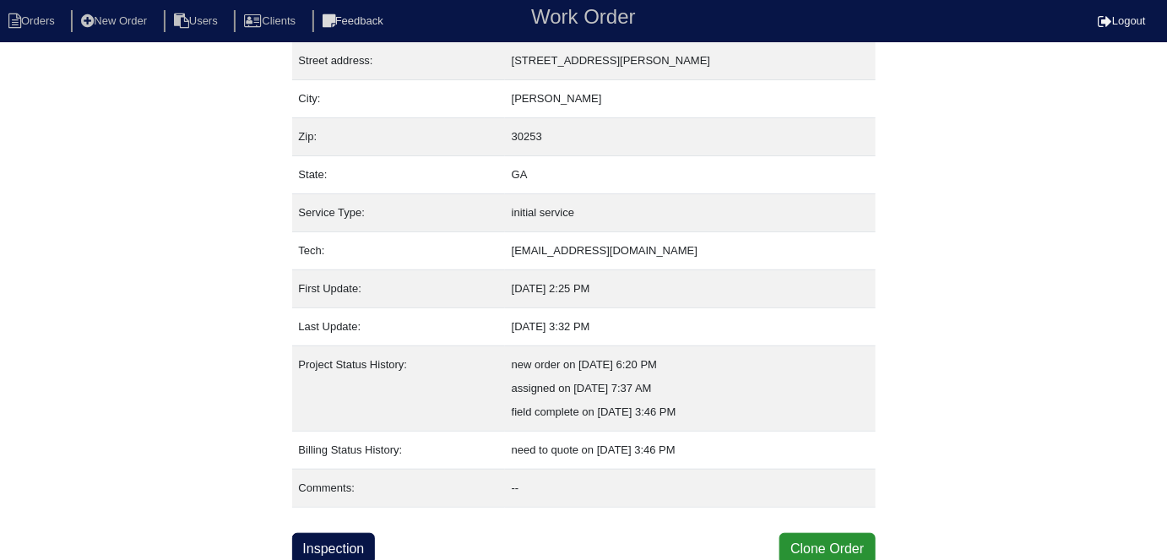
scroll to position [89, 0]
click at [312, 536] on link "Inspection" at bounding box center [334, 548] width 84 height 32
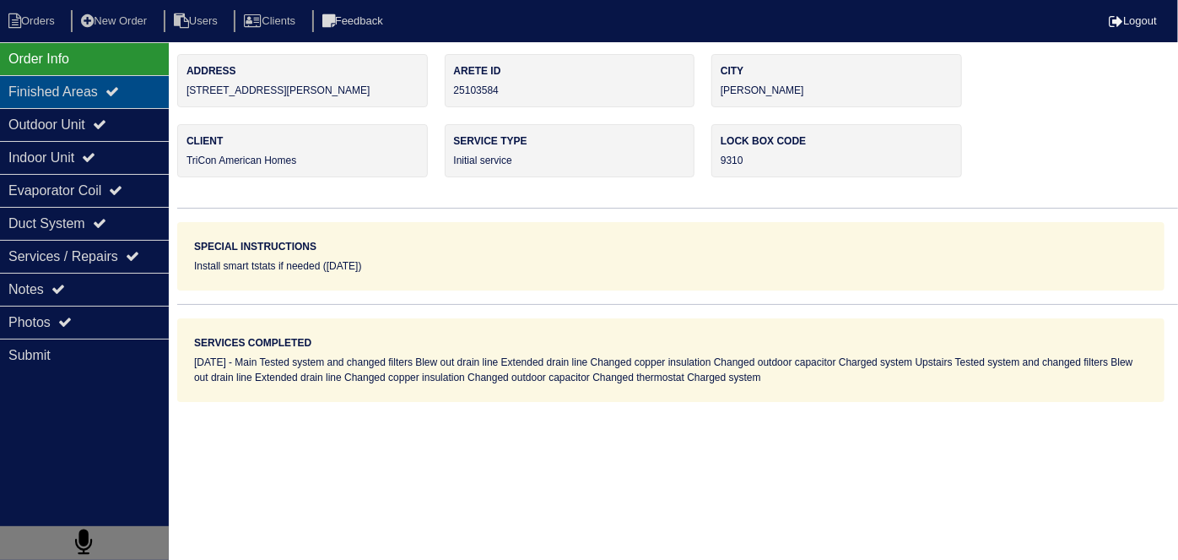
click at [18, 100] on div "Finished Areas" at bounding box center [84, 91] width 169 height 33
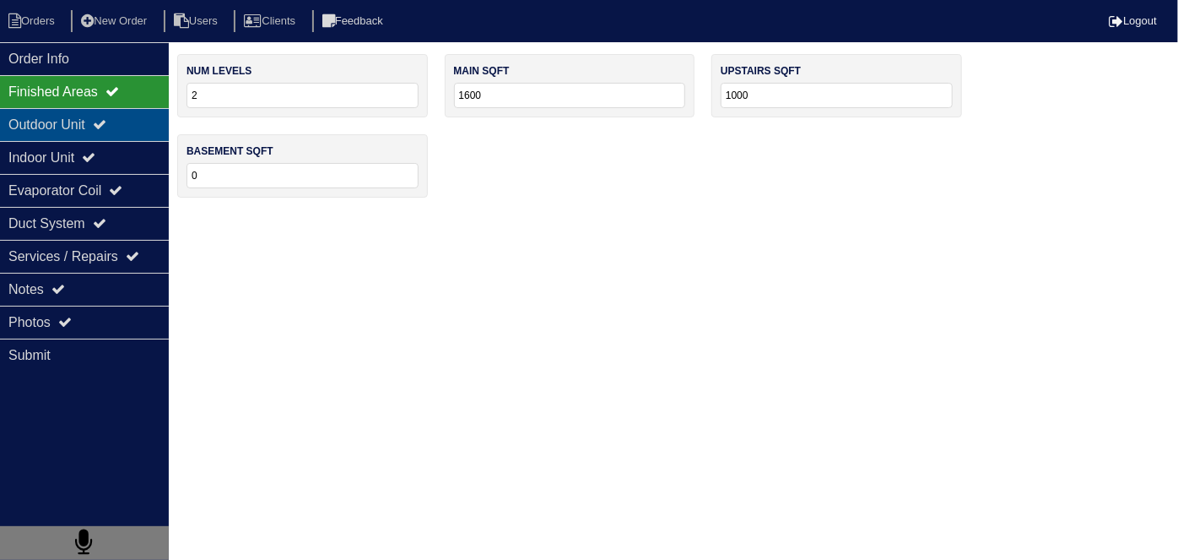
click at [31, 128] on div "Outdoor Unit" at bounding box center [84, 124] width 169 height 33
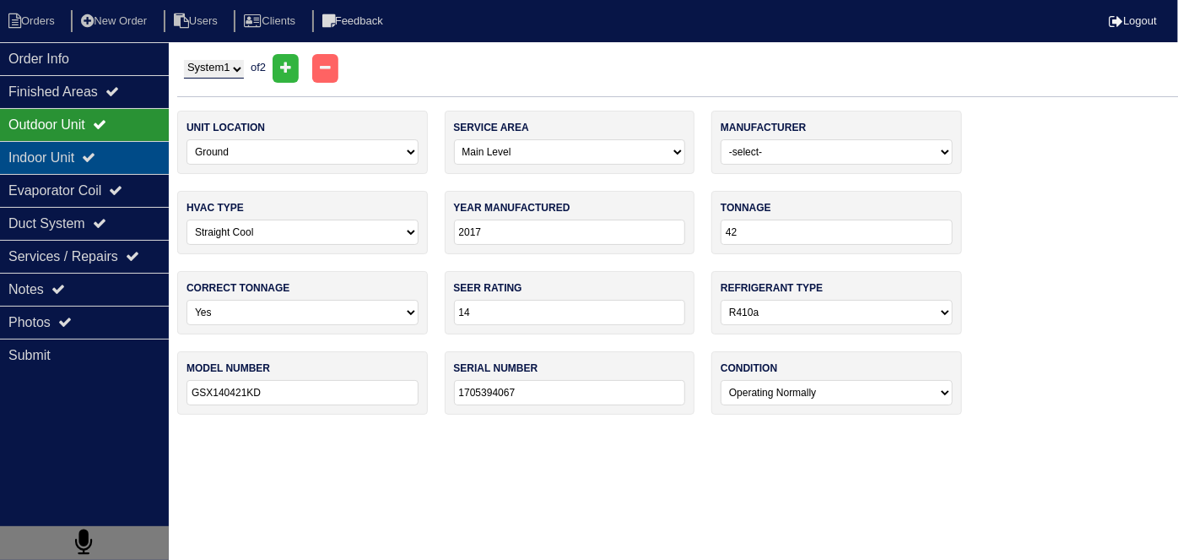
click at [44, 165] on div "Indoor Unit" at bounding box center [84, 157] width 169 height 33
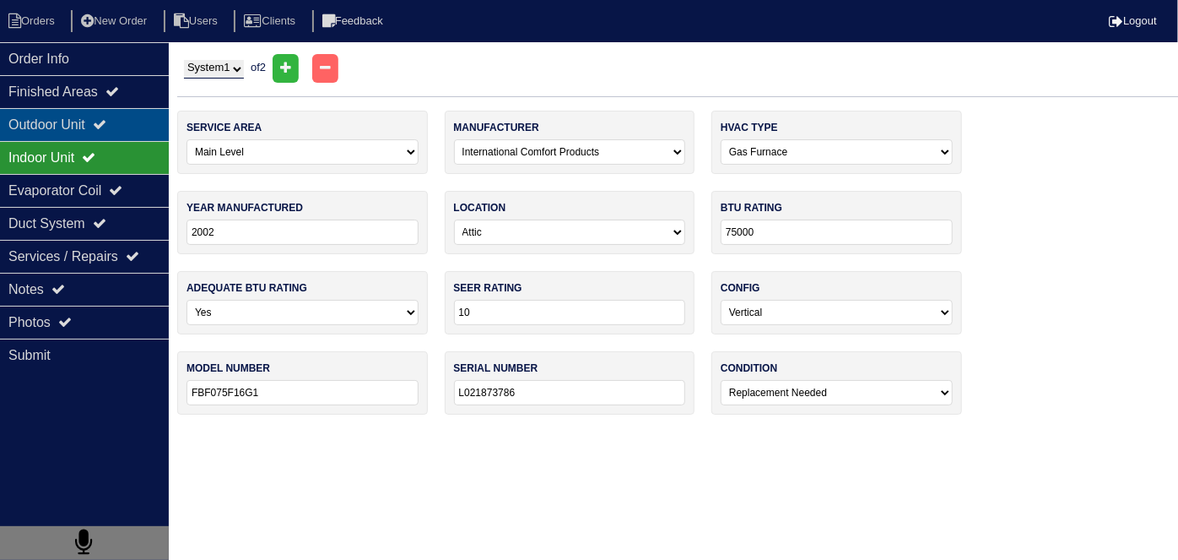
click at [53, 125] on div "Outdoor Unit" at bounding box center [84, 124] width 169 height 33
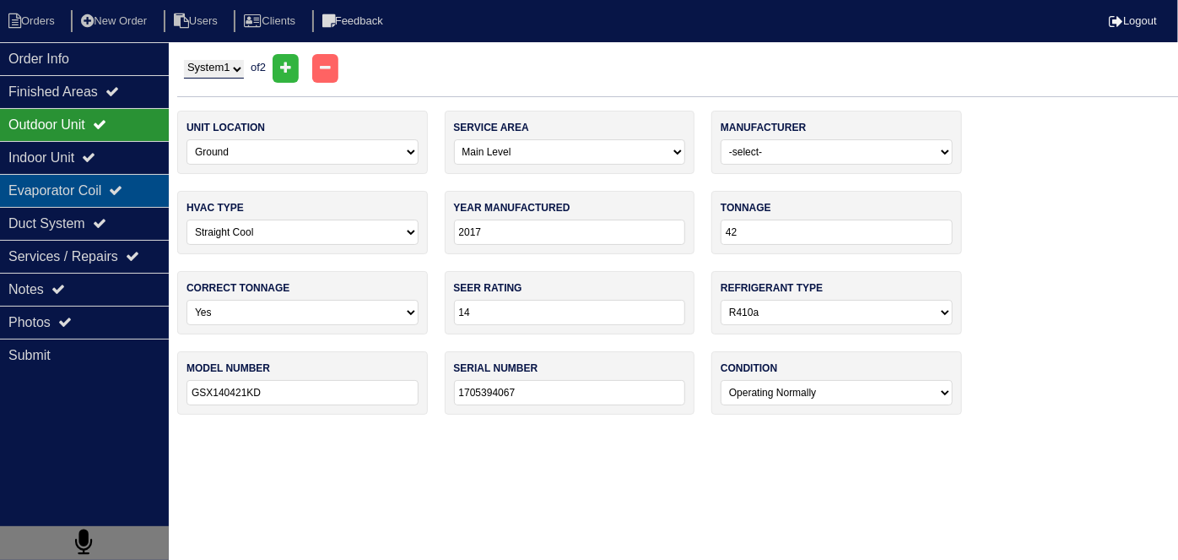
click at [58, 192] on div "Evaporator Coil" at bounding box center [84, 190] width 169 height 33
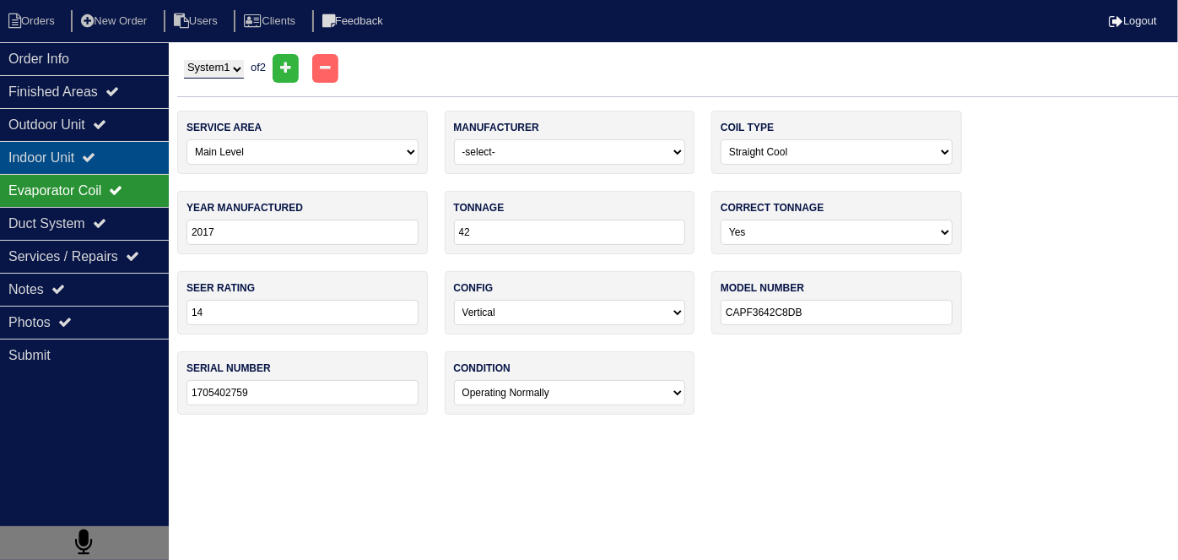
click at [60, 164] on div "Indoor Unit" at bounding box center [84, 157] width 169 height 33
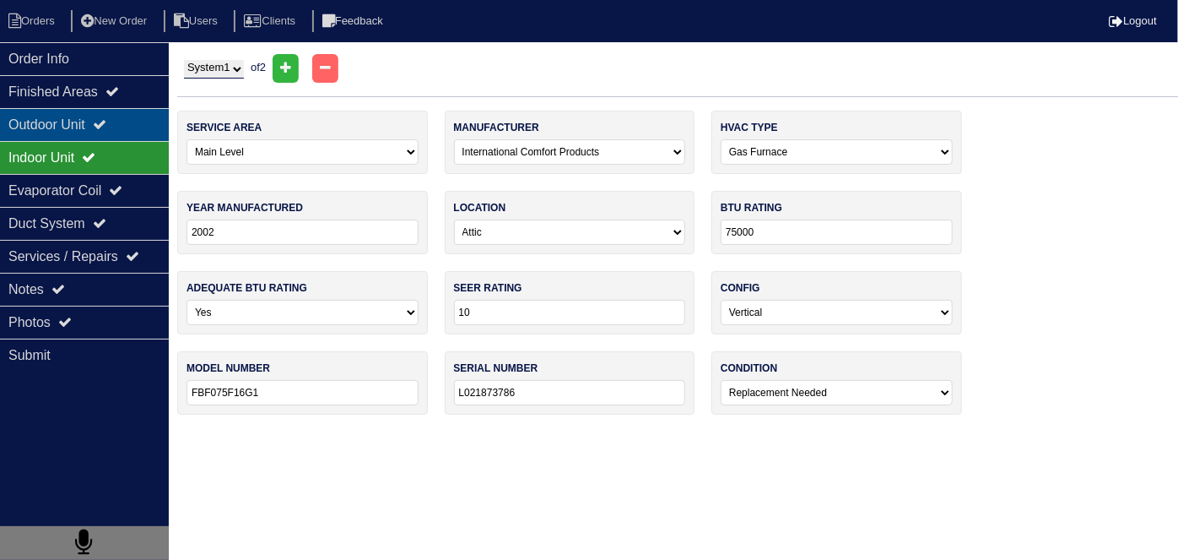
click at [58, 129] on div "Outdoor Unit" at bounding box center [84, 124] width 169 height 33
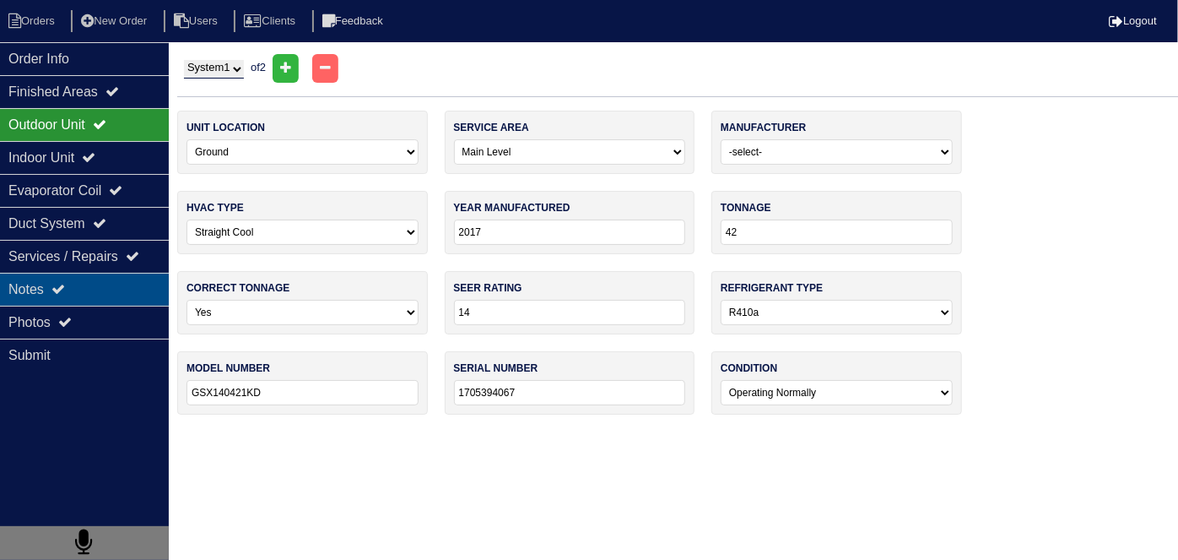
drag, startPoint x: 116, startPoint y: 281, endPoint x: 173, endPoint y: 296, distance: 59.4
click at [115, 281] on div "Notes" at bounding box center [84, 289] width 169 height 33
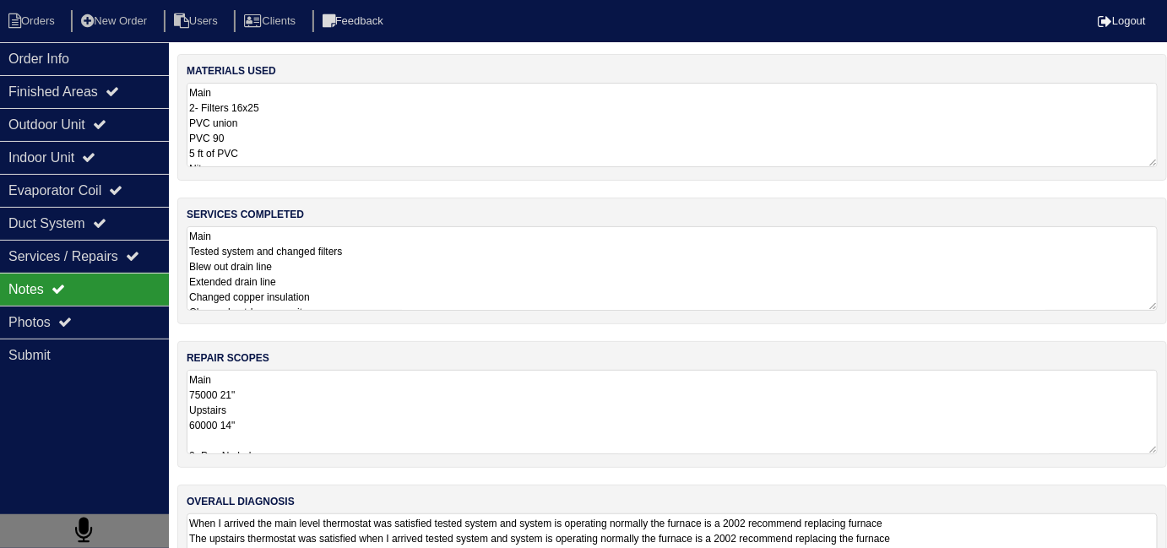
click at [444, 383] on textarea "Main 75000 21" Upstairs 60000 14" 2- Pan No hole 2- Aquaguard Floatswitch 2- 16…" at bounding box center [672, 412] width 971 height 84
click at [100, 122] on div "Outdoor Unit" at bounding box center [84, 124] width 169 height 33
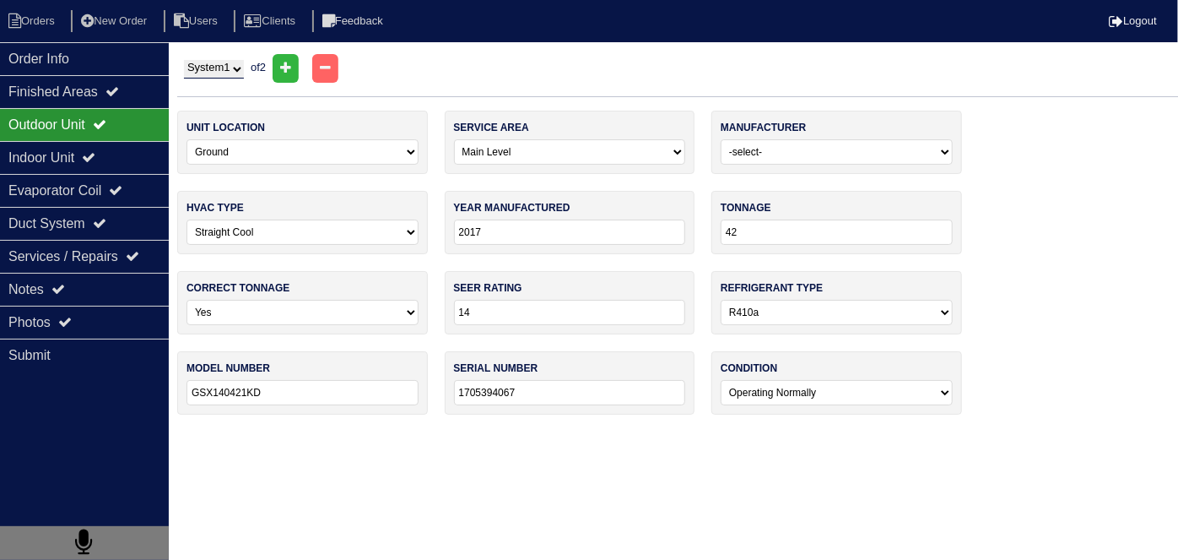
click at [189, 68] on select "System 1 System 2" at bounding box center [214, 69] width 60 height 19
select select "2"
click at [184, 60] on select "System 1 System 2" at bounding box center [214, 69] width 60 height 19
select select "1"
type input "2015"
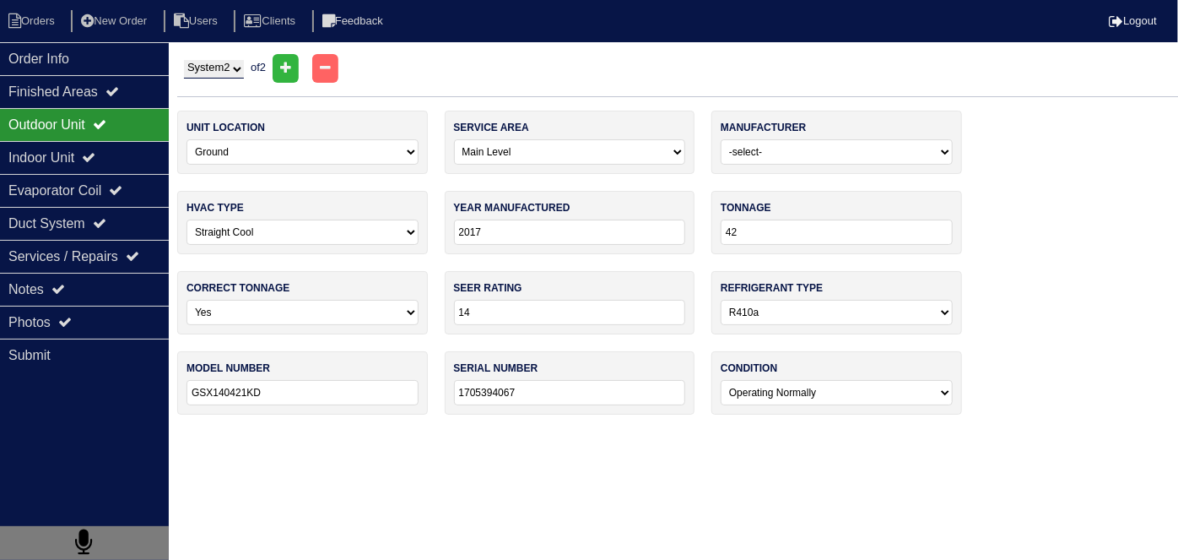
type input "24"
type input "GSX140241KB"
type input "1505088136"
click at [144, 142] on div "Indoor Unit" at bounding box center [84, 157] width 169 height 33
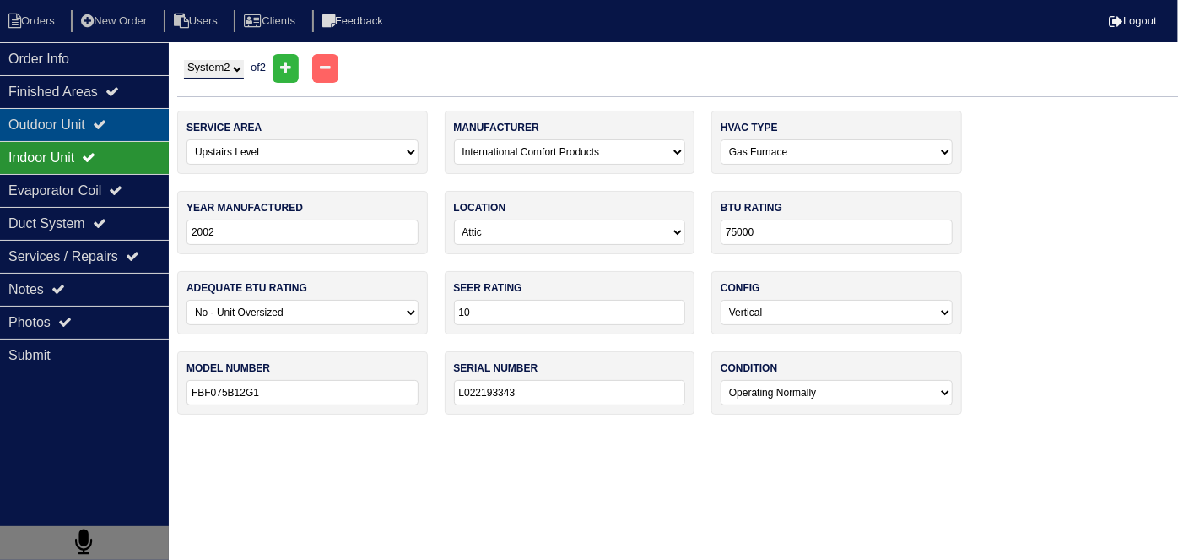
click at [102, 127] on div "Outdoor Unit" at bounding box center [84, 124] width 169 height 33
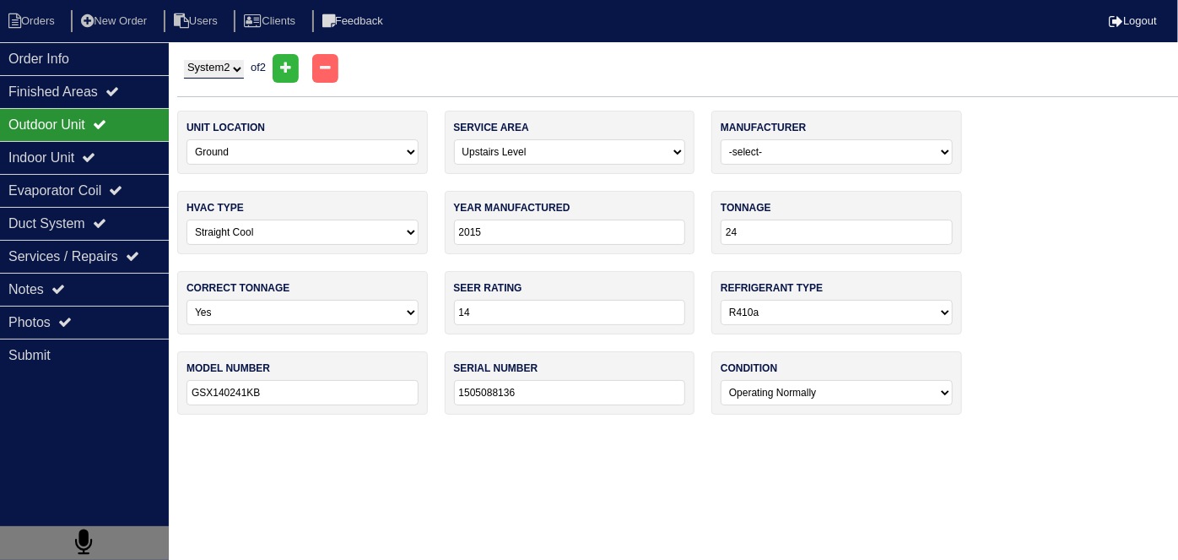
click at [221, 57] on div "System 1 System 2 of 2" at bounding box center [677, 68] width 1001 height 29
click at [222, 68] on select "System 1 System 2" at bounding box center [214, 69] width 60 height 19
select select "1"
click at [184, 60] on select "System 1 System 2" at bounding box center [214, 69] width 60 height 19
select select "0"
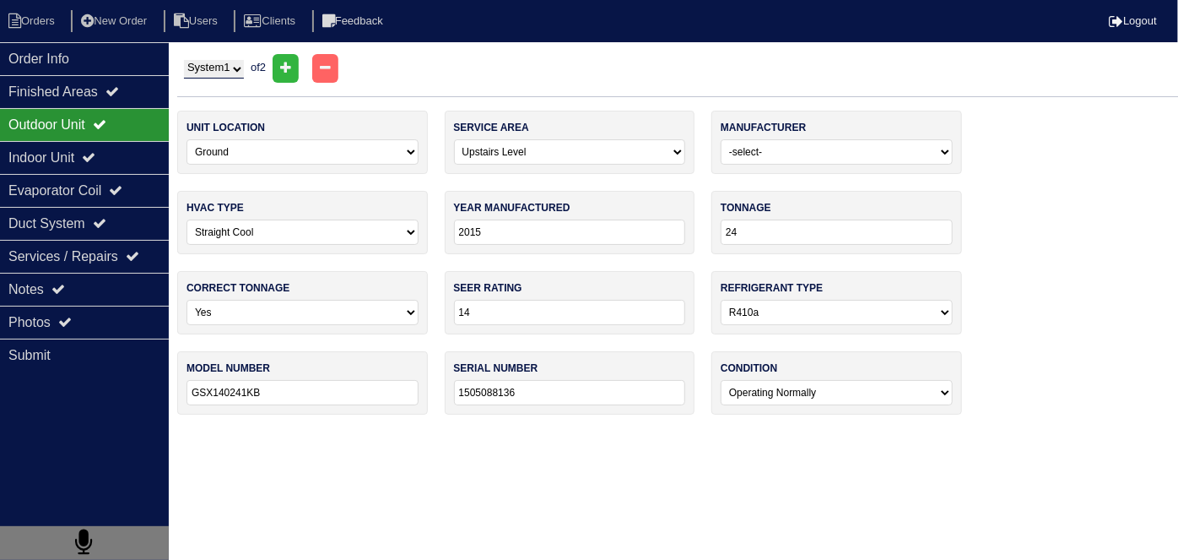
type input "2017"
type input "42"
type input "GSX140421KD"
type input "1705394067"
click at [220, 69] on select "System 1 System 2" at bounding box center [214, 69] width 60 height 19
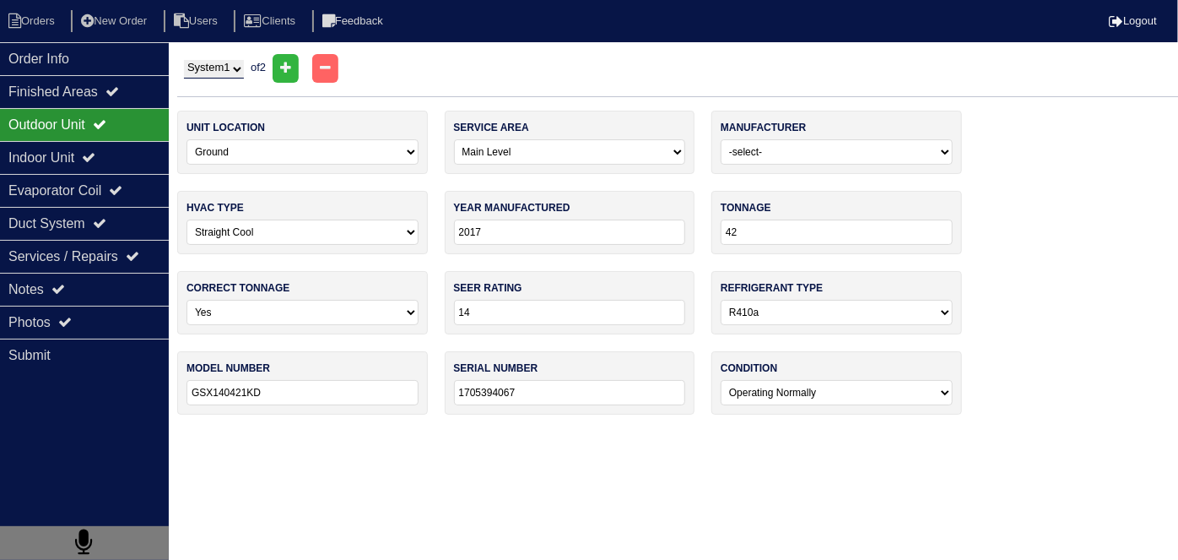
select select "2"
click at [184, 60] on select "System 1 System 2" at bounding box center [214, 69] width 60 height 19
select select "1"
type input "2015"
type input "24"
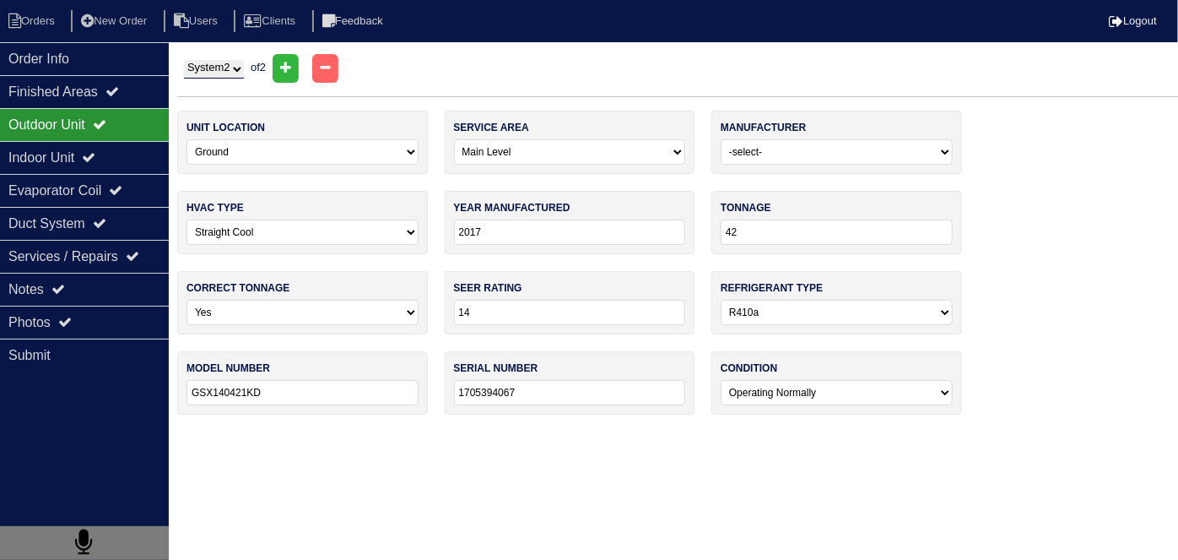
type input "GSX140241KB"
type input "1505088136"
click at [190, 68] on select "System 1 System 2" at bounding box center [214, 69] width 60 height 19
select select "1"
click at [184, 60] on select "System 1 System 2" at bounding box center [214, 69] width 60 height 19
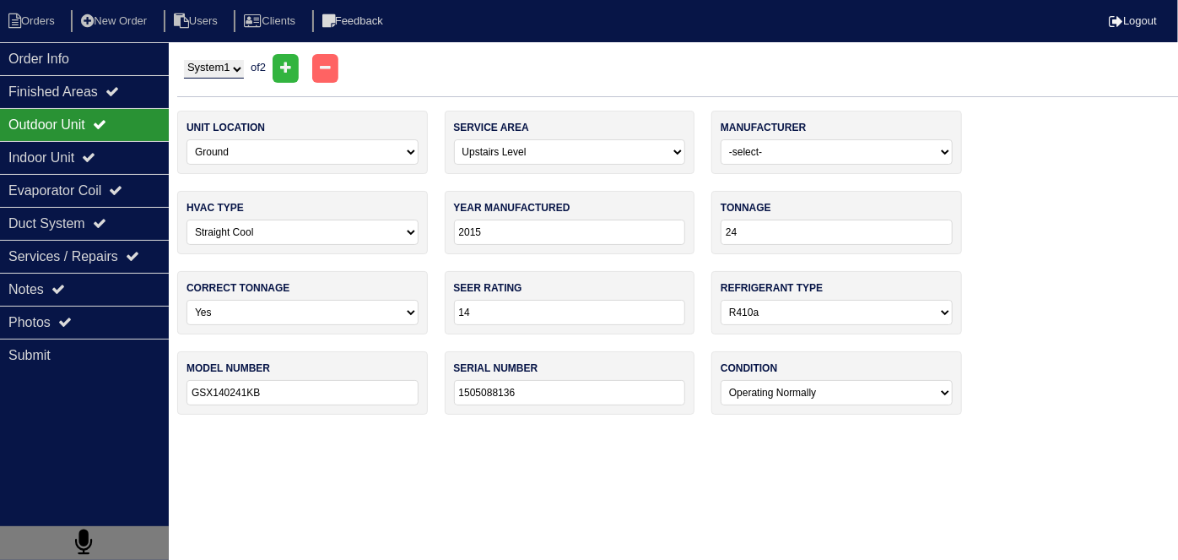
select select "0"
type input "2017"
type input "42"
type input "GSX140421KD"
type input "1705394067"
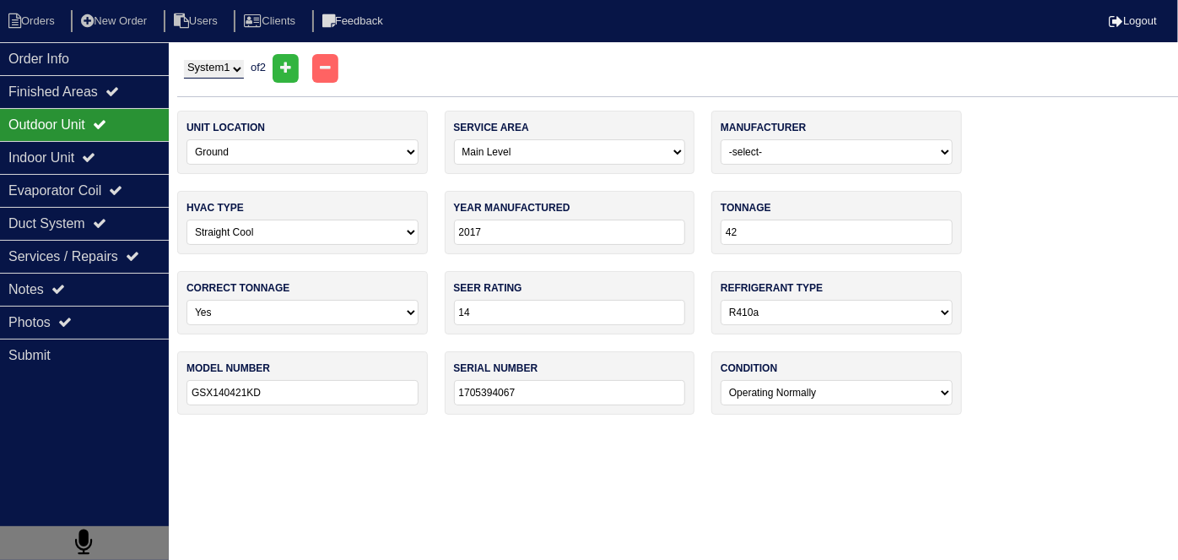
drag, startPoint x: 200, startPoint y: 67, endPoint x: 192, endPoint y: 75, distance: 11.4
click at [200, 67] on select "System 1 System 2" at bounding box center [214, 69] width 60 height 19
select select "2"
click at [184, 60] on select "System 1 System 2" at bounding box center [214, 69] width 60 height 19
select select "1"
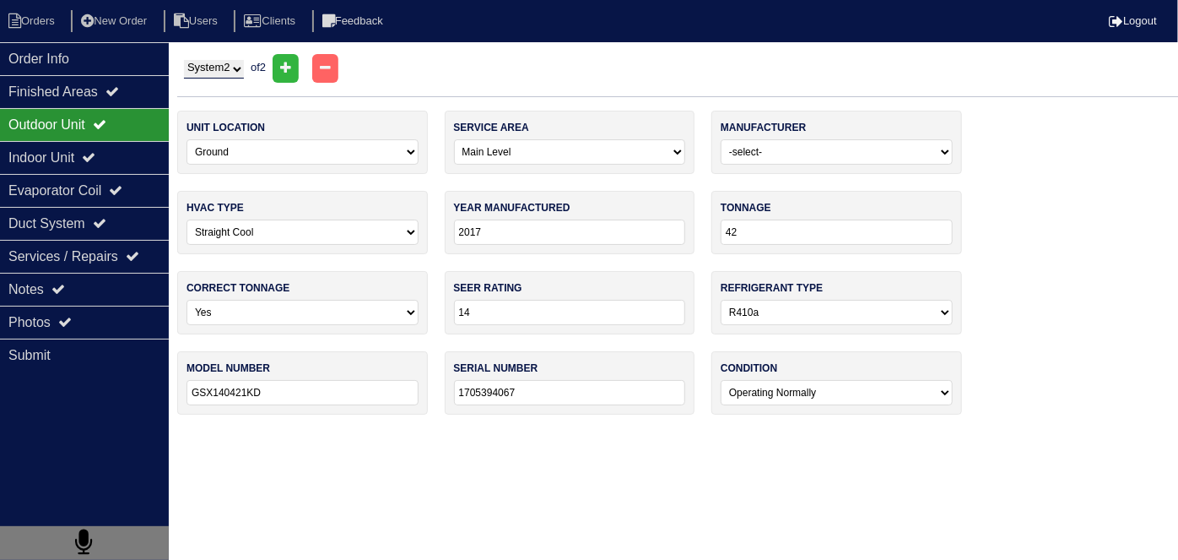
type input "2015"
type input "24"
type input "GSX140241KB"
type input "1505088136"
click at [112, 187] on div "Evaporator Coil" at bounding box center [84, 190] width 169 height 33
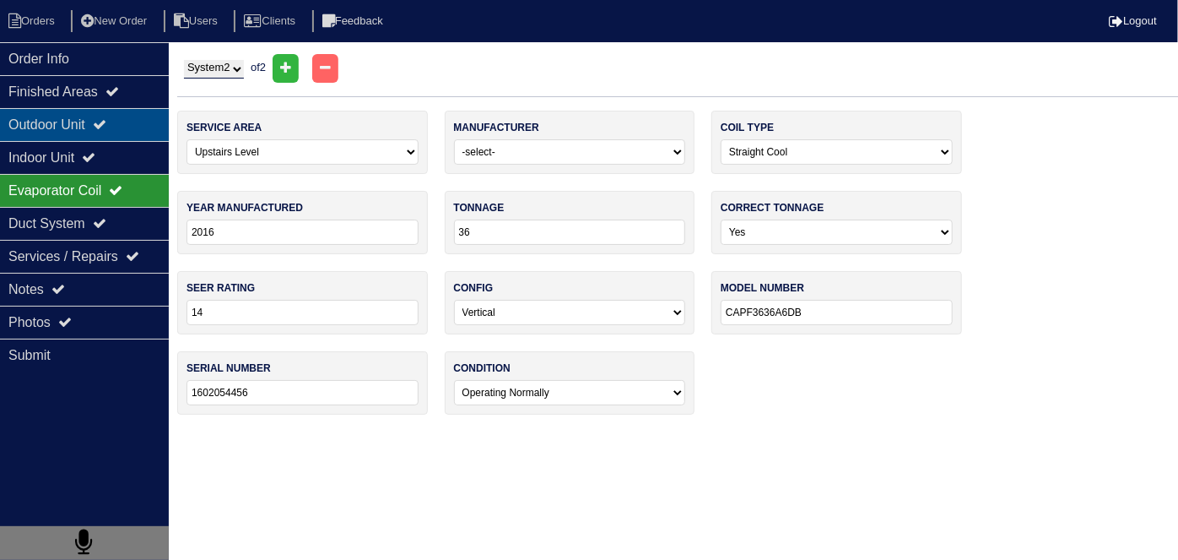
click at [102, 131] on div "Outdoor Unit" at bounding box center [84, 124] width 169 height 33
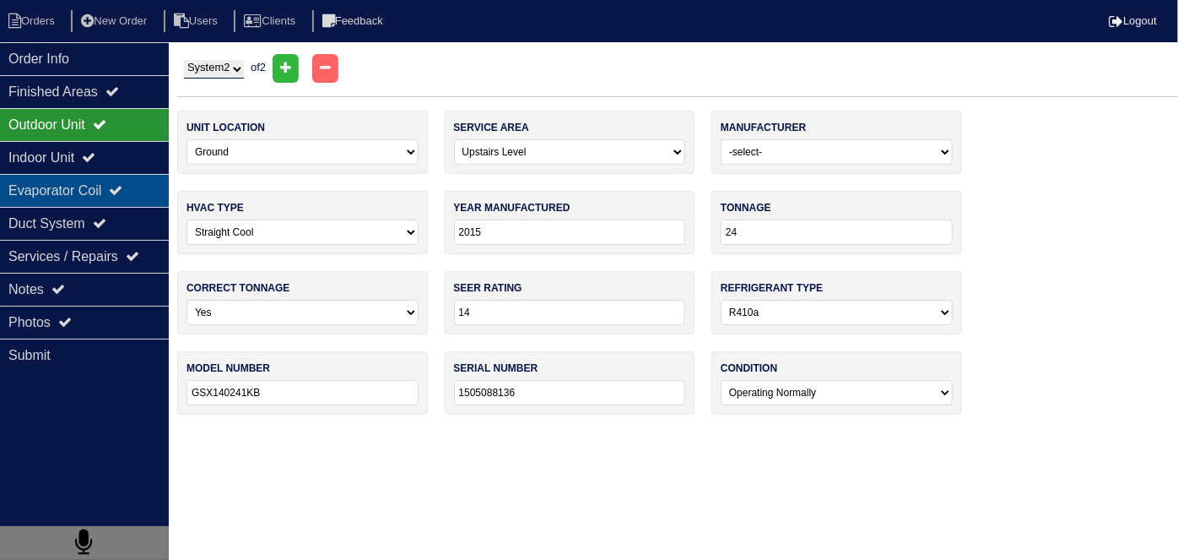
click at [7, 197] on div "Evaporator Coil" at bounding box center [84, 190] width 169 height 33
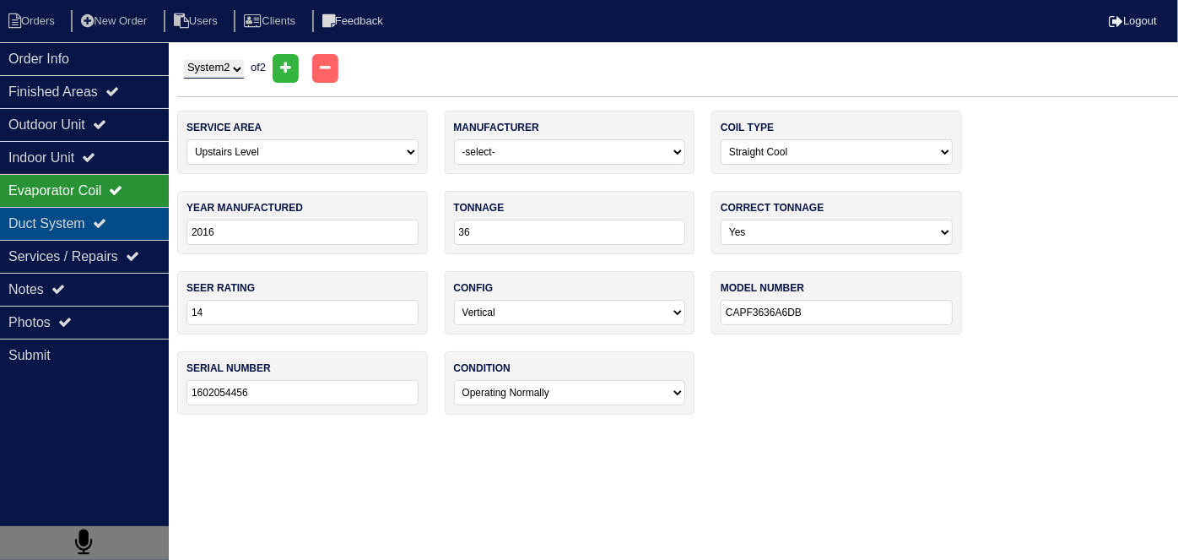
click at [78, 224] on div "Duct System" at bounding box center [84, 223] width 169 height 33
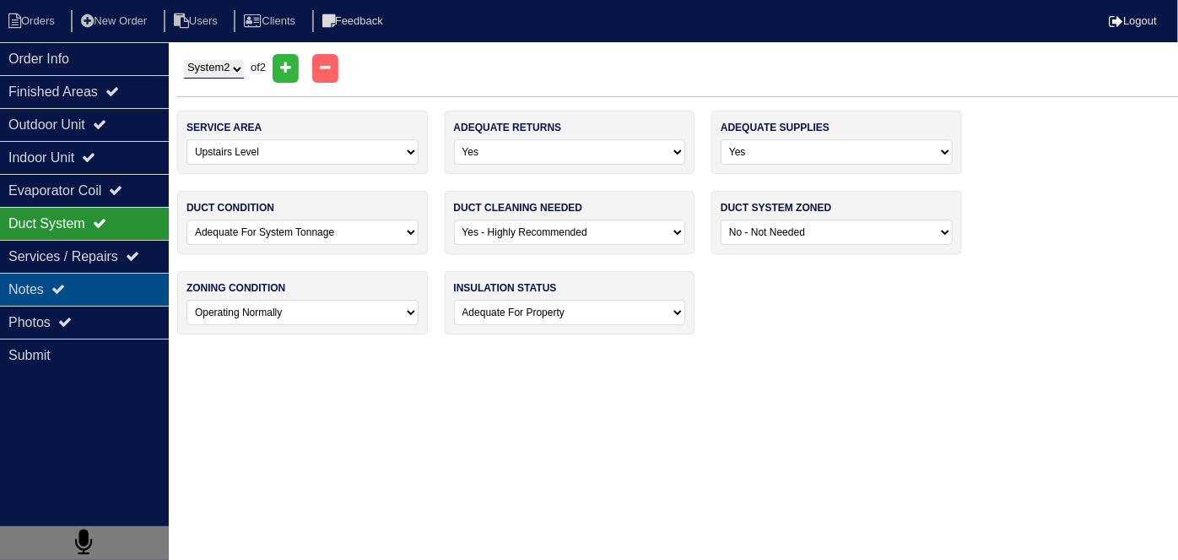
click at [79, 287] on div "Notes" at bounding box center [84, 289] width 169 height 33
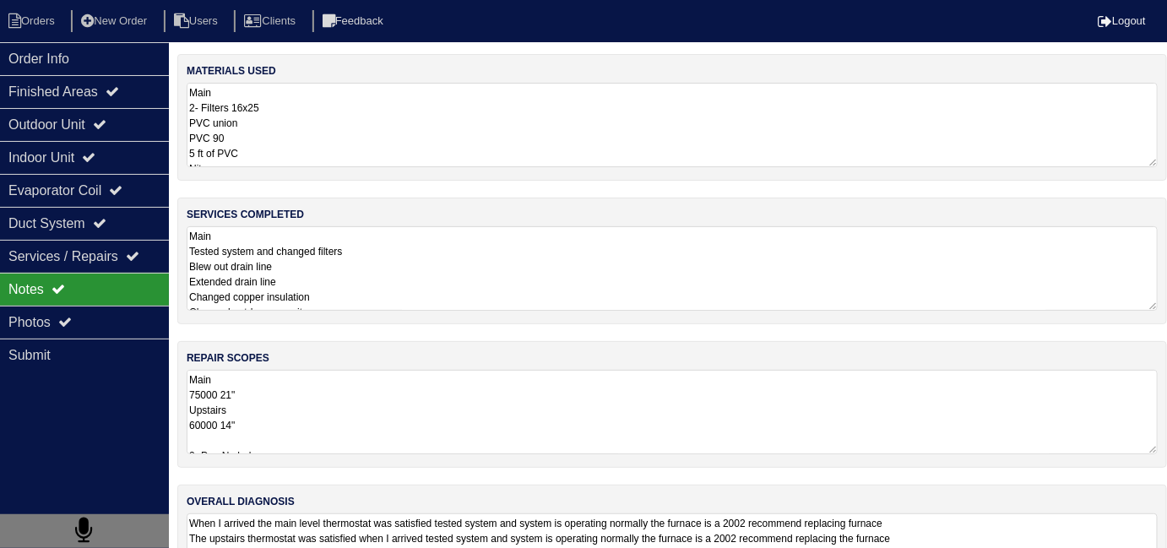
click at [550, 289] on textarea "Main Tested system and changed filters Blew out drain line Extended drain line …" at bounding box center [672, 268] width 971 height 84
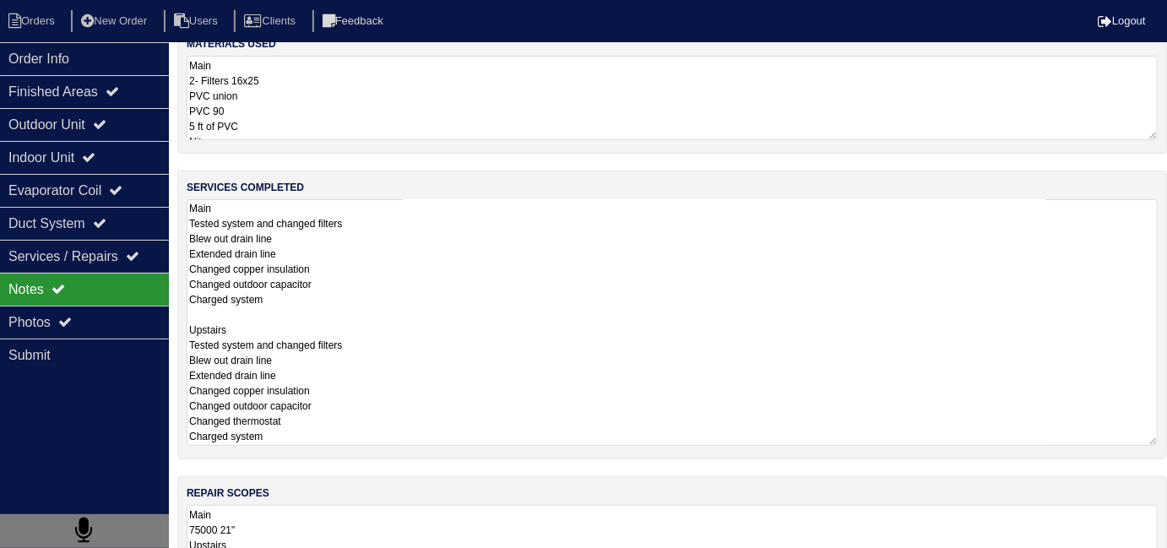
scroll to position [28, 0]
click at [344, 100] on textarea "Main 2- Filters 16x25 PVC union PVC 90 5 ft of PVC Nitrogen Copper insulation 4…" at bounding box center [672, 97] width 971 height 84
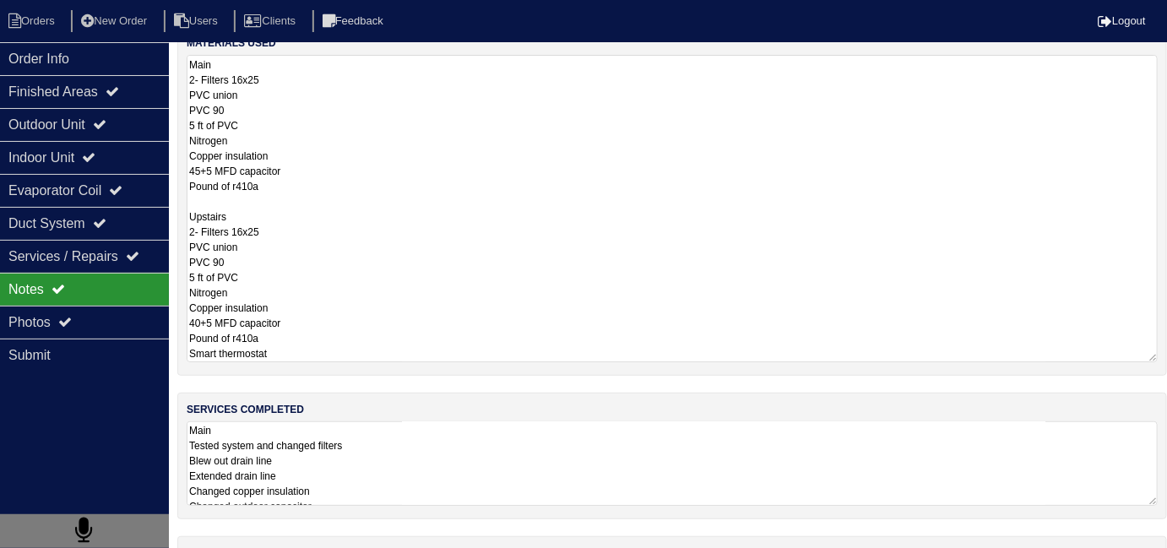
click at [634, 156] on textarea "Main 2- Filters 16x25 PVC union PVC 90 5 ft of PVC Nitrogen Copper insulation 4…" at bounding box center [672, 208] width 971 height 307
click at [620, 452] on div "services completed Main Tested system and changed filters Blew out drain line E…" at bounding box center [671, 456] width 989 height 127
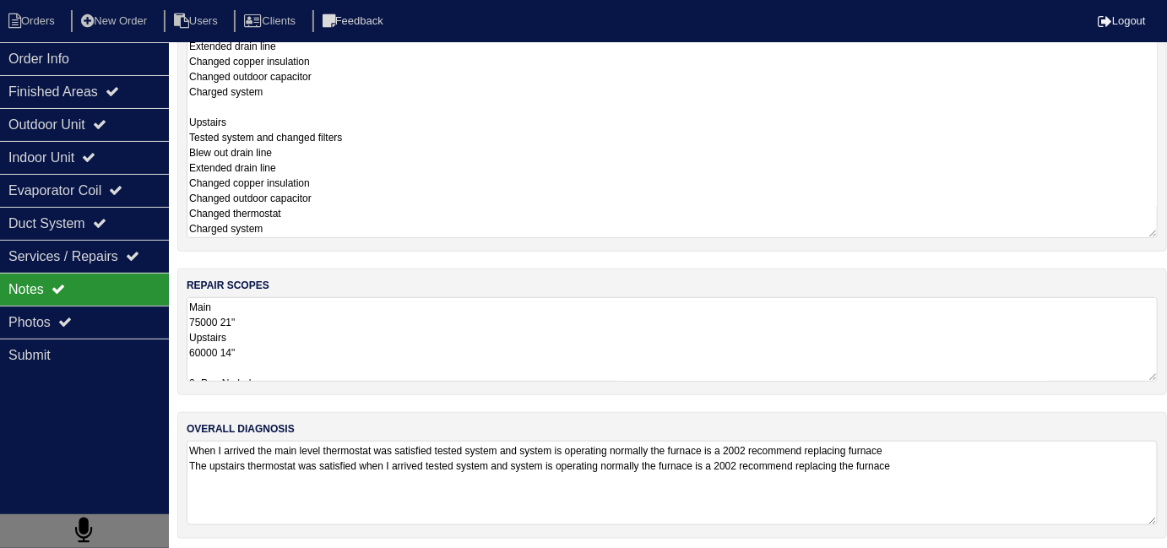
scroll to position [237, 0]
click at [466, 193] on textarea "Main Tested system and changed filters Blew out drain line Extended drain line …" at bounding box center [672, 112] width 971 height 247
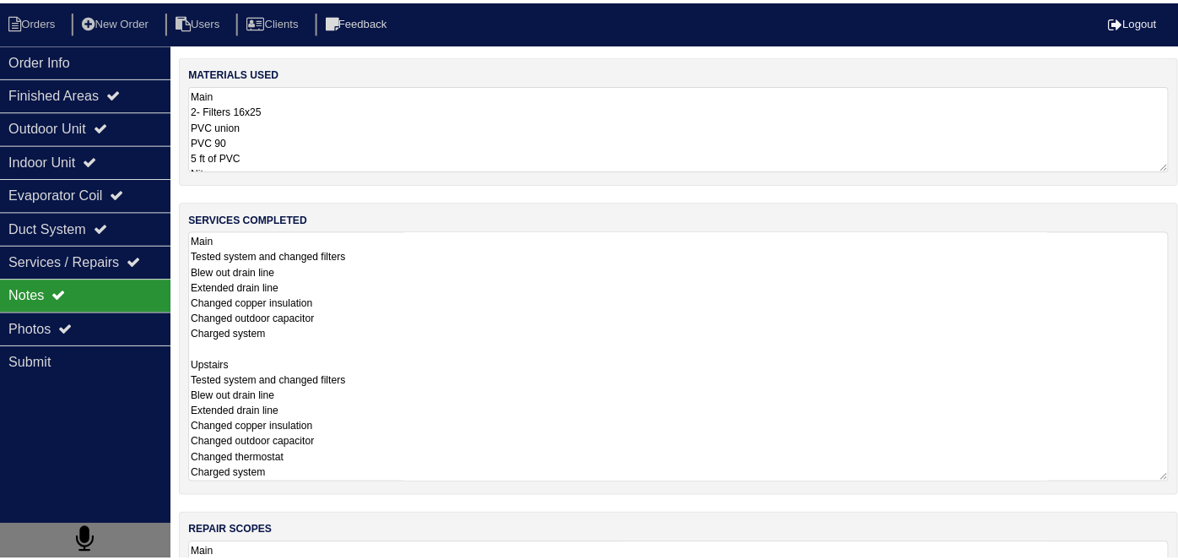
scroll to position [0, 0]
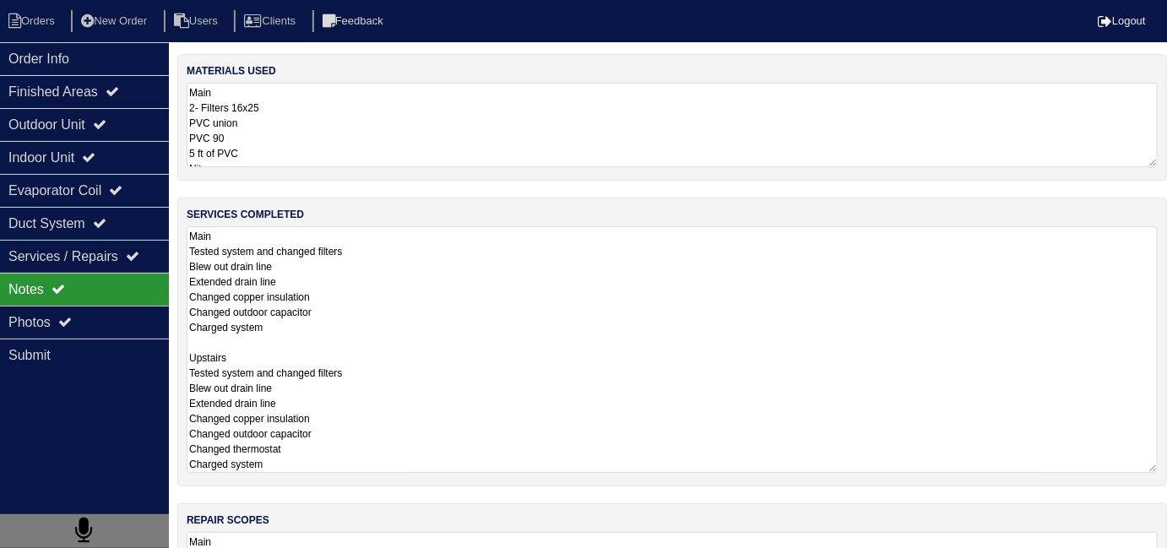
click at [431, 149] on textarea "Main 2- Filters 16x25 PVC union PVC 90 5 ft of PVC Nitrogen Copper insulation 4…" at bounding box center [672, 125] width 971 height 84
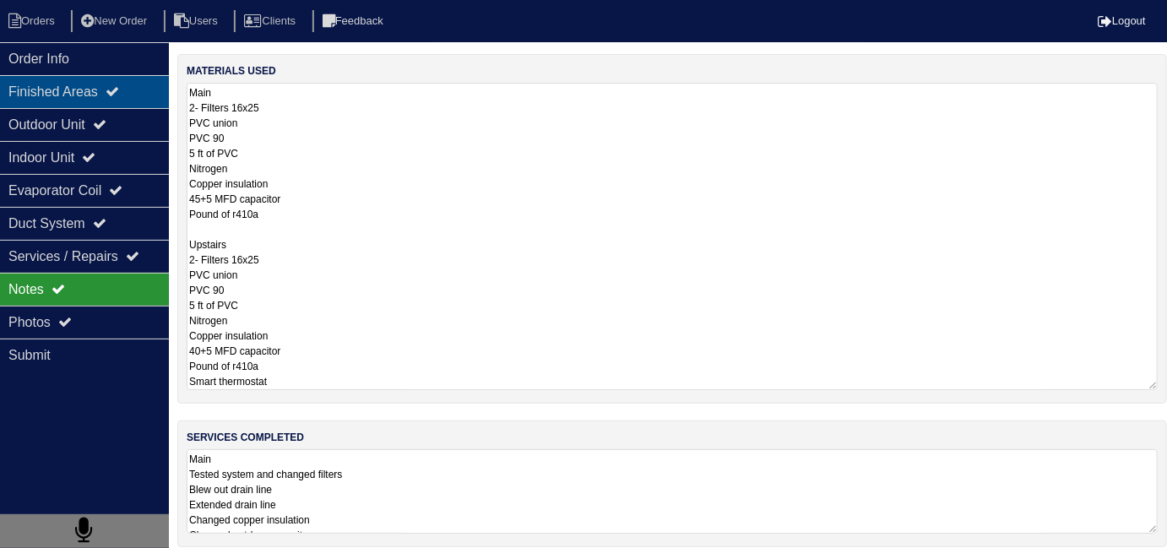
drag, startPoint x: 127, startPoint y: 66, endPoint x: 142, endPoint y: 78, distance: 19.3
click at [126, 66] on div "Order Info" at bounding box center [84, 58] width 169 height 33
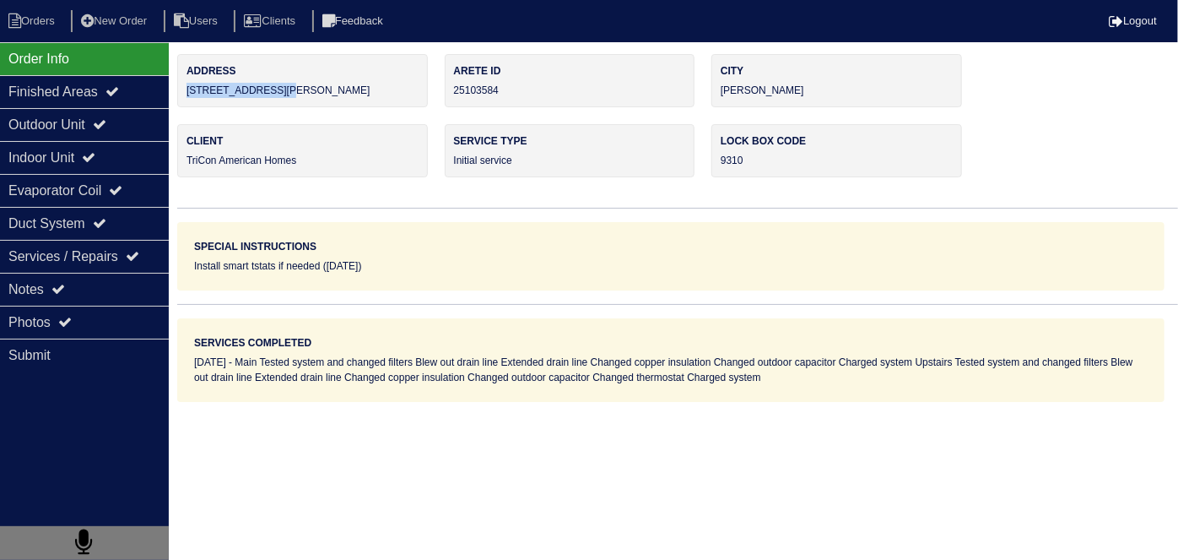
drag, startPoint x: 287, startPoint y: 87, endPoint x: 187, endPoint y: 101, distance: 100.6
click at [187, 101] on div "Address 144 Moss Pointe Dr" at bounding box center [302, 80] width 251 height 53
copy div "144 Moss Pointe Dr"
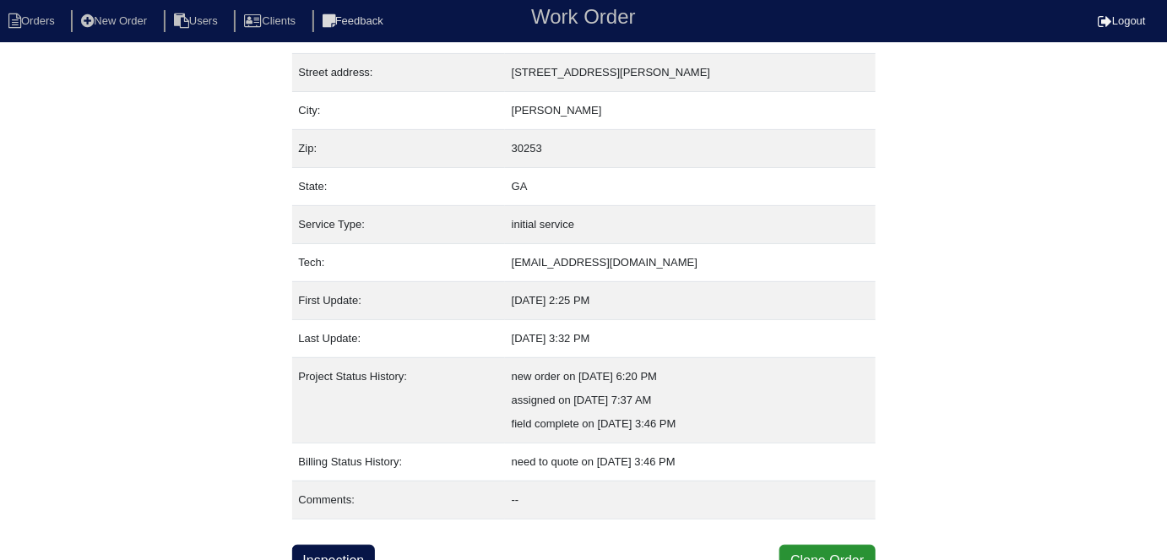
scroll to position [89, 0]
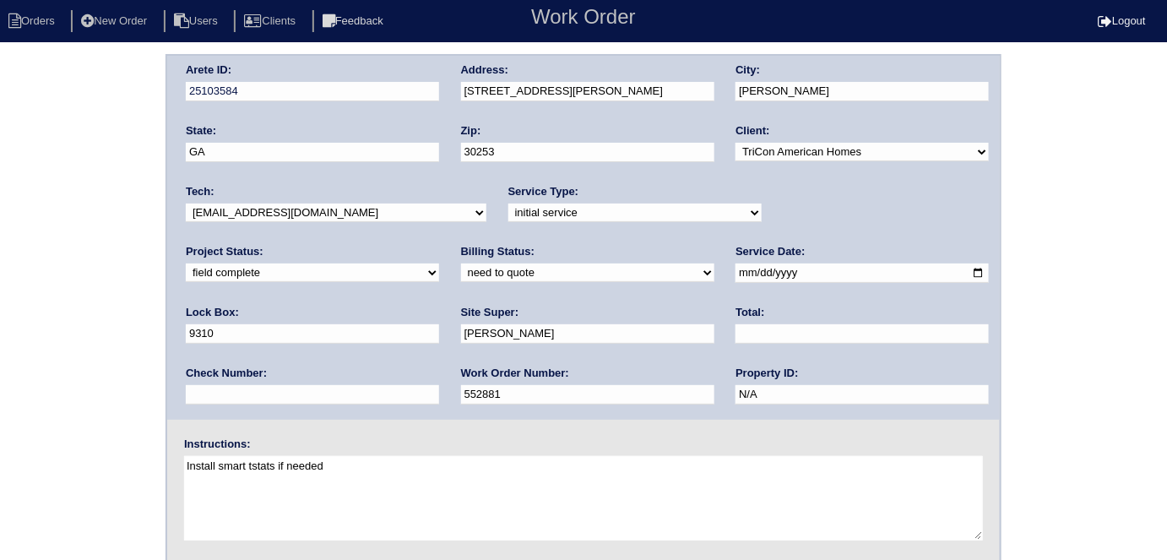
drag, startPoint x: 265, startPoint y: 273, endPoint x: 258, endPoint y: 279, distance: 9.6
click at [461, 273] on select "need to quote quoted need to invoice invoiced paid warranty purchase order need…" at bounding box center [587, 272] width 253 height 19
select select "quoted"
click at [461, 263] on select "need to quote quoted need to invoice invoiced paid warranty purchase order need…" at bounding box center [587, 272] width 253 height 19
click at [735, 331] on input "text" at bounding box center [861, 333] width 253 height 19
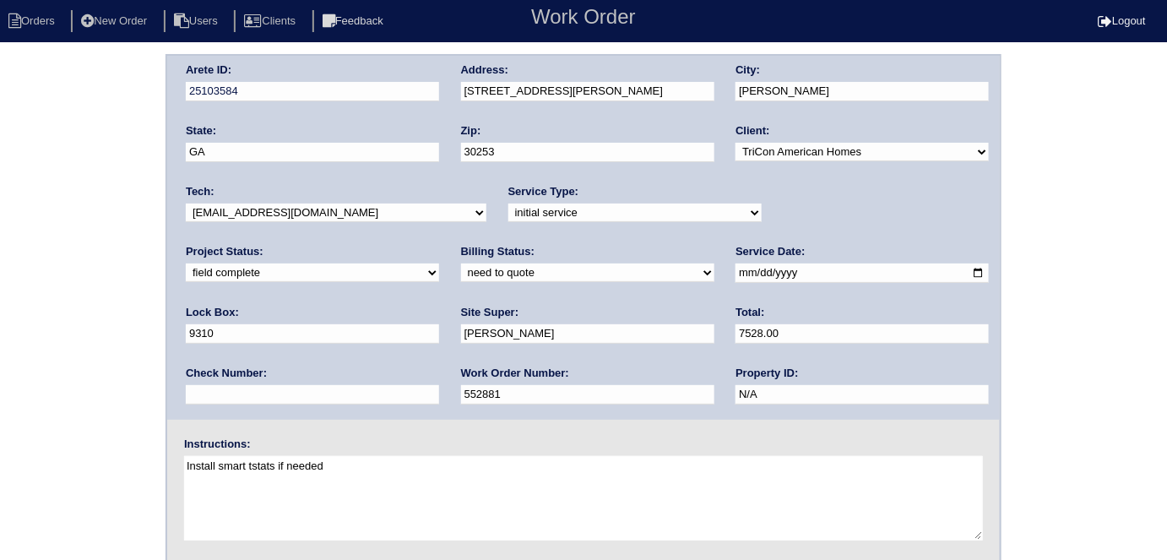
type input "7528.00"
click at [15, 369] on div "Arete ID: 25103584 Address: 144 Moss Pointe Dr City: McDonough State: GA Zip: 3…" at bounding box center [583, 395] width 1167 height 683
click at [96, 351] on div "Arete ID: 25103584 Address: 144 Moss Pointe Dr City: McDonough State: GA Zip: 3…" at bounding box center [583, 395] width 1167 height 683
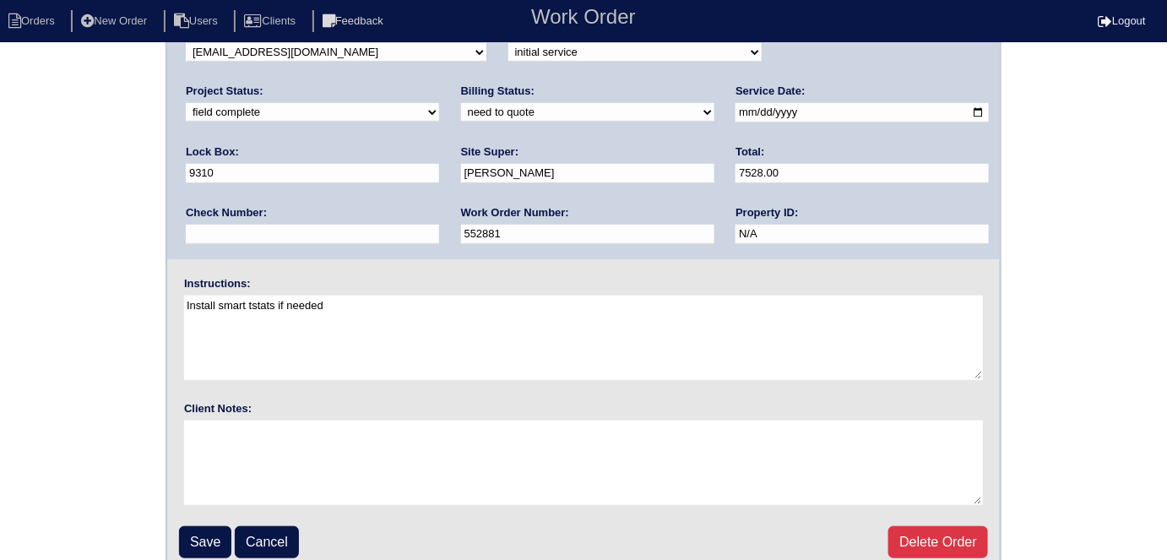
scroll to position [173, 0]
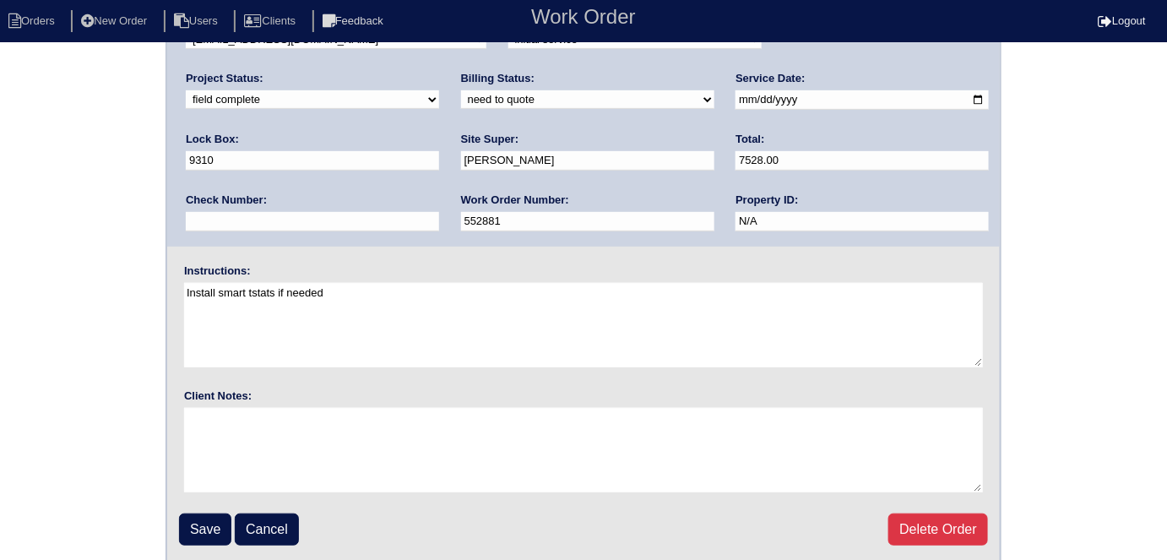
click at [185, 518] on input "Save" at bounding box center [205, 529] width 52 height 32
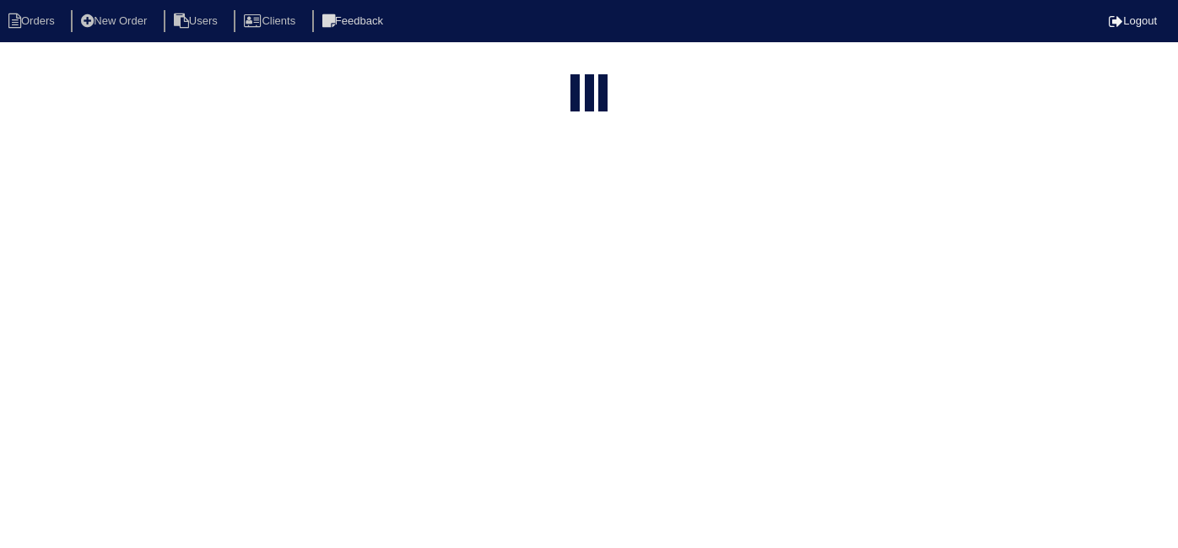
select select "15"
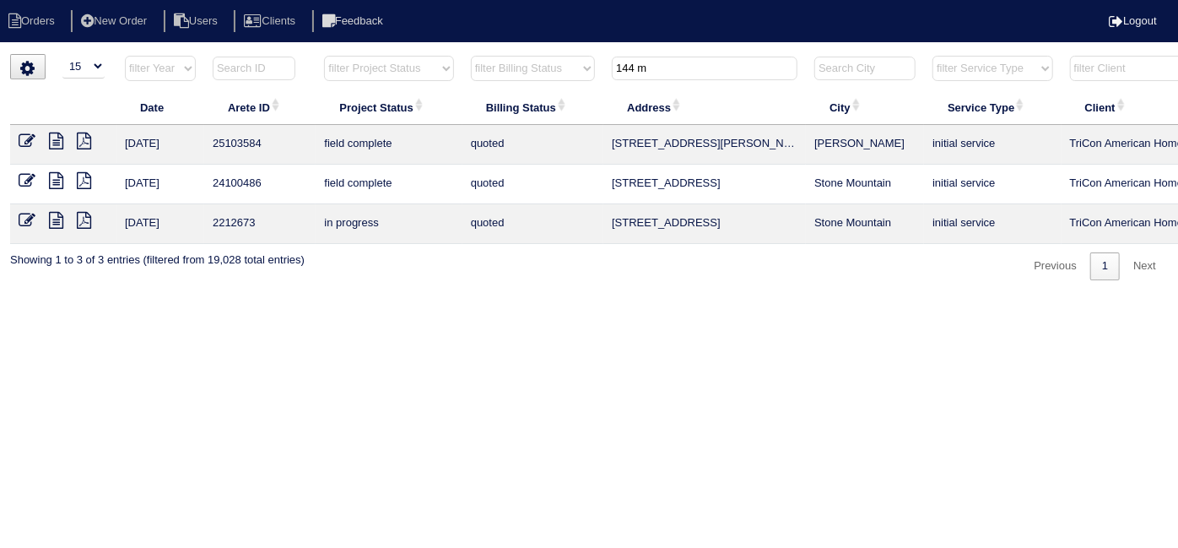
drag, startPoint x: 671, startPoint y: 68, endPoint x: 252, endPoint y: 1, distance: 425.0
click at [274, 54] on body "Orders New Order Users Clients Feedback Logout Orders New Order Users Clients M…" at bounding box center [589, 167] width 1178 height 226
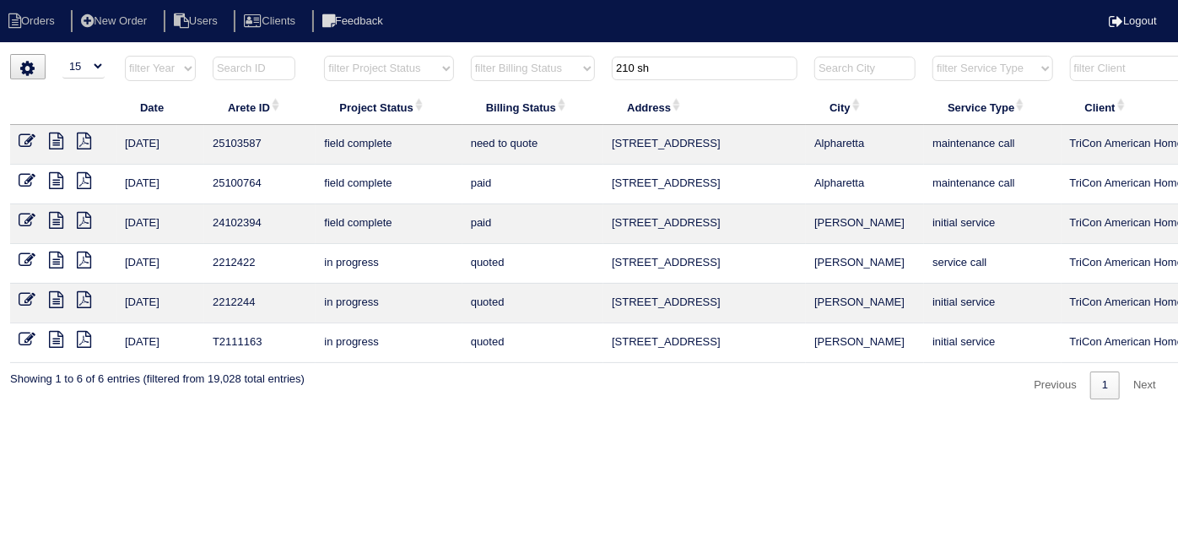
type input "210 sh"
click at [57, 138] on icon at bounding box center [56, 141] width 14 height 17
click at [26, 138] on icon at bounding box center [27, 141] width 17 height 17
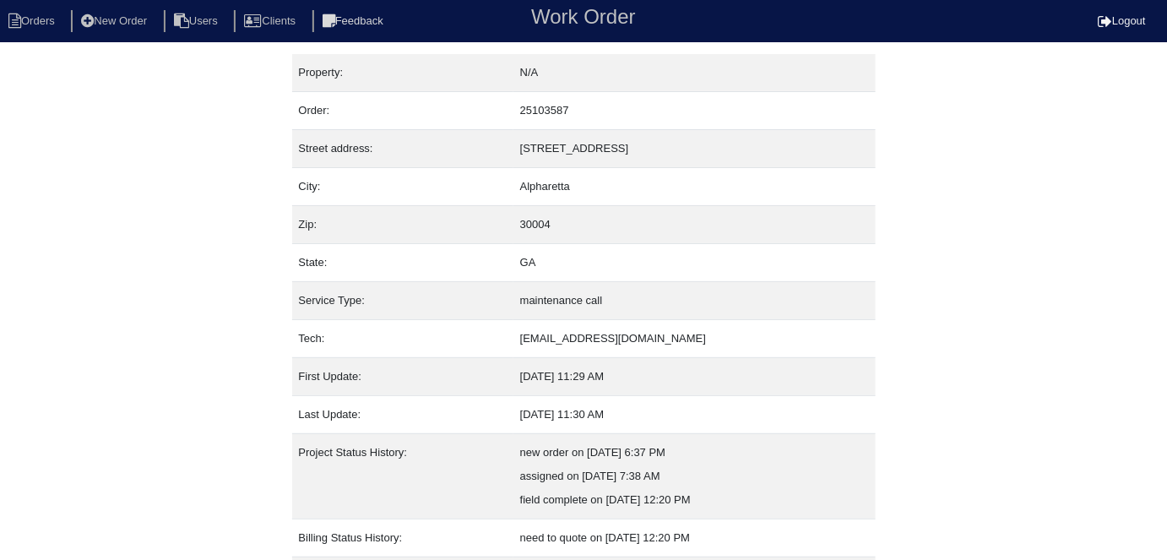
scroll to position [89, 0]
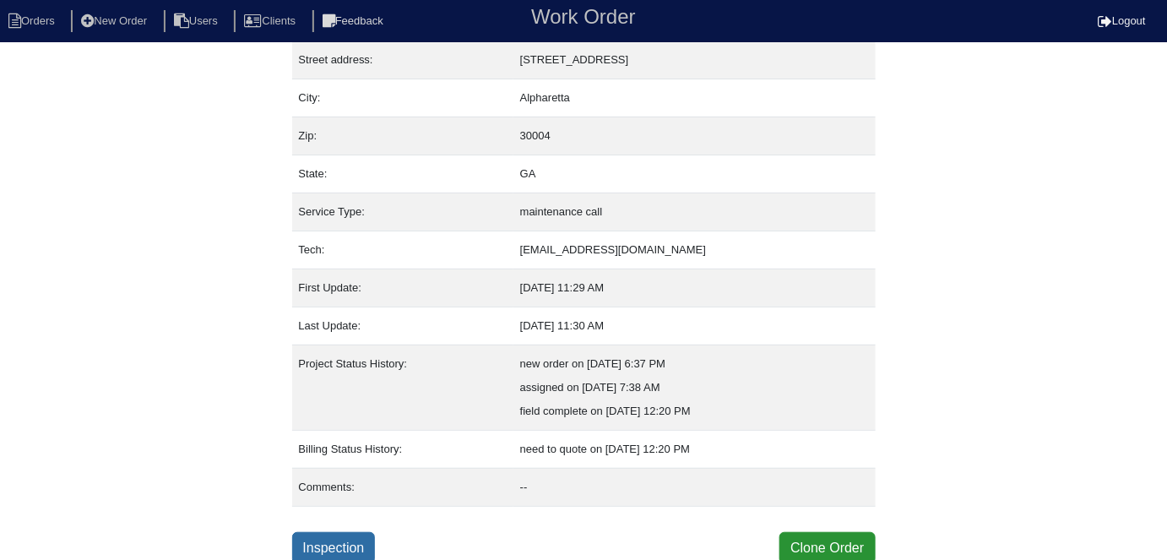
click at [339, 545] on link "Inspection" at bounding box center [334, 548] width 84 height 32
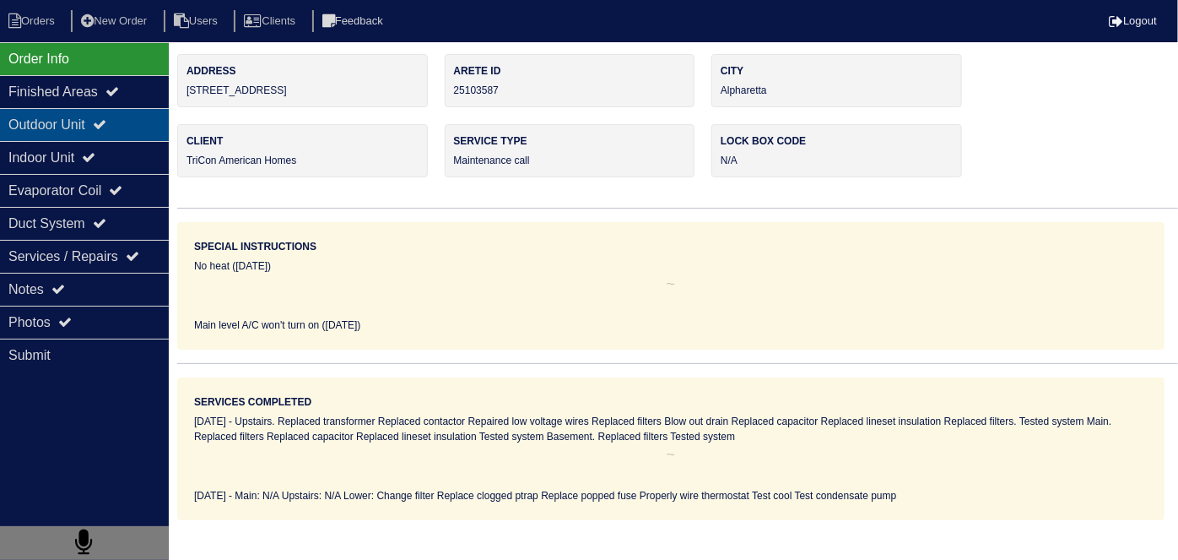
click at [78, 122] on div "Outdoor Unit" at bounding box center [84, 124] width 169 height 33
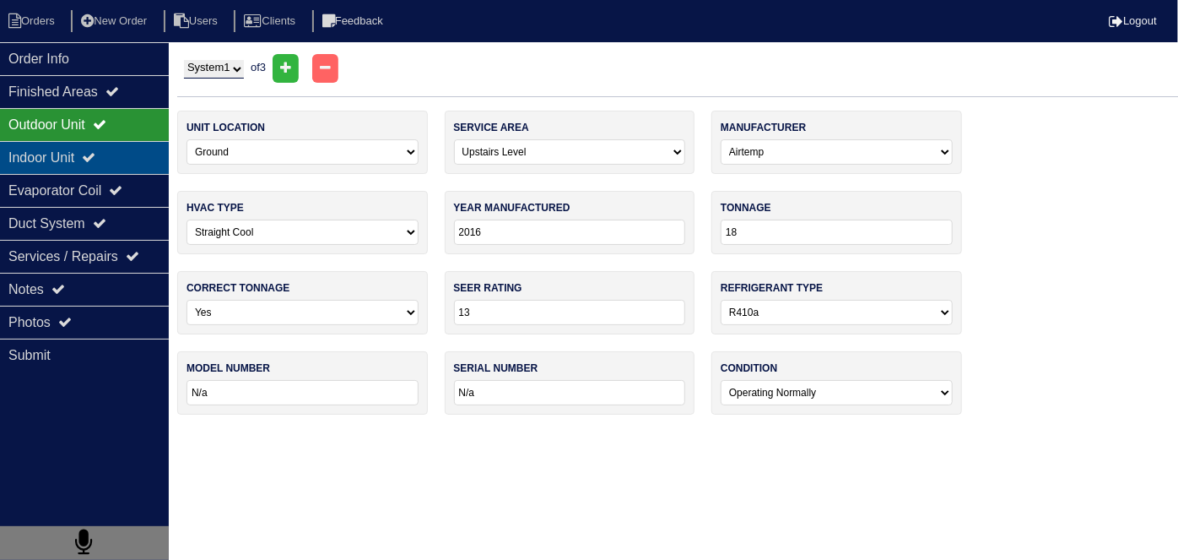
click at [81, 147] on div "Indoor Unit" at bounding box center [84, 157] width 169 height 33
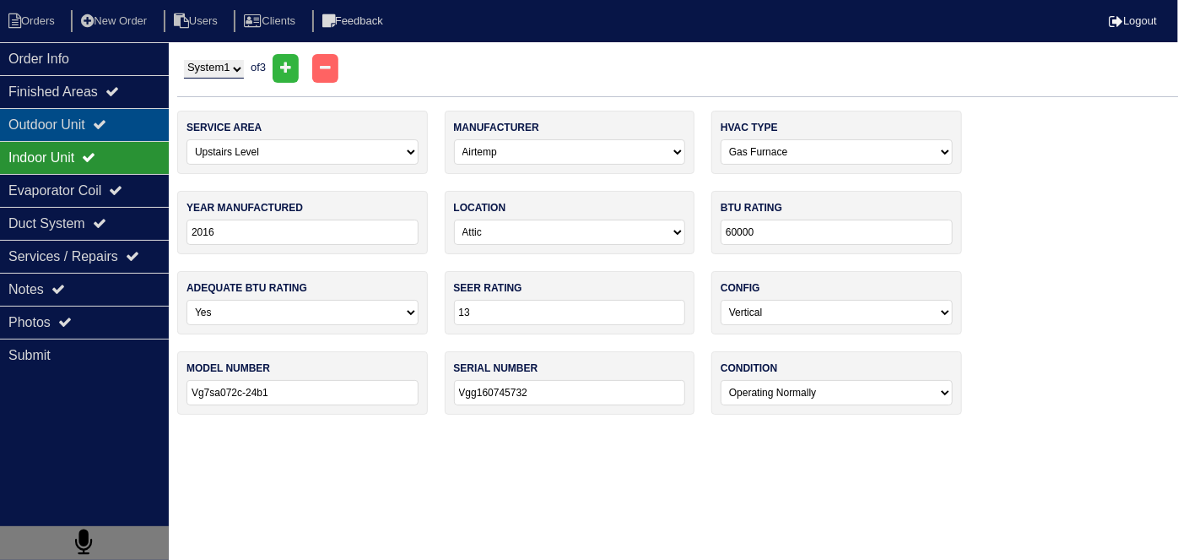
click at [74, 127] on div "Outdoor Unit" at bounding box center [84, 124] width 169 height 33
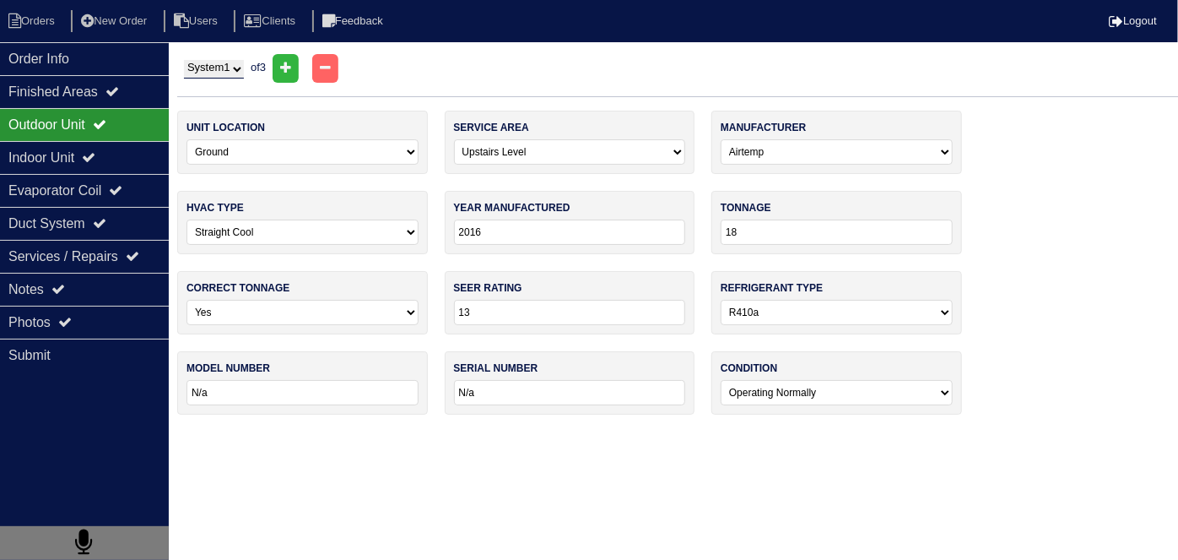
click at [230, 67] on select "System 1 System 2 System 3" at bounding box center [214, 69] width 60 height 19
select select "3"
click at [184, 60] on select "System 1 System 2 System 3" at bounding box center [214, 69] width 60 height 19
select select "2"
select select "Goodman"
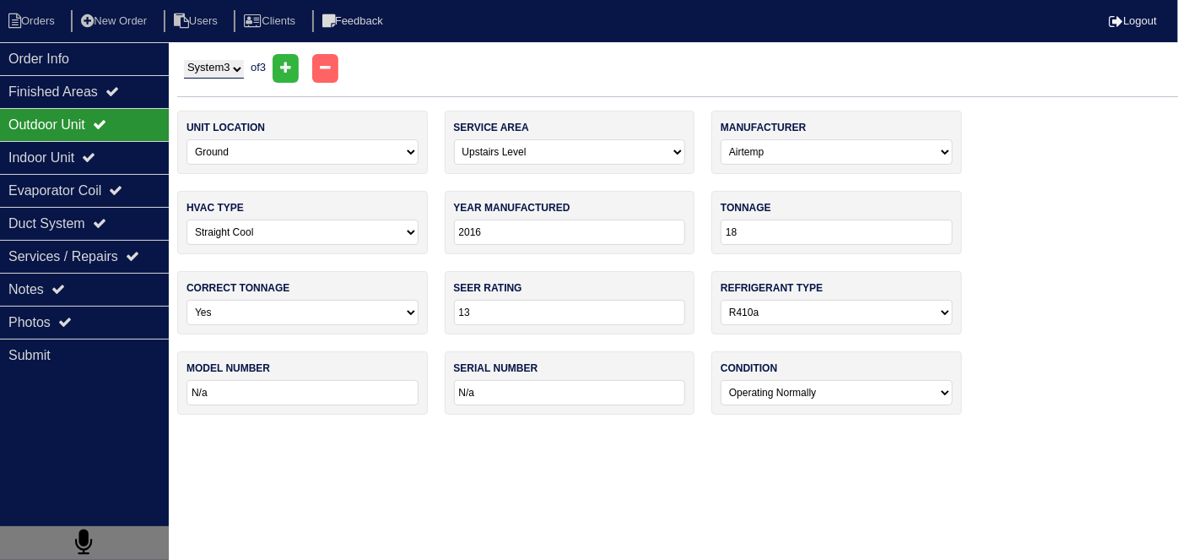
select select "1"
type input "2021"
type input "48"
type input "15"
type input "Gsz1404481kf"
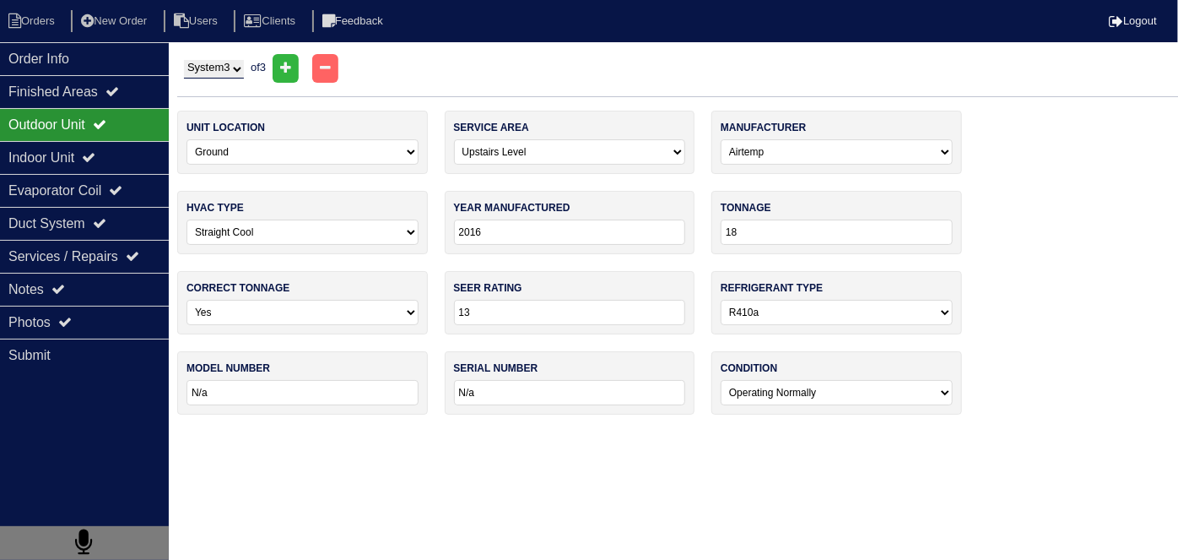
type input "2103358251"
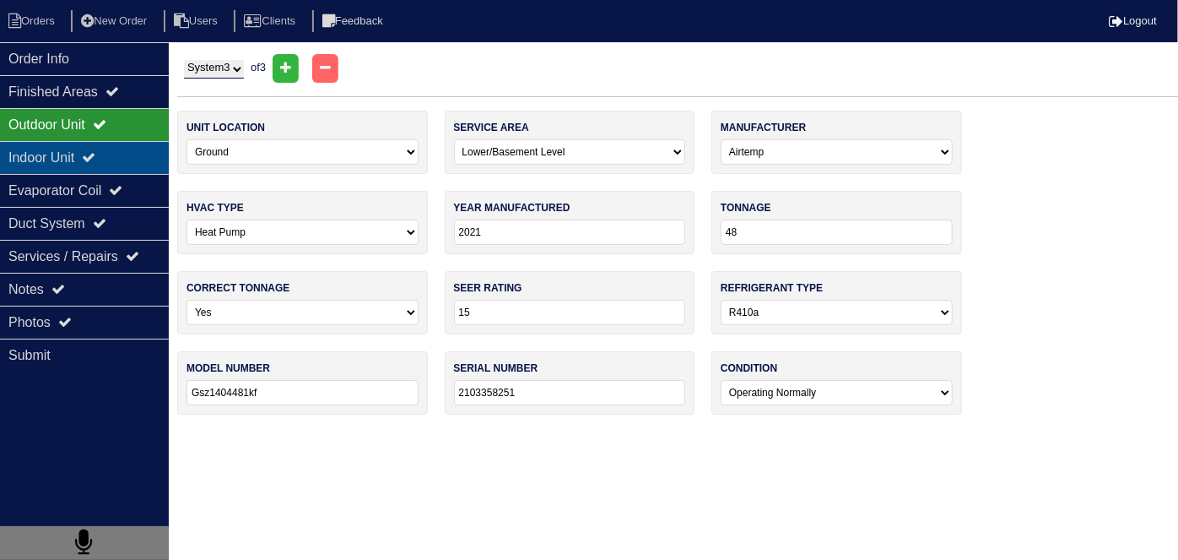
click at [35, 154] on div "Indoor Unit" at bounding box center [84, 157] width 169 height 33
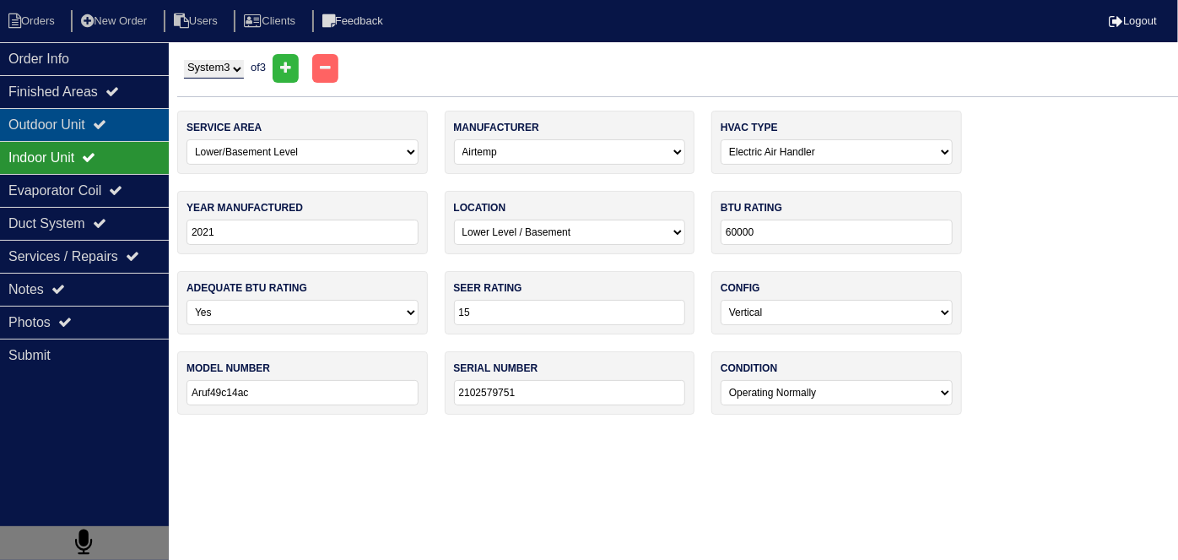
click at [41, 118] on div "Outdoor Unit" at bounding box center [84, 124] width 169 height 33
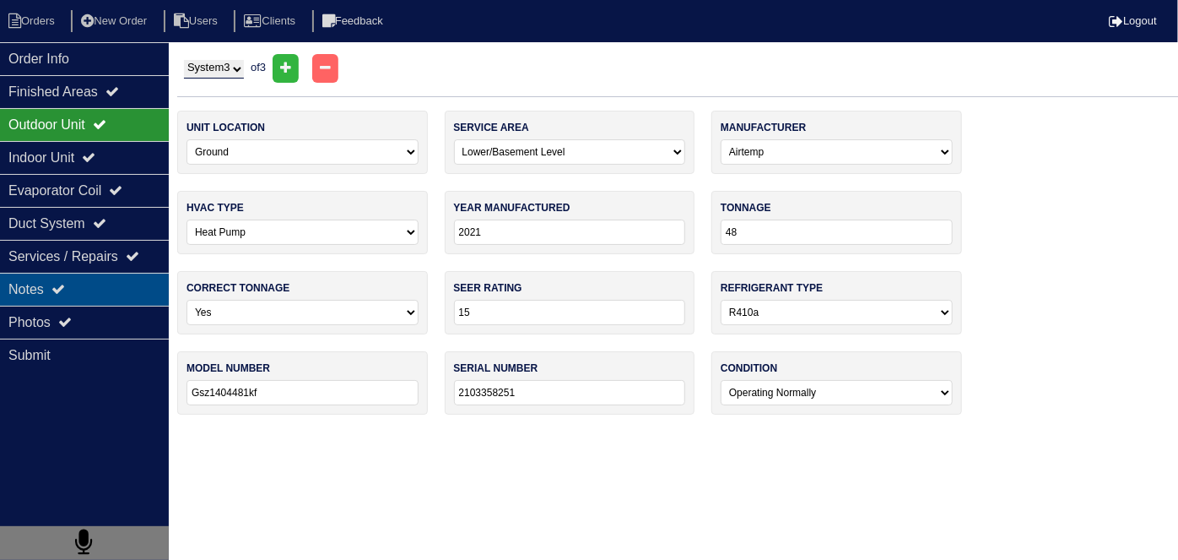
click at [78, 278] on div "Notes" at bounding box center [84, 289] width 169 height 33
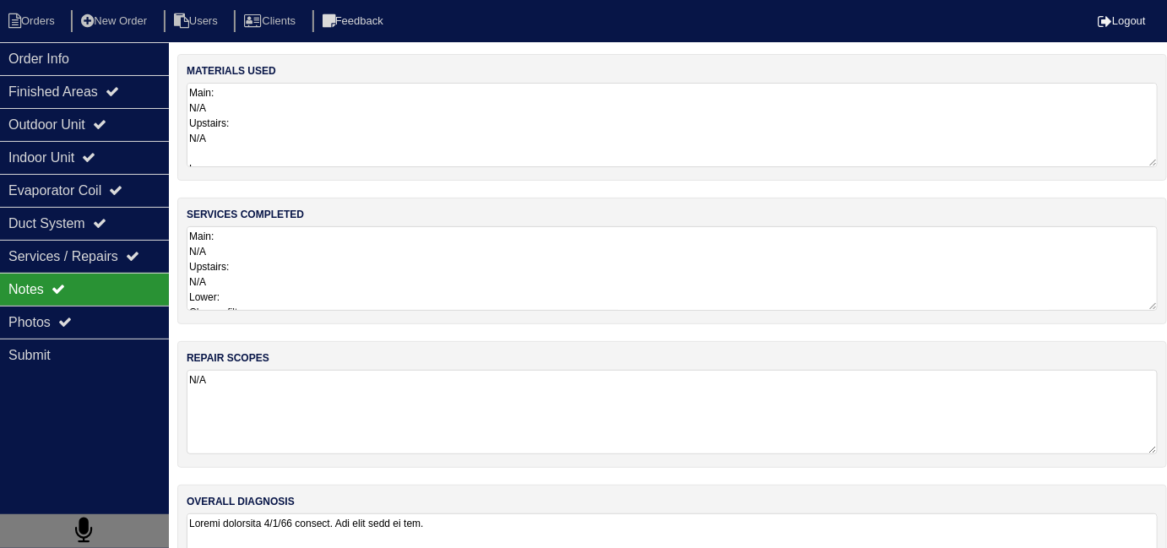
click at [463, 292] on textarea "Main: N/A Upstairs: N/A Lower: Change filter Replace clogged ptrap Replace popp…" at bounding box center [672, 268] width 971 height 84
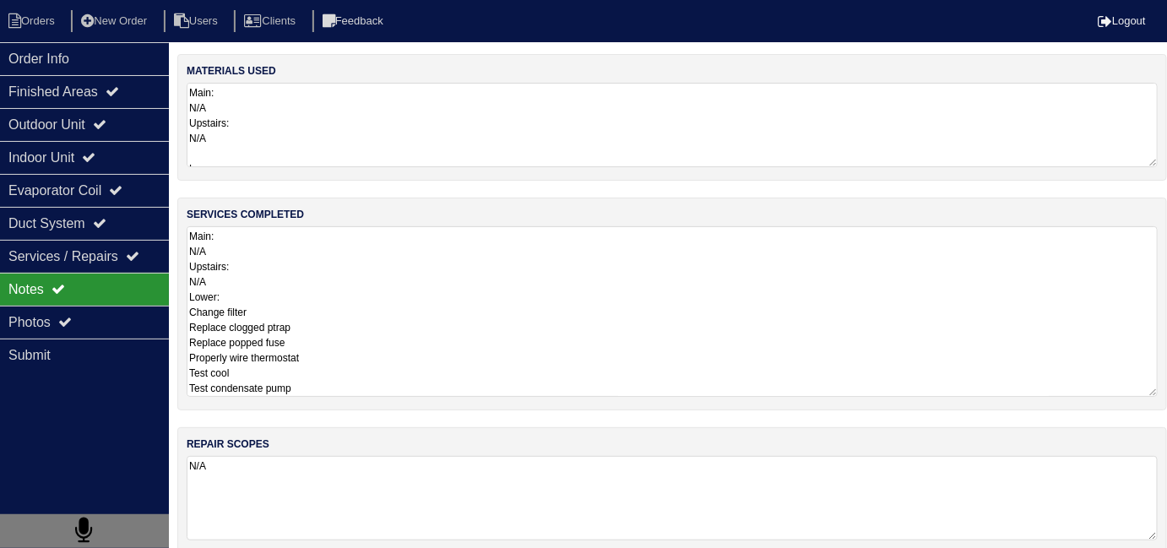
click at [412, 116] on textarea "Main: N/A Upstairs: N/A Lower: 20x20 filter x2 Pvc ptrap x1 Pvc90 x1 Lvc union …" at bounding box center [672, 125] width 971 height 84
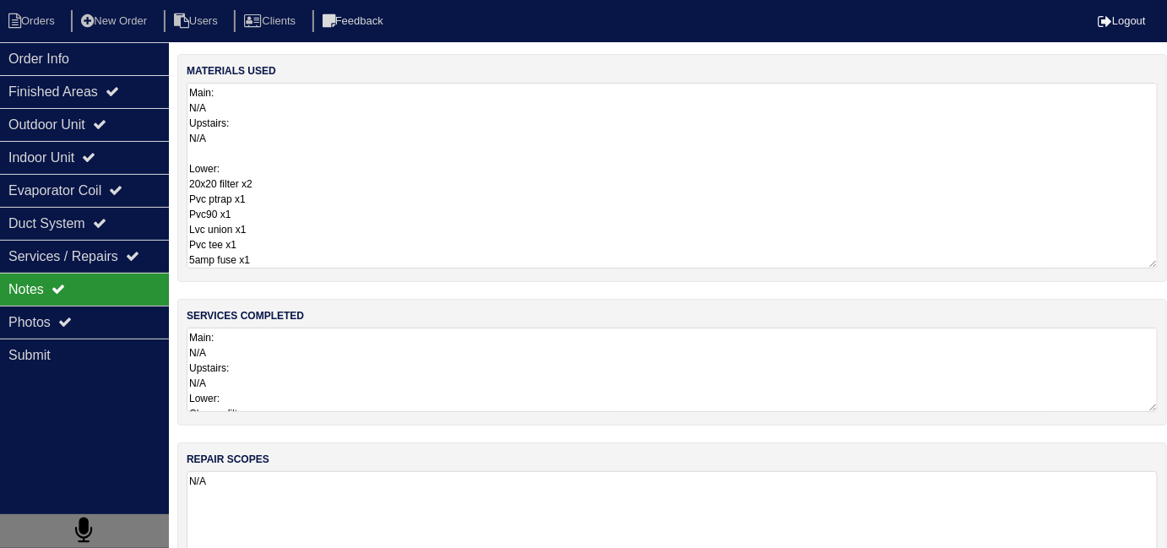
click at [589, 412] on div "materials used Main: N/A Upstairs: N/A Lower: 20x20 filter x2 Pvc ptrap x1 Pvc9…" at bounding box center [671, 391] width 989 height 675
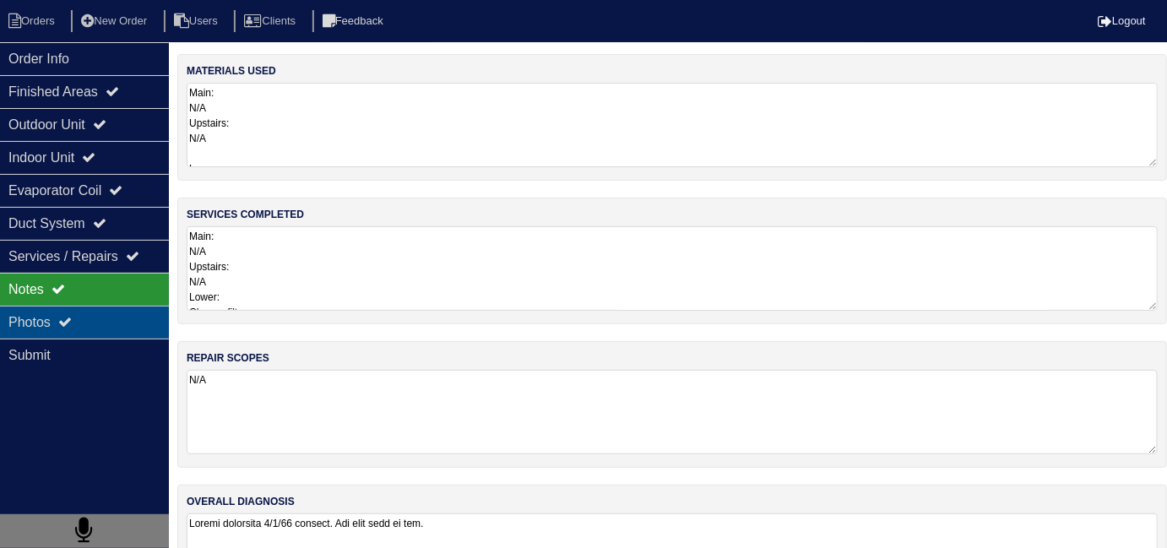
click at [47, 320] on div "Photos" at bounding box center [84, 322] width 169 height 33
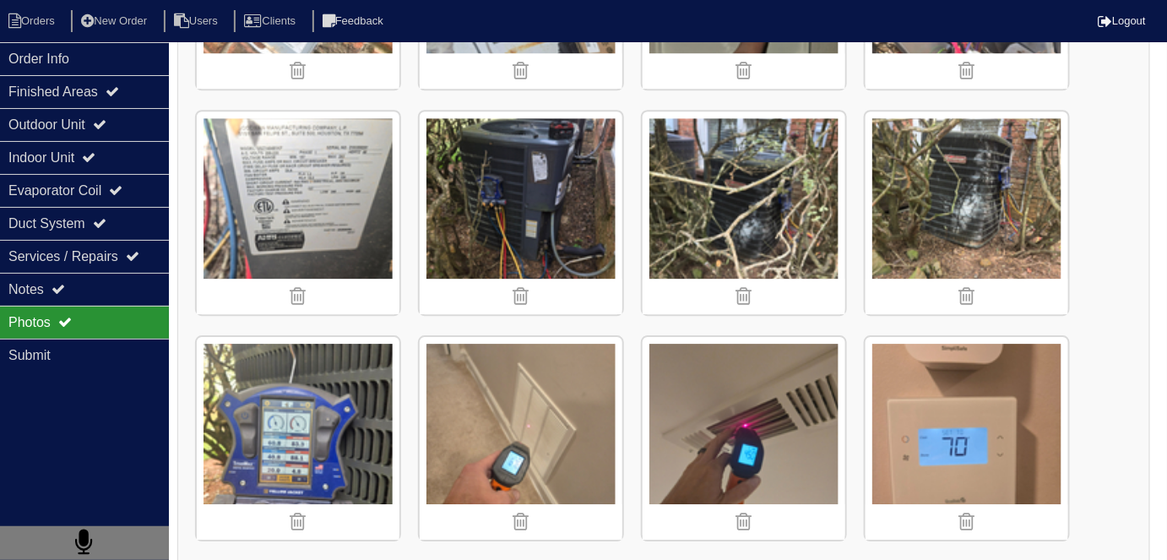
scroll to position [1551, 0]
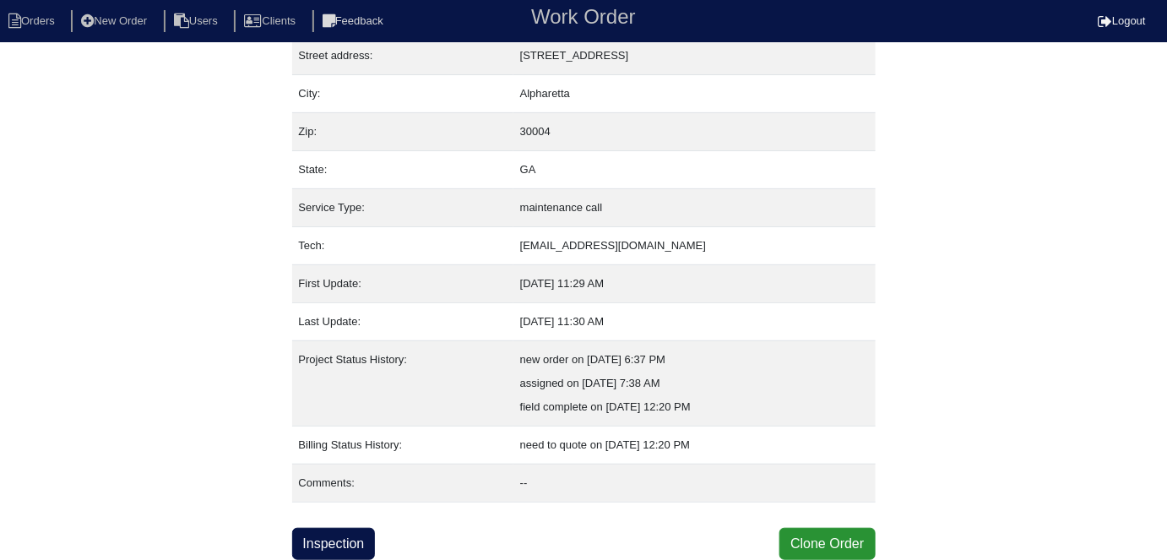
scroll to position [89, 0]
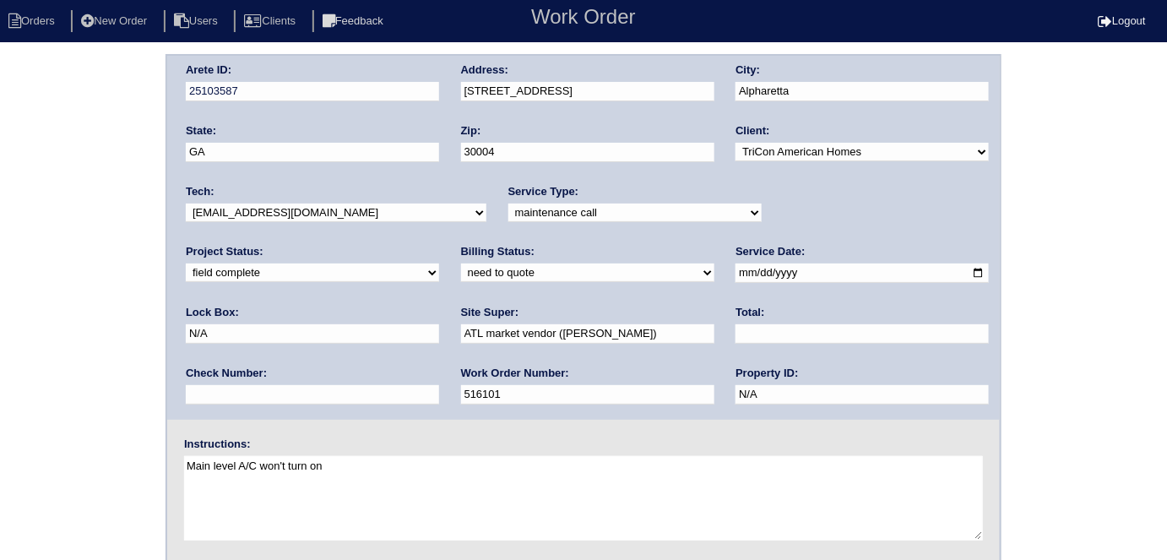
click at [461, 266] on select "need to quote quoted need to invoice invoiced paid warranty purchase order need…" at bounding box center [587, 272] width 253 height 19
select select "quoted"
click at [461, 263] on select "need to quote quoted need to invoice invoiced paid warranty purchase order need…" at bounding box center [587, 272] width 253 height 19
click at [735, 332] on input "text" at bounding box center [861, 333] width 253 height 19
type input "485.00"
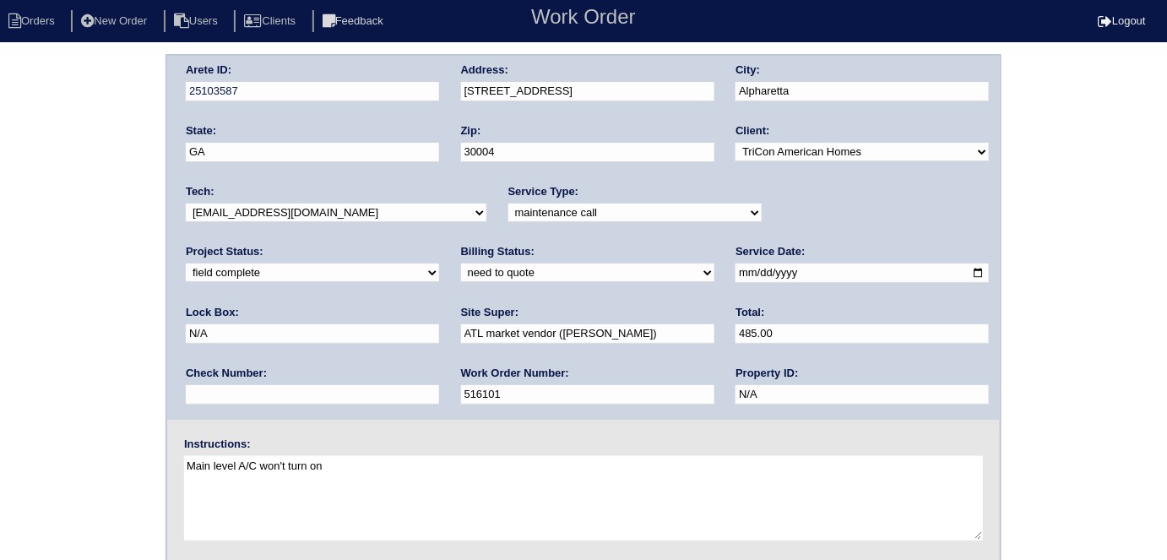
click at [85, 314] on div "Arete ID: 25103587 Address: [STREET_ADDRESS] City: [GEOGRAPHIC_DATA] State: [GE…" at bounding box center [583, 395] width 1167 height 683
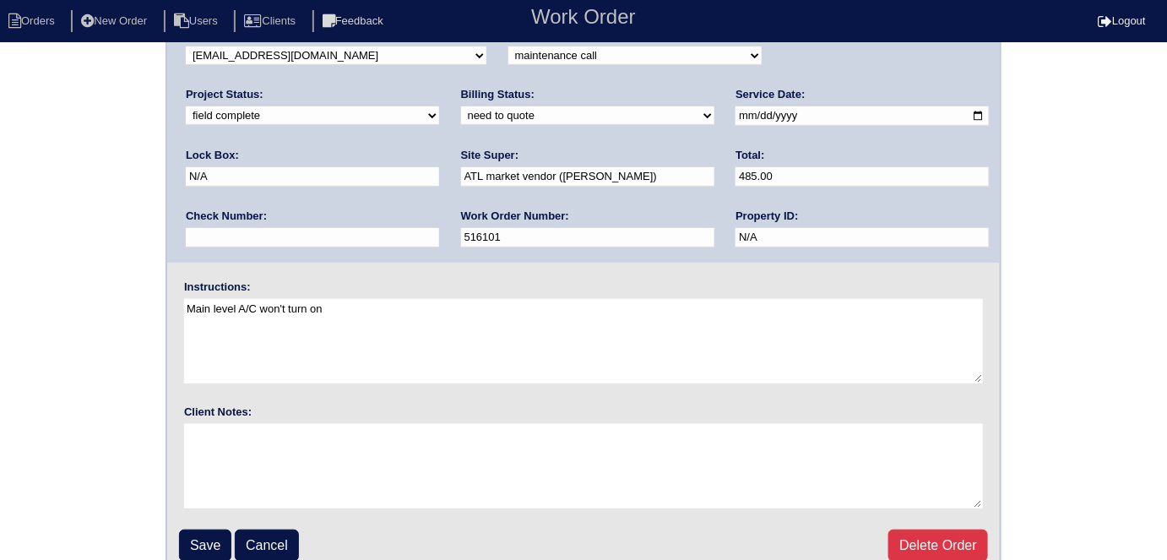
scroll to position [173, 0]
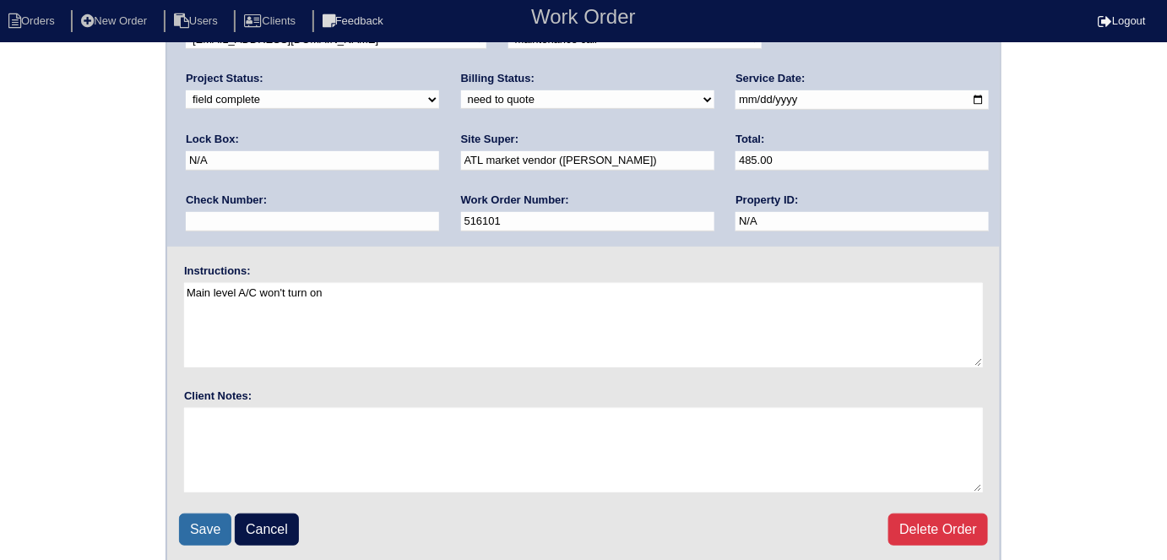
click at [222, 531] on input "Save" at bounding box center [205, 529] width 52 height 32
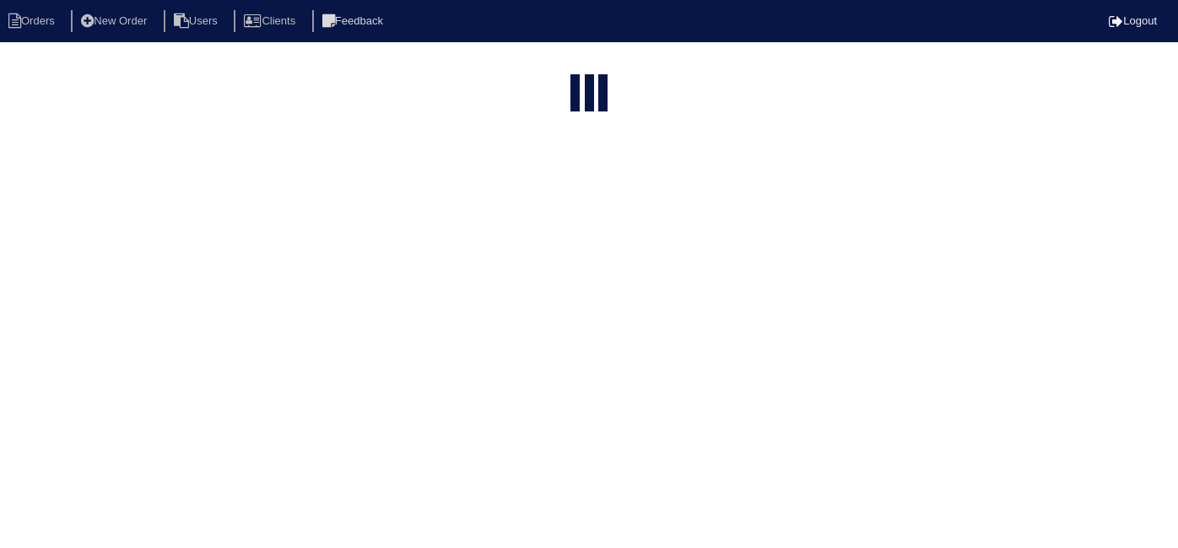
select select "15"
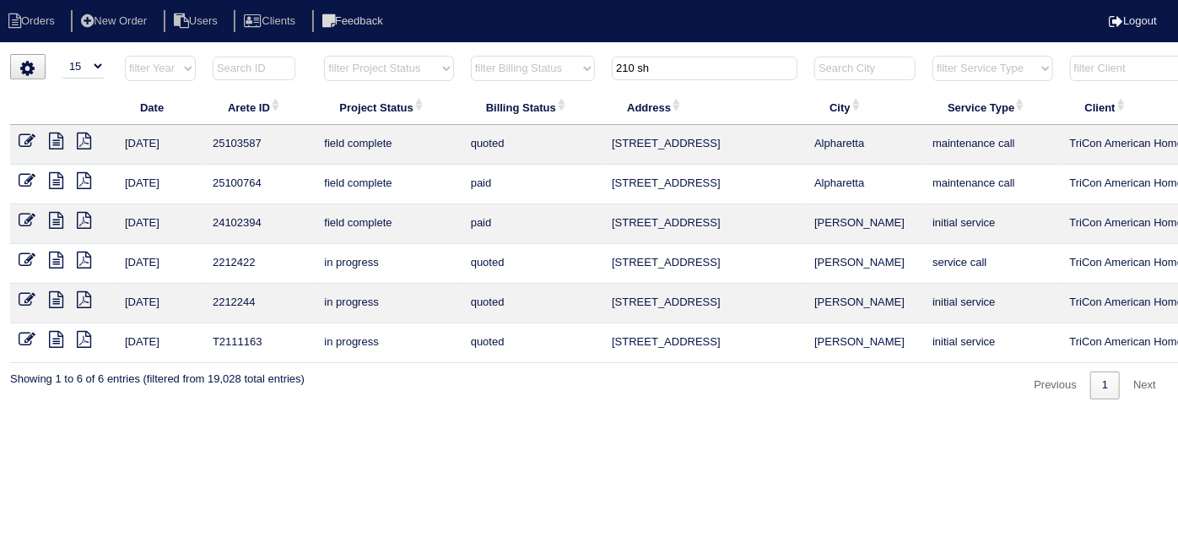
drag, startPoint x: 702, startPoint y: 66, endPoint x: 468, endPoint y: 9, distance: 241.4
click at [484, 54] on body "Orders New Order Users Clients Feedback Logout Orders New Order Users Clients M…" at bounding box center [589, 226] width 1178 height 345
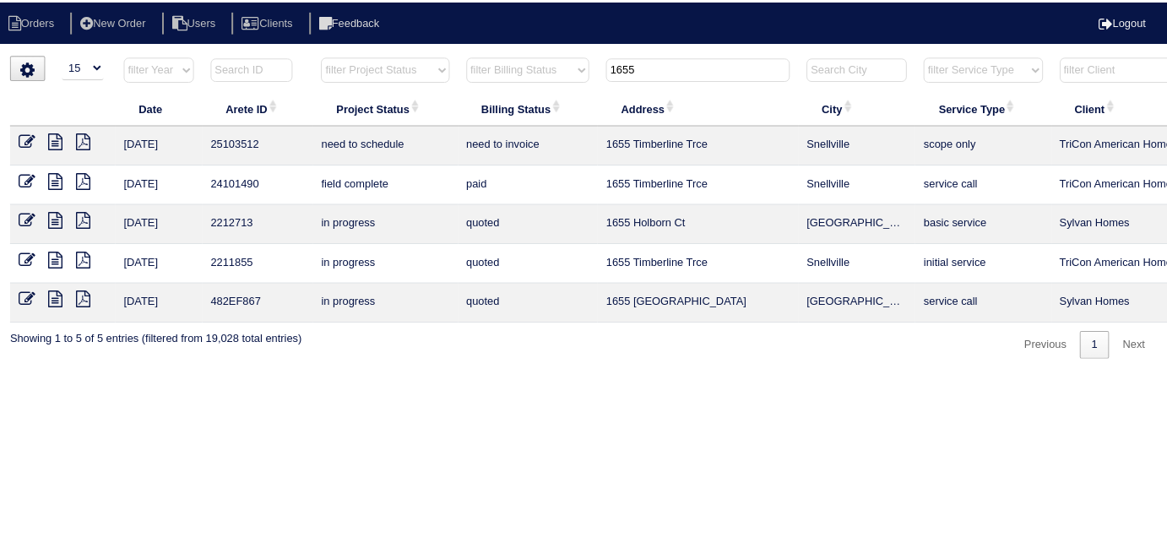
scroll to position [0, 294]
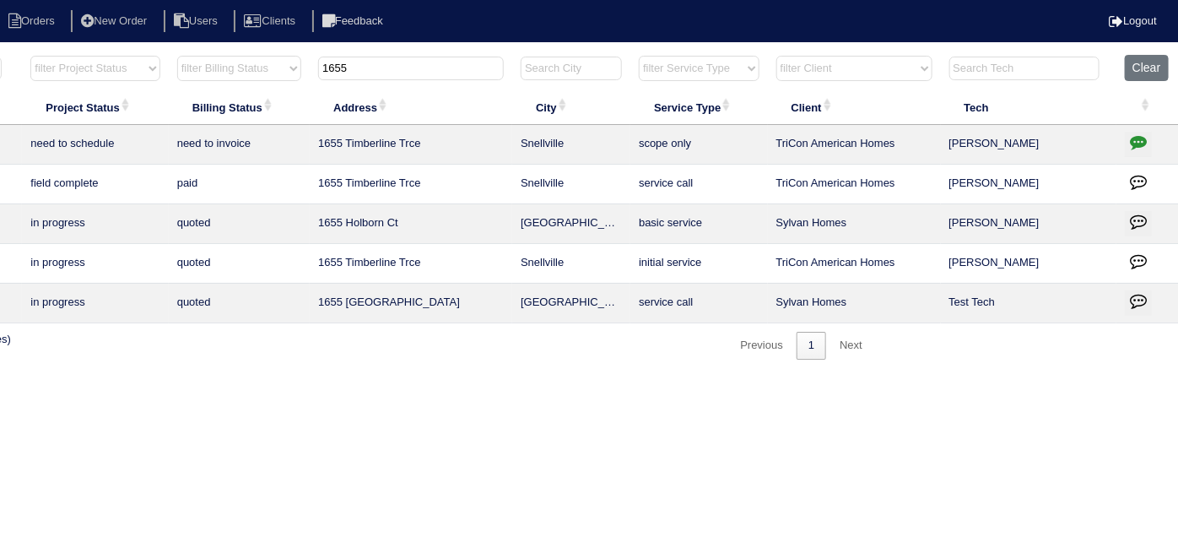
type input "1655"
click at [1141, 147] on icon "button" at bounding box center [1138, 141] width 17 height 17
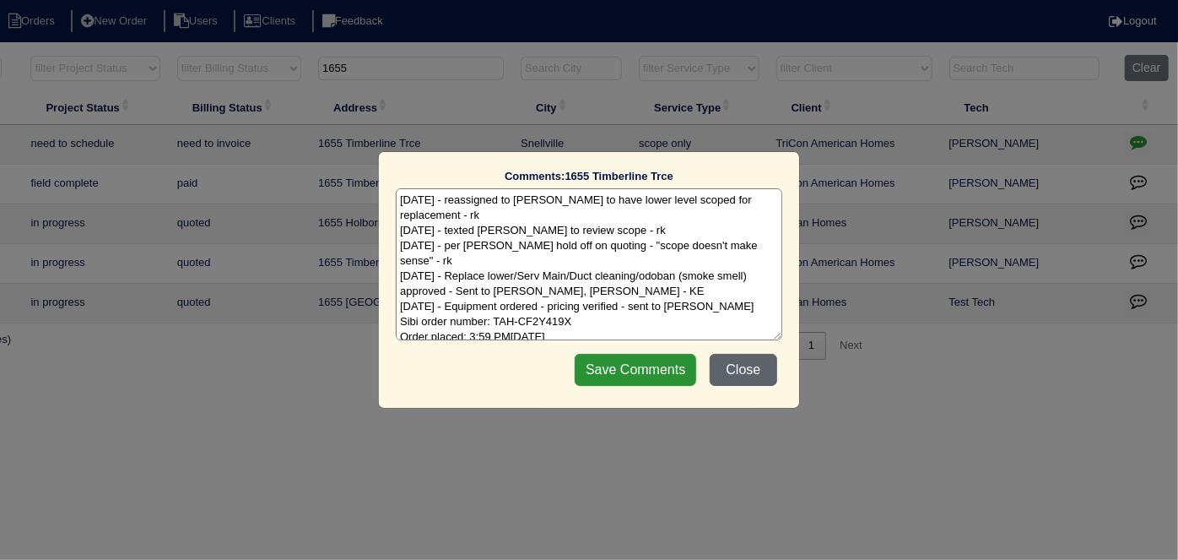
click at [754, 356] on button "Close" at bounding box center [744, 370] width 68 height 32
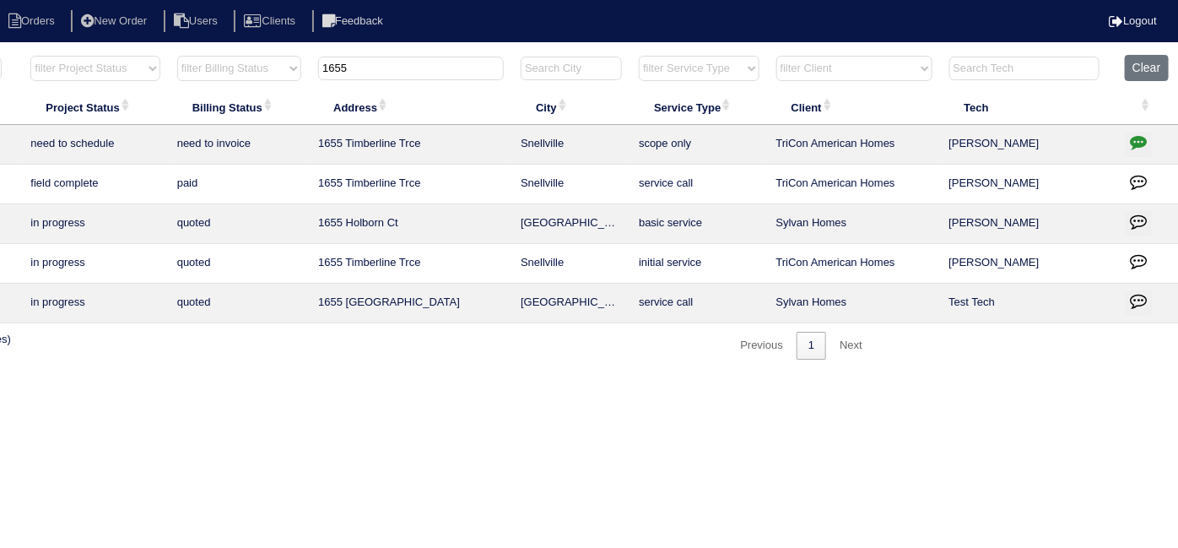
drag, startPoint x: 387, startPoint y: 78, endPoint x: 223, endPoint y: 69, distance: 164.0
click at [223, 69] on tr "filter Year -- Any Year -- 2025 2024 2023 2022 2021 2020 2019 filter Project St…" at bounding box center [447, 72] width 1463 height 35
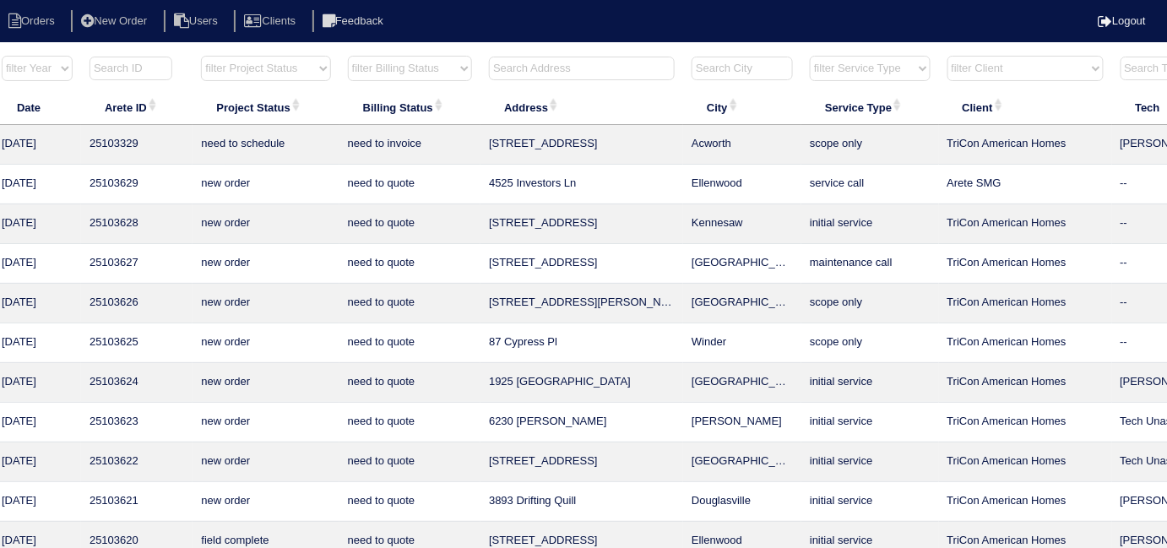
scroll to position [0, 0]
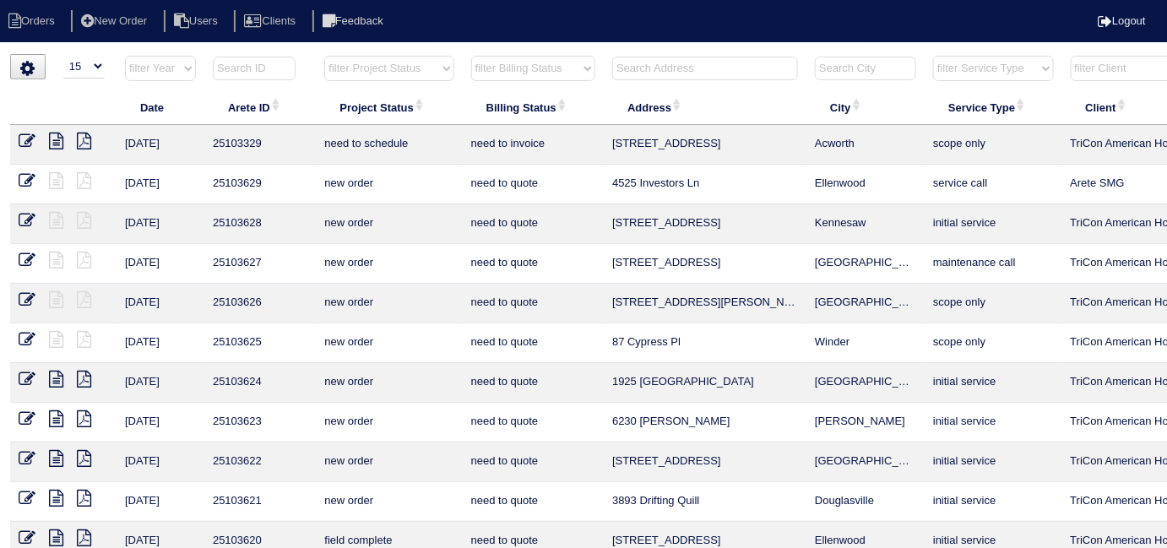
click at [379, 72] on select "filter Project Status -- Any Project Status -- new order assigned in progress f…" at bounding box center [388, 68] width 129 height 25
click at [324, 56] on select "filter Project Status -- Any Project Status -- new order assigned in progress f…" at bounding box center [388, 68] width 129 height 25
select select "field complete"
click at [498, 72] on select "filter Billing Status -- Any Billing Status -- need to quote quoted need to inv…" at bounding box center [533, 68] width 124 height 25
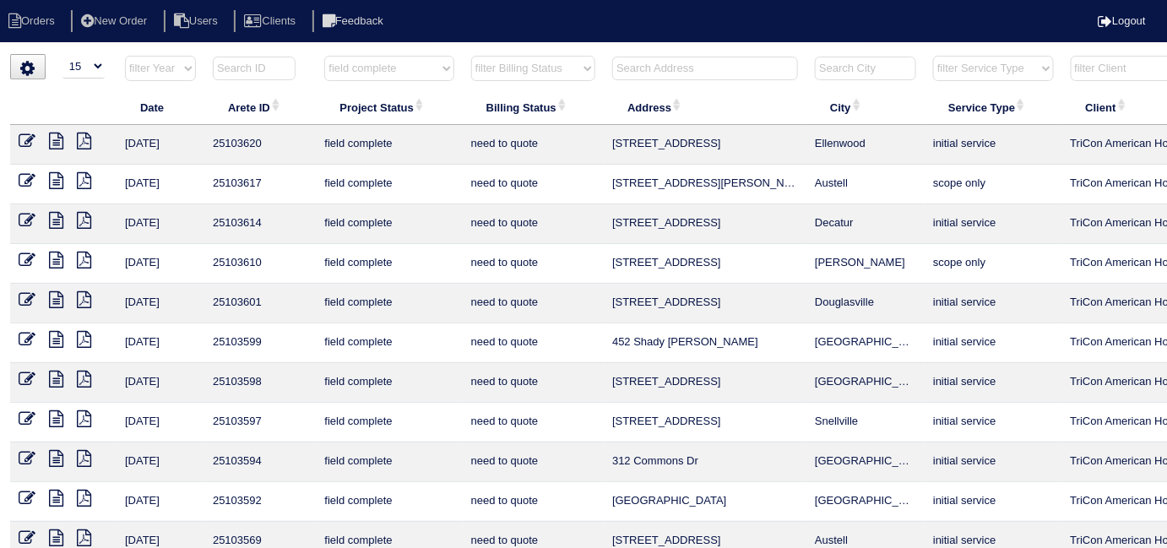
select select "need to quote"
click at [471, 56] on select "filter Billing Status -- Any Billing Status -- need to quote quoted need to inv…" at bounding box center [533, 68] width 124 height 25
select select "field complete"
select select "need to quote"
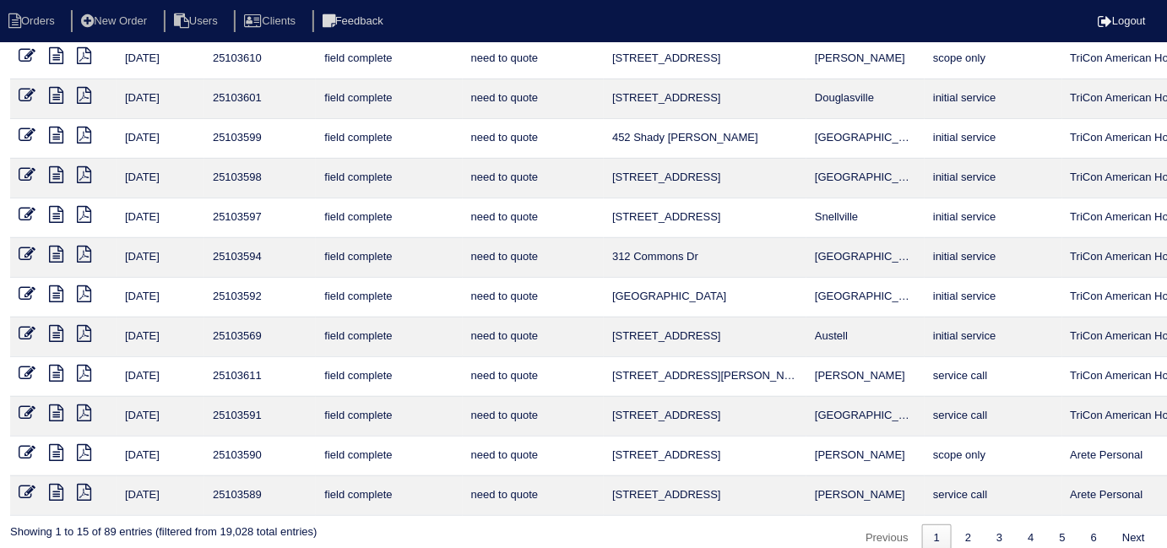
scroll to position [219, 0]
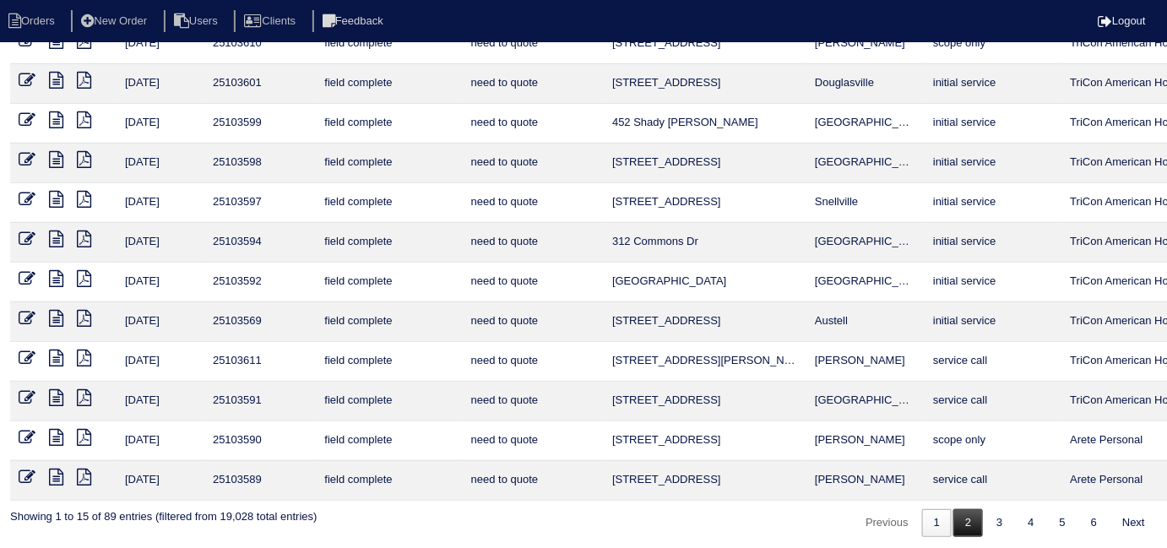
click at [961, 521] on link "2" at bounding box center [968, 523] width 30 height 28
select select "field complete"
select select "need to quote"
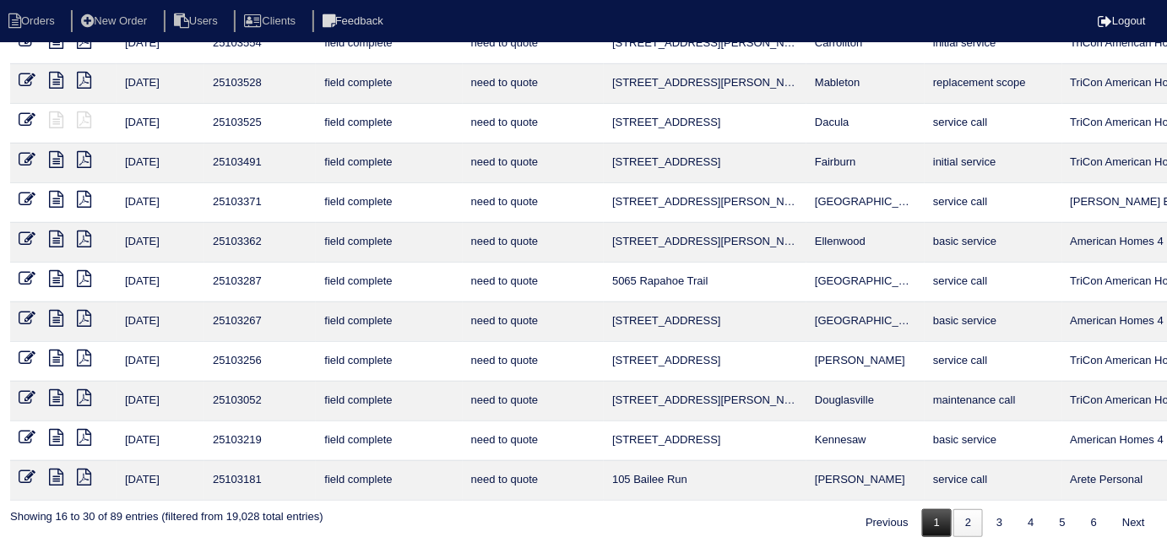
click at [930, 521] on link "1" at bounding box center [937, 523] width 30 height 28
select select "field complete"
select select "need to quote"
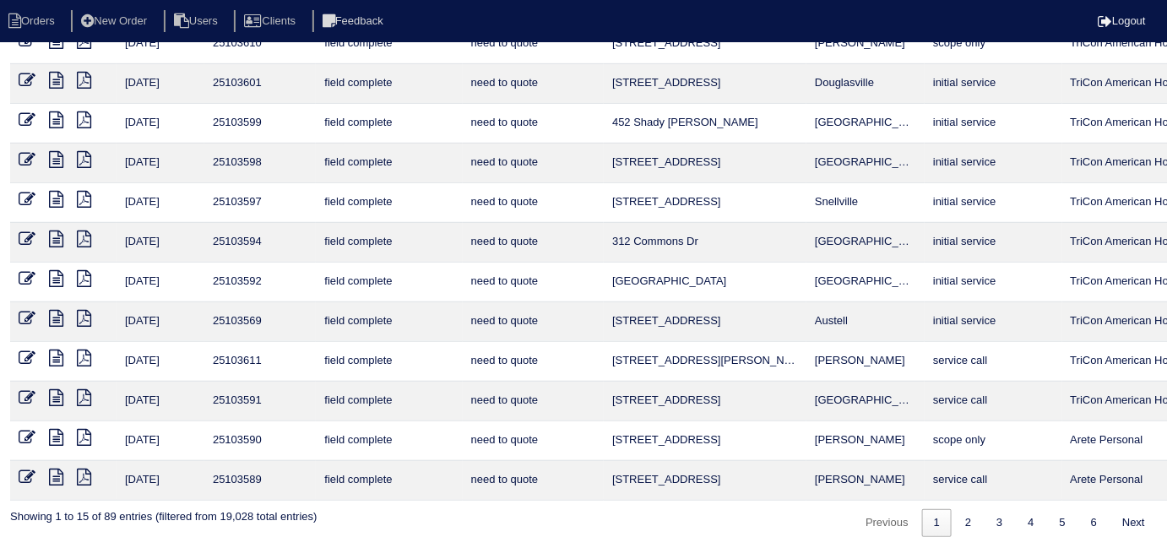
click at [691, 16] on ul "Orders New Order Users Clients Feedback" at bounding box center [583, 21] width 1167 height 23
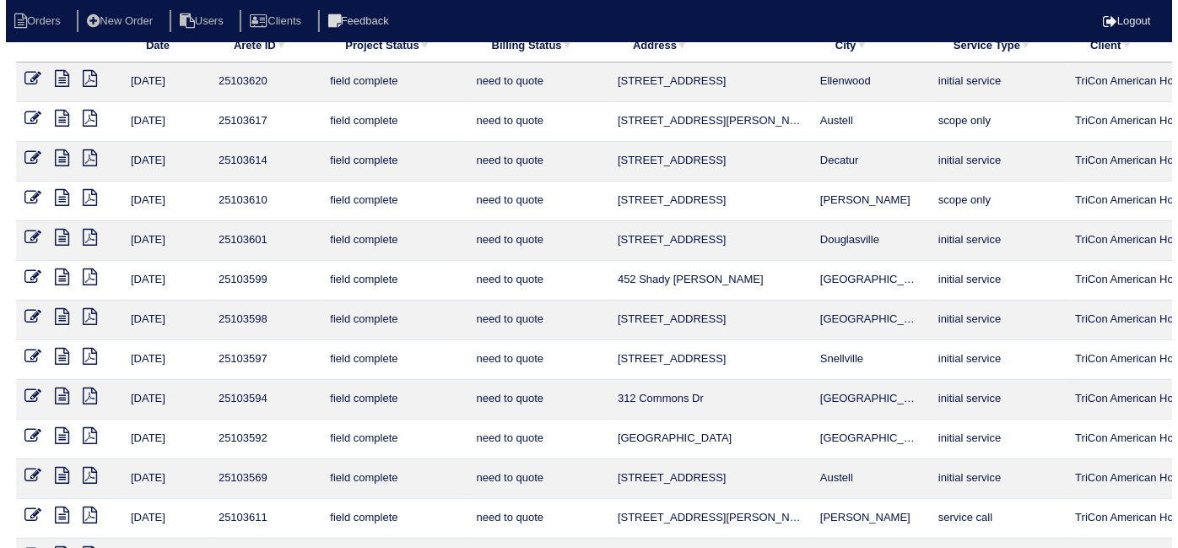
scroll to position [0, 0]
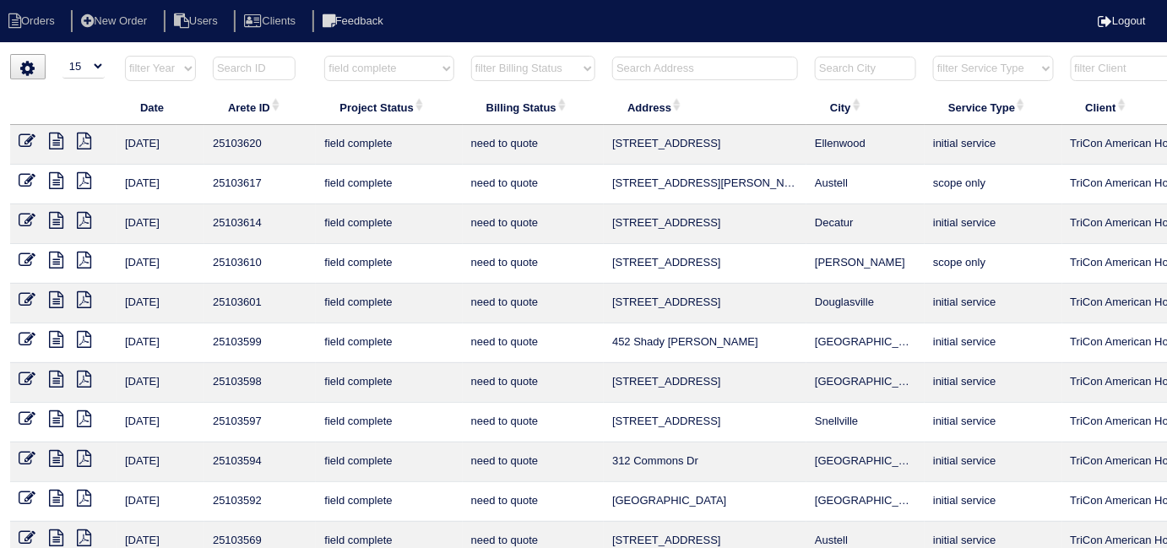
click at [364, 69] on select "filter Project Status -- Any Project Status -- new order assigned in progress f…" at bounding box center [388, 68] width 129 height 25
click at [368, 74] on select "filter Project Status -- Any Project Status -- new order assigned in progress f…" at bounding box center [388, 68] width 129 height 25
click at [376, 69] on select "filter Project Status -- Any Project Status -- new order assigned in progress f…" at bounding box center [388, 68] width 129 height 25
select select
click at [324, 56] on select "filter Project Status -- Any Project Status -- new order assigned in progress f…" at bounding box center [388, 68] width 129 height 25
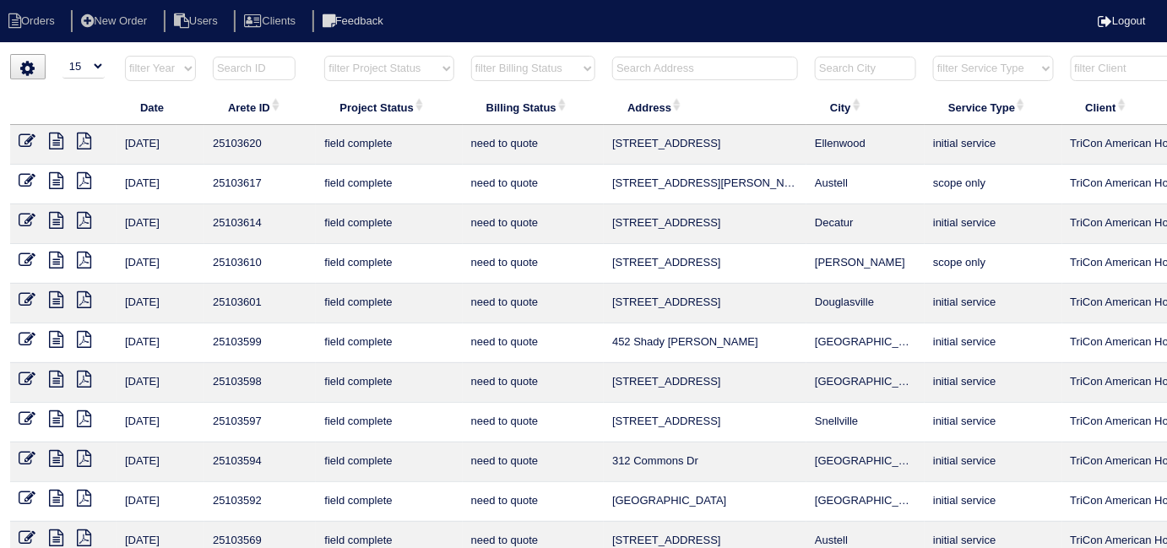
select select "need to quote"
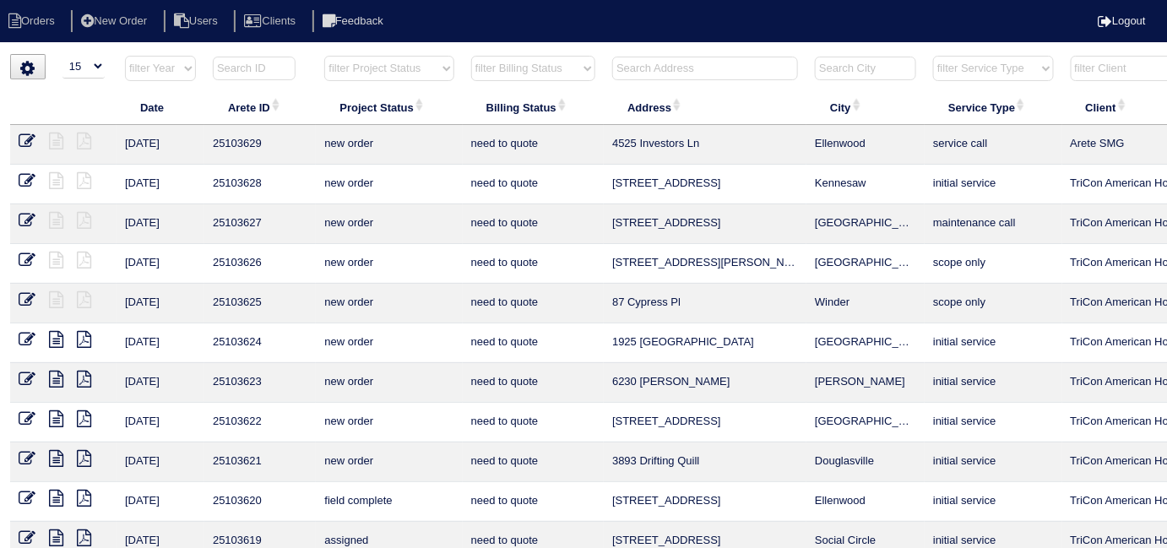
click at [501, 66] on select "filter Billing Status -- Any Billing Status -- need to quote quoted need to inv…" at bounding box center [533, 68] width 124 height 25
select select
click at [471, 56] on select "filter Billing Status -- Any Billing Status -- need to quote quoted need to inv…" at bounding box center [533, 68] width 124 height 25
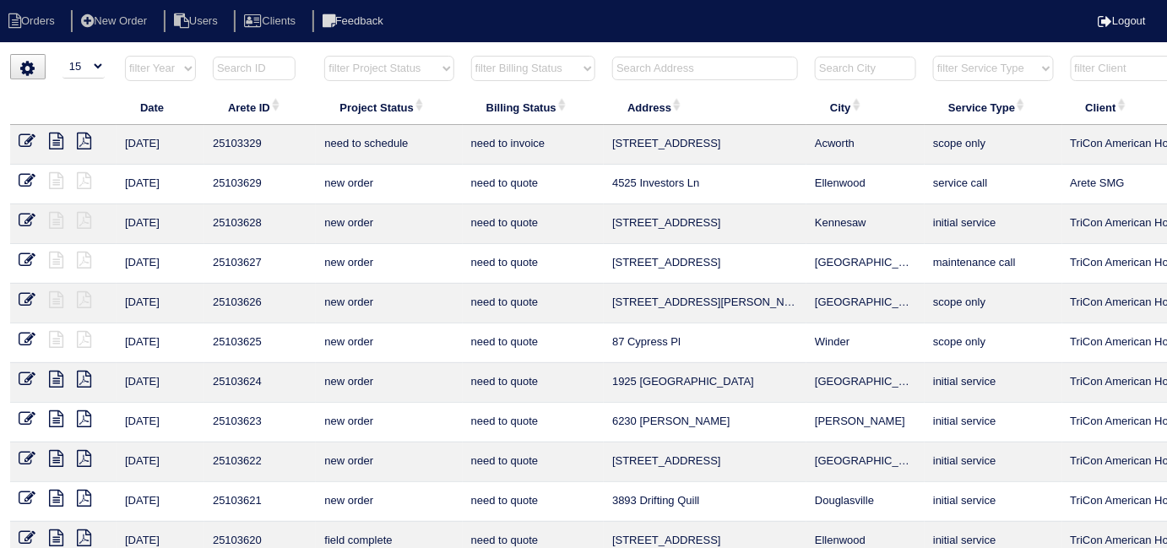
click at [666, 68] on input "text" at bounding box center [705, 69] width 186 height 24
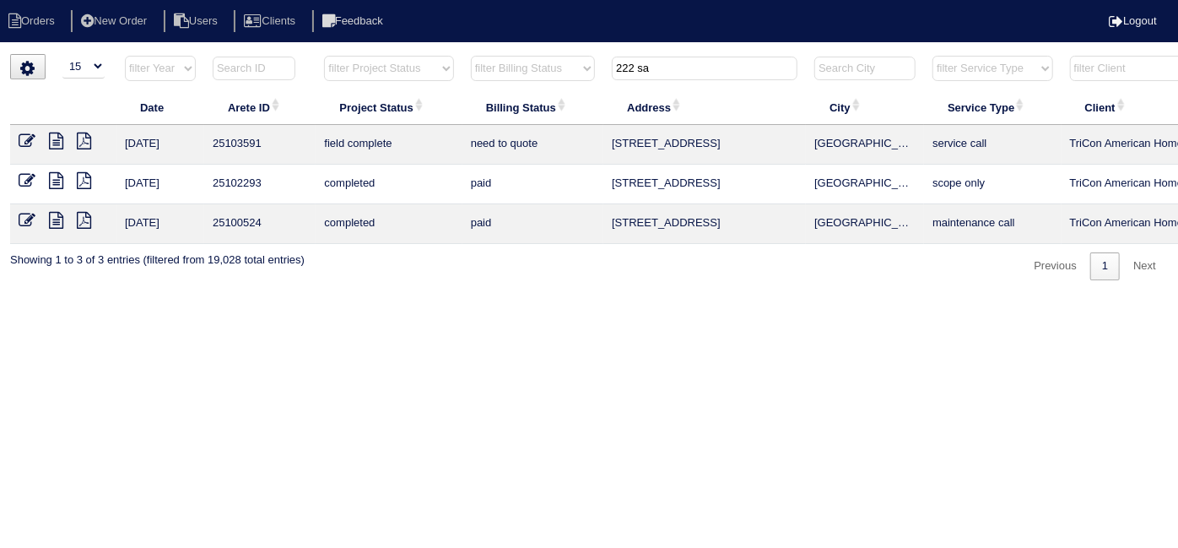
type input "222 sa"
click at [26, 142] on icon at bounding box center [27, 141] width 17 height 17
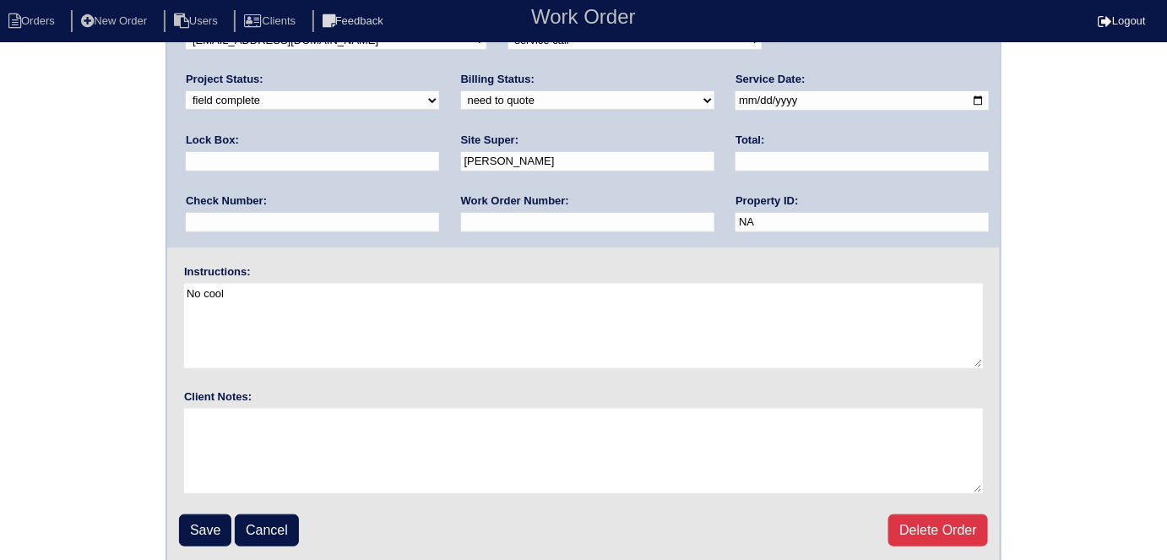
scroll to position [173, 0]
click at [206, 528] on input "Save" at bounding box center [205, 529] width 52 height 32
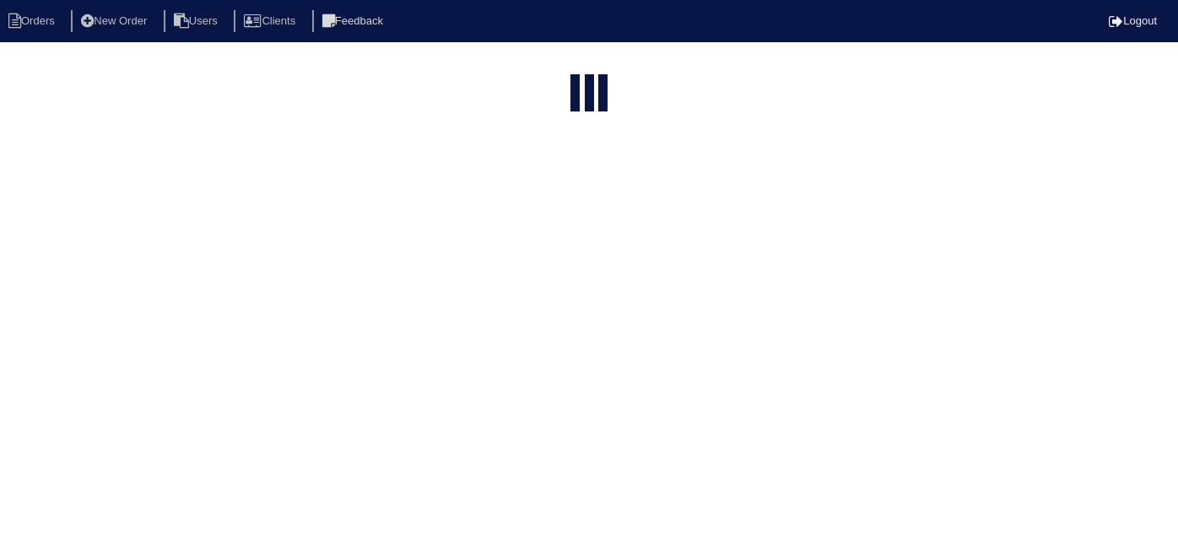
select select "15"
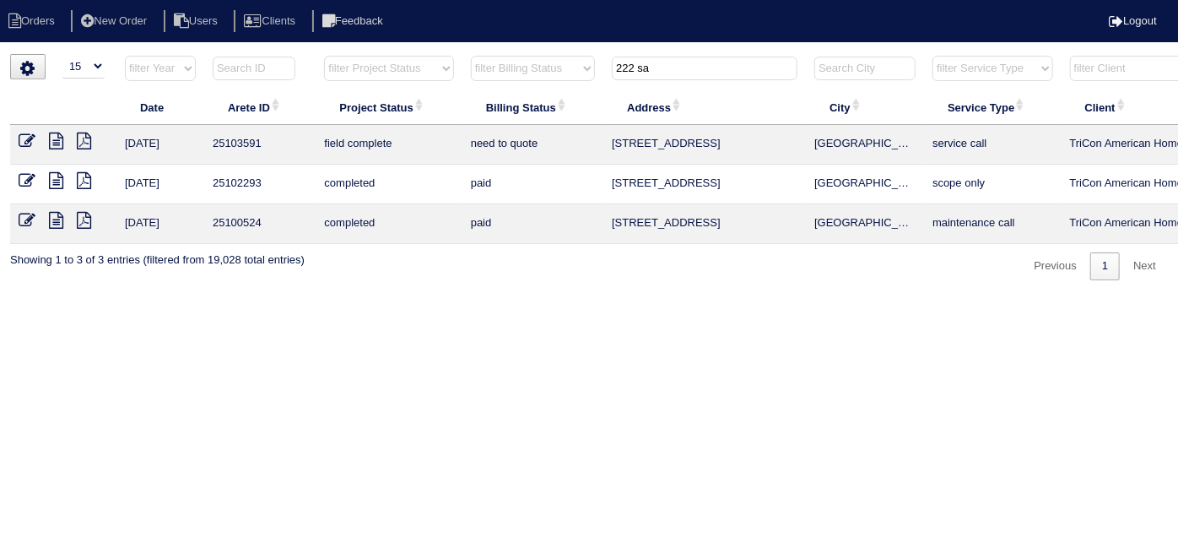
drag, startPoint x: 704, startPoint y: 75, endPoint x: 208, endPoint y: -61, distance: 514.7
click at [208, 0] on html "Orders New Order Users Clients Feedback Logout Orders New Order Users Clients M…" at bounding box center [589, 148] width 1178 height 297
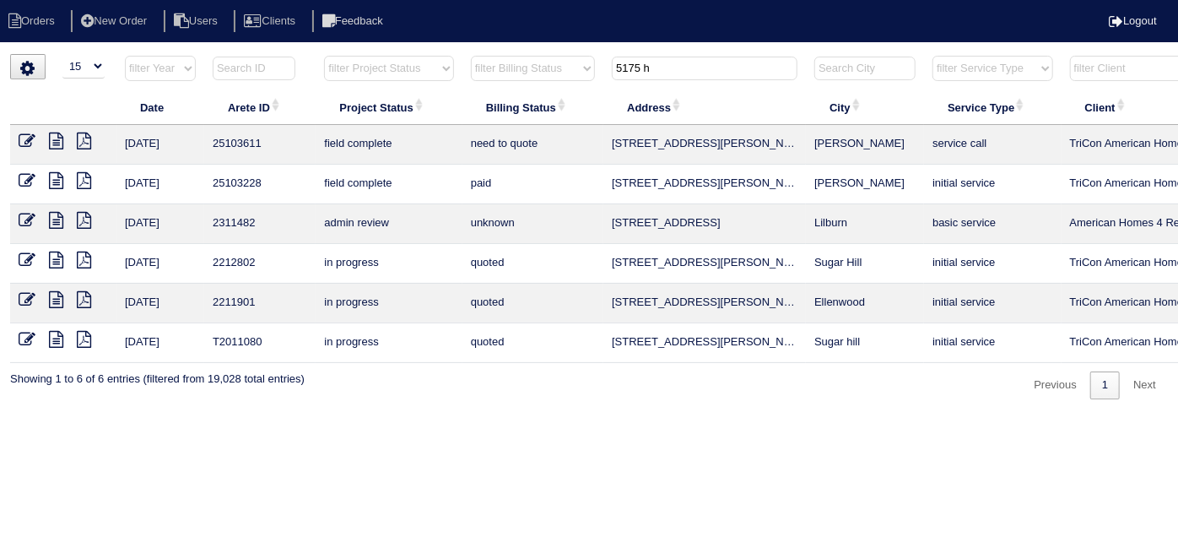
type input "5175 h"
click at [57, 138] on icon at bounding box center [56, 141] width 14 height 17
click at [29, 138] on icon at bounding box center [27, 141] width 17 height 17
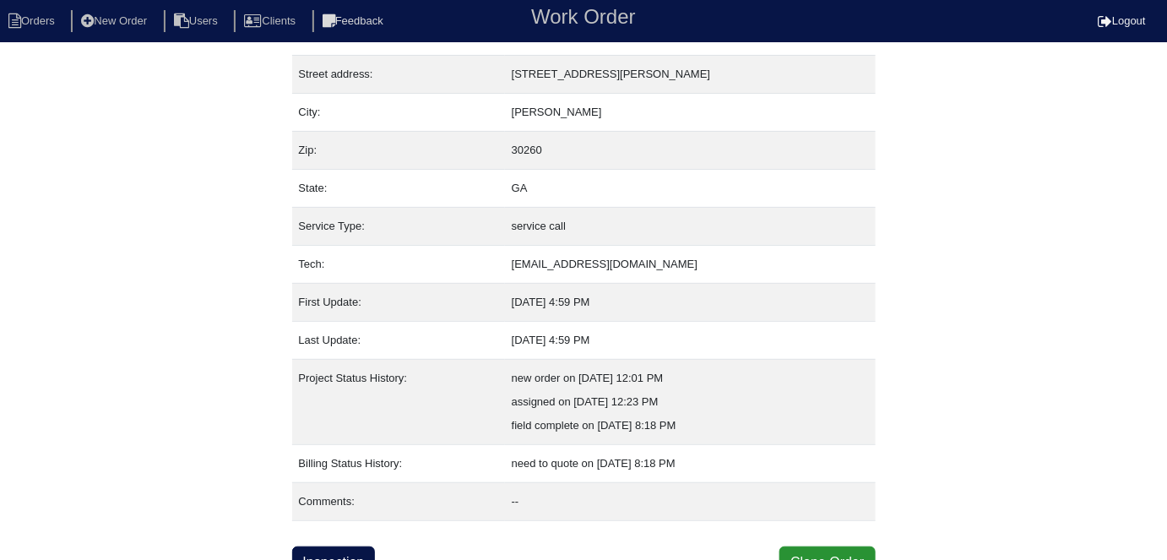
scroll to position [89, 0]
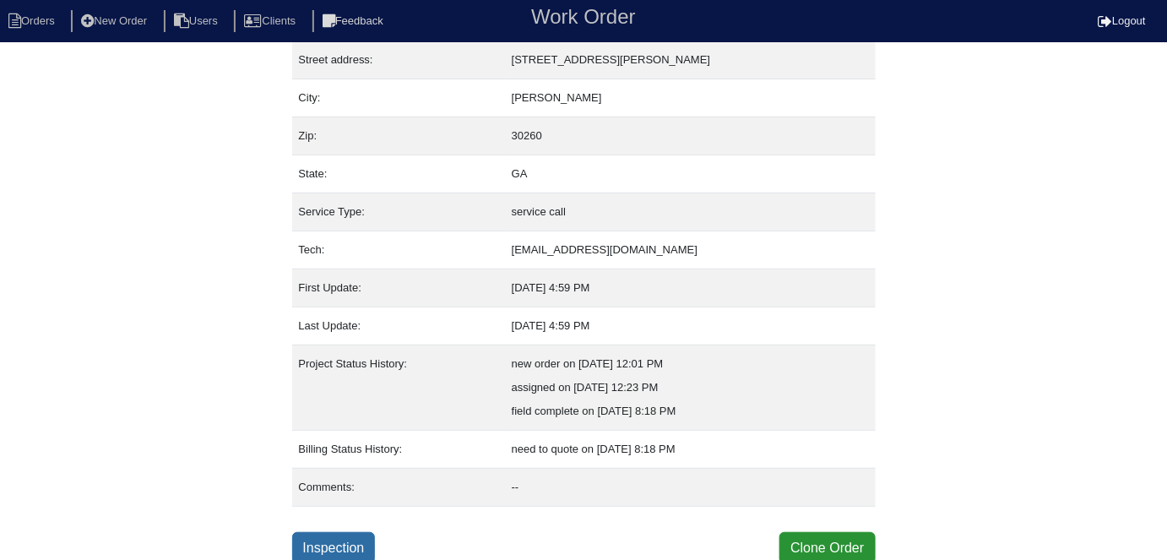
click at [322, 540] on link "Inspection" at bounding box center [334, 548] width 84 height 32
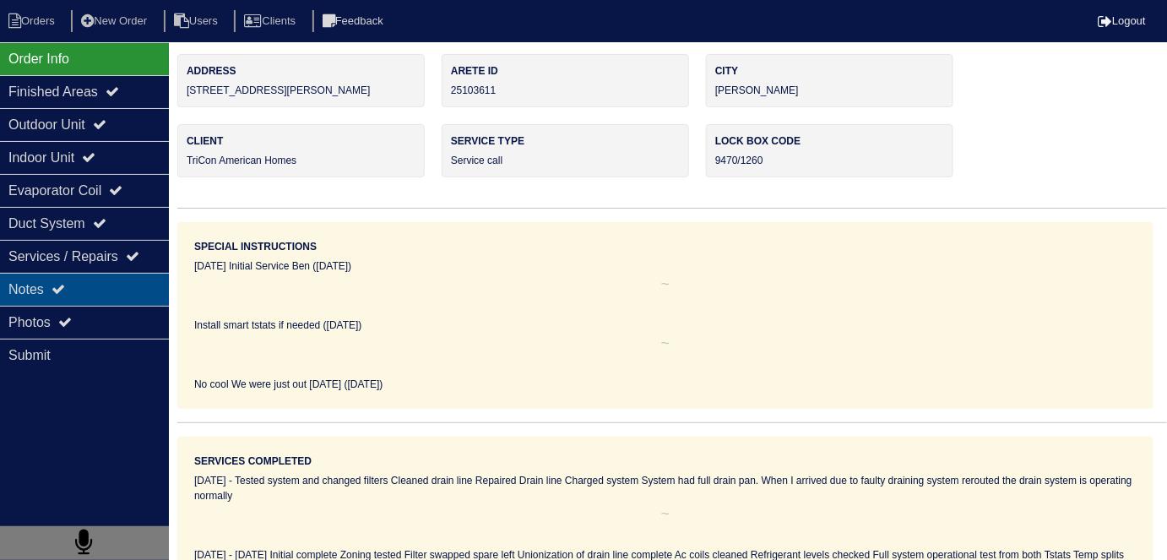
click at [86, 289] on div "Notes" at bounding box center [84, 289] width 169 height 33
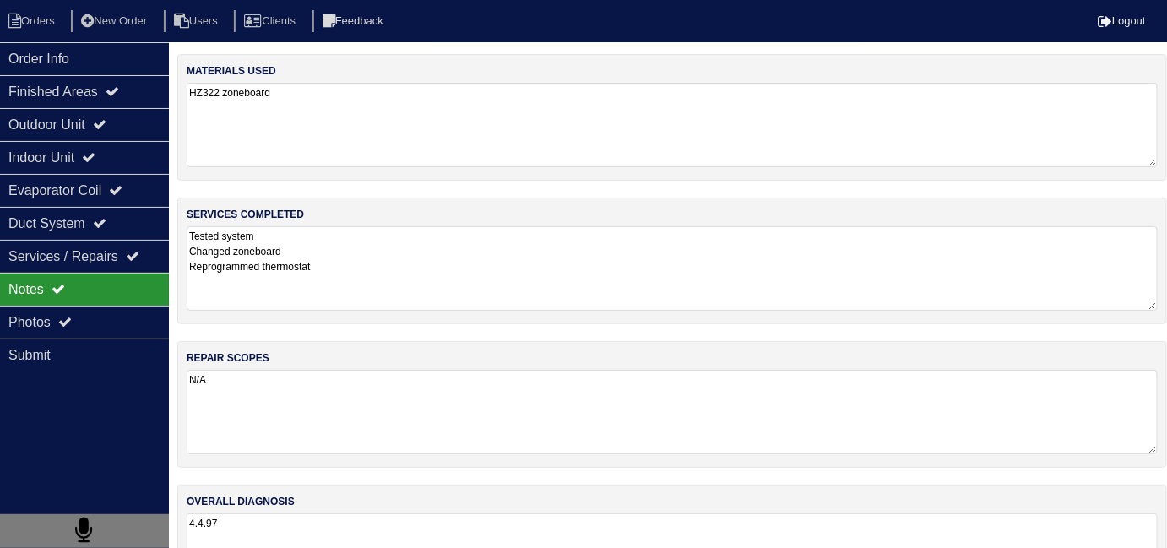
click at [443, 291] on textarea "Tested system Changed zoneboard Reprogrammed thermostat" at bounding box center [672, 268] width 971 height 84
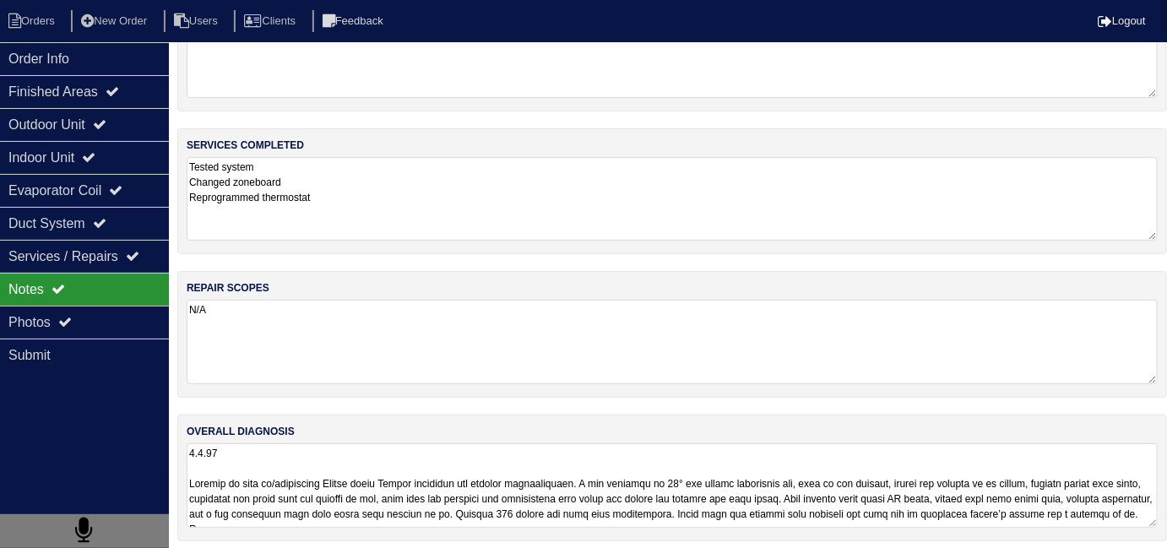
scroll to position [74, 0]
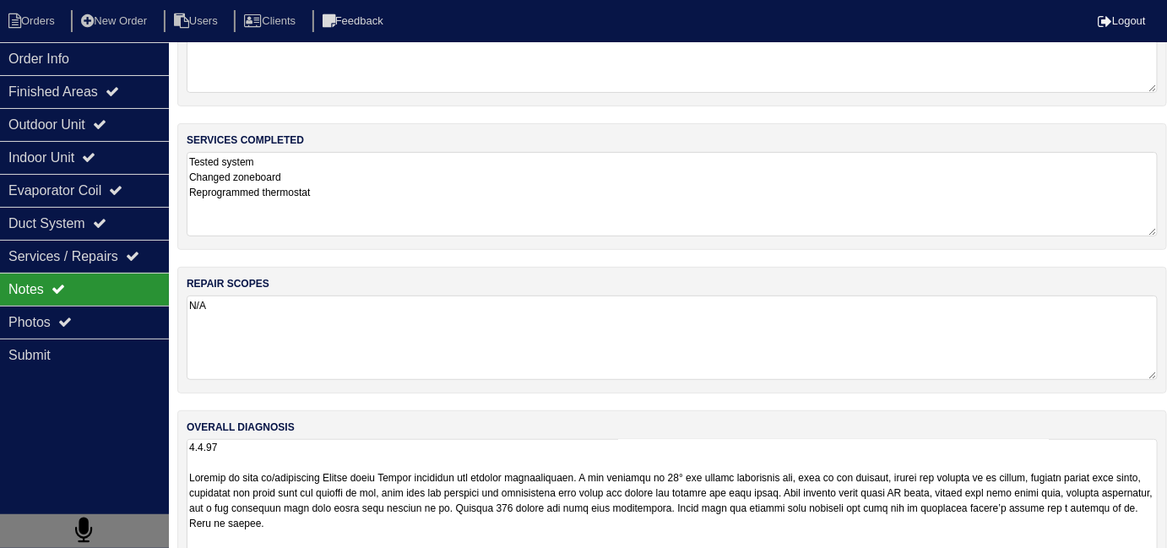
click at [706, 512] on textarea at bounding box center [672, 539] width 971 height 201
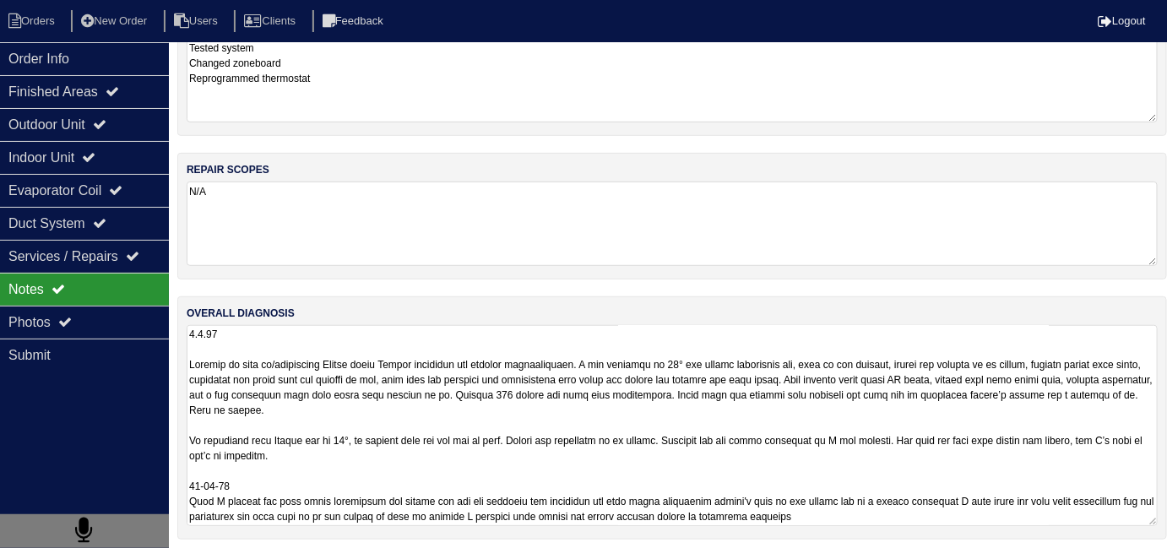
scroll to position [191, 0]
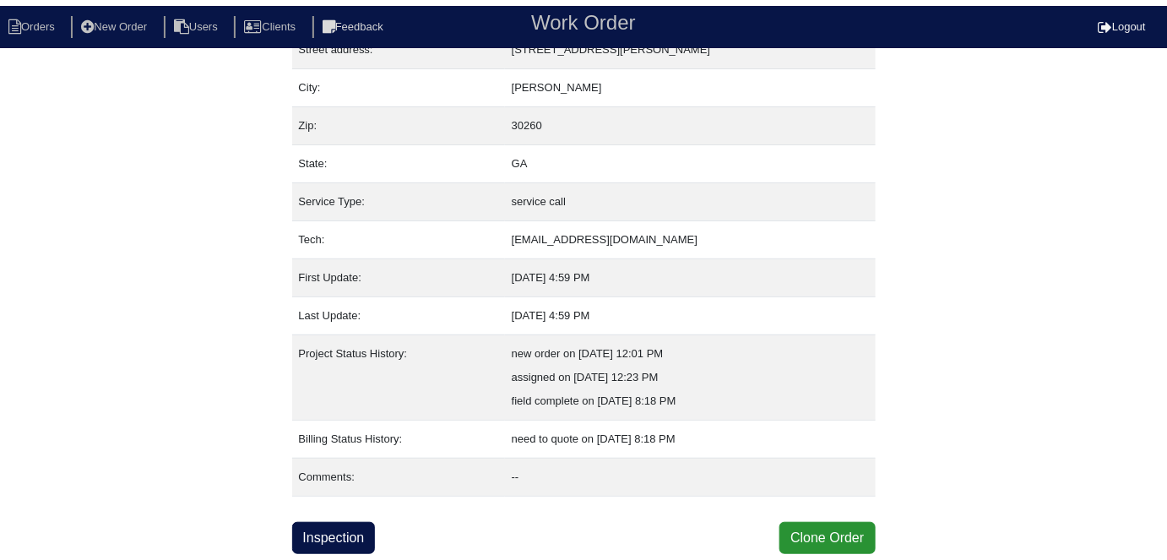
scroll to position [89, 0]
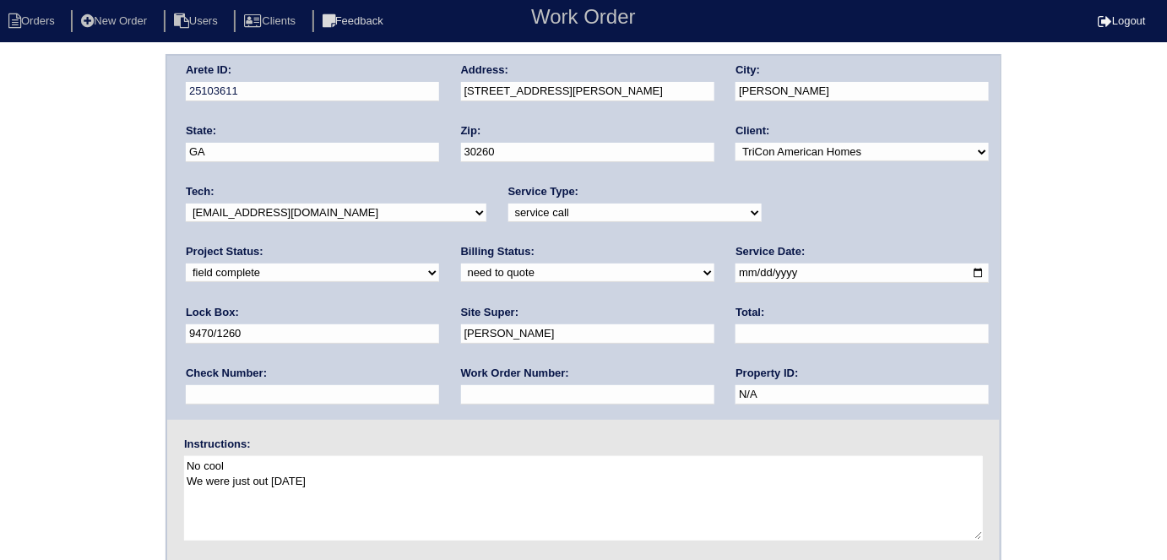
click at [461, 263] on select "need to quote quoted need to invoice invoiced paid warranty purchase order need…" at bounding box center [587, 272] width 253 height 19
select select "quoted"
click at [461, 263] on select "need to quote quoted need to invoice invoiced paid warranty purchase order need…" at bounding box center [587, 272] width 253 height 19
click at [461, 395] on input "text" at bounding box center [587, 394] width 253 height 19
type input "requested"
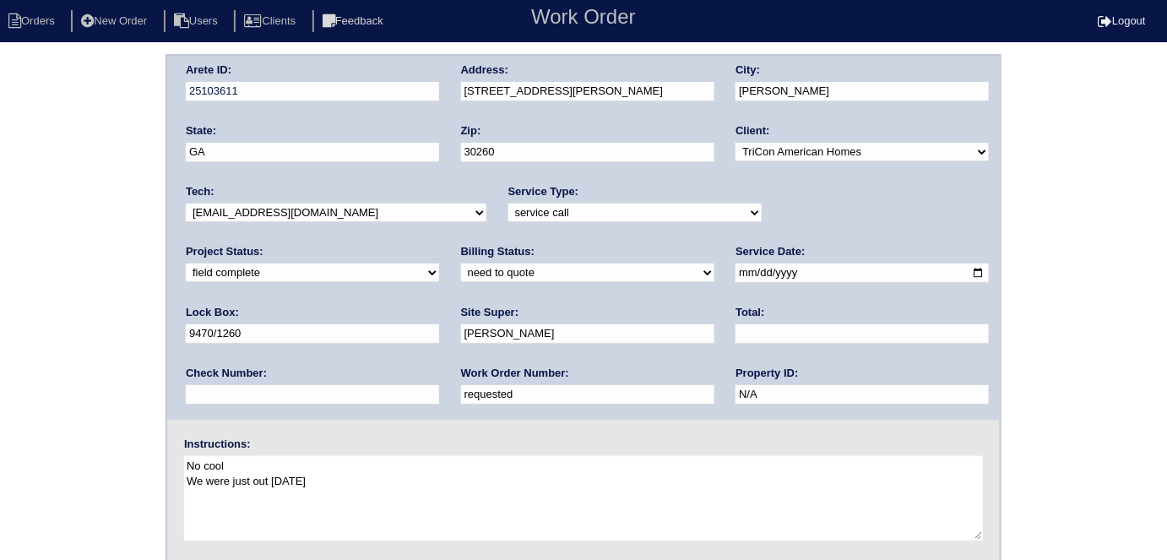
click at [735, 339] on input "text" at bounding box center [861, 333] width 253 height 19
type input "599.00"
click at [425, 95] on div "Arete ID: 25103611 Address: 5175 Howell Court City: Morrow State: GA Zip: 30260…" at bounding box center [583, 238] width 832 height 364
click at [35, 289] on div "Arete ID: 25103611 Address: 5175 Howell Court City: Morrow State: GA Zip: 30260…" at bounding box center [583, 395] width 1167 height 683
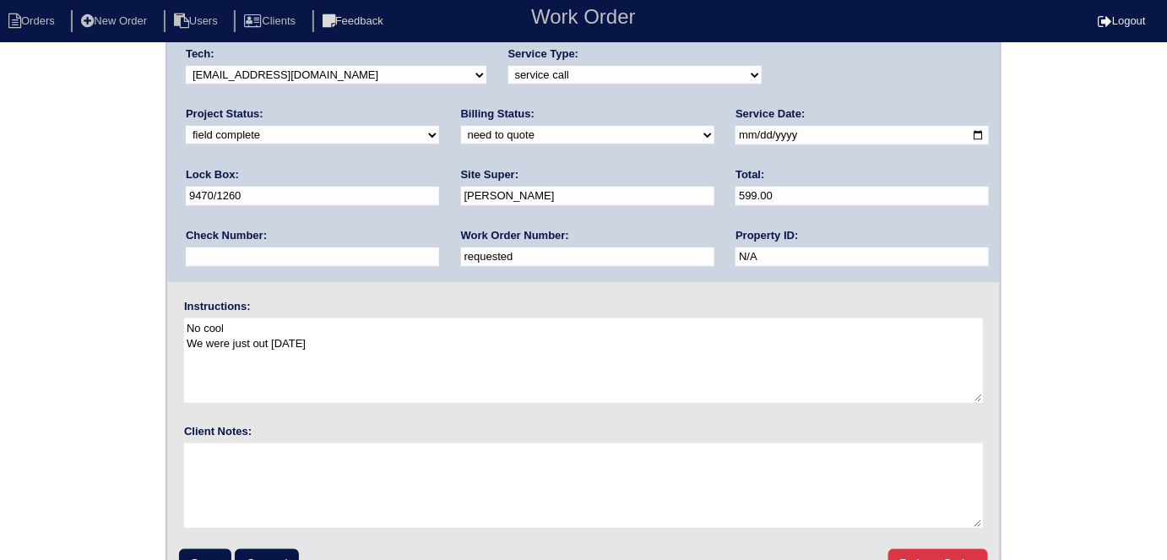
scroll to position [173, 0]
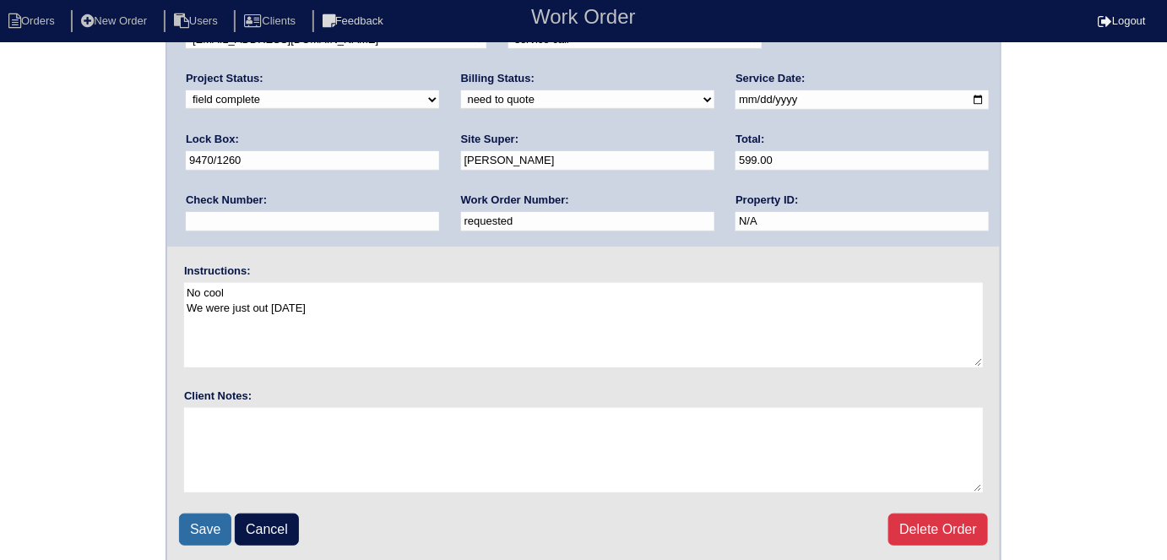
click at [203, 528] on input "Save" at bounding box center [205, 529] width 52 height 32
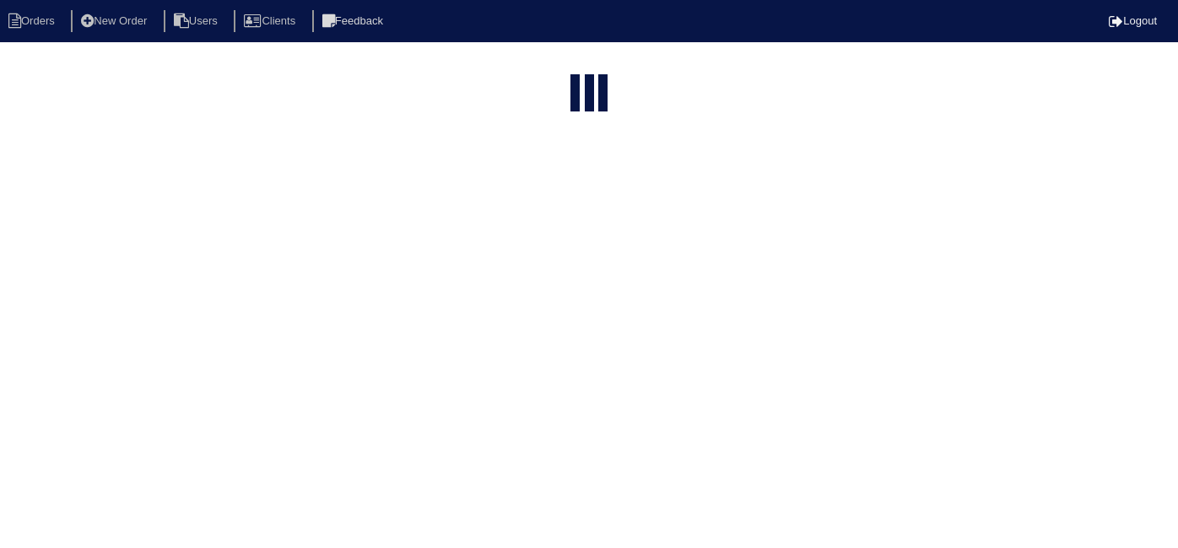
select select "15"
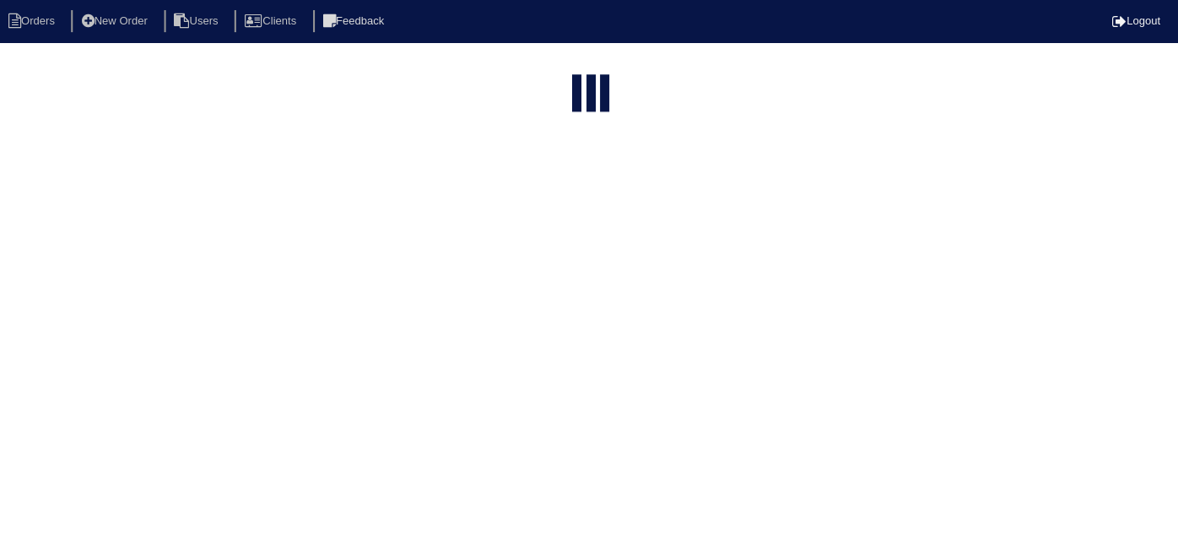
type input "5175 h"
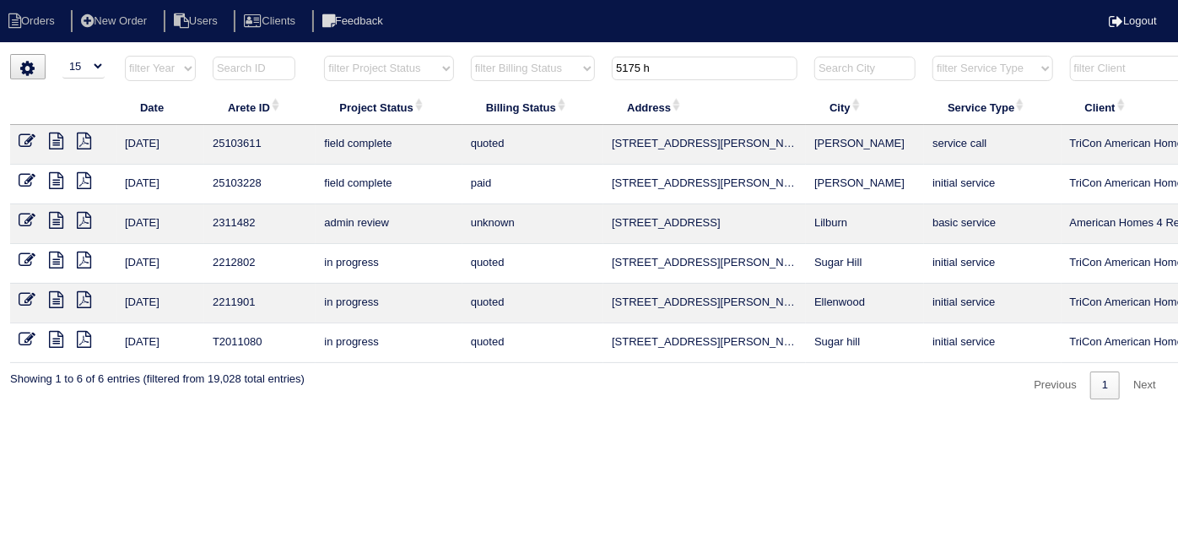
drag, startPoint x: 677, startPoint y: 69, endPoint x: 453, endPoint y: 27, distance: 227.7
click at [463, 54] on body "Orders New Order Users Clients Feedback Logout Orders New Order Users Clients M…" at bounding box center [589, 226] width 1178 height 345
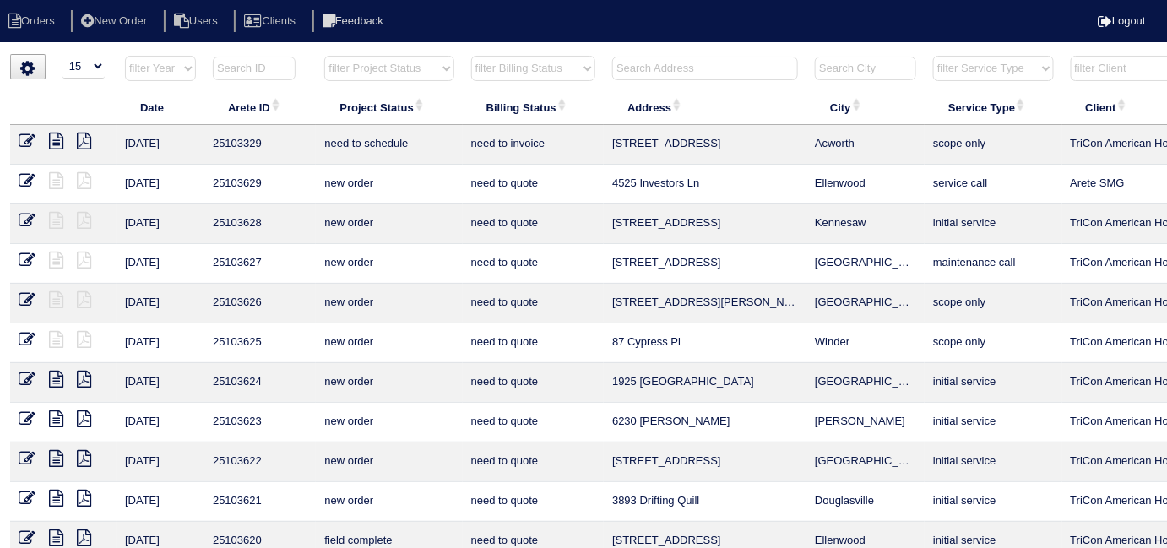
click at [646, 71] on input "text" at bounding box center [705, 69] width 186 height 24
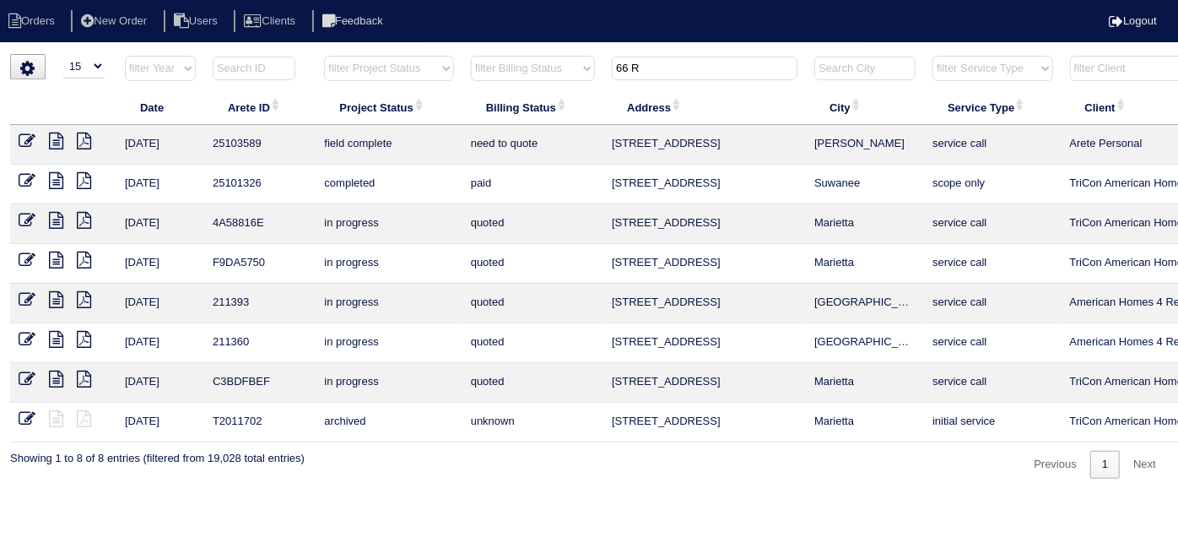
type input "66 R"
click at [27, 142] on icon at bounding box center [27, 141] width 17 height 17
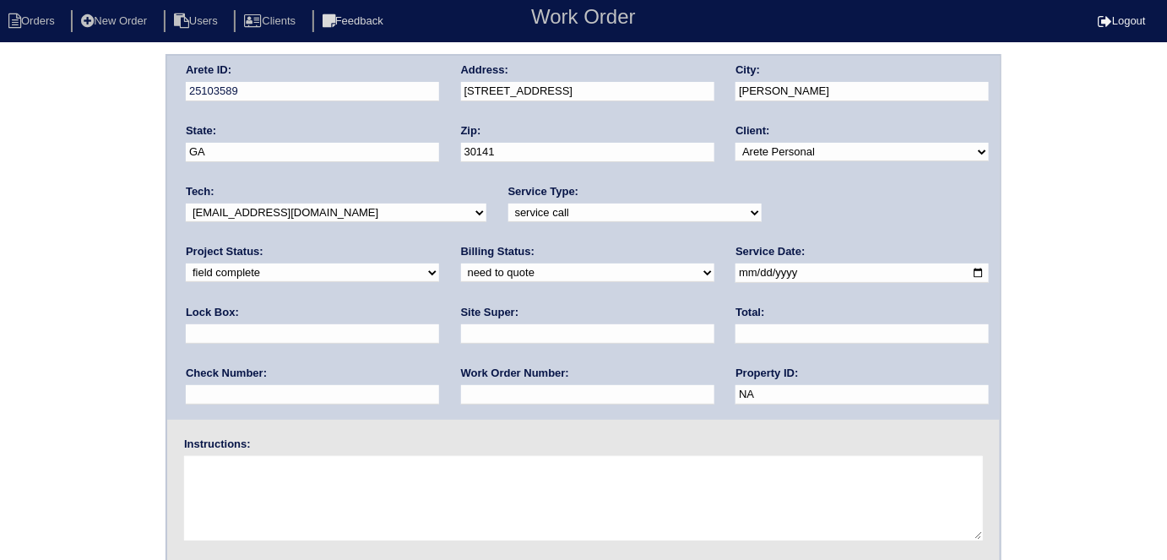
click at [91, 336] on div "Arete ID: 25103589 Address: 66 Rosedale Drive unit B City: Hiram State: GA Zip:…" at bounding box center [583, 395] width 1167 height 683
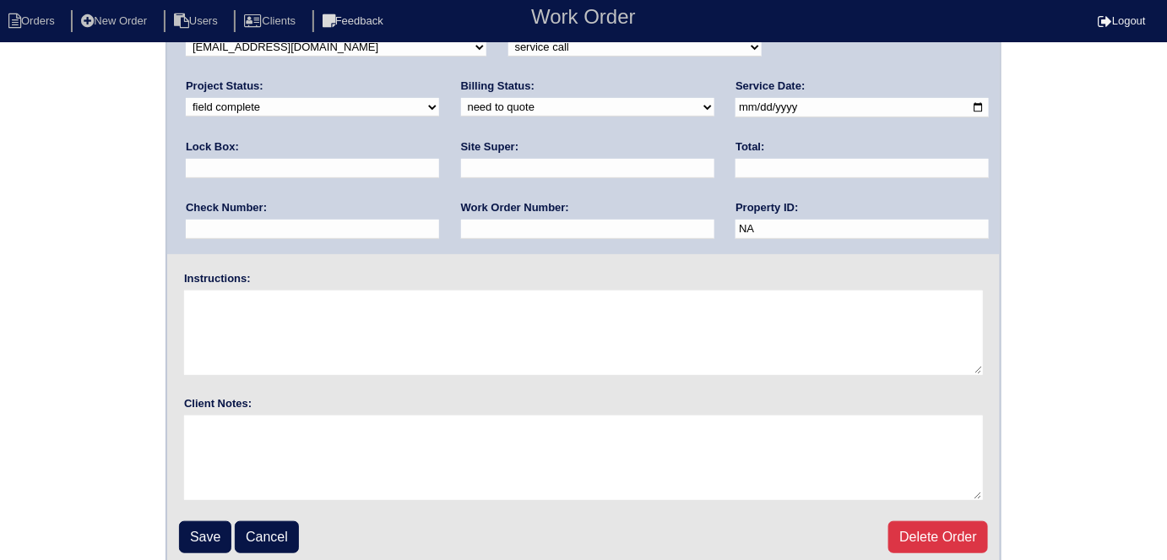
scroll to position [173, 0]
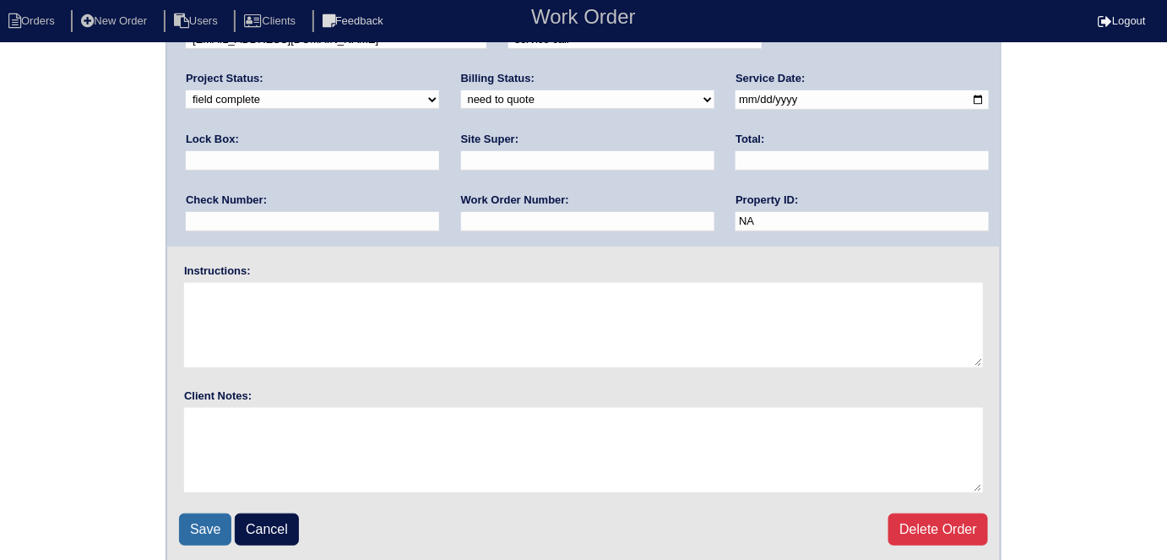
click at [214, 522] on input "Save" at bounding box center [205, 529] width 52 height 32
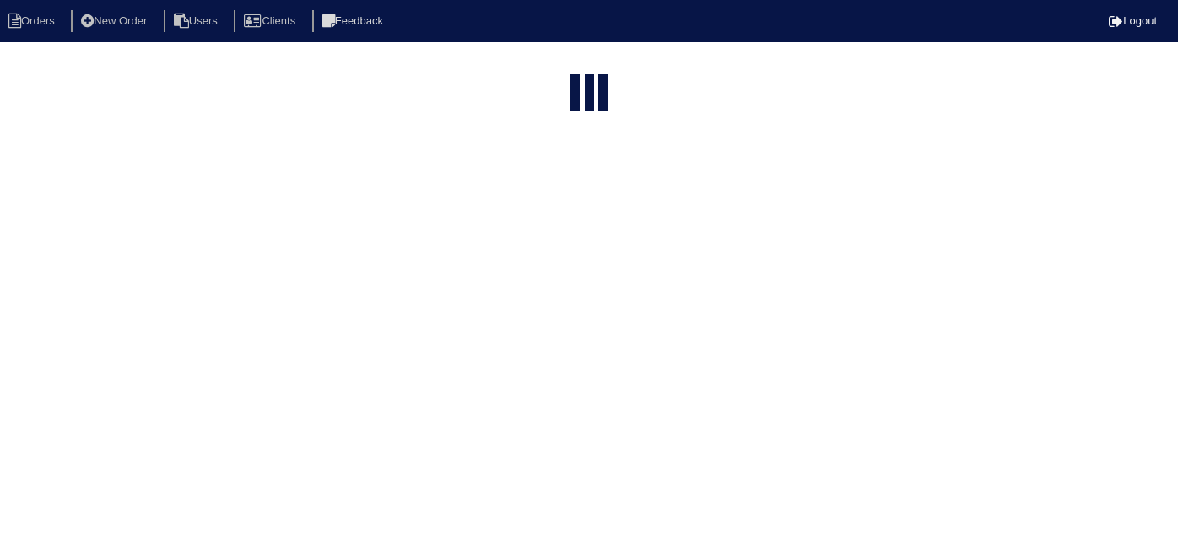
select select "15"
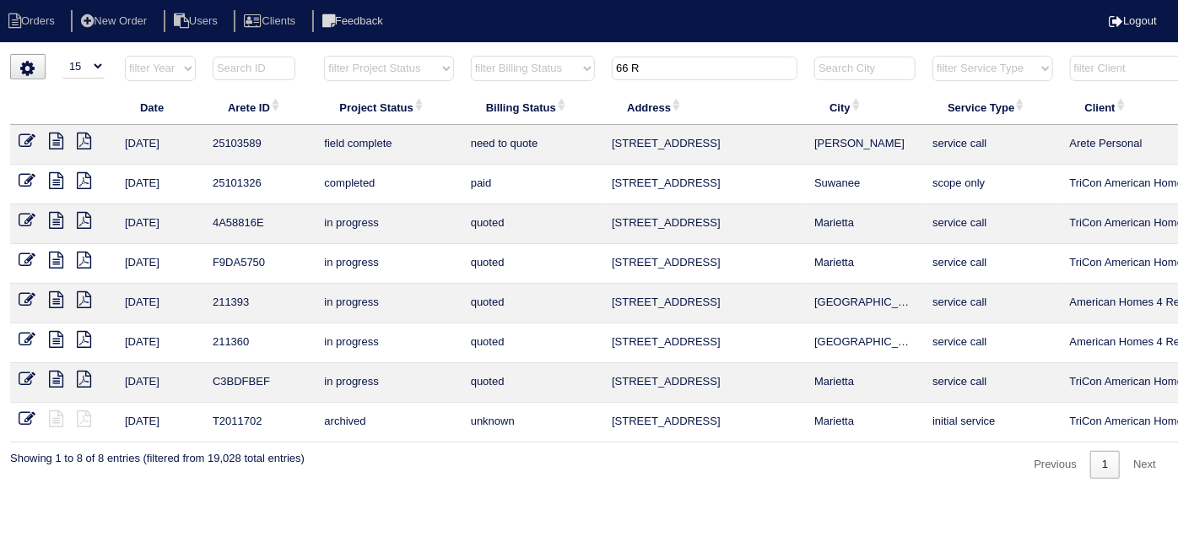
drag, startPoint x: 666, startPoint y: 78, endPoint x: 548, endPoint y: 66, distance: 118.8
click at [552, 67] on tr "filter Year -- Any Year -- 2025 2024 2023 2022 2021 2020 2019 filter Project St…" at bounding box center [741, 72] width 1463 height 35
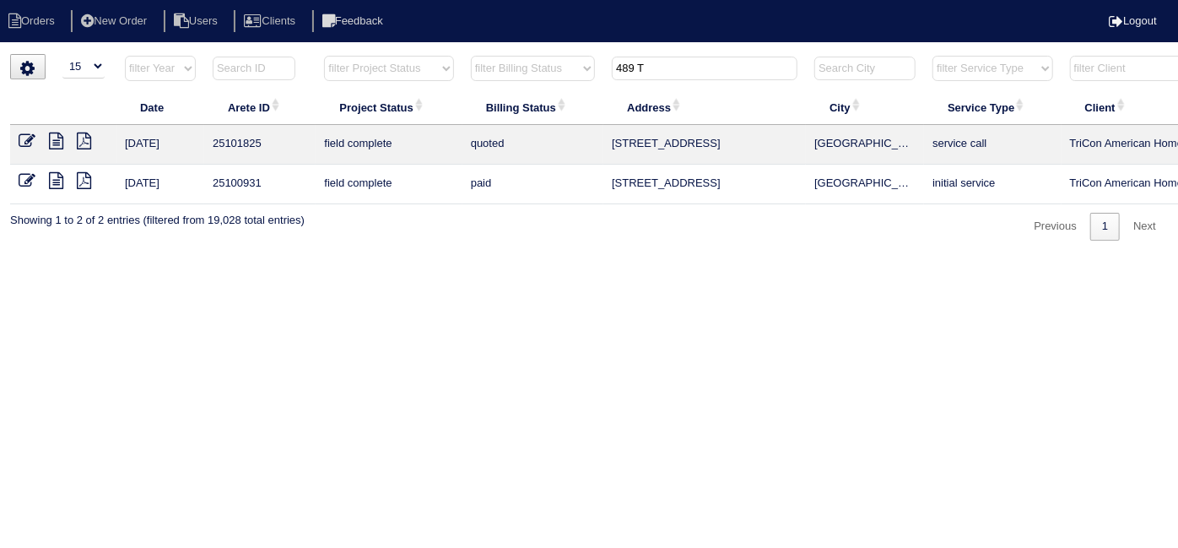
type input "489 T"
click at [20, 136] on icon at bounding box center [27, 141] width 17 height 17
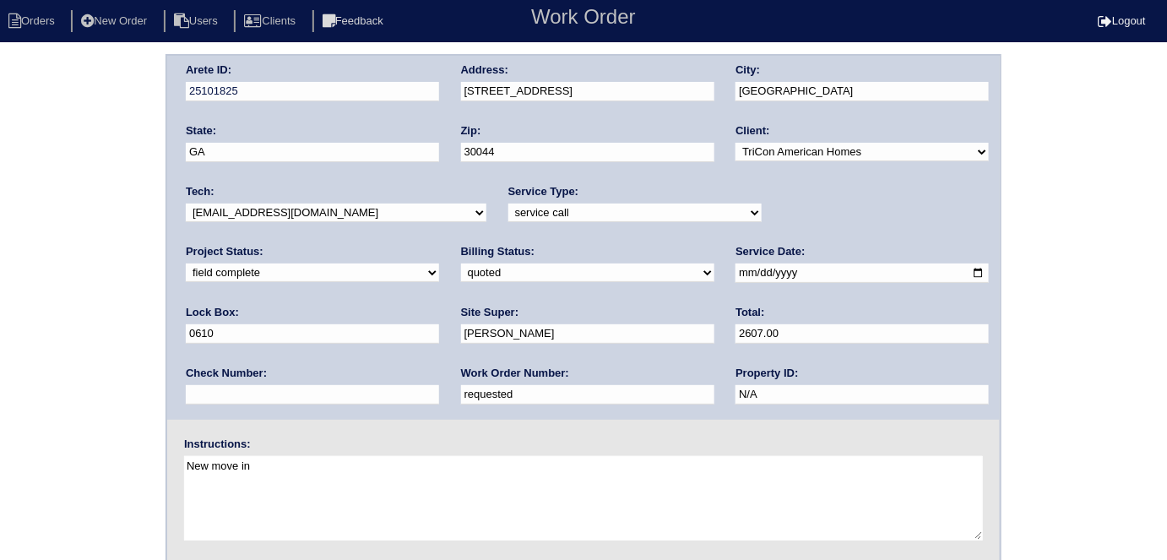
drag, startPoint x: 262, startPoint y: 393, endPoint x: 0, endPoint y: 332, distance: 268.9
click at [0, 341] on div "Arete ID: 25101825 Address: [STREET_ADDRESS] City: [GEOGRAPHIC_DATA] State: [GE…" at bounding box center [583, 395] width 1167 height 683
type input "554074"
click at [461, 268] on select "need to quote quoted need to invoice invoiced paid warranty purchase order need…" at bounding box center [587, 272] width 253 height 19
select select "need to invoice"
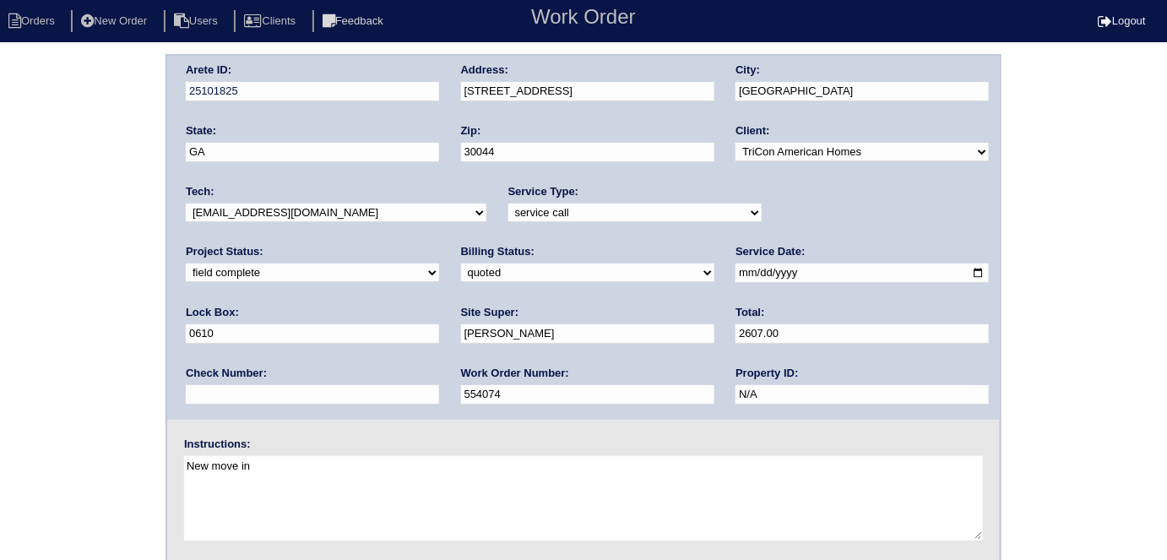
click at [461, 263] on select "need to quote quoted need to invoice invoiced paid warranty purchase order need…" at bounding box center [587, 272] width 253 height 19
click at [120, 360] on div "Arete ID: 25101825 Address: [STREET_ADDRESS] City: [GEOGRAPHIC_DATA] State: [GE…" at bounding box center [583, 395] width 1167 height 683
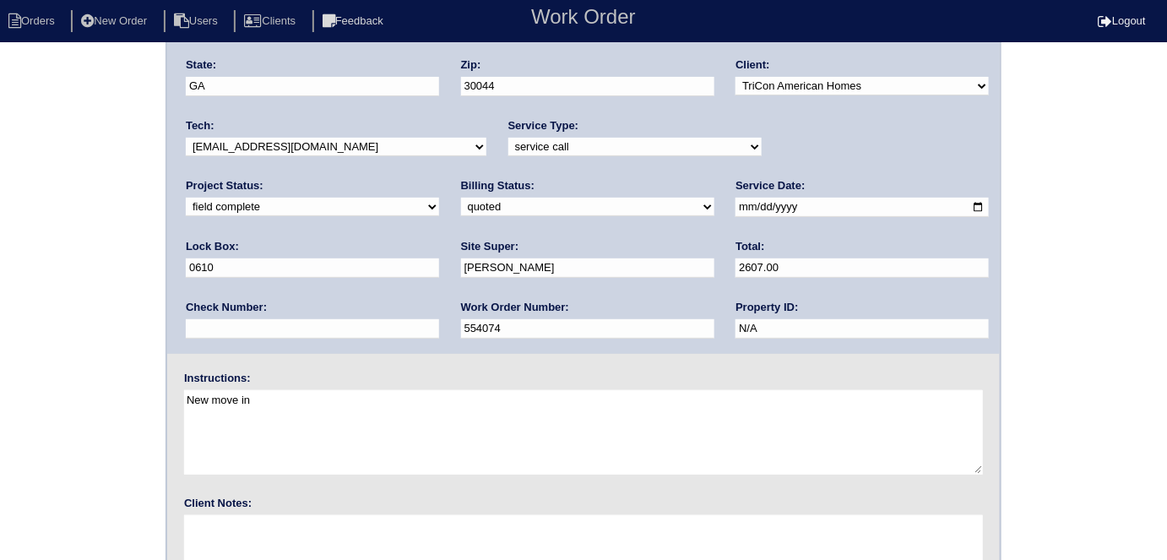
scroll to position [173, 0]
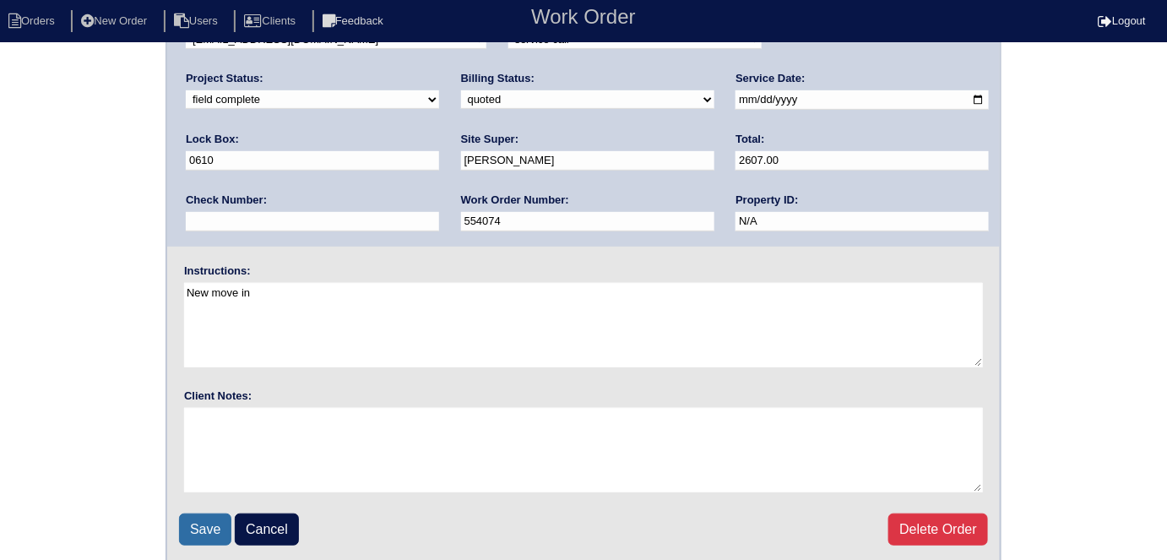
click at [200, 525] on input "Save" at bounding box center [205, 529] width 52 height 32
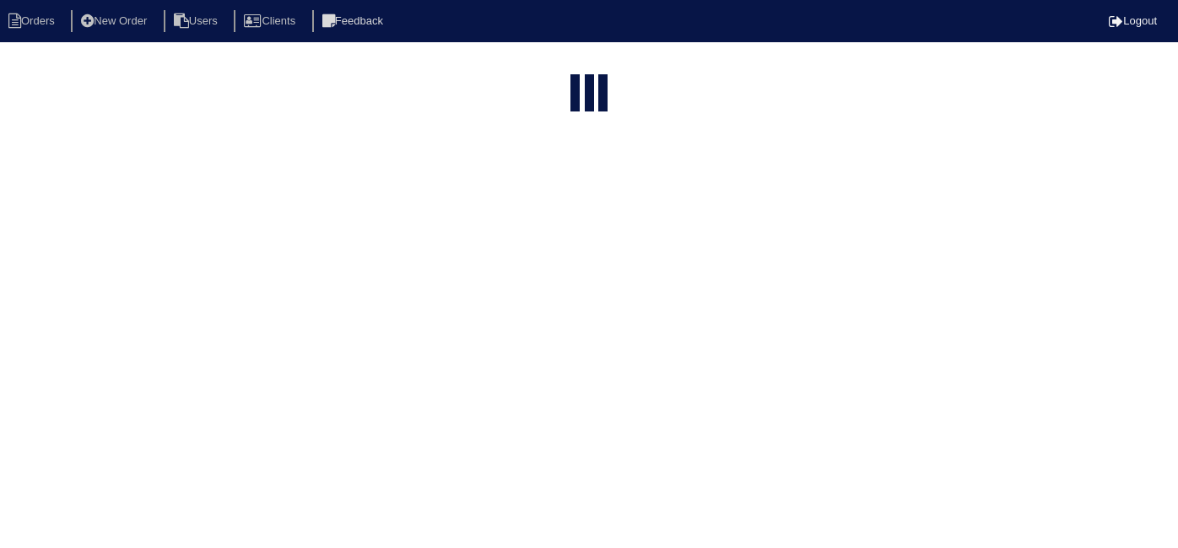
select select "15"
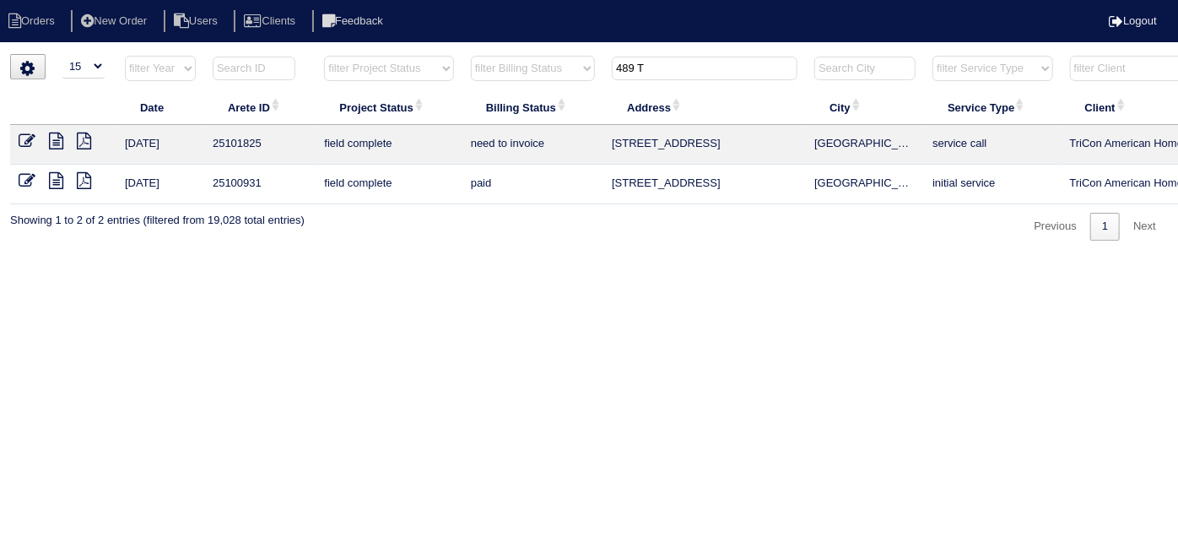
drag, startPoint x: 696, startPoint y: 71, endPoint x: 131, endPoint y: -45, distance: 576.5
click at [131, 0] on html "Orders New Order Users Clients Feedback Logout Orders New Order Users Clients M…" at bounding box center [589, 128] width 1178 height 257
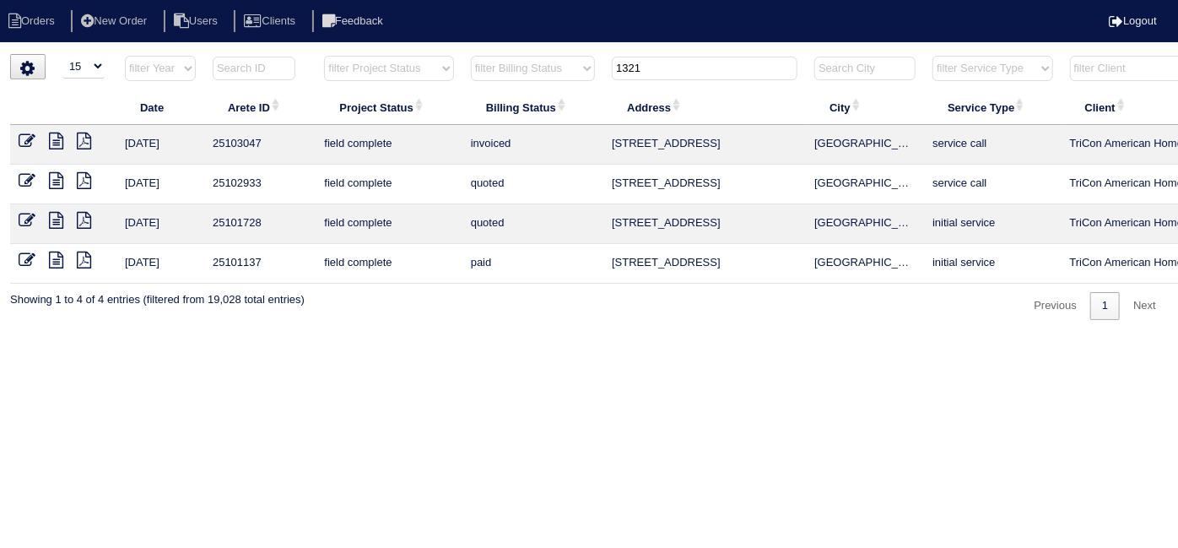
type input "1321"
click at [35, 219] on link at bounding box center [34, 222] width 30 height 13
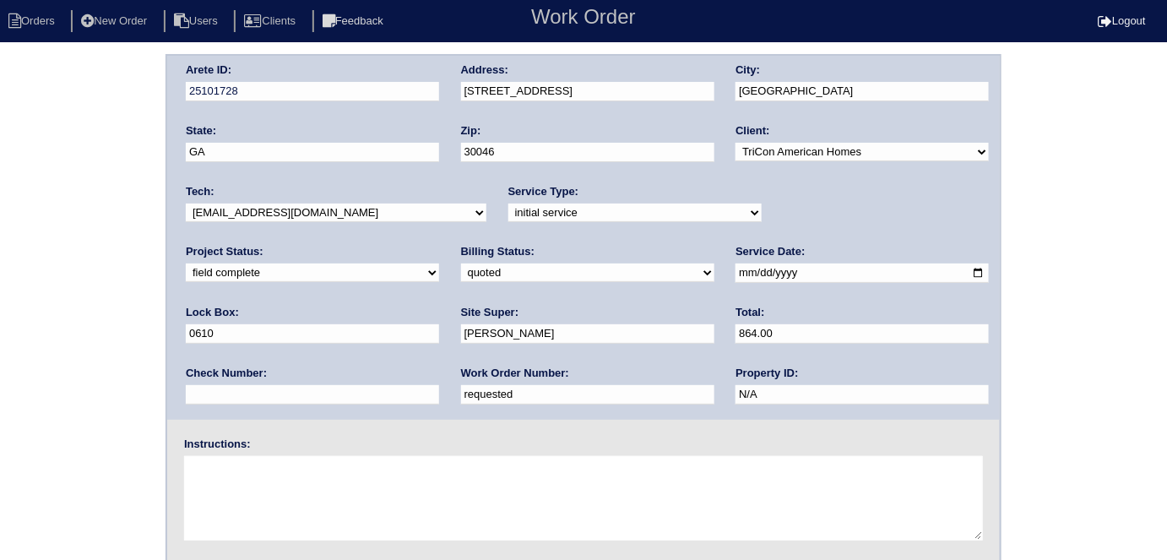
click at [461, 270] on select "need to quote quoted need to invoice invoiced paid warranty purchase order need…" at bounding box center [587, 272] width 253 height 19
select select "need to invoice"
click at [461, 263] on select "need to quote quoted need to invoice invoiced paid warranty purchase order need…" at bounding box center [587, 272] width 253 height 19
click at [45, 364] on div "Arete ID: 25101728 Address: [STREET_ADDRESS] City: [GEOGRAPHIC_DATA] State: [GE…" at bounding box center [583, 395] width 1167 height 683
drag, startPoint x: 279, startPoint y: 402, endPoint x: 60, endPoint y: 347, distance: 225.4
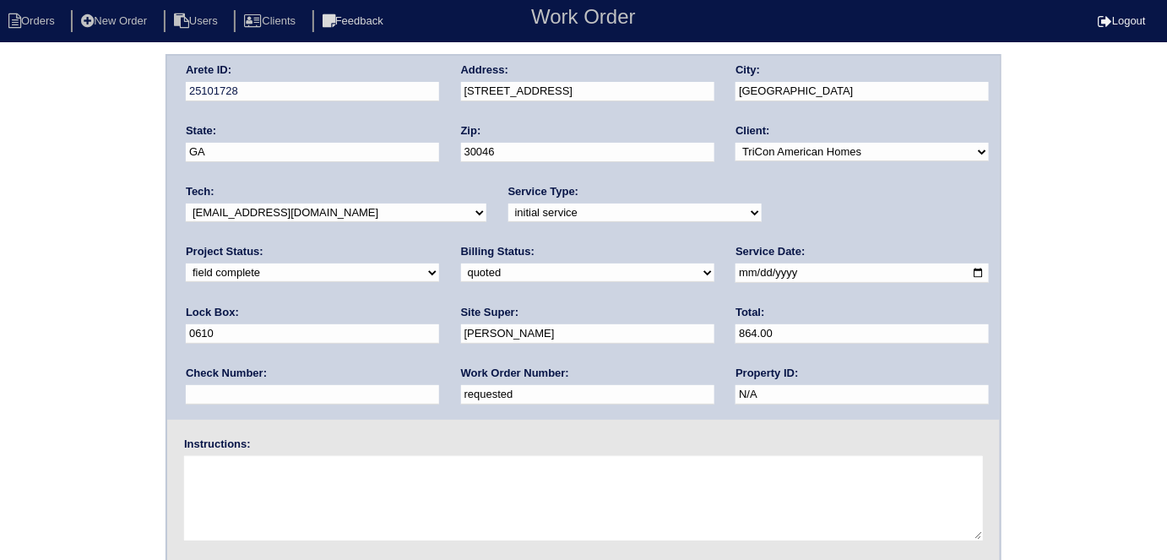
click at [84, 366] on div "Arete ID: 25101728 Address: [STREET_ADDRESS] City: [GEOGRAPHIC_DATA] State: [GE…" at bounding box center [583, 395] width 1167 height 683
type input "554023"
click at [60, 347] on div "Arete ID: 25101728 Address: [STREET_ADDRESS] City: [GEOGRAPHIC_DATA] State: [GE…" at bounding box center [583, 395] width 1167 height 683
click at [100, 230] on div "Arete ID: 25101728 Address: [STREET_ADDRESS] City: [GEOGRAPHIC_DATA] State: [GE…" at bounding box center [583, 395] width 1167 height 683
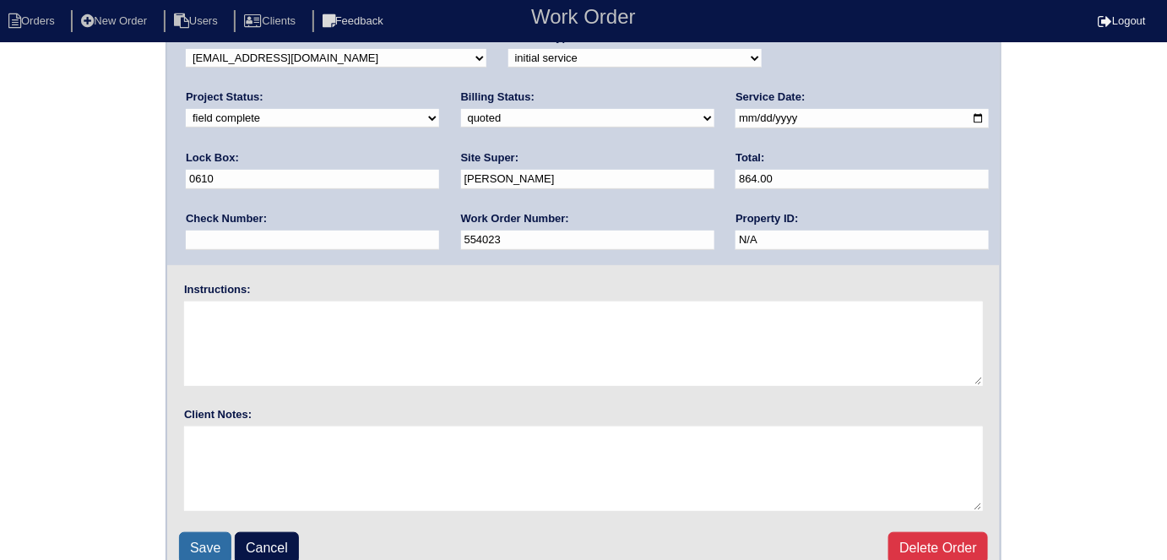
scroll to position [173, 0]
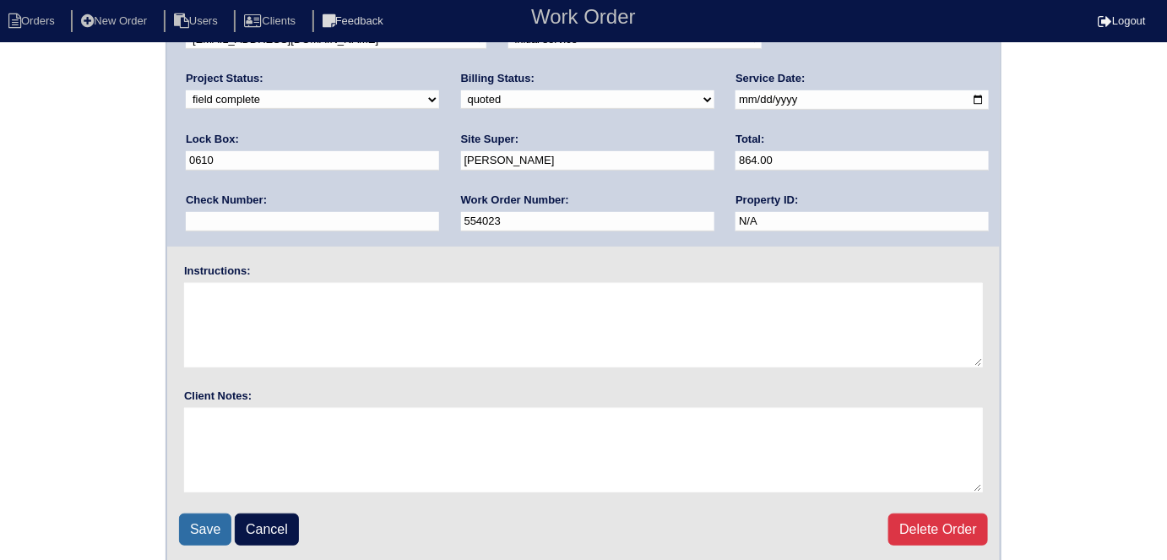
click at [188, 539] on input "Save" at bounding box center [205, 529] width 52 height 32
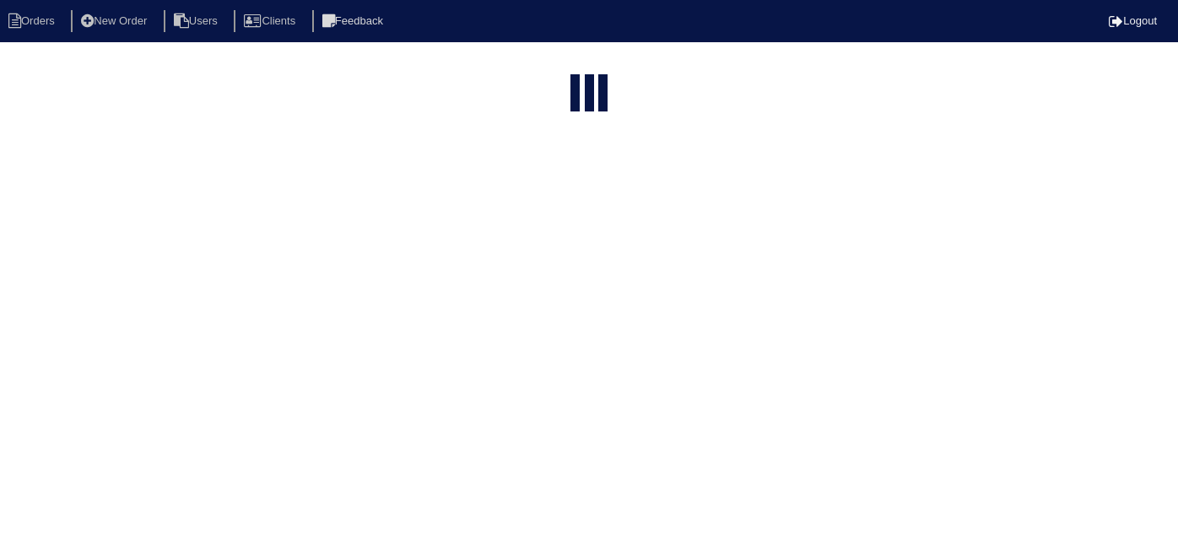
select select "15"
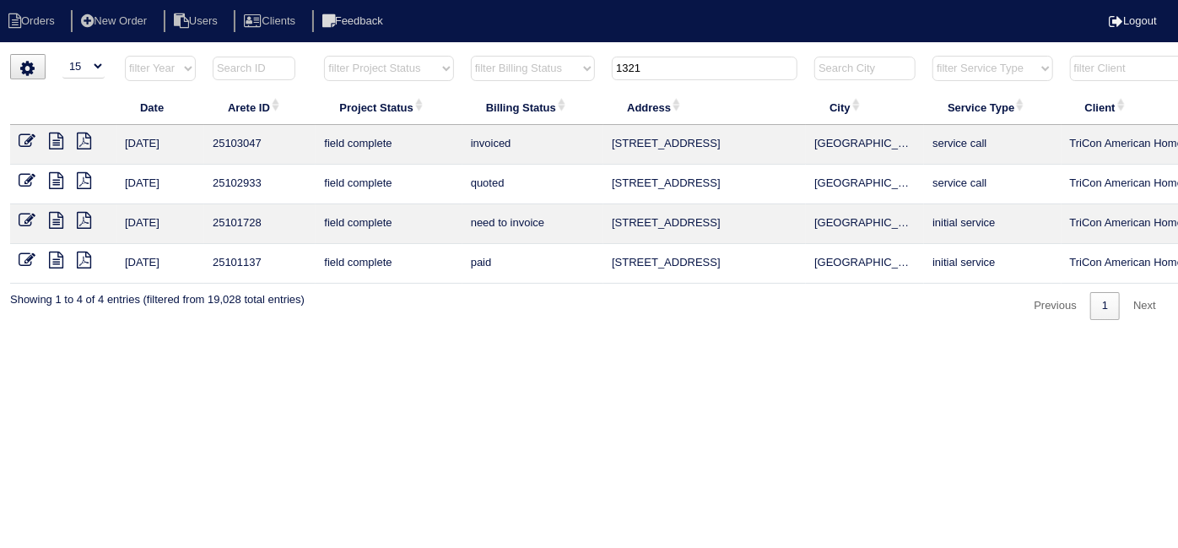
drag, startPoint x: 655, startPoint y: 63, endPoint x: 431, endPoint y: 8, distance: 230.5
click at [431, 54] on body "Orders New Order Users Clients Feedback Logout Orders New Order Users Clients M…" at bounding box center [589, 187] width 1178 height 266
type input "489 T"
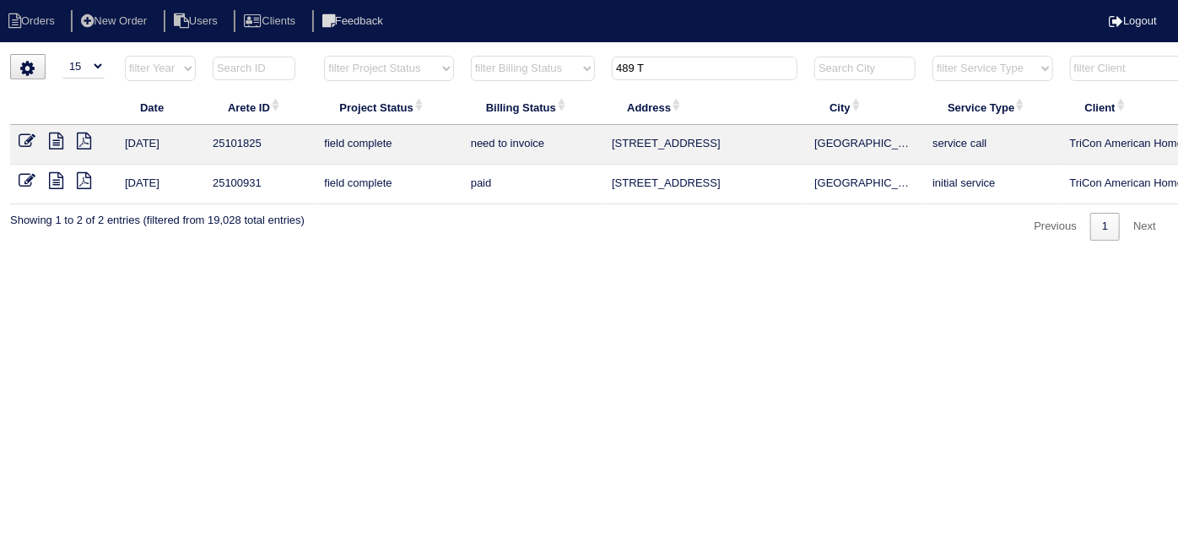
drag, startPoint x: 649, startPoint y: 70, endPoint x: 573, endPoint y: 43, distance: 80.6
click at [600, 63] on tr "filter Year -- Any Year -- 2025 2024 2023 2022 2021 2020 2019 filter Project St…" at bounding box center [741, 72] width 1463 height 35
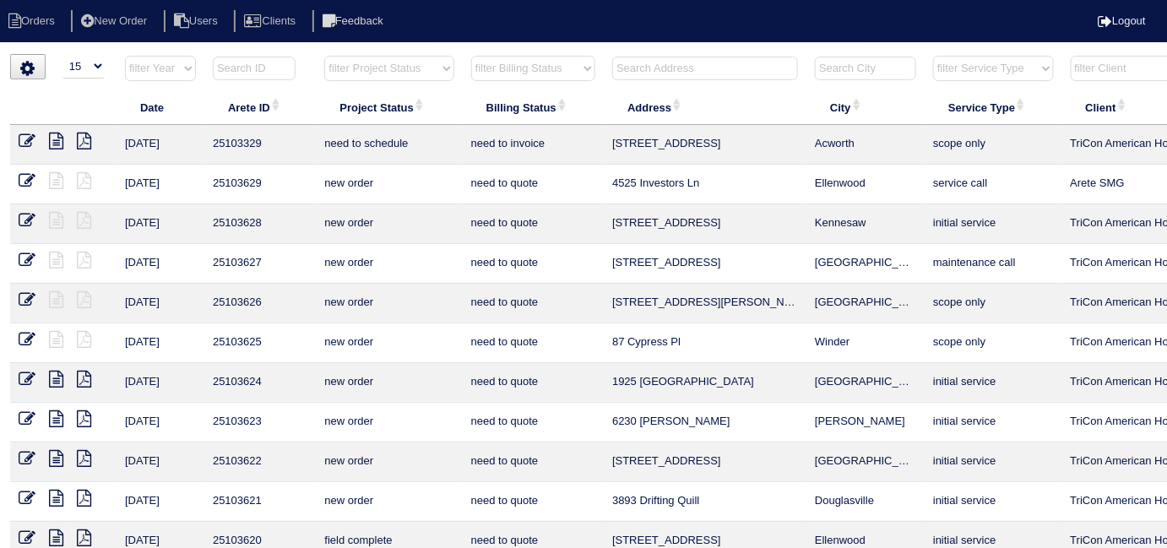
click at [675, 62] on input "text" at bounding box center [705, 69] width 186 height 24
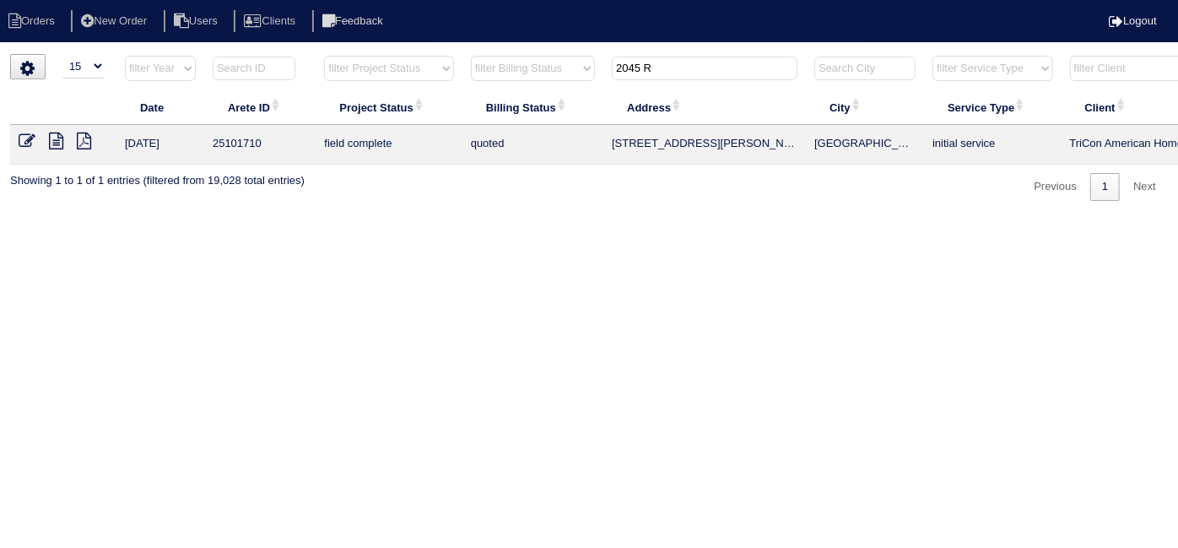
type input "2045 R"
click at [24, 145] on icon at bounding box center [27, 141] width 17 height 17
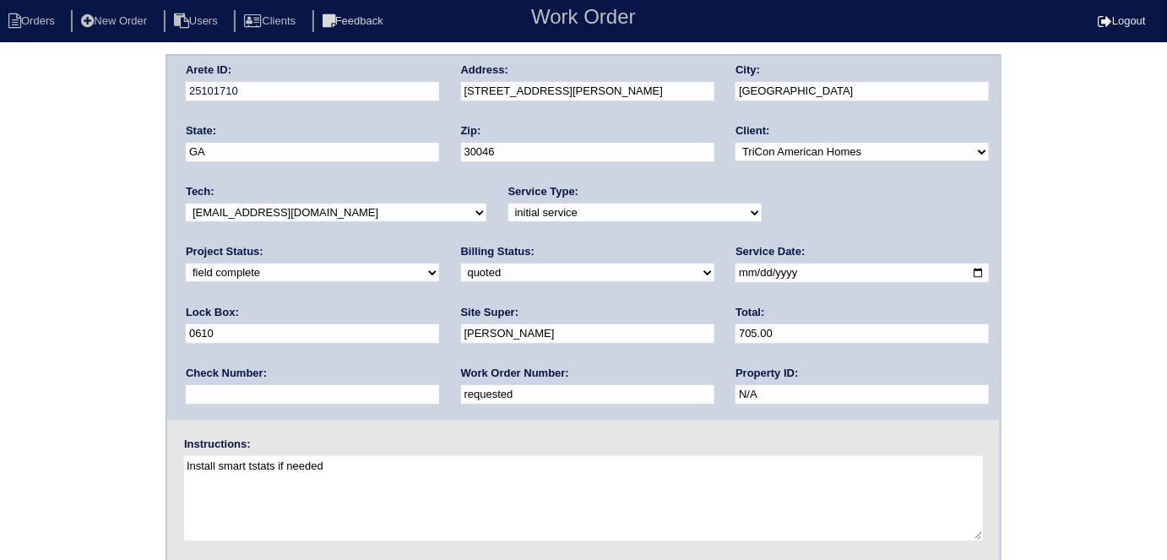
drag, startPoint x: 311, startPoint y: 397, endPoint x: 0, endPoint y: 269, distance: 335.8
click at [0, 277] on div "Arete ID: 25101710 Address: [STREET_ADDRESS][PERSON_NAME] City: [GEOGRAPHIC_DAT…" at bounding box center [583, 395] width 1167 height 683
type input "553996"
click at [0, 264] on div "Arete ID: 25101710 Address: [STREET_ADDRESS][PERSON_NAME] City: [GEOGRAPHIC_DAT…" at bounding box center [583, 395] width 1167 height 683
click at [735, 329] on input "705.00" at bounding box center [861, 333] width 253 height 19
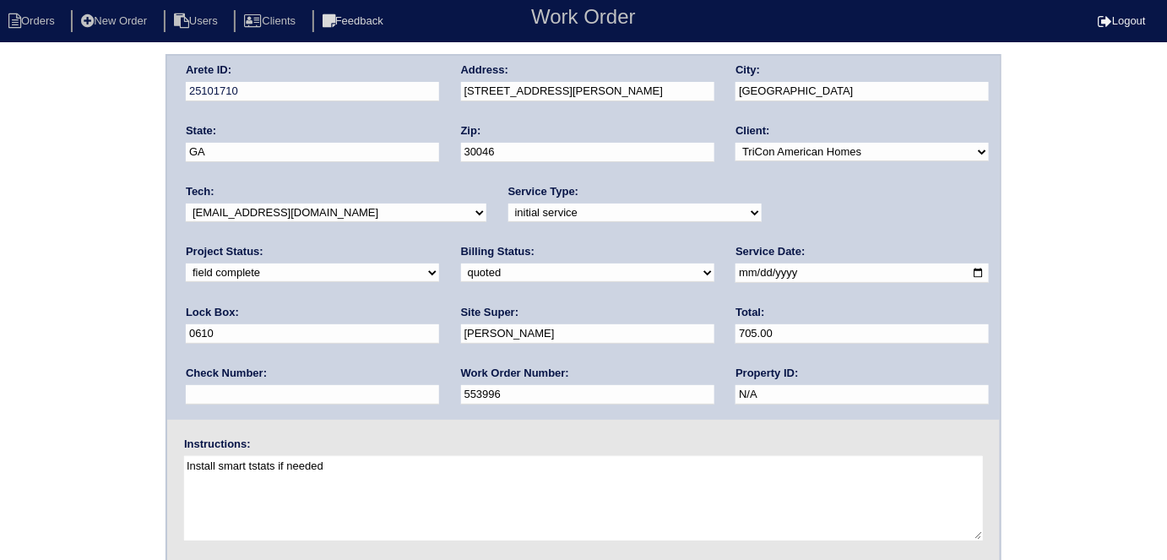
click at [735, 330] on input "705.00" at bounding box center [861, 333] width 253 height 19
type input "702.00"
click at [82, 309] on div "Arete ID: 25101710 Address: [STREET_ADDRESS][PERSON_NAME] City: [GEOGRAPHIC_DAT…" at bounding box center [583, 395] width 1167 height 683
click at [461, 275] on select "need to quote quoted need to invoice invoiced paid warranty purchase order need…" at bounding box center [587, 272] width 253 height 19
click at [461, 263] on select "need to quote quoted need to invoice invoiced paid warranty purchase order need…" at bounding box center [587, 272] width 253 height 19
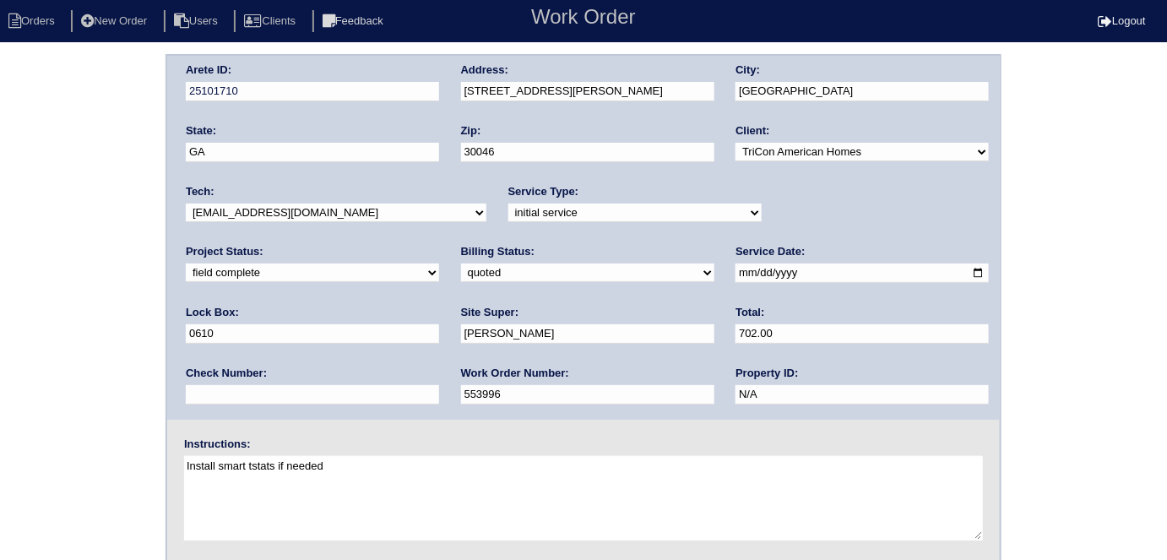
click at [461, 275] on select "need to quote quoted need to invoice invoiced paid warranty purchase order need…" at bounding box center [587, 272] width 253 height 19
select select "need to invoice"
click at [461, 263] on select "need to quote quoted need to invoice invoiced paid warranty purchase order need…" at bounding box center [587, 272] width 253 height 19
drag, startPoint x: 69, startPoint y: 338, endPoint x: 77, endPoint y: 377, distance: 39.6
click at [58, 343] on div "Arete ID: 25101710 Address: [STREET_ADDRESS][PERSON_NAME] City: [GEOGRAPHIC_DAT…" at bounding box center [583, 395] width 1167 height 683
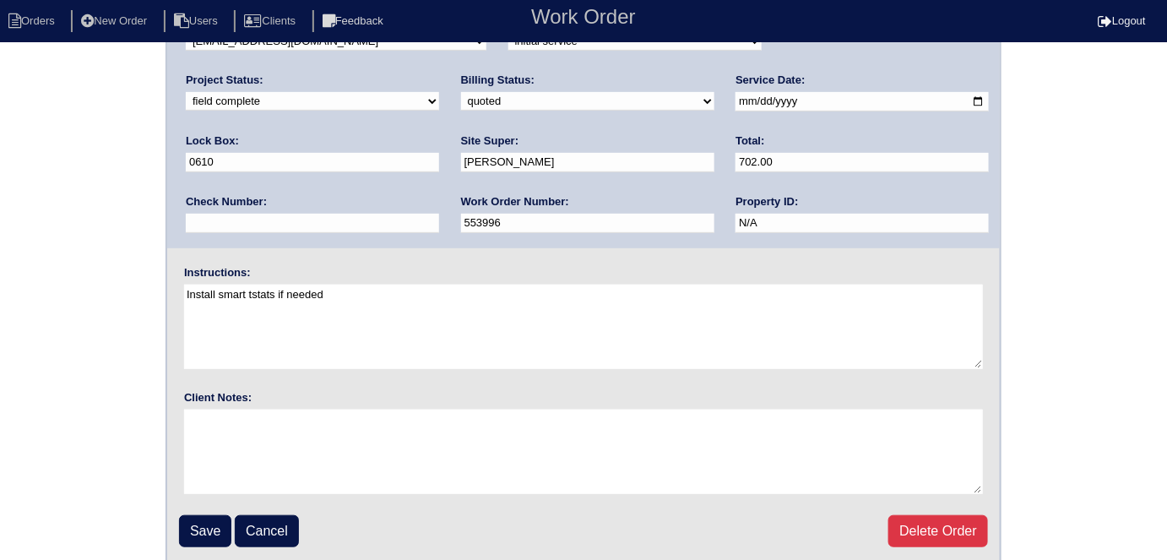
scroll to position [173, 0]
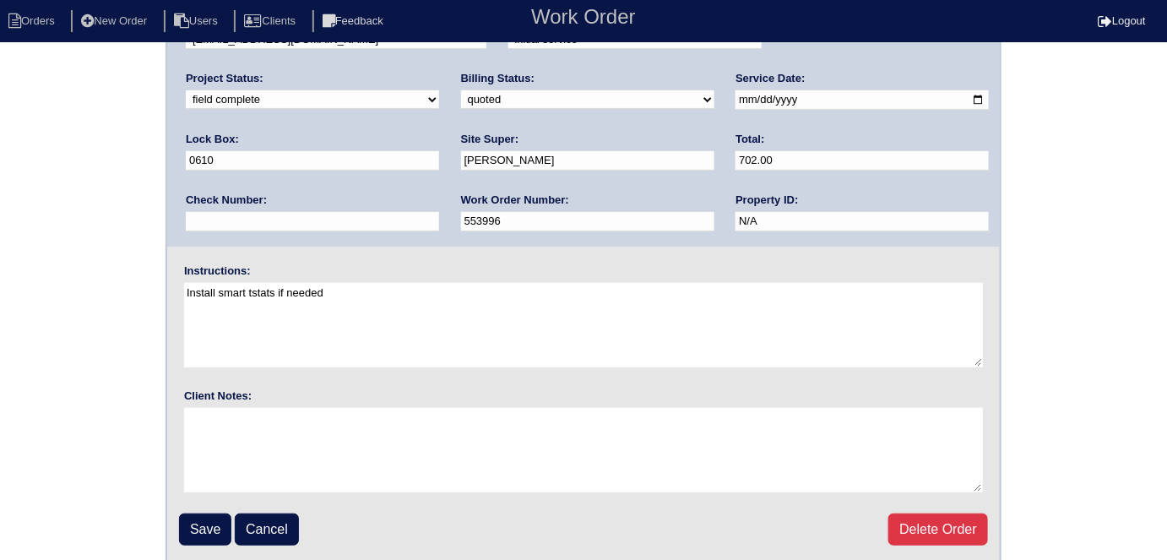
click at [204, 527] on input "Save" at bounding box center [205, 529] width 52 height 32
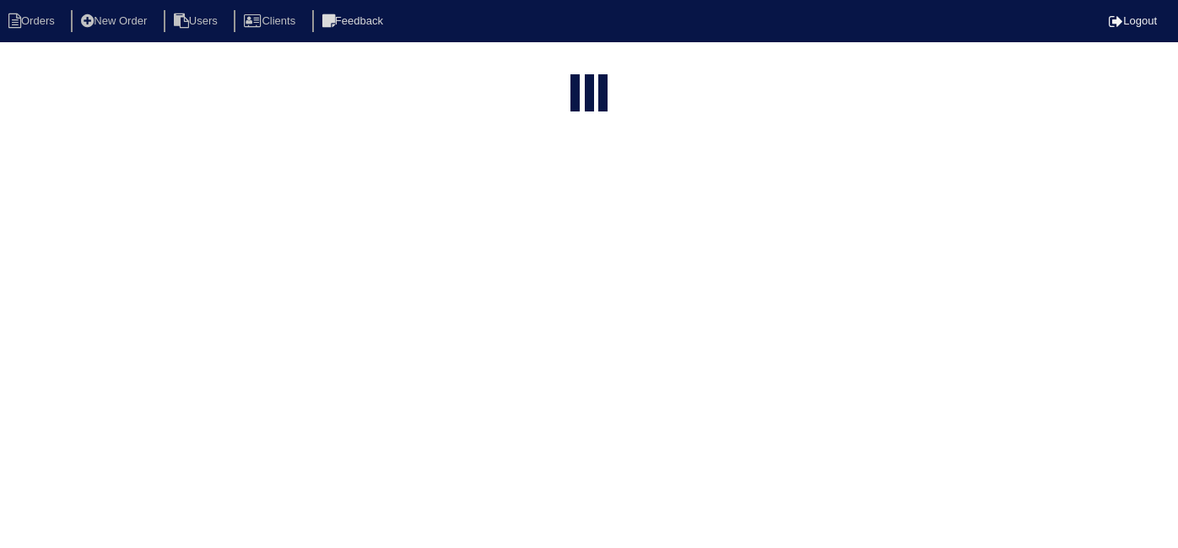
select select "15"
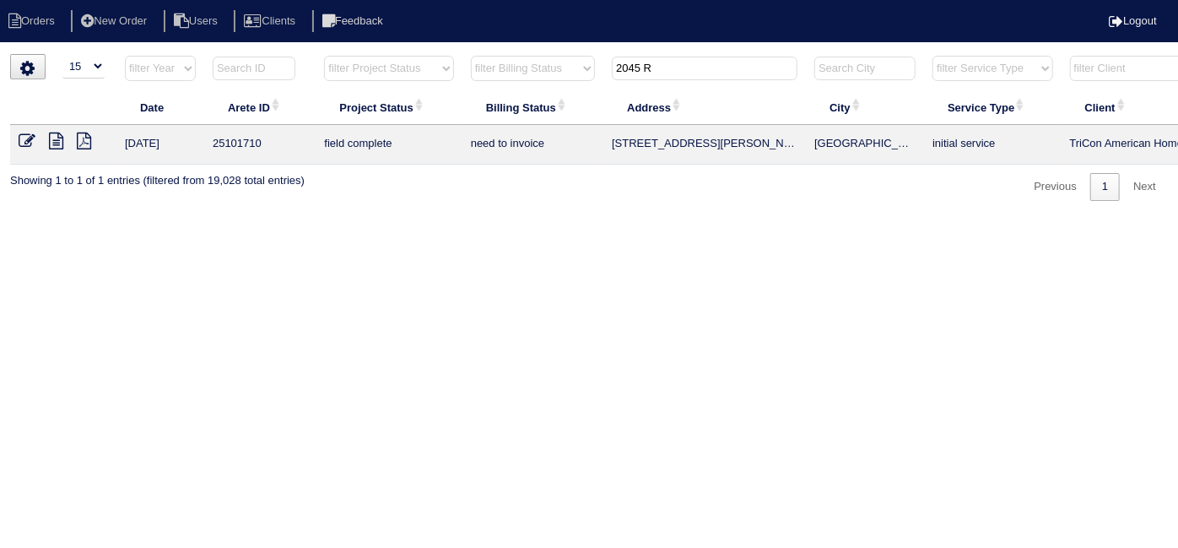
drag, startPoint x: 691, startPoint y: 66, endPoint x: 477, endPoint y: 20, distance: 219.2
click at [496, 54] on body "Orders New Order Users Clients Feedback Logout Orders New Order Users Clients M…" at bounding box center [589, 127] width 1178 height 147
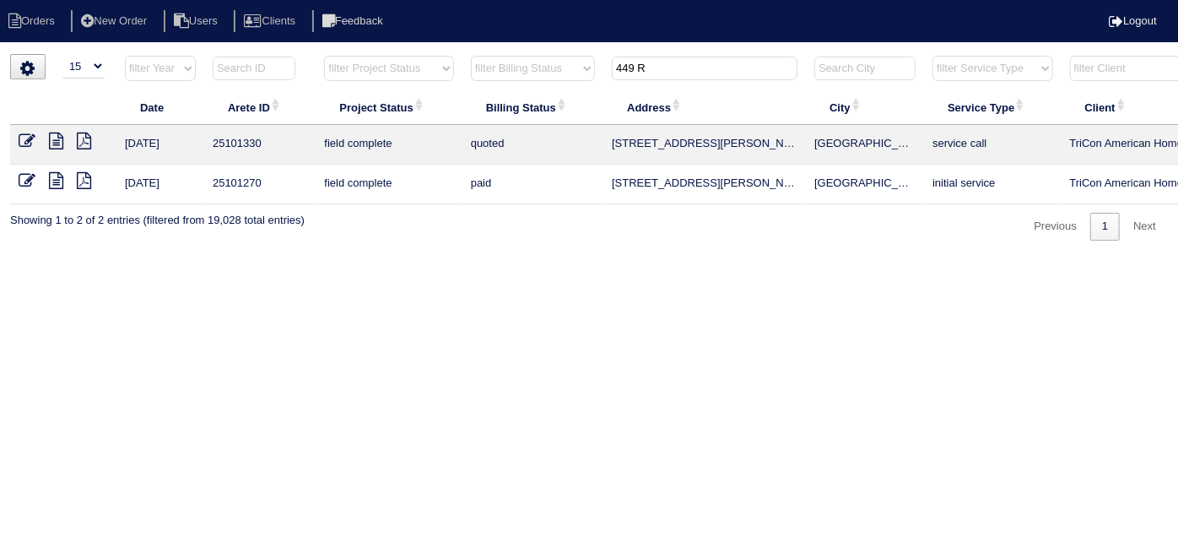
type input "449 R"
click at [24, 138] on icon at bounding box center [27, 141] width 17 height 17
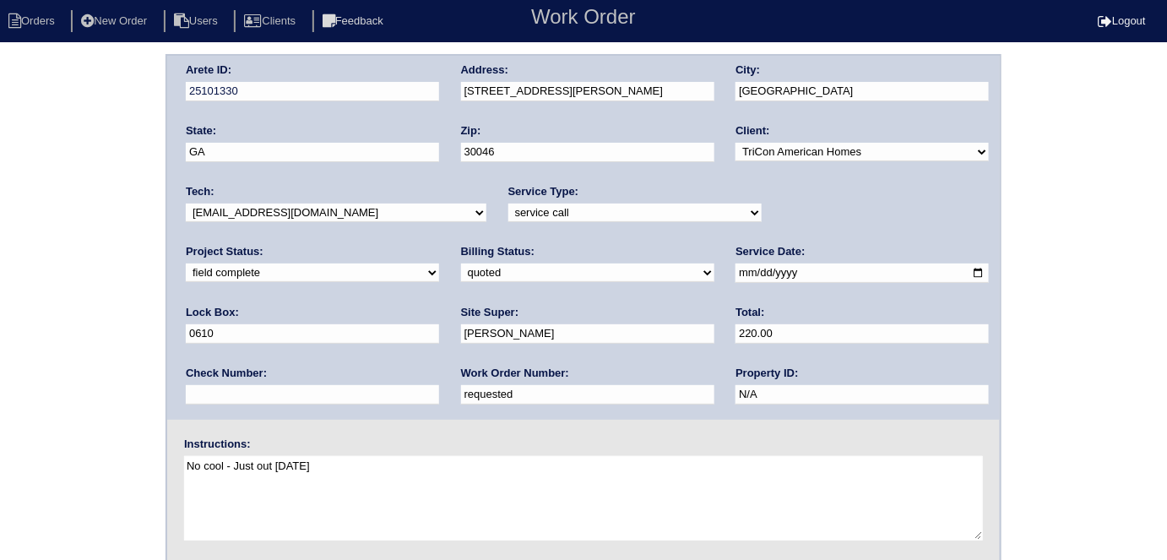
drag, startPoint x: 218, startPoint y: 268, endPoint x: 218, endPoint y: 278, distance: 9.3
click at [461, 268] on select "need to quote quoted need to invoice invoiced paid warranty purchase order need…" at bounding box center [587, 272] width 253 height 19
select select "need to invoice"
click at [461, 263] on select "need to quote quoted need to invoice invoiced paid warranty purchase order need…" at bounding box center [587, 272] width 253 height 19
drag, startPoint x: 272, startPoint y: 383, endPoint x: 0, endPoint y: 265, distance: 296.4
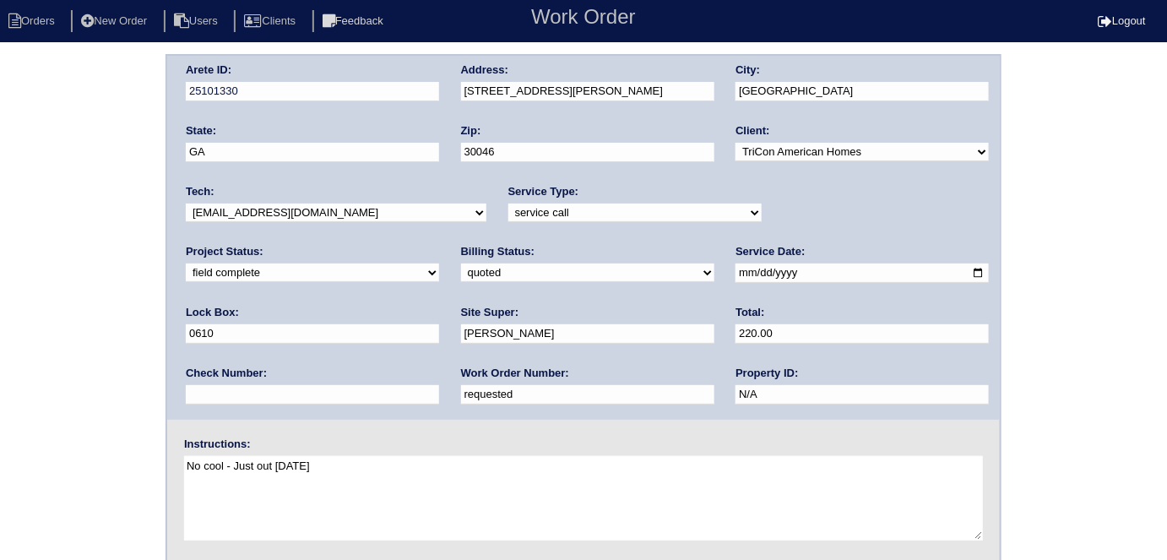
click at [0, 308] on div "Arete ID: 25101330 Address: [STREET_ADDRESS][PERSON_NAME] City: [GEOGRAPHIC_DAT…" at bounding box center [583, 395] width 1167 height 683
type input "553988"
click at [50, 244] on div "Arete ID: 25101330 Address: [STREET_ADDRESS][PERSON_NAME] City: [GEOGRAPHIC_DAT…" at bounding box center [583, 395] width 1167 height 683
click at [62, 331] on div "Arete ID: 25101330 Address: [STREET_ADDRESS][PERSON_NAME] City: [GEOGRAPHIC_DAT…" at bounding box center [583, 395] width 1167 height 683
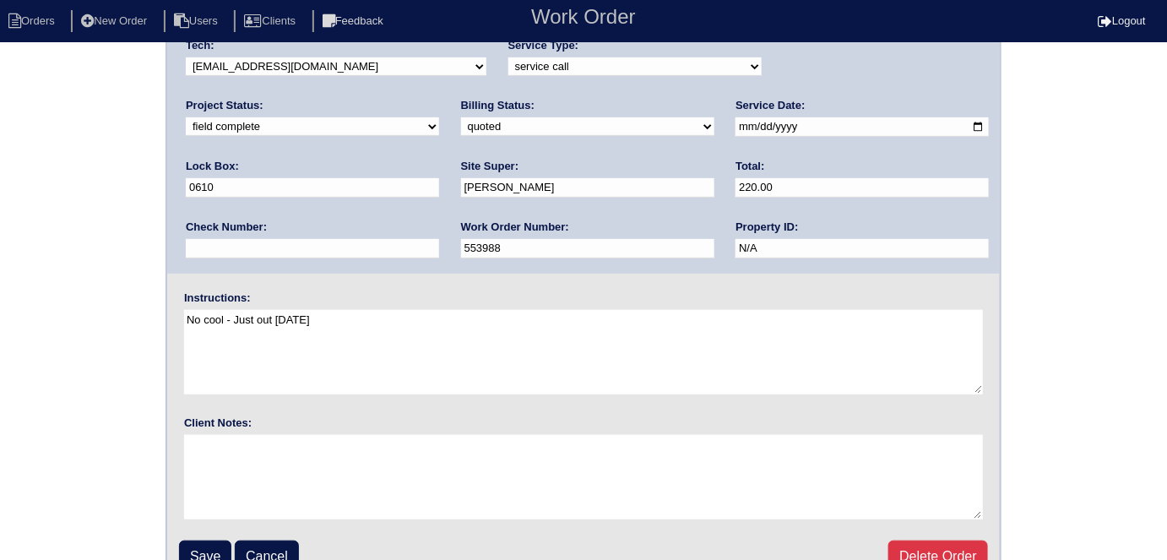
scroll to position [173, 0]
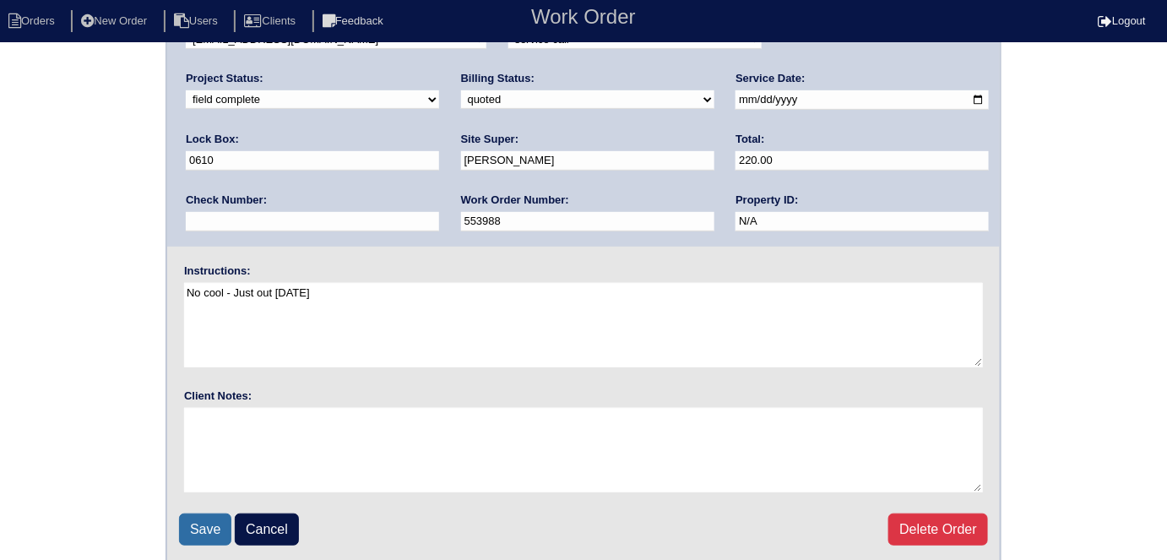
click at [203, 521] on input "Save" at bounding box center [205, 529] width 52 height 32
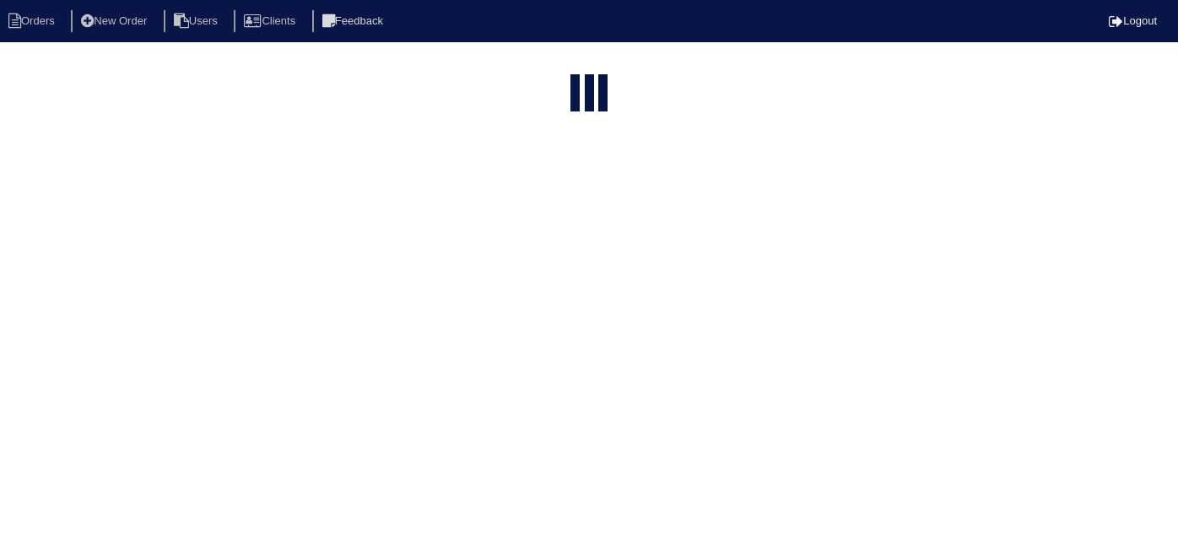
select select "15"
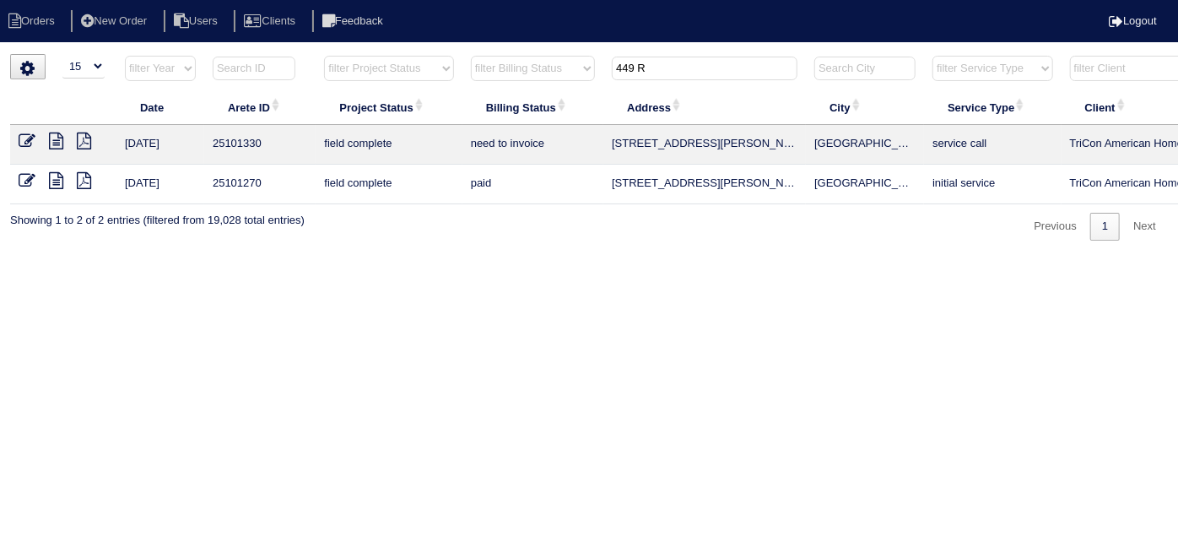
drag, startPoint x: 666, startPoint y: 66, endPoint x: 455, endPoint y: 38, distance: 212.9
click at [456, 54] on body "Orders New Order Users Clients Feedback Logout Orders New Order Users Clients M…" at bounding box center [589, 147] width 1178 height 187
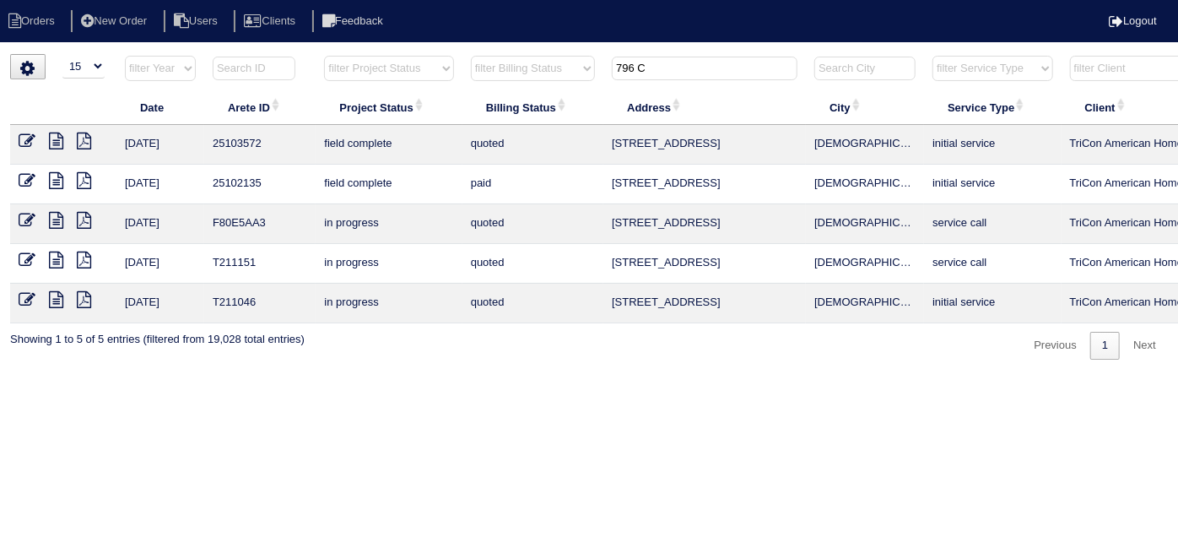
type input "796 C"
click at [34, 140] on icon at bounding box center [27, 141] width 17 height 17
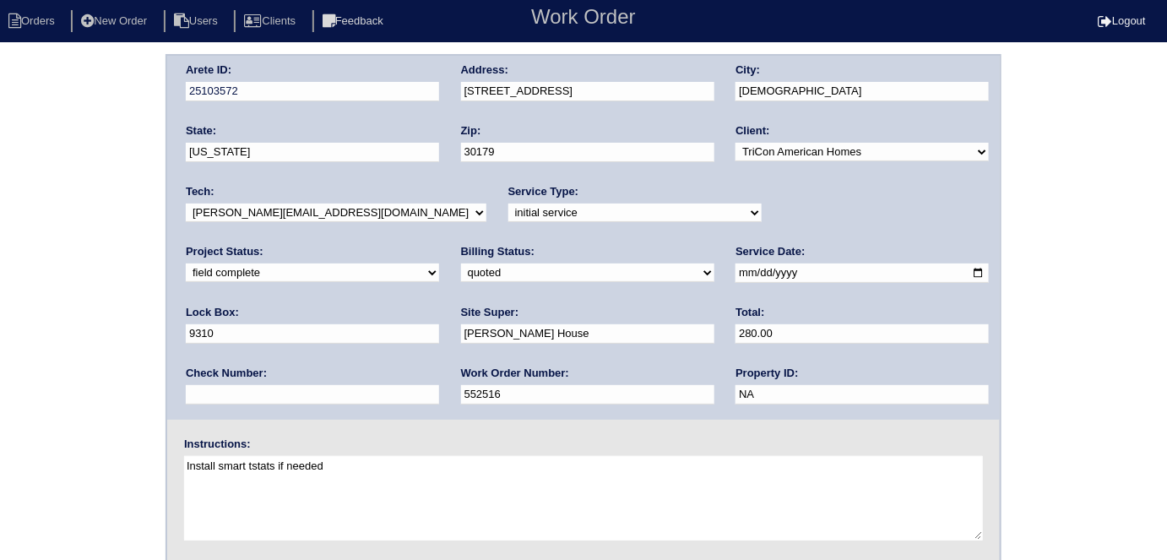
click at [461, 269] on select "need to quote quoted need to invoice invoiced paid warranty purchase order need…" at bounding box center [587, 272] width 253 height 19
select select "need to invoice"
click at [461, 263] on select "need to quote quoted need to invoice invoiced paid warranty purchase order need…" at bounding box center [587, 272] width 253 height 19
drag, startPoint x: 80, startPoint y: 333, endPoint x: 85, endPoint y: 349, distance: 16.0
click at [79, 339] on div "Arete ID: 25103572 Address: 796 Courthouse Park Drive City: Temple State: Georg…" at bounding box center [583, 395] width 1167 height 683
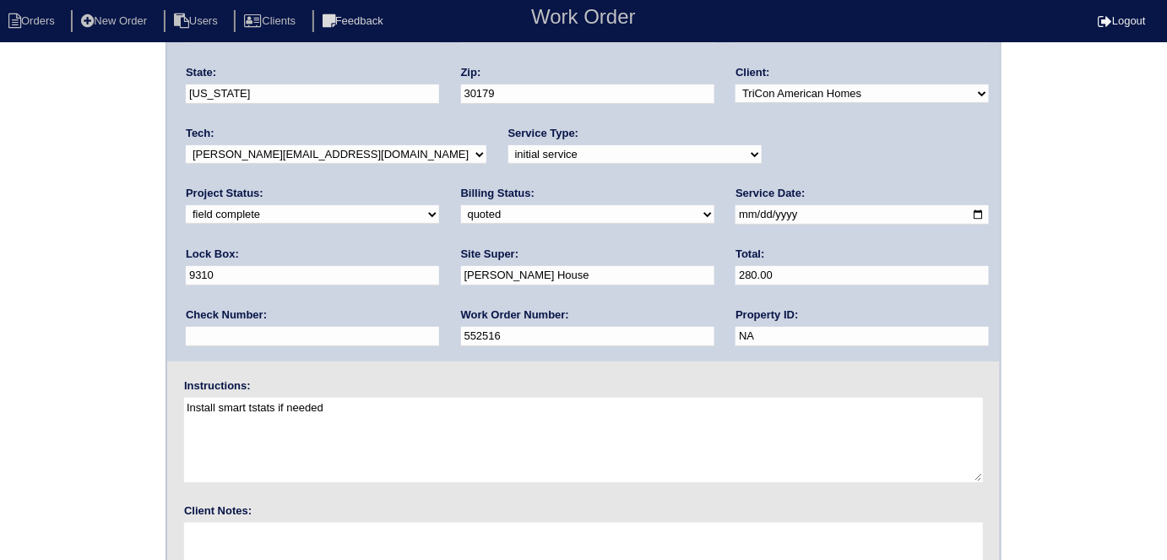
scroll to position [173, 0]
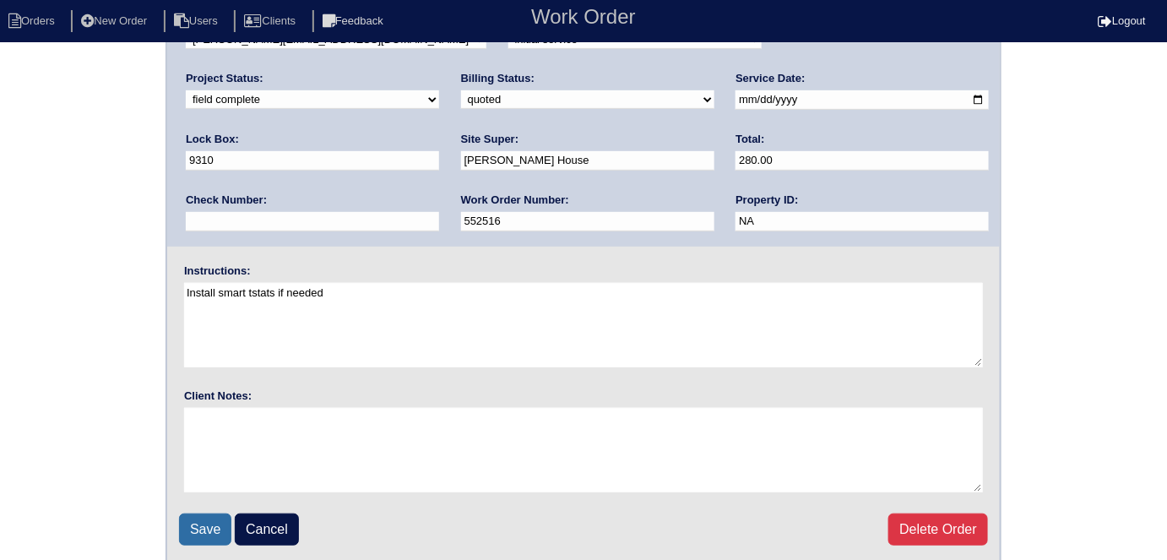
click at [211, 517] on input "Save" at bounding box center [205, 529] width 52 height 32
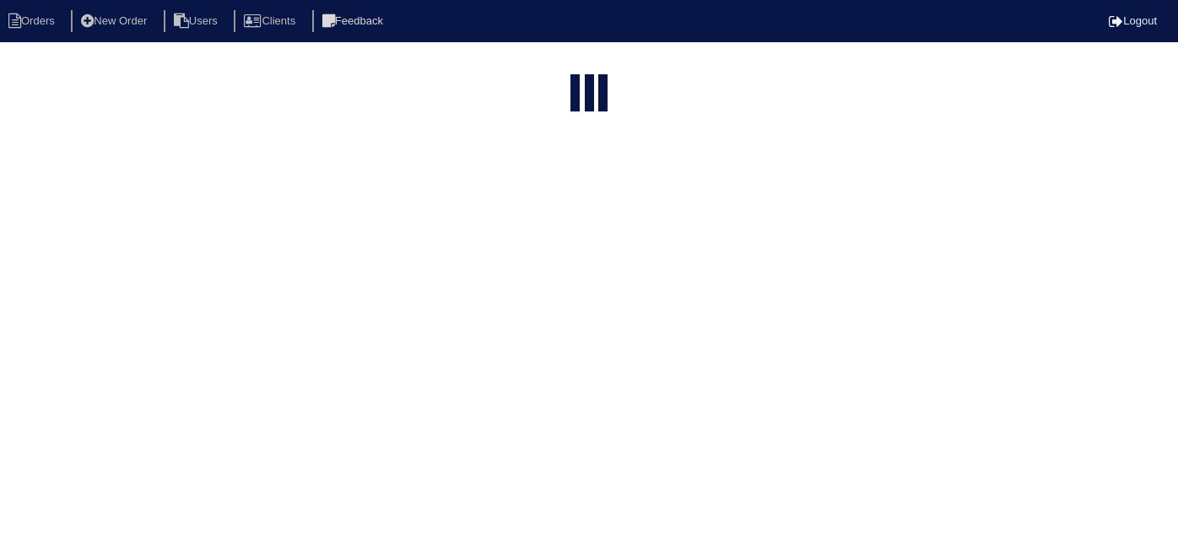
select select "15"
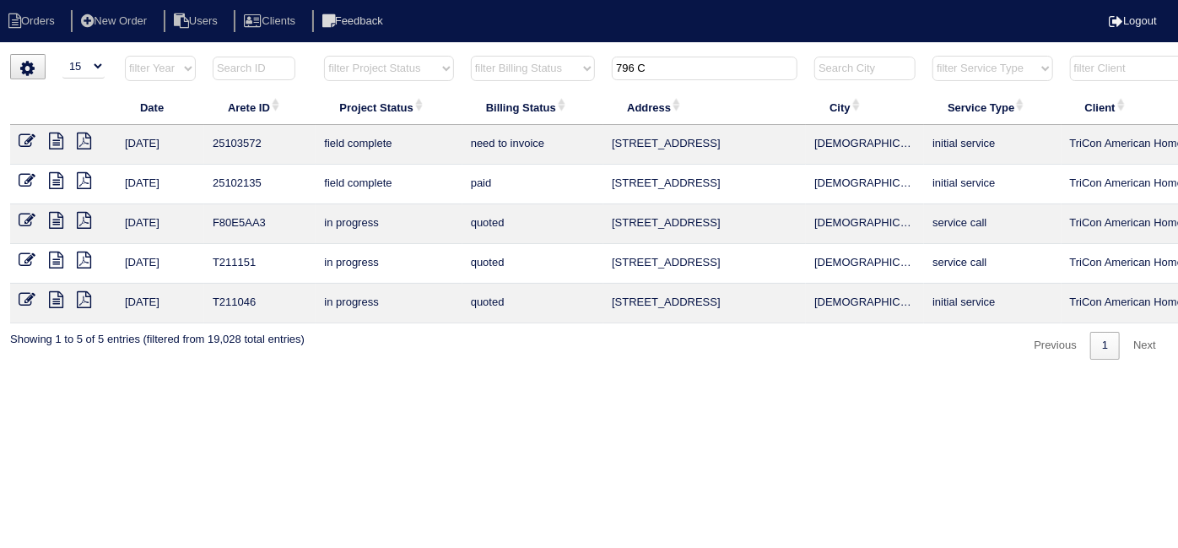
drag, startPoint x: 691, startPoint y: 57, endPoint x: 410, endPoint y: 4, distance: 285.1
click at [417, 54] on body "Orders New Order Users Clients Feedback Logout Orders New Order Users Clients M…" at bounding box center [589, 207] width 1178 height 306
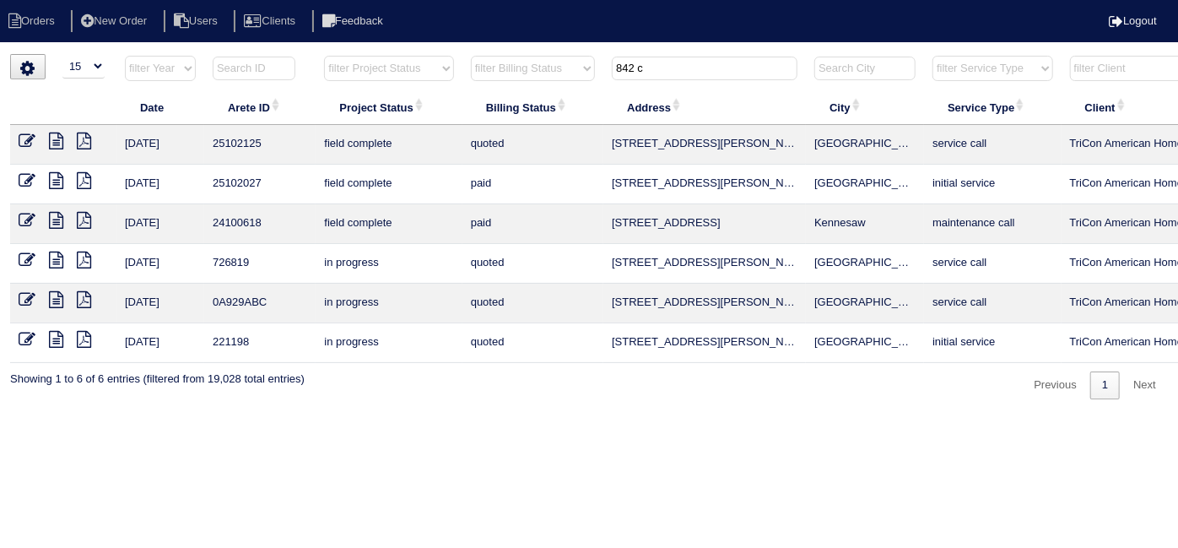
type input "842 c"
click at [32, 144] on icon at bounding box center [27, 141] width 17 height 17
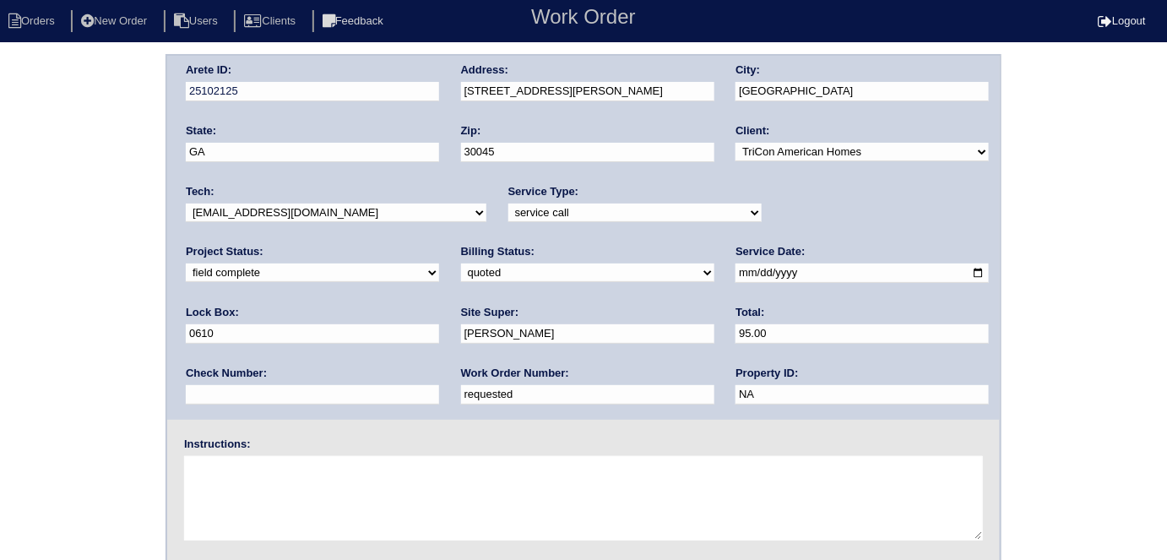
drag, startPoint x: 279, startPoint y: 398, endPoint x: 0, endPoint y: 359, distance: 282.1
click at [0, 359] on div "Arete ID: 25102125 Address: [STREET_ADDRESS][PERSON_NAME] City: [GEOGRAPHIC_DAT…" at bounding box center [583, 395] width 1167 height 683
type input "554081"
click at [55, 290] on div "Arete ID: 25102125 Address: [STREET_ADDRESS][PERSON_NAME] City: [GEOGRAPHIC_DAT…" at bounding box center [583, 395] width 1167 height 683
drag, startPoint x: 235, startPoint y: 268, endPoint x: 230, endPoint y: 277, distance: 9.8
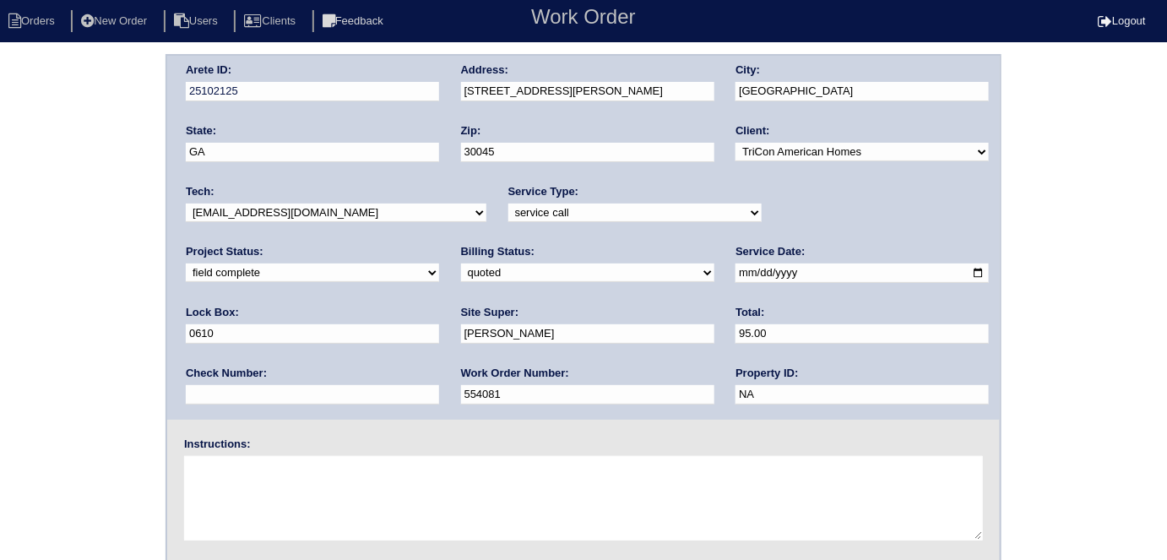
click at [461, 268] on select "need to quote quoted need to invoice invoiced paid warranty purchase order need…" at bounding box center [587, 272] width 253 height 19
select select "need to invoice"
click at [461, 263] on select "need to quote quoted need to invoice invoiced paid warranty purchase order need…" at bounding box center [587, 272] width 253 height 19
click at [129, 262] on div "Arete ID: 25102125 Address: [STREET_ADDRESS][PERSON_NAME] City: [GEOGRAPHIC_DAT…" at bounding box center [583, 395] width 1167 height 683
click at [0, 279] on div "Arete ID: 25102125 Address: [STREET_ADDRESS][PERSON_NAME] City: [GEOGRAPHIC_DAT…" at bounding box center [583, 395] width 1167 height 683
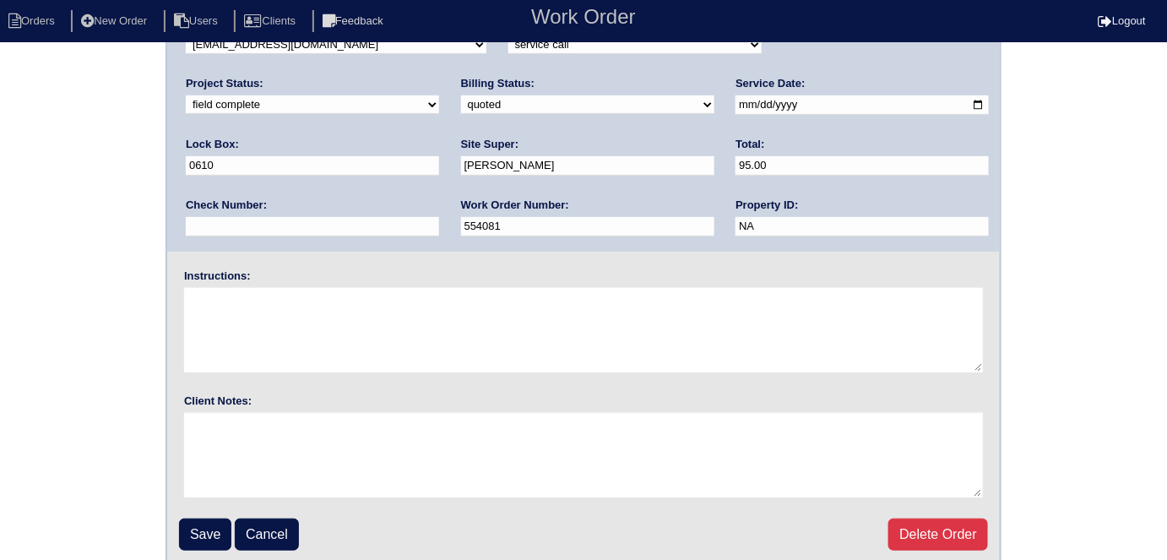
scroll to position [173, 0]
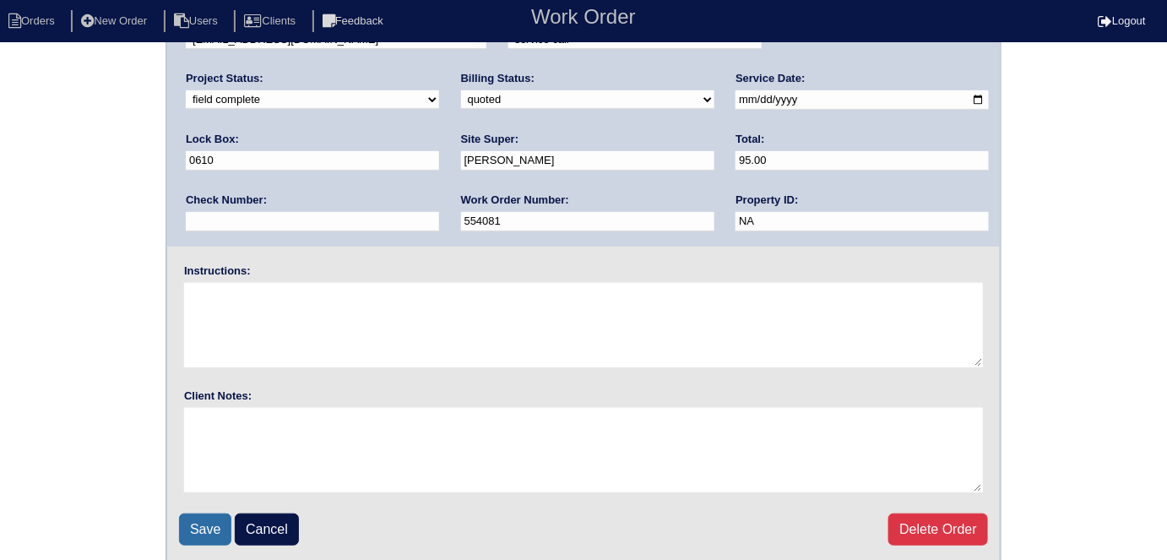
drag, startPoint x: 205, startPoint y: 519, endPoint x: 209, endPoint y: 487, distance: 32.4
click at [205, 518] on input "Save" at bounding box center [205, 529] width 52 height 32
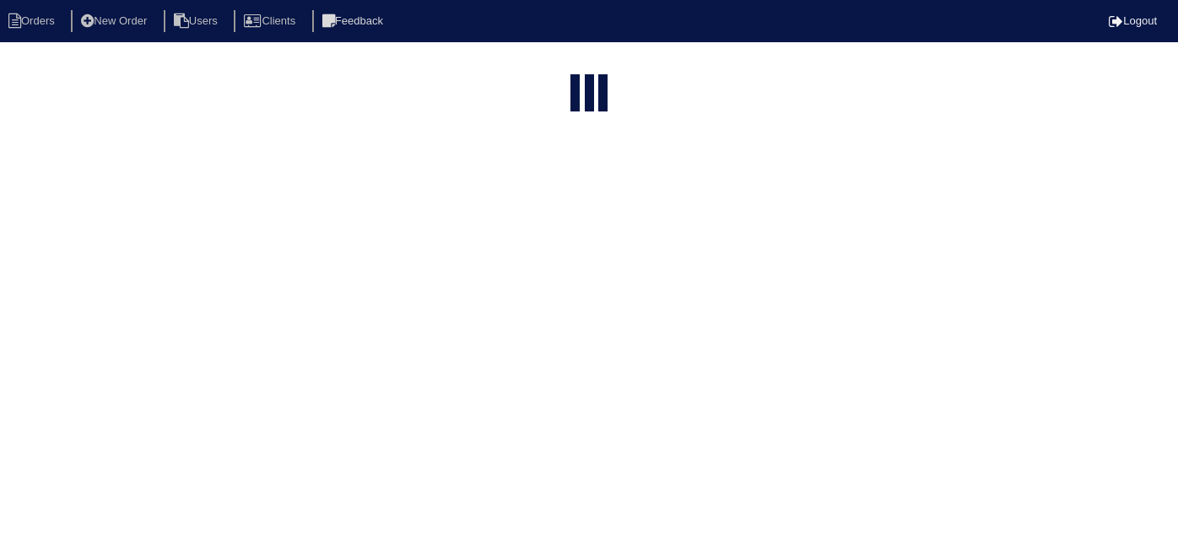
select select "15"
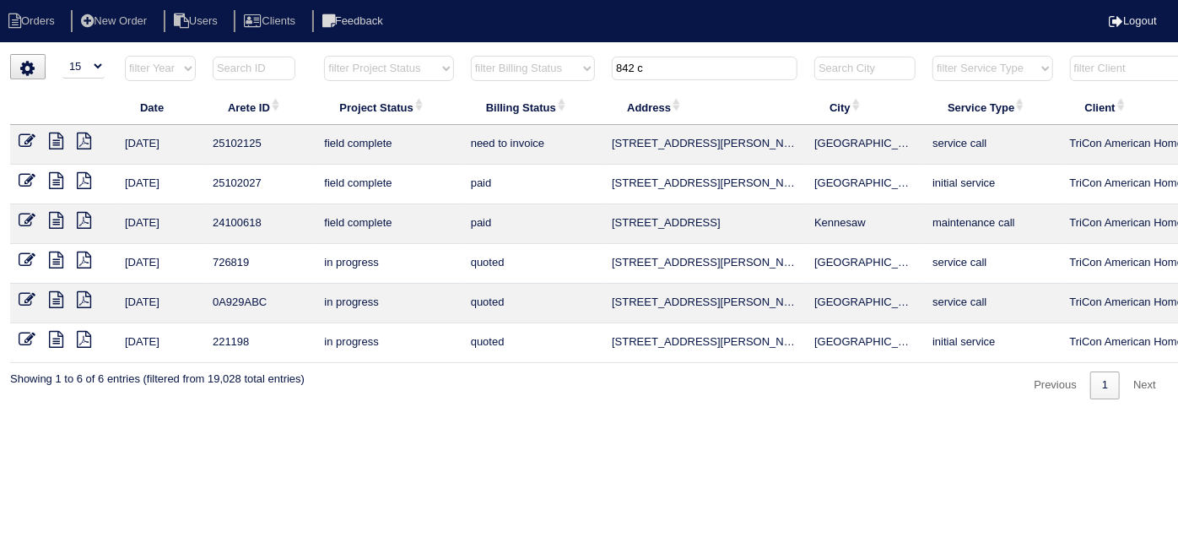
drag, startPoint x: 670, startPoint y: 70, endPoint x: 333, endPoint y: 33, distance: 338.9
click at [355, 54] on body "Orders New Order Users Clients Feedback Logout Orders New Order Users Clients M…" at bounding box center [589, 226] width 1178 height 345
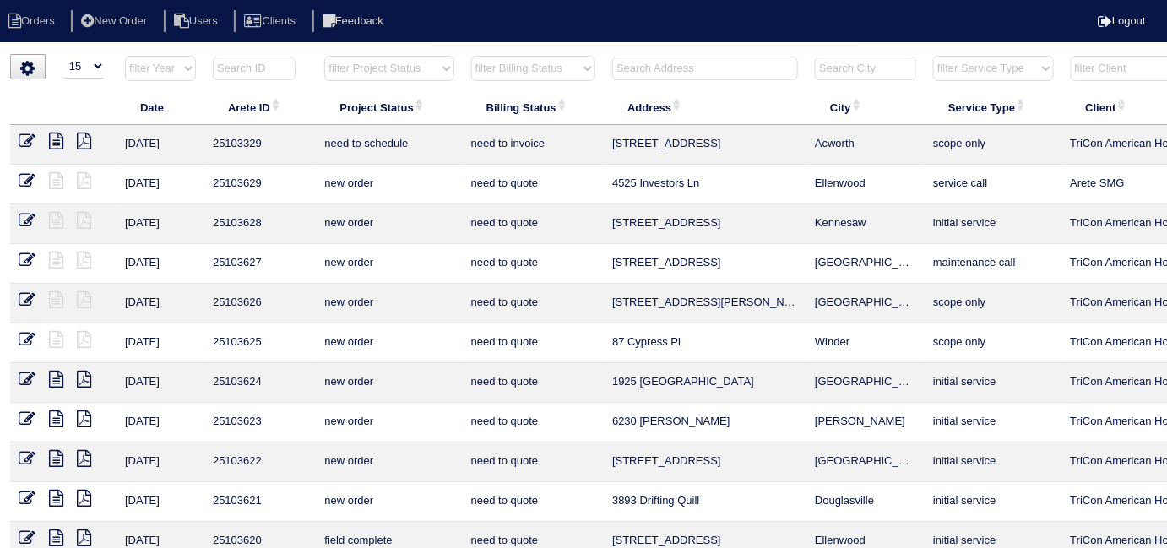
click at [664, 61] on input "text" at bounding box center [705, 69] width 186 height 24
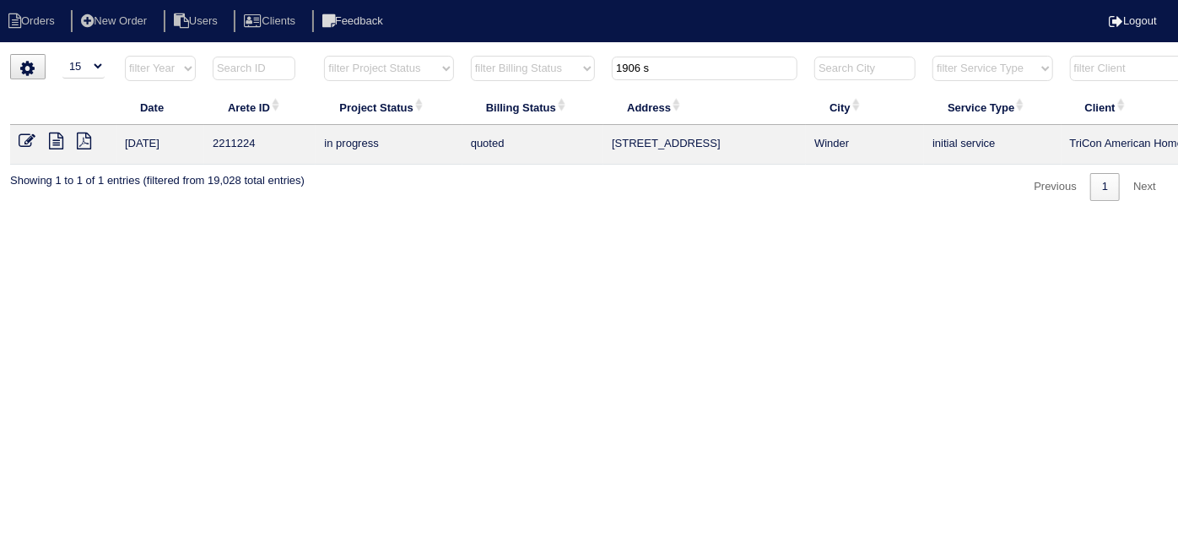
type input "1906 s"
click at [51, 143] on icon at bounding box center [56, 141] width 14 height 17
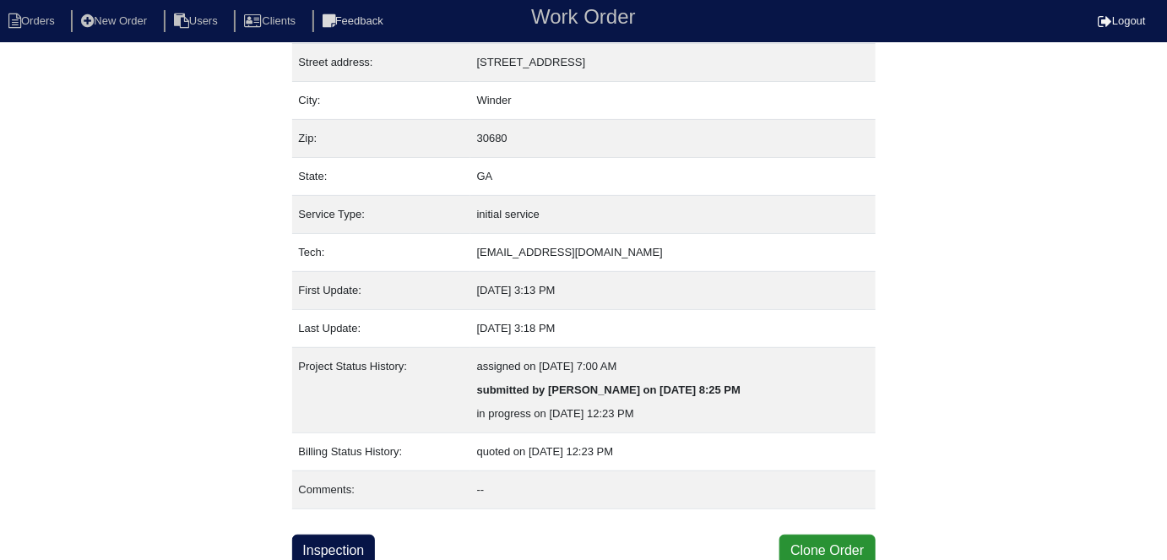
scroll to position [89, 0]
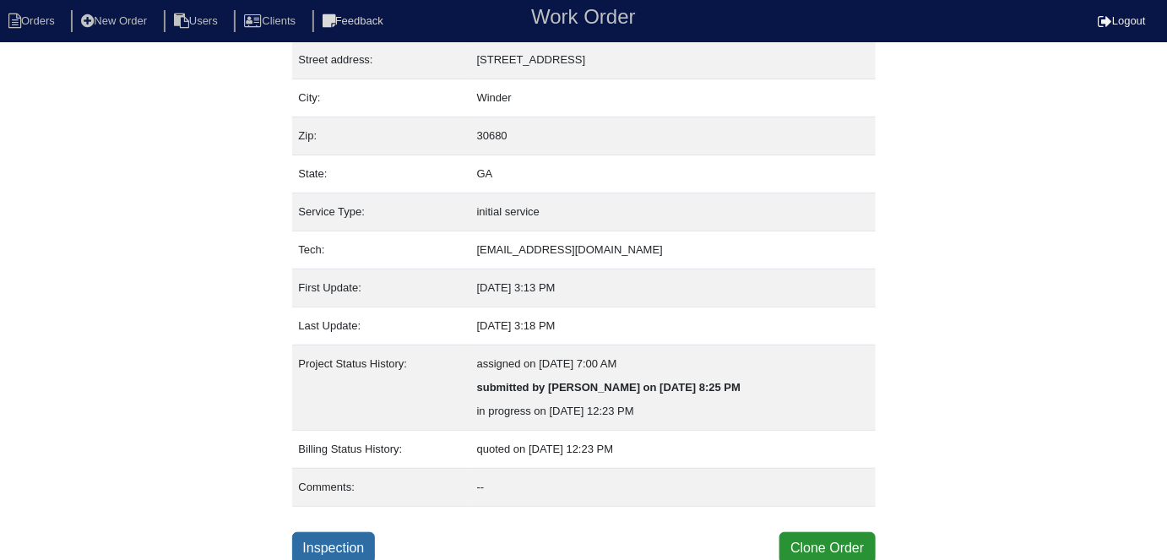
click at [353, 532] on link "Inspection" at bounding box center [334, 548] width 84 height 32
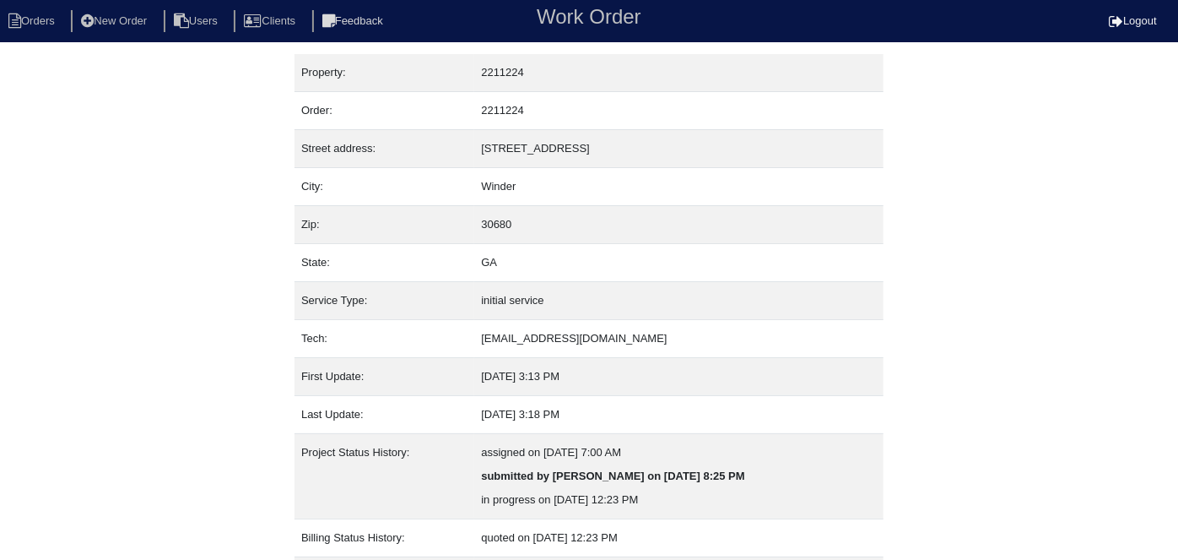
select select "0"
select select "Other"
select select "1"
select select "0"
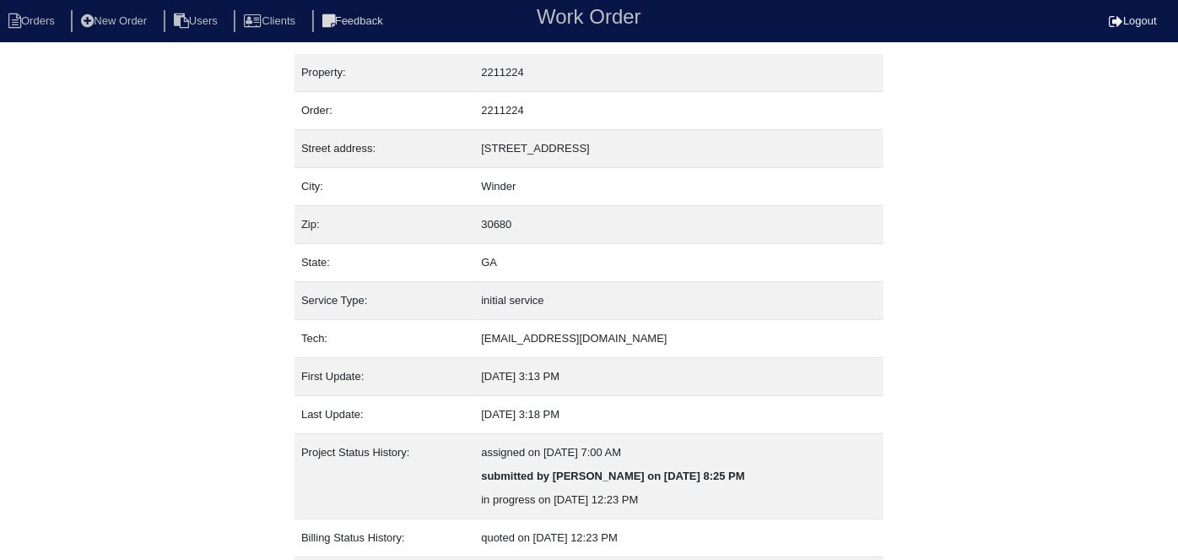
select select "0"
select select "2"
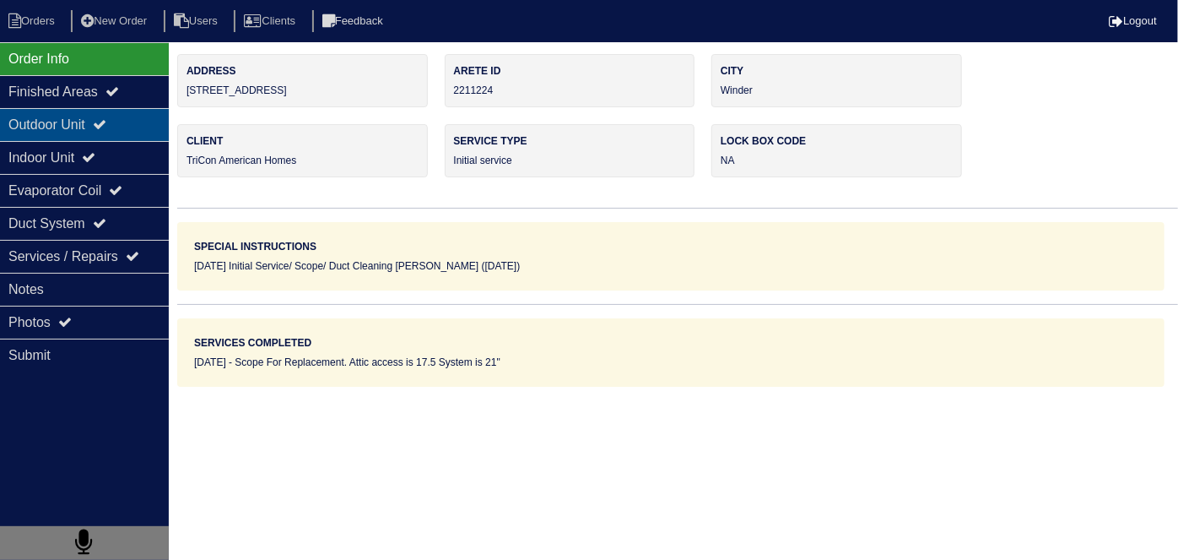
click at [95, 125] on div "Outdoor Unit" at bounding box center [84, 124] width 169 height 33
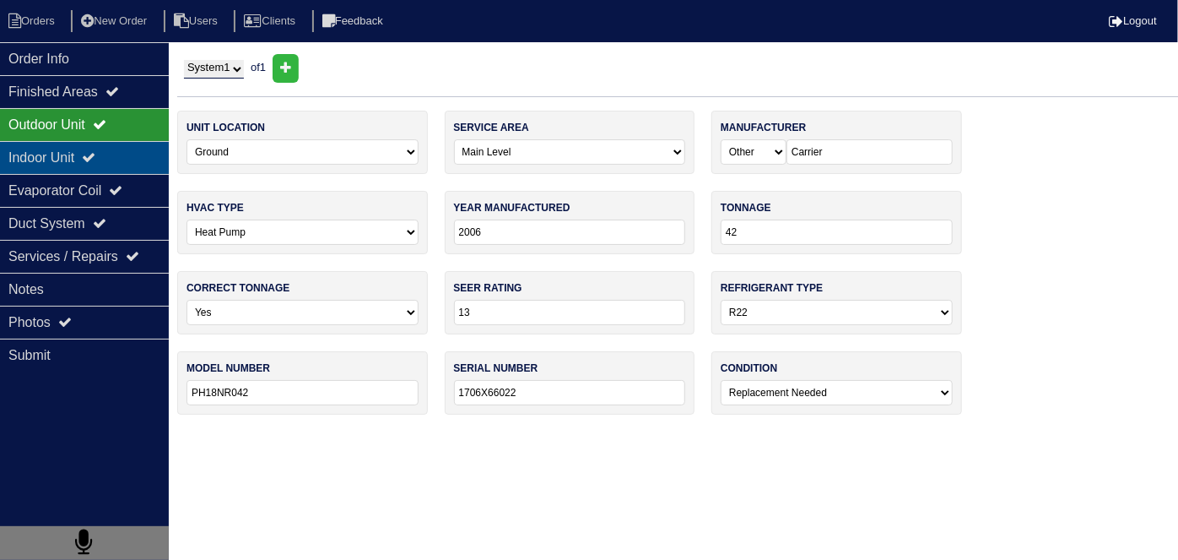
click at [89, 151] on div "Indoor Unit" at bounding box center [84, 157] width 169 height 33
type textarea "Scope For Replacement. Attic access is 17.5 System is 21""
type textarea "Zoning is working 3.5 Ton 21 Air Handler 3.5 Ton Heat Pump 10kw Heat Kit 3- 12"…"
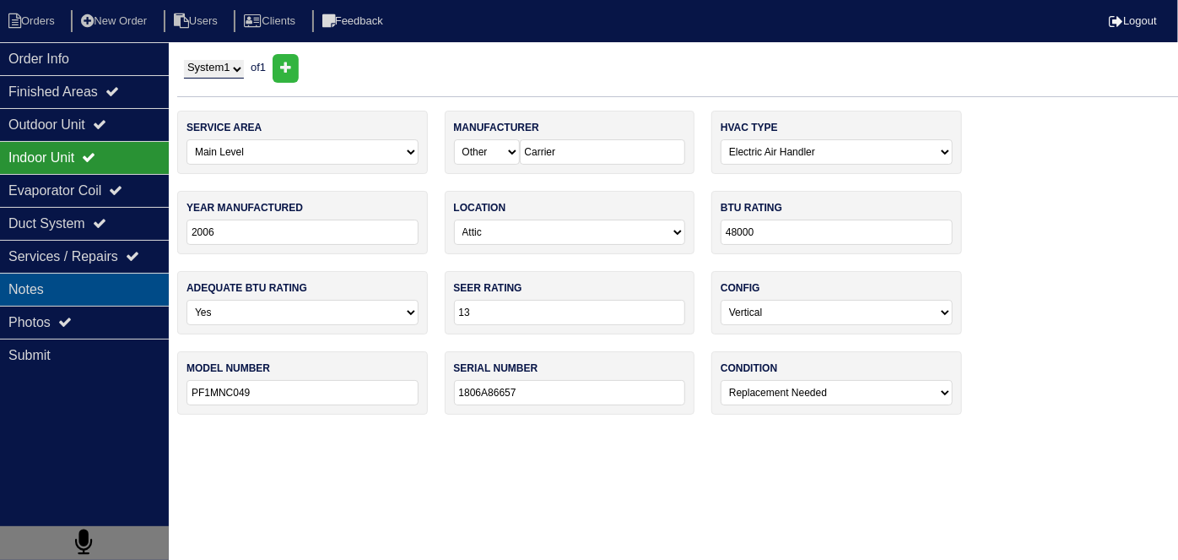
click at [96, 292] on div "Notes" at bounding box center [84, 289] width 169 height 33
type textarea "Scope For Replacement. Attic access is 17.5 System is 21""
type textarea "Zoning is working 3.5 Ton 21 Air Handler 3.5 Ton Heat Pump 10kw Heat Kit 3- 12"…"
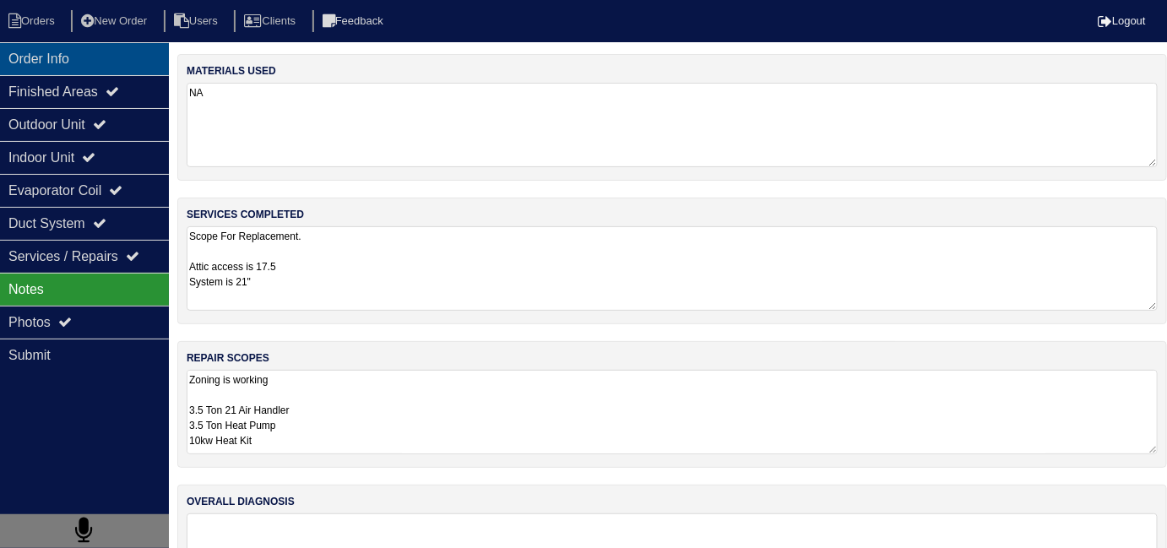
click at [54, 42] on div "Order Info" at bounding box center [84, 58] width 169 height 33
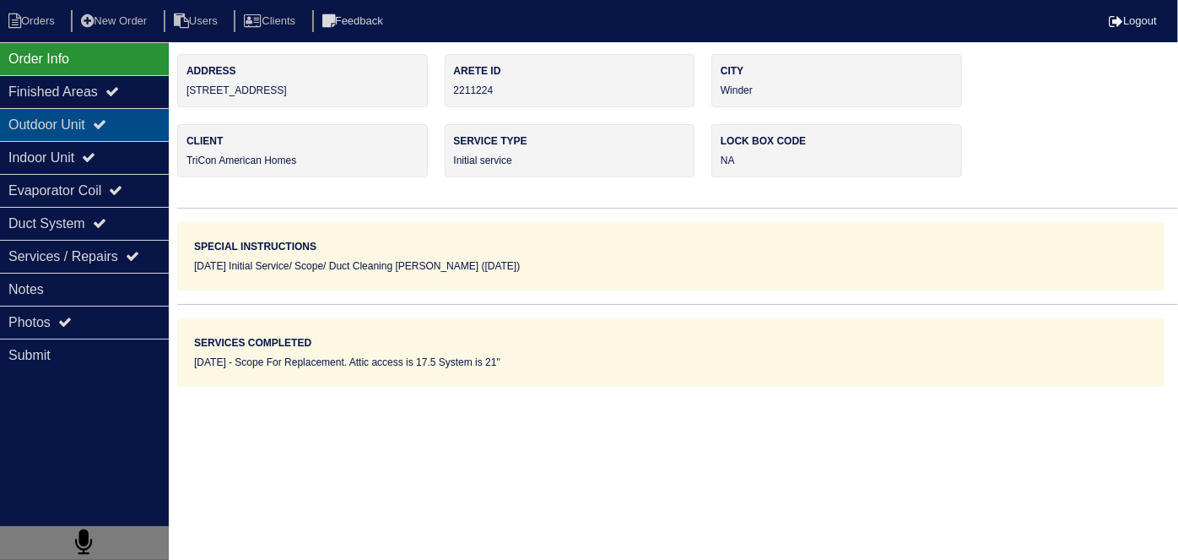
click at [126, 115] on div "Outdoor Unit" at bounding box center [84, 124] width 169 height 33
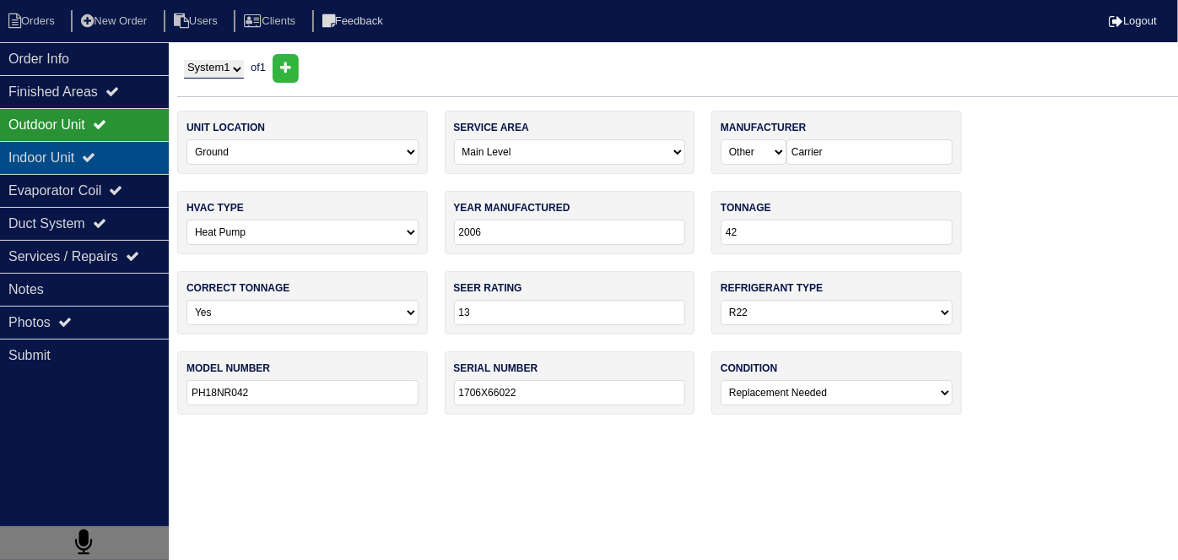
click at [126, 163] on div "Indoor Unit" at bounding box center [84, 157] width 169 height 33
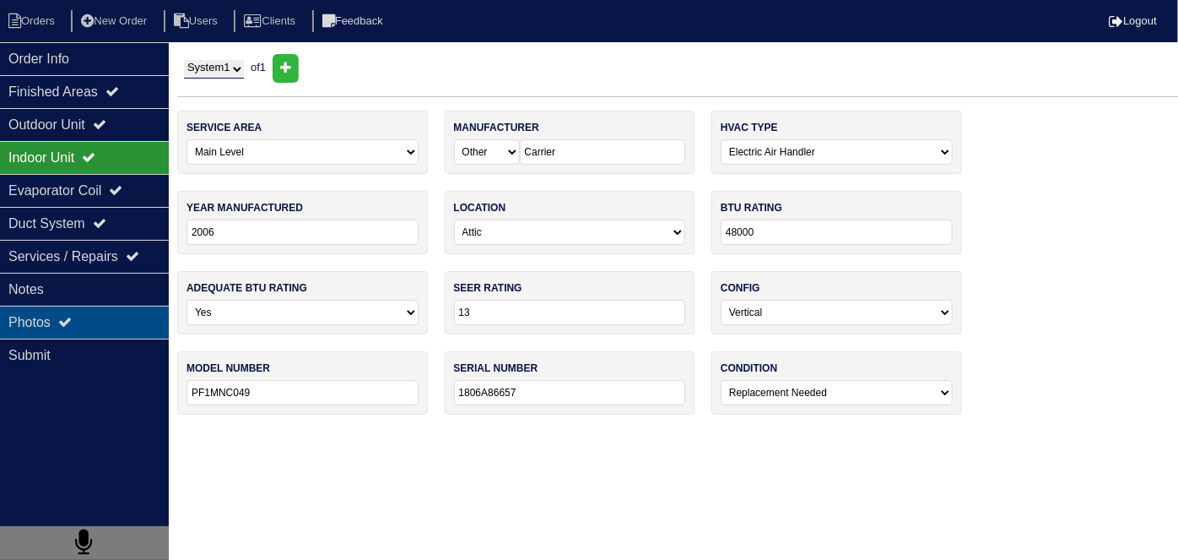
click at [76, 306] on div "Photos" at bounding box center [84, 322] width 169 height 33
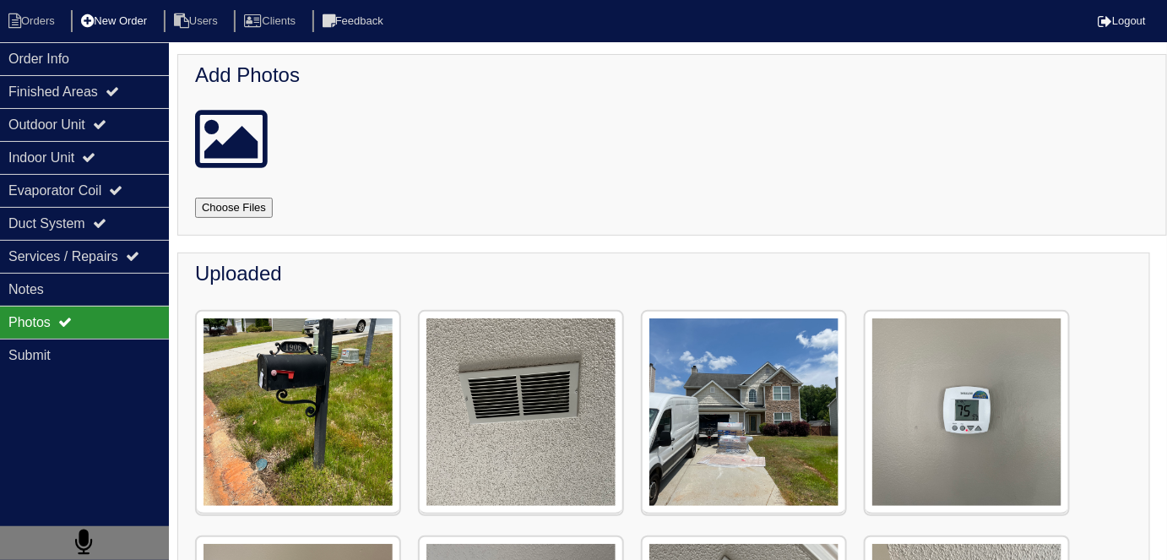
click at [149, 14] on li "New Order" at bounding box center [115, 21] width 89 height 23
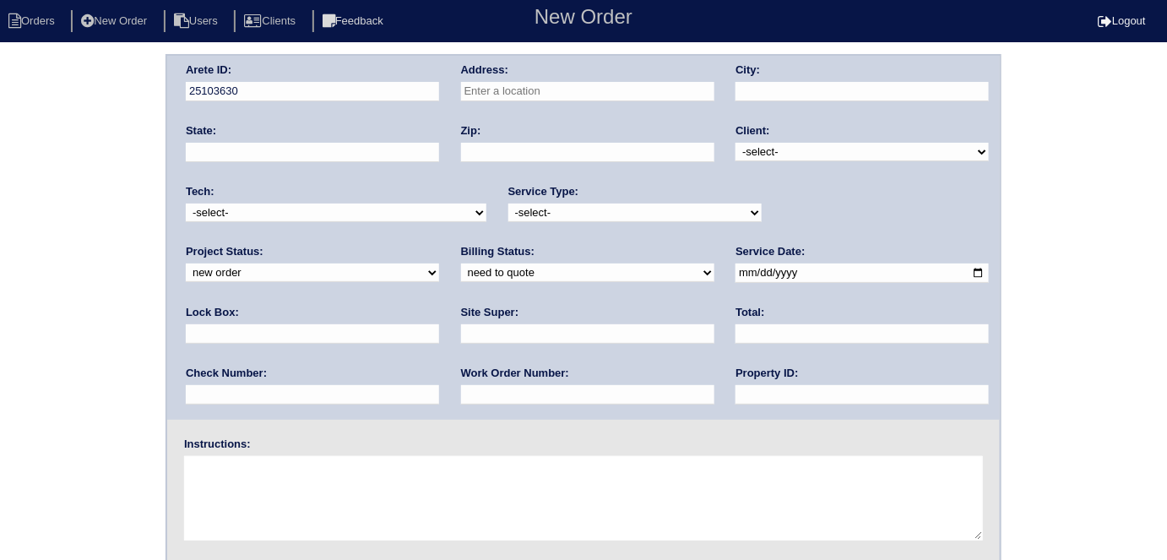
click at [484, 88] on input "text" at bounding box center [587, 91] width 253 height 19
type input "1905 Sandalwood Ct"
type input "Winder"
type input "GA"
type input "30680"
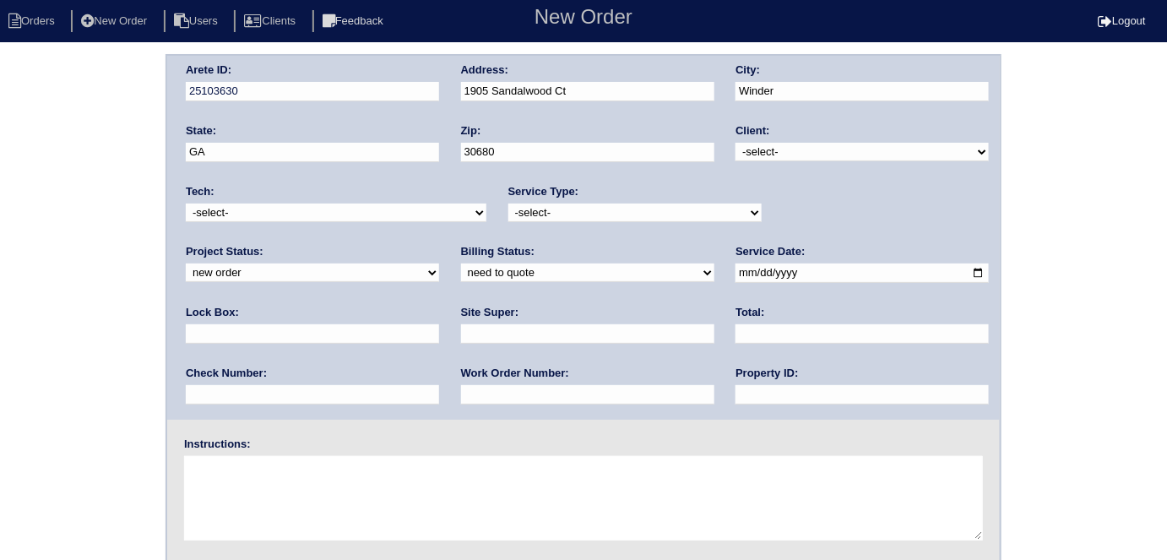
click at [762, 149] on select "-select- TriCon American Homes American Homes 4 Rent First Key Homes Zillow The…" at bounding box center [861, 152] width 253 height 19
select select "1"
click at [736, 143] on select "-select- TriCon American Homes American Homes 4 Rent First Key Homes Zillow The…" at bounding box center [861, 152] width 253 height 19
drag, startPoint x: 617, startPoint y: 205, endPoint x: 612, endPoint y: 216, distance: 12.1
click at [618, 205] on select "-select- initial service basic service maintenance call replacement scope servi…" at bounding box center [634, 212] width 253 height 19
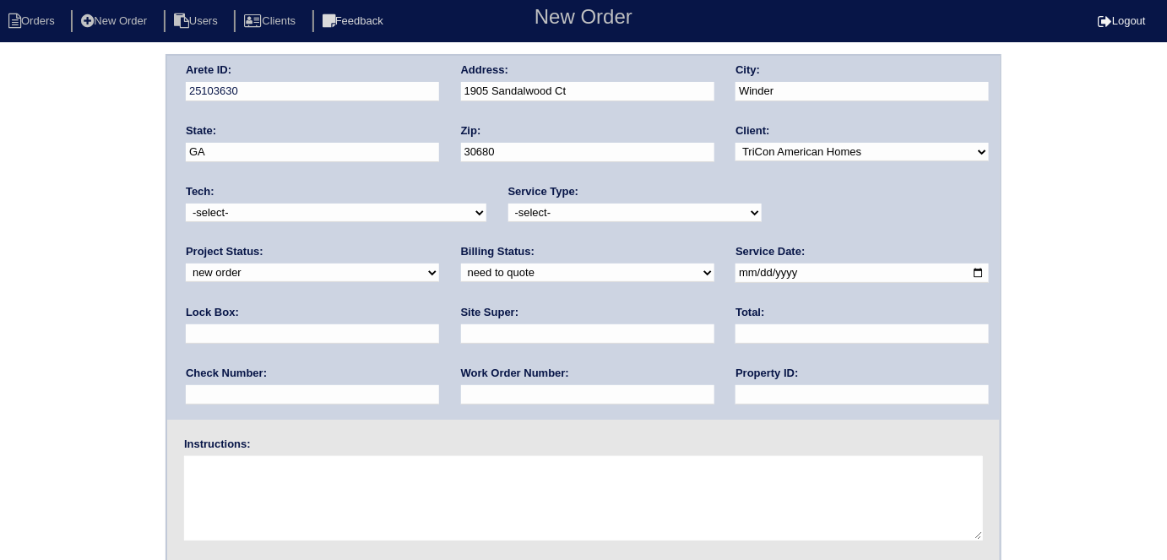
select select "maintenance call"
click at [508, 203] on select "-select- initial service basic service maintenance call replacement scope servi…" at bounding box center [634, 212] width 253 height 19
click at [439, 324] on input "text" at bounding box center [312, 333] width 253 height 19
type input "N/A"
click at [735, 268] on input "date" at bounding box center [861, 272] width 253 height 19
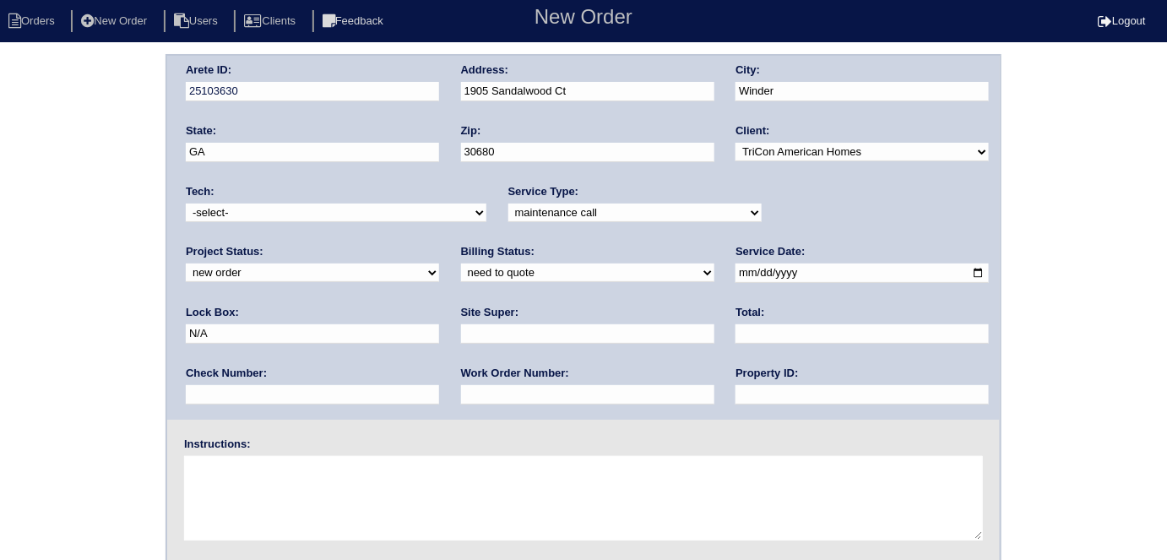
click at [735, 268] on input "date" at bounding box center [861, 272] width 253 height 19
type input "[DATE]"
click at [735, 389] on input "text" at bounding box center [861, 394] width 253 height 19
type input "N/A"
click at [461, 385] on input "text" at bounding box center [587, 394] width 253 height 19
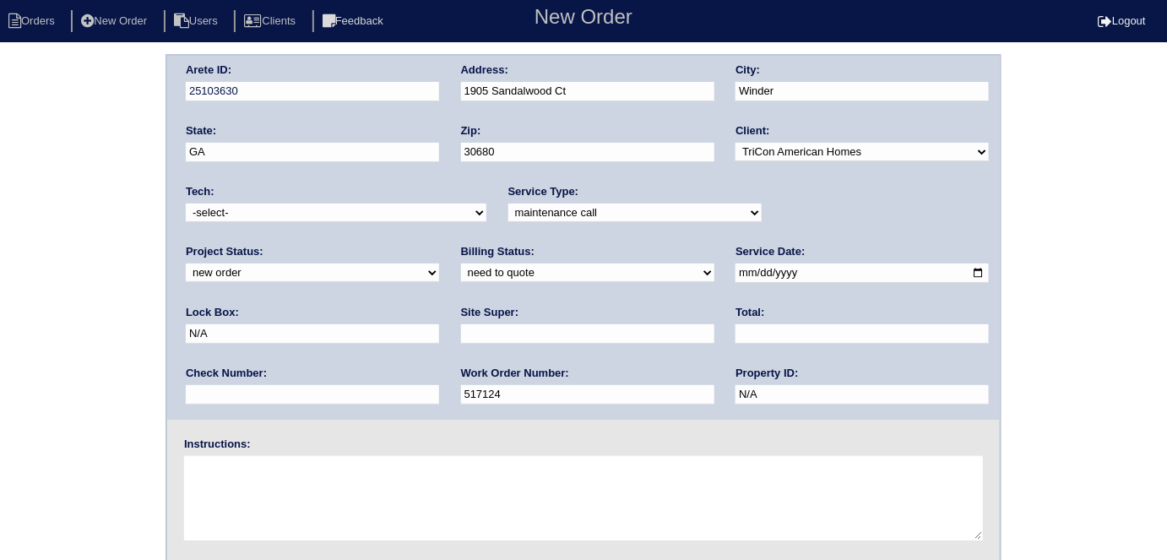
type input "517124"
click at [461, 337] on input "text" at bounding box center [587, 333] width 253 height 19
click at [461, 334] on input "text" at bounding box center [587, 333] width 253 height 19
type input "ATL market vendor ([PERSON_NAME])"
click at [261, 480] on textarea at bounding box center [583, 498] width 799 height 84
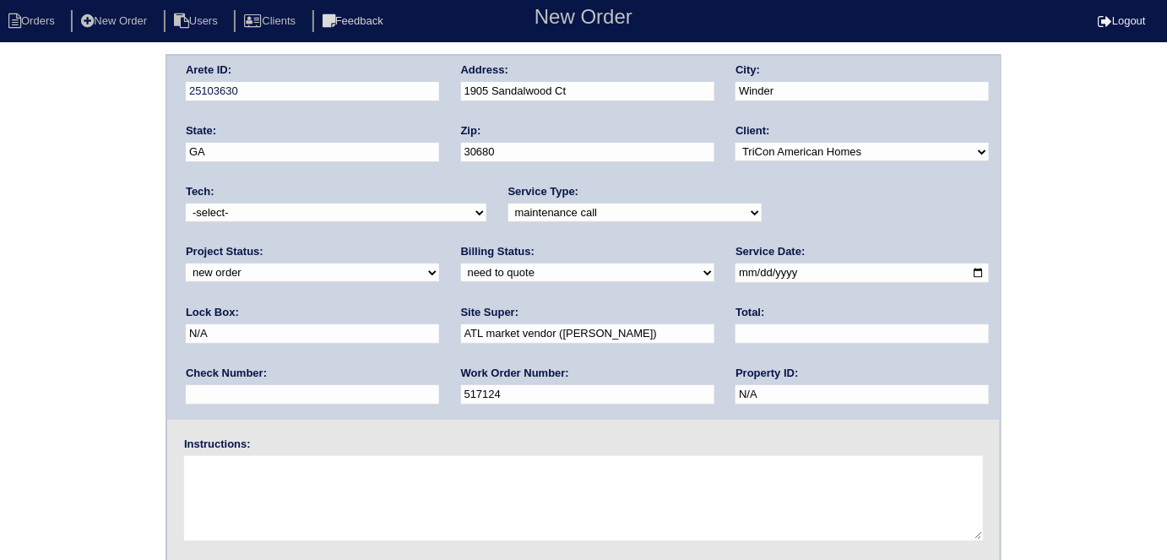
click at [301, 499] on textarea at bounding box center [583, 498] width 799 height 84
type textarea "N"
click at [0, 278] on div "Arete ID: 25103630 Address: [STREET_ADDRESS] City: Winder State: [GEOGRAPHIC_DA…" at bounding box center [583, 395] width 1167 height 683
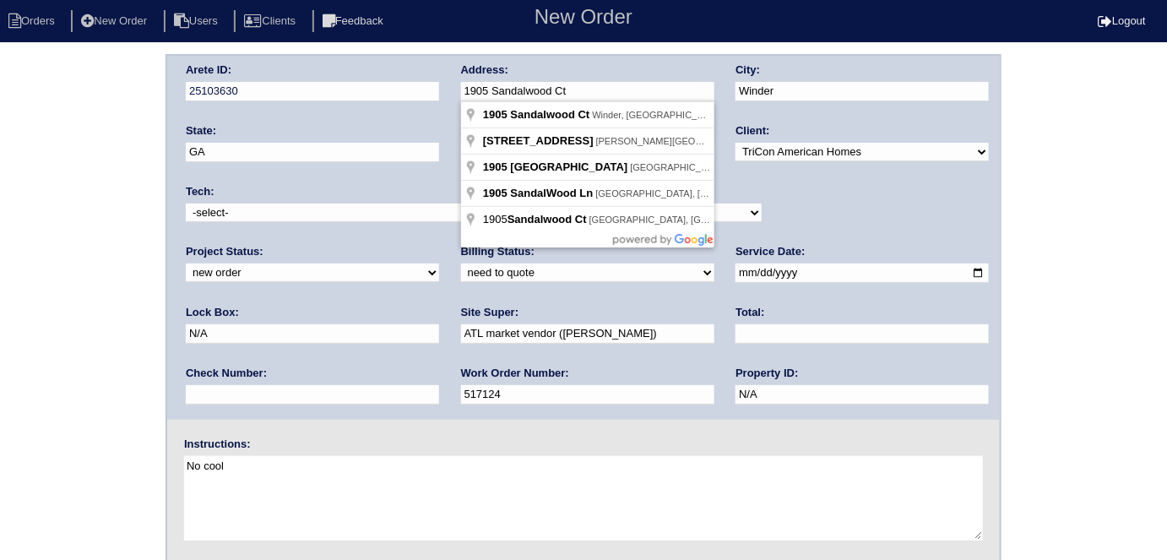
click at [409, 84] on div "Arete ID: 25103630 Address: [STREET_ADDRESS] City: Winder State: [GEOGRAPHIC_DA…" at bounding box center [583, 238] width 832 height 364
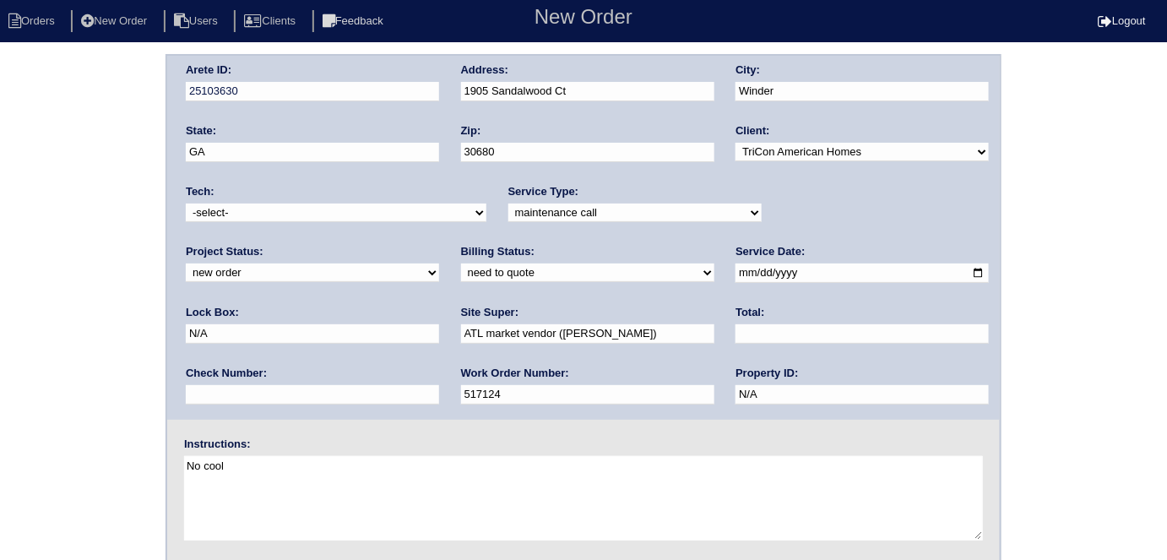
click at [14, 259] on div "Arete ID: 25103630 Address: [STREET_ADDRESS] City: Winder State: [GEOGRAPHIC_DA…" at bounding box center [583, 395] width 1167 height 683
click at [216, 490] on textarea "No cool" at bounding box center [583, 498] width 799 height 84
click at [239, 466] on textarea "No cool" at bounding box center [583, 498] width 799 height 84
paste textarea "1905 Sandalwood Ct"
type textarea "No cool [PHONE_NUMBER] [PHONE_NUMBER]"
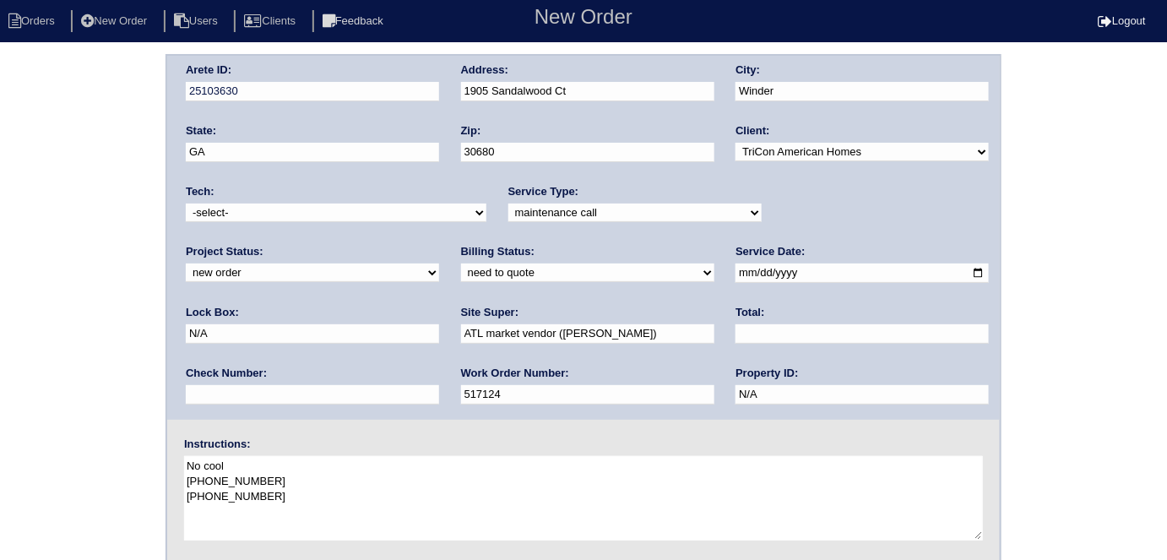
click at [36, 225] on div "Arete ID: 25103630 Address: [STREET_ADDRESS] City: Winder State: [GEOGRAPHIC_DA…" at bounding box center [583, 395] width 1167 height 683
click at [3, 309] on div "Arete ID: 25103630 Address: [STREET_ADDRESS] City: Winder State: [GEOGRAPHIC_DA…" at bounding box center [583, 395] width 1167 height 683
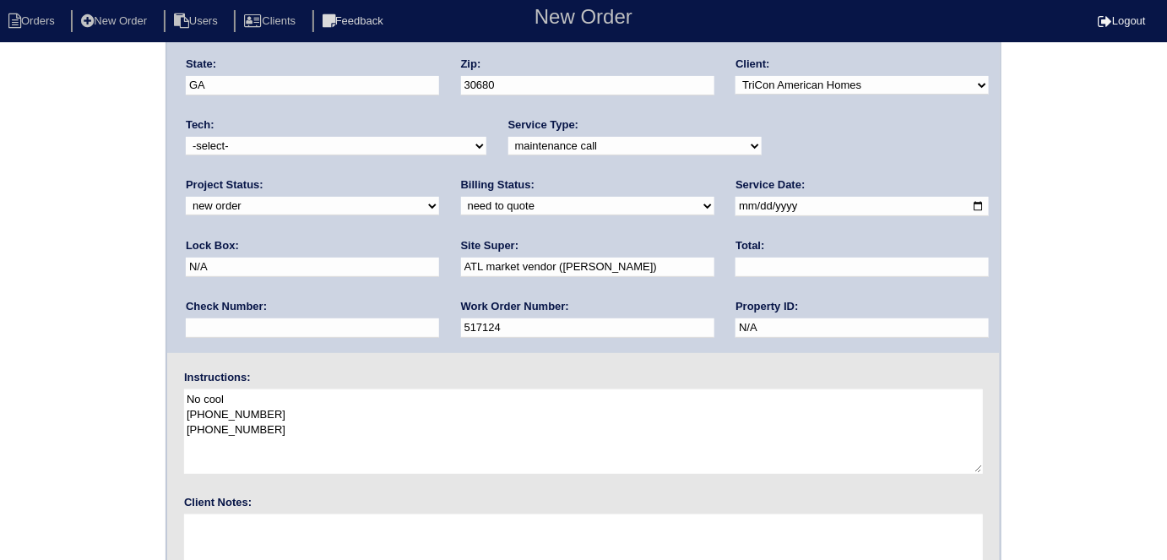
scroll to position [173, 0]
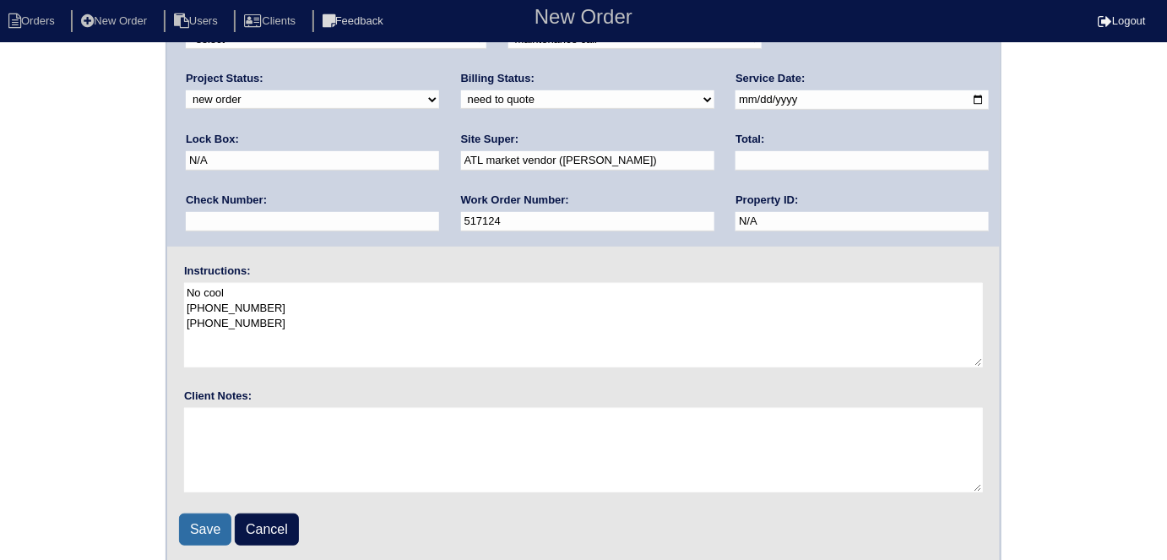
click at [198, 517] on input "Save" at bounding box center [205, 529] width 52 height 32
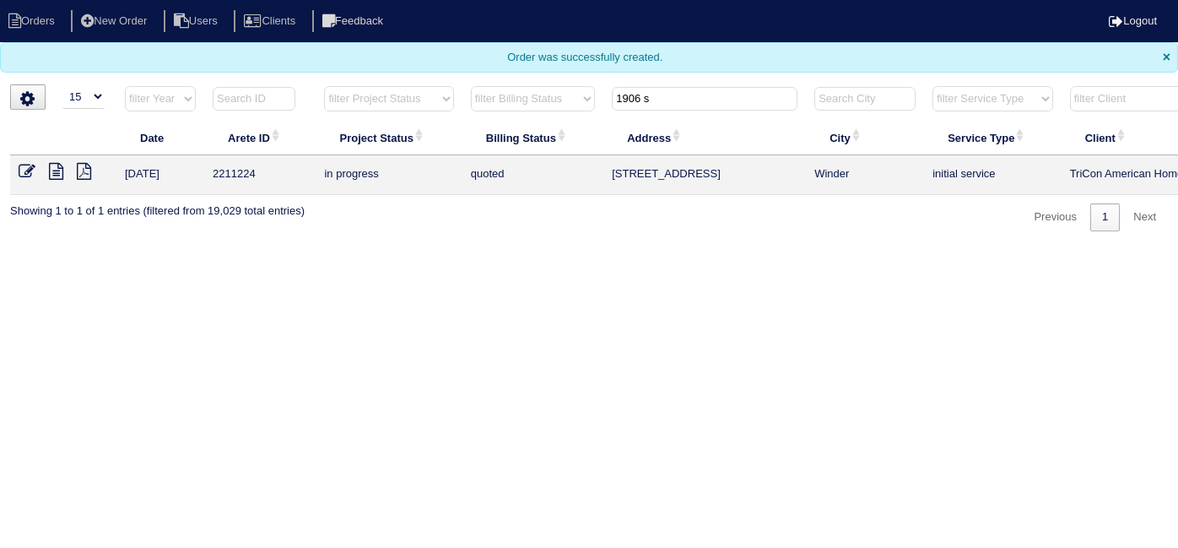
select select "15"
drag, startPoint x: 697, startPoint y: 91, endPoint x: 476, endPoint y: 68, distance: 222.4
click at [486, 72] on body "Orders New Order Users Clients Feedback Logout Orders New Order Users Clients M…" at bounding box center [589, 115] width 1178 height 231
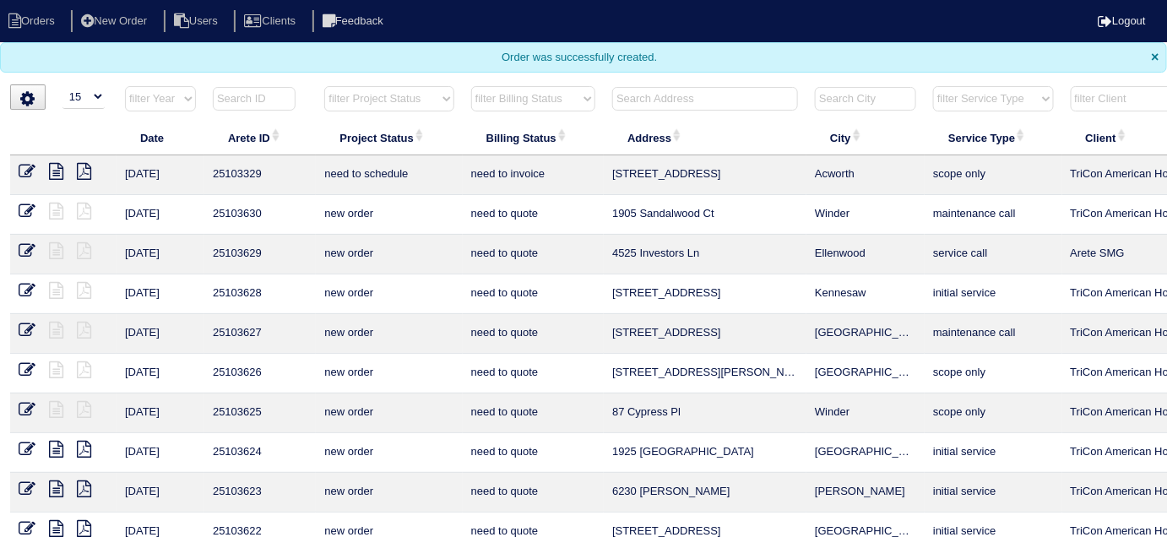
click at [392, 95] on select "filter Project Status -- Any Project Status -- new order assigned in progress f…" at bounding box center [388, 98] width 129 height 25
click at [324, 86] on select "filter Project Status -- Any Project Status -- new order assigned in progress f…" at bounding box center [388, 98] width 129 height 25
select select "field complete"
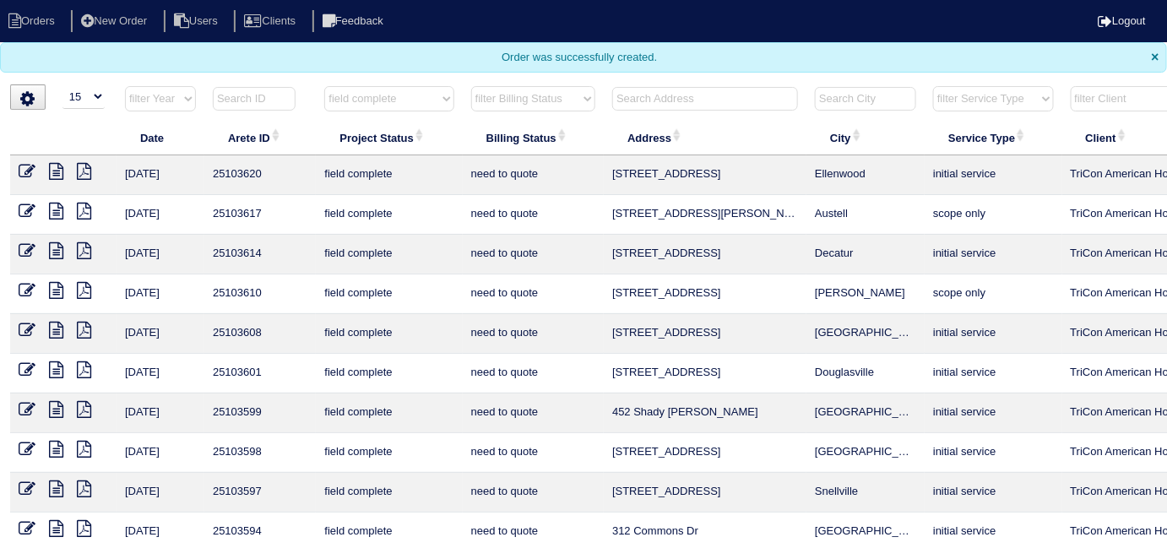
click at [526, 93] on select "filter Billing Status -- Any Billing Status -- need to quote quoted need to inv…" at bounding box center [533, 98] width 124 height 25
select select "need to quote"
click at [471, 86] on select "filter Billing Status -- Any Billing Status -- need to quote quoted need to inv…" at bounding box center [533, 98] width 124 height 25
select select "field complete"
select select "need to quote"
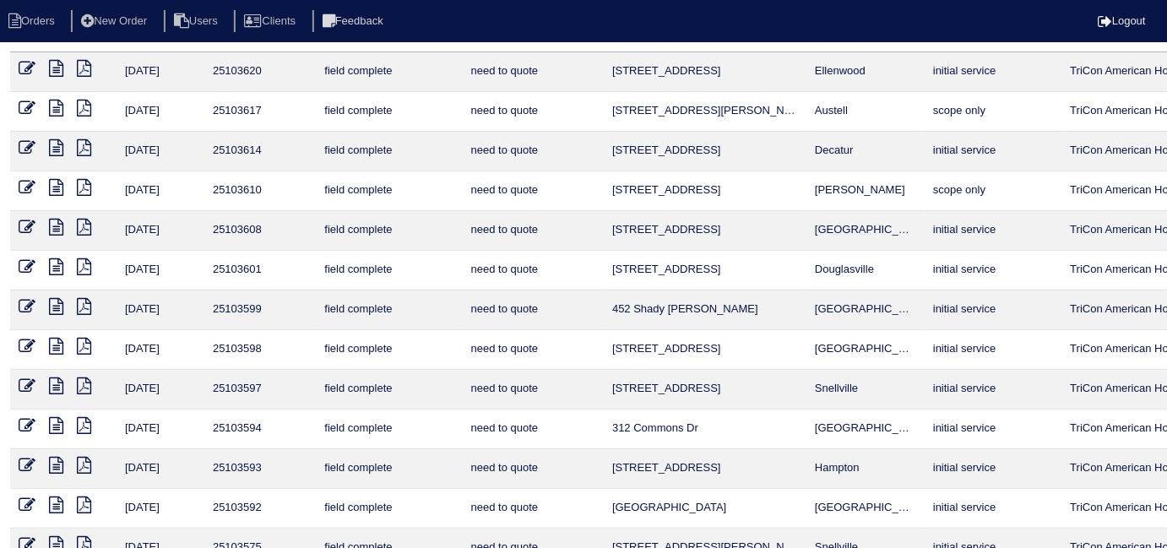
scroll to position [249, 0]
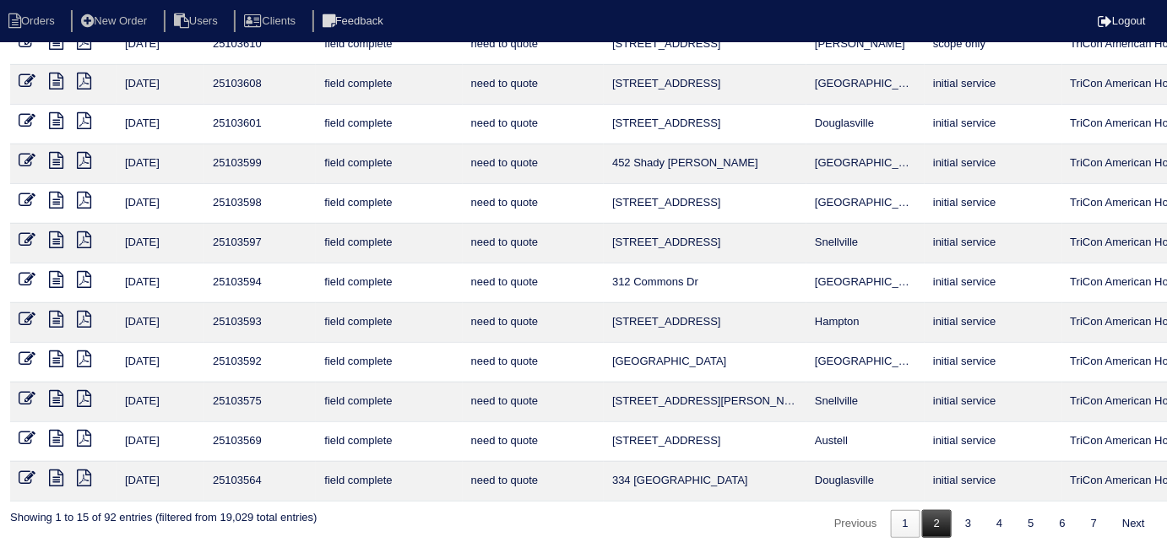
click at [925, 511] on link "2" at bounding box center [937, 524] width 30 height 28
select select "field complete"
select select "need to quote"
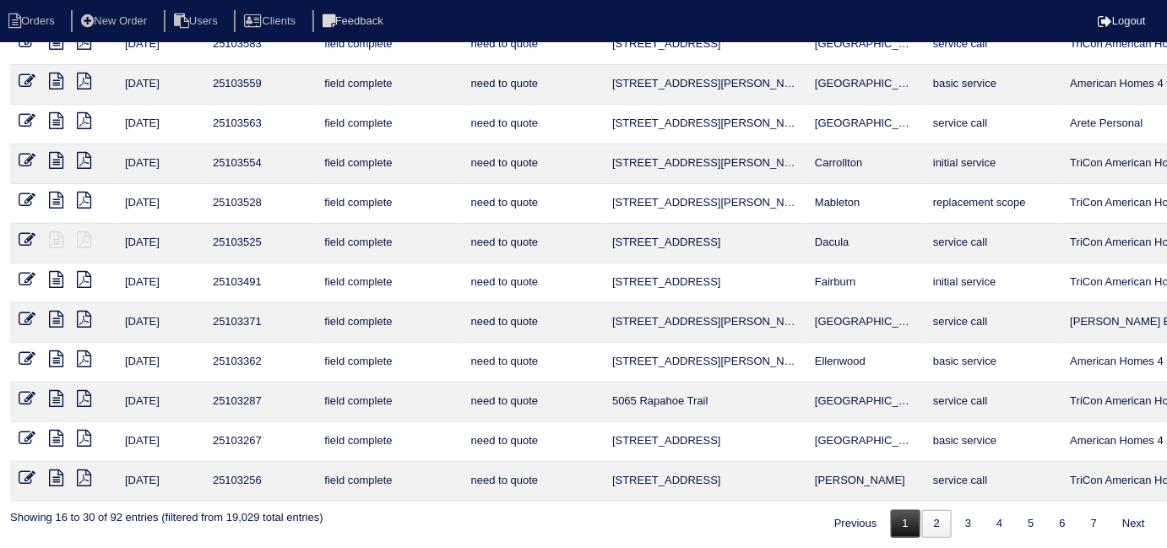
click at [902, 511] on link "1" at bounding box center [906, 524] width 30 height 28
select select "field complete"
select select "need to quote"
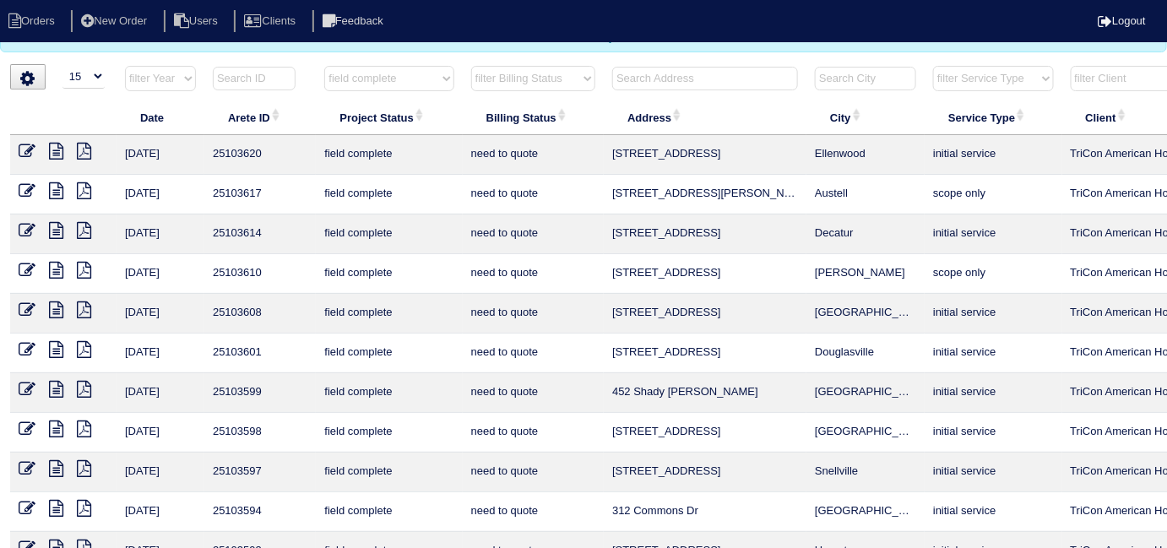
scroll to position [20, 0]
click at [88, 151] on icon at bounding box center [84, 151] width 14 height 17
click at [84, 185] on icon at bounding box center [84, 190] width 14 height 17
click at [86, 232] on icon at bounding box center [84, 230] width 14 height 17
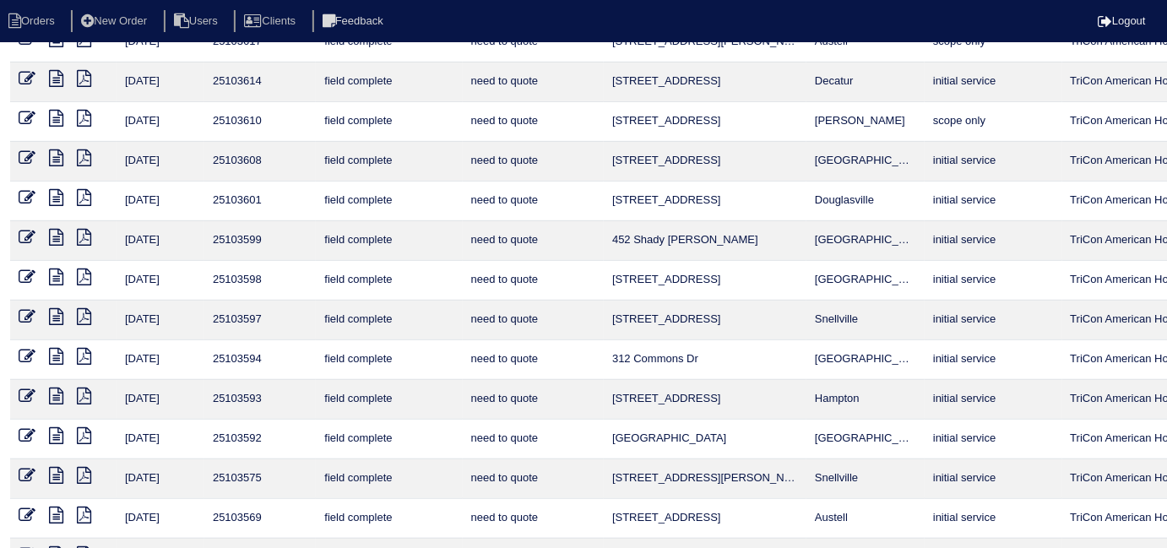
scroll to position [173, 0]
click at [85, 118] on icon at bounding box center [84, 117] width 14 height 17
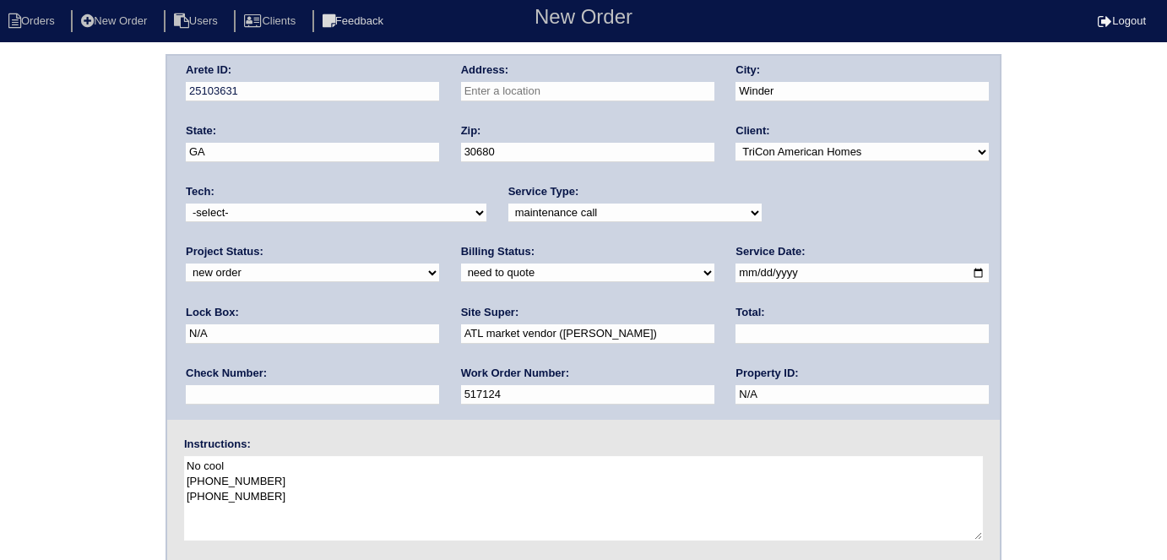
select select "1"
select select "maintenance call"
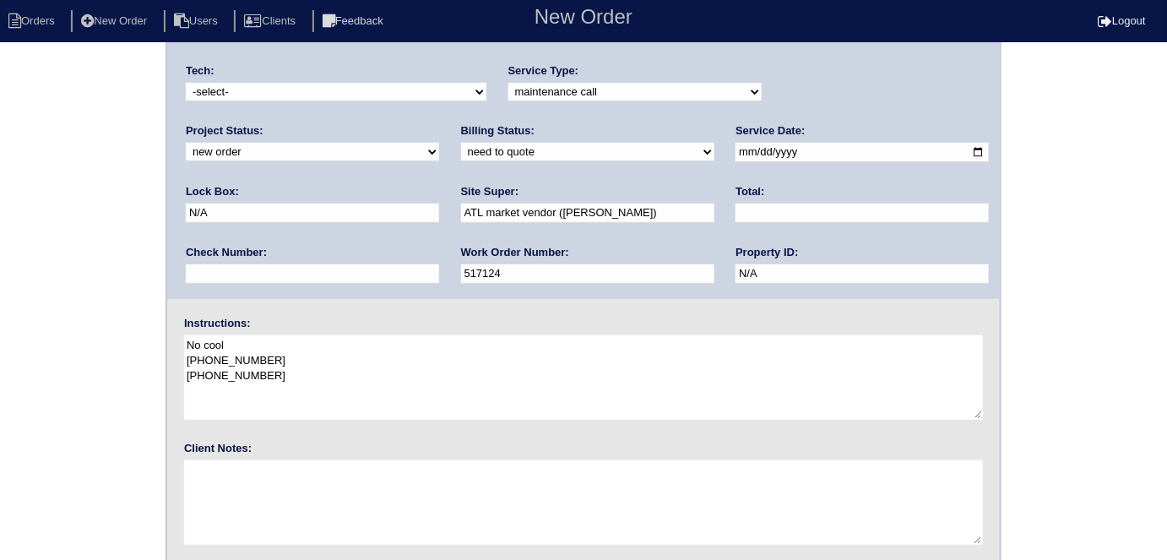
scroll to position [173, 0]
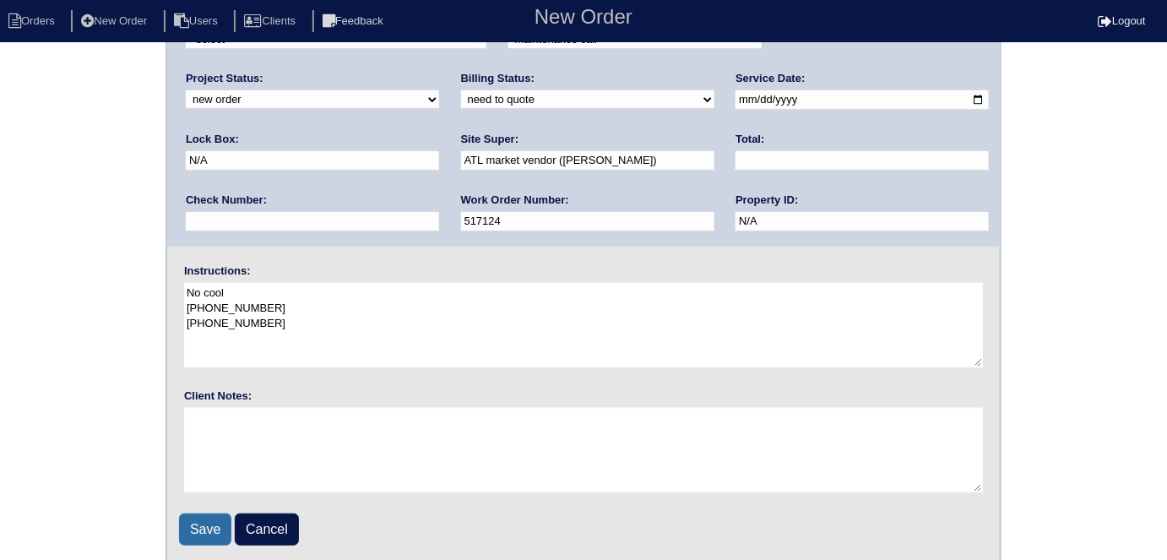
click at [214, 518] on input "Save" at bounding box center [205, 529] width 52 height 32
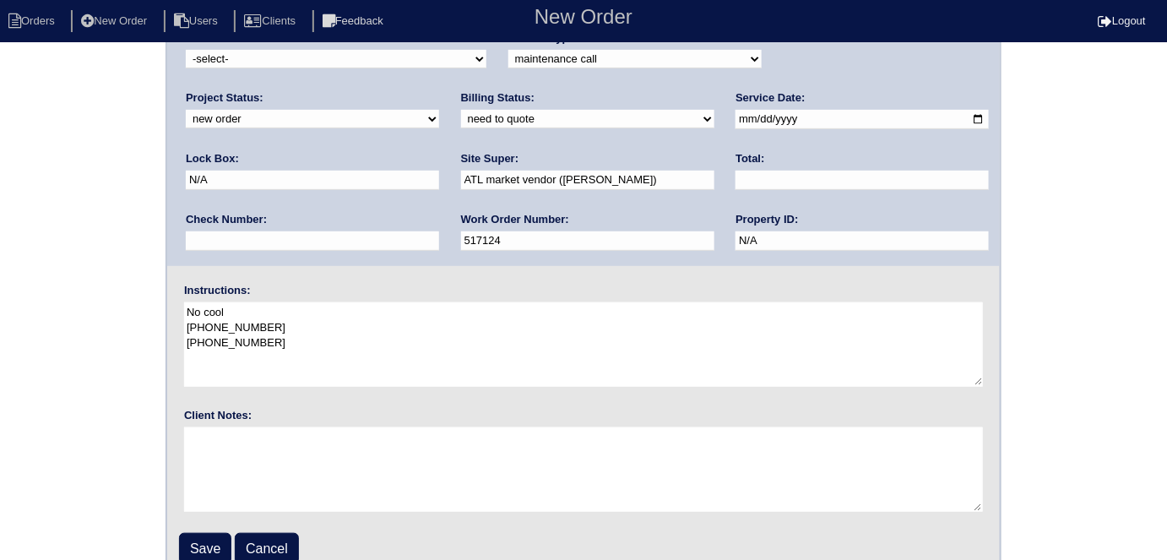
scroll to position [203, 0]
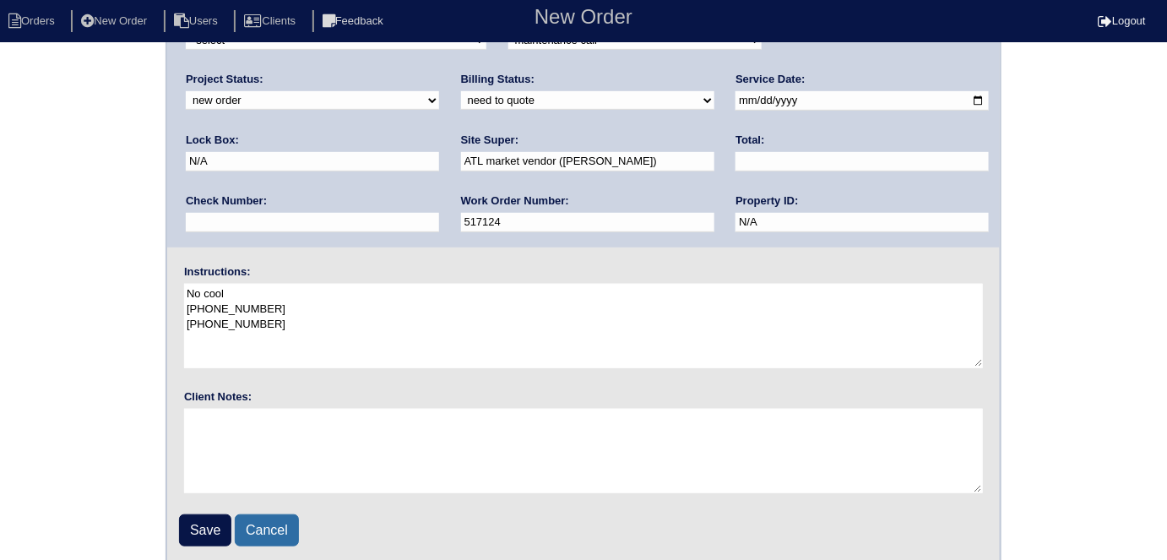
click at [277, 518] on link "Cancel" at bounding box center [267, 530] width 64 height 32
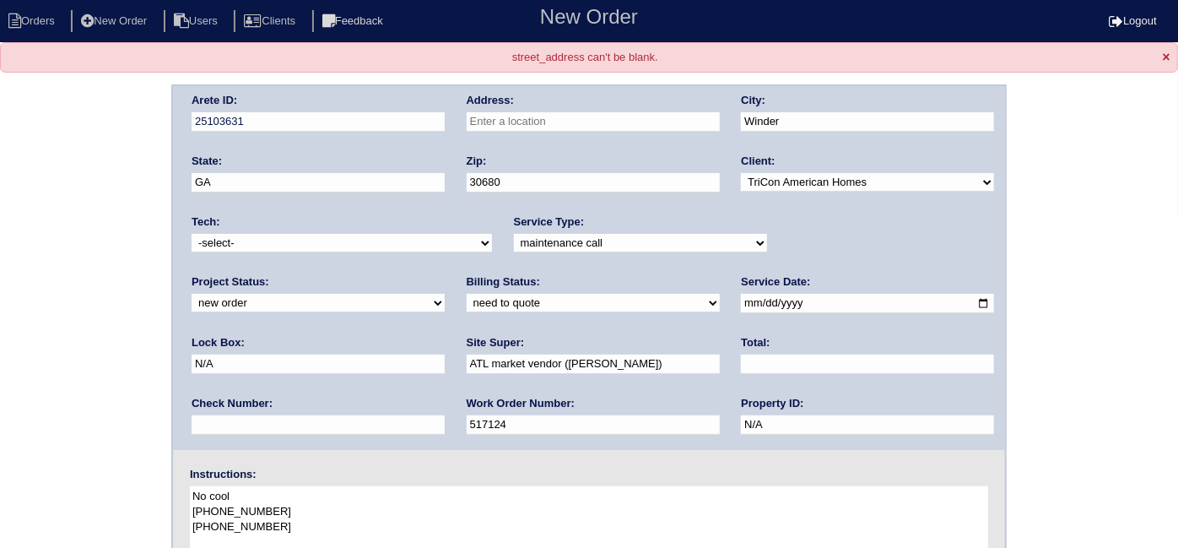
select select "15"
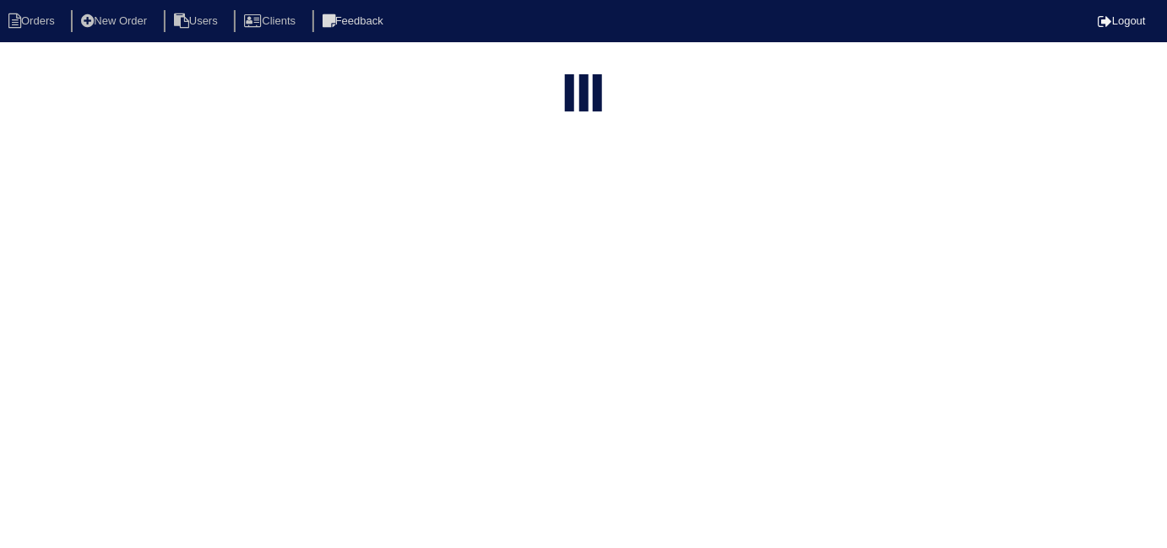
select select "field complete"
select select "need to quote"
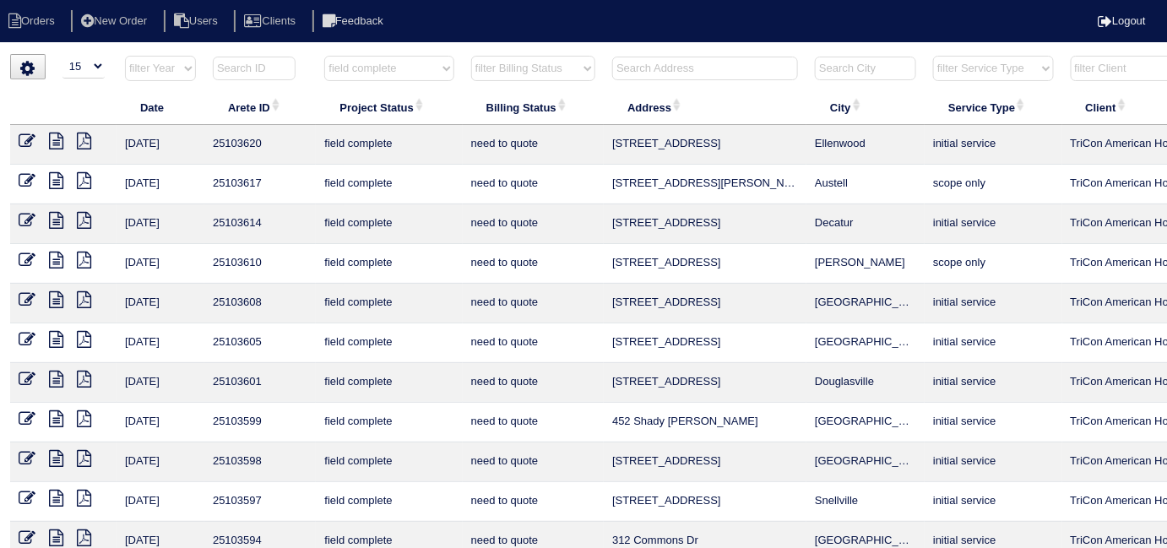
click at [377, 52] on html "Orders New Order Users Clients Feedback Logout Orders New Order Users Clients M…" at bounding box center [583, 386] width 1167 height 773
click at [374, 64] on select "filter Project Status -- Any Project Status -- new order assigned in progress f…" at bounding box center [388, 68] width 129 height 25
select select
click at [324, 56] on select "filter Project Status -- Any Project Status -- new order assigned in progress f…" at bounding box center [388, 68] width 129 height 25
select select "need to quote"
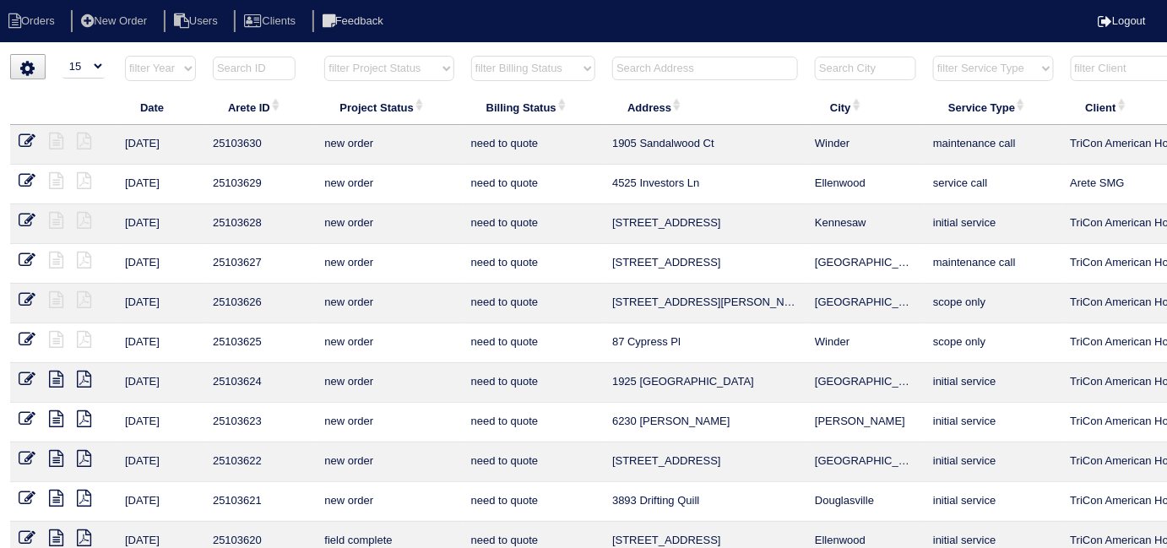
drag, startPoint x: 504, startPoint y: 61, endPoint x: 507, endPoint y: 76, distance: 15.4
click at [504, 61] on select "filter Billing Status -- Any Billing Status -- need to quote quoted need to inv…" at bounding box center [533, 68] width 124 height 25
select select
click at [471, 56] on select "filter Billing Status -- Any Billing Status -- need to quote quoted need to inv…" at bounding box center [533, 68] width 124 height 25
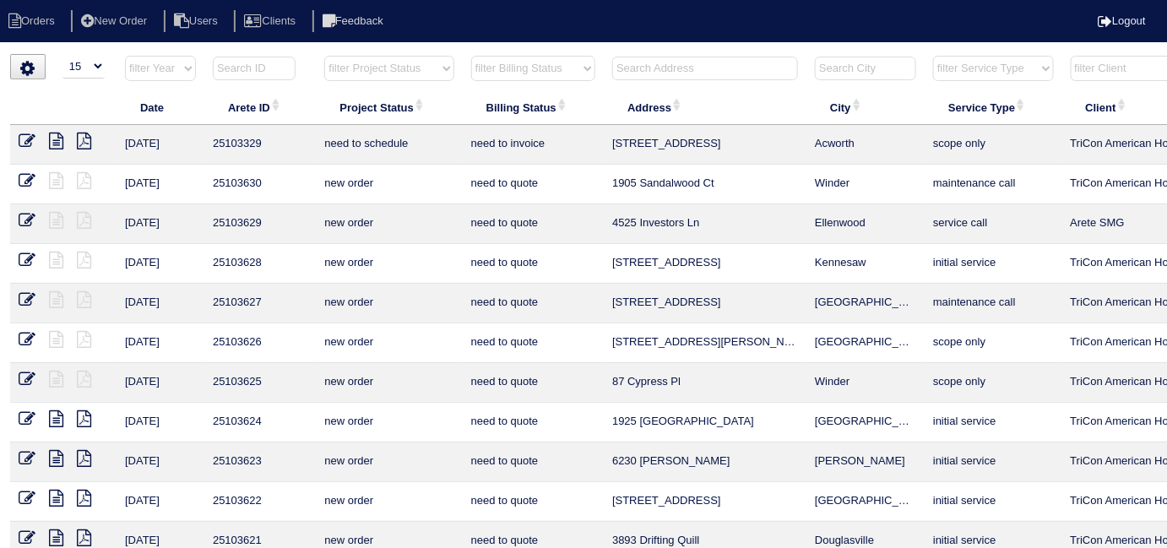
click at [763, 63] on input "text" at bounding box center [705, 69] width 186 height 24
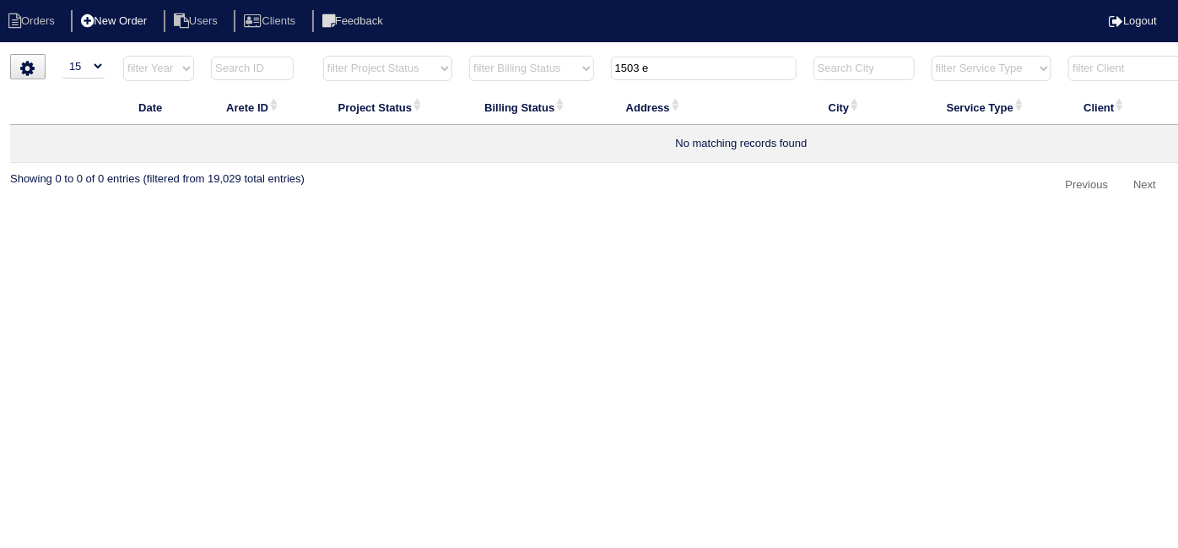
type input "1503 e"
click at [137, 29] on li "New Order" at bounding box center [115, 21] width 89 height 23
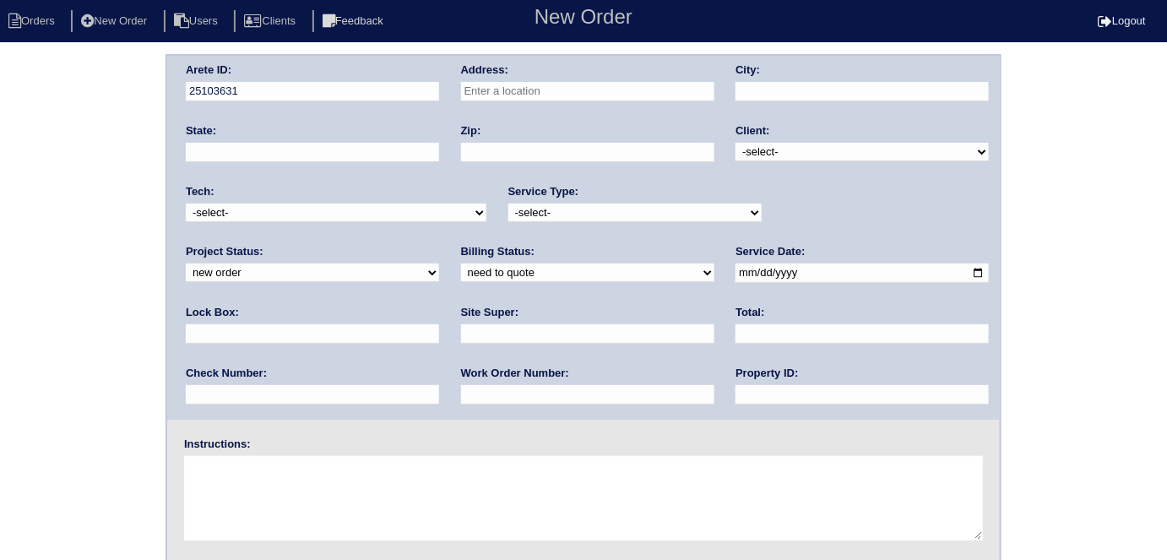
click at [560, 98] on input "text" at bounding box center [587, 91] width 253 height 19
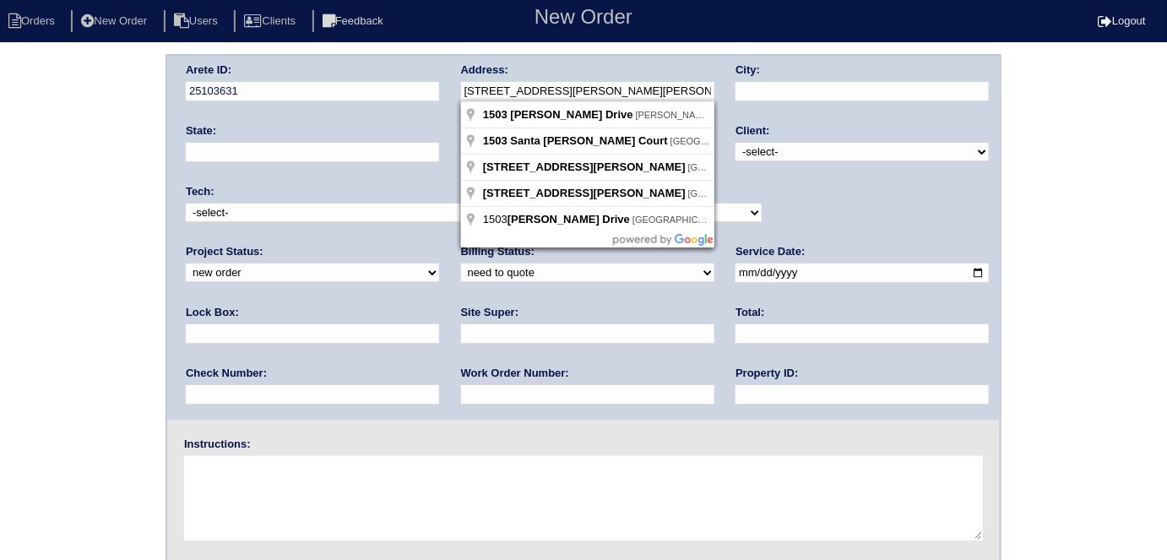
type input "1503 Elena Dr"
type input "McDonough"
type input "GA"
type input "30253"
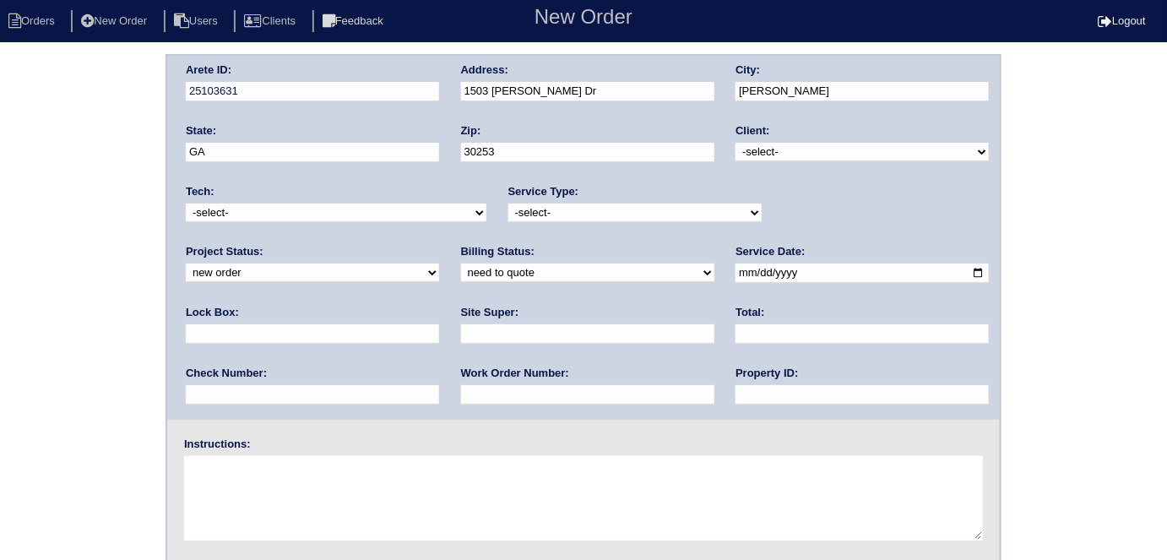
click at [756, 155] on select "-select- TriCon American Homes American Homes 4 Rent First Key Homes Zillow The…" at bounding box center [861, 152] width 253 height 19
click at [736, 143] on select "-select- TriCon American Homes American Homes 4 Rent First Key Homes Zillow The…" at bounding box center [861, 152] width 253 height 19
click at [756, 151] on select "-select- TriCon American Homes American Homes 4 Rent First Key Homes Zillow The…" at bounding box center [861, 152] width 253 height 19
select select "1"
click at [736, 143] on select "-select- TriCon American Homes American Homes 4 Rent First Key Homes Zillow The…" at bounding box center [861, 152] width 253 height 19
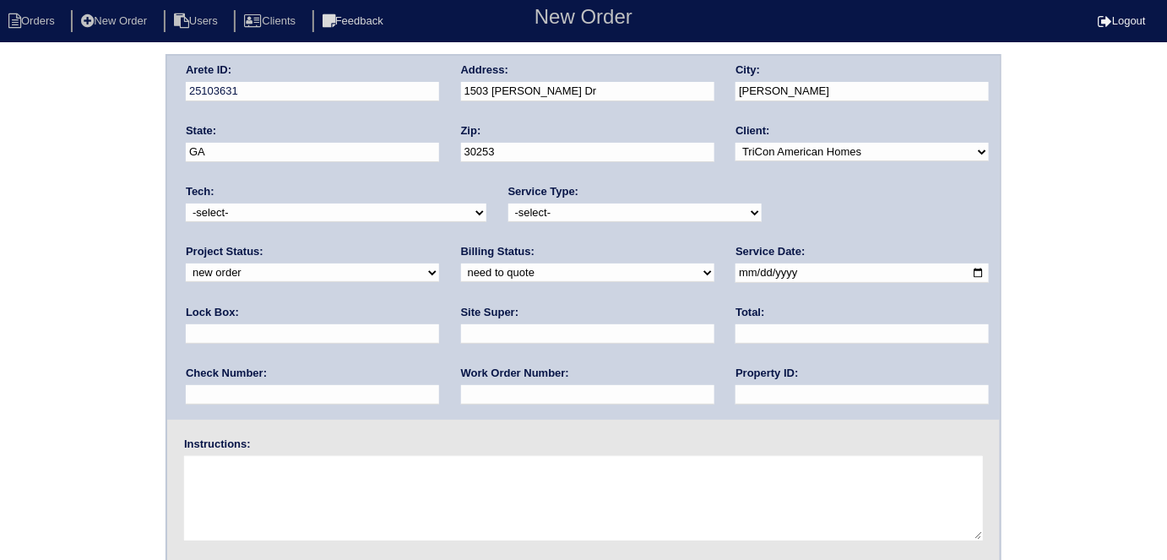
drag, startPoint x: 640, startPoint y: 208, endPoint x: 633, endPoint y: 216, distance: 10.8
click at [640, 208] on select "-select- initial service basic service maintenance call replacement scope servi…" at bounding box center [634, 212] width 253 height 19
select select "scope only"
click at [508, 203] on select "-select- initial service basic service maintenance call replacement scope servi…" at bounding box center [634, 212] width 253 height 19
click at [735, 270] on input "date" at bounding box center [861, 272] width 253 height 19
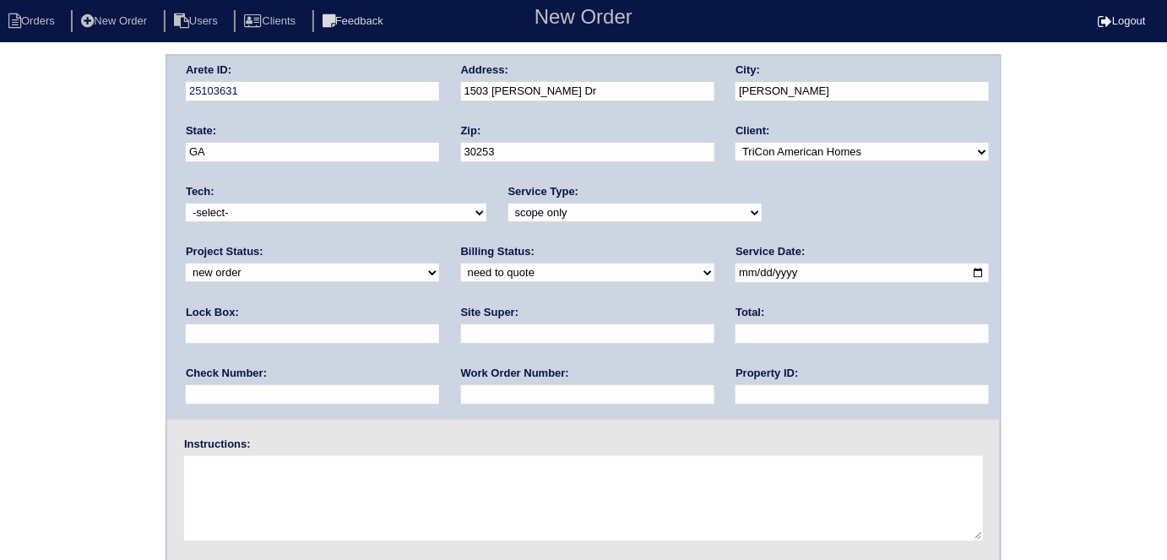
type input "2025-10-01"
click at [735, 396] on input "text" at bounding box center [861, 394] width 253 height 19
type input "N/A"
click at [461, 332] on input "text" at bounding box center [587, 333] width 253 height 19
type input "Patrick Thompson"
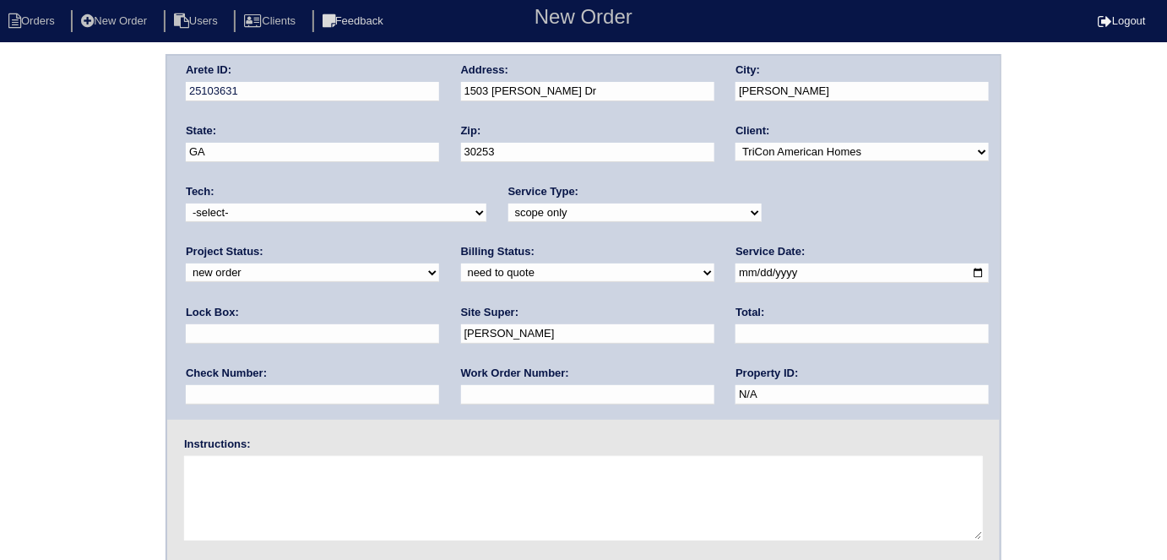
click at [297, 505] on textarea at bounding box center [583, 498] width 799 height 84
type textarea "Scope for service/repairs needed"
drag, startPoint x: 575, startPoint y: 106, endPoint x: 521, endPoint y: 101, distance: 54.2
click at [521, 101] on div "Address: 1503 Elena Dr" at bounding box center [587, 85] width 253 height 47
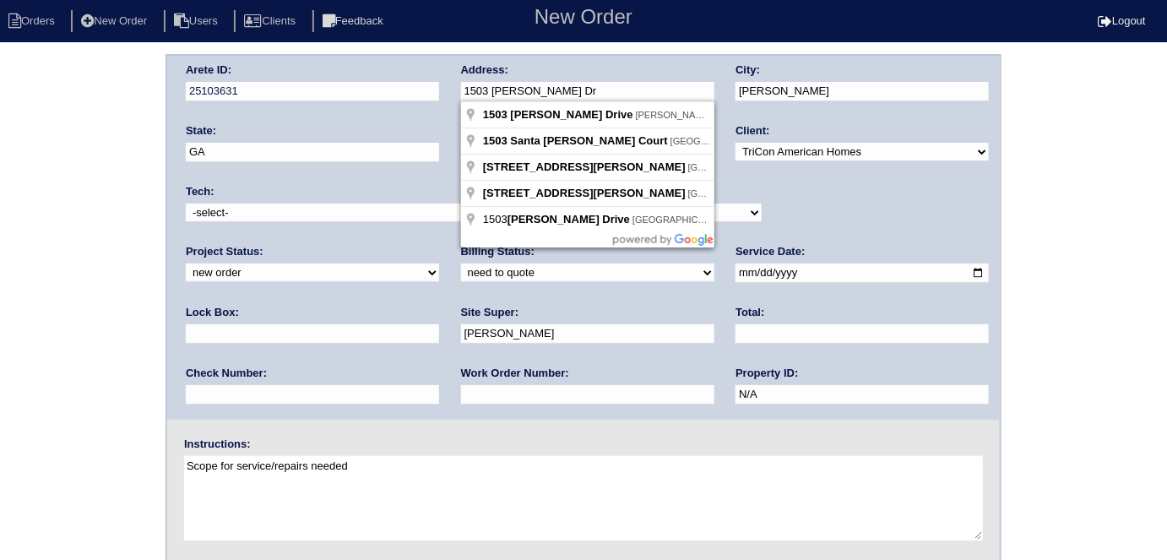
click at [397, 84] on div "Arete ID: 25103631 Address: 1503 Elena Dr City: McDonough State: GA Zip: 30253 …" at bounding box center [583, 238] width 832 height 364
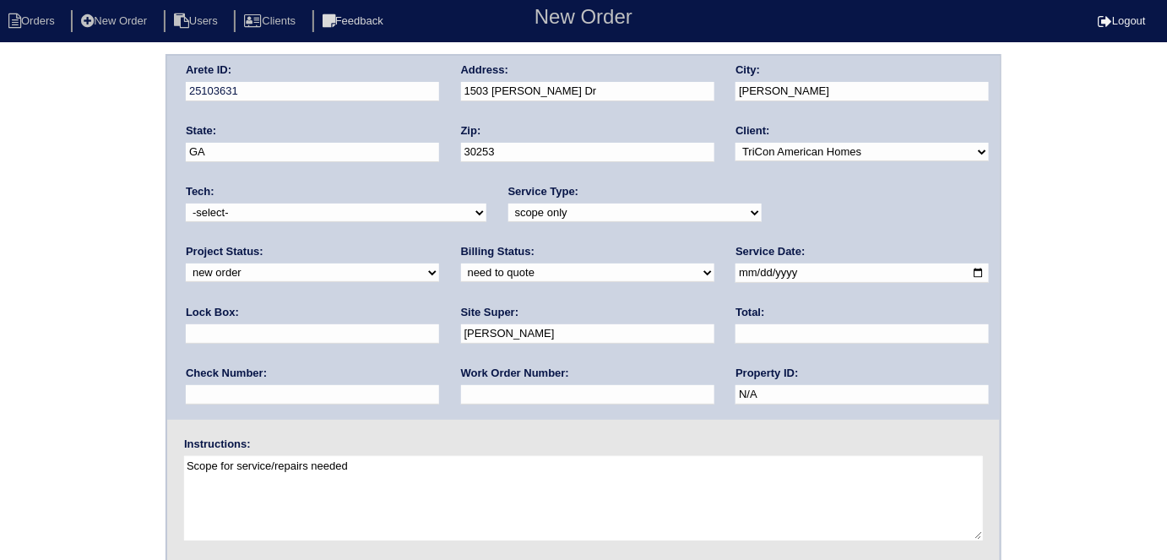
drag, startPoint x: 133, startPoint y: 274, endPoint x: 123, endPoint y: 275, distance: 9.3
click at [126, 275] on div "Arete ID: 25103631 Address: 1503 Elena Dr City: McDonough State: GA Zip: 30253 …" at bounding box center [583, 395] width 1167 height 683
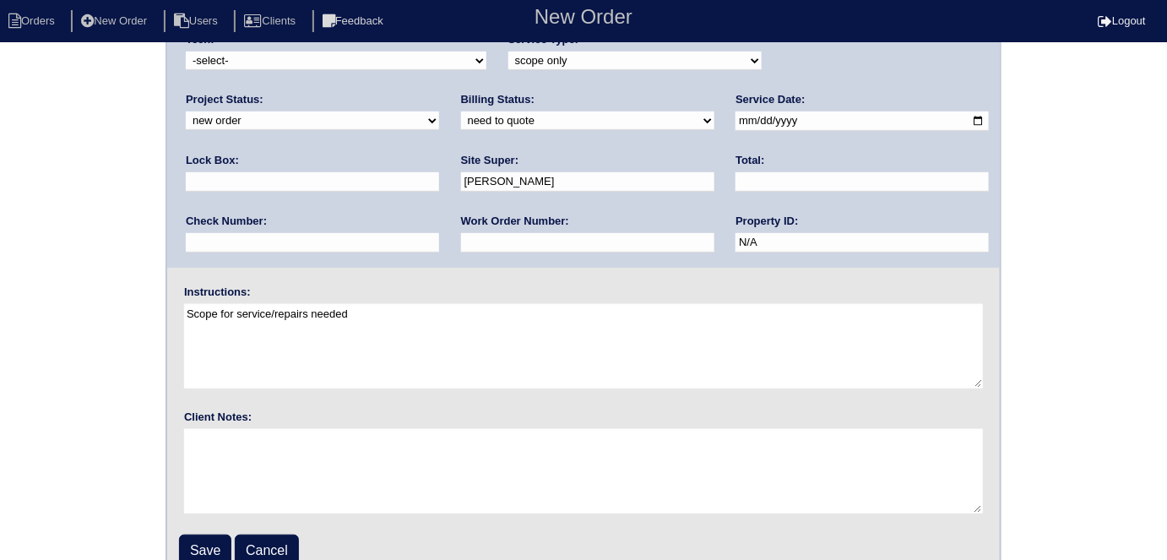
scroll to position [153, 0]
click at [196, 534] on input "Save" at bounding box center [205, 550] width 52 height 32
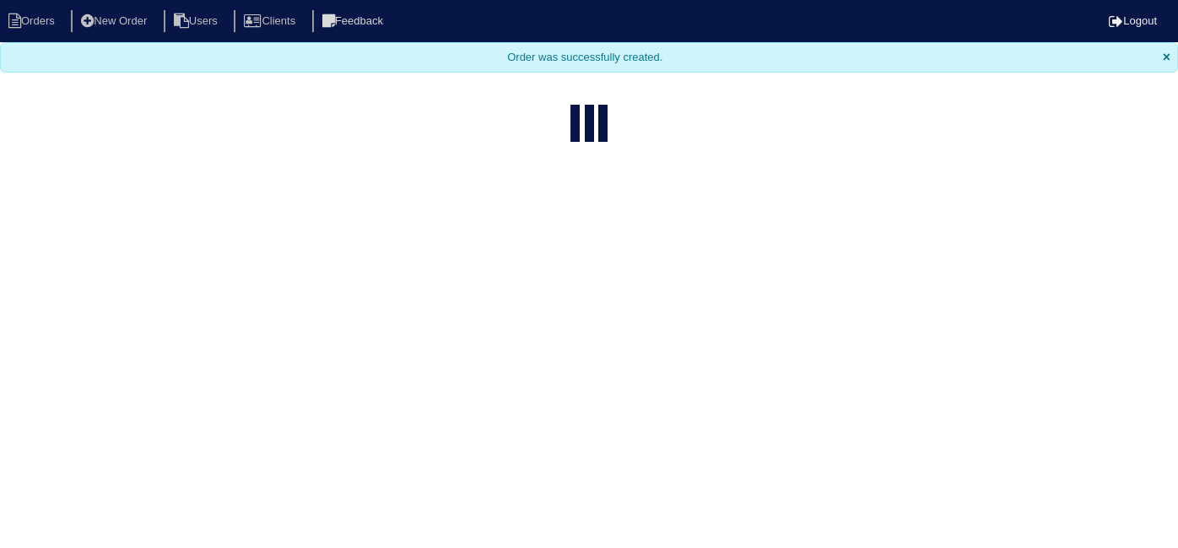
select select "15"
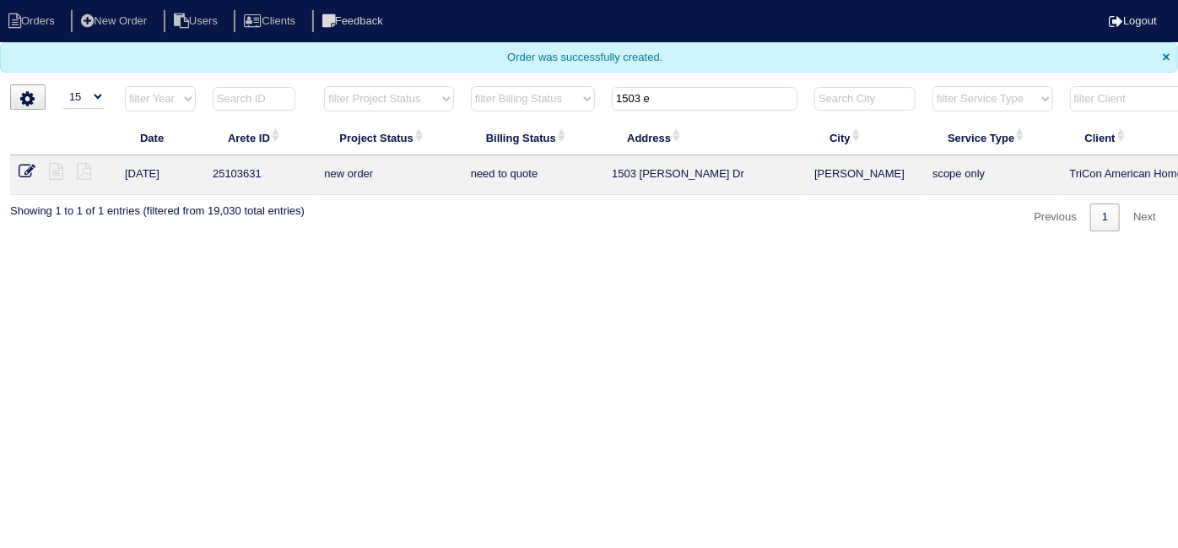
click at [690, 72] on div "Order was successfully created. ×" at bounding box center [589, 57] width 1178 height 30
drag, startPoint x: 683, startPoint y: 79, endPoint x: 675, endPoint y: 89, distance: 12.5
click at [680, 83] on body "Orders New Order Users Clients Feedback Logout Orders New Order Users Clients M…" at bounding box center [589, 115] width 1178 height 231
drag, startPoint x: 675, startPoint y: 89, endPoint x: 335, endPoint y: 57, distance: 340.9
click at [462, 85] on tr "filter Year -- Any Year -- 2025 2024 2023 2022 2021 2020 2019 filter Project St…" at bounding box center [741, 102] width 1463 height 35
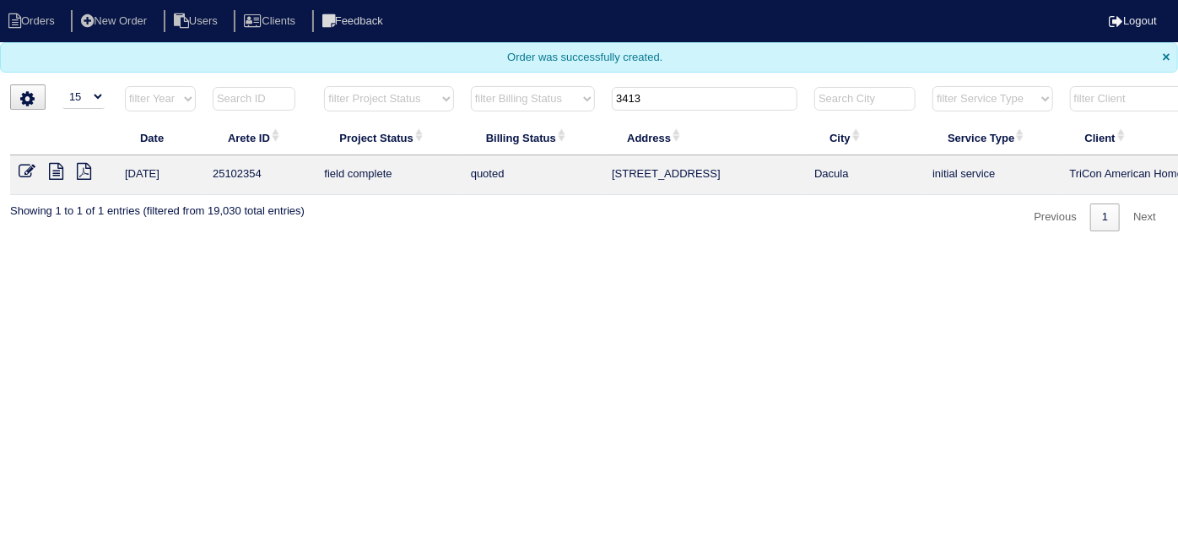
type input "3413"
click at [31, 171] on icon at bounding box center [27, 171] width 17 height 17
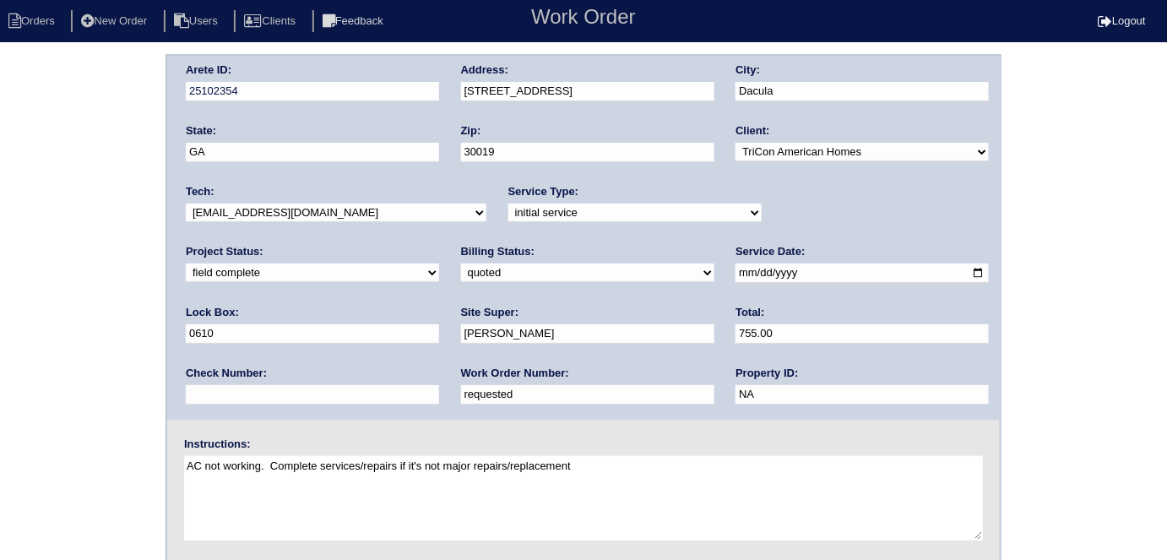
drag, startPoint x: 230, startPoint y: 270, endPoint x: 233, endPoint y: 279, distance: 9.6
click at [461, 270] on select "need to quote quoted need to invoice invoiced paid warranty purchase order need…" at bounding box center [587, 272] width 253 height 19
select select "need to invoice"
click at [461, 263] on select "need to quote quoted need to invoice invoiced paid warranty purchase order need…" at bounding box center [587, 272] width 253 height 19
click at [461, 376] on label "Work Order Number:" at bounding box center [515, 373] width 108 height 15
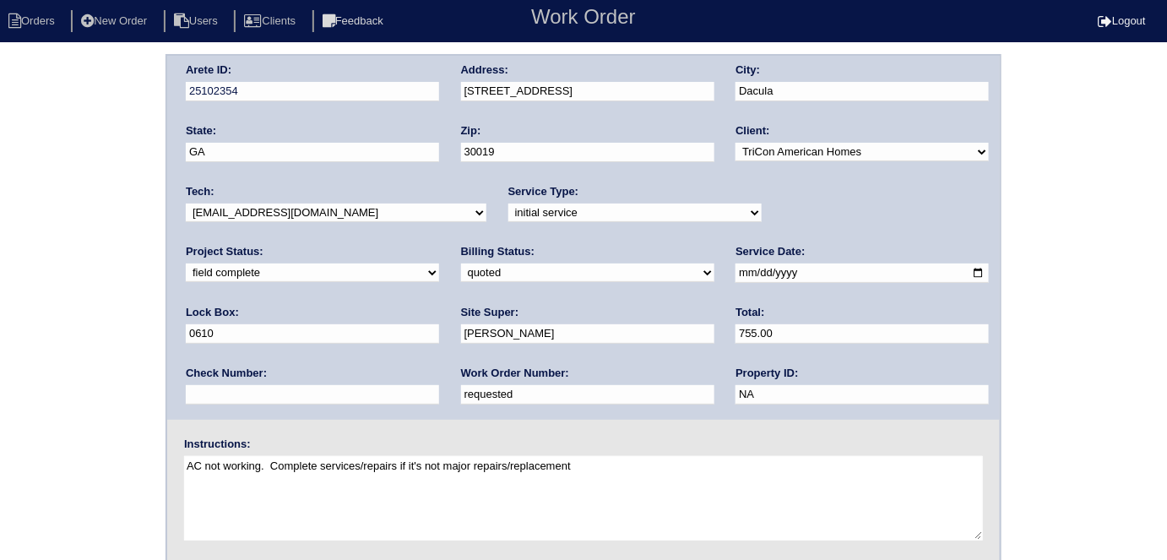
drag, startPoint x: 269, startPoint y: 393, endPoint x: 0, endPoint y: 279, distance: 292.1
click at [0, 314] on div "Arete ID: 25102354 Address: [STREET_ADDRESS] City: Dacula State: [GEOGRAPHIC_DA…" at bounding box center [583, 395] width 1167 height 683
type input "554089"
click at [4, 274] on div "Arete ID: 25102354 Address: [STREET_ADDRESS] City: Dacula State: [GEOGRAPHIC_DA…" at bounding box center [583, 395] width 1167 height 683
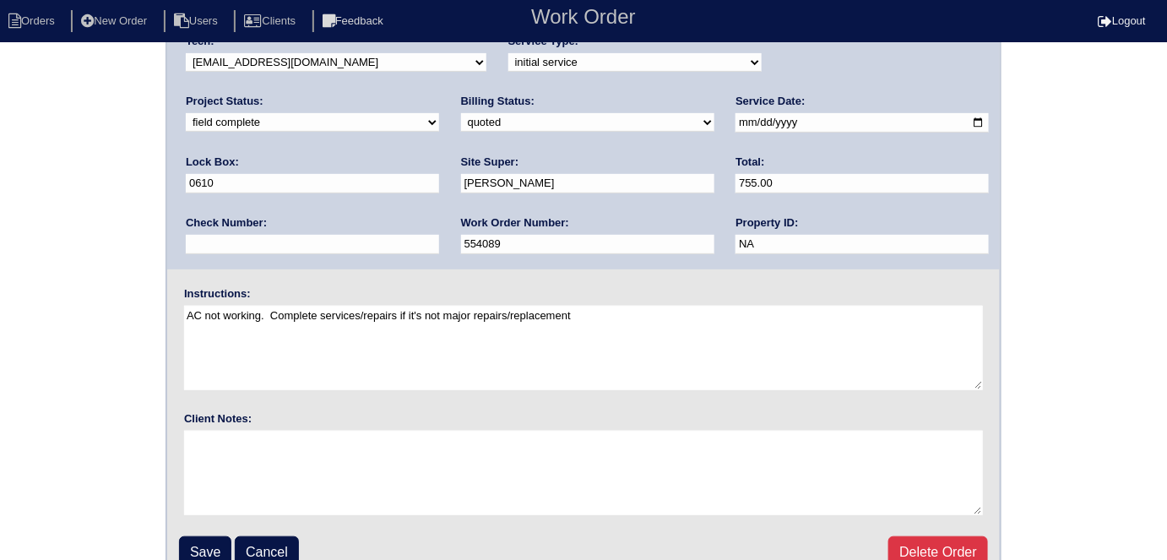
scroll to position [153, 0]
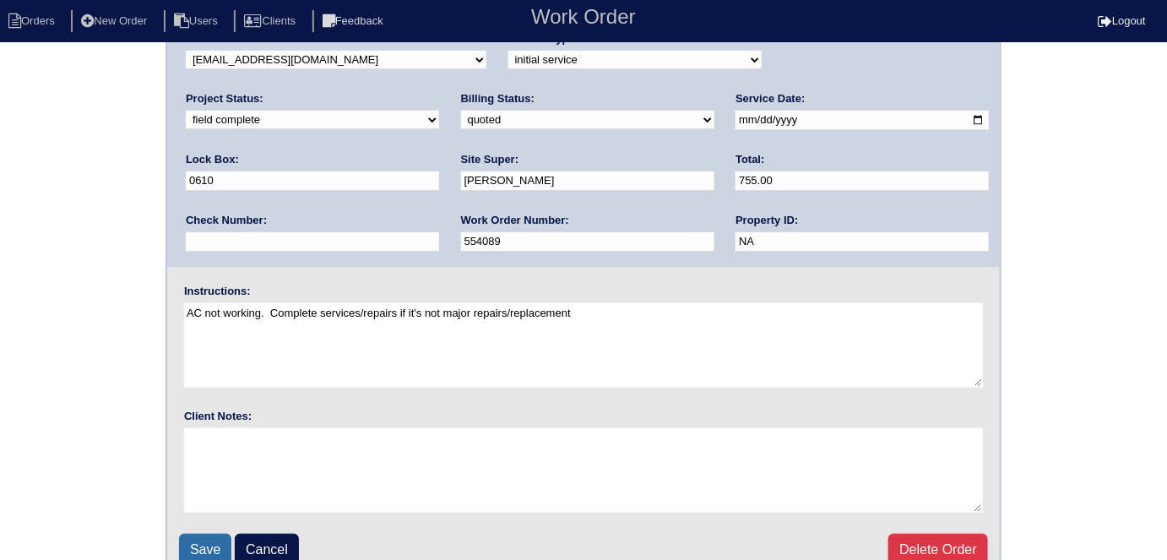
click at [210, 540] on input "Save" at bounding box center [205, 550] width 52 height 32
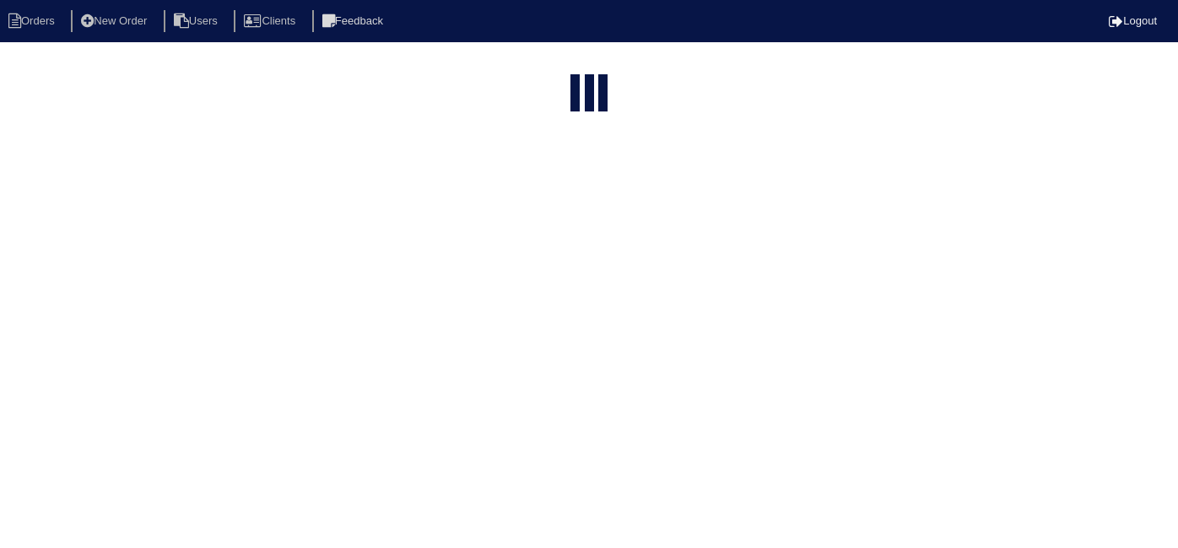
select select "15"
